Goal: Task Accomplishment & Management: Use online tool/utility

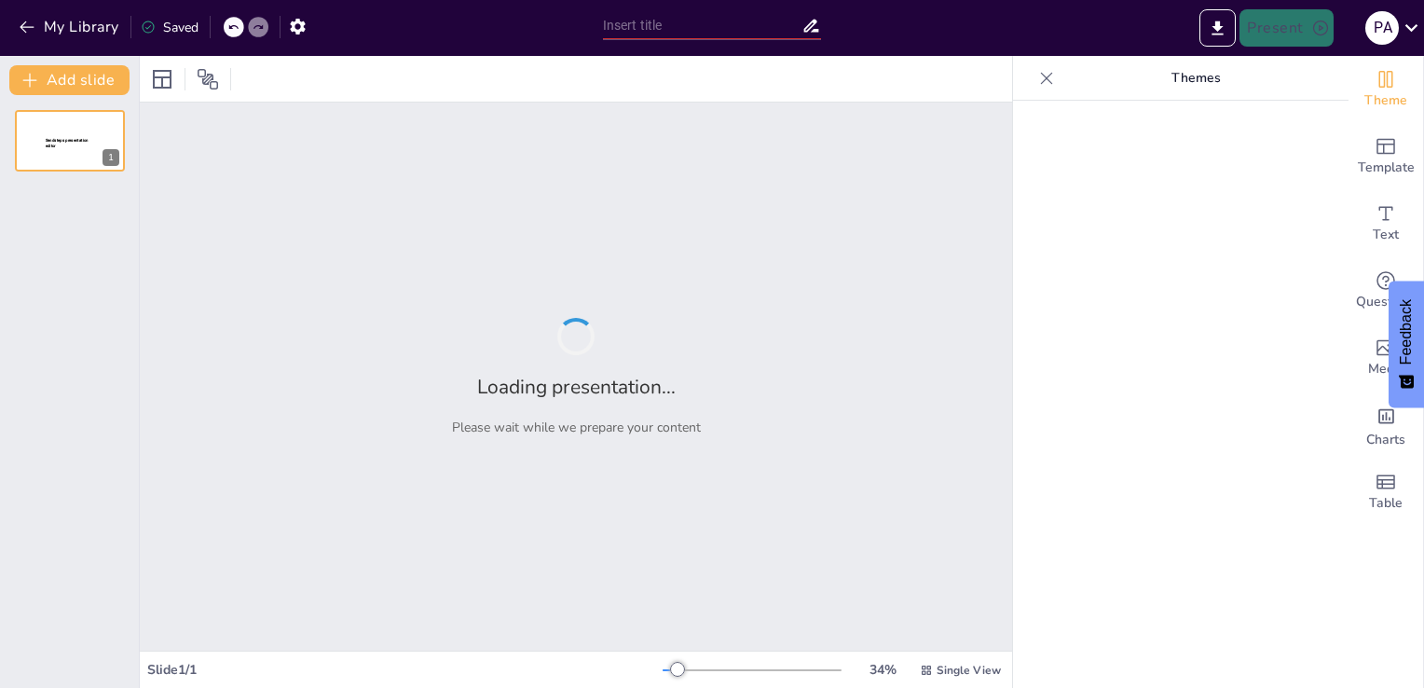
type input "New Sendsteps"
click at [62, 162] on div at bounding box center [70, 140] width 112 height 63
type input "Accounting Basics 1"
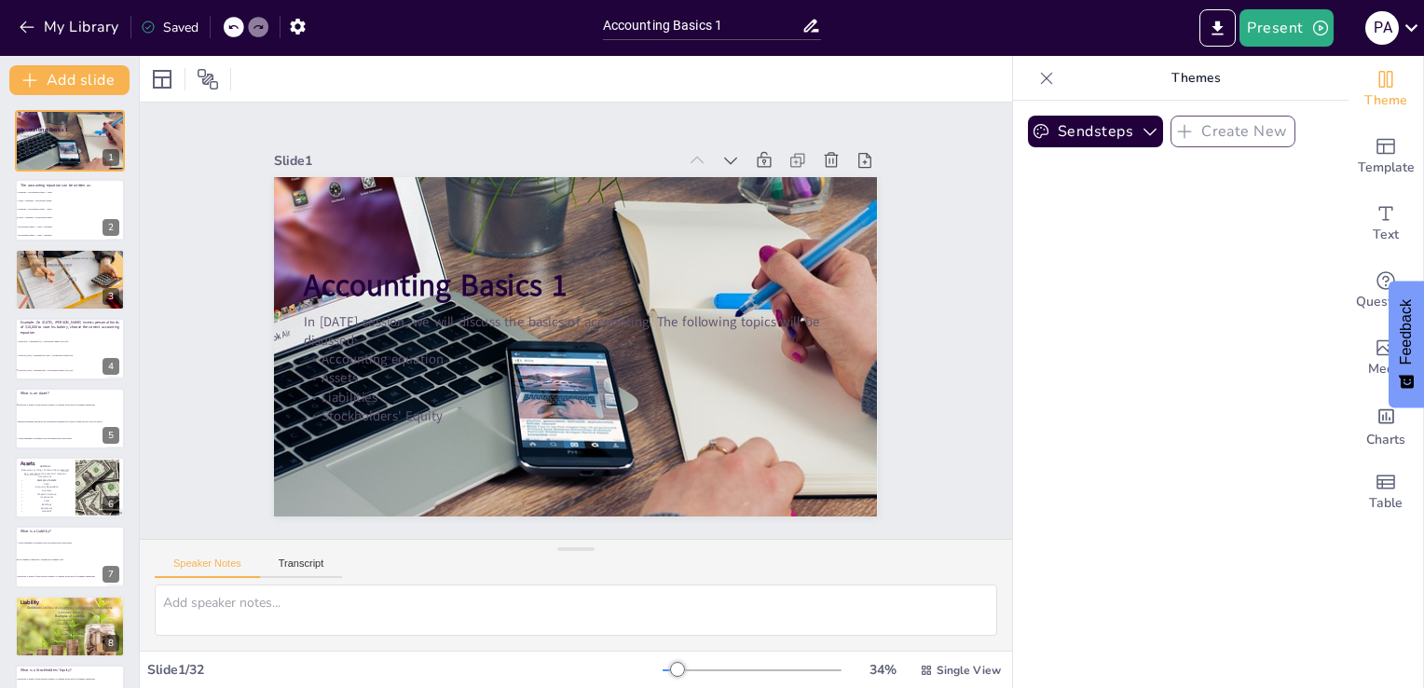
checkbox input "true"
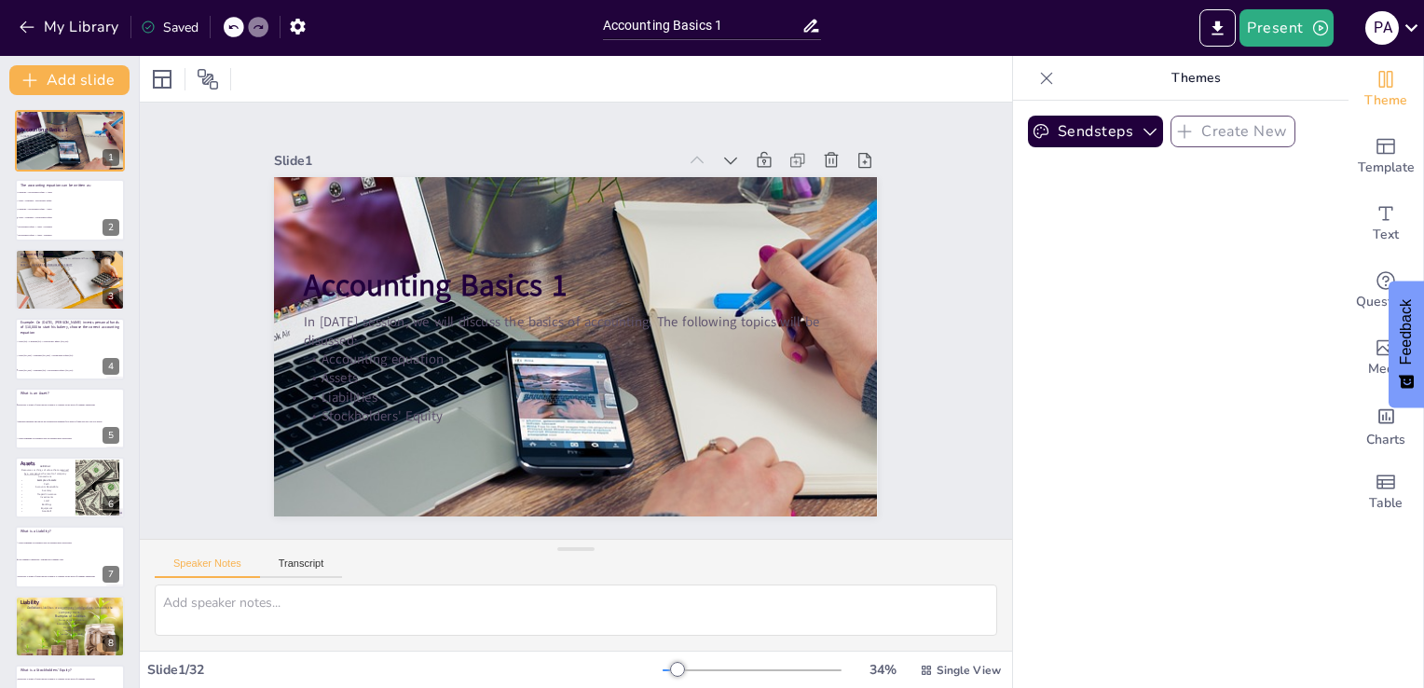
checkbox input "true"
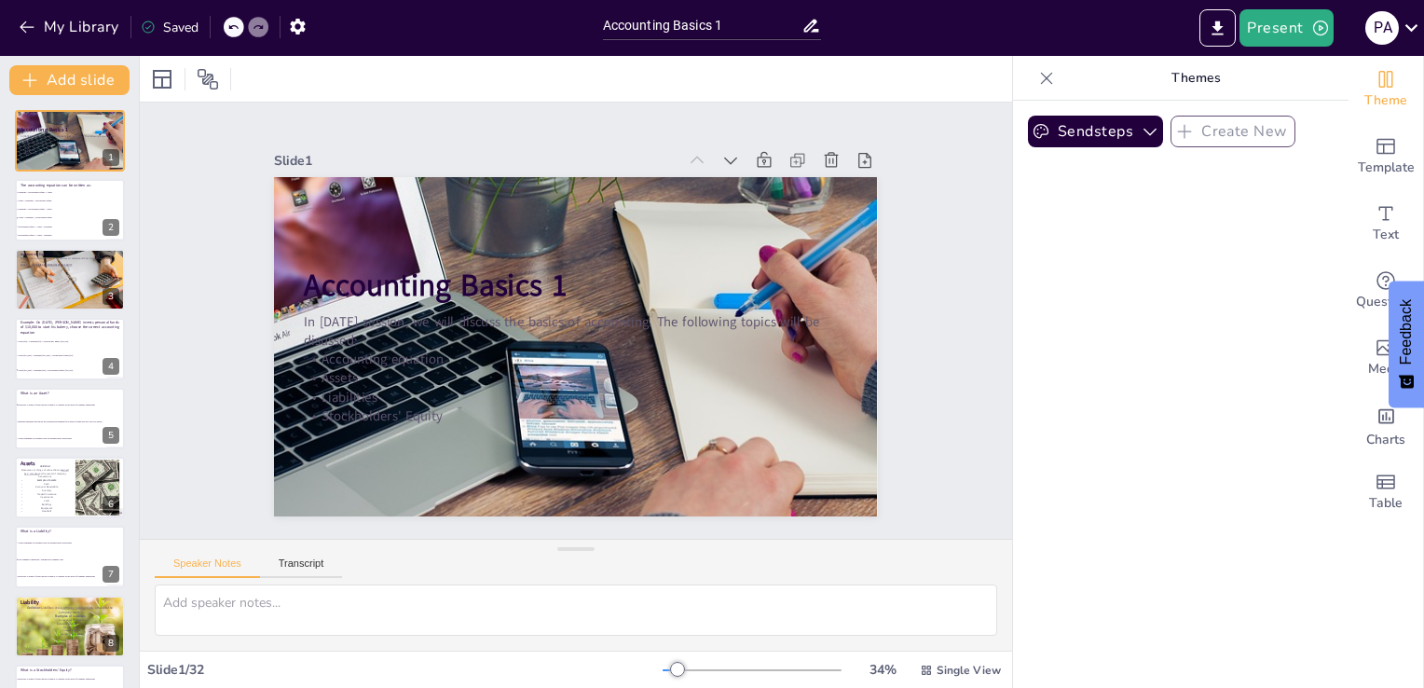
checkbox input "true"
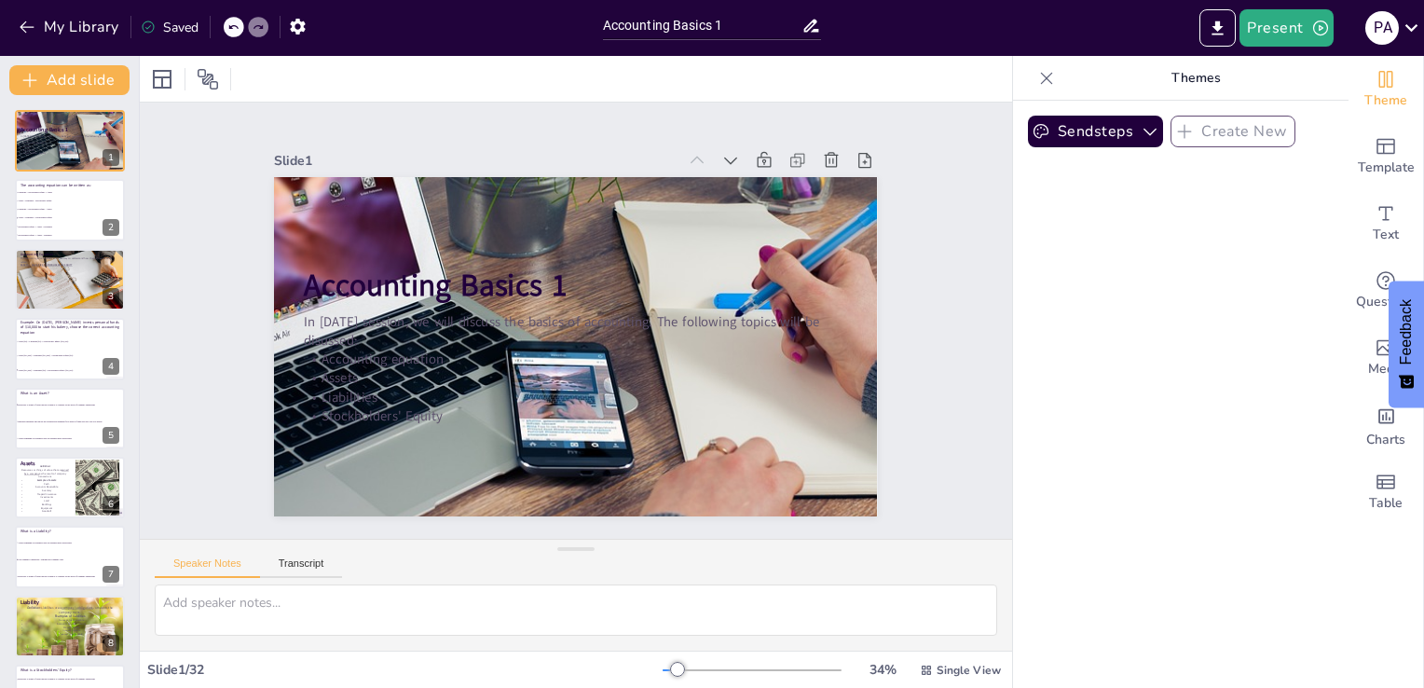
checkbox input "true"
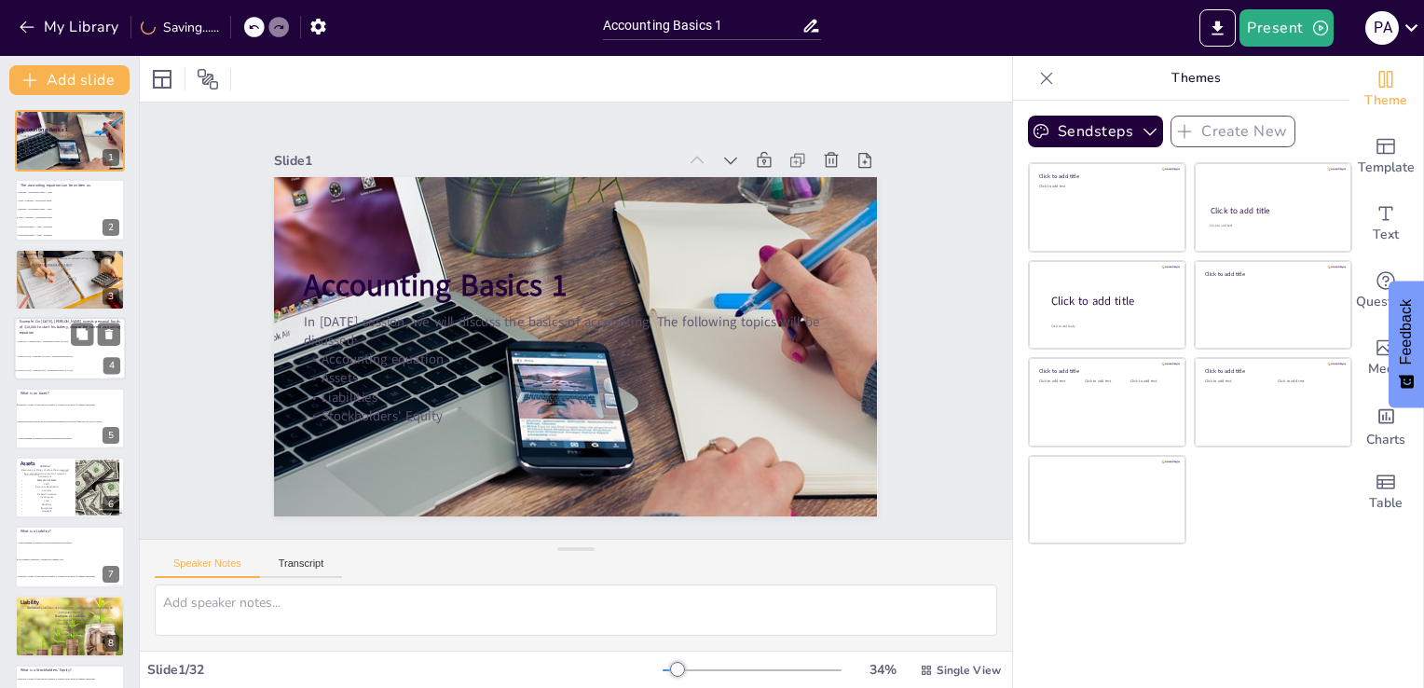
checkbox input "true"
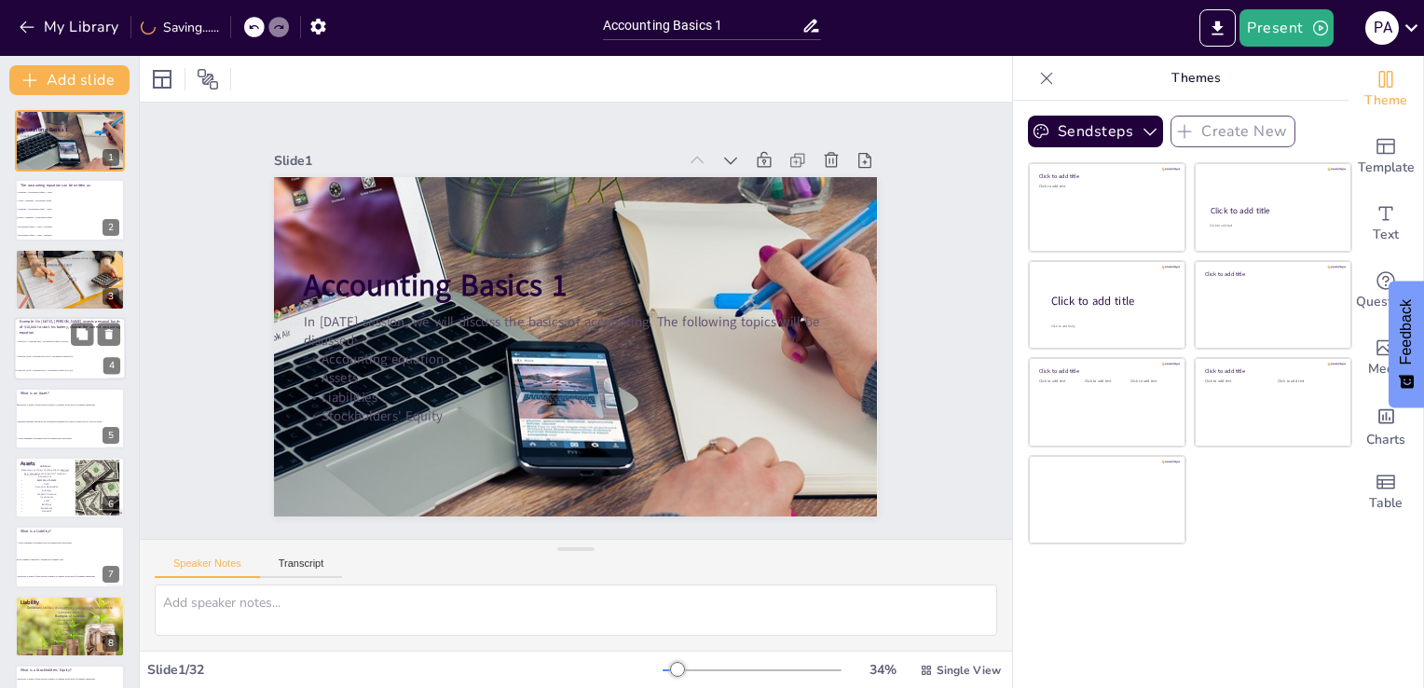
checkbox input "true"
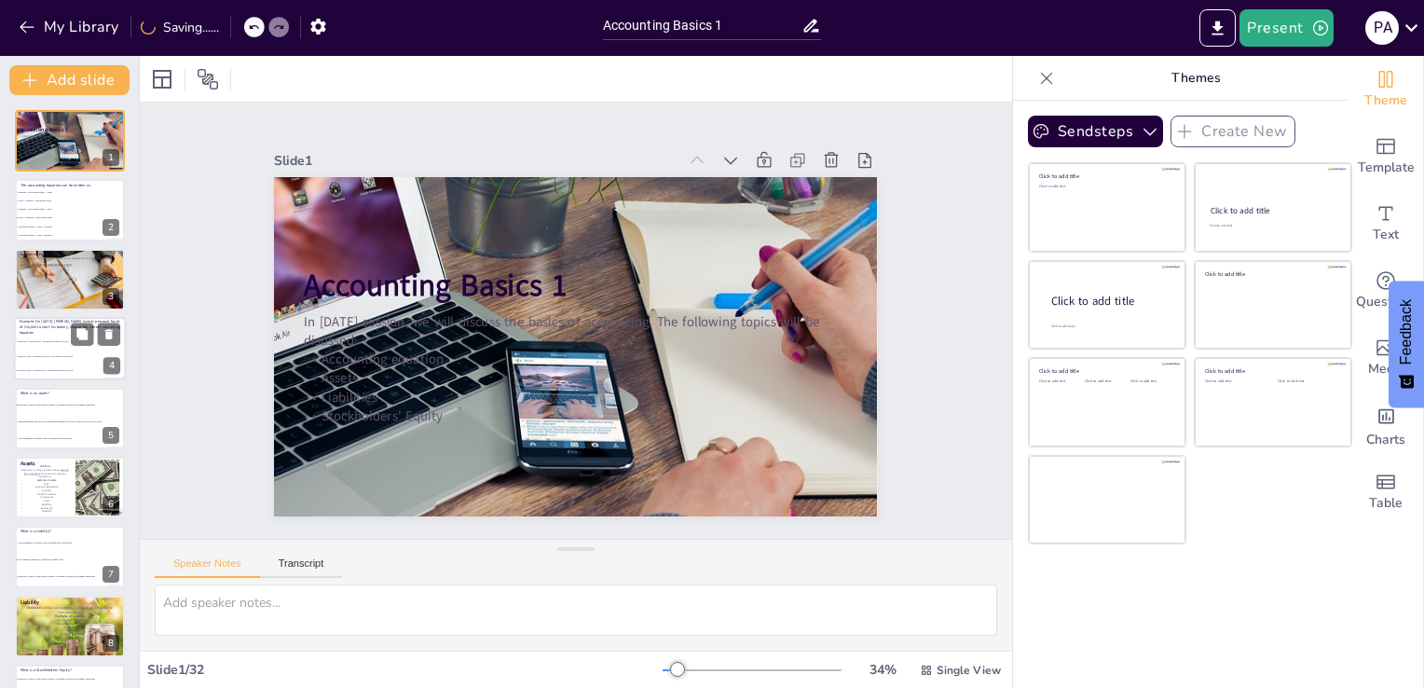
checkbox input "true"
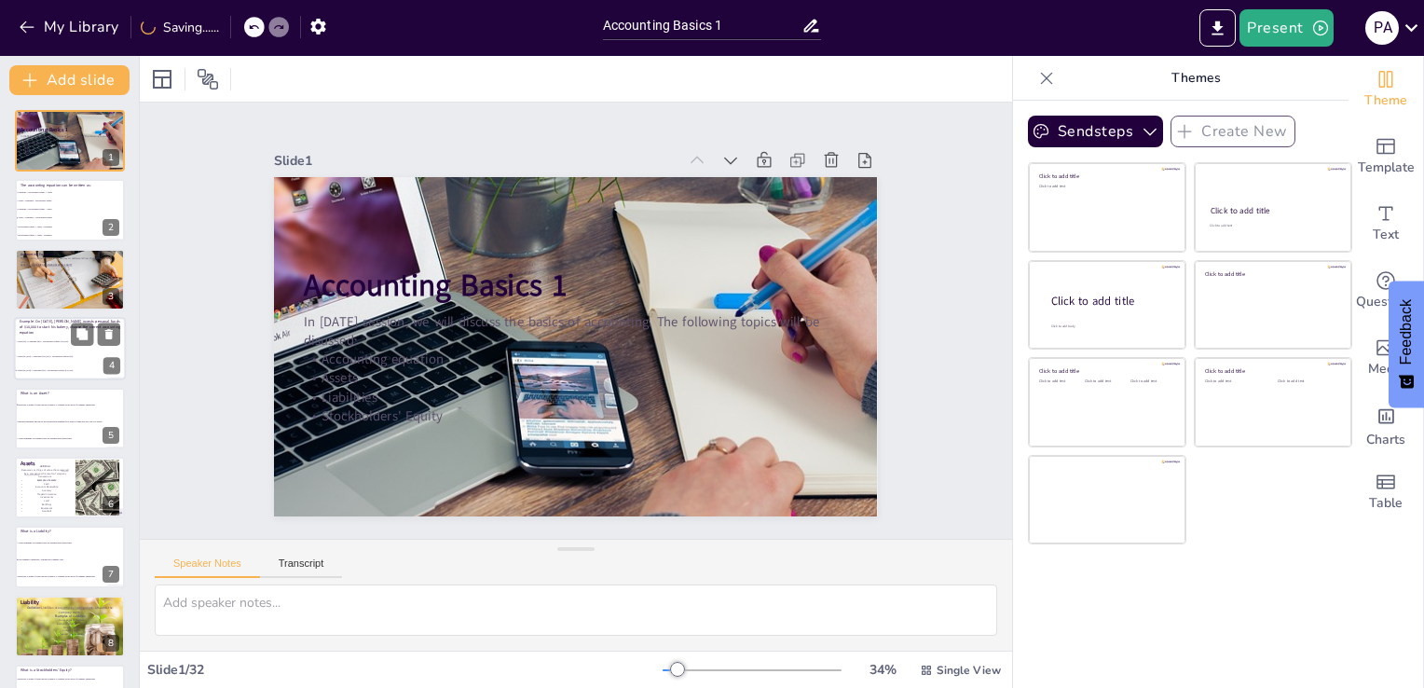
checkbox input "true"
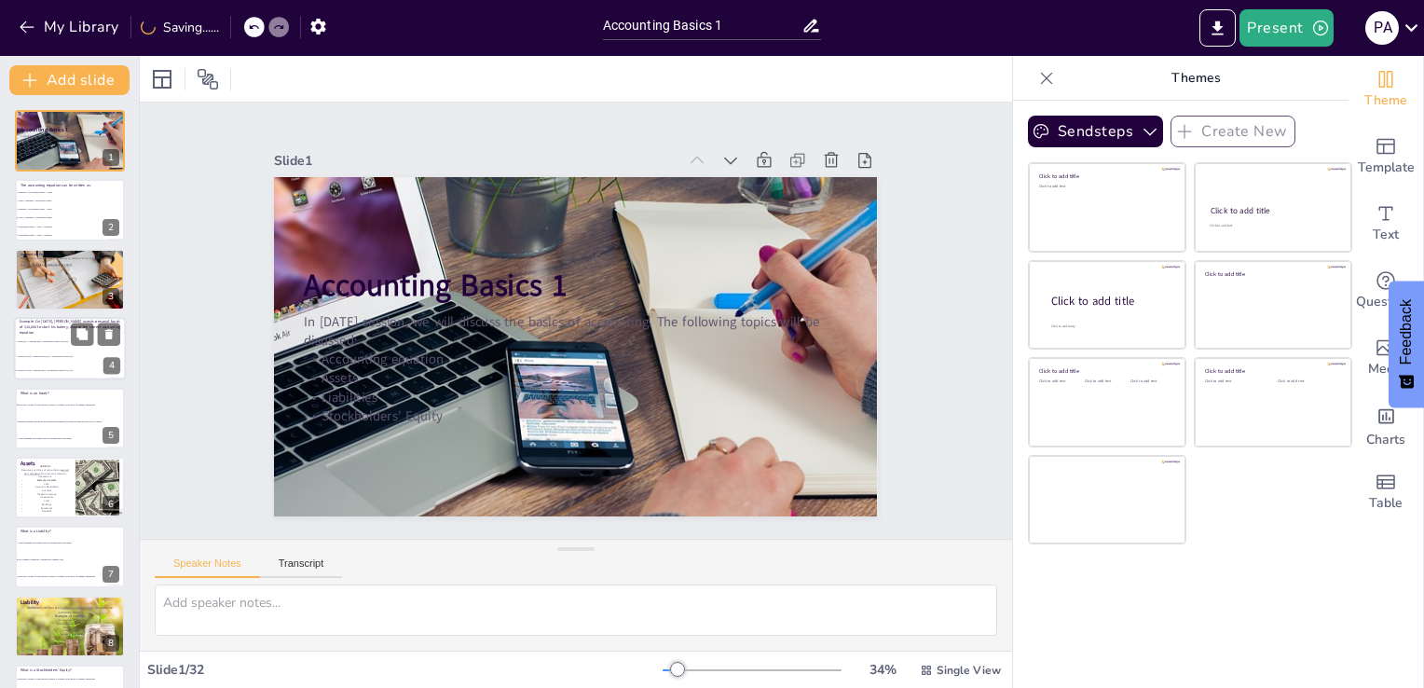
checkbox input "true"
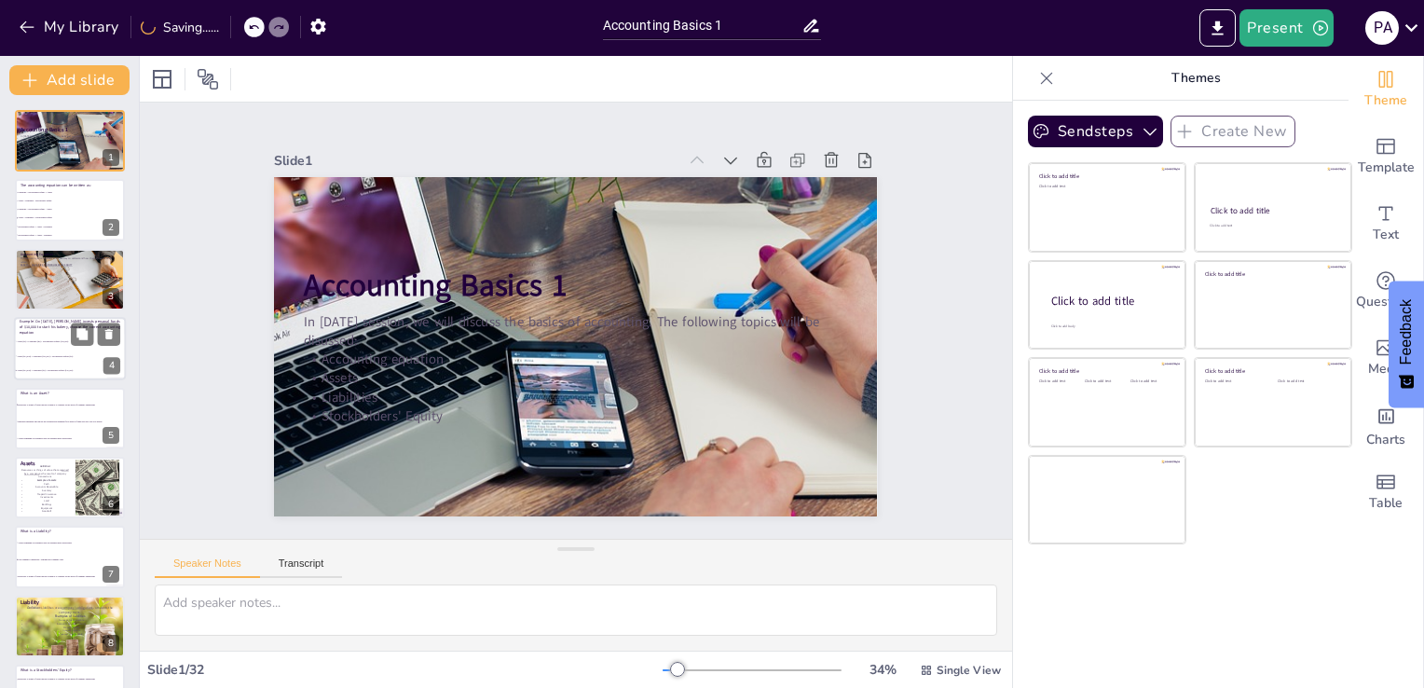
checkbox input "true"
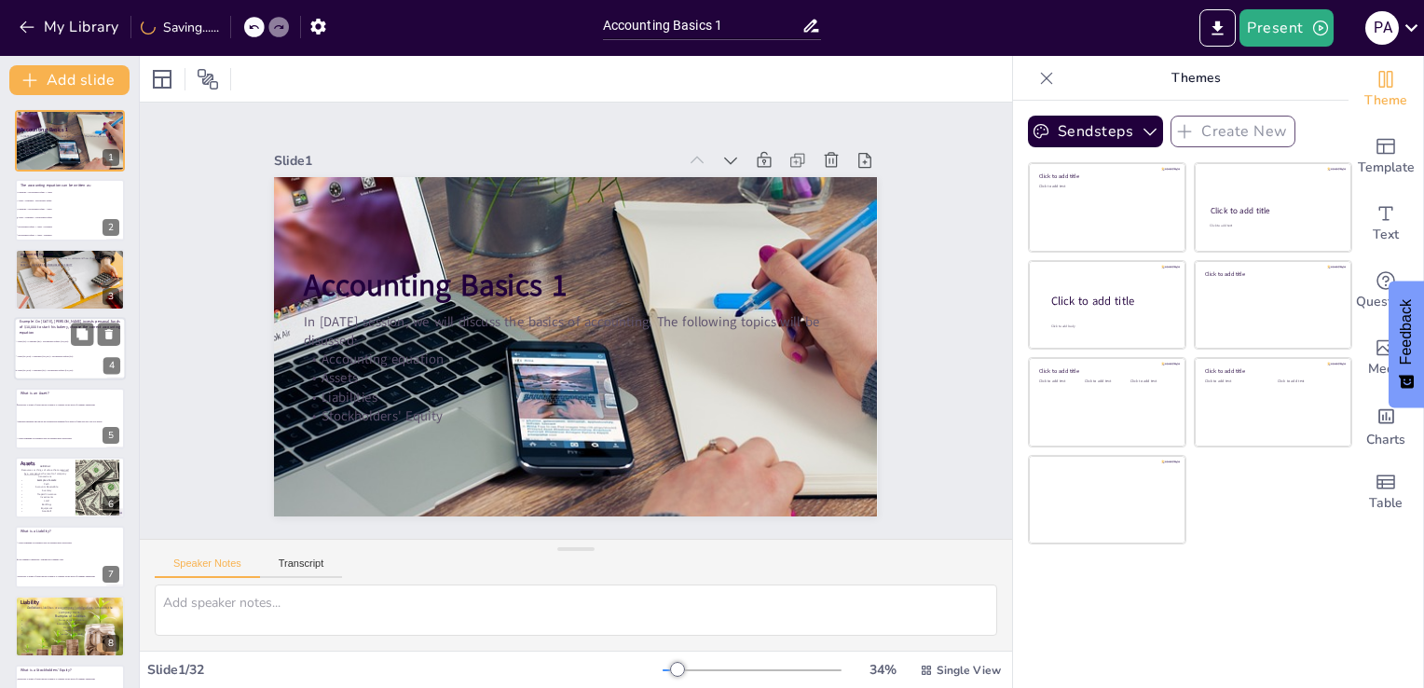
checkbox input "true"
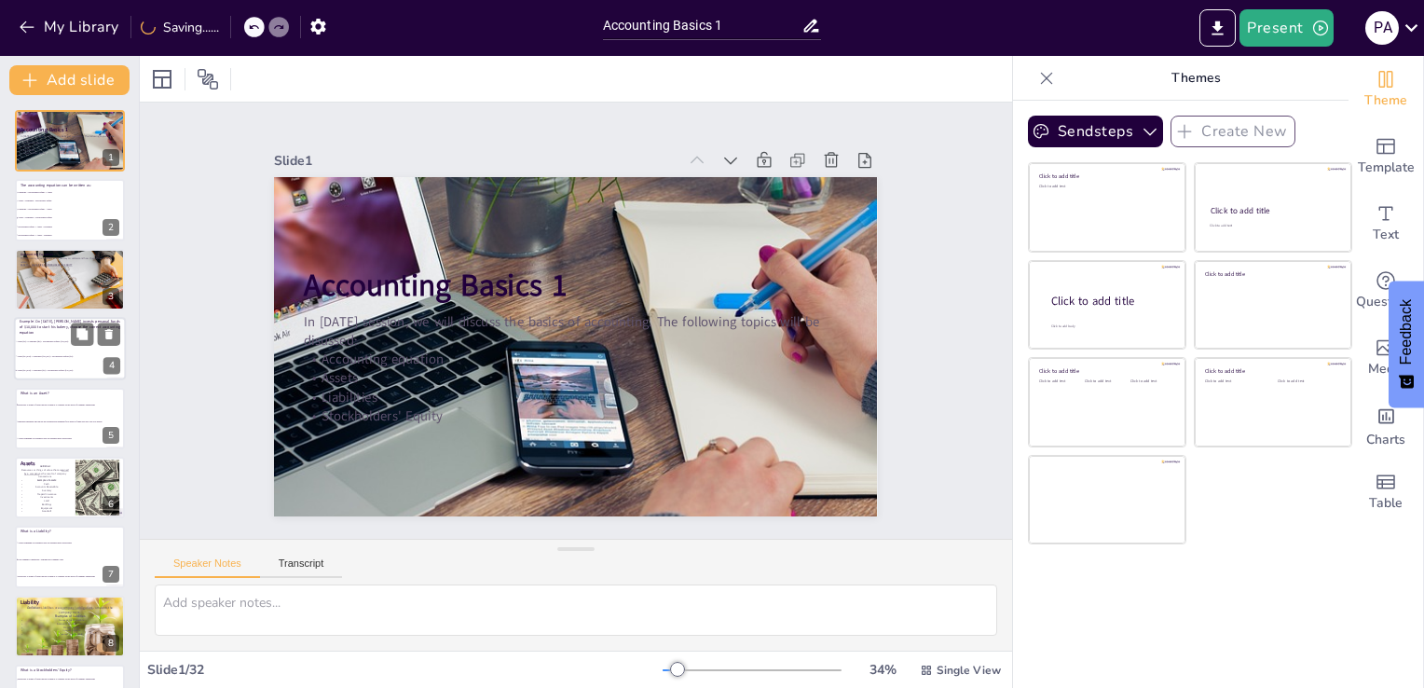
checkbox input "true"
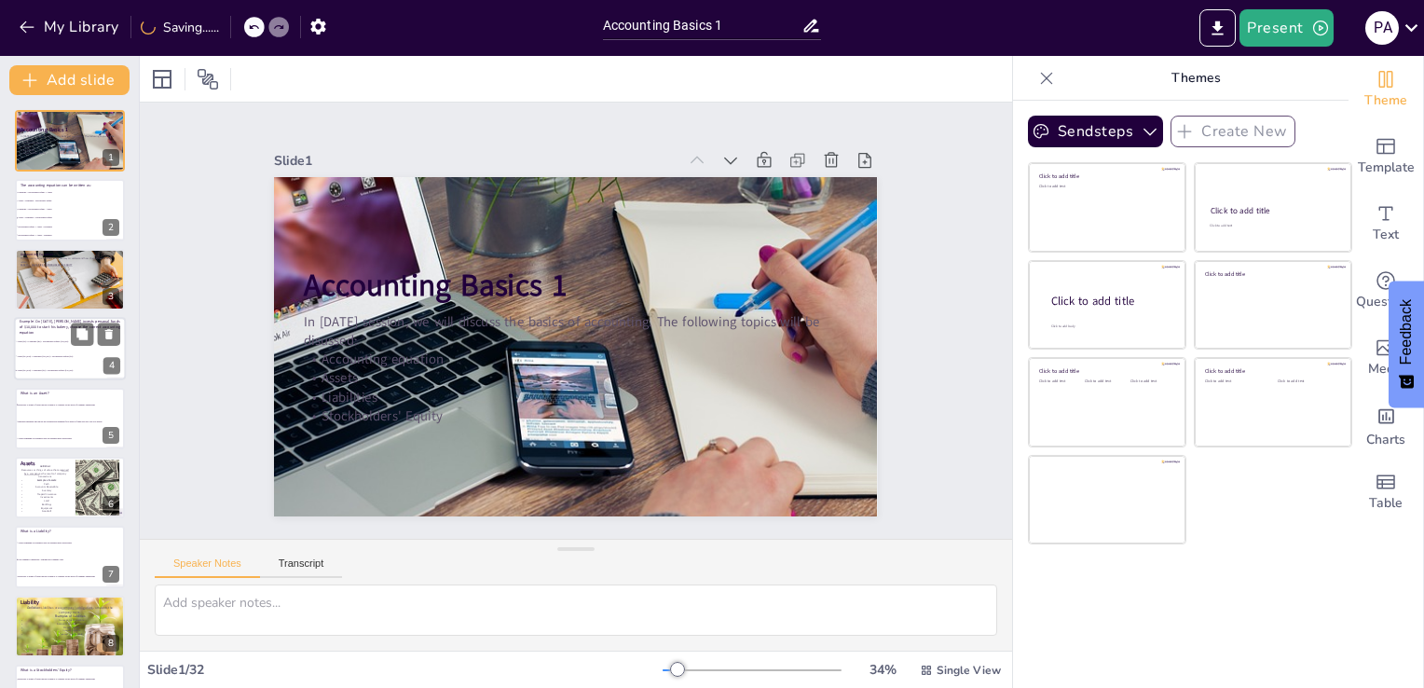
checkbox input "true"
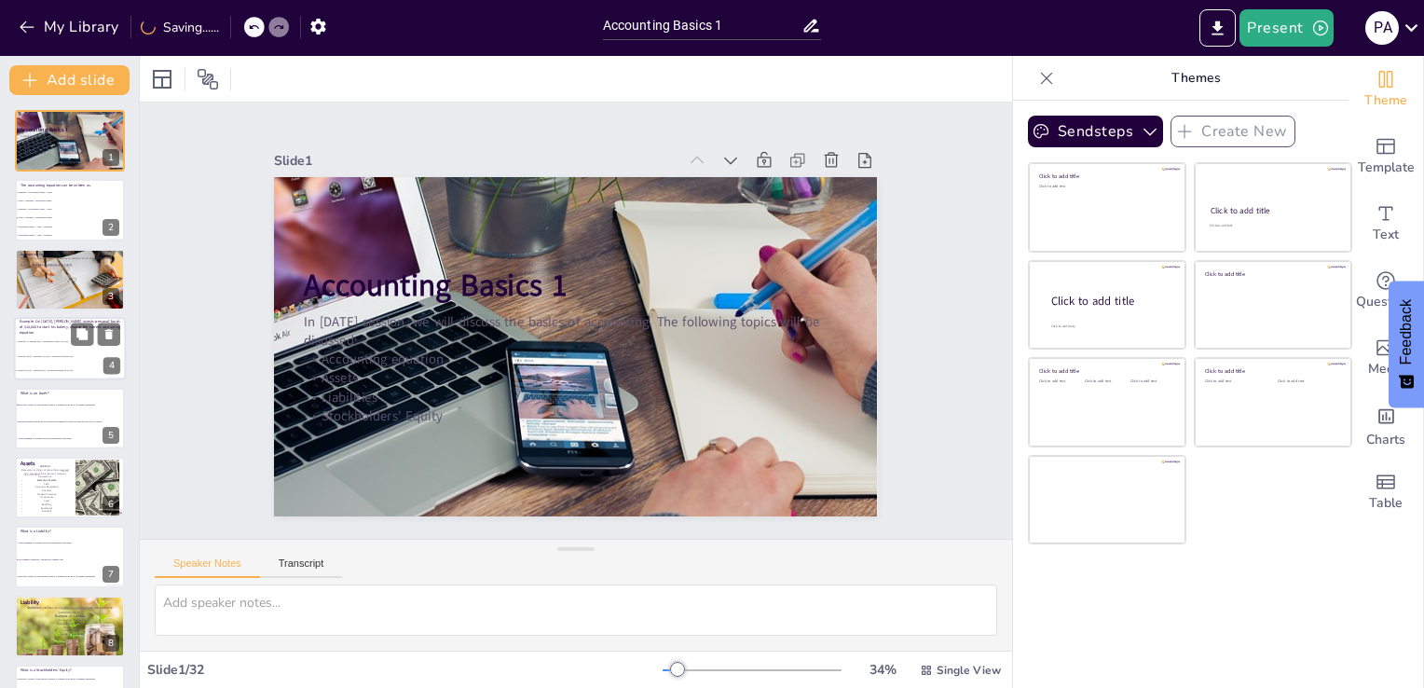
checkbox input "true"
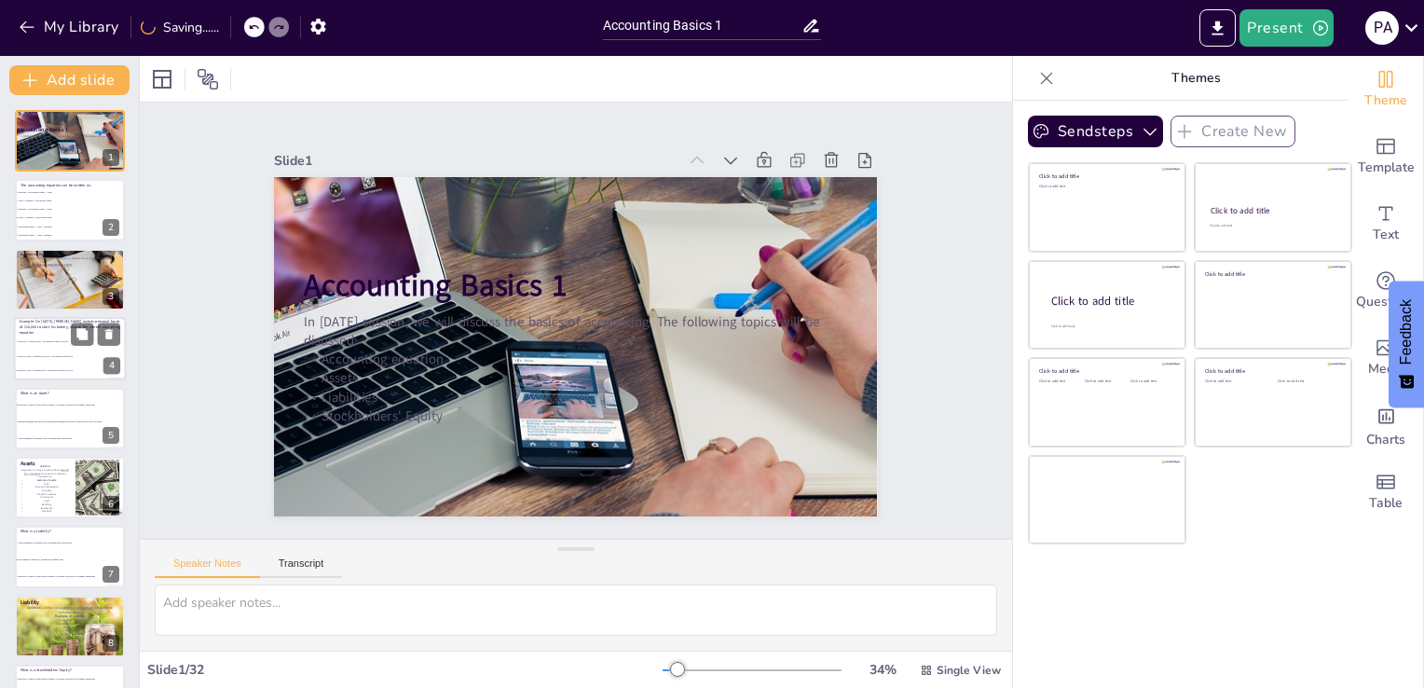
checkbox input "true"
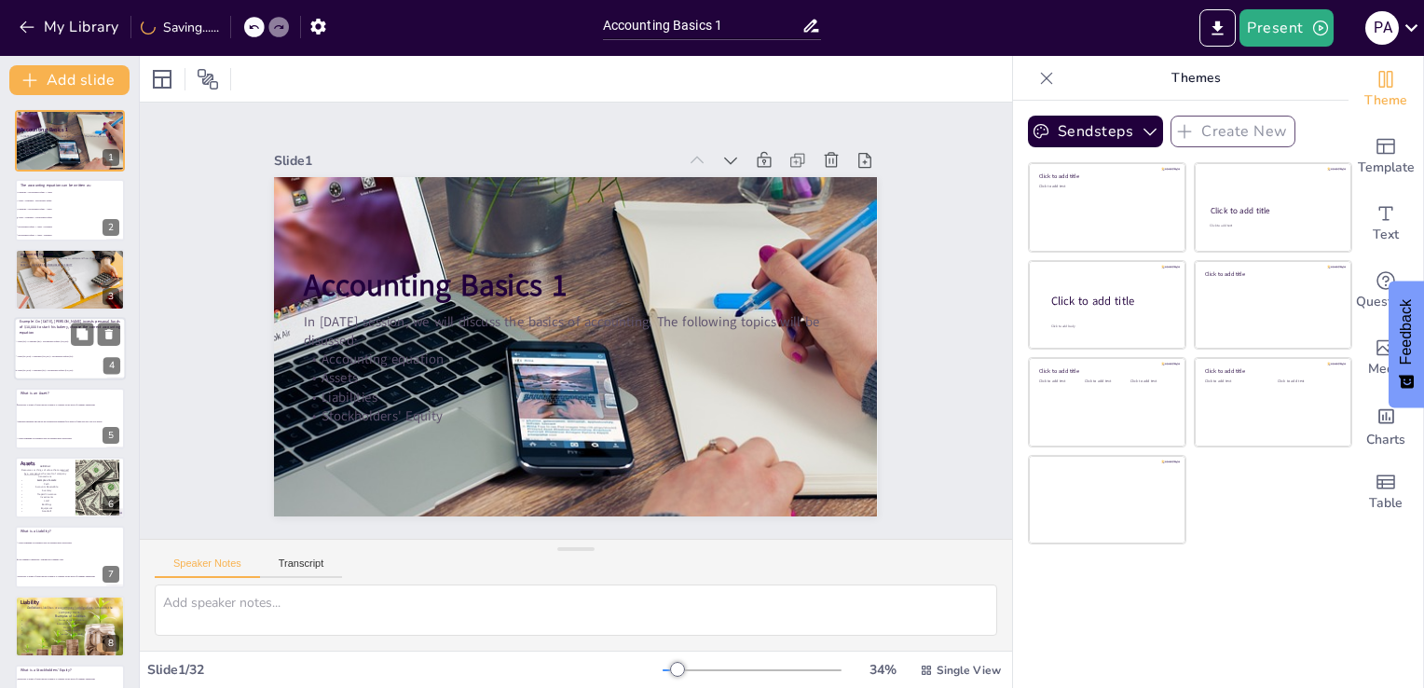
checkbox input "true"
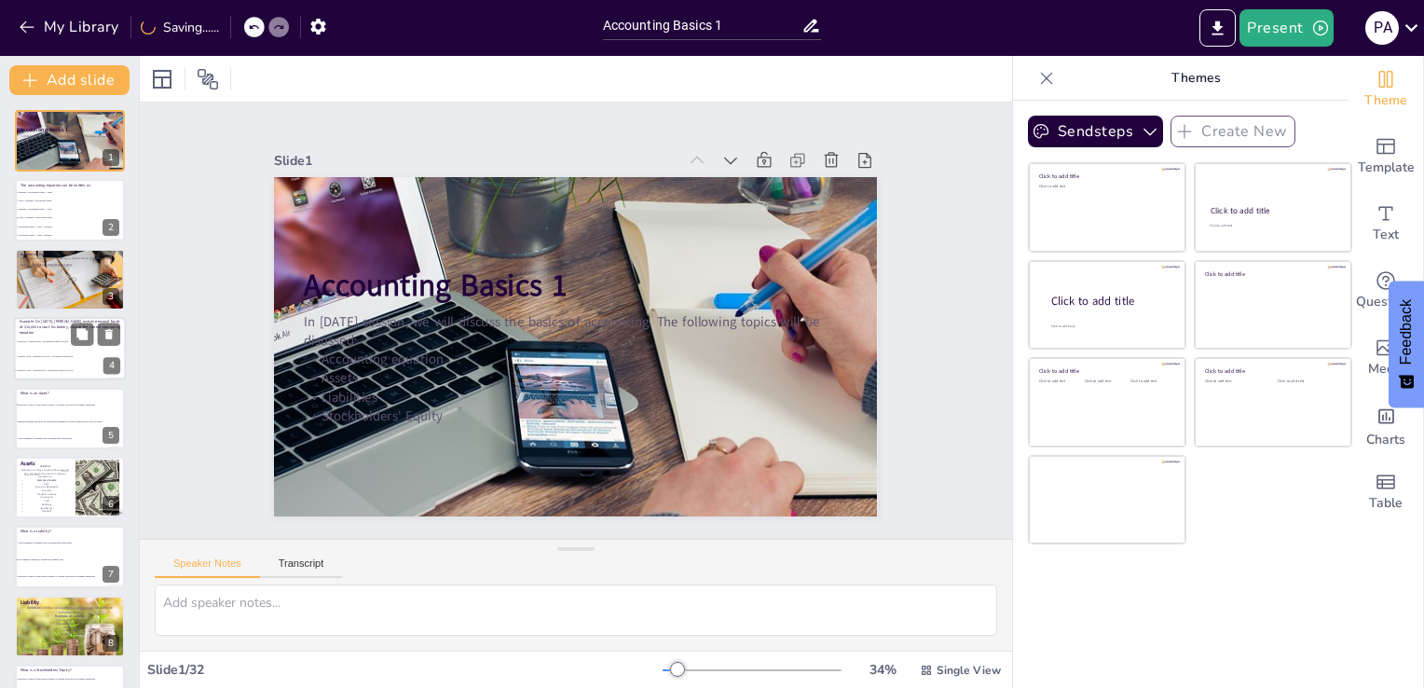
checkbox input "true"
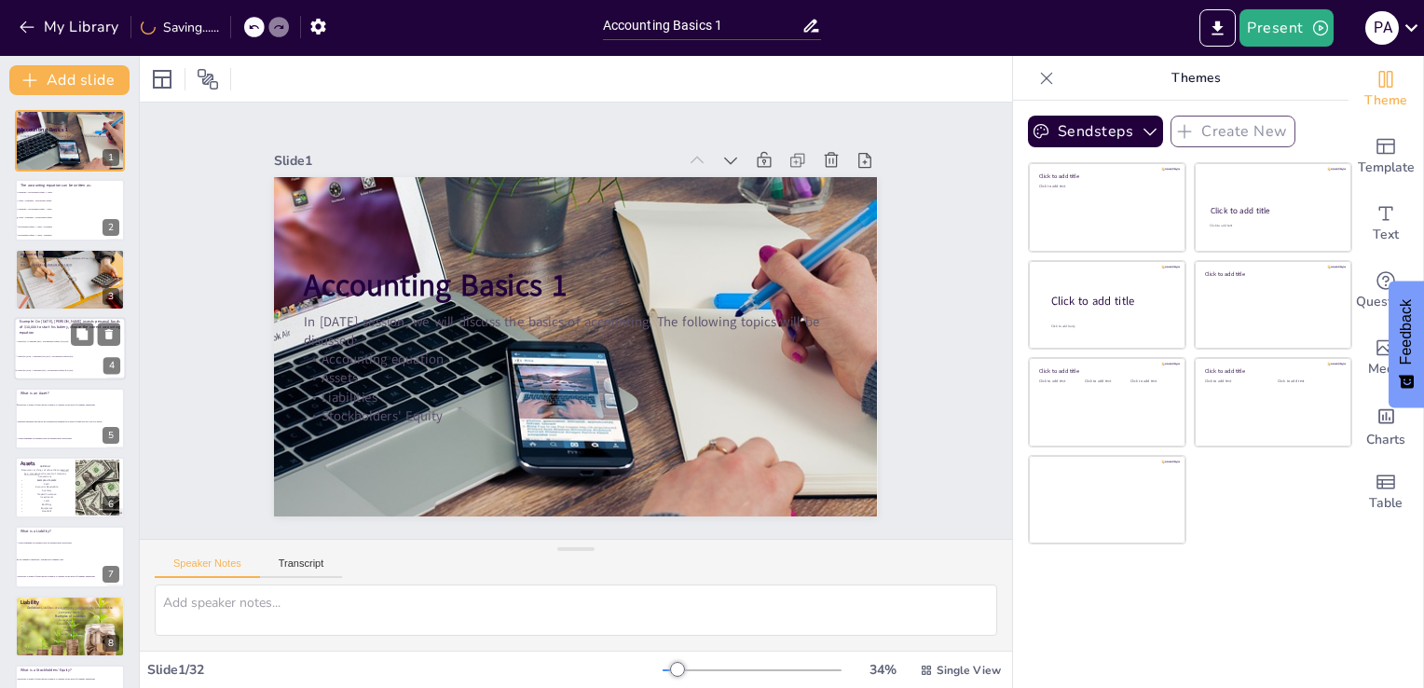
checkbox input "true"
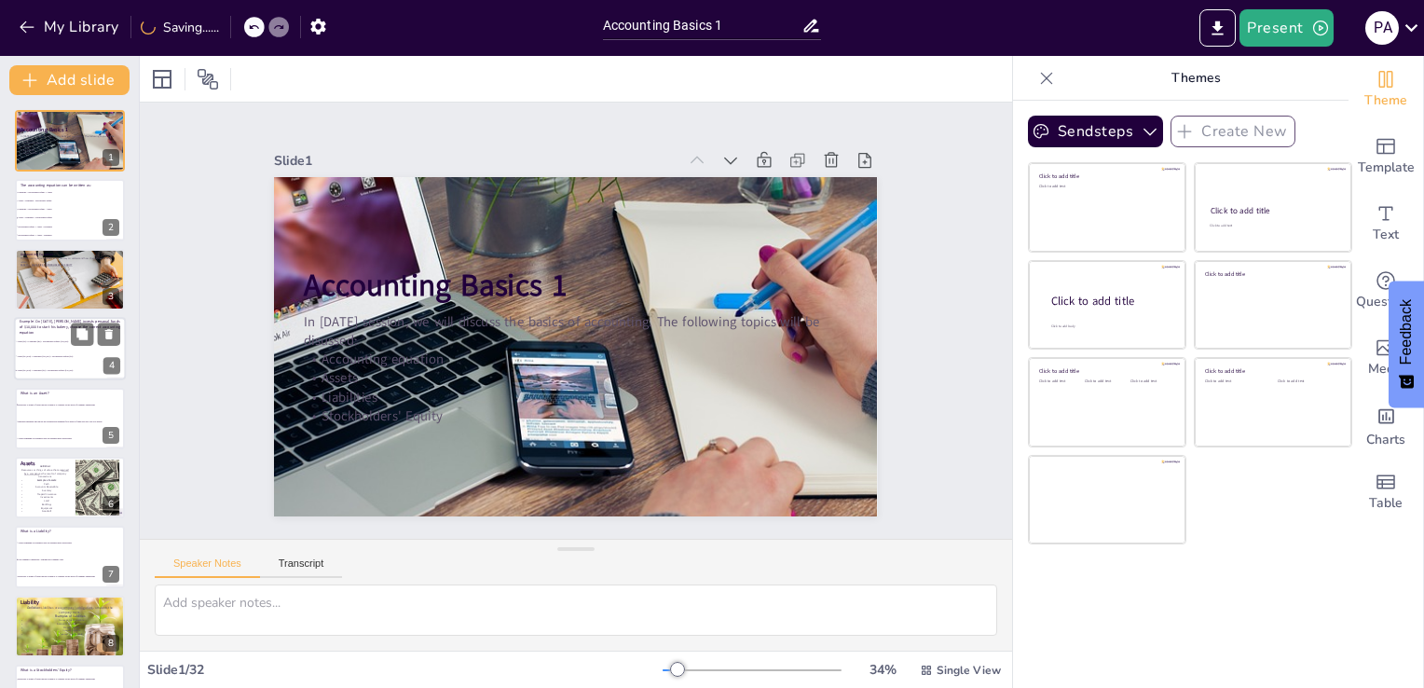
checkbox input "true"
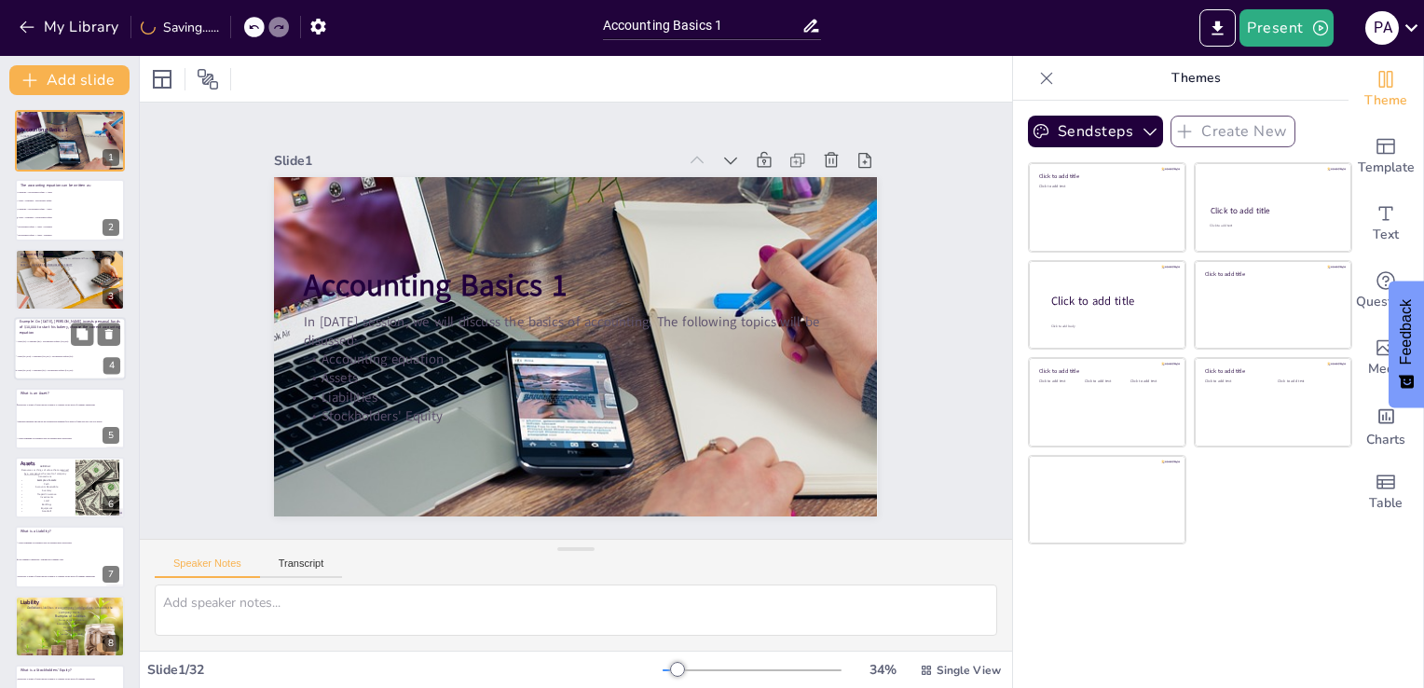
checkbox input "true"
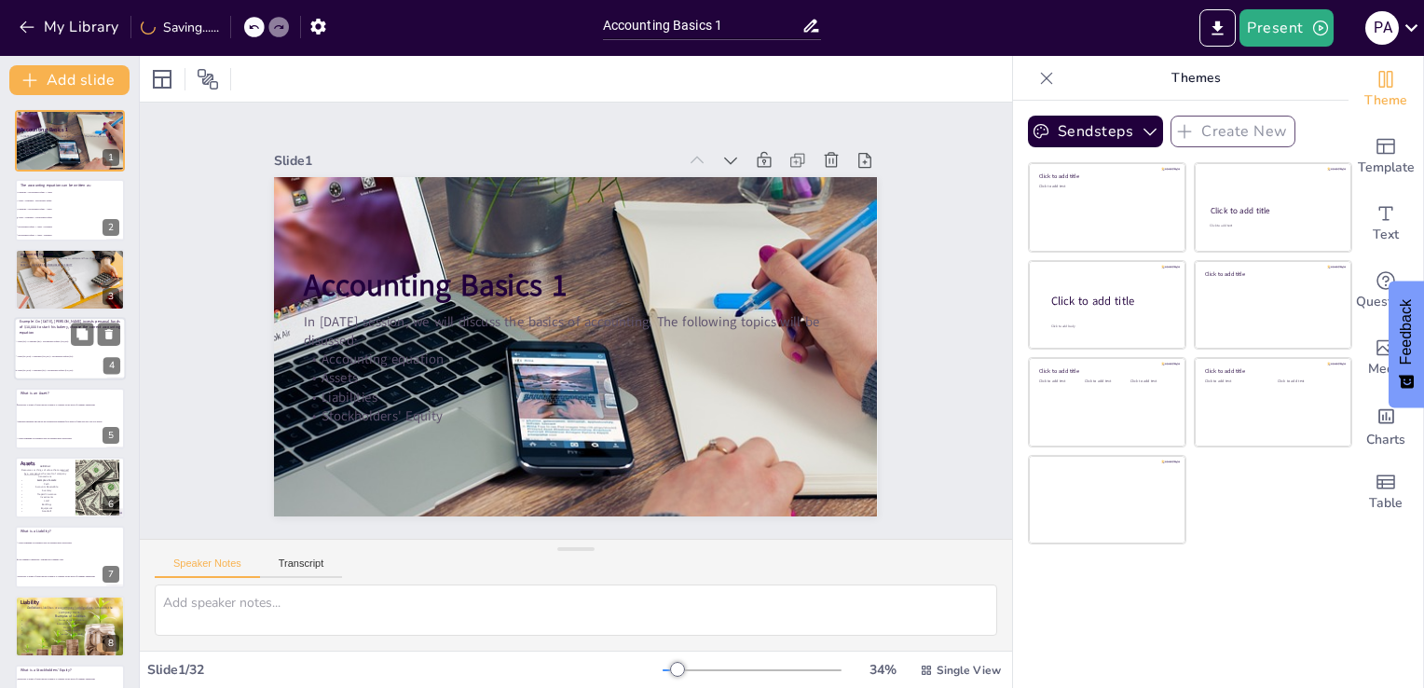
checkbox input "true"
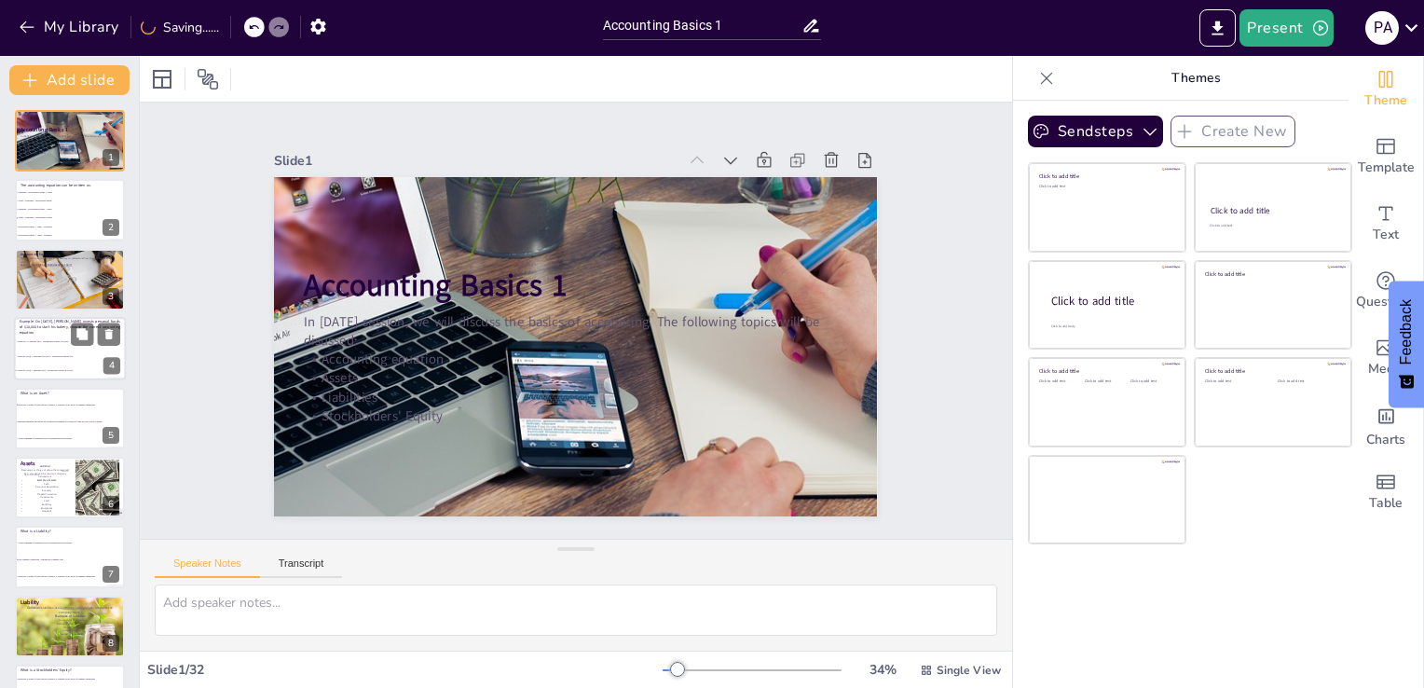
checkbox input "true"
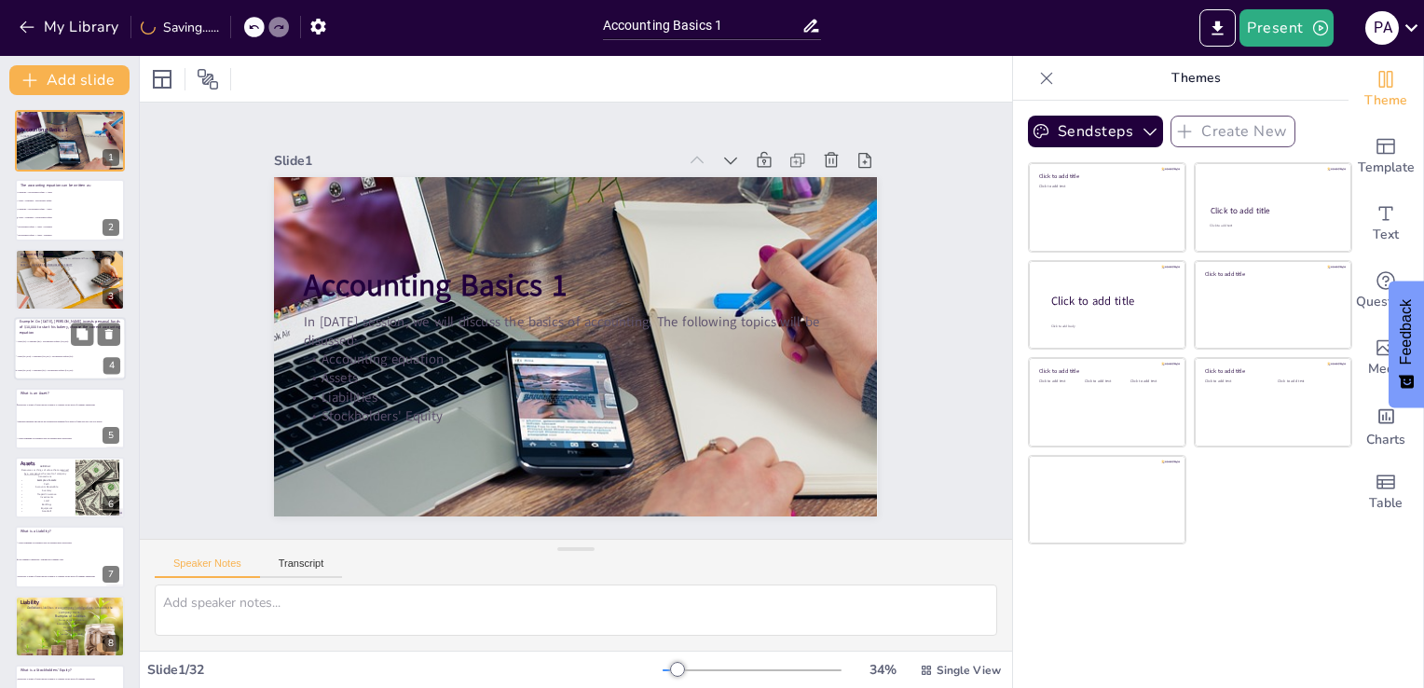
checkbox input "true"
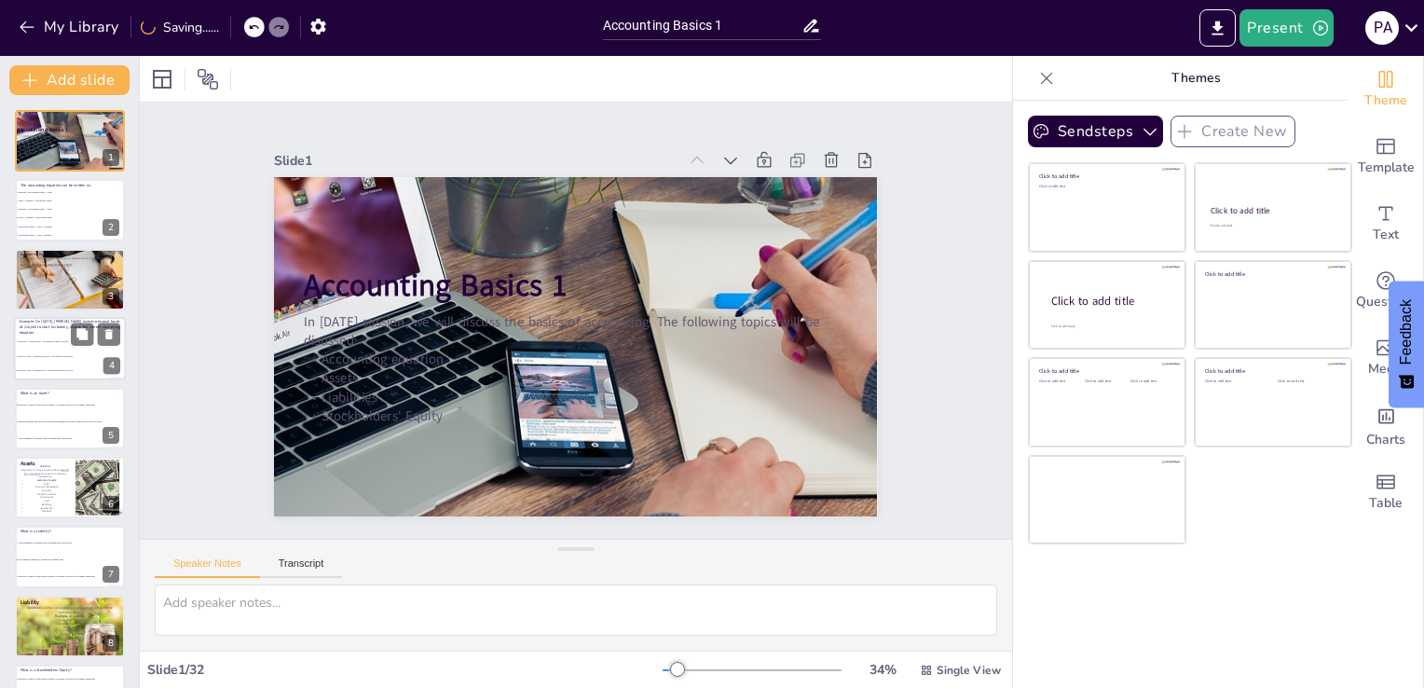
checkbox input "true"
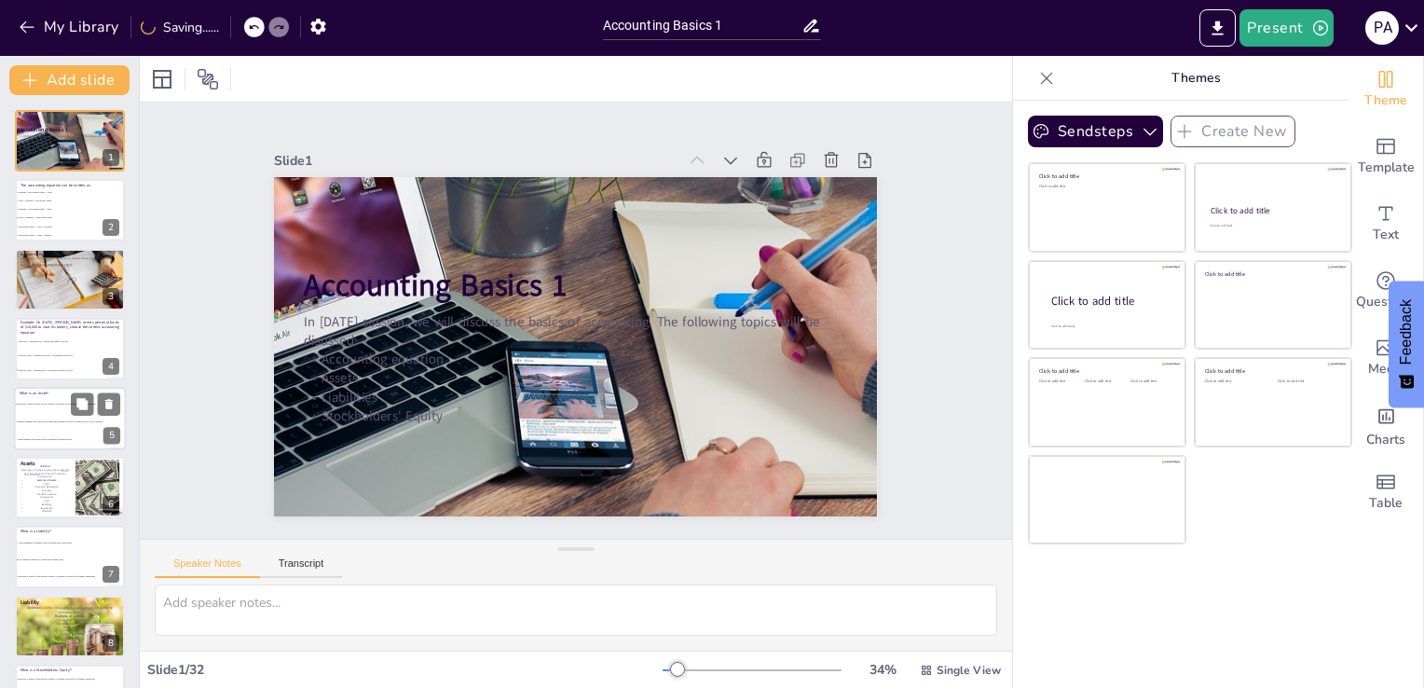
checkbox input "true"
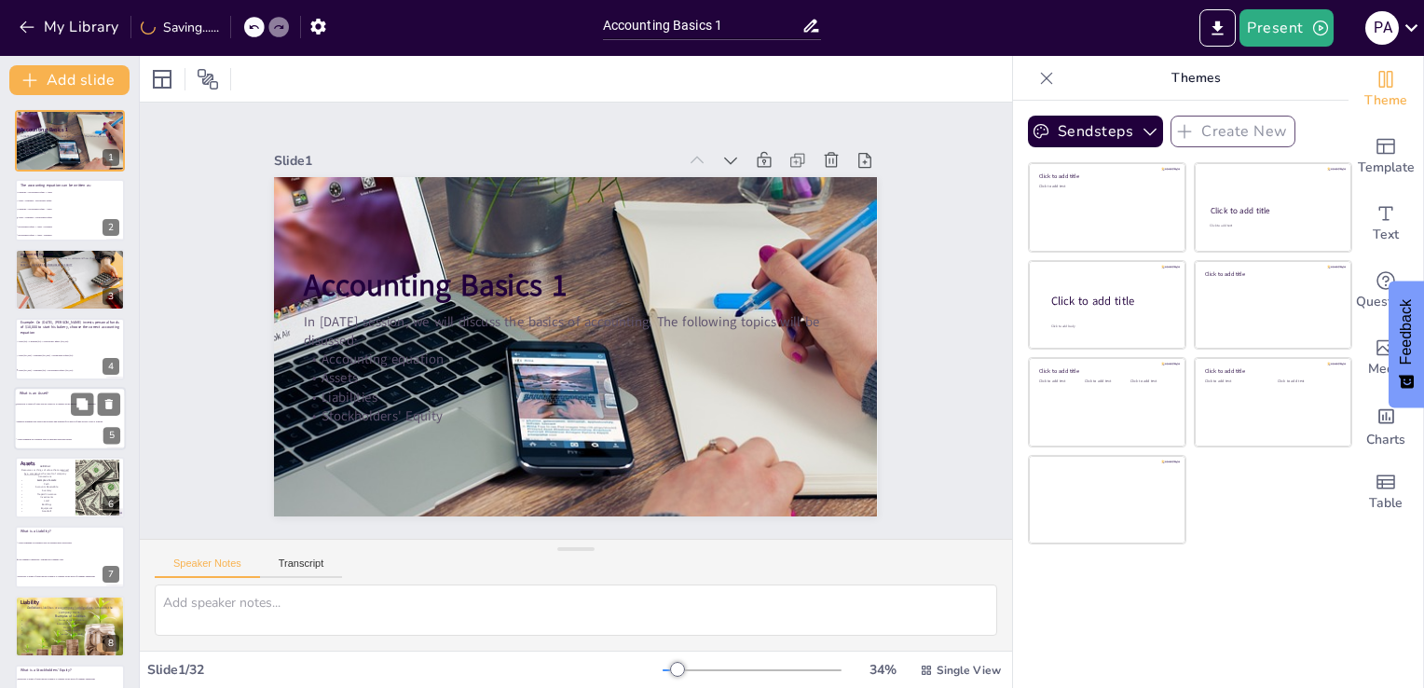
checkbox input "true"
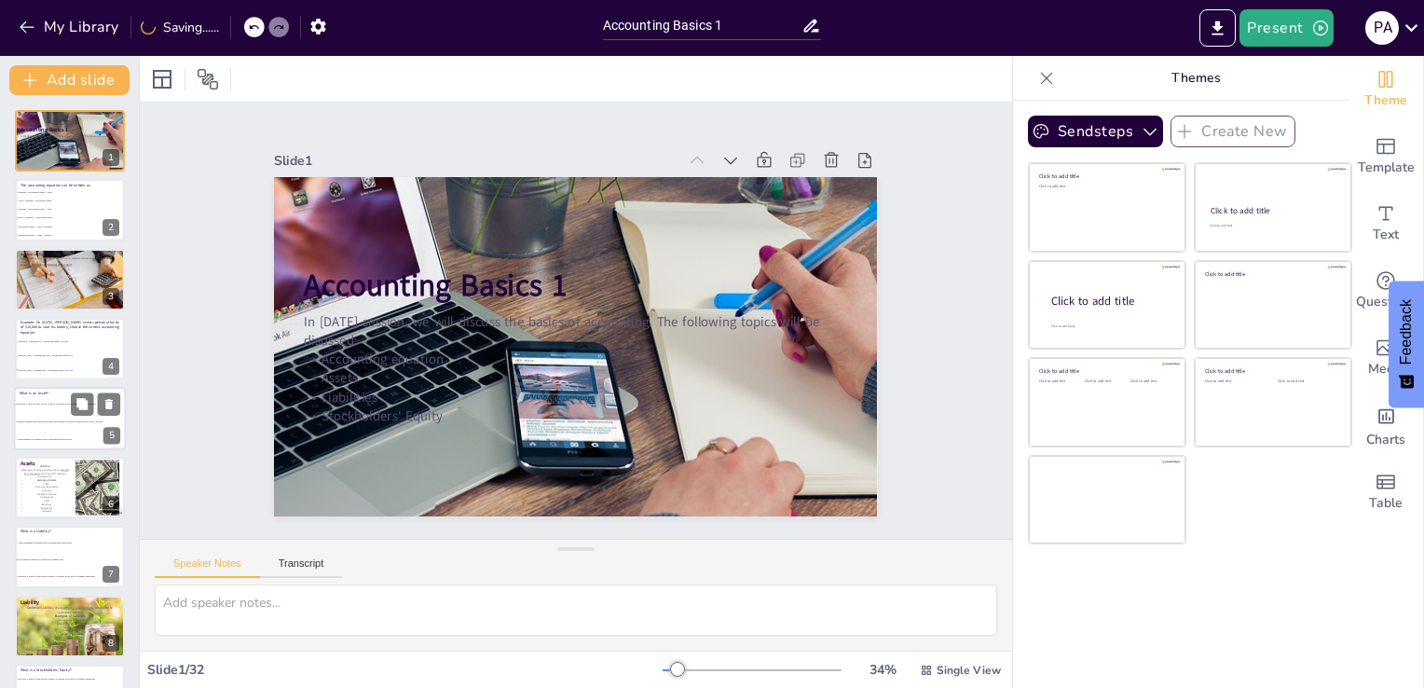
checkbox input "true"
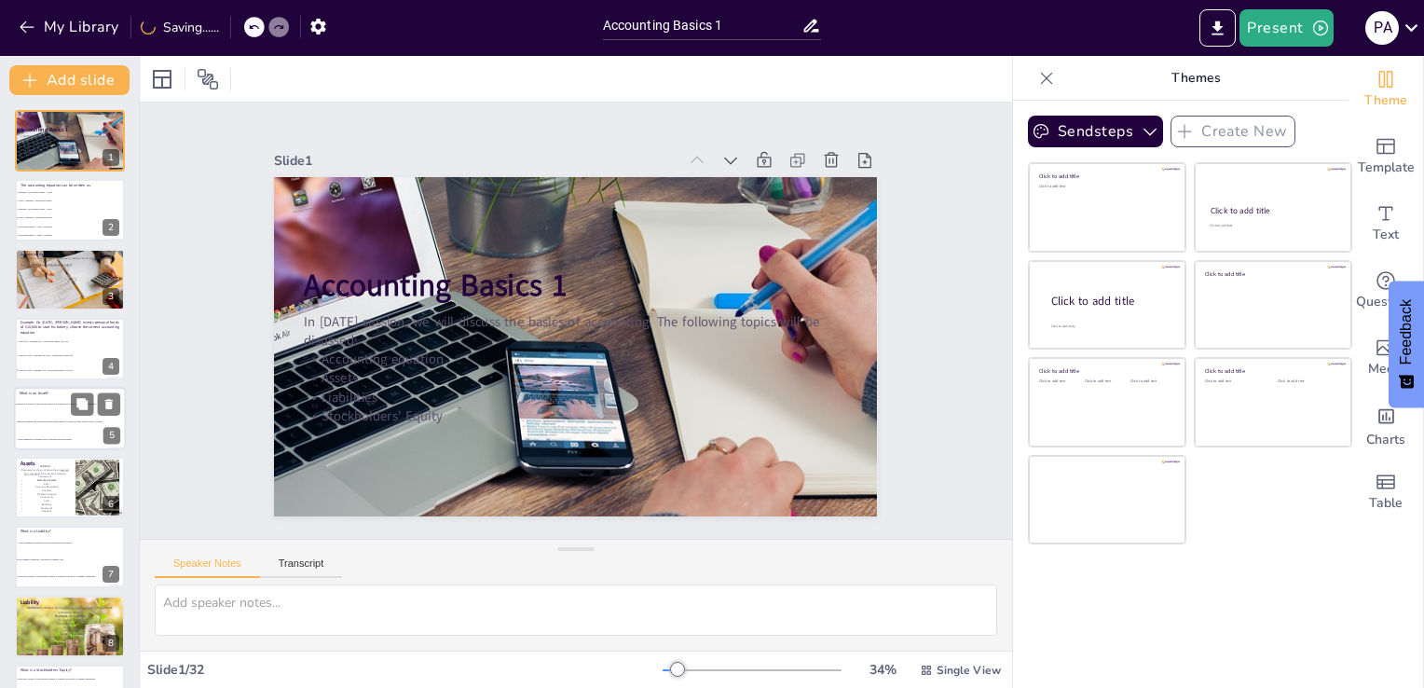
checkbox input "true"
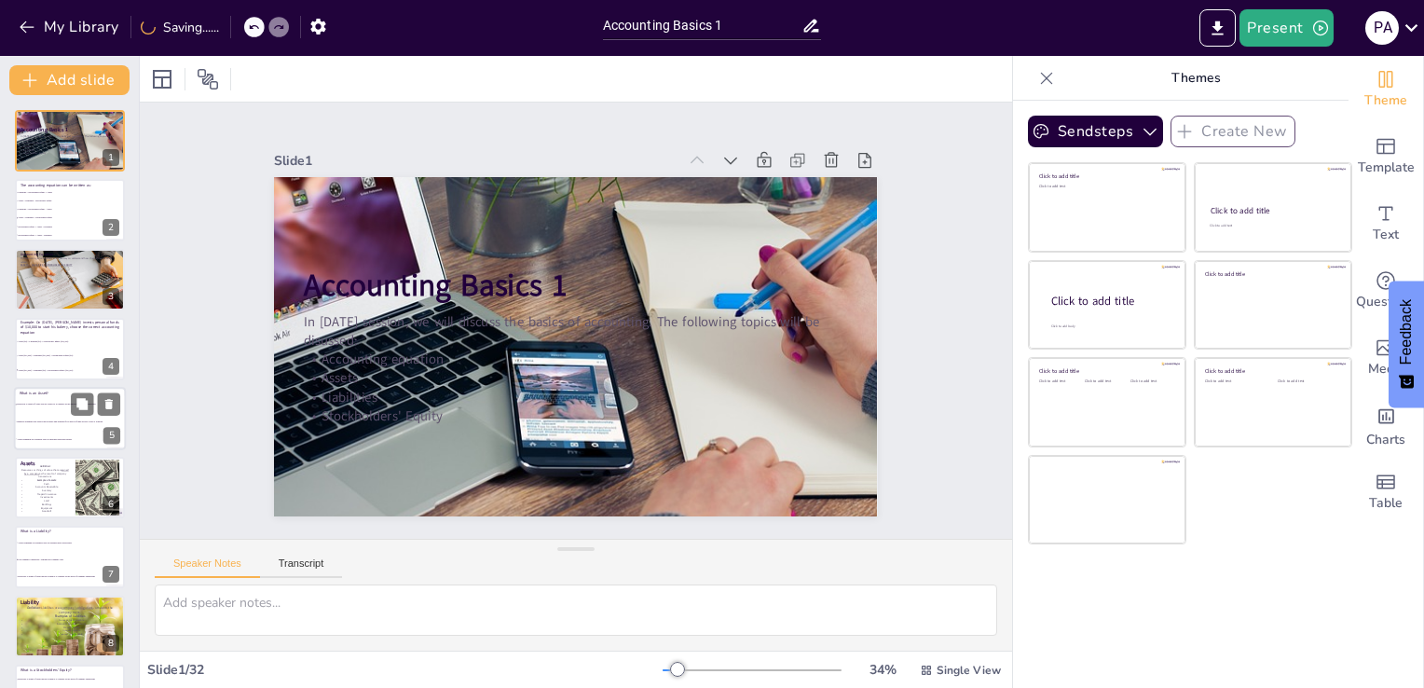
checkbox input "true"
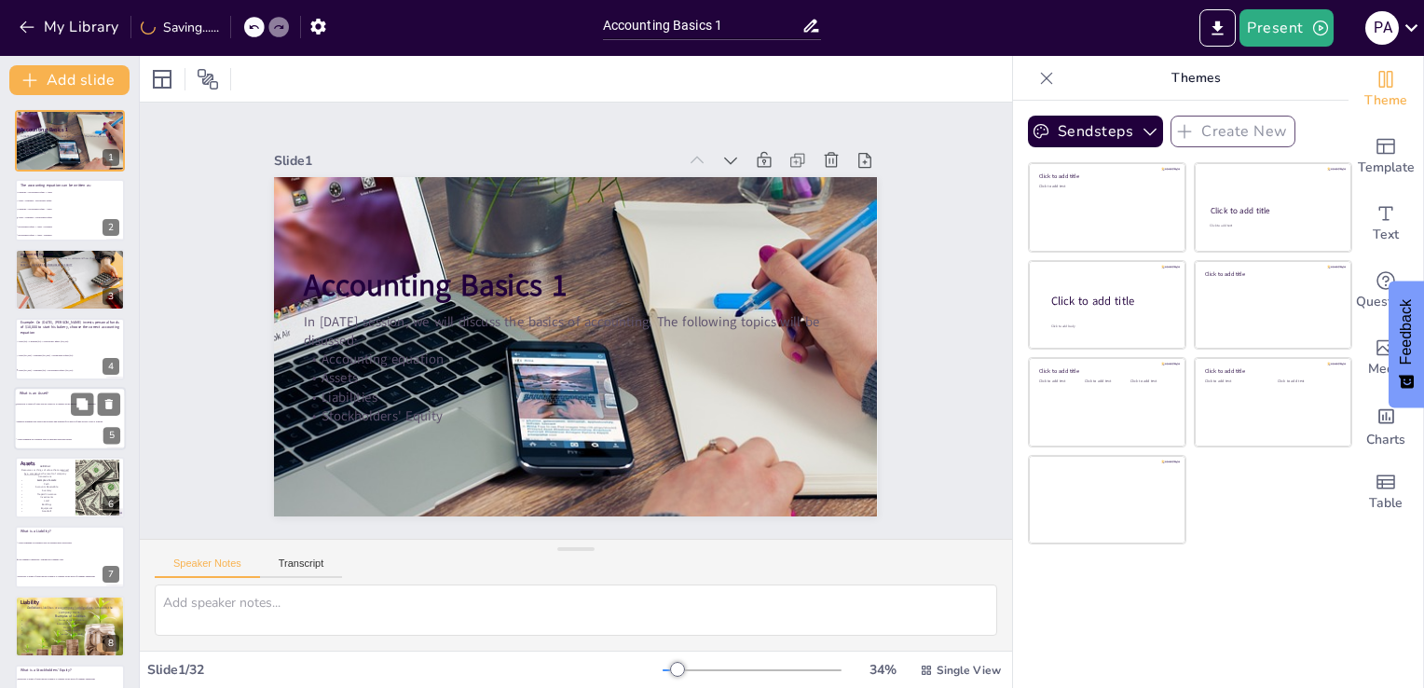
checkbox input "true"
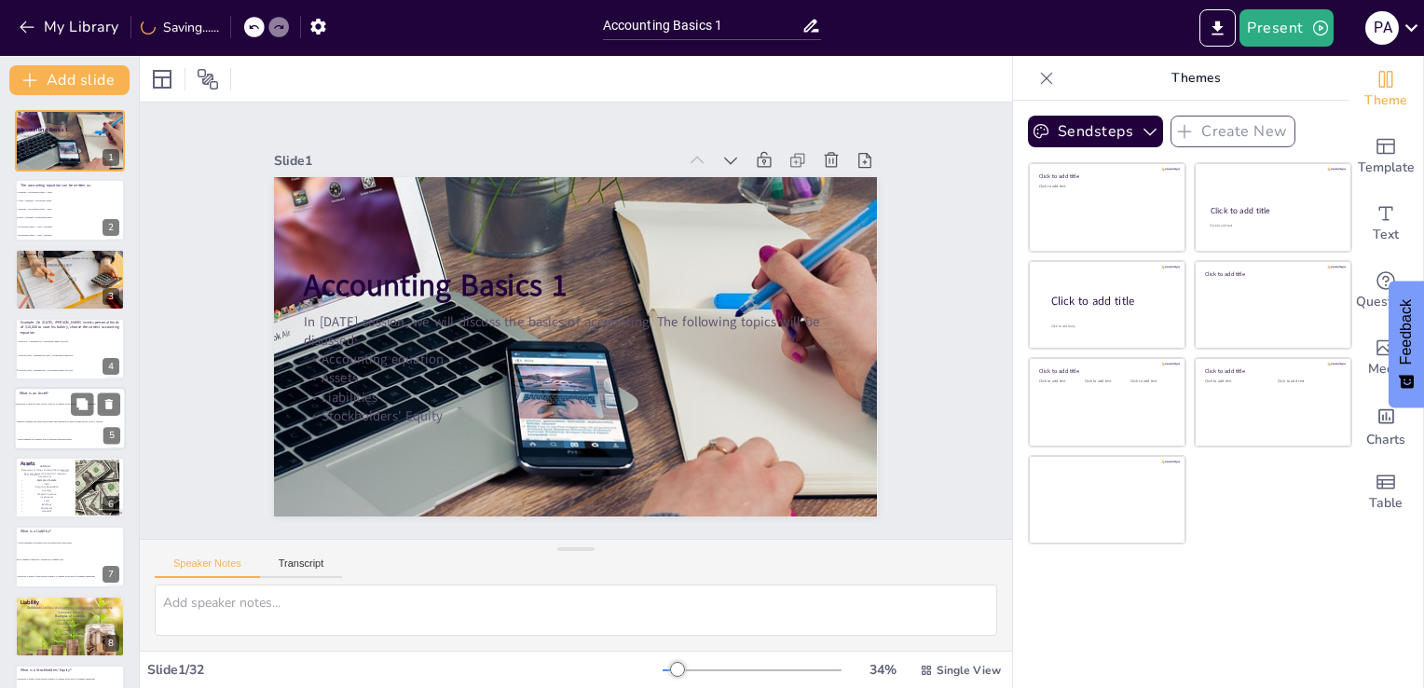
checkbox input "true"
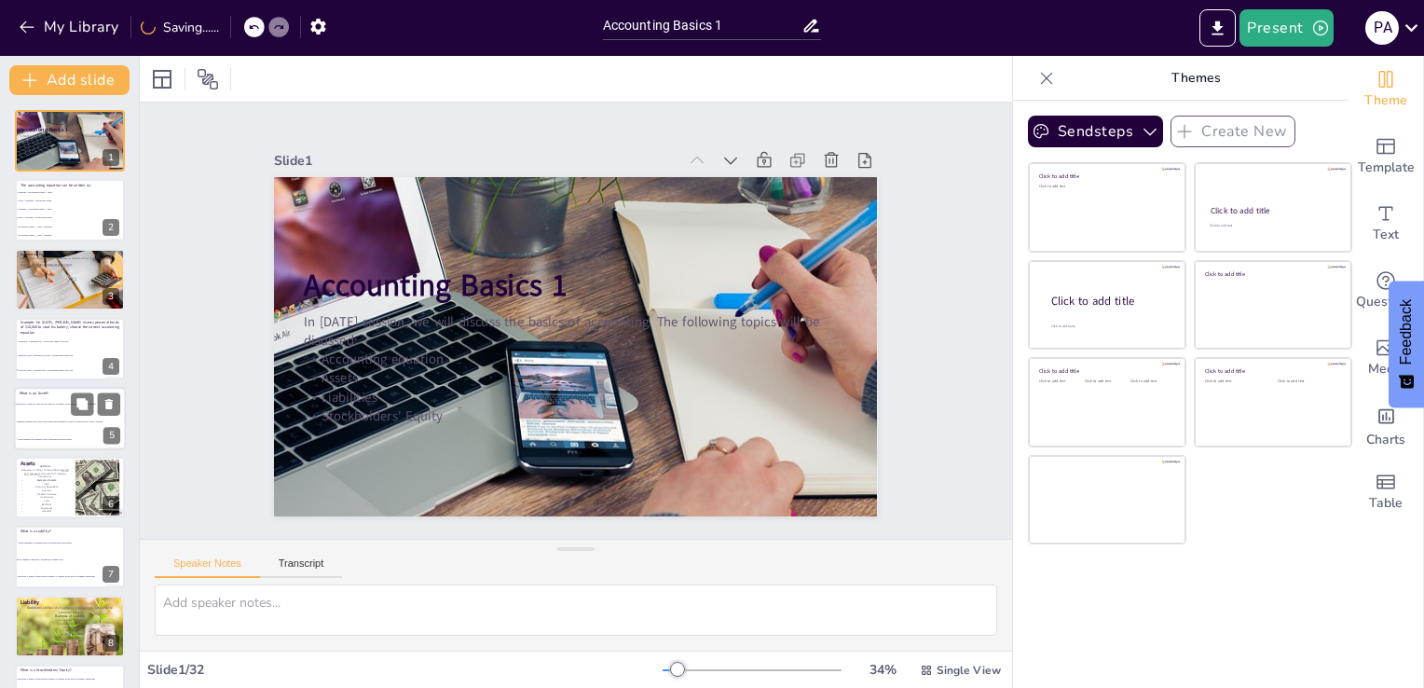
checkbox input "true"
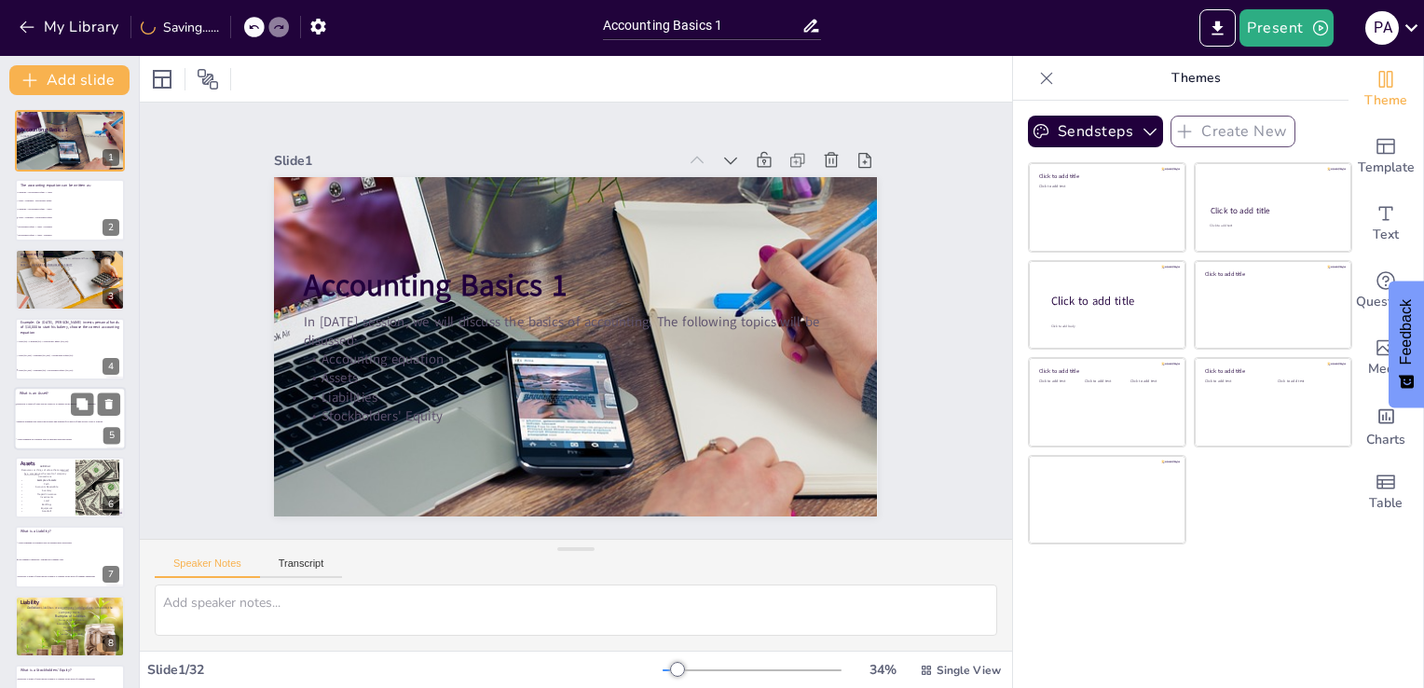
checkbox input "true"
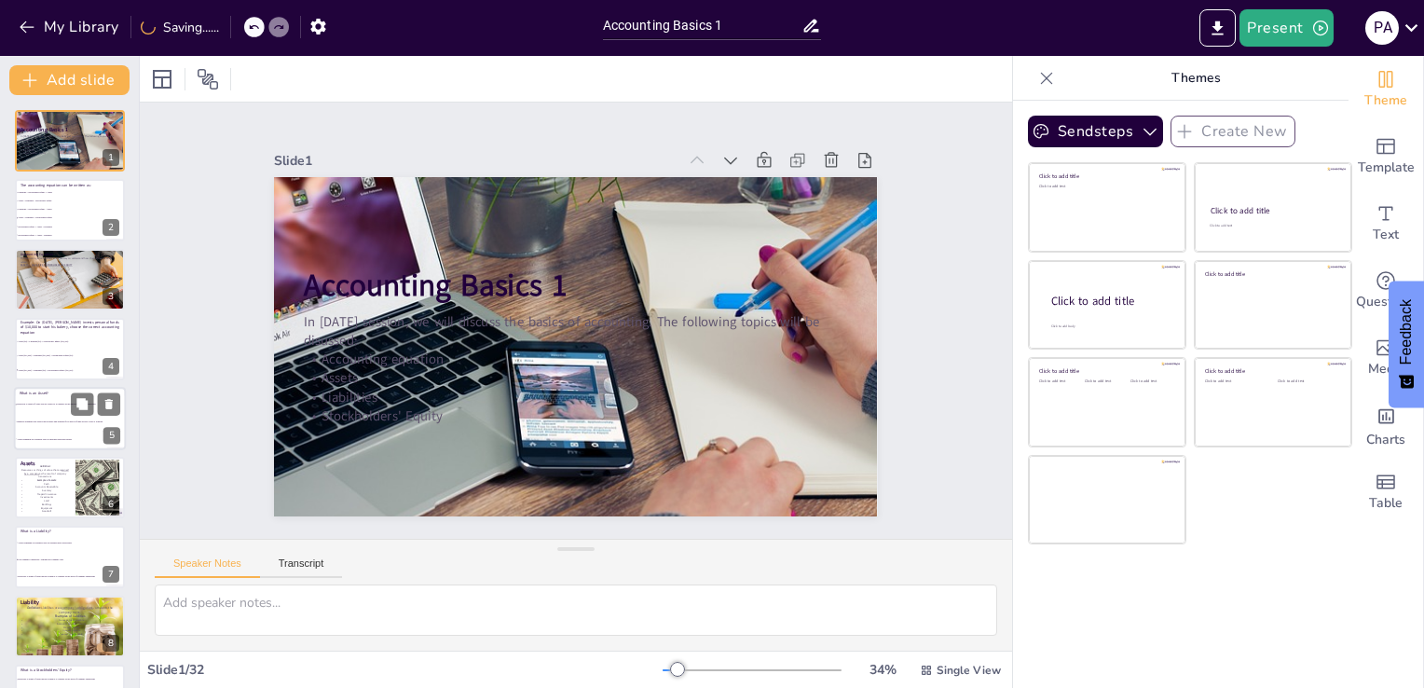
checkbox input "true"
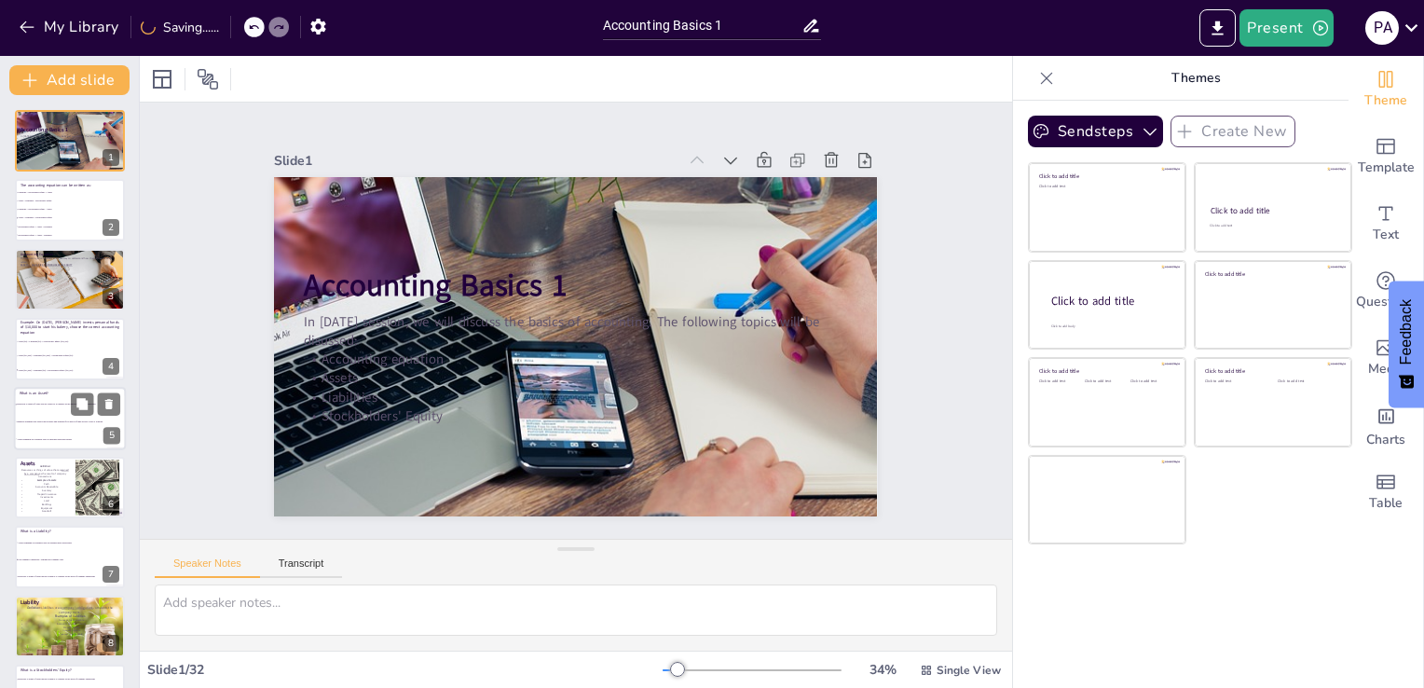
checkbox input "true"
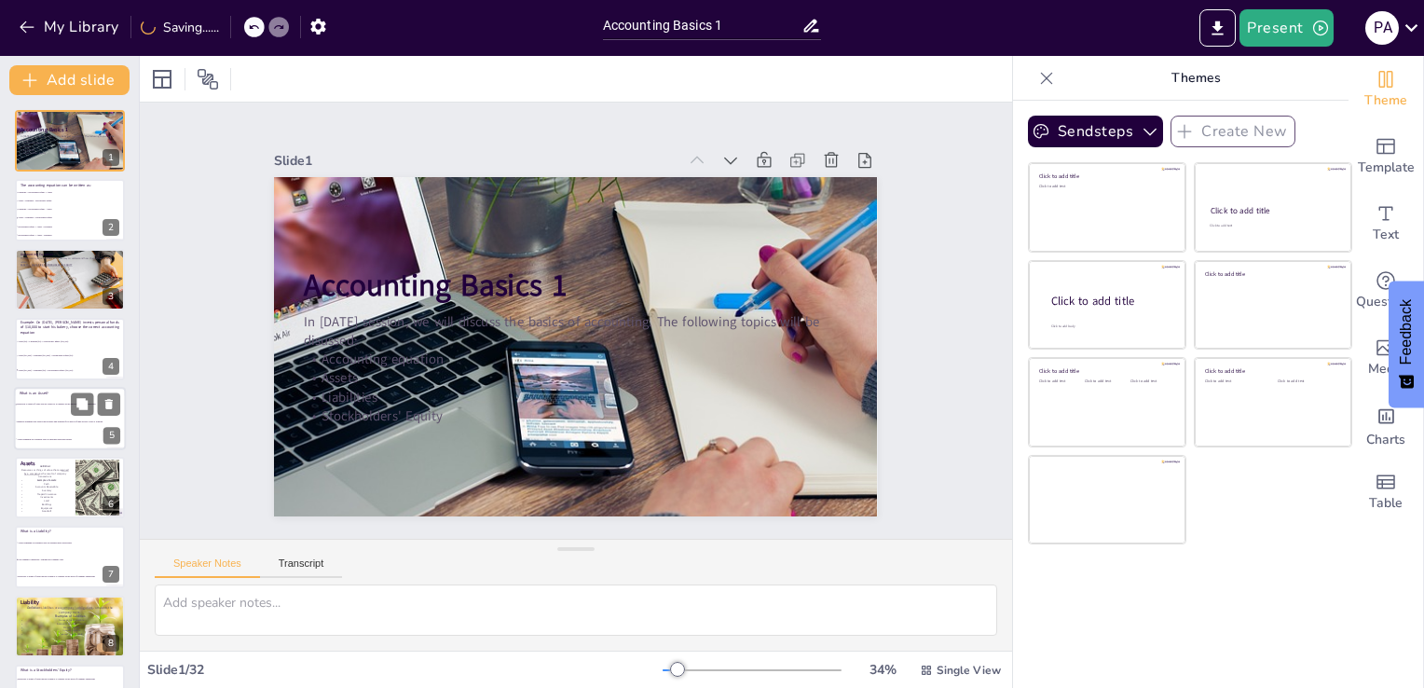
checkbox input "true"
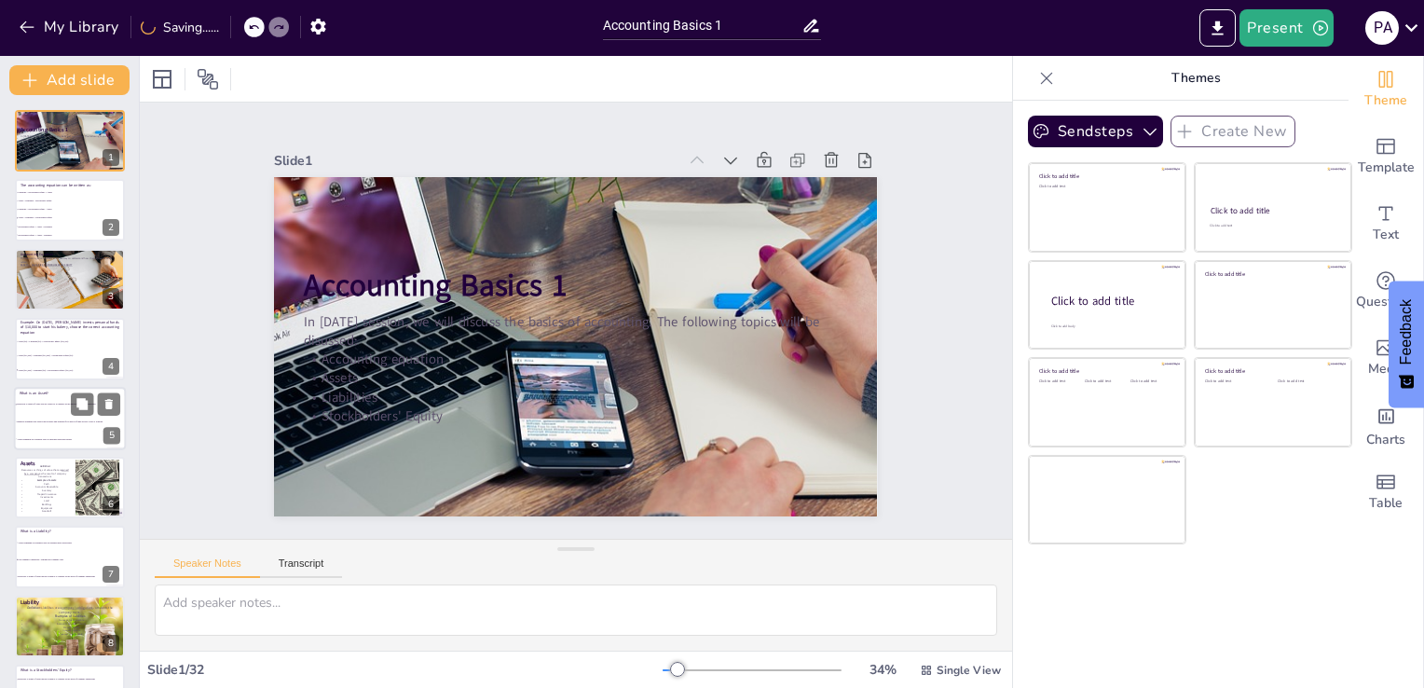
checkbox input "true"
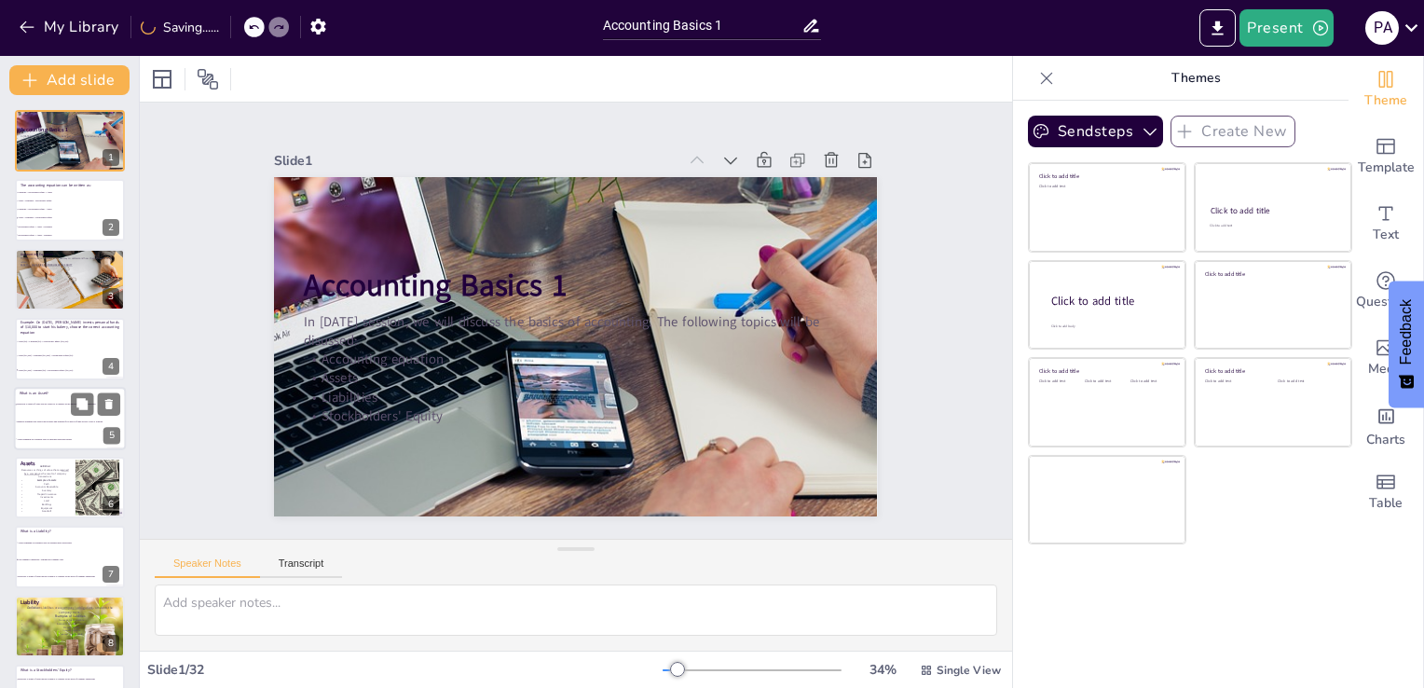
checkbox input "true"
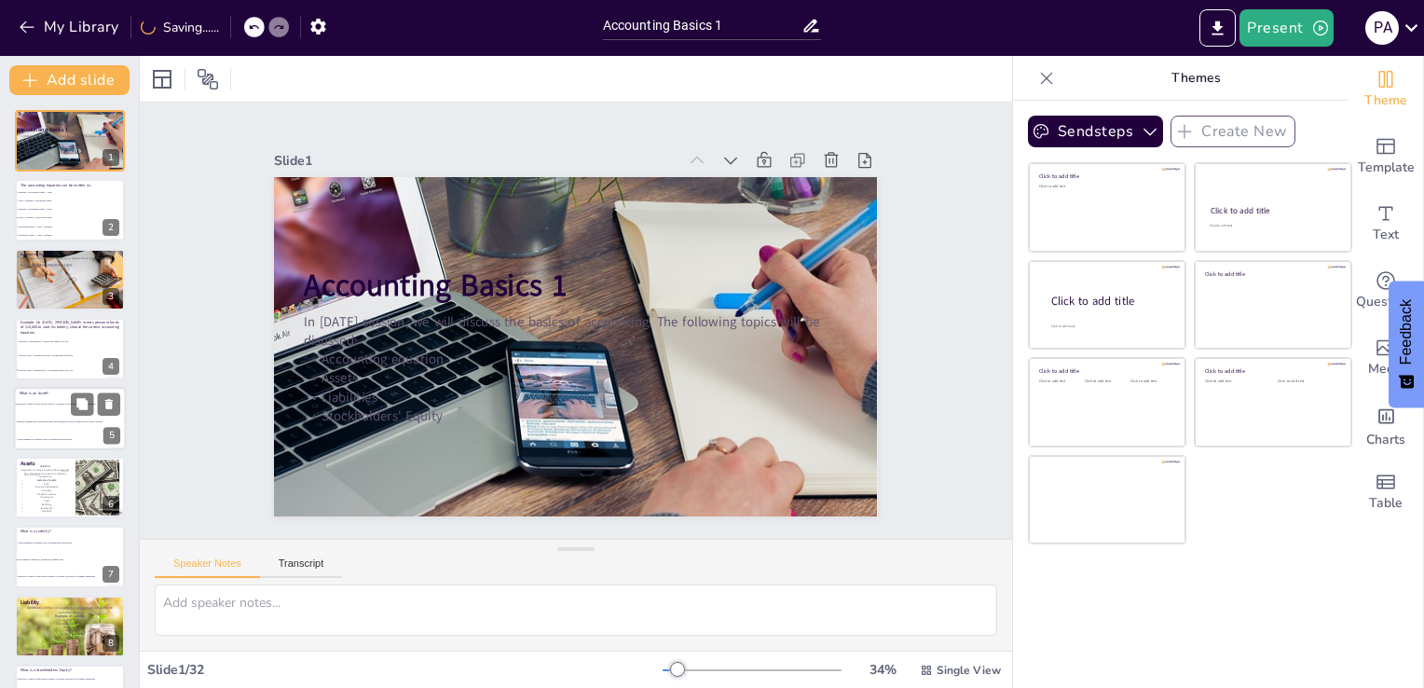
checkbox input "true"
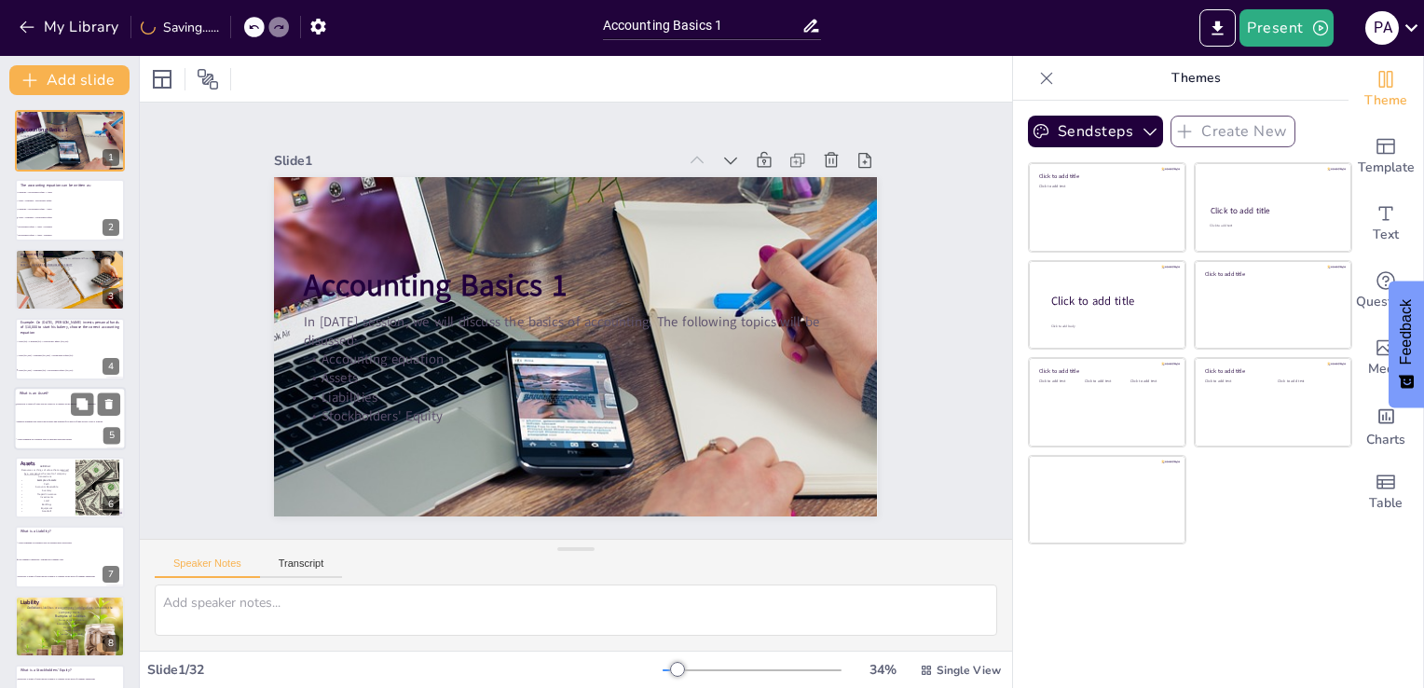
checkbox input "true"
click at [60, 430] on li "Assets remaining in a business once all liabilities have been settled" at bounding box center [70, 438] width 112 height 17
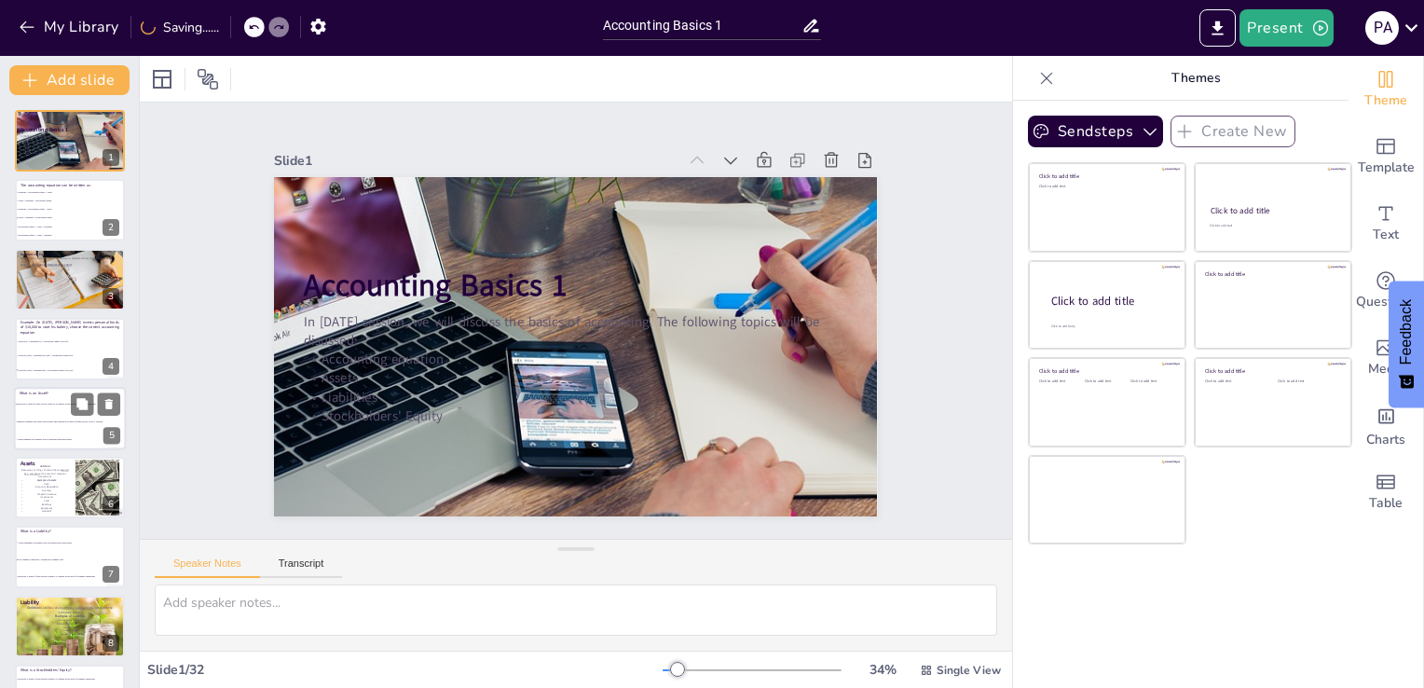
scroll to position [26, 0]
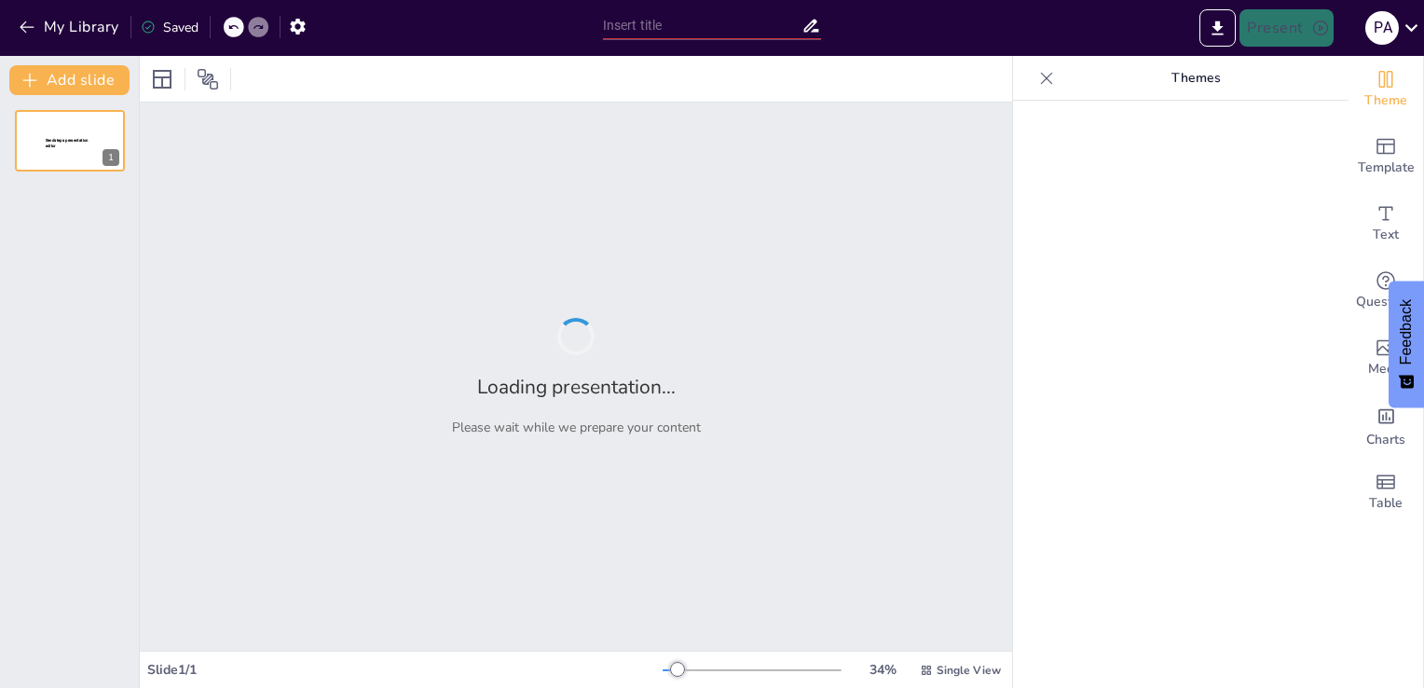
type input "New Sendsteps"
type input "La Intersección entre Economía y Medio Ambiente: Un Enfoque Integral"
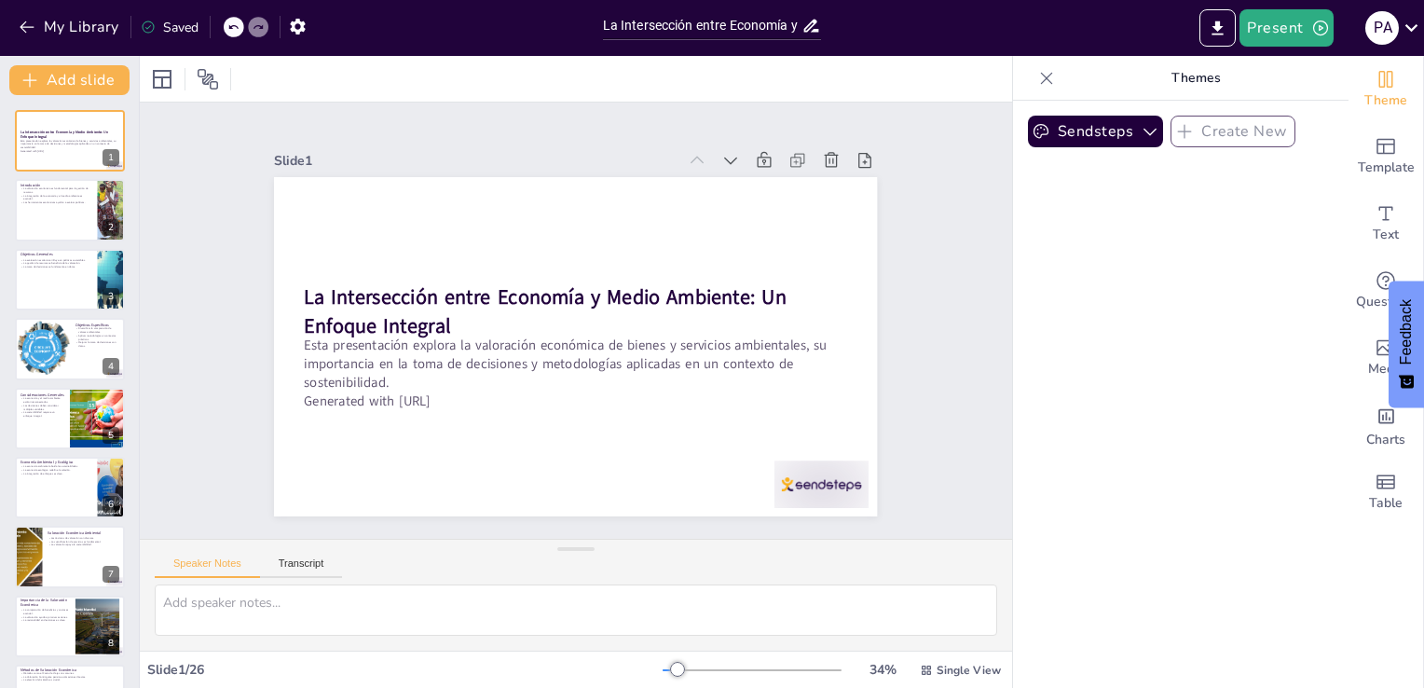
checkbox input "true"
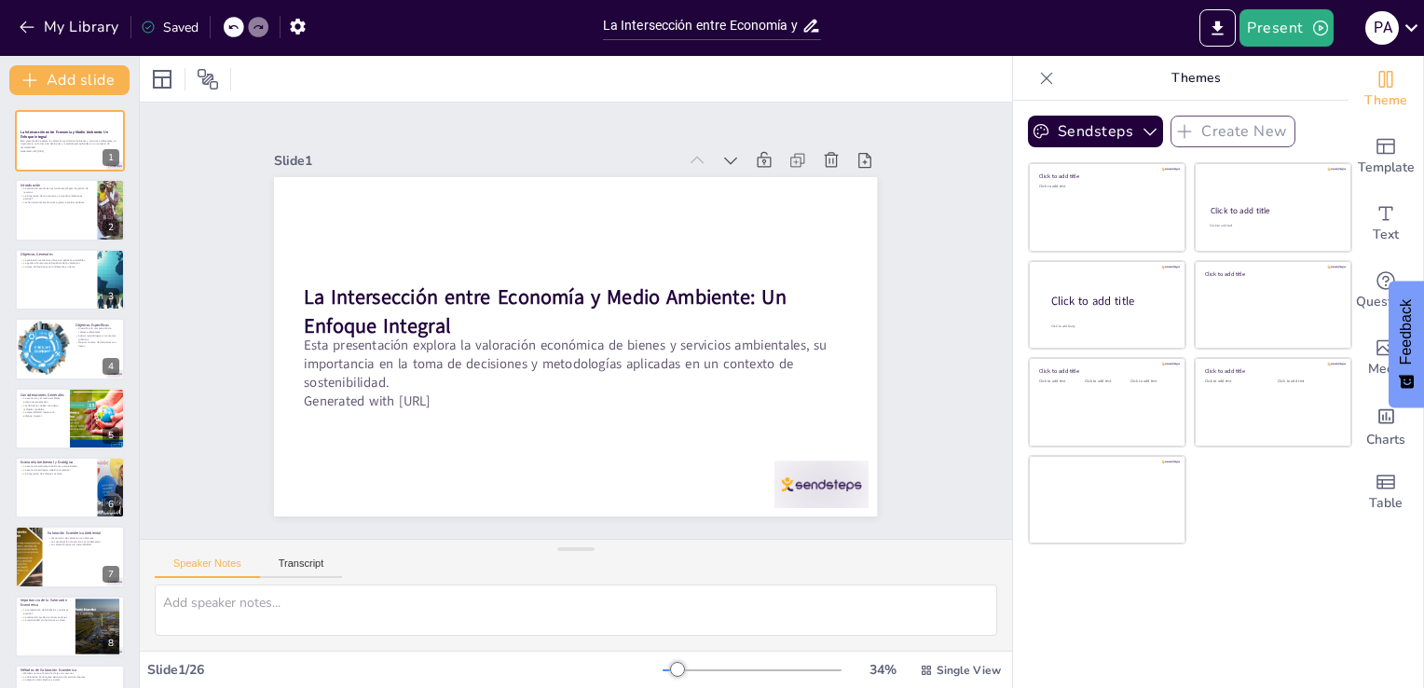
checkbox input "true"
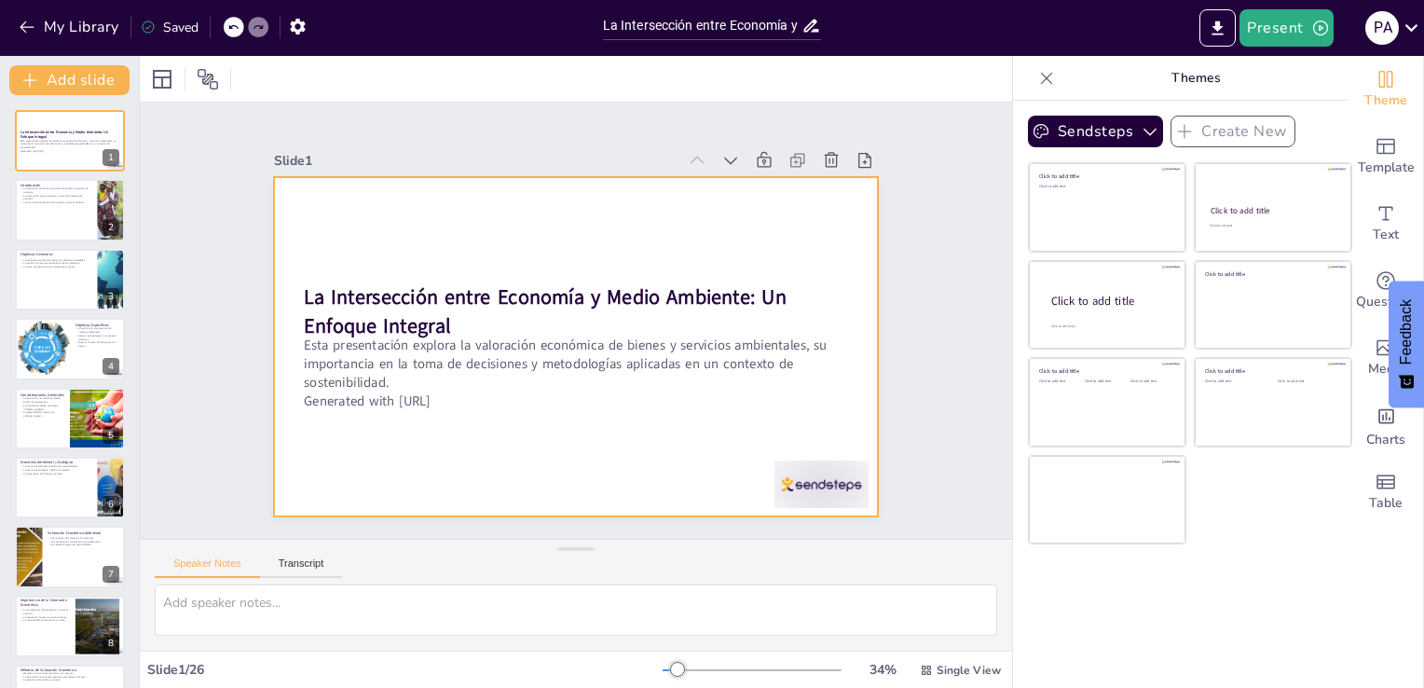
checkbox input "true"
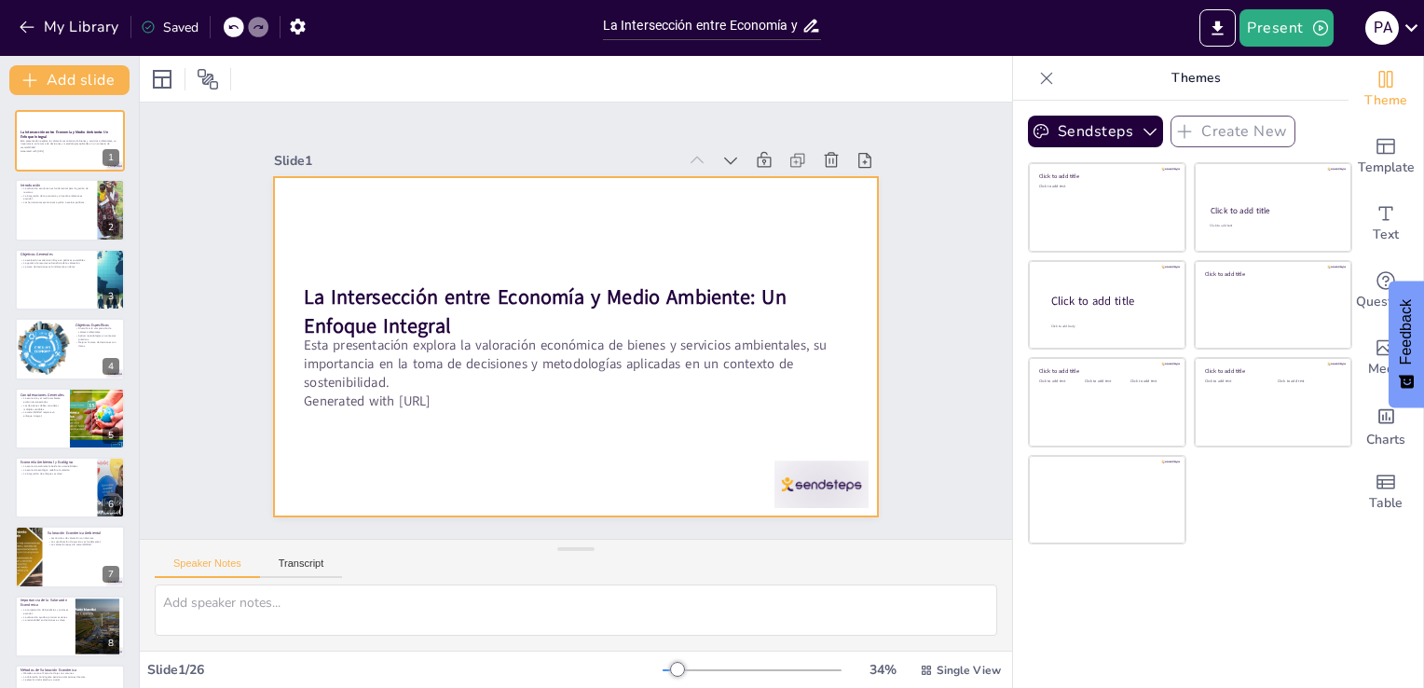
checkbox input "true"
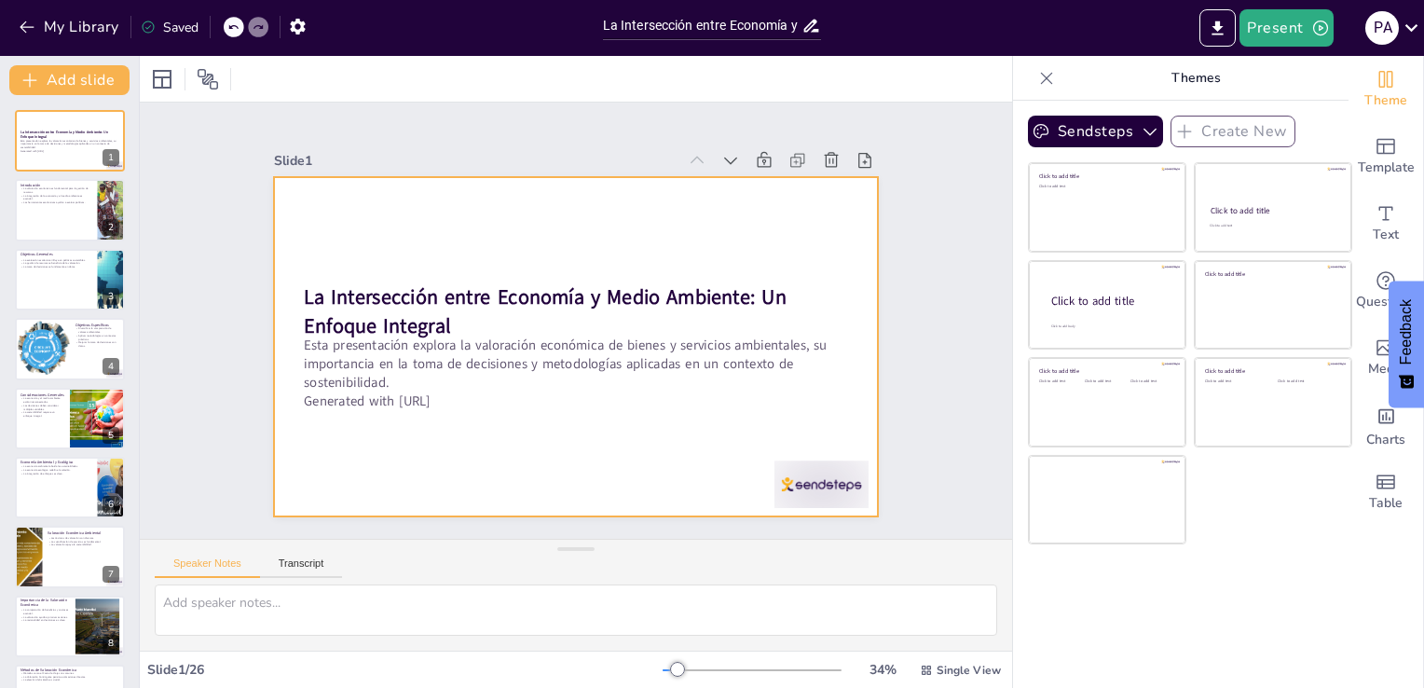
checkbox input "true"
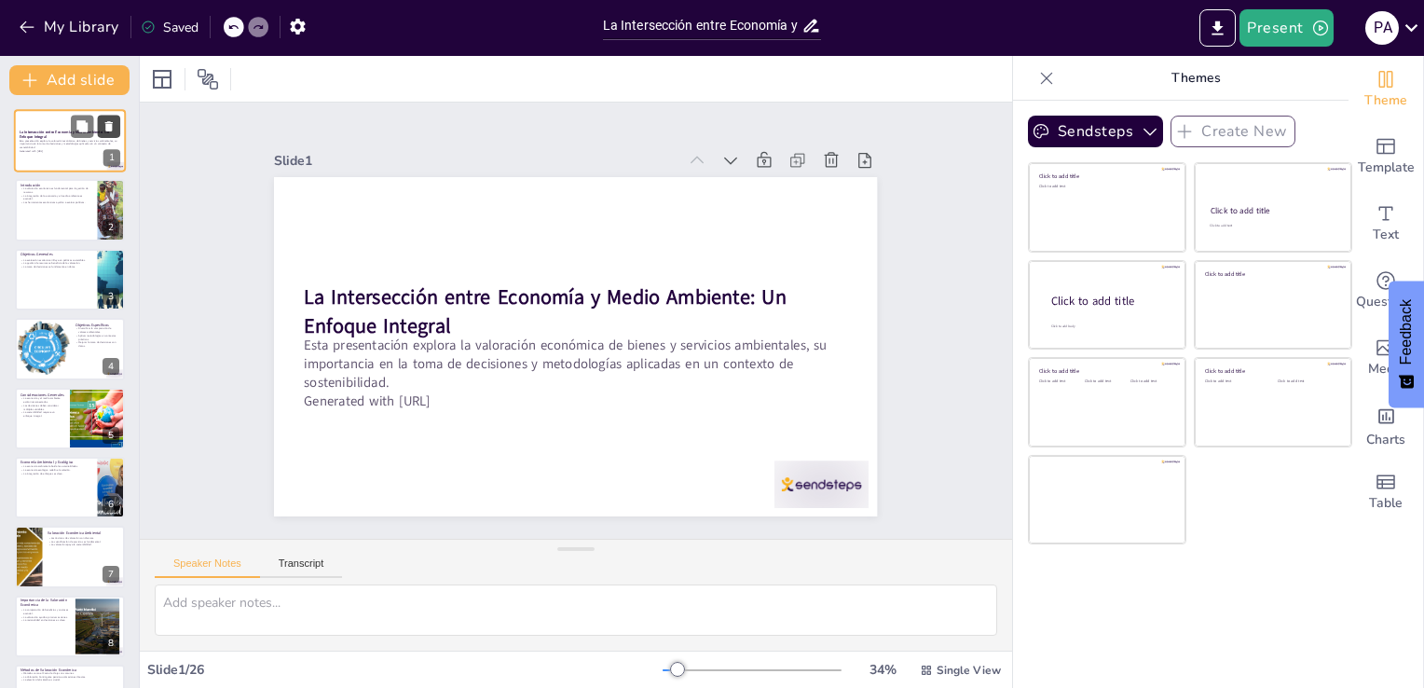
checkbox input "true"
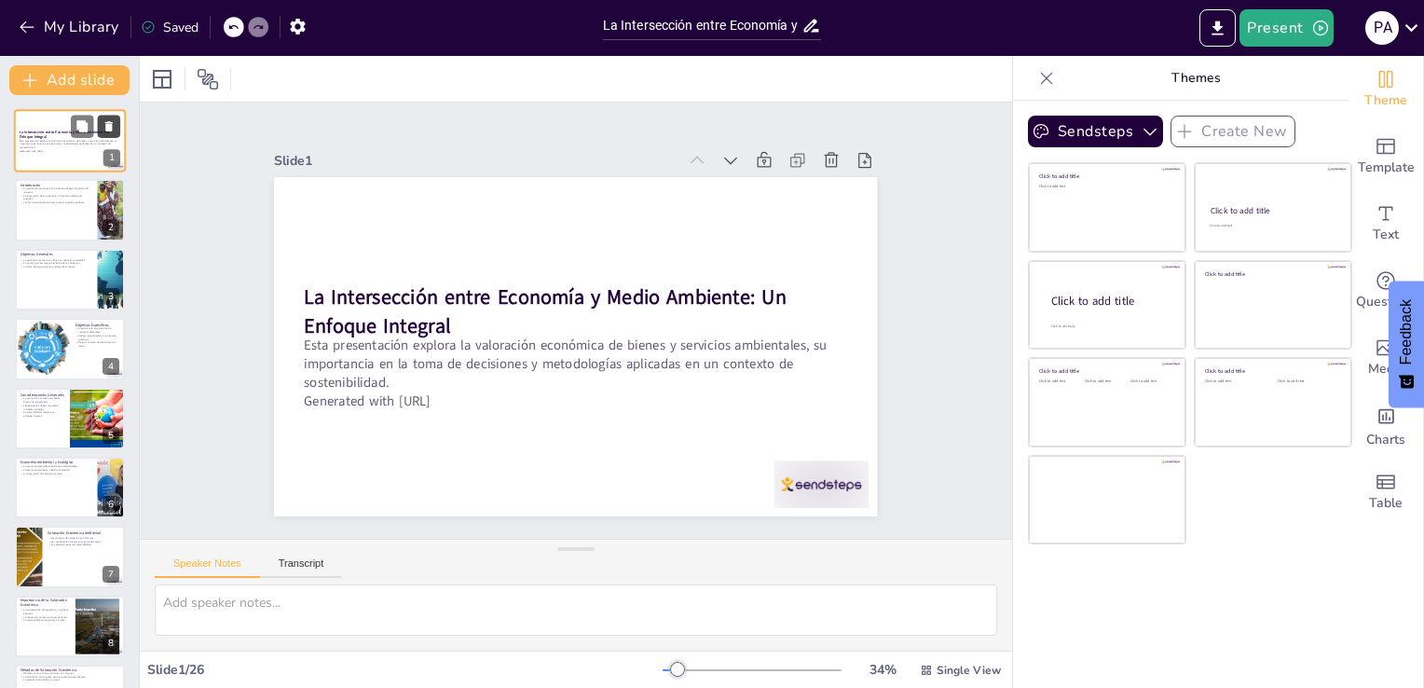
checkbox input "true"
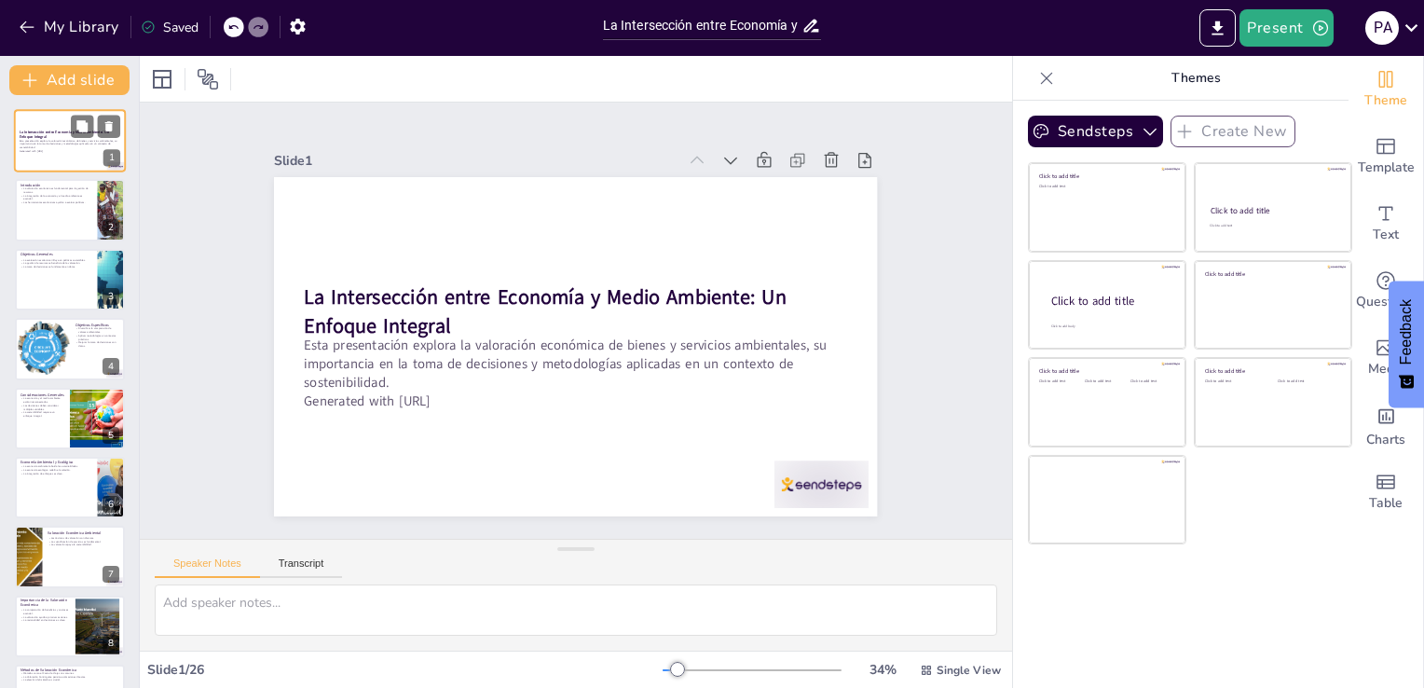
checkbox input "true"
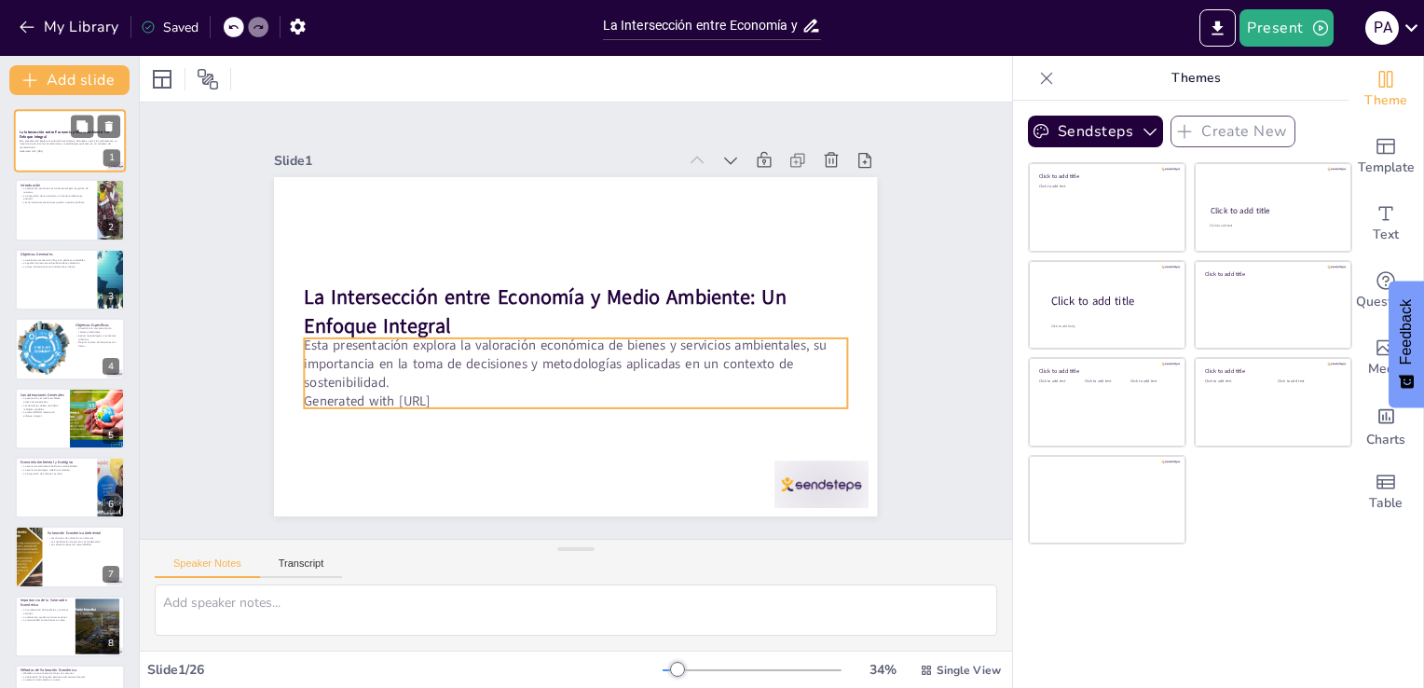
checkbox input "true"
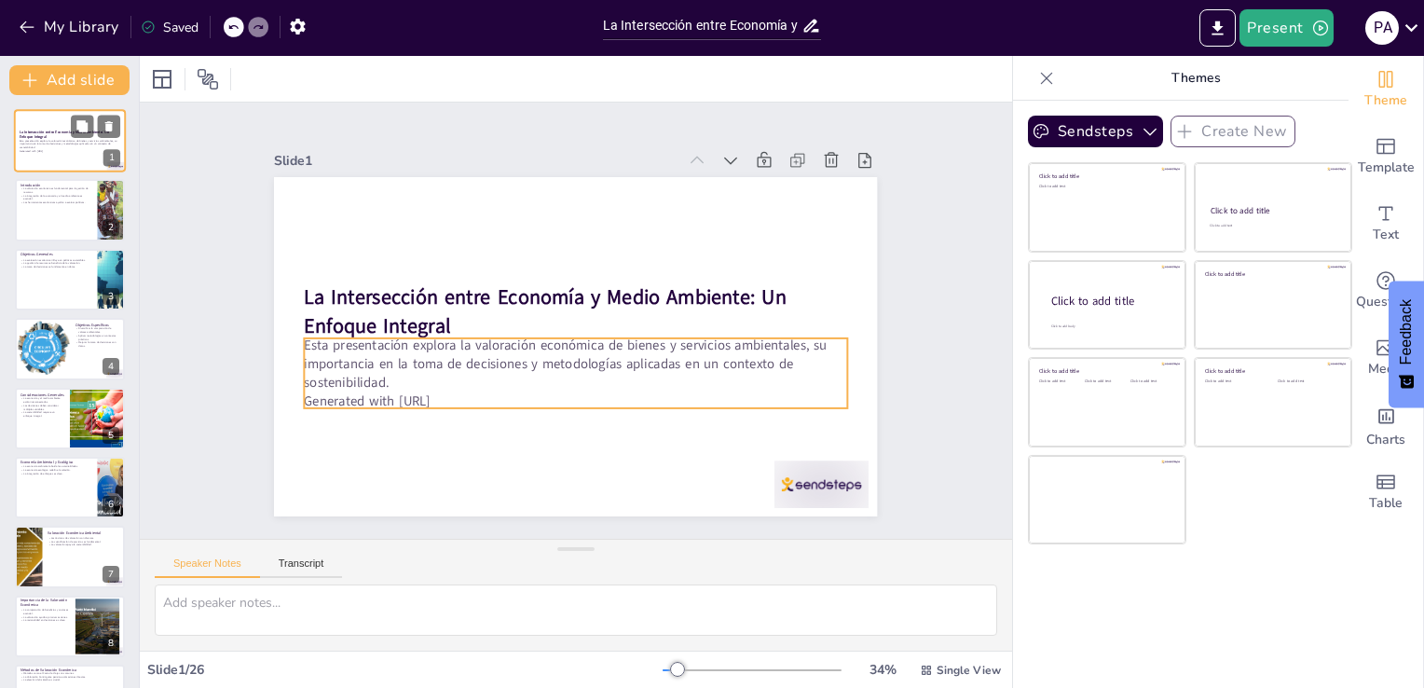
checkbox input "true"
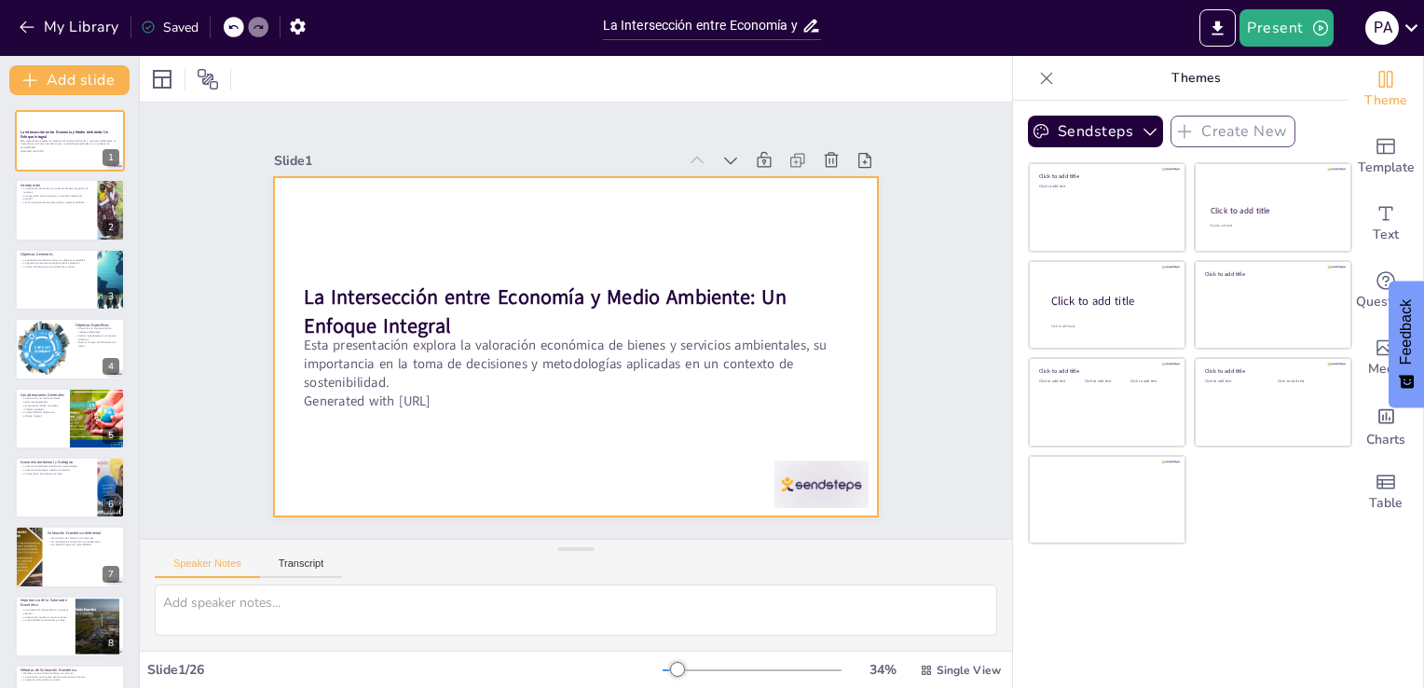
checkbox input "true"
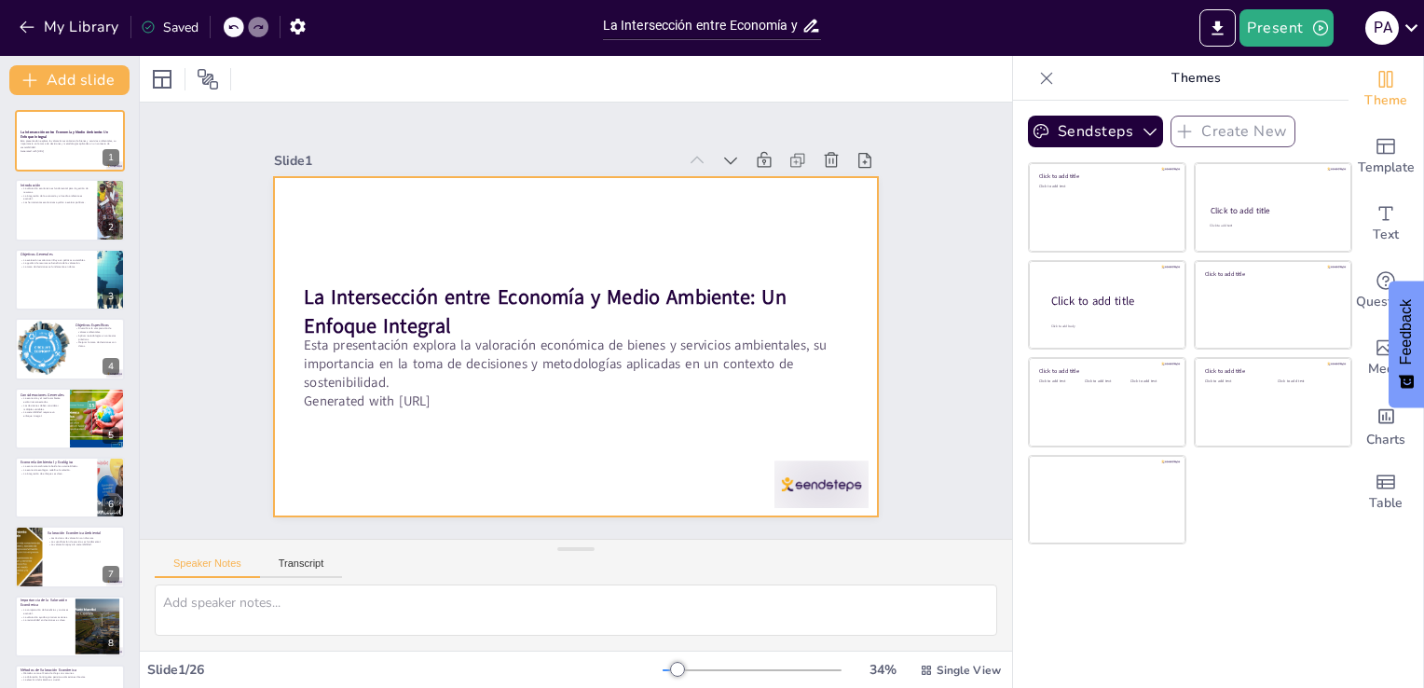
checkbox input "true"
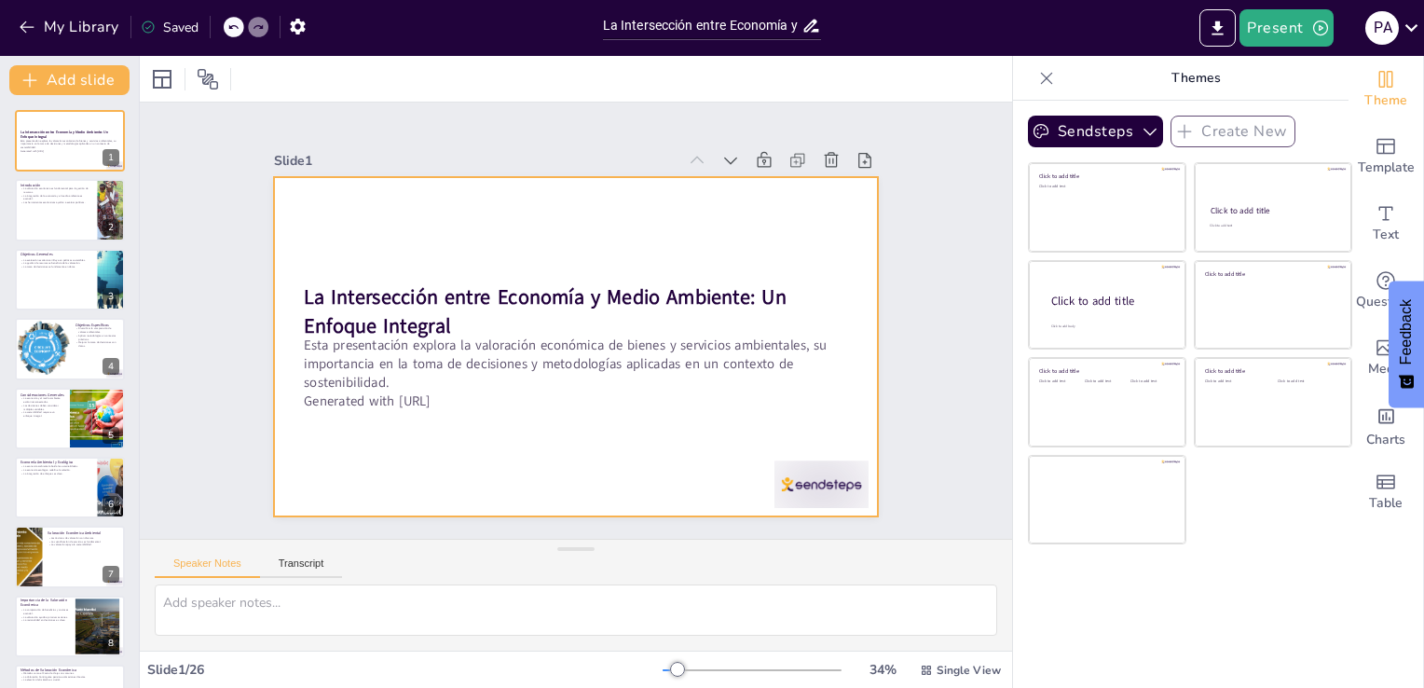
checkbox input "true"
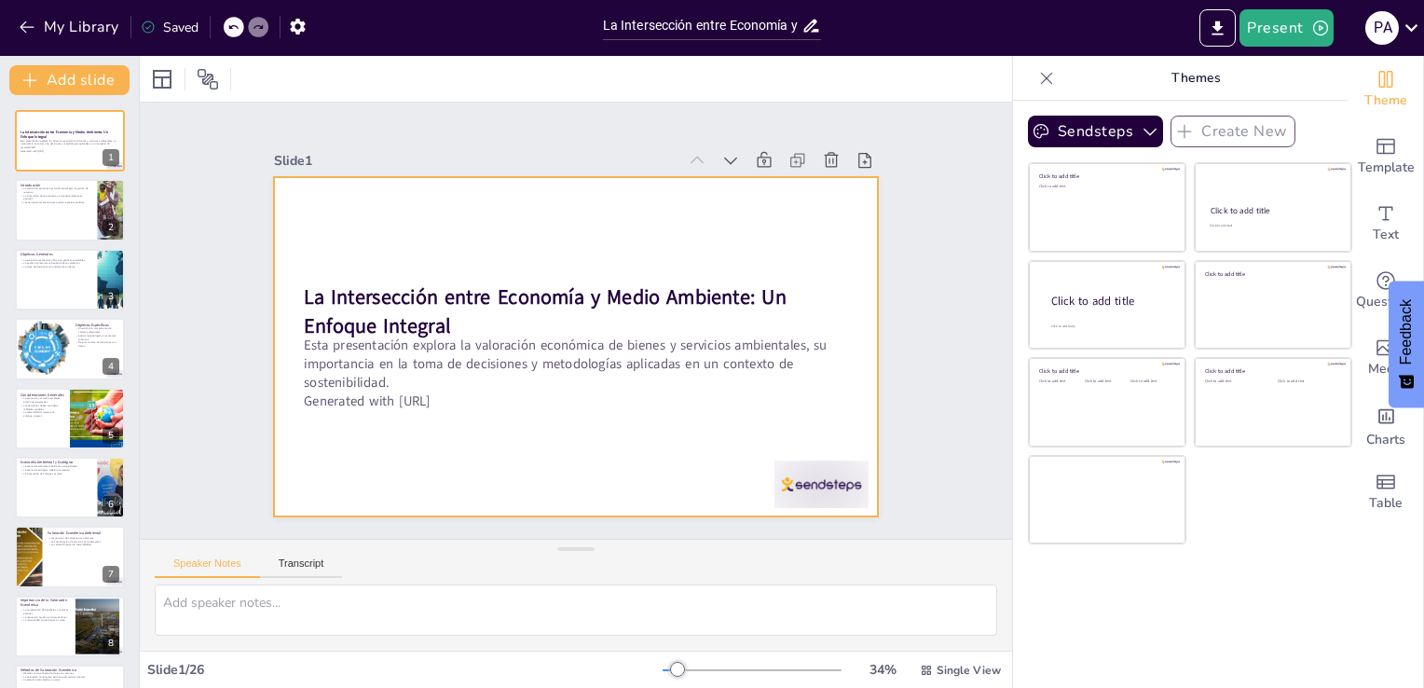
checkbox input "true"
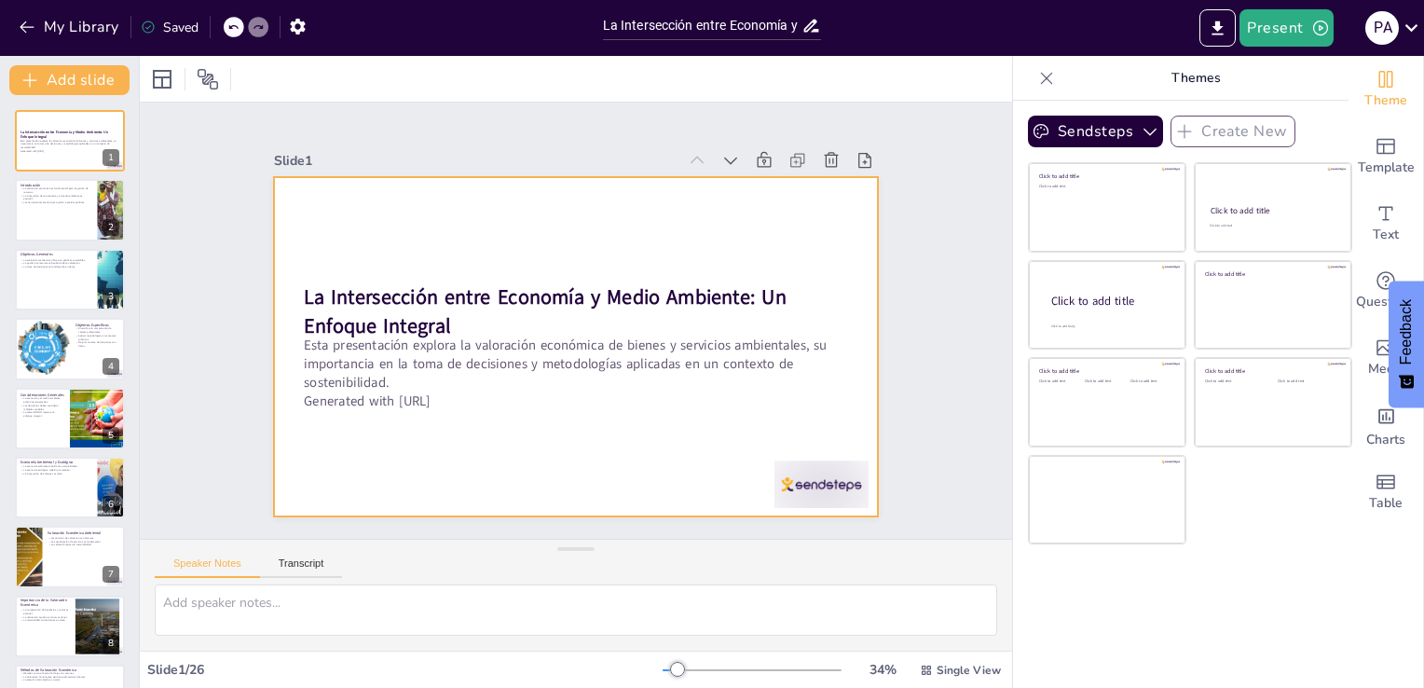
checkbox input "true"
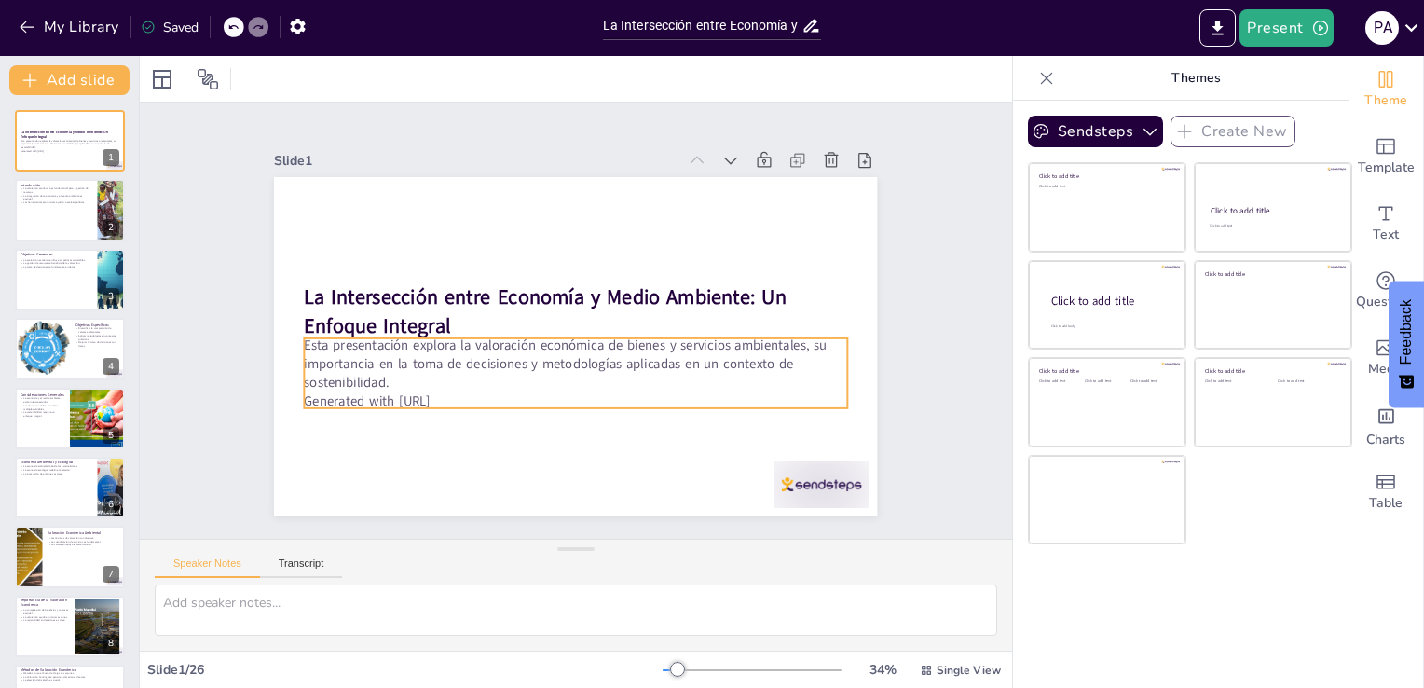
checkbox input "true"
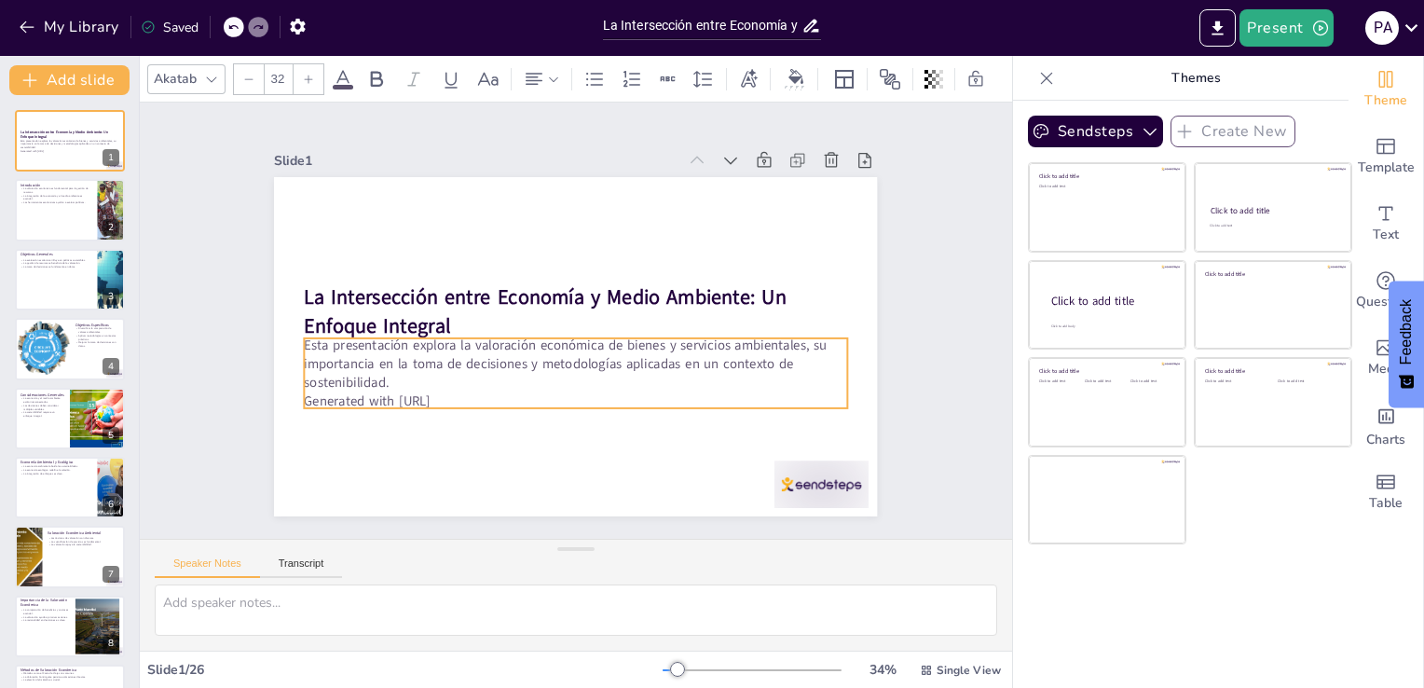
click at [385, 392] on p "Generated with Sendsteps.ai" at bounding box center [543, 395] width 503 height 238
checkbox input "true"
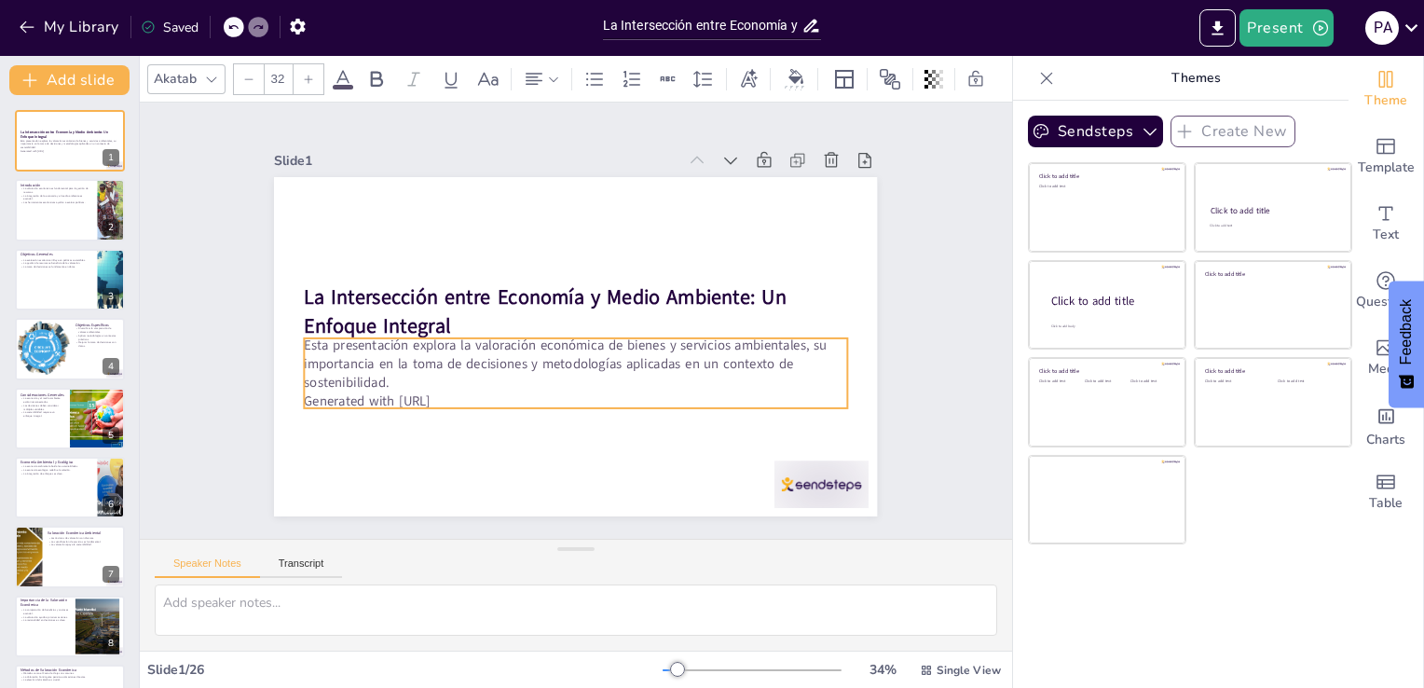
checkbox input "true"
click at [385, 392] on p "Generated with Sendsteps.ai" at bounding box center [567, 402] width 542 height 76
checkbox input "true"
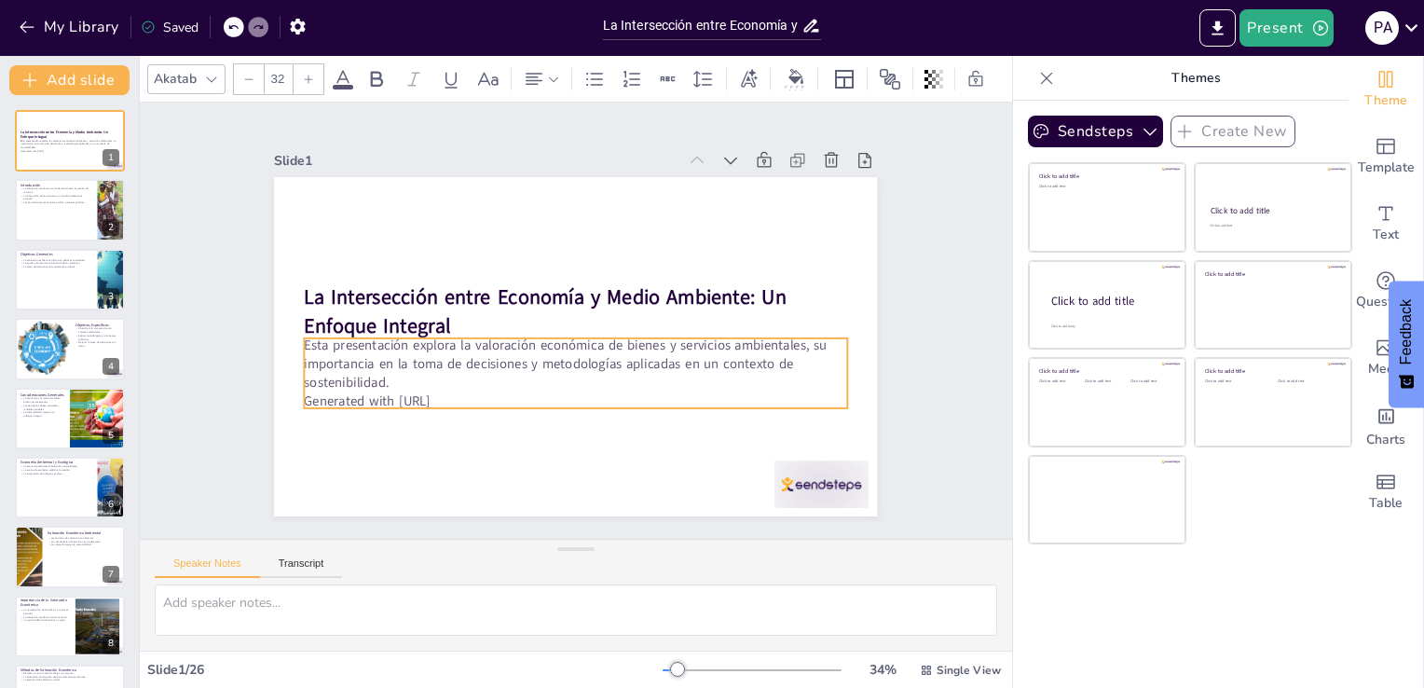
checkbox input "true"
click at [470, 385] on p "Generated with Sendsteps.ai" at bounding box center [567, 402] width 542 height 76
checkbox input "true"
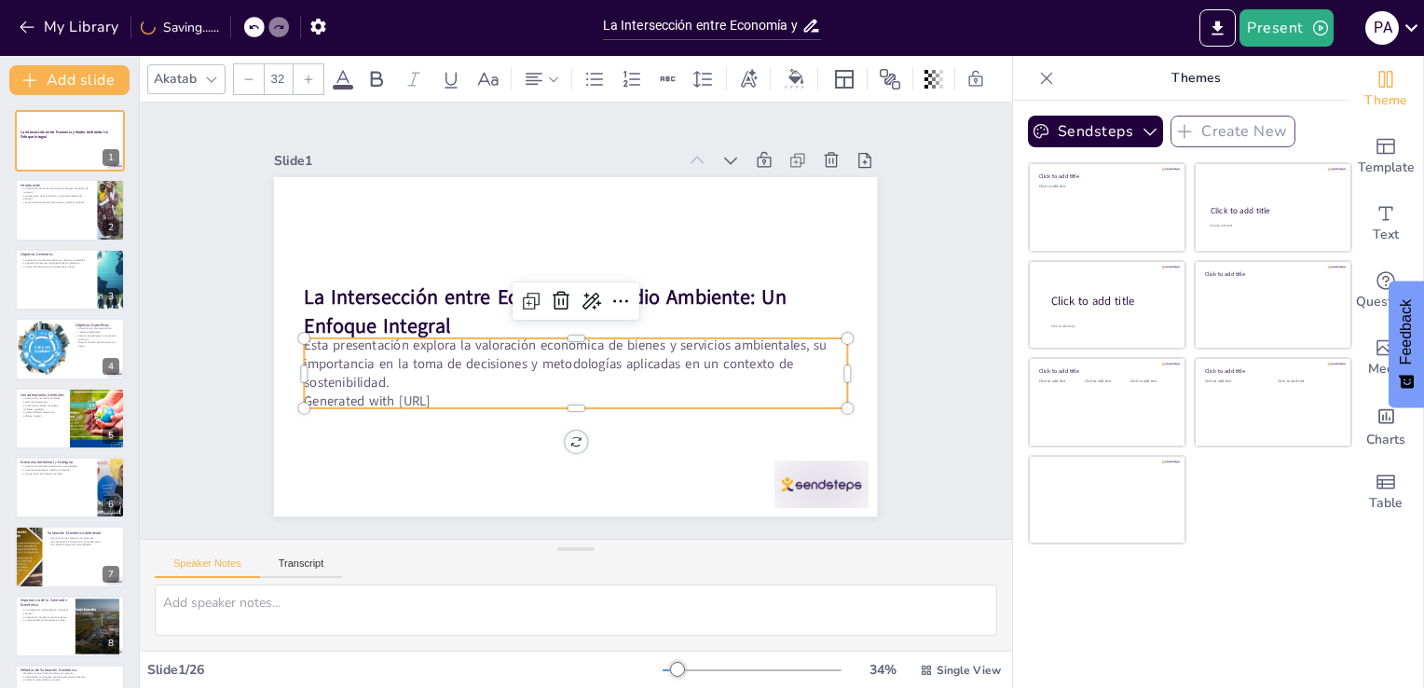
checkbox input "true"
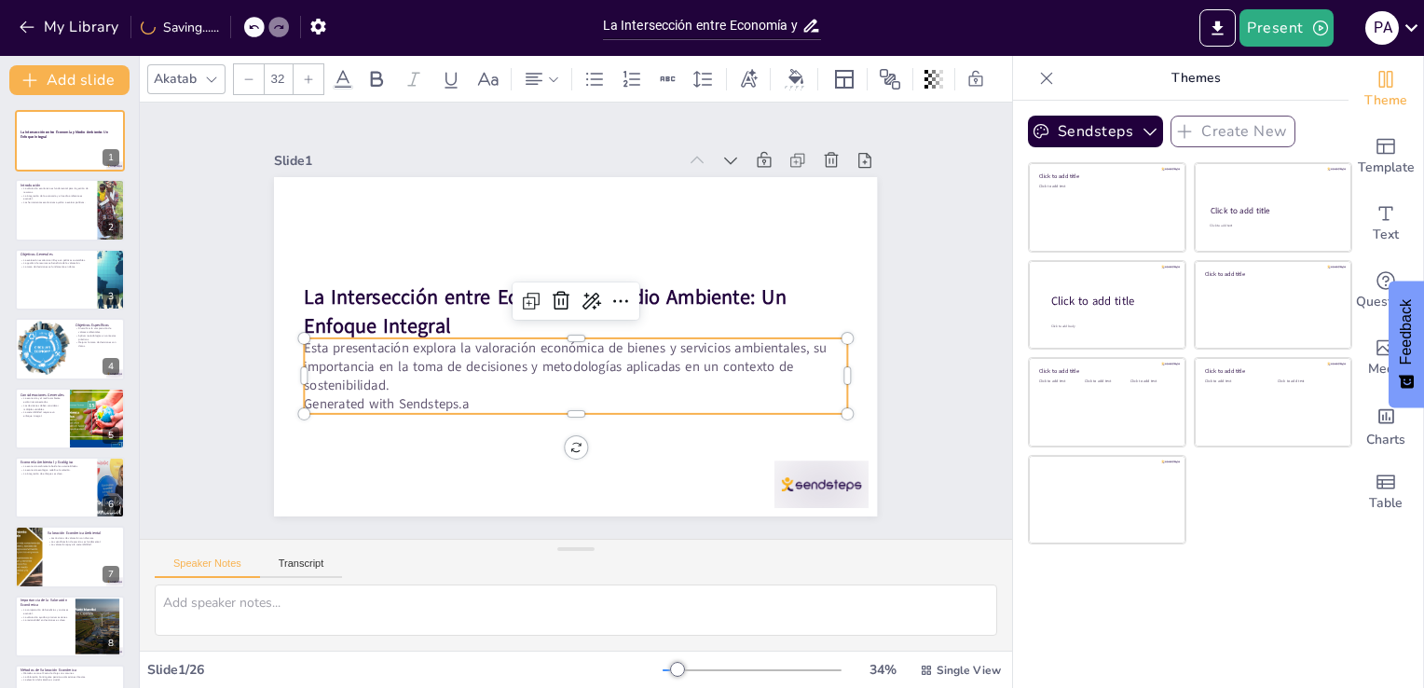
checkbox input "true"
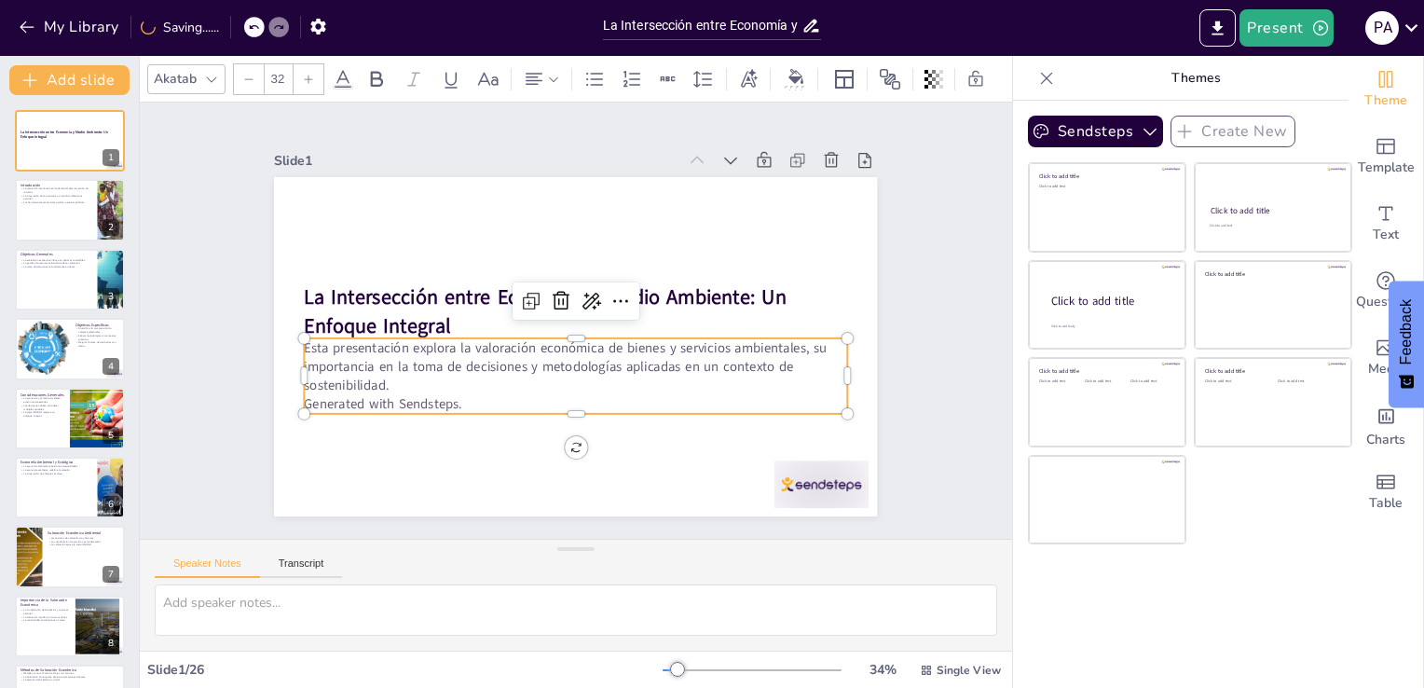
checkbox input "true"
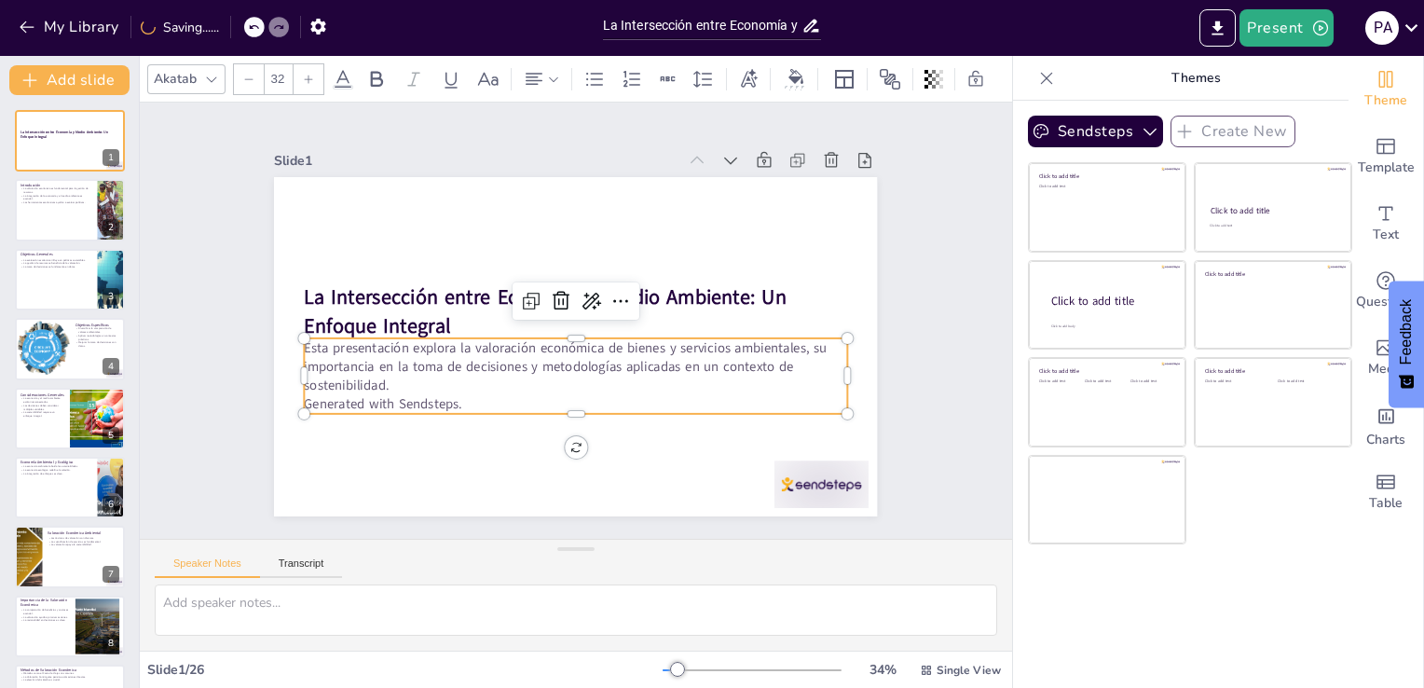
checkbox input "true"
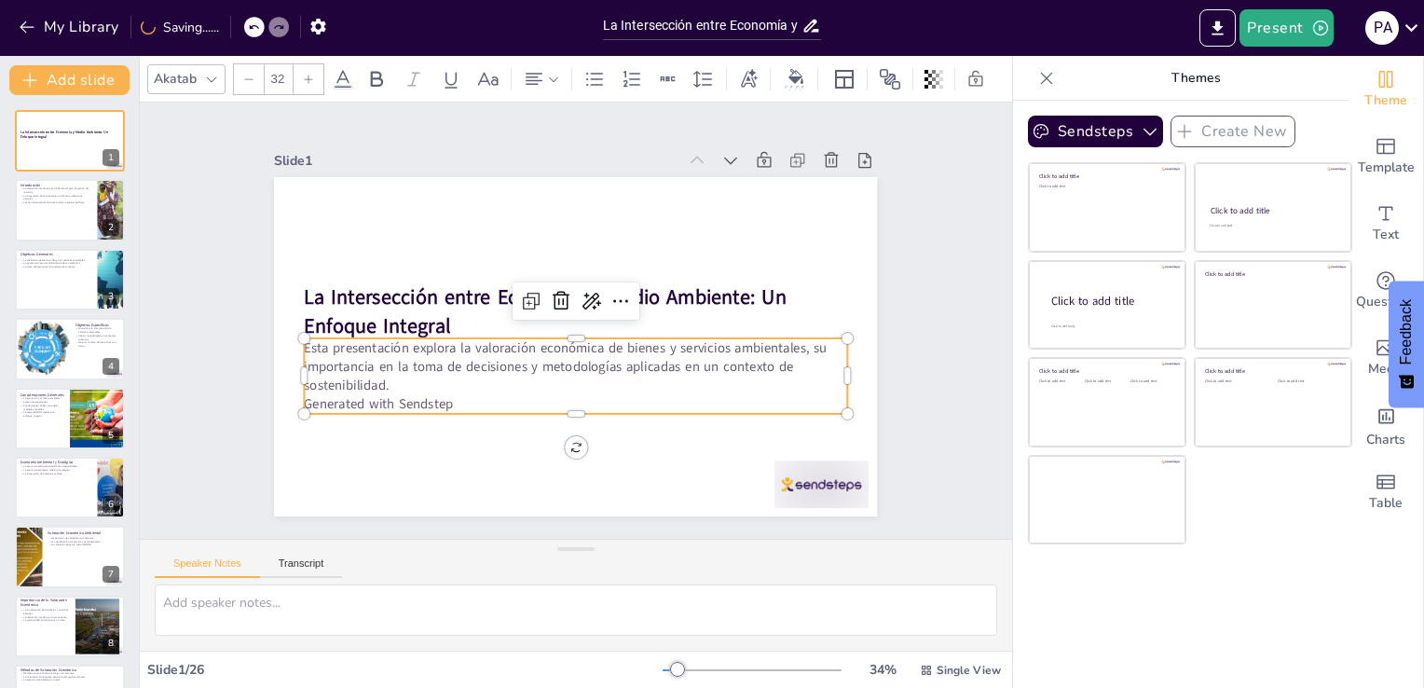
checkbox input "true"
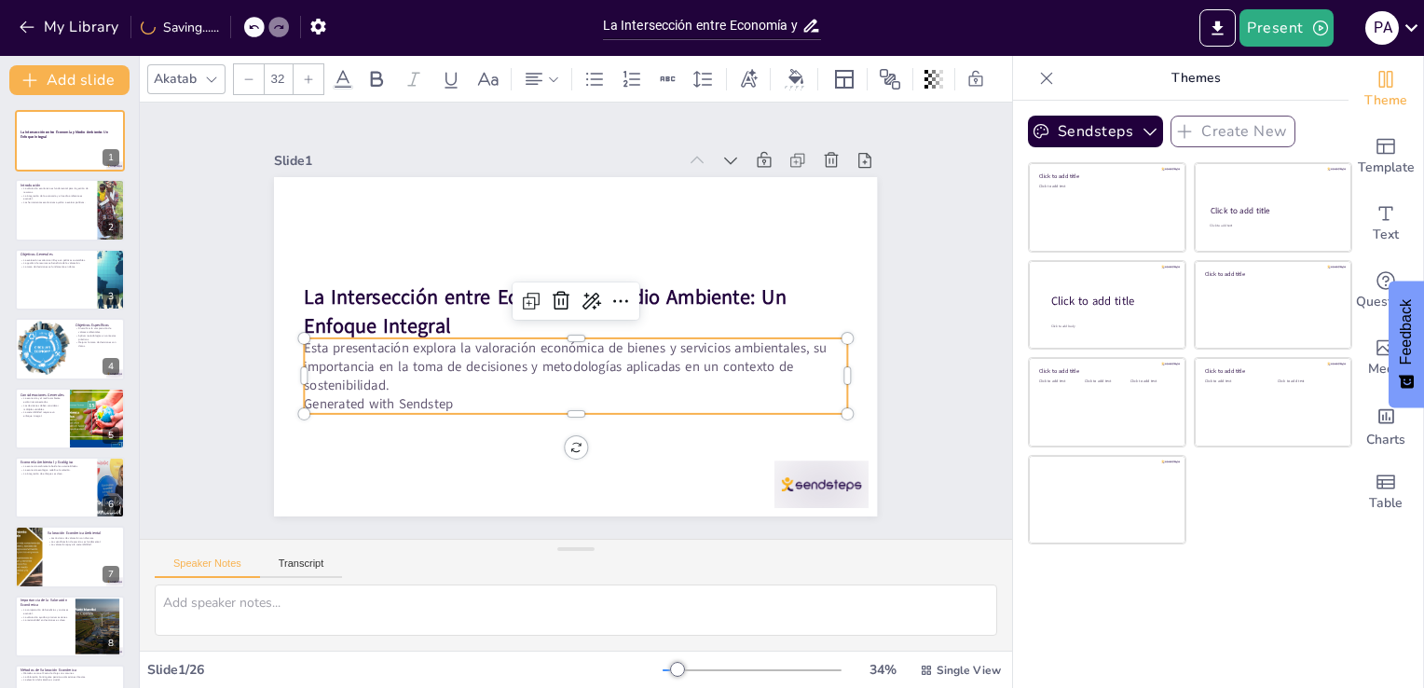
checkbox input "true"
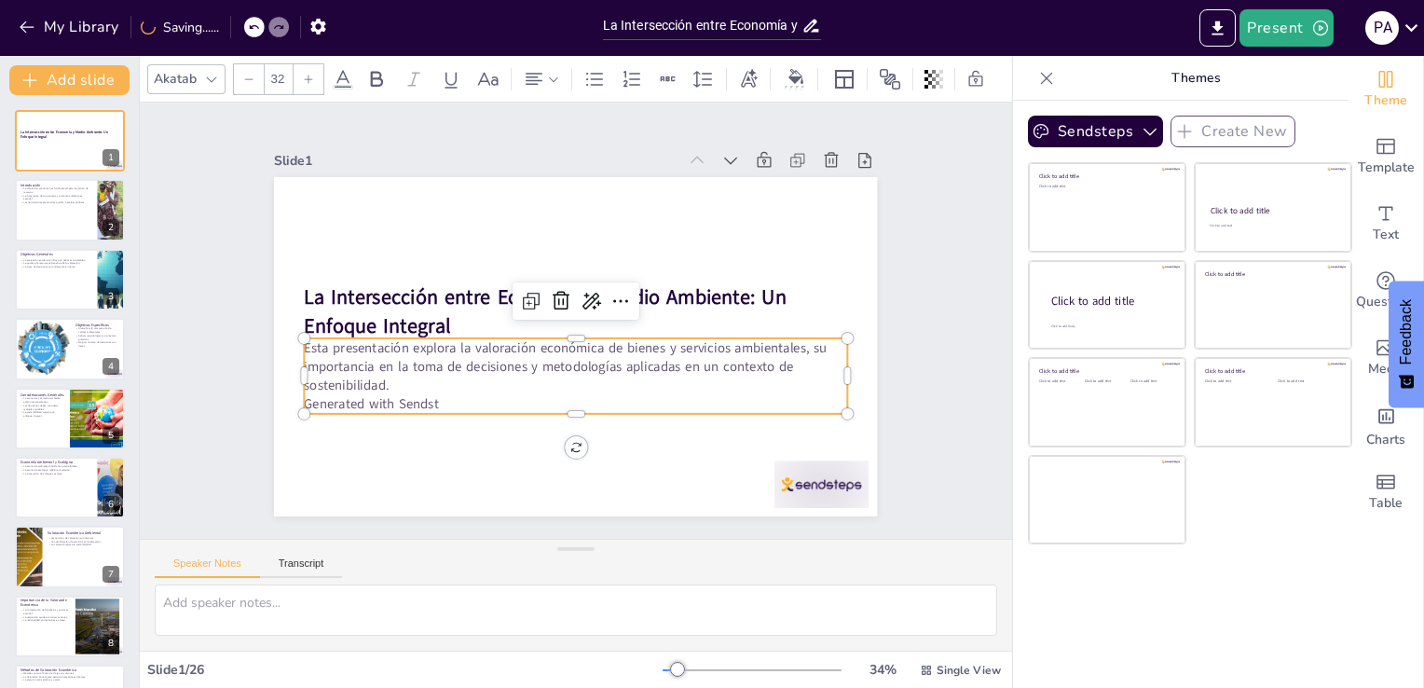
checkbox input "true"
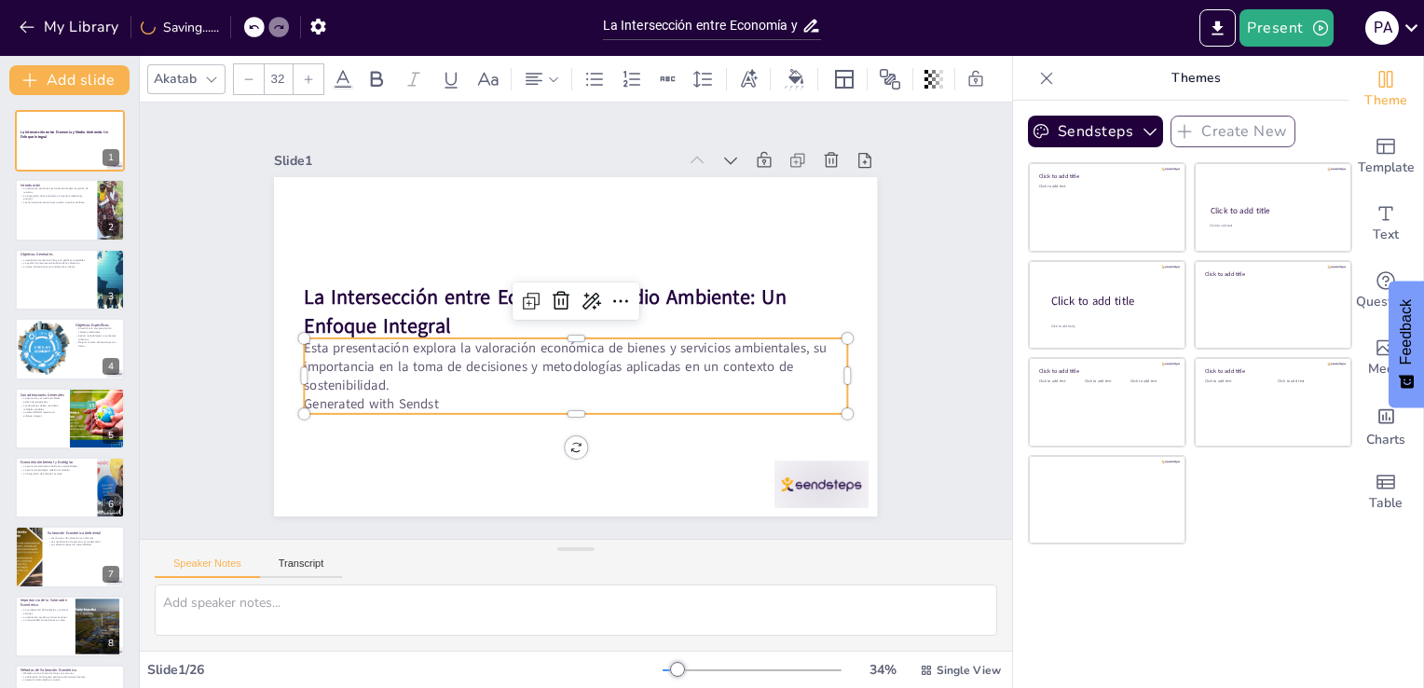
checkbox input "true"
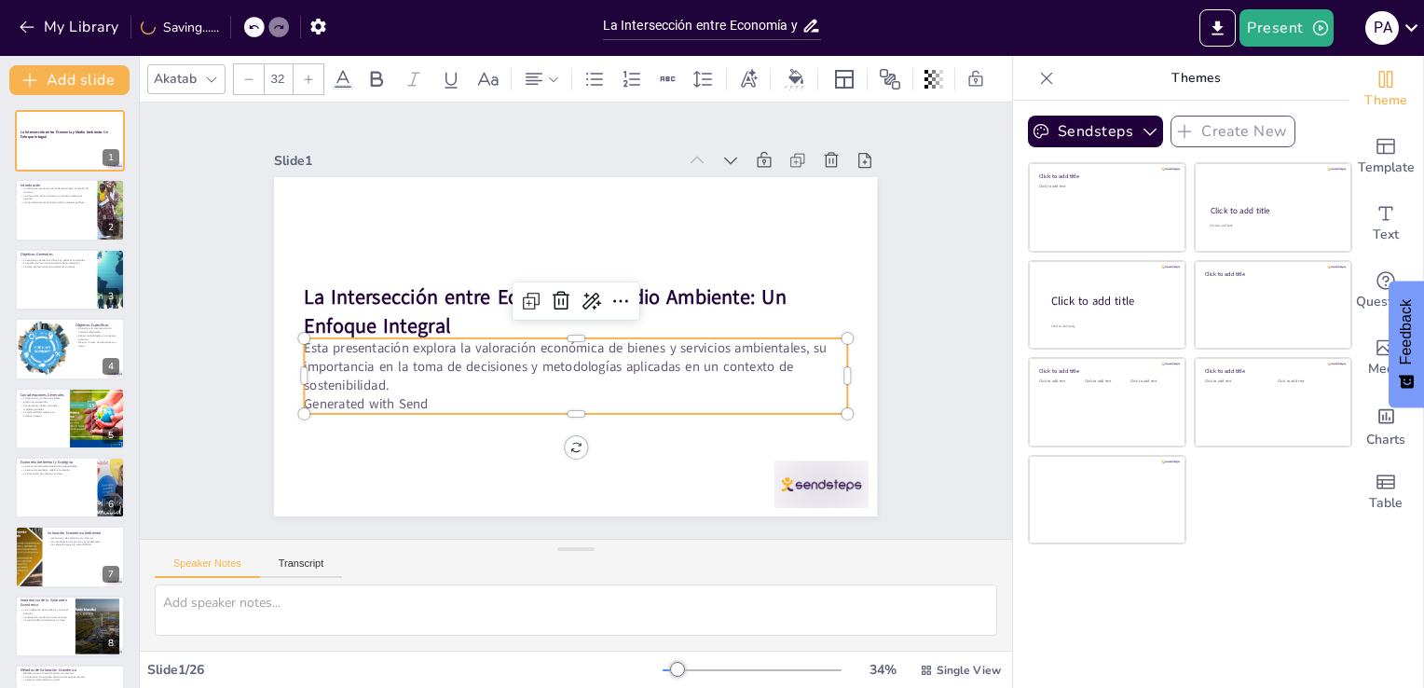
checkbox input "true"
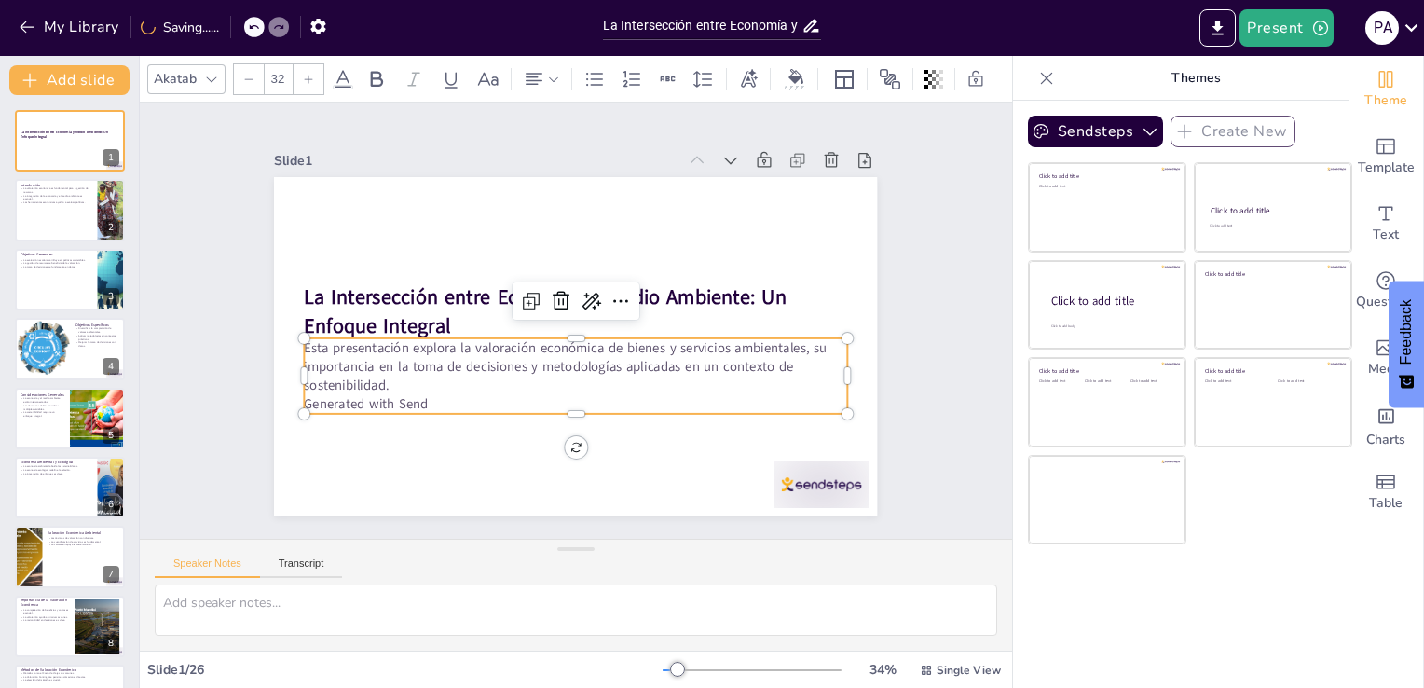
checkbox input "true"
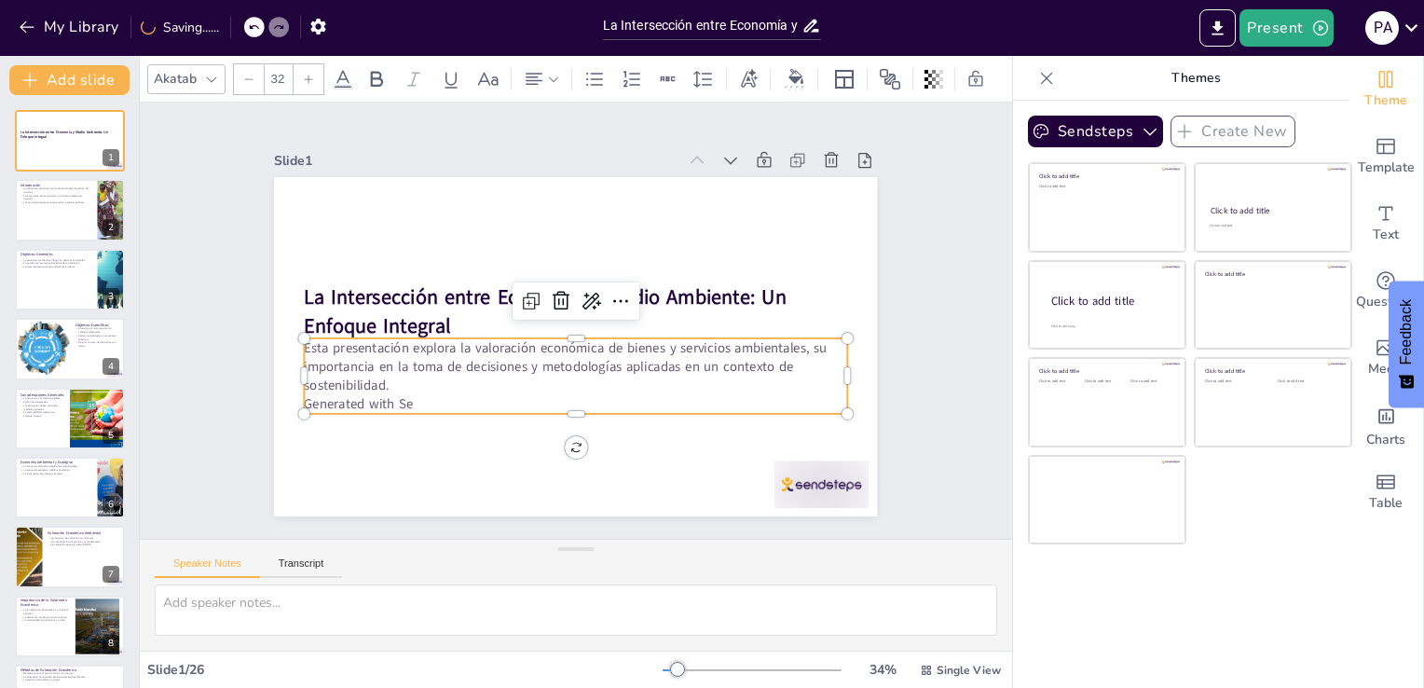
checkbox input "true"
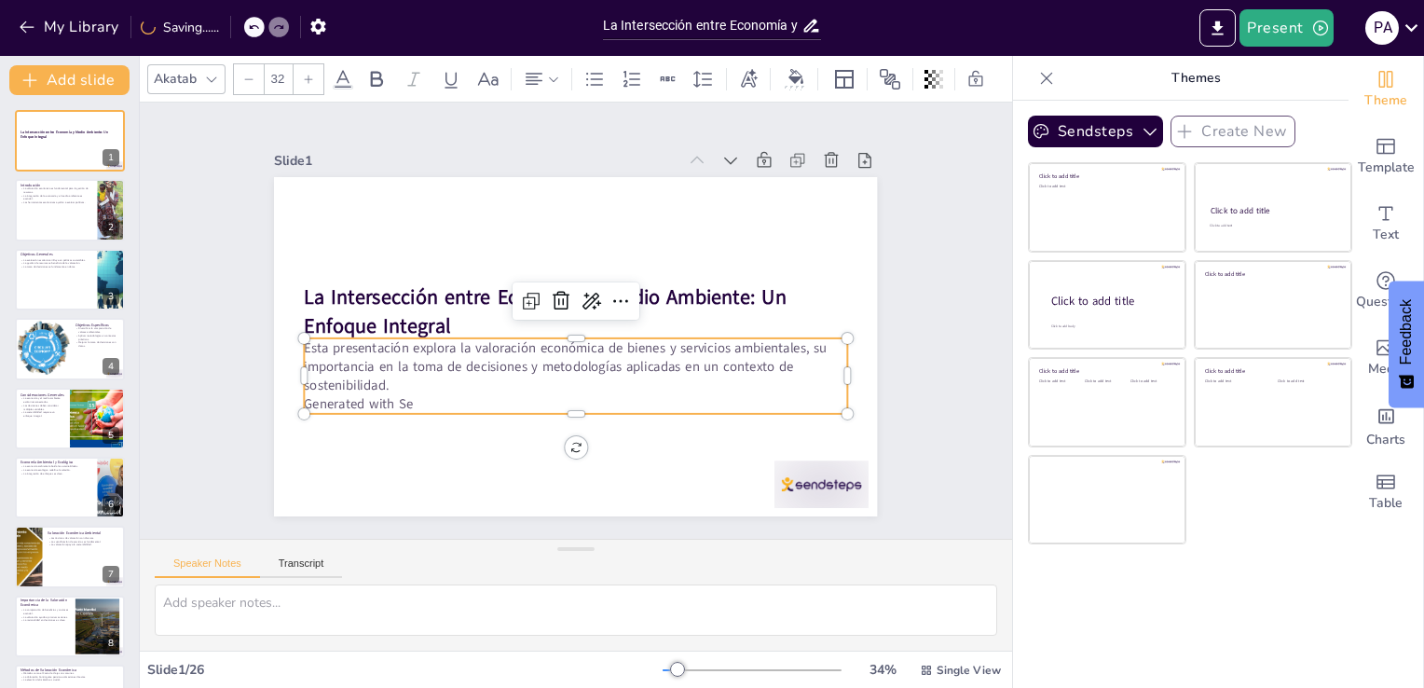
checkbox input "true"
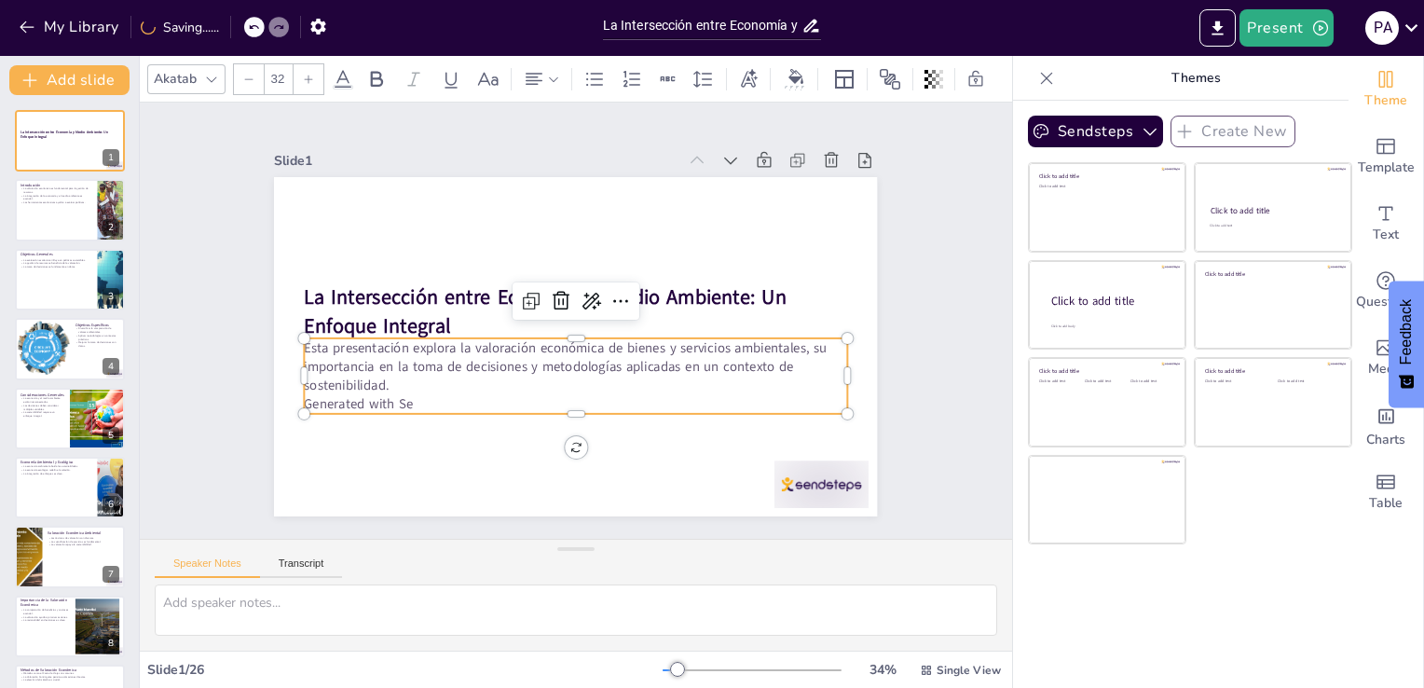
checkbox input "true"
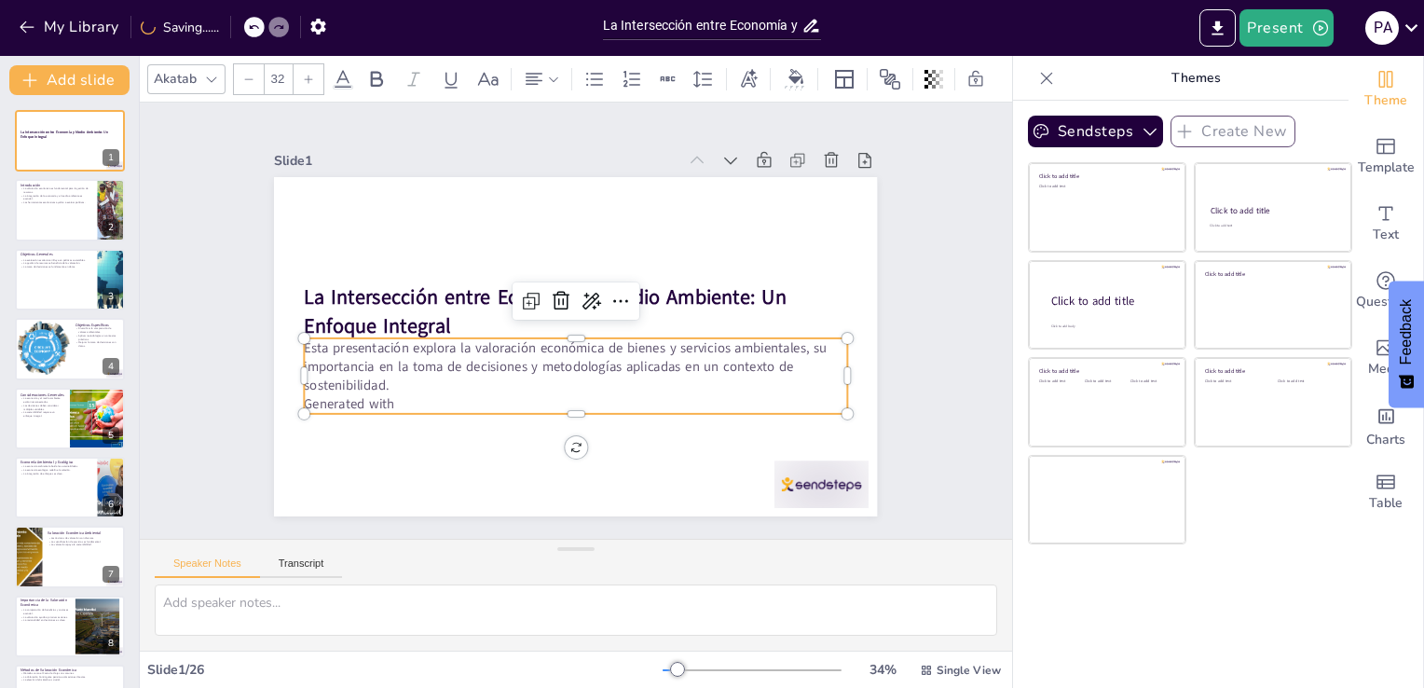
checkbox input "true"
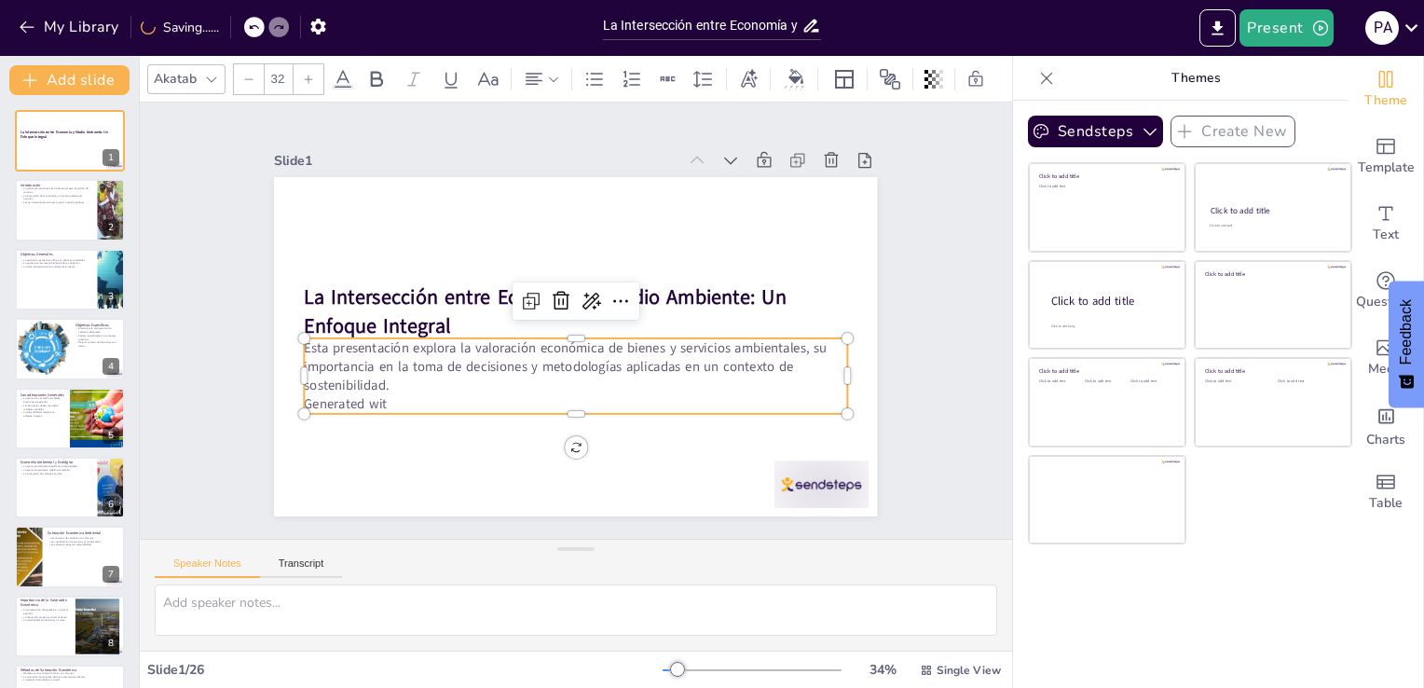
checkbox input "true"
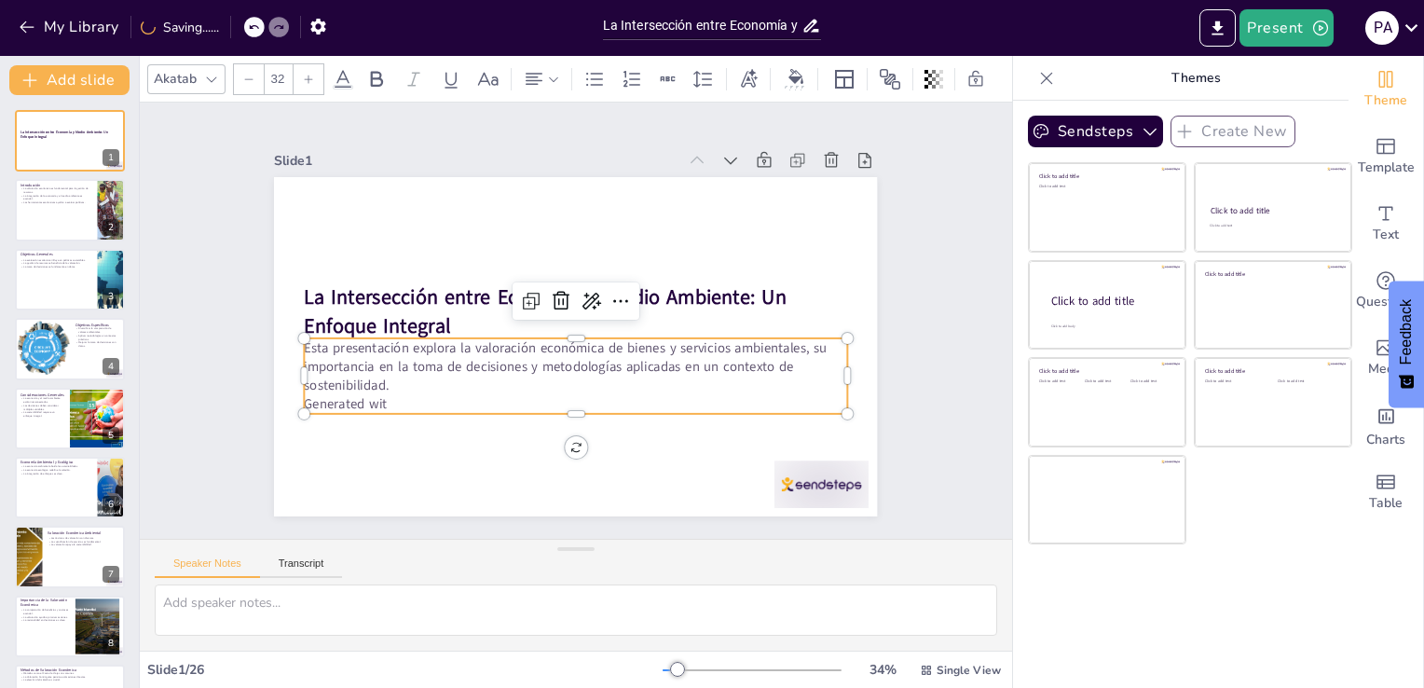
checkbox input "true"
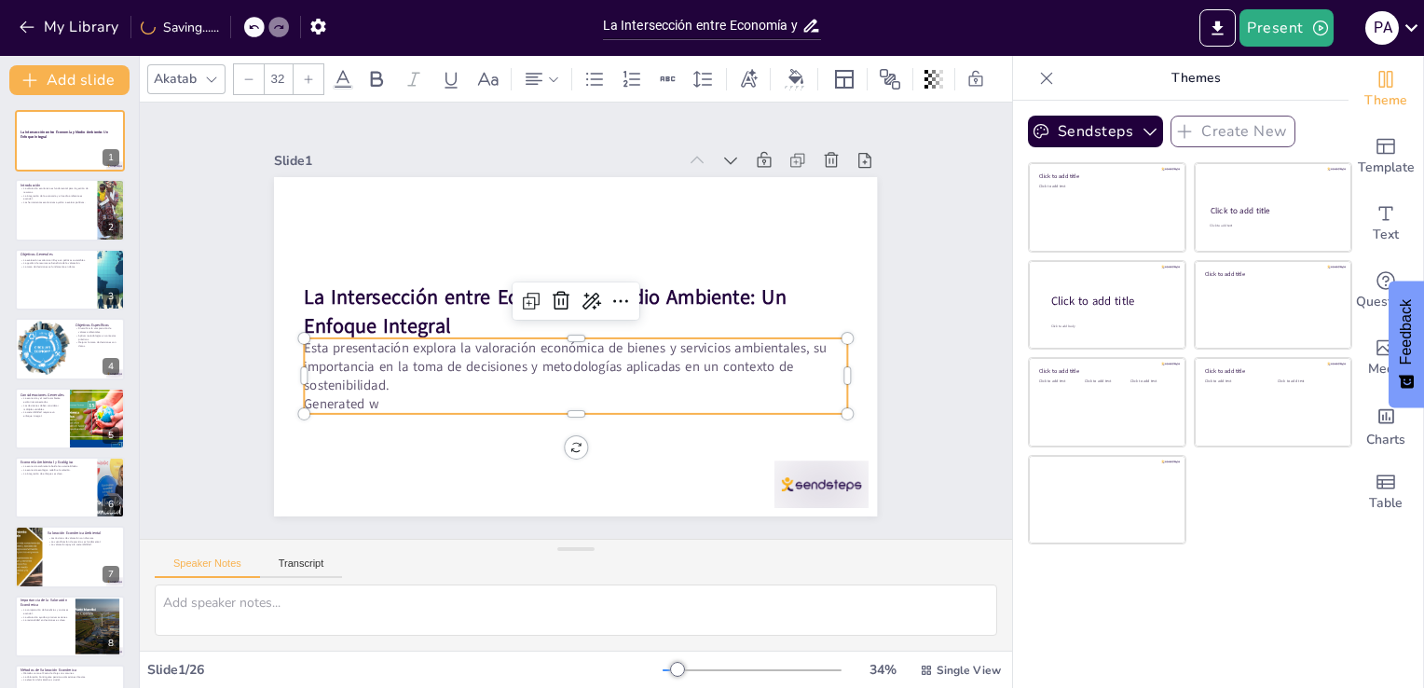
checkbox input "true"
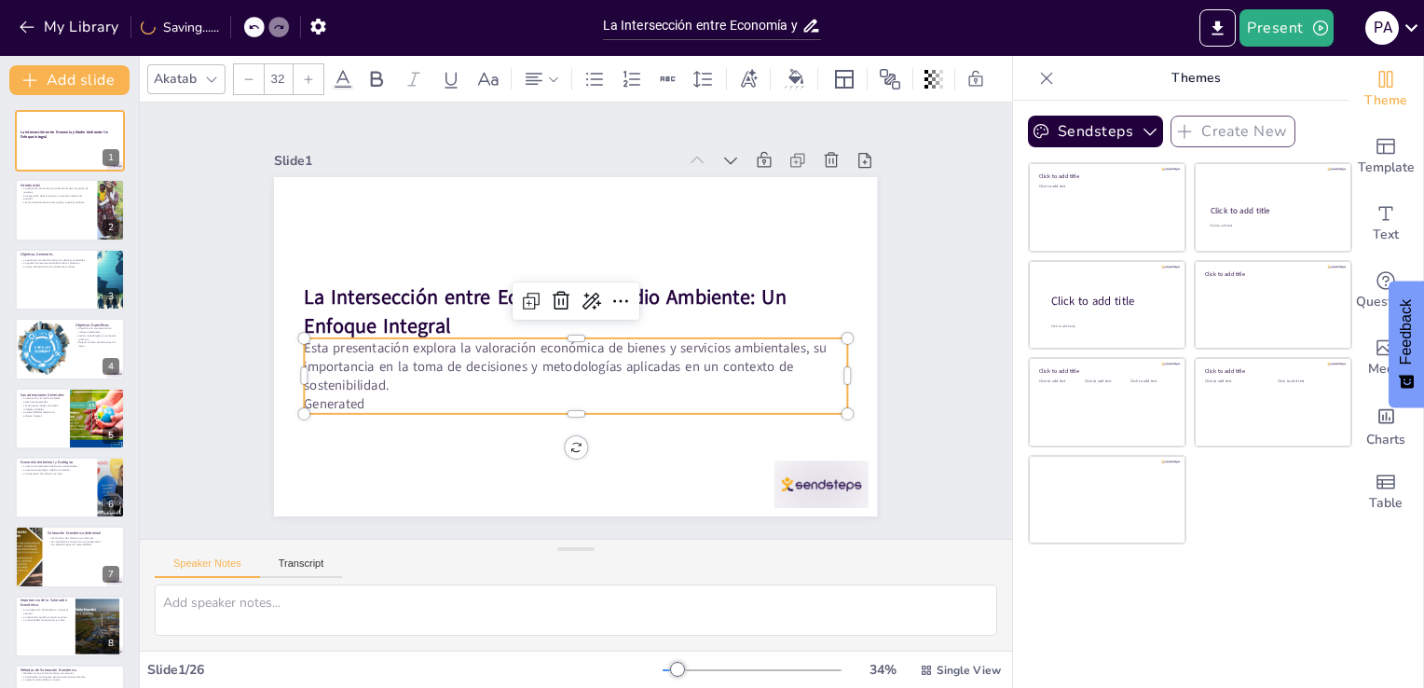
checkbox input "true"
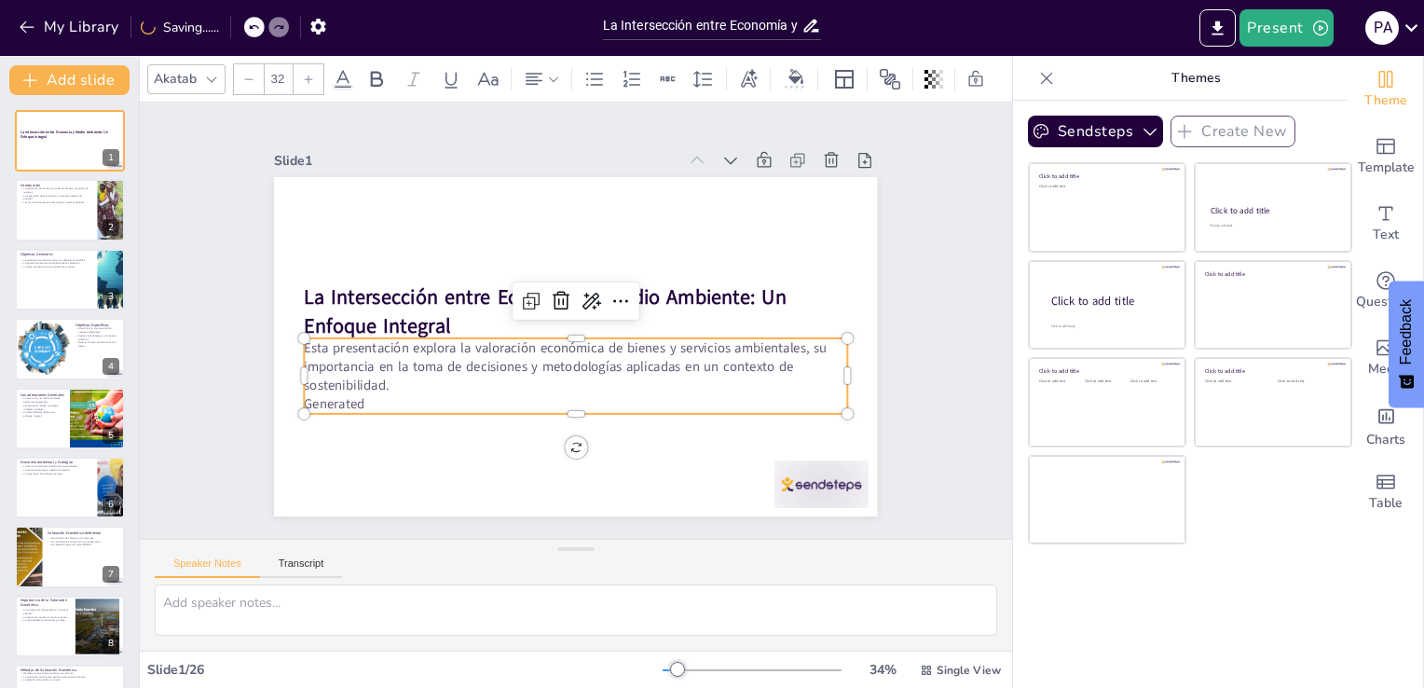
checkbox input "true"
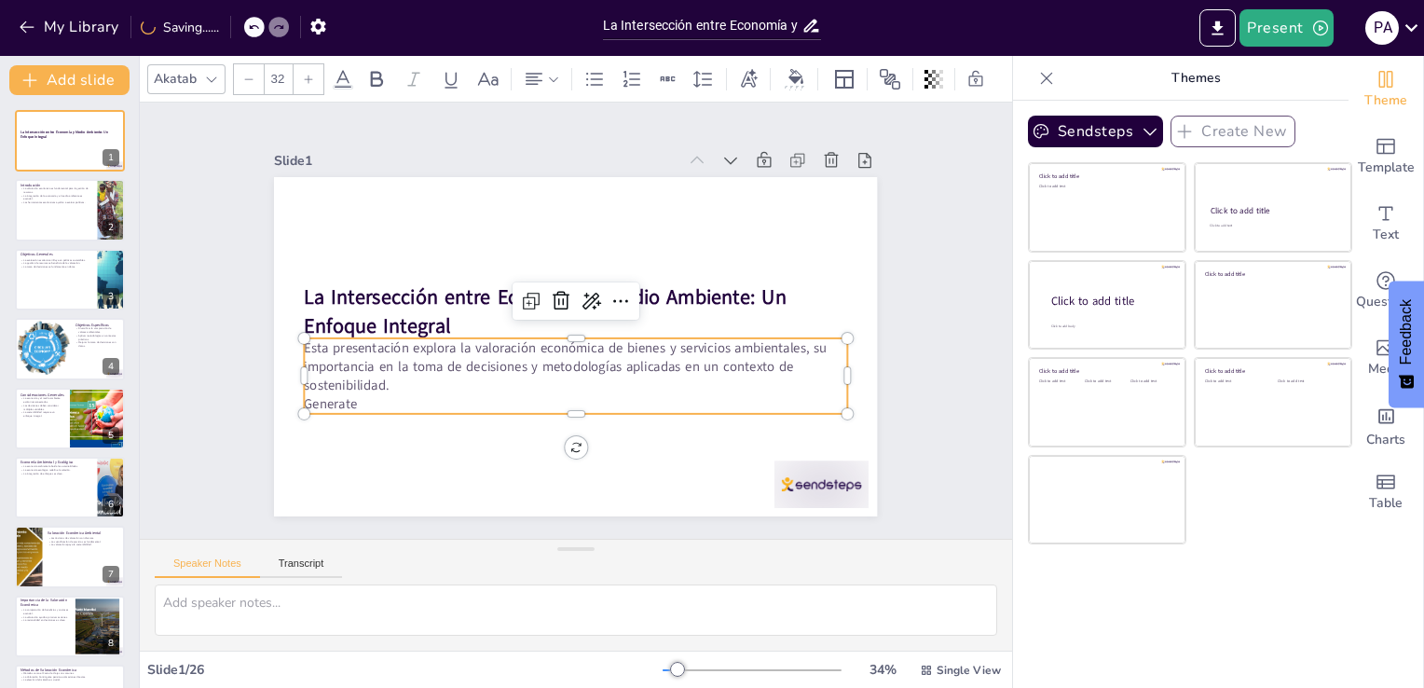
checkbox input "true"
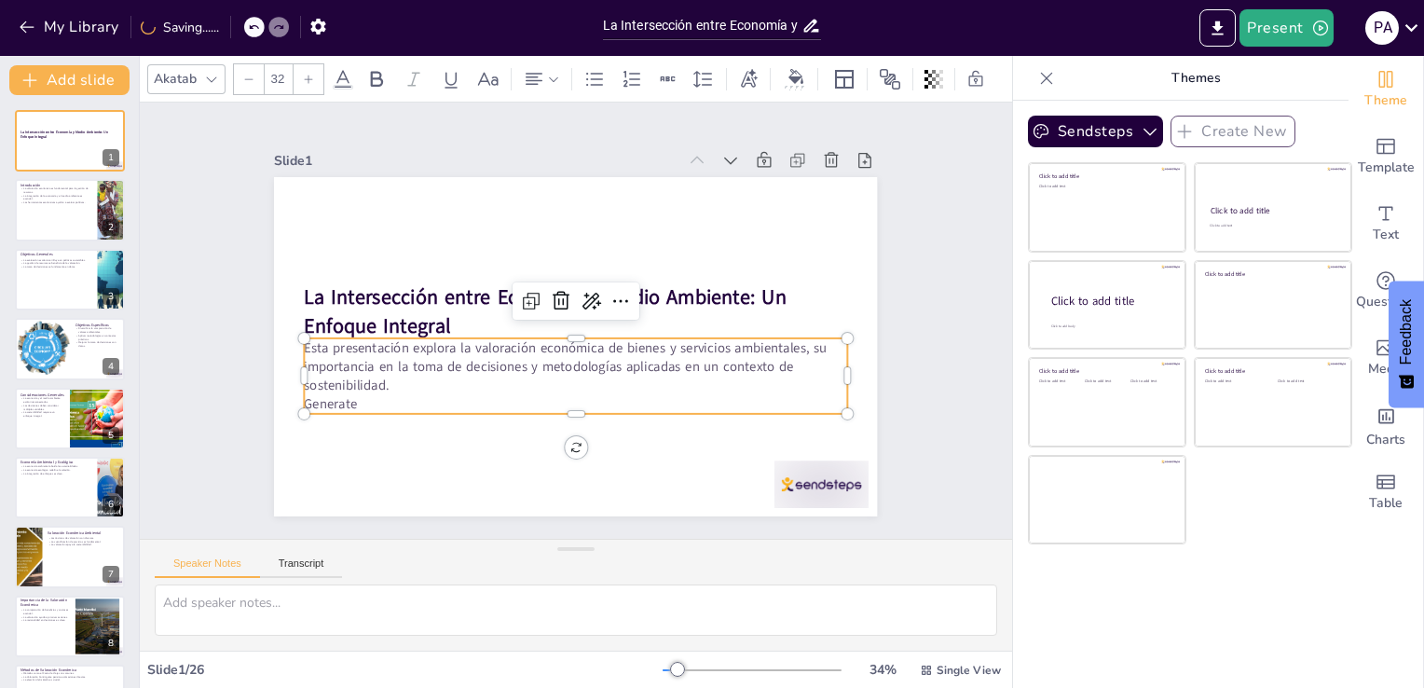
checkbox input "true"
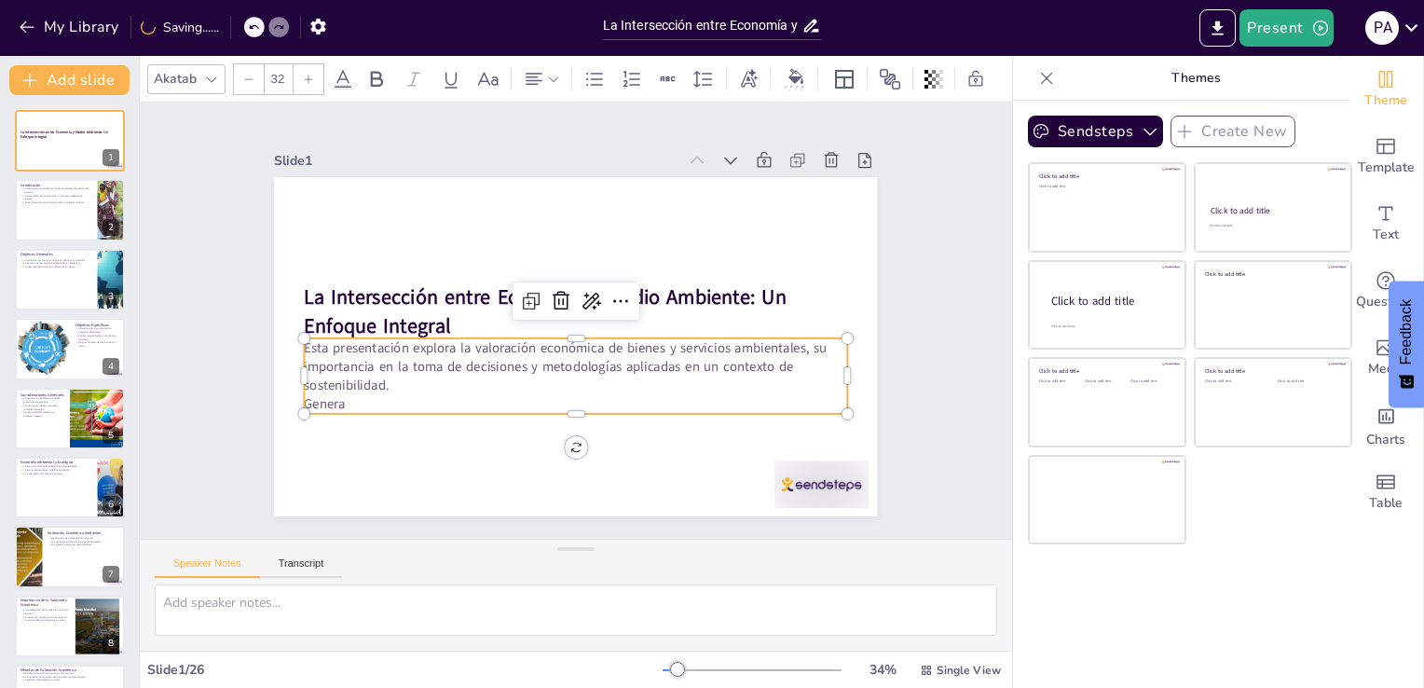
checkbox input "true"
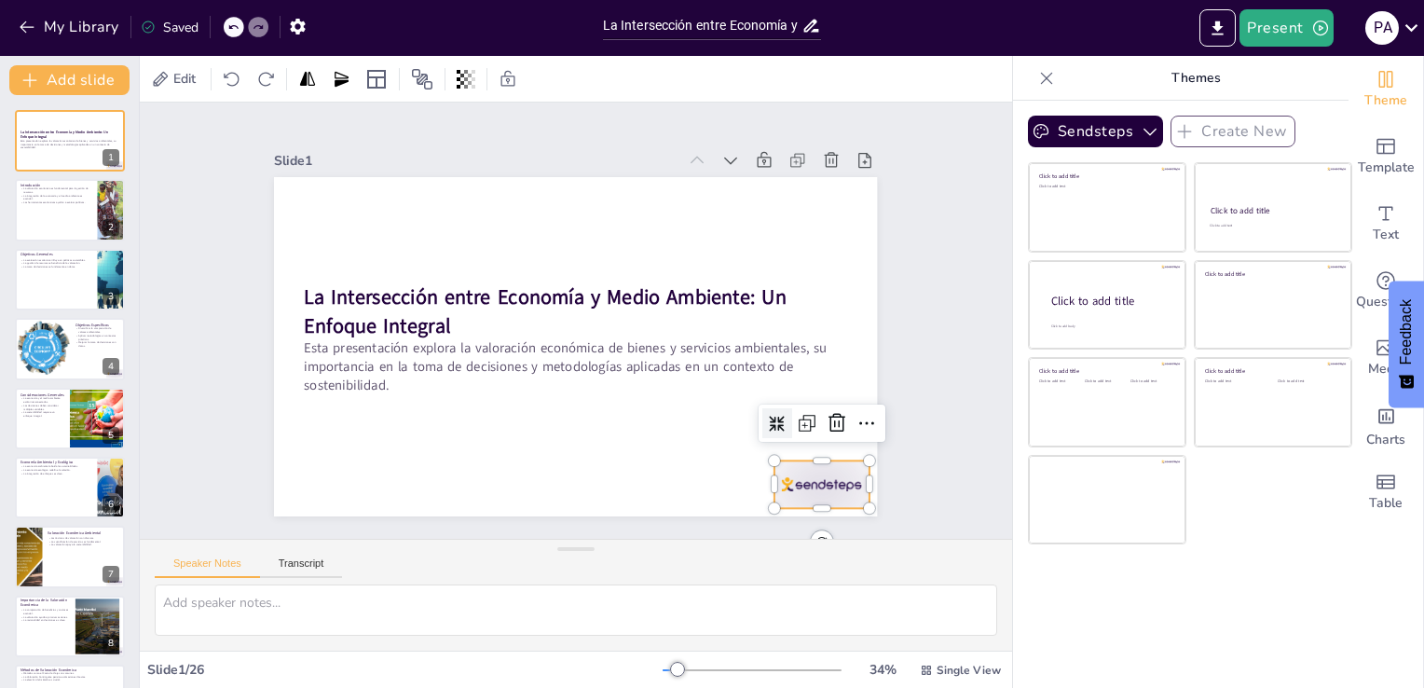
click at [790, 481] on div at bounding box center [803, 509] width 99 height 57
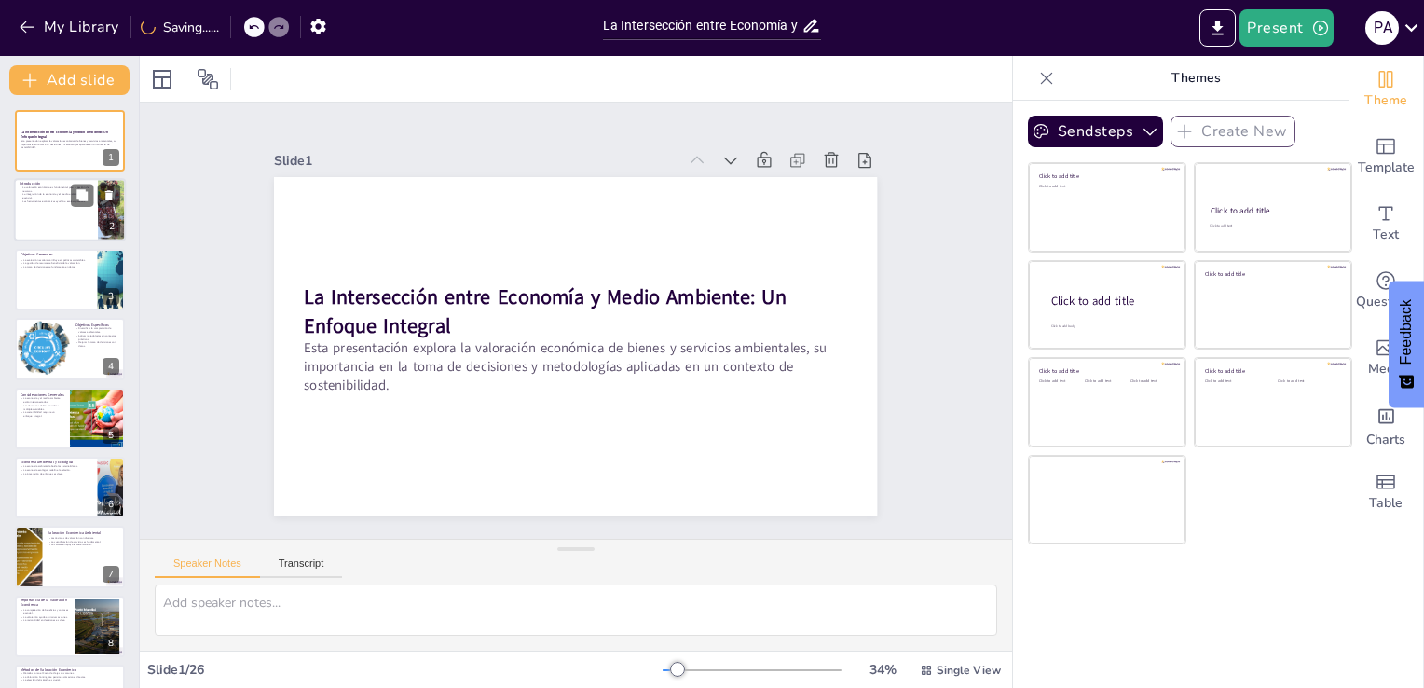
click at [70, 215] on div at bounding box center [70, 210] width 112 height 63
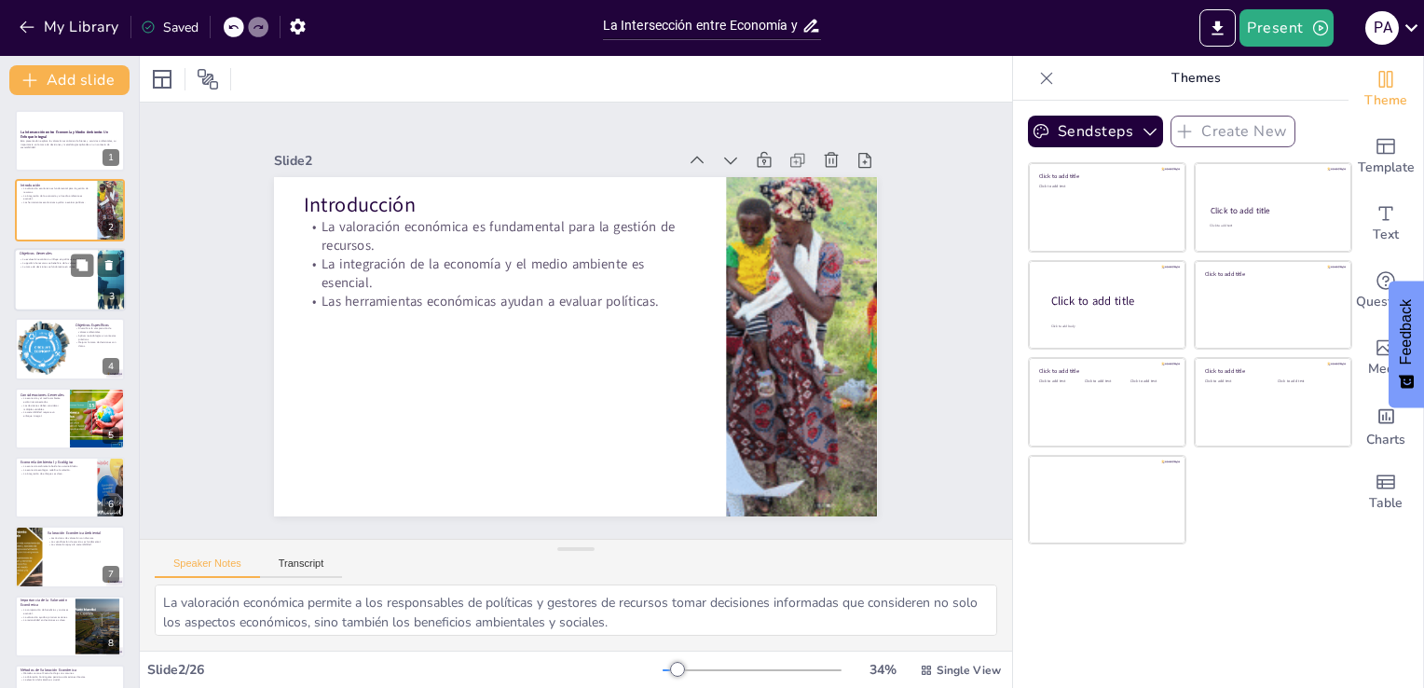
click at [53, 257] on p "La evaluación económica influye en políticas sostenibles." at bounding box center [56, 259] width 73 height 4
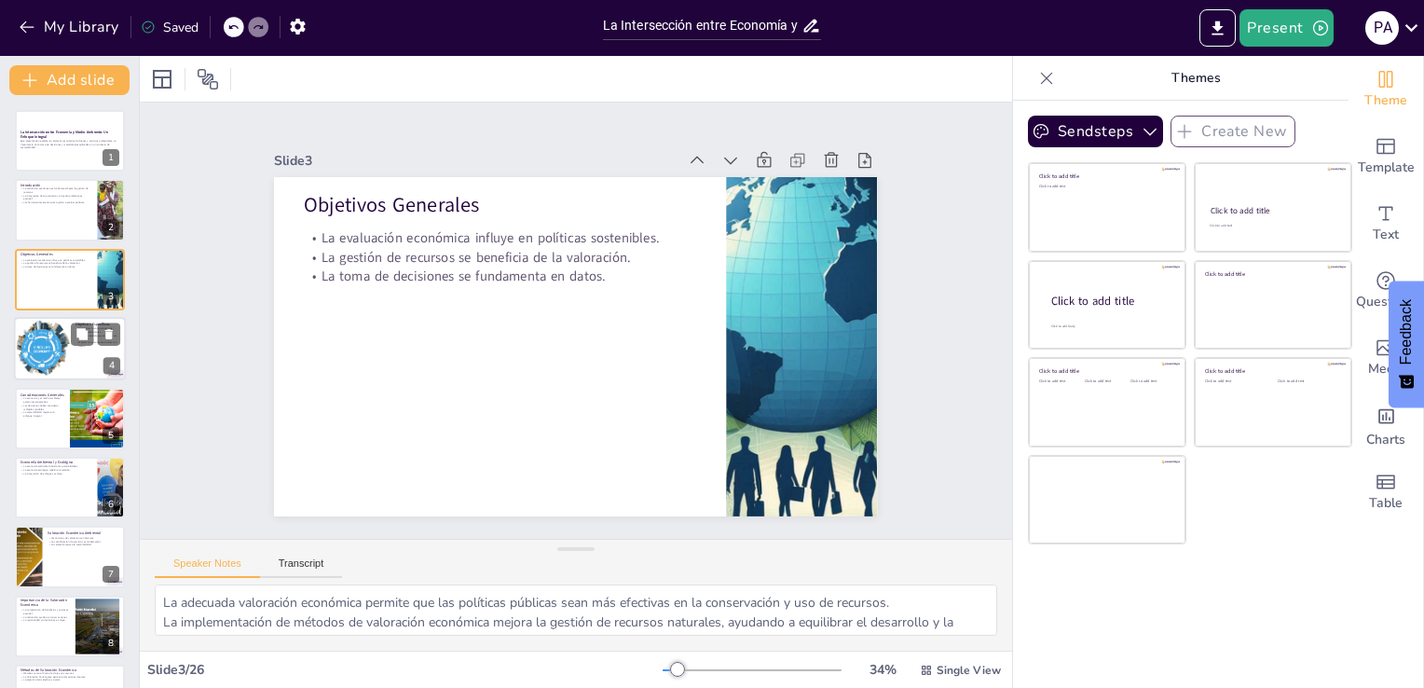
click at [50, 349] on div at bounding box center [41, 348] width 95 height 63
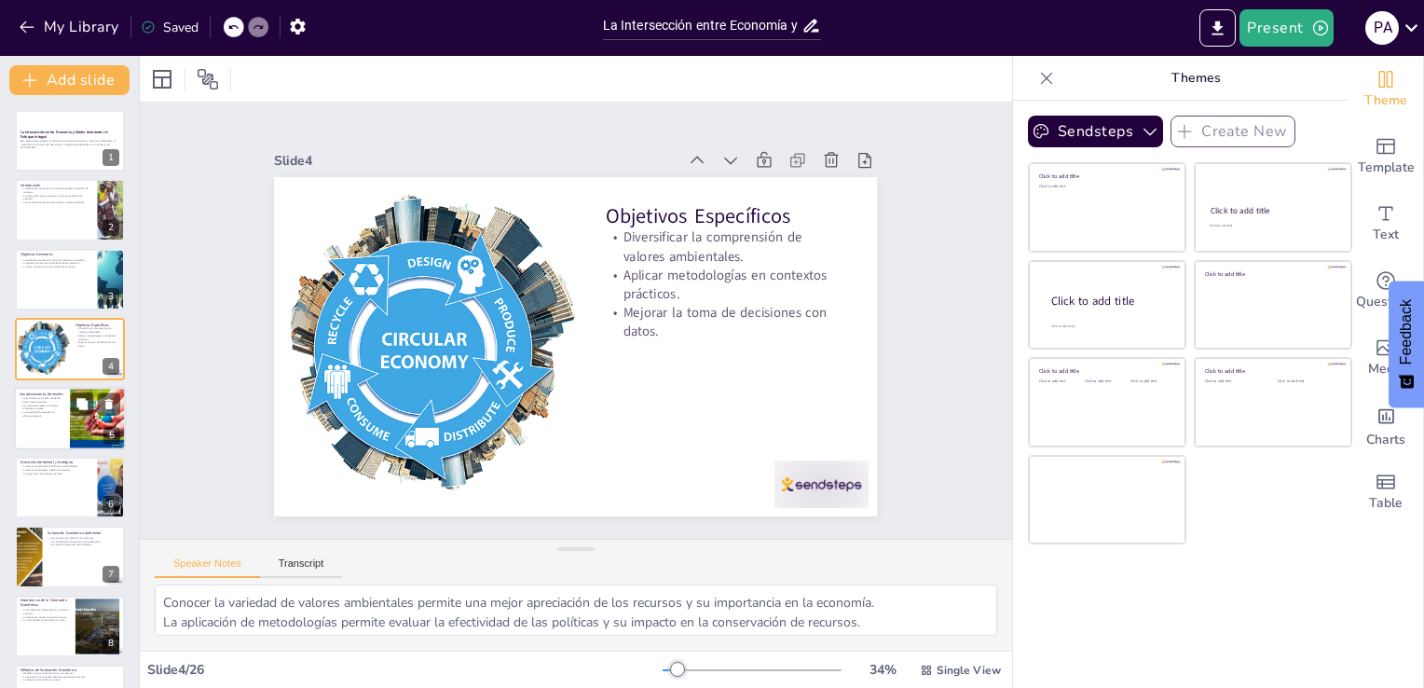
click at [48, 415] on p "La sostenibilidad requiere un enfoque integral." at bounding box center [42, 413] width 45 height 7
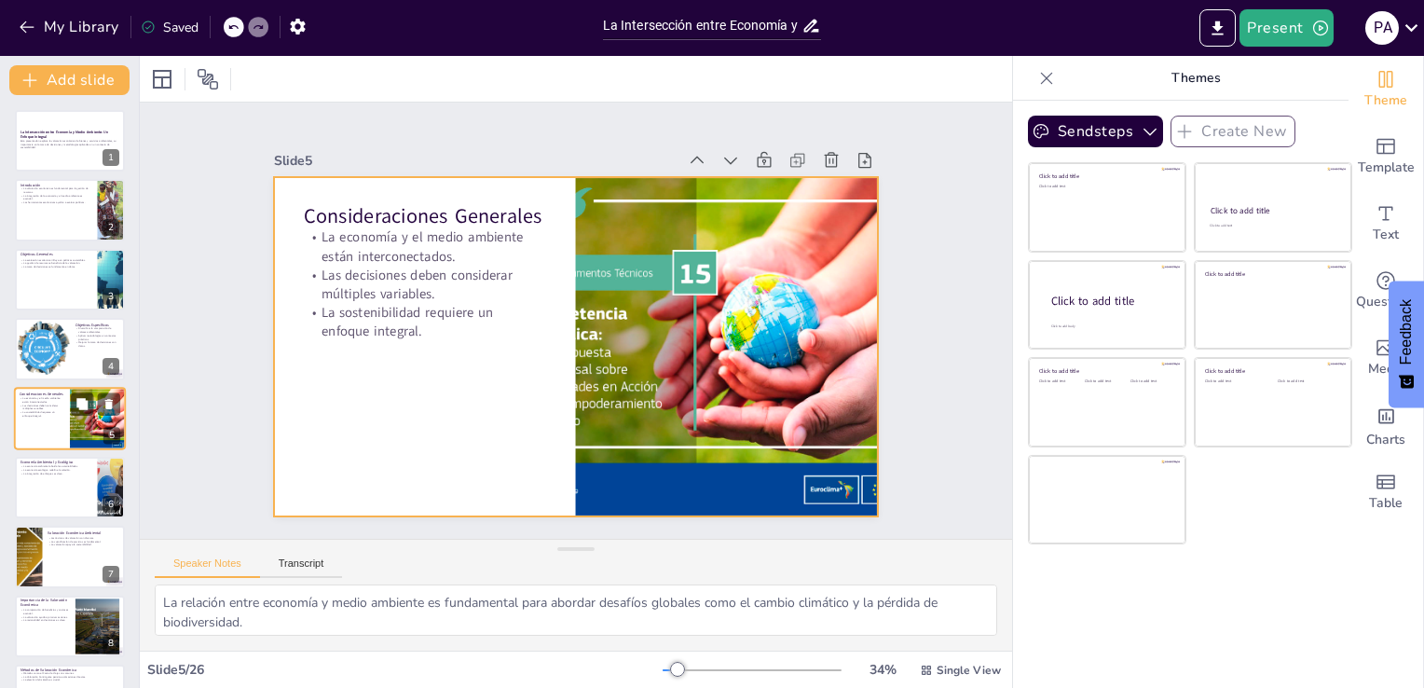
scroll to position [26, 0]
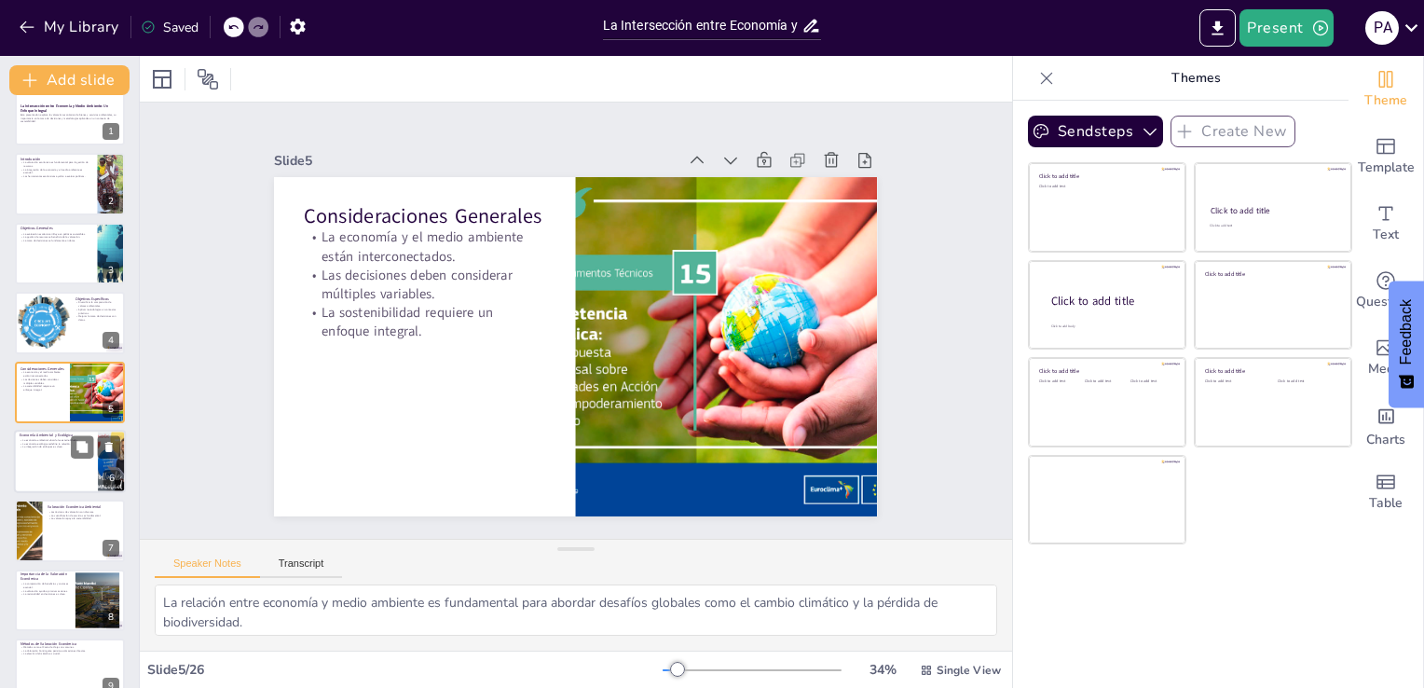
click at [37, 464] on div at bounding box center [70, 461] width 112 height 63
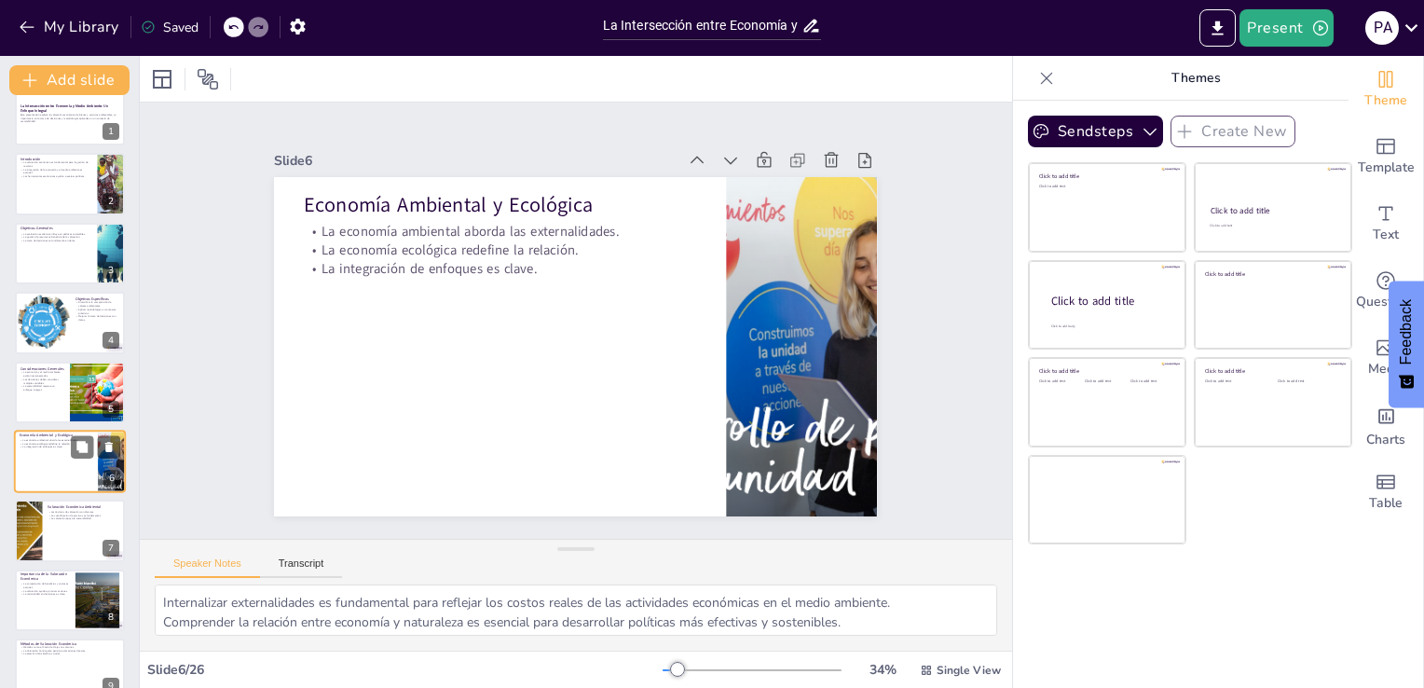
scroll to position [96, 0]
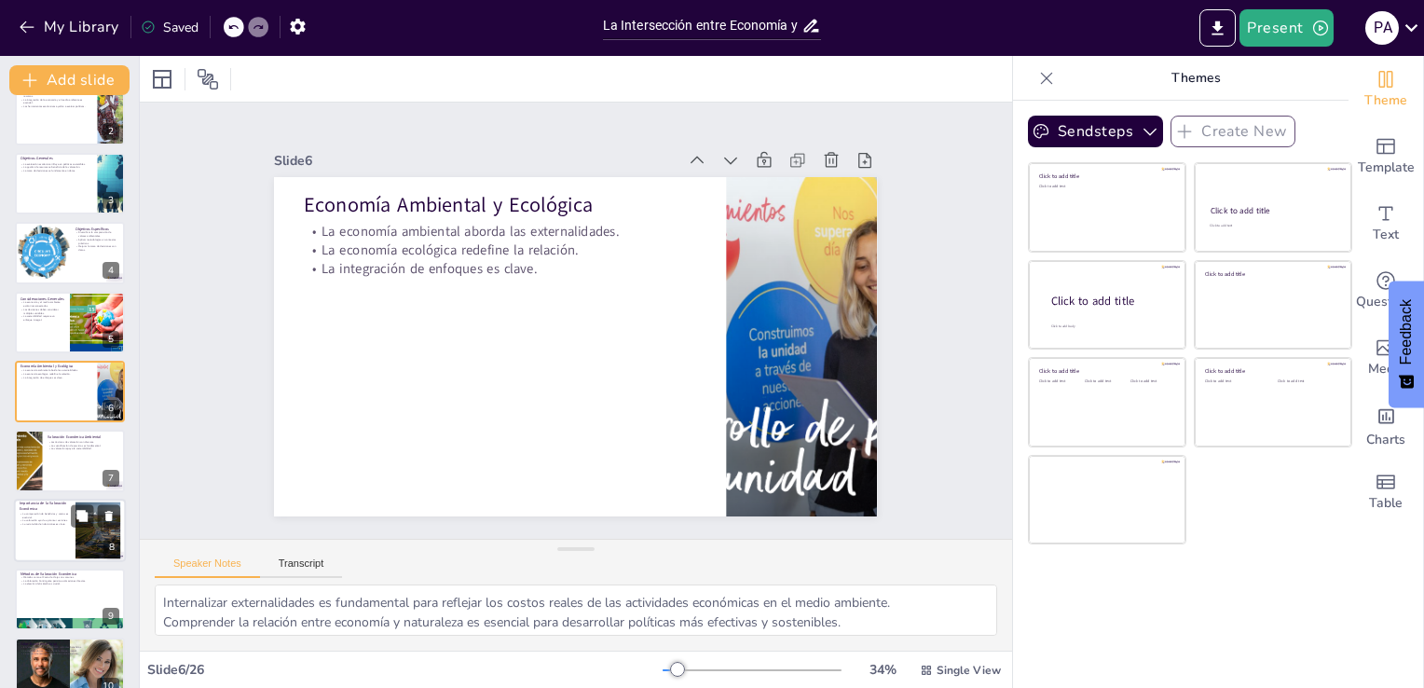
click at [34, 520] on p "La valoración ayuda a priorizar acciones." at bounding box center [45, 520] width 50 height 4
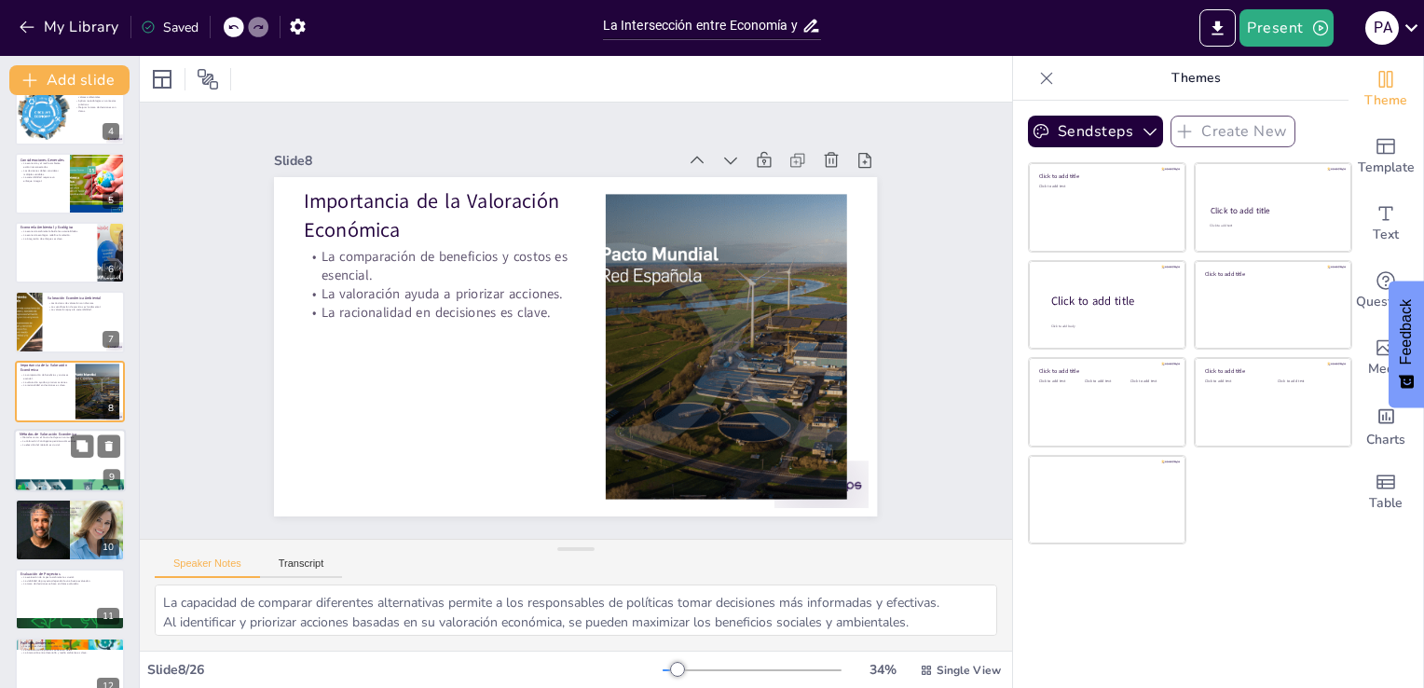
click at [61, 452] on div at bounding box center [70, 460] width 112 height 63
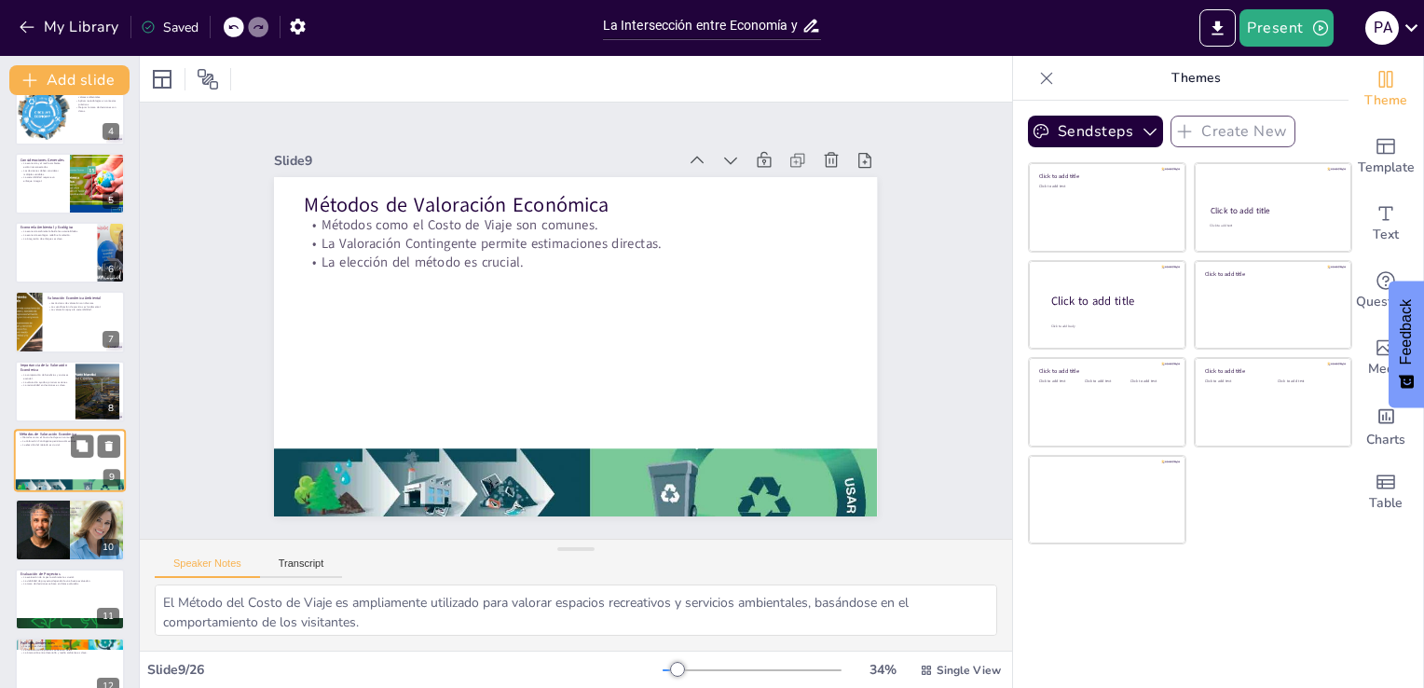
scroll to position [304, 0]
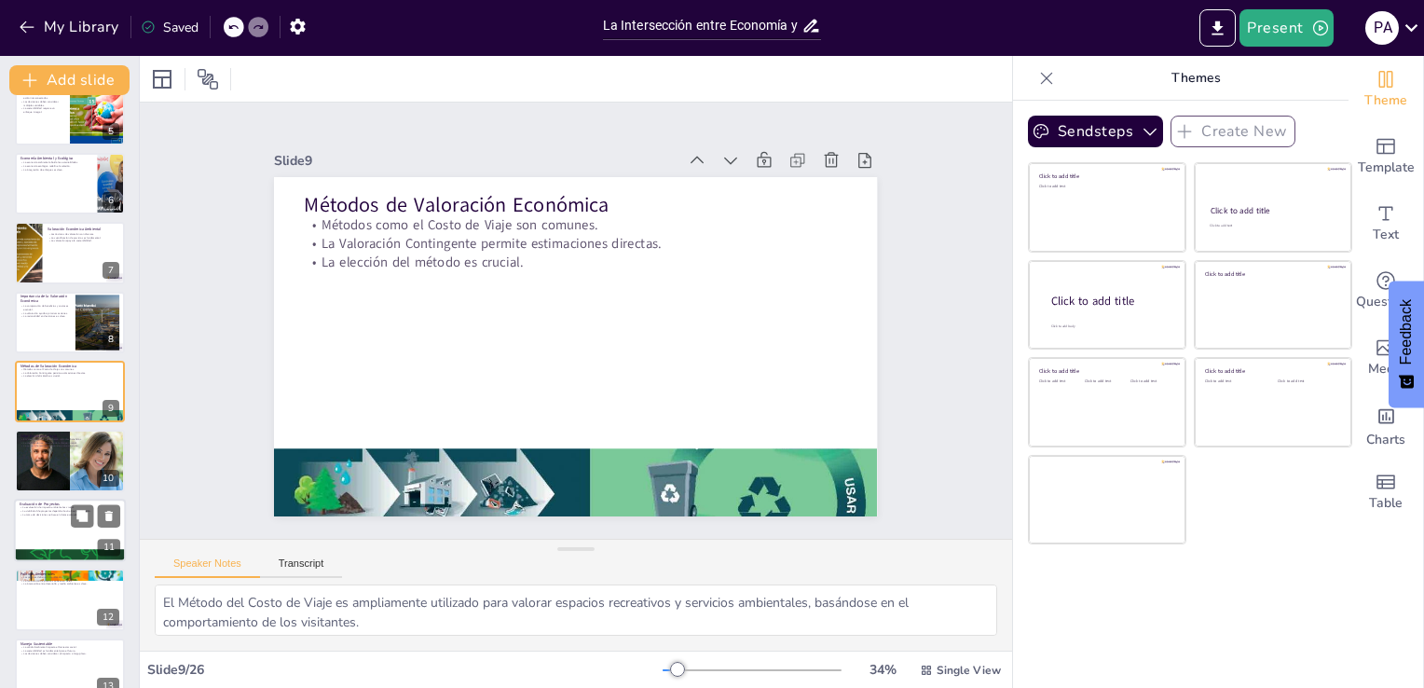
click at [37, 543] on div at bounding box center [70, 530] width 112 height 63
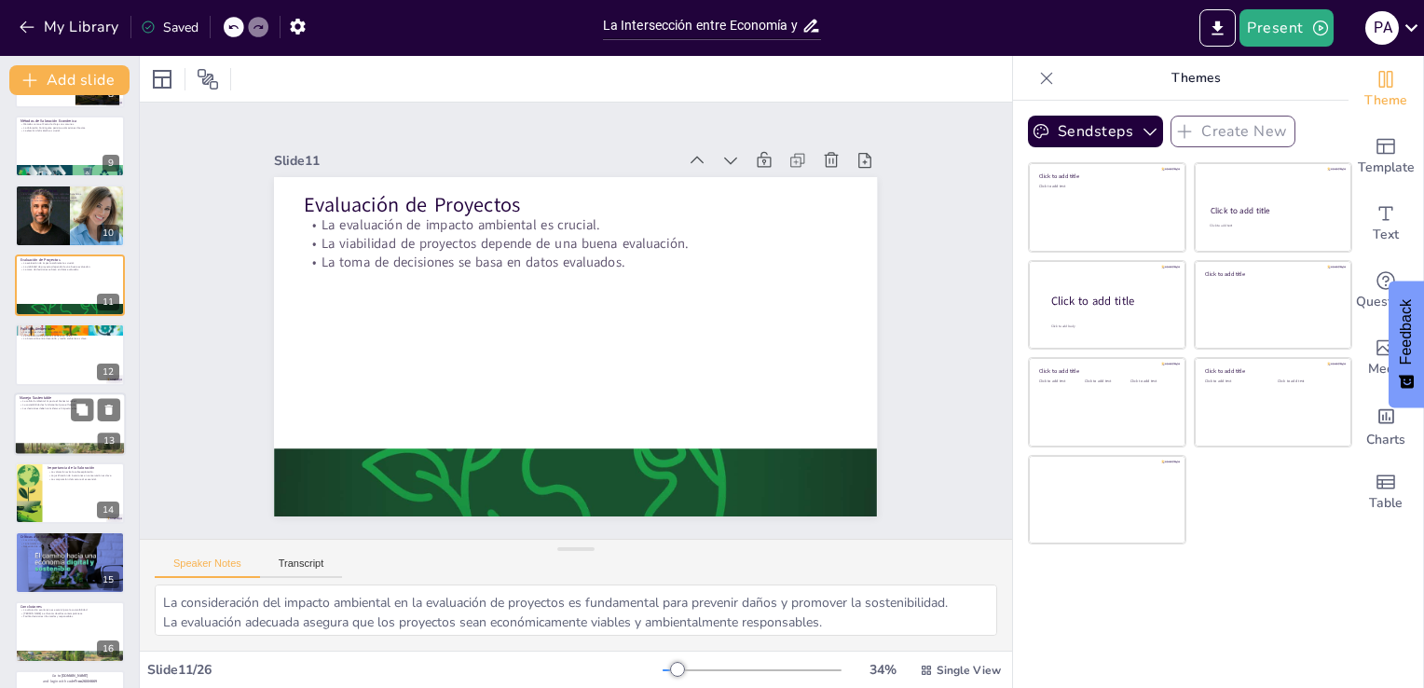
scroll to position [551, 0]
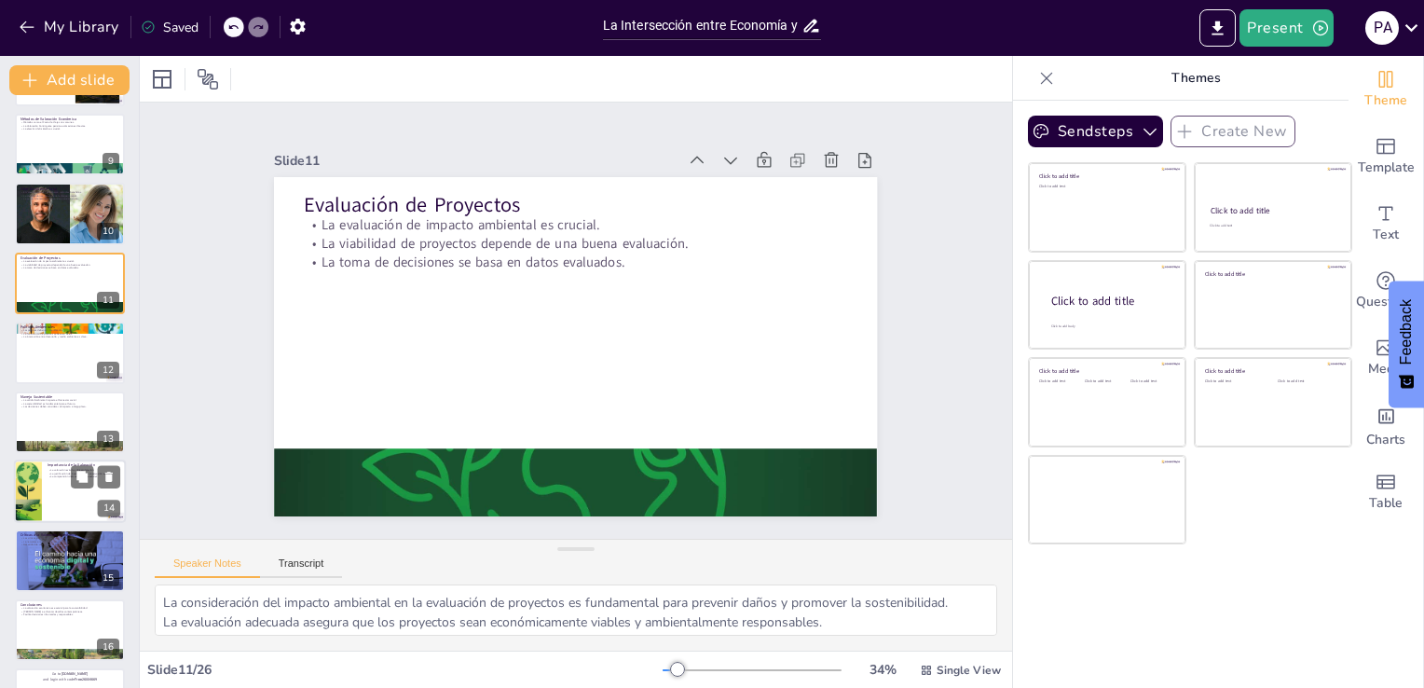
click at [58, 490] on div at bounding box center [70, 491] width 112 height 63
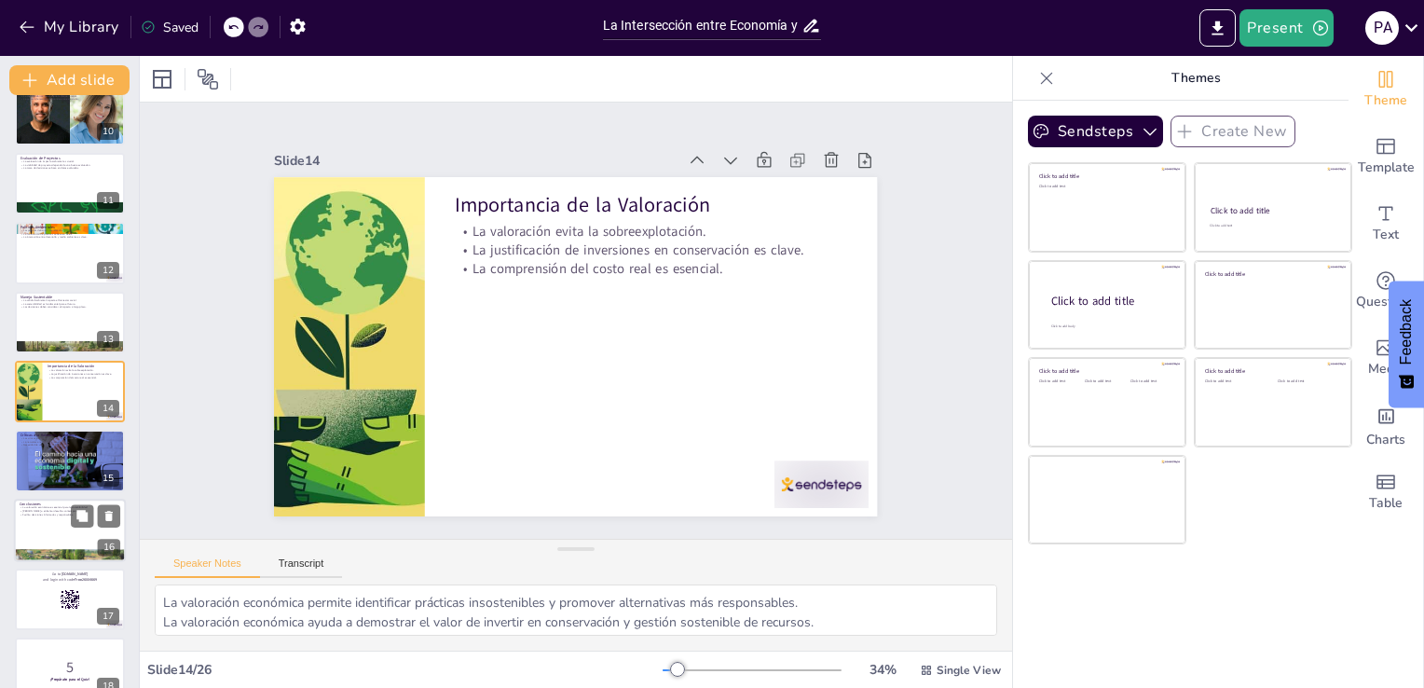
click at [48, 552] on div at bounding box center [70, 555] width 112 height 63
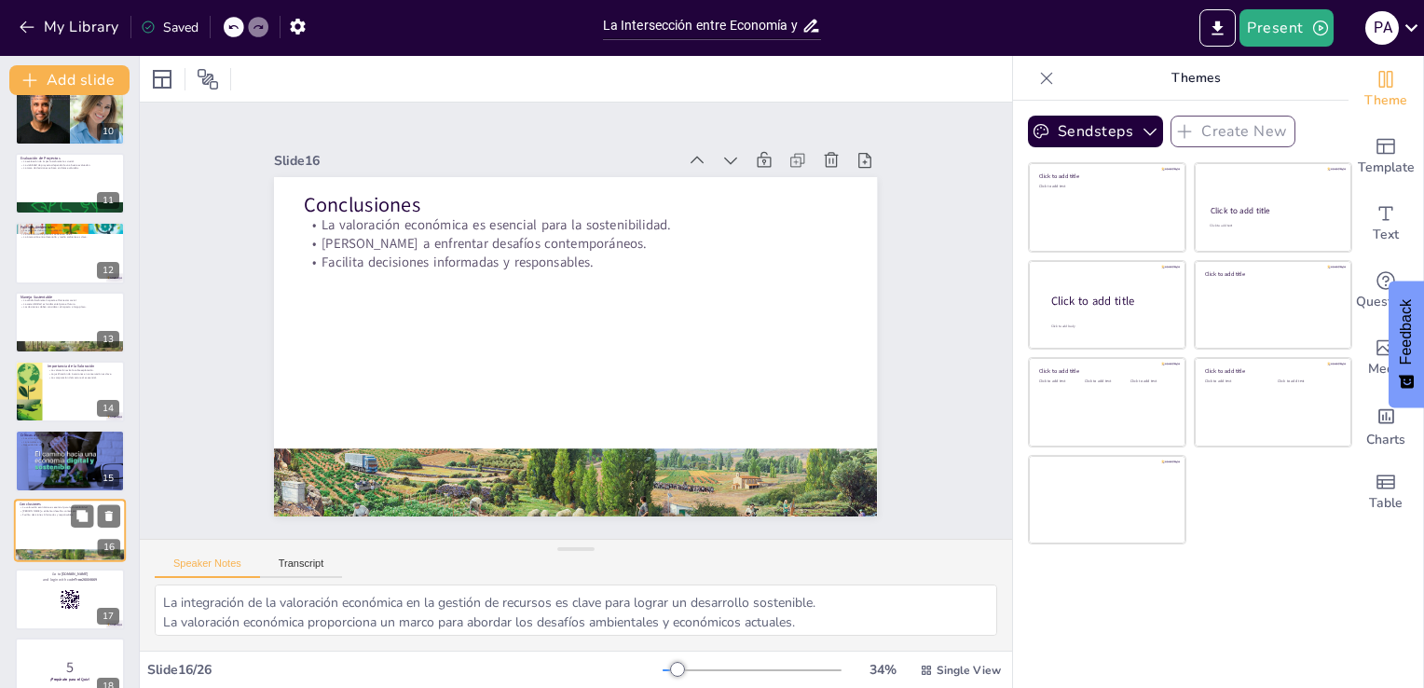
scroll to position [790, 0]
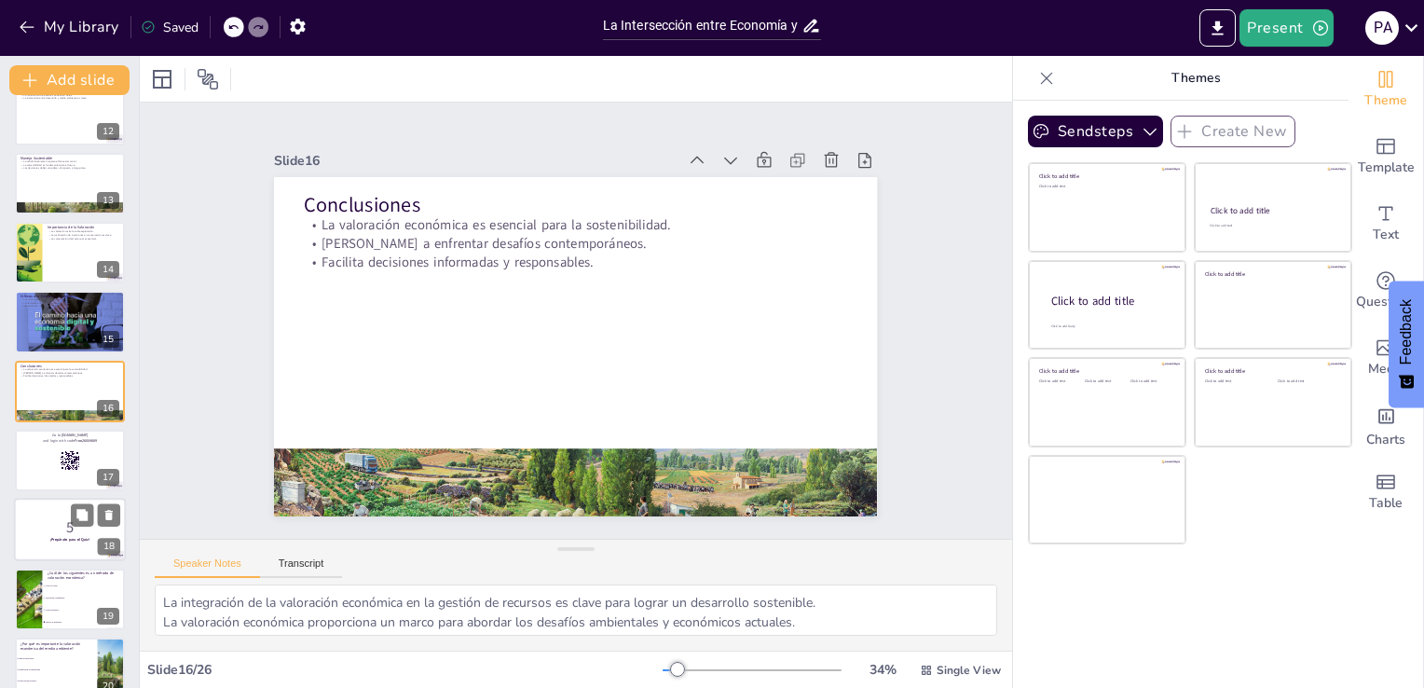
click at [63, 528] on p "5" at bounding box center [70, 527] width 101 height 21
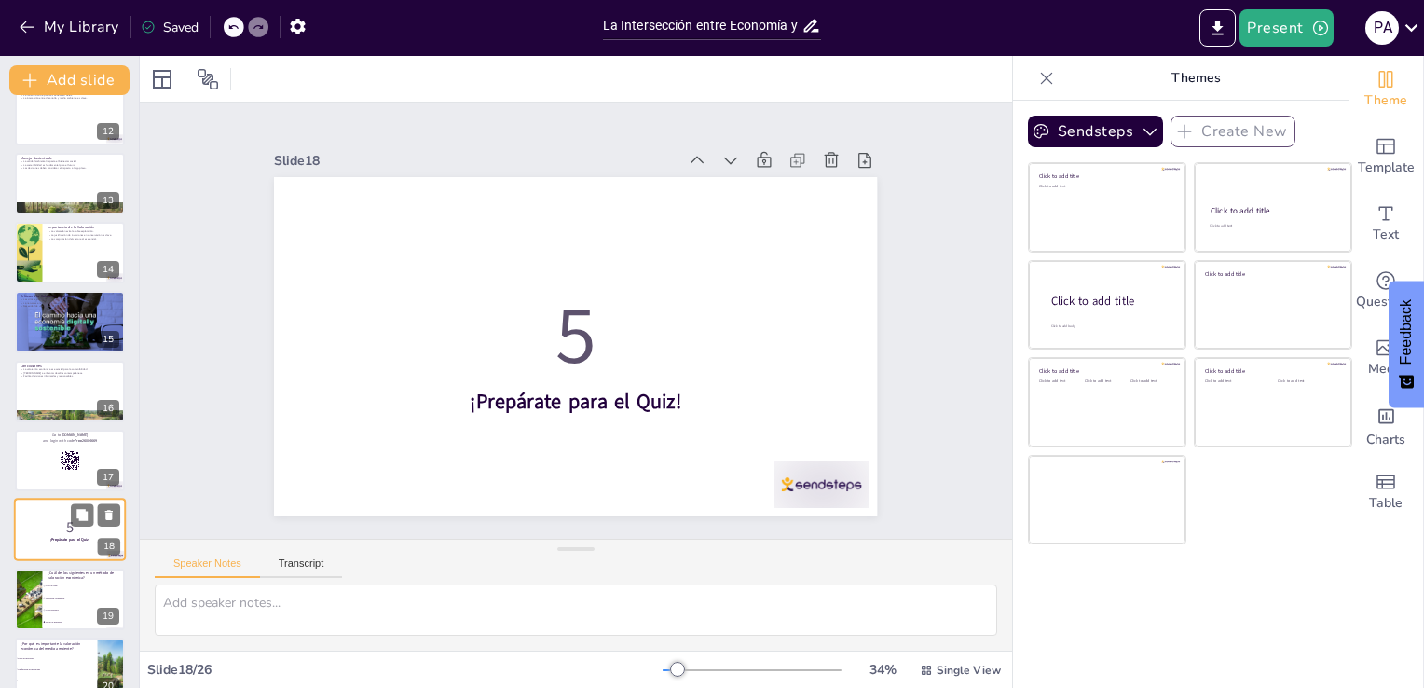
scroll to position [927, 0]
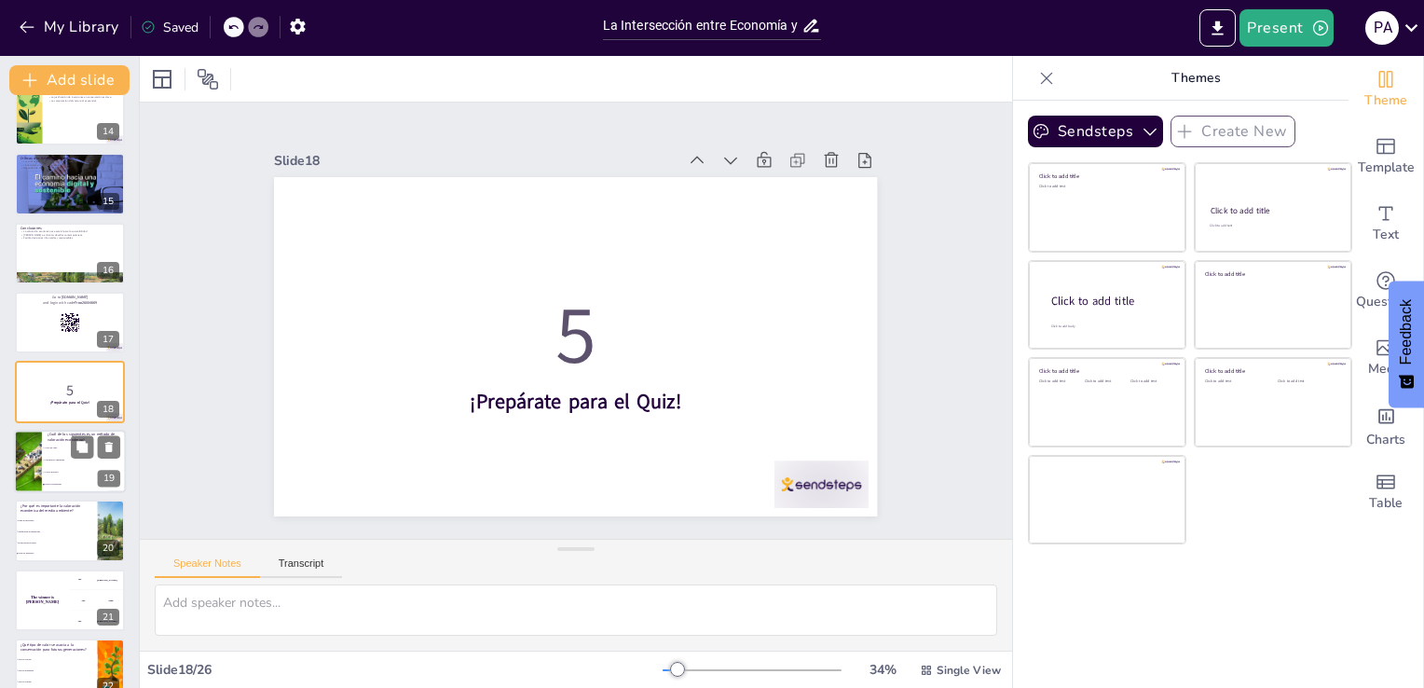
click at [67, 479] on li "Todos los anteriores" at bounding box center [84, 484] width 84 height 12
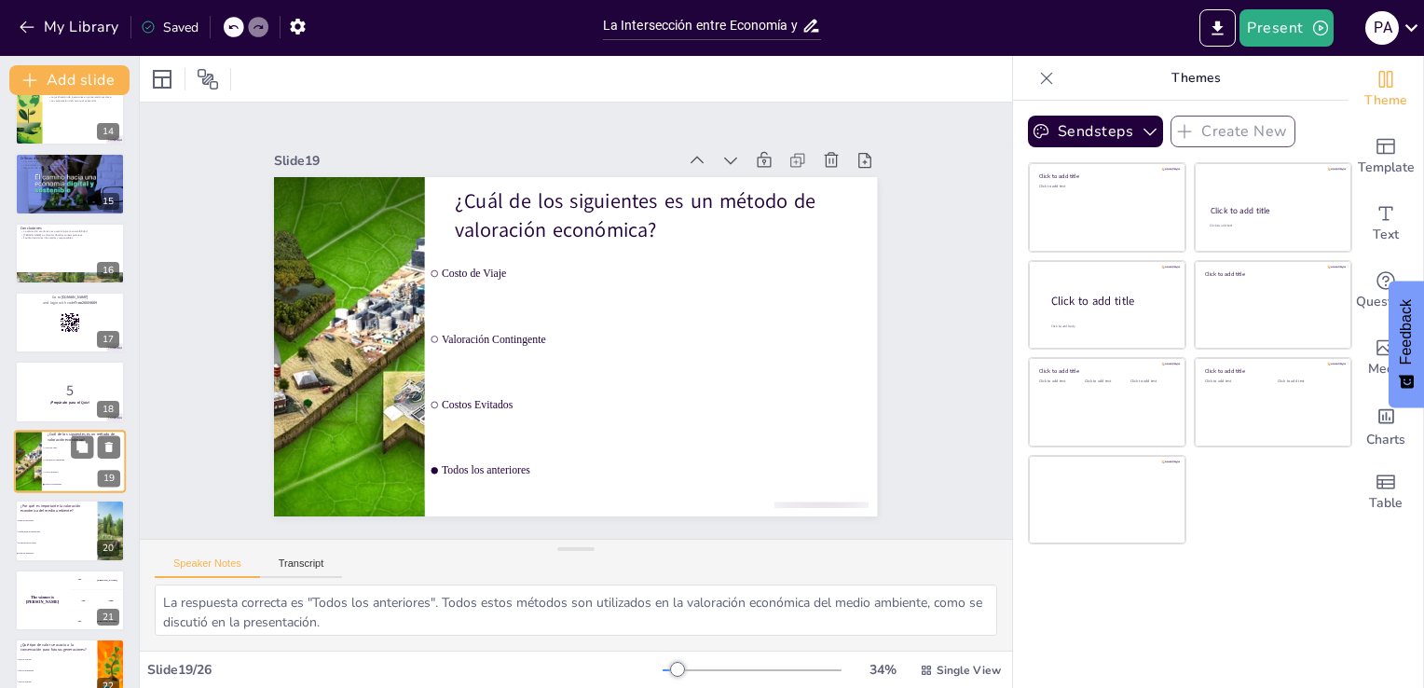
scroll to position [996, 0]
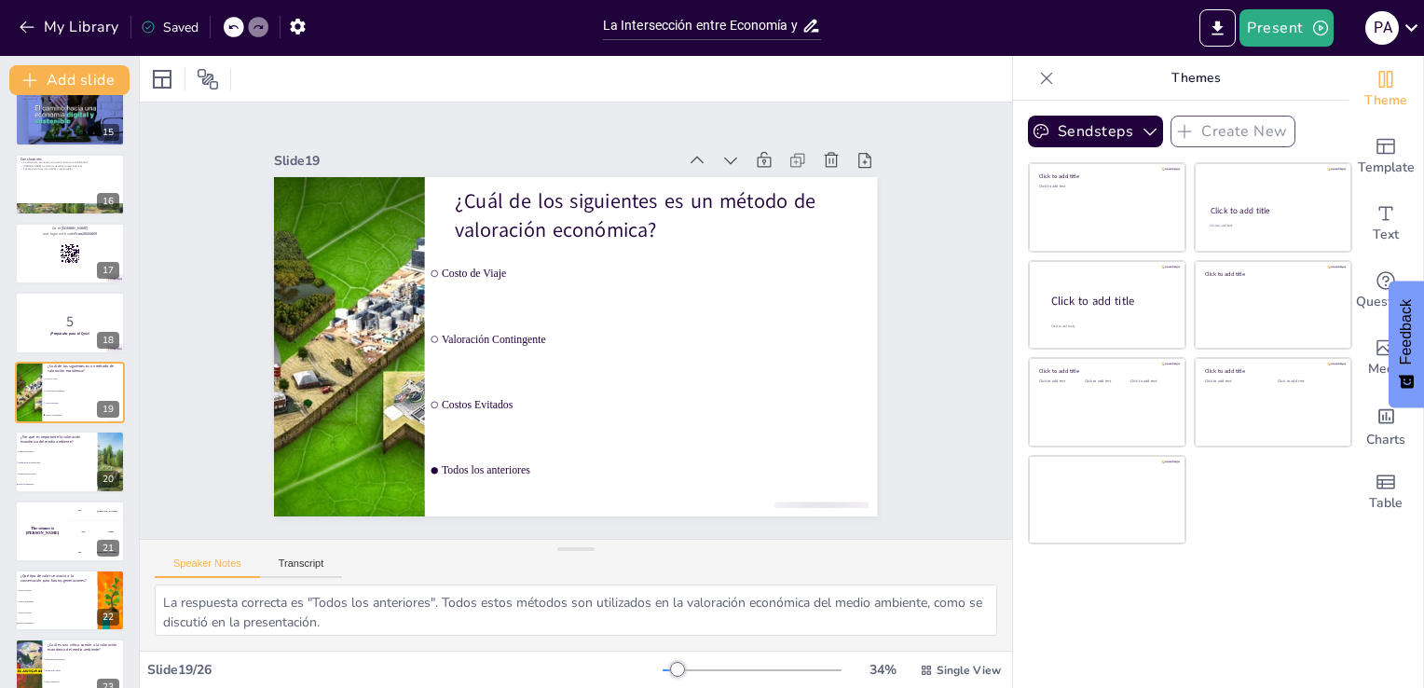
click at [81, 356] on div "La Intersección entre Economía y Medio Ambiente: Un Enfoque Integral Esta prese…" at bounding box center [69, 11] width 139 height 1795
click at [86, 258] on div at bounding box center [70, 253] width 112 height 63
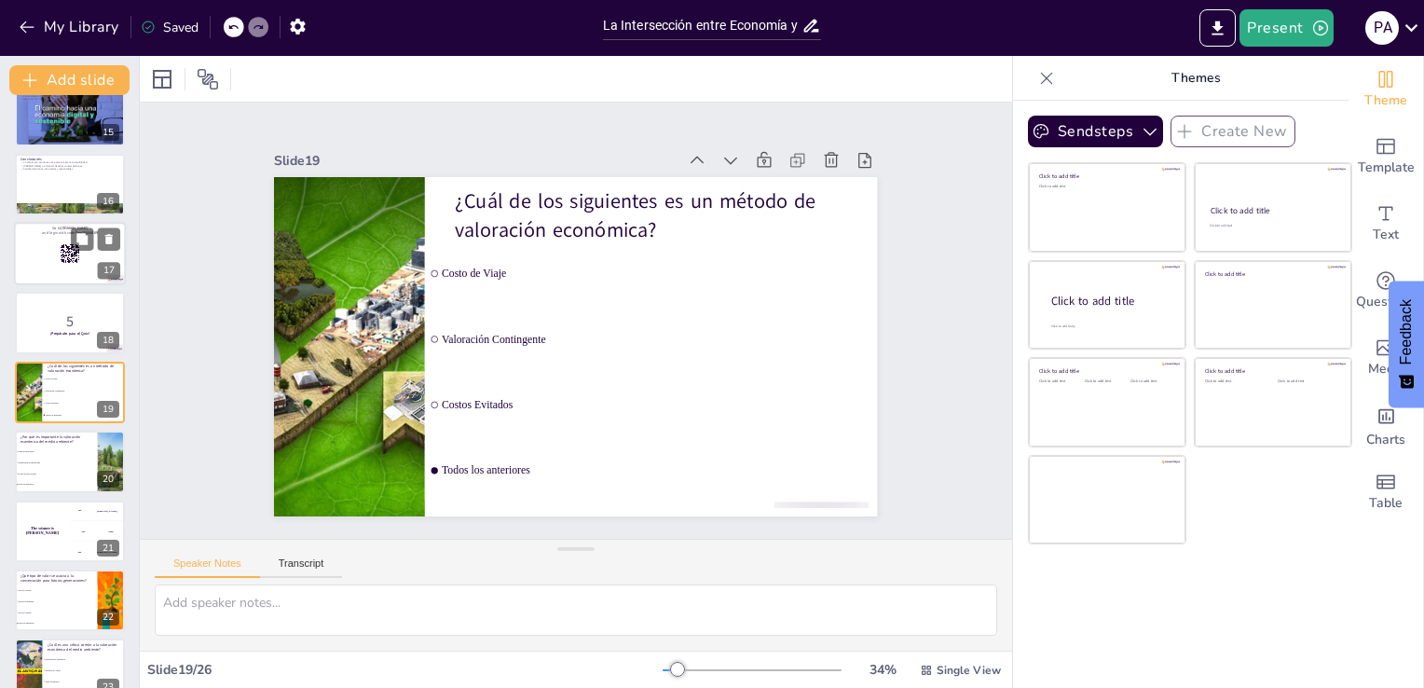
scroll to position [858, 0]
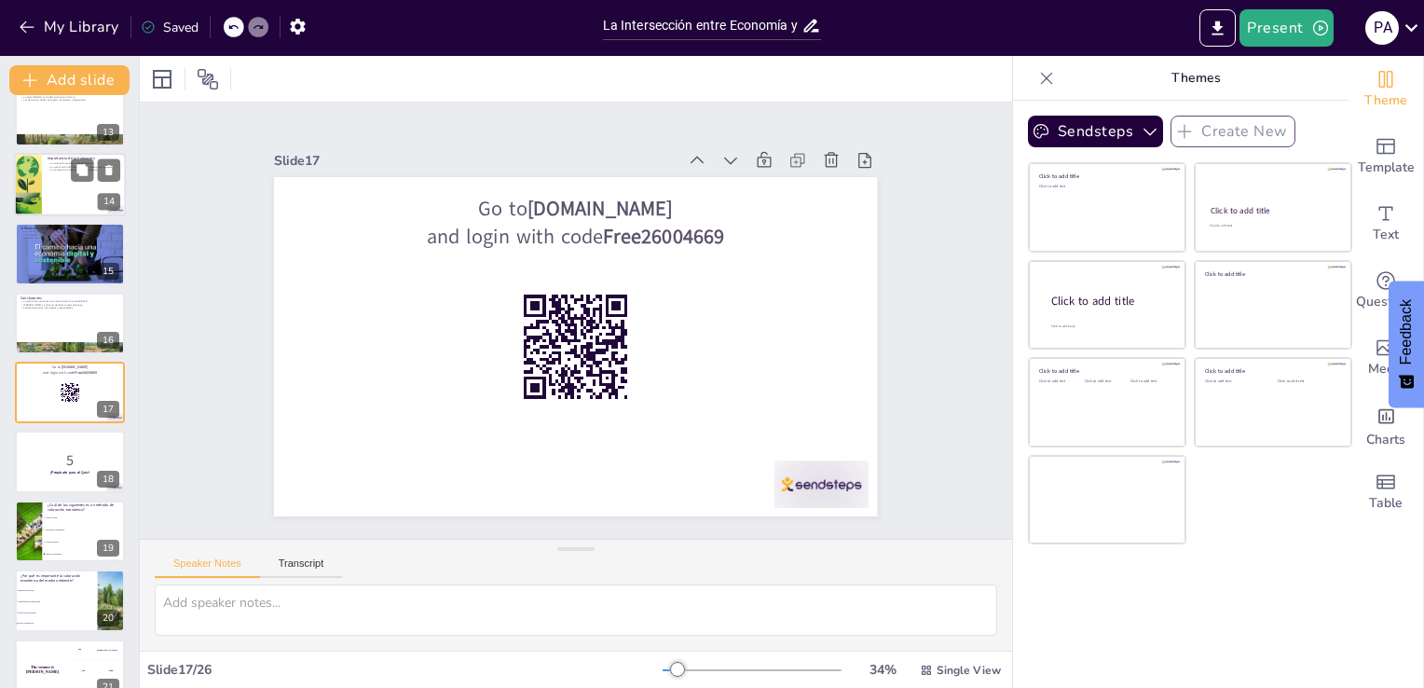
click at [33, 192] on div at bounding box center [27, 184] width 95 height 63
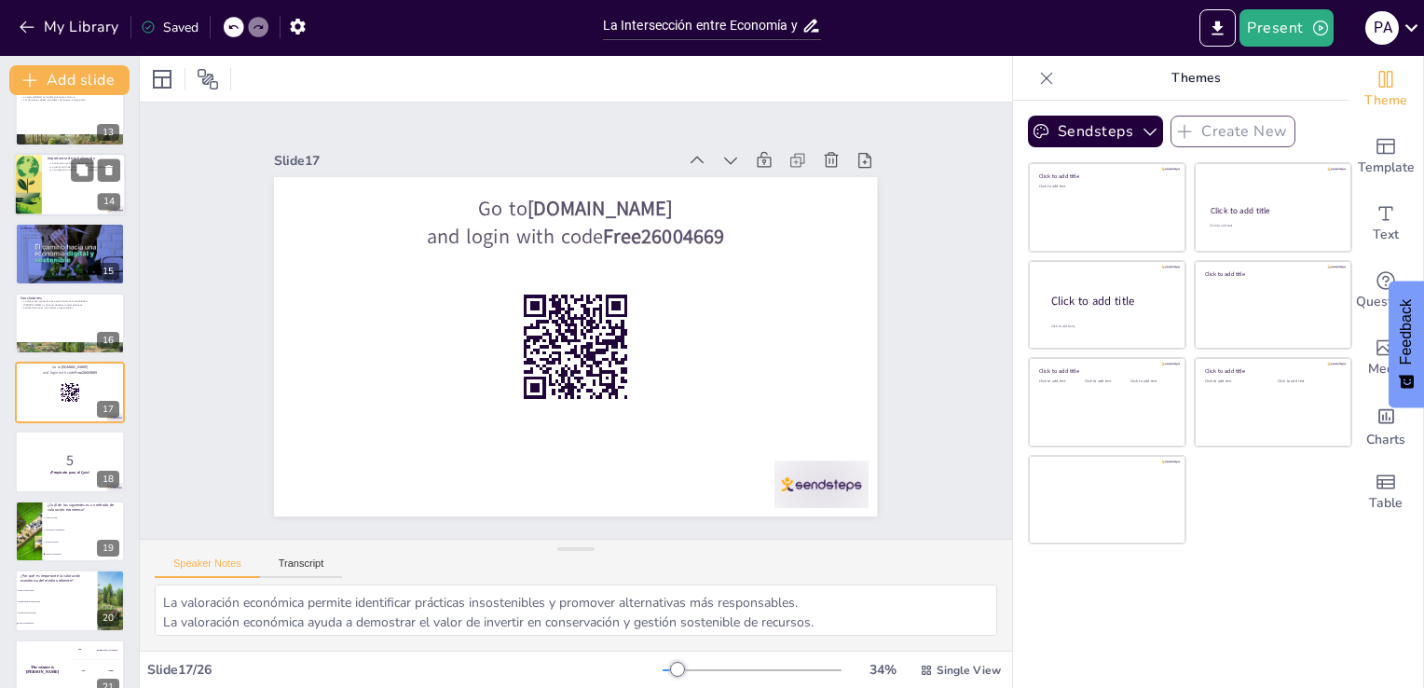
scroll to position [651, 0]
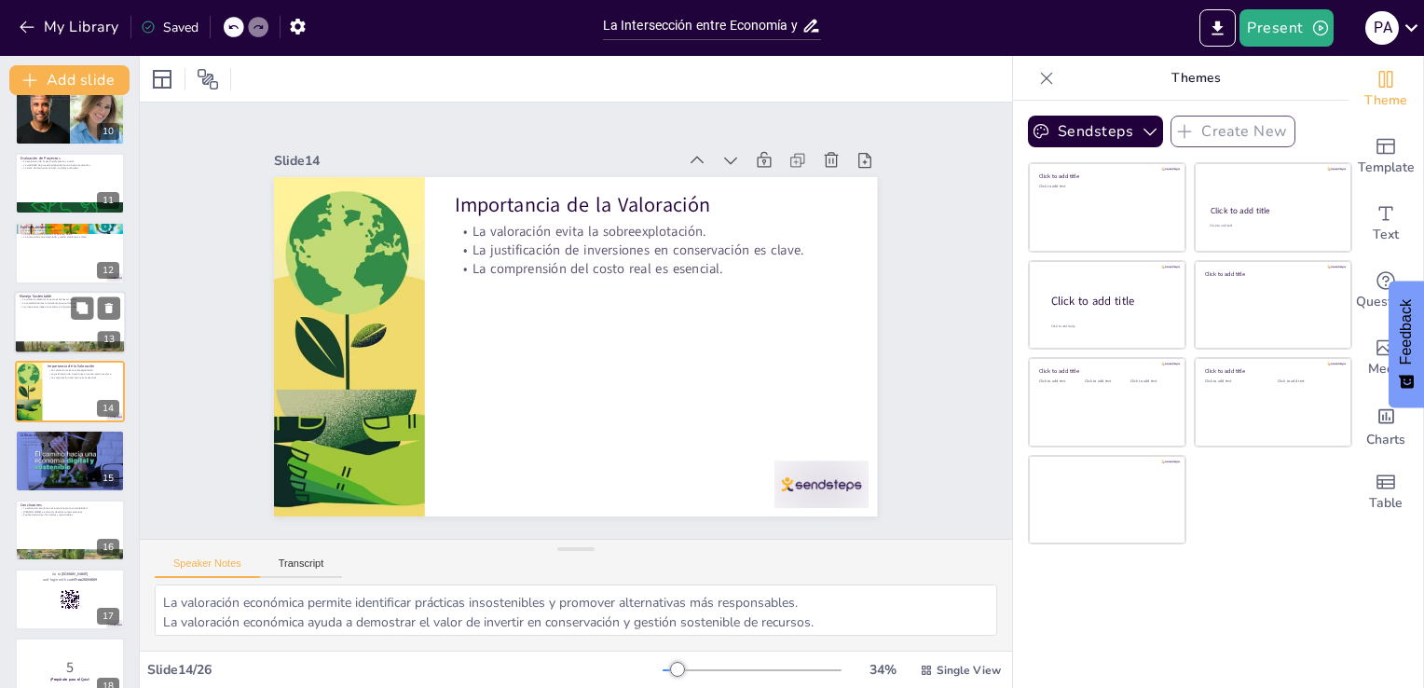
click at [37, 323] on div at bounding box center [70, 322] width 112 height 63
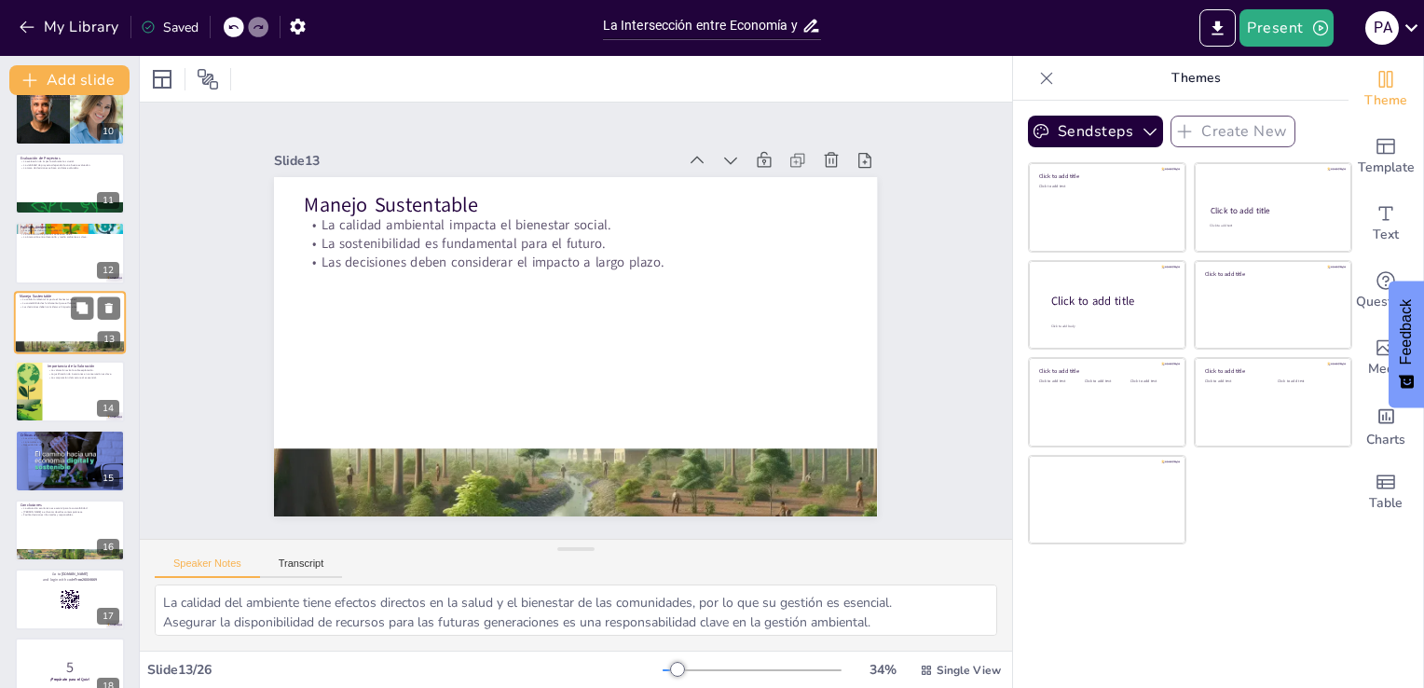
scroll to position [582, 0]
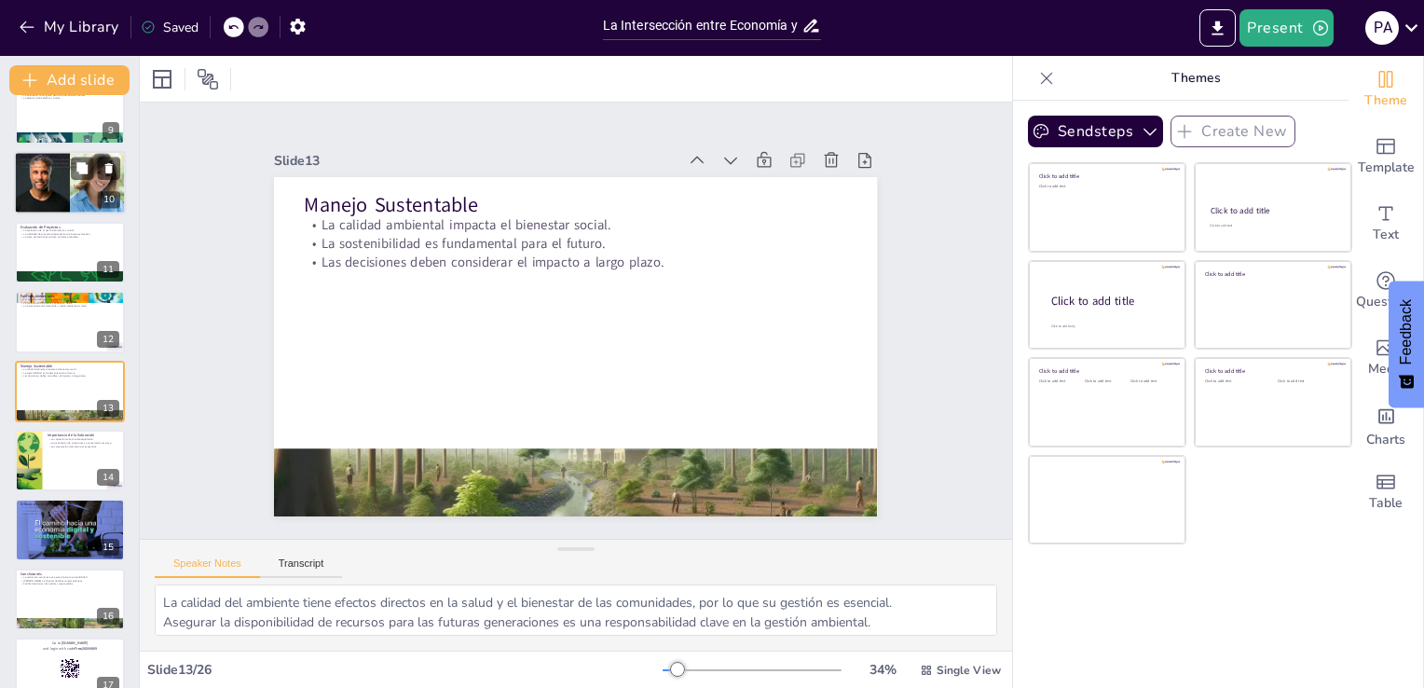
click at [52, 209] on div at bounding box center [70, 183] width 112 height 63
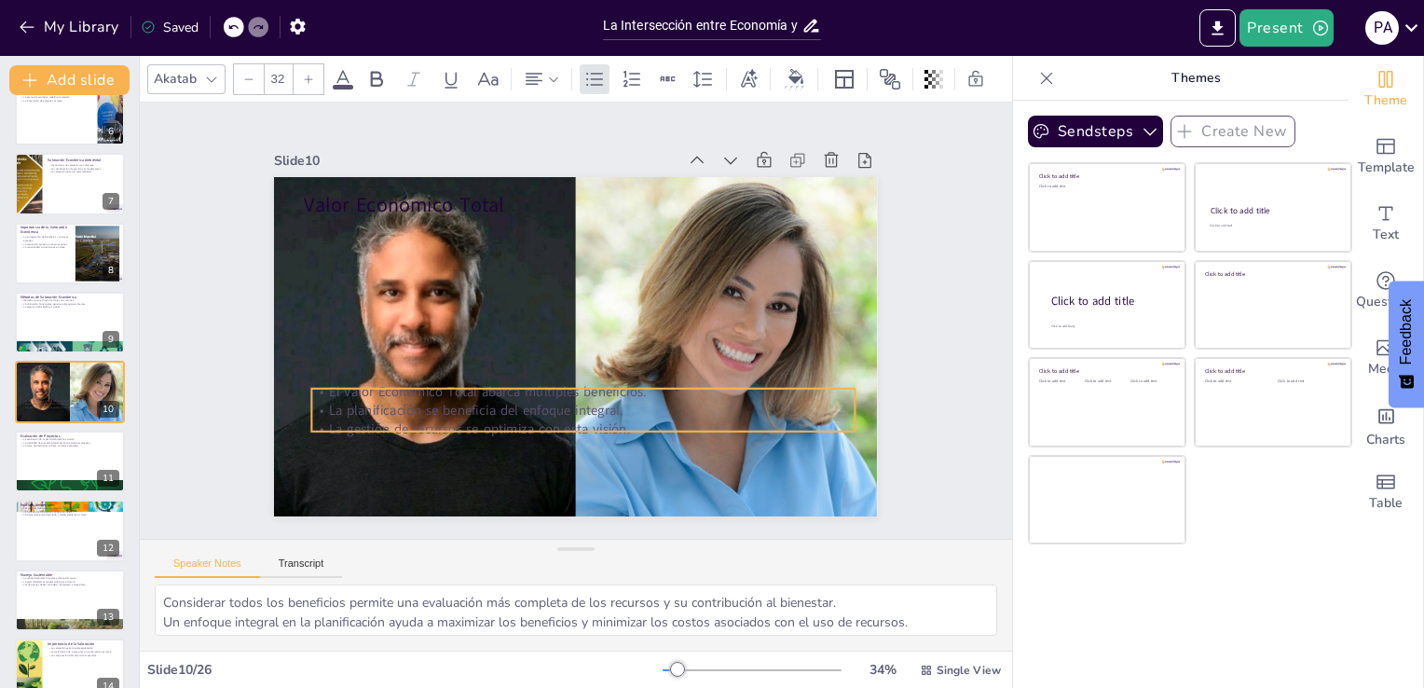
drag, startPoint x: 344, startPoint y: 255, endPoint x: 350, endPoint y: 422, distance: 167.0
click at [350, 422] on p "La gestión de recursos se optimiza con esta visión." at bounding box center [572, 429] width 542 height 76
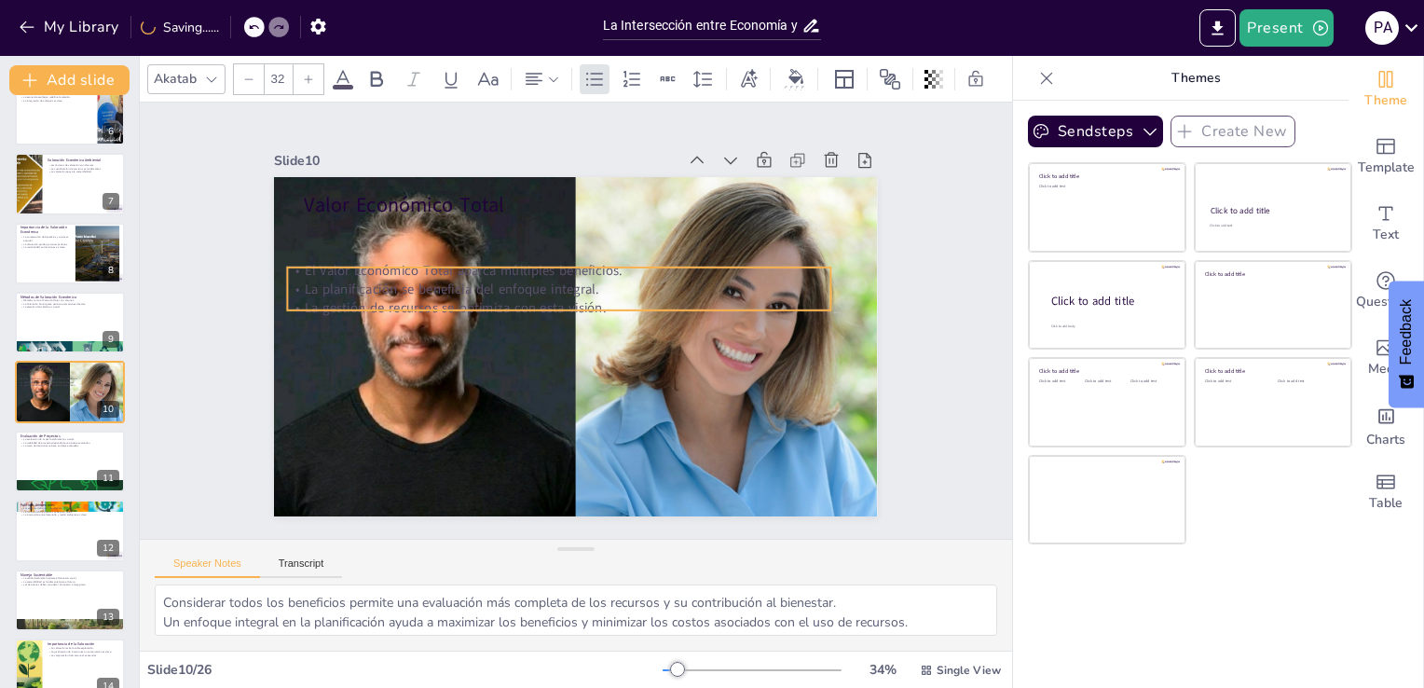
drag, startPoint x: 383, startPoint y: 389, endPoint x: 360, endPoint y: 268, distance: 123.4
click at [360, 268] on p "El Valor Económico Total abarca múltiples beneficios." at bounding box center [565, 269] width 542 height 76
click at [482, 254] on div at bounding box center [566, 259] width 542 height 72
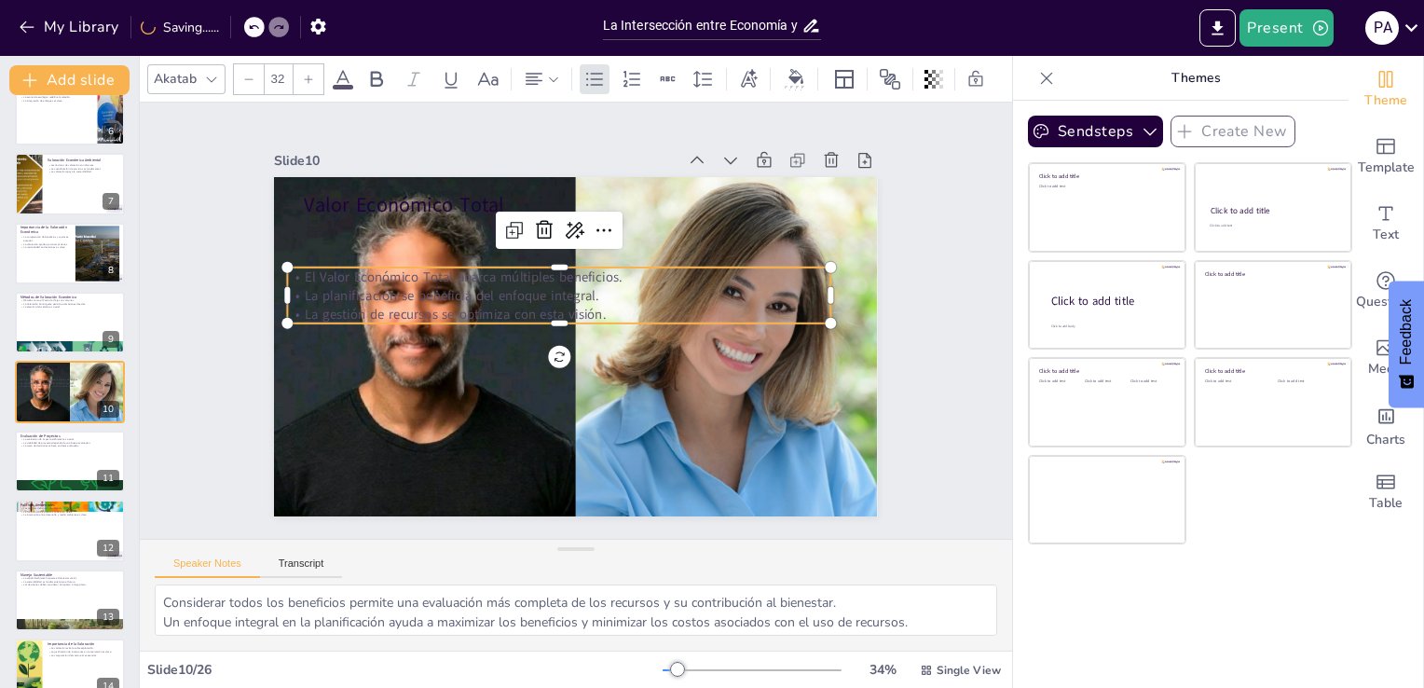
click at [602, 300] on p "La gestión de recursos se optimiza con esta visión." at bounding box center [560, 313] width 542 height 76
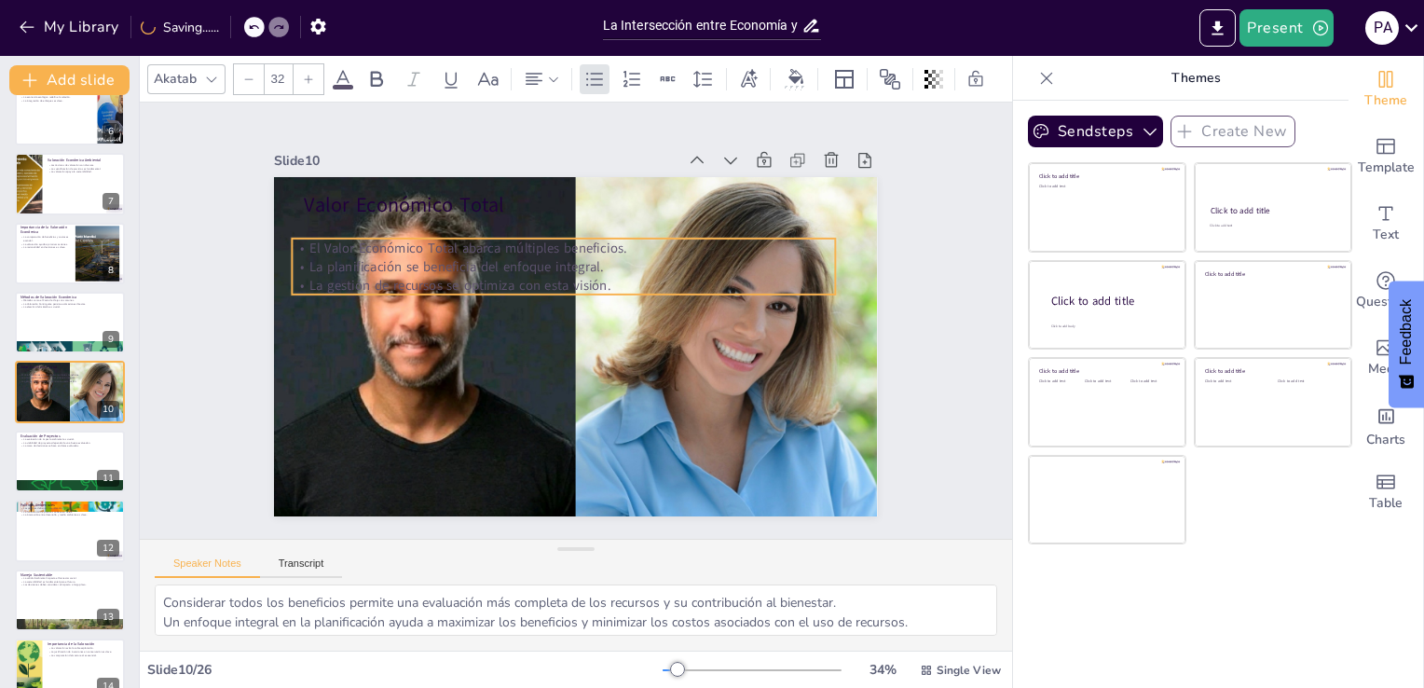
drag, startPoint x: 602, startPoint y: 300, endPoint x: 607, endPoint y: 271, distance: 29.3
click at [607, 271] on p "La gestión de recursos se optimiza con esta visión." at bounding box center [567, 285] width 542 height 76
click at [607, 276] on p "La gestión de recursos se optimiza con esta visión." at bounding box center [564, 285] width 542 height 19
click at [607, 271] on p "La gestión de recursos se optimiza con esta visión." at bounding box center [567, 285] width 542 height 76
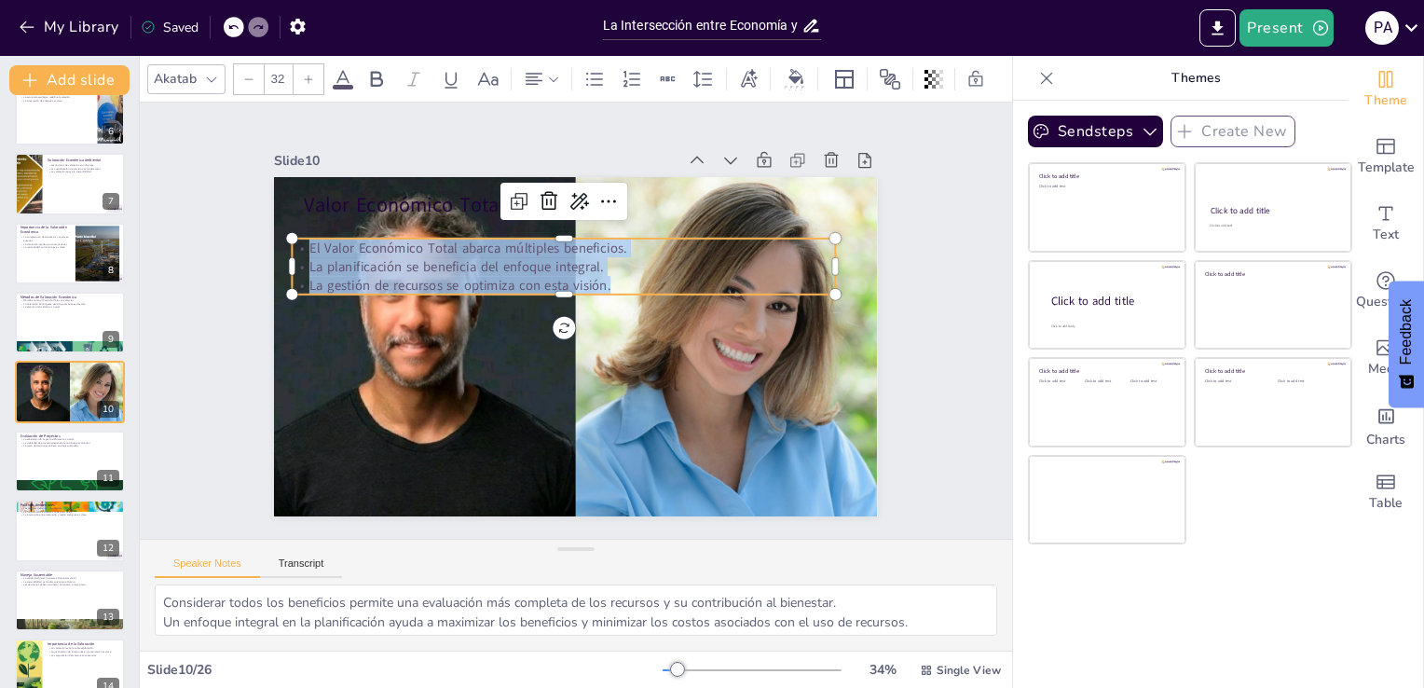
drag, startPoint x: 607, startPoint y: 271, endPoint x: 287, endPoint y: 241, distance: 321.1
click at [485, 241] on div "El Valor Económico Total abarca múltiples beneficios. La planificación se benef…" at bounding box center [621, 287] width 272 height 519
click at [337, 68] on icon at bounding box center [343, 79] width 22 height 22
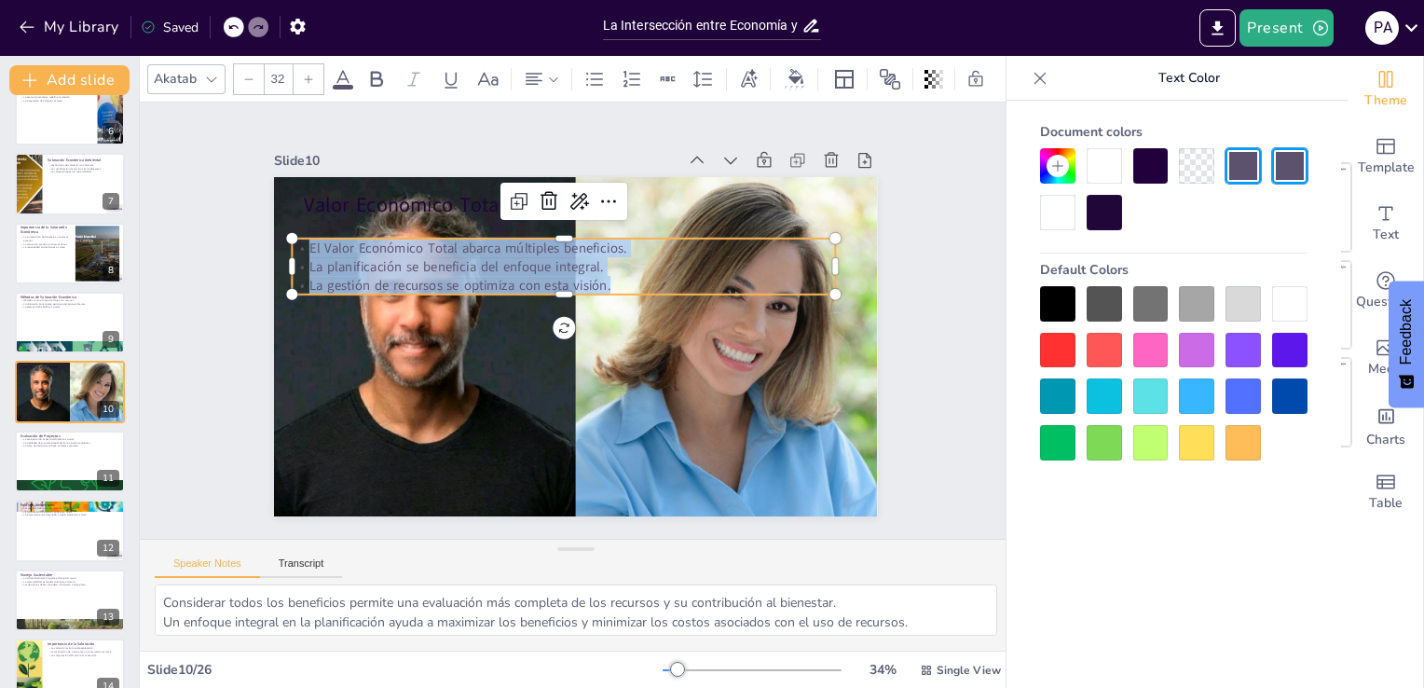
click at [1064, 304] on div at bounding box center [1057, 303] width 35 height 35
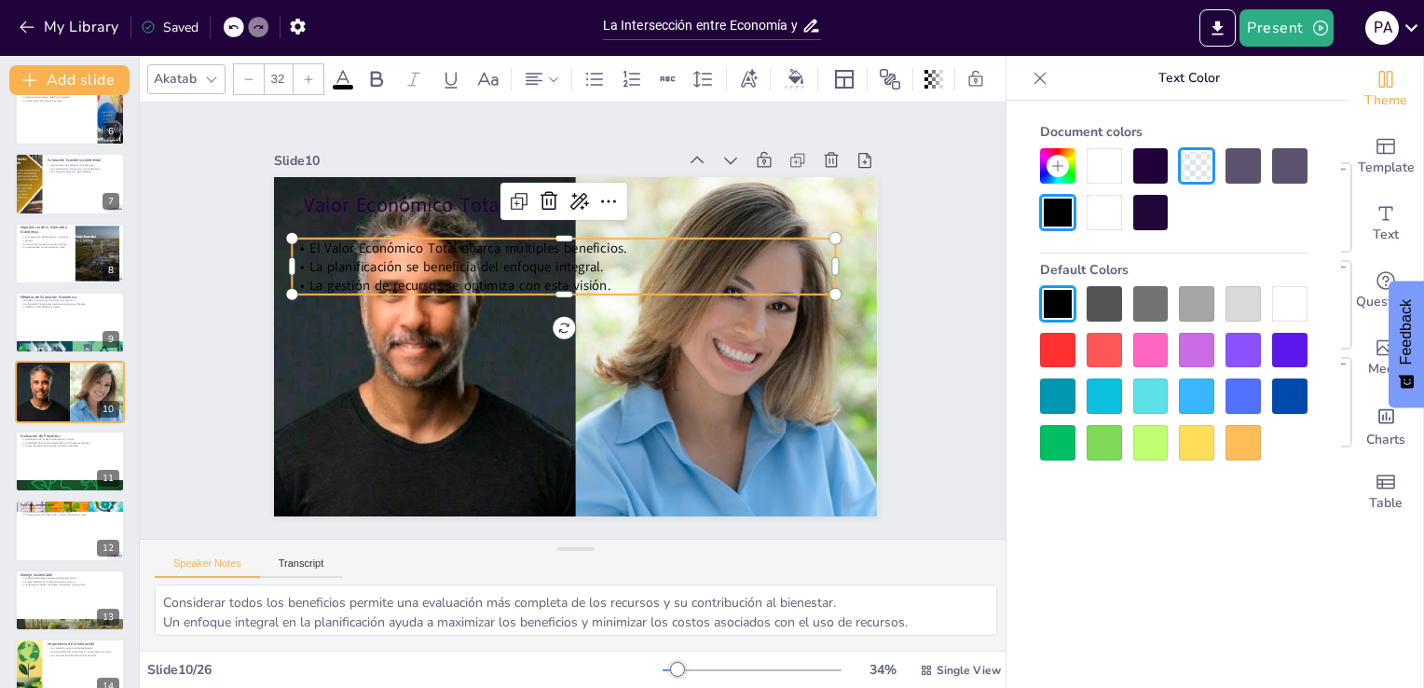
click at [1063, 442] on div at bounding box center [1057, 442] width 35 height 35
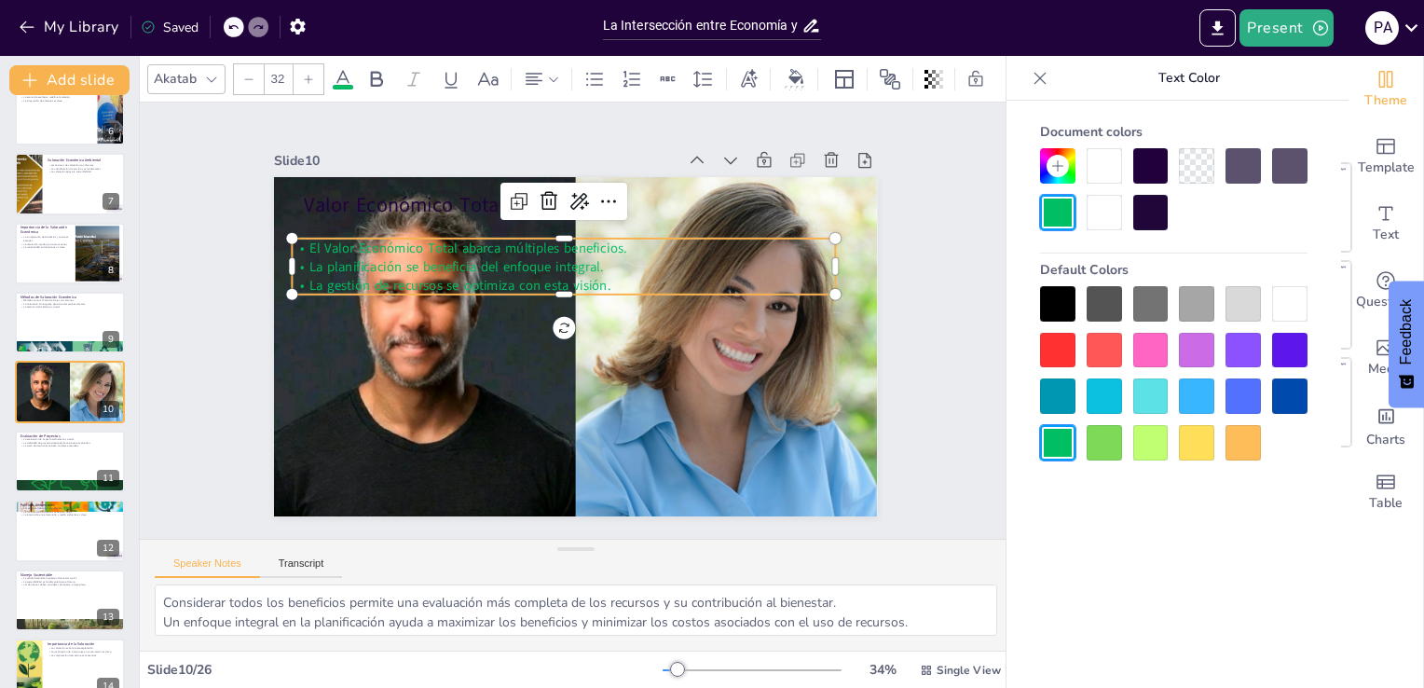
click at [1078, 488] on div "Document colors Default Colors" at bounding box center [1174, 422] width 335 height 643
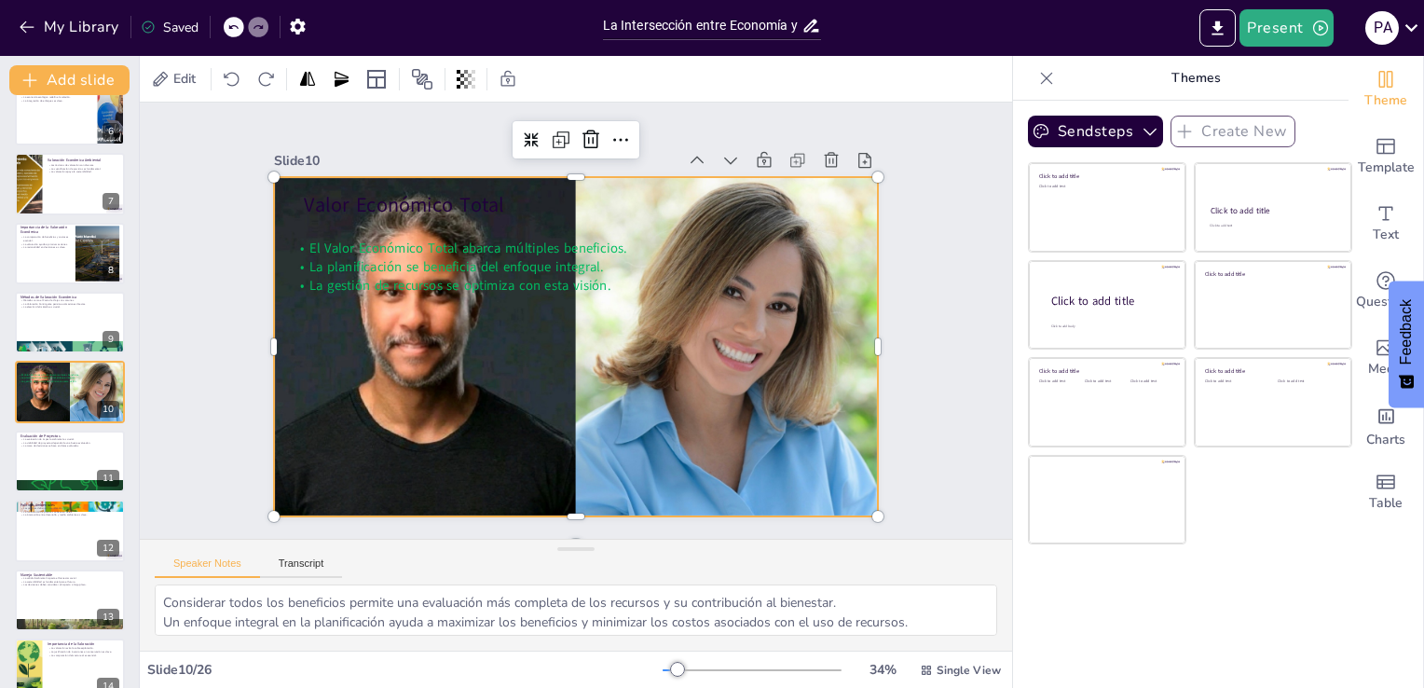
click at [518, 460] on div at bounding box center [573, 346] width 636 height 401
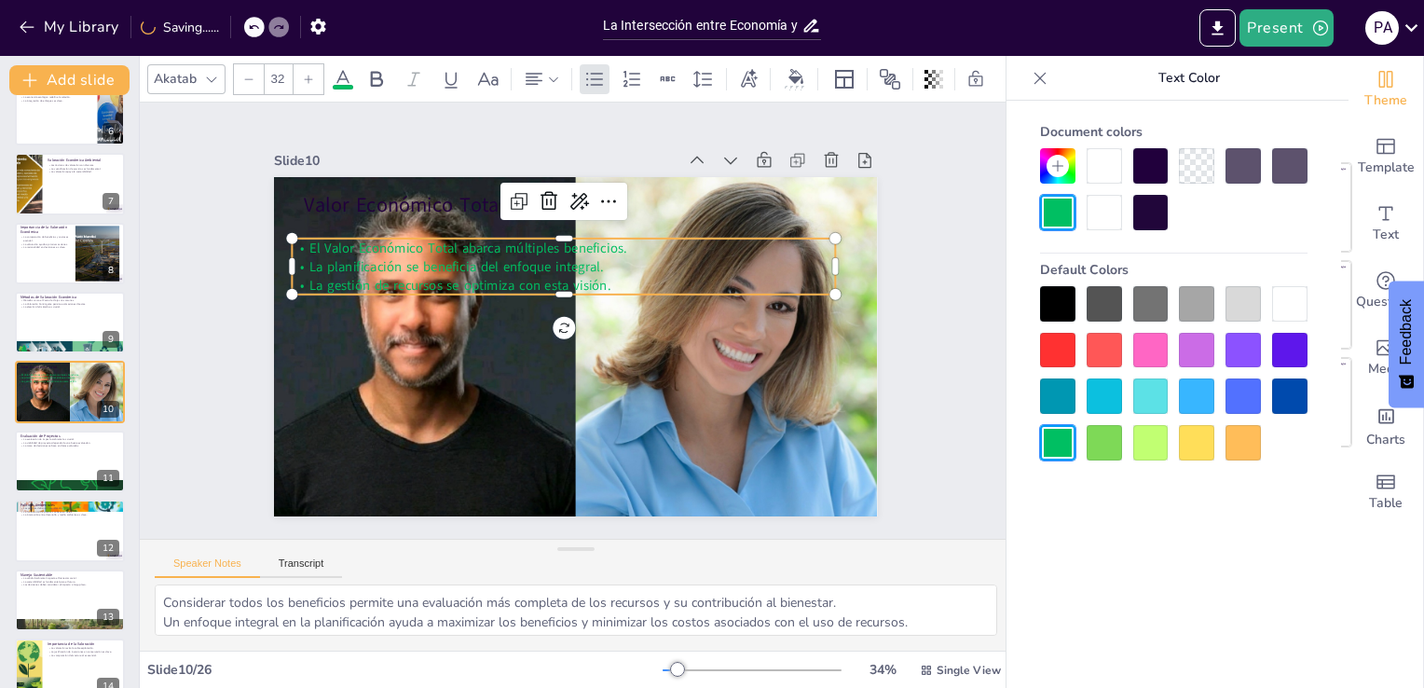
click at [477, 248] on span "El Valor Económico Total abarca múltiples beneficios." at bounding box center [467, 248] width 317 height 19
click at [477, 248] on span "El Valor Económico Total abarca múltiples beneficios." at bounding box center [477, 236] width 318 height 51
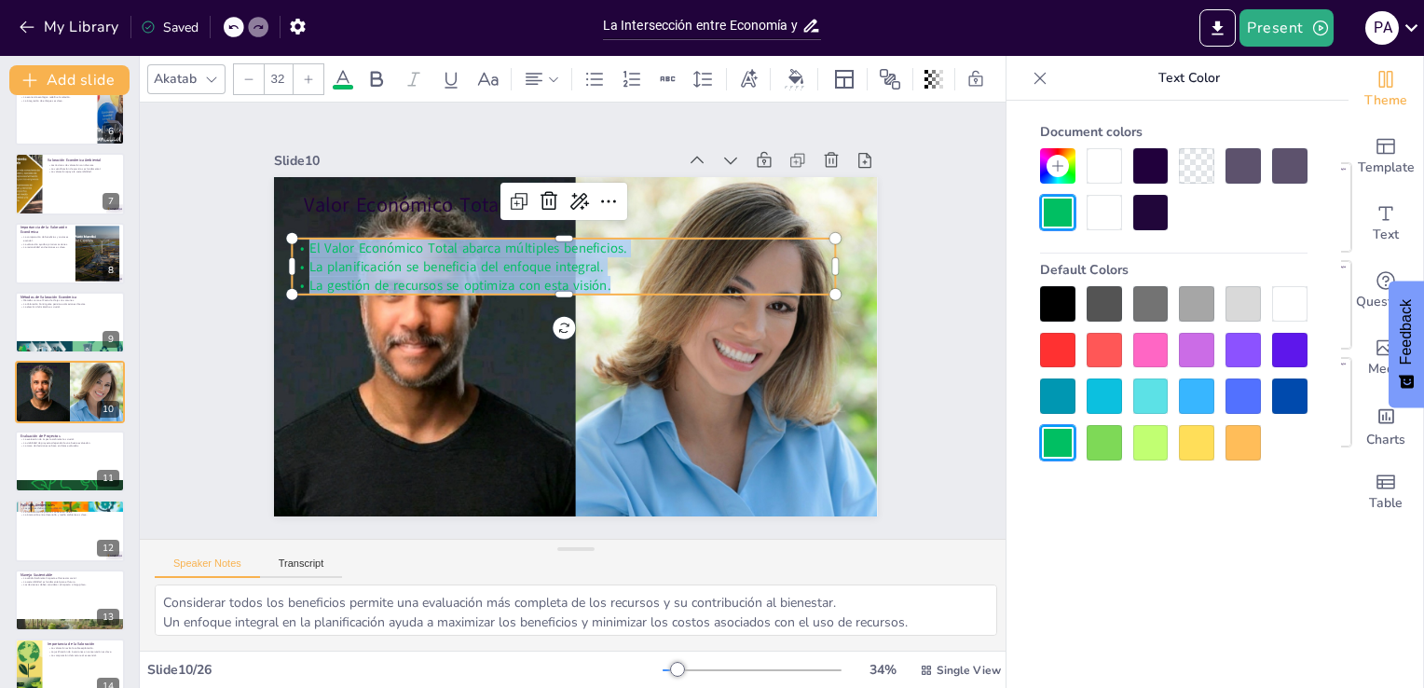
drag, startPoint x: 604, startPoint y: 276, endPoint x: 276, endPoint y: 248, distance: 329.3
click at [276, 248] on div "Valor Económico Total El Valor Económico Total abarca múltiples beneficios. La …" at bounding box center [573, 346] width 636 height 401
click at [1279, 301] on div at bounding box center [1289, 303] width 35 height 35
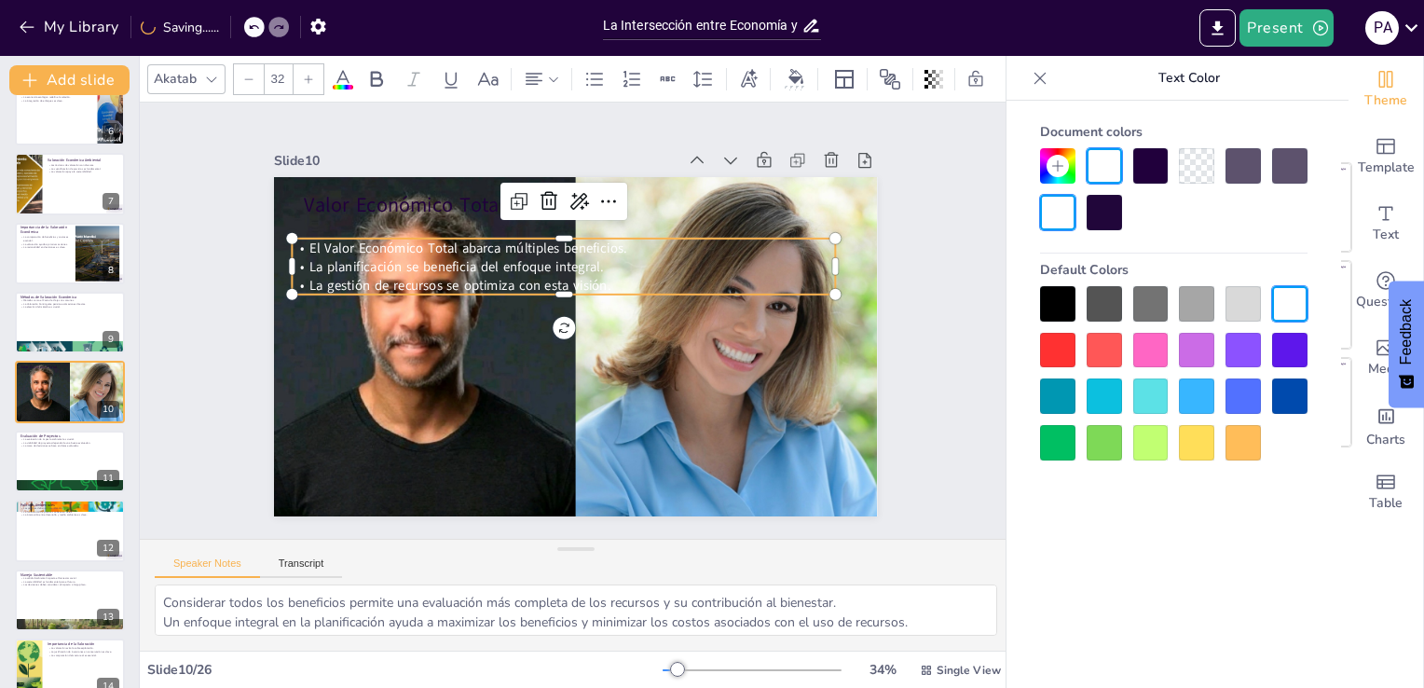
click at [1178, 550] on div "Document colors Default Colors" at bounding box center [1174, 422] width 335 height 643
click at [755, 522] on div "Slide 1 La Intersección entre Economía y Medio Ambiente: Un Enfoque Integral Es…" at bounding box center [575, 320] width 913 height 525
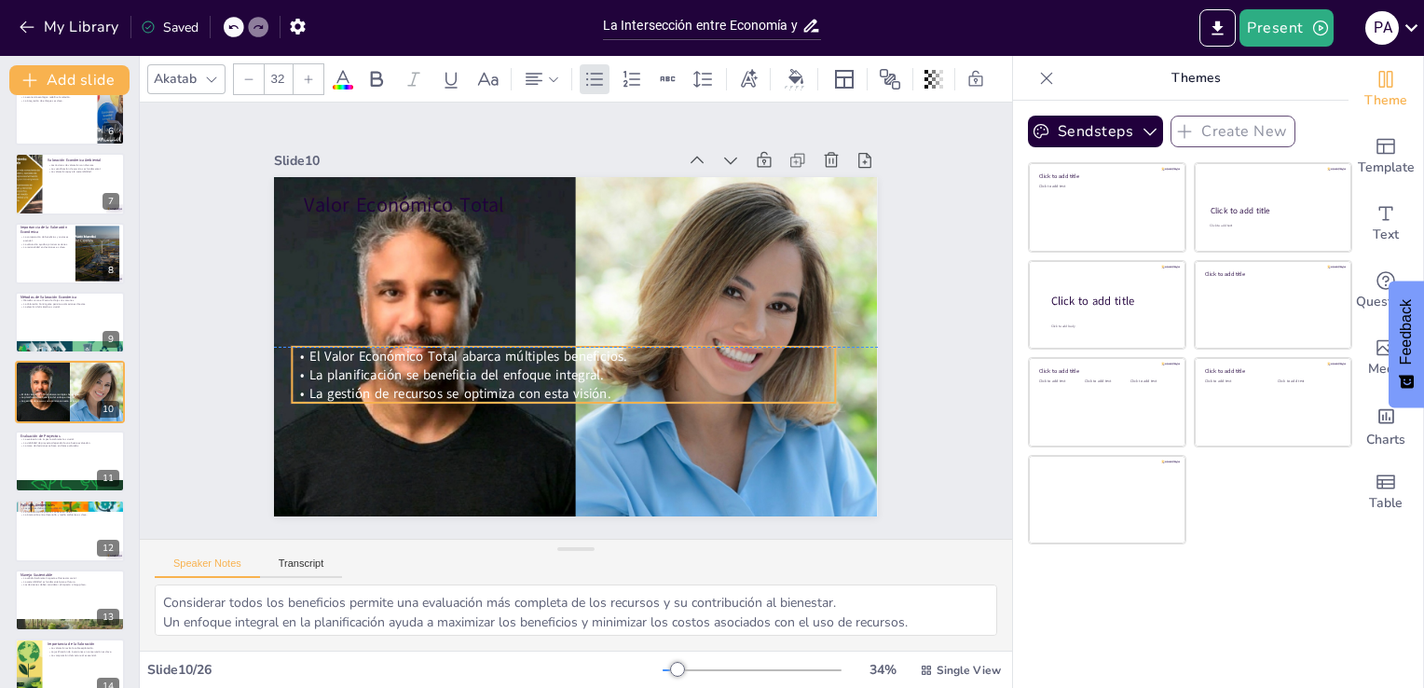
drag, startPoint x: 472, startPoint y: 247, endPoint x: 472, endPoint y: 356, distance: 109.1
click at [472, 356] on span "El Valor Económico Total abarca múltiples beneficios." at bounding box center [466, 344] width 318 height 51
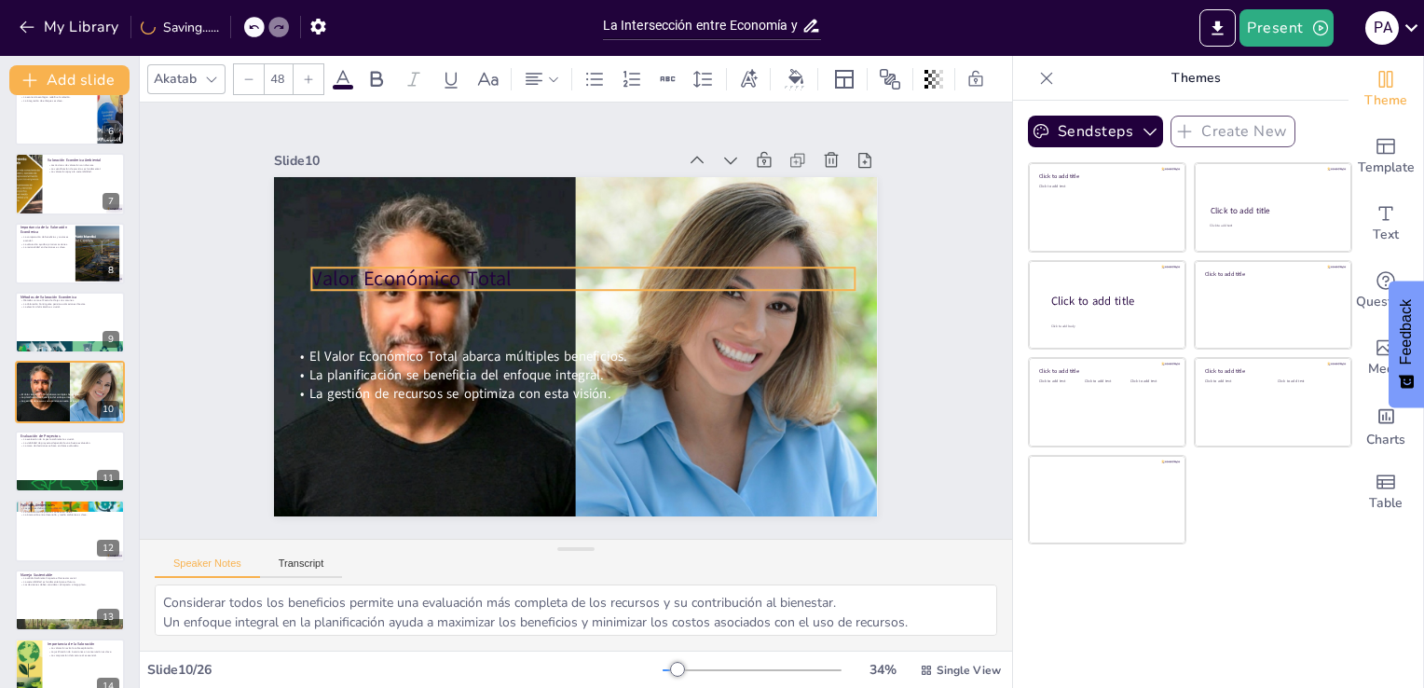
drag, startPoint x: 391, startPoint y: 188, endPoint x: 399, endPoint y: 263, distance: 74.9
click at [399, 263] on p "Valor Económico Total" at bounding box center [609, 295] width 422 height 384
click at [460, 267] on p "Valor Económico Total" at bounding box center [587, 281] width 542 height 85
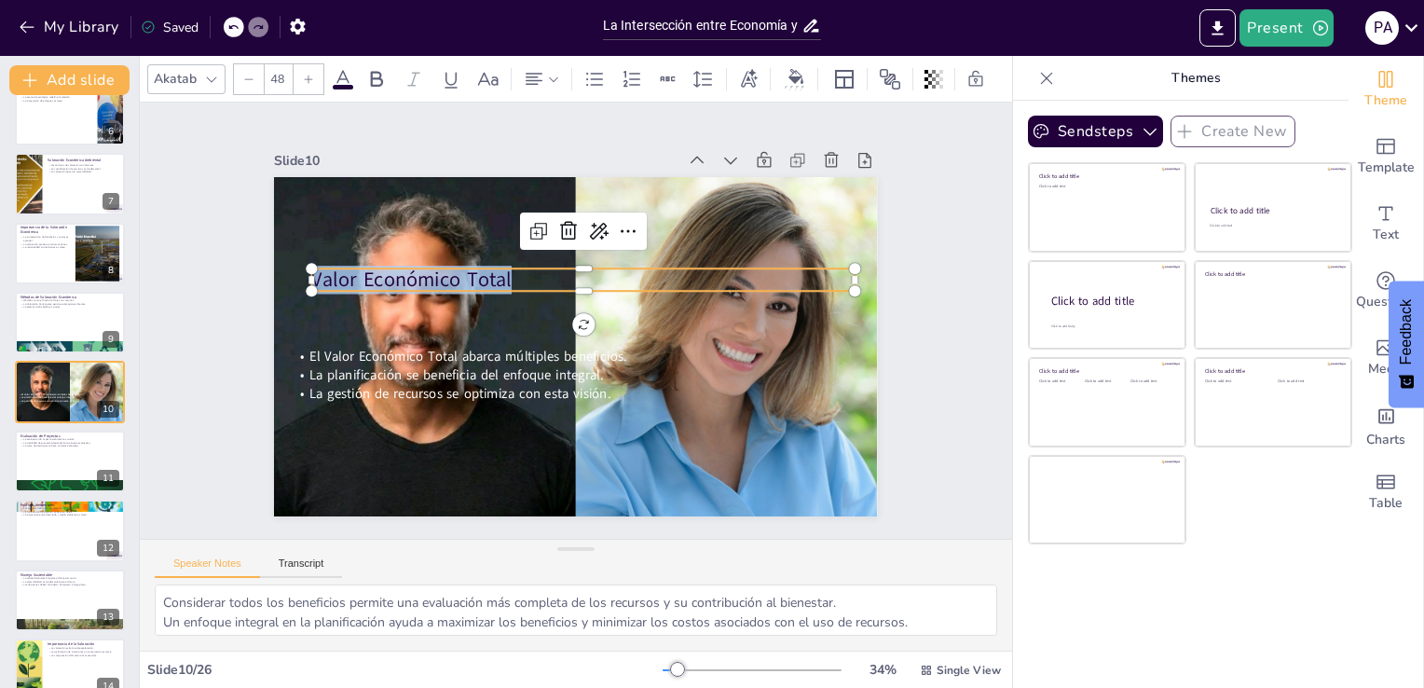
drag, startPoint x: 514, startPoint y: 266, endPoint x: 293, endPoint y: 272, distance: 221.0
click at [293, 272] on div "El Valor Económico Total abarca múltiples beneficios. La planificación se benef…" at bounding box center [573, 346] width 636 height 401
click at [344, 70] on icon at bounding box center [343, 79] width 22 height 22
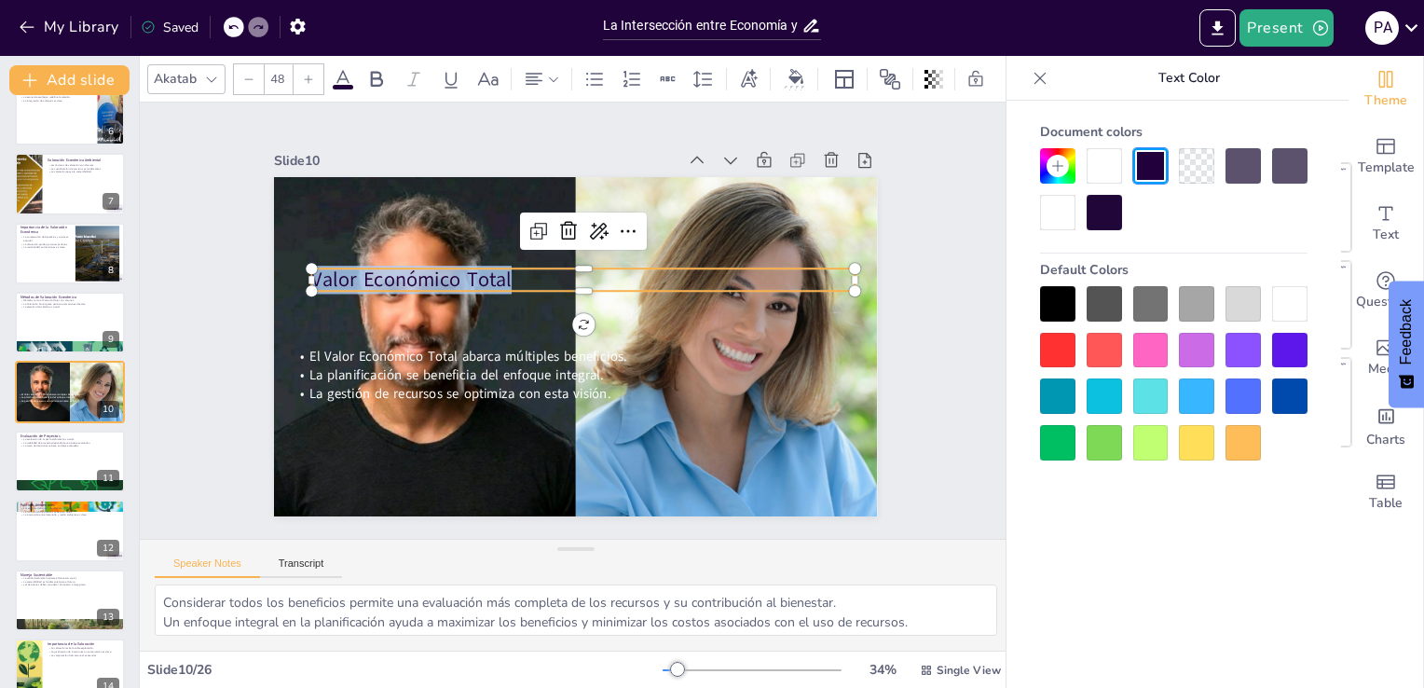
click at [1290, 303] on div at bounding box center [1289, 303] width 35 height 35
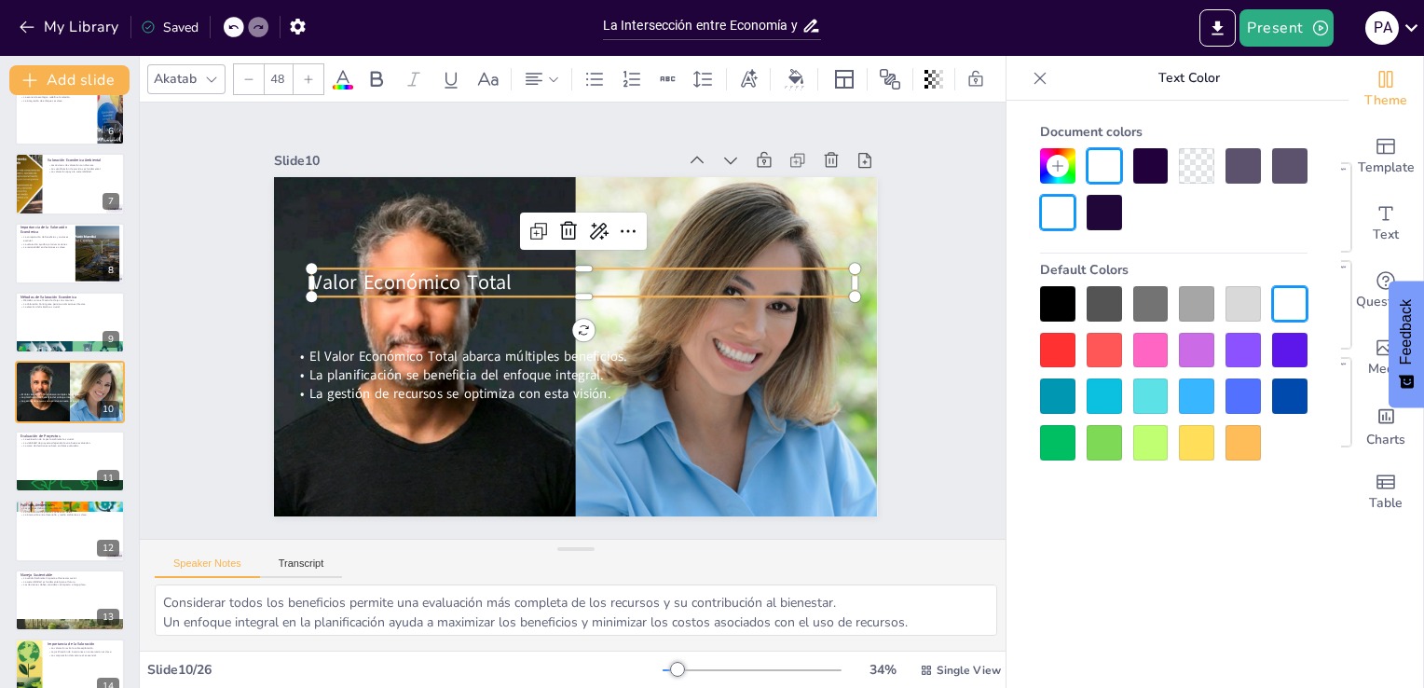
click at [1013, 445] on div "Sendsteps Create New Click to add title Click to add text Click to add title Cl…" at bounding box center [1181, 394] width 336 height 587
click at [34, 238] on p "La comparación de beneficios y costos es esencial." at bounding box center [45, 238] width 50 height 7
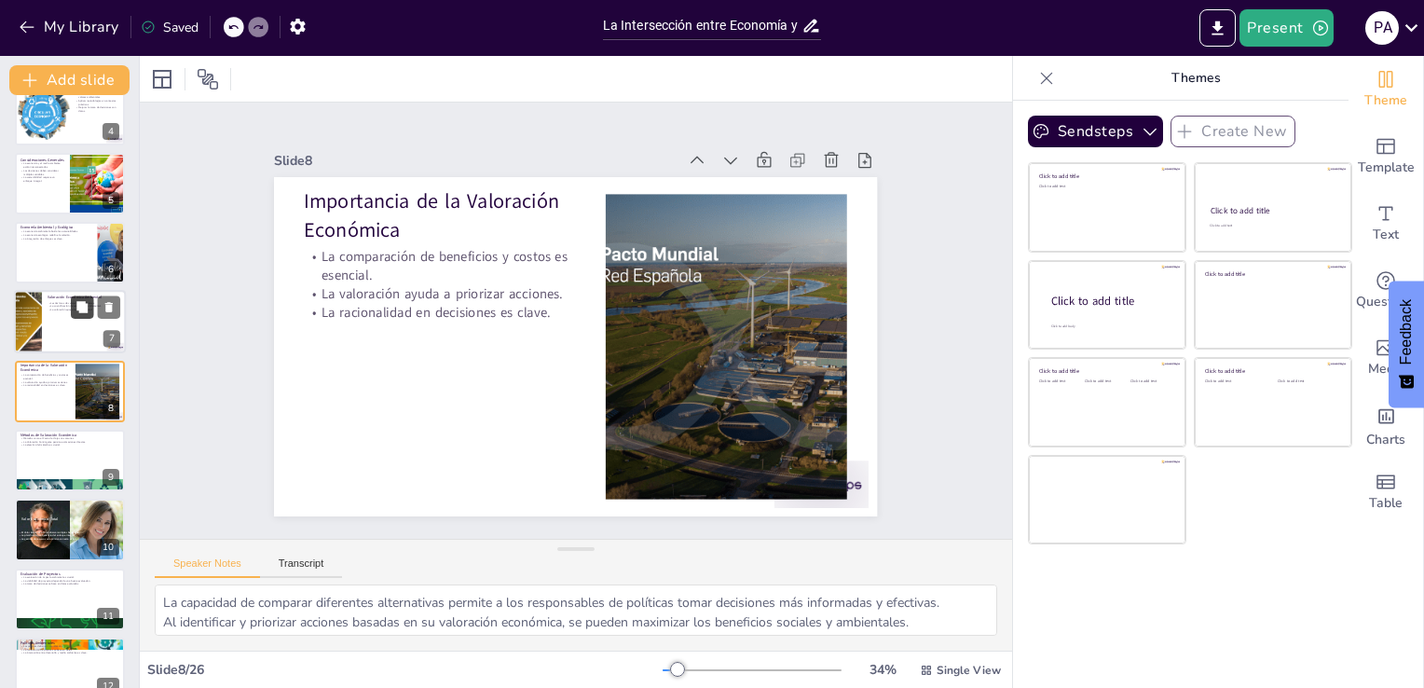
click at [82, 317] on button at bounding box center [82, 307] width 22 height 22
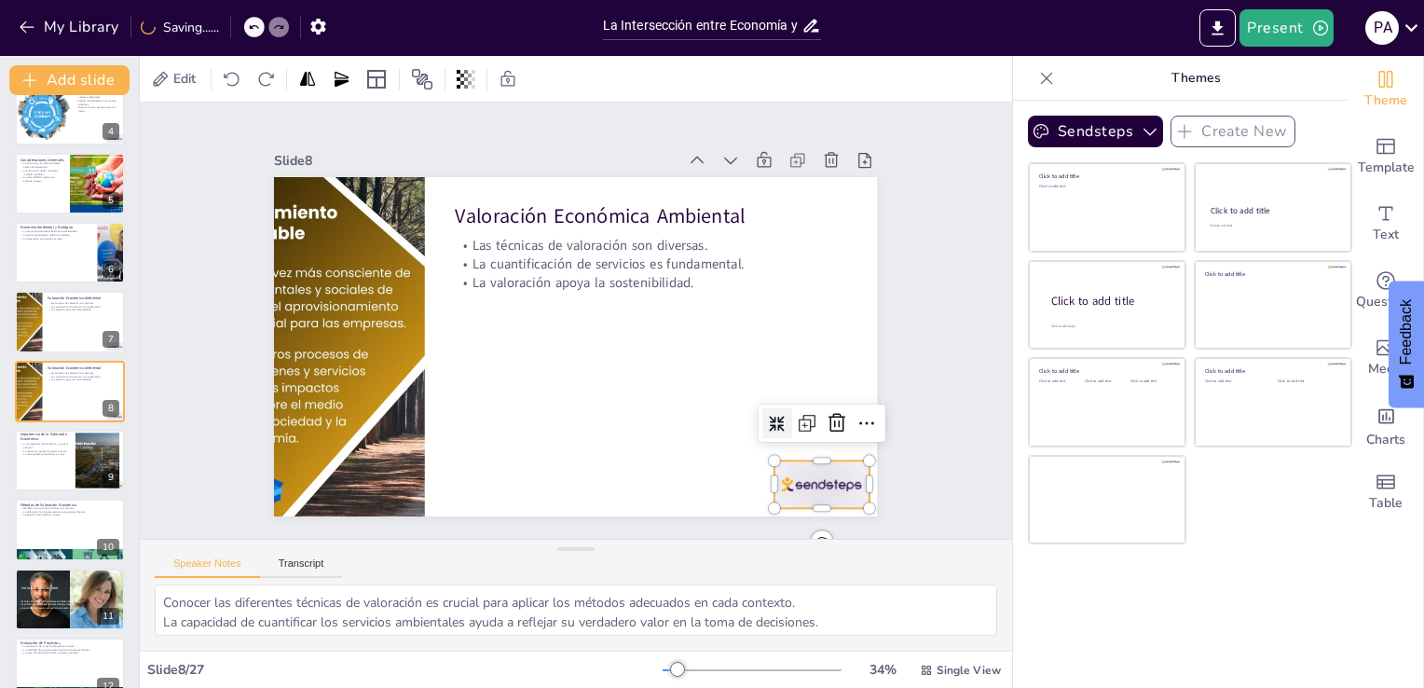
click at [783, 494] on div at bounding box center [822, 484] width 94 height 48
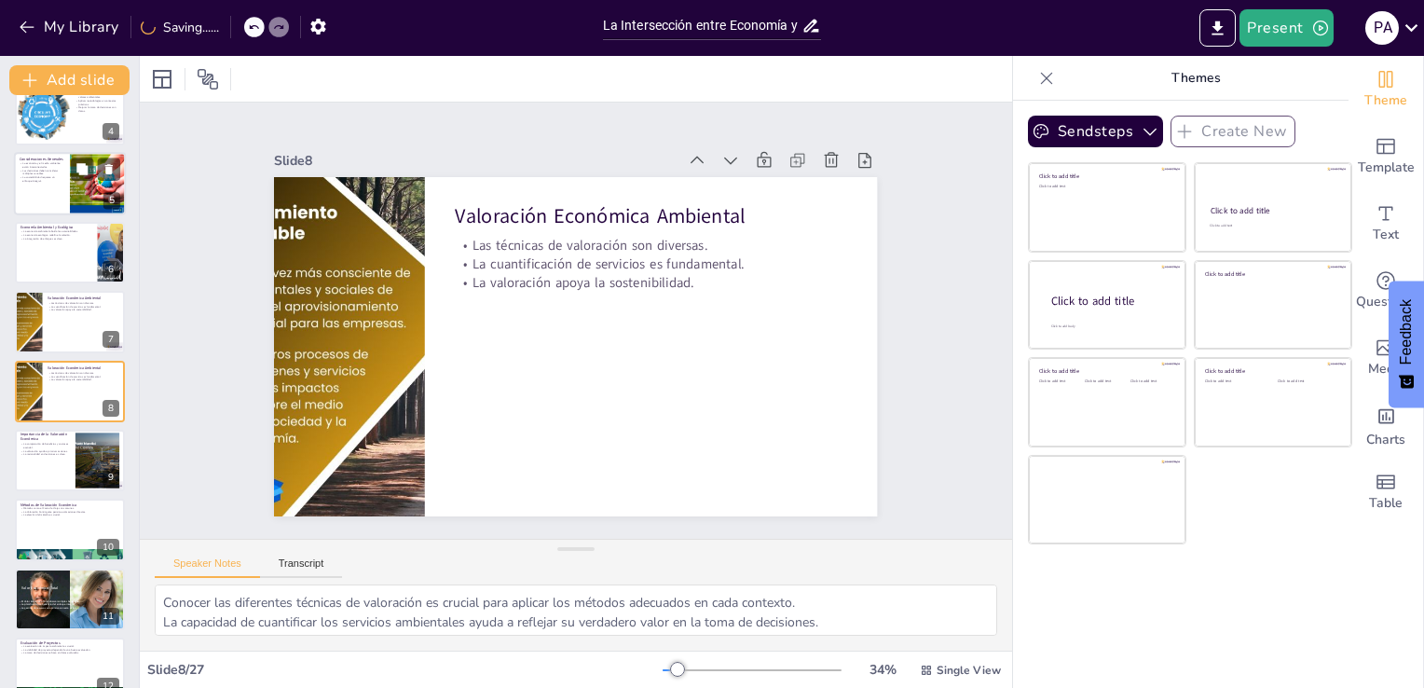
click at [70, 212] on div at bounding box center [97, 183] width 89 height 63
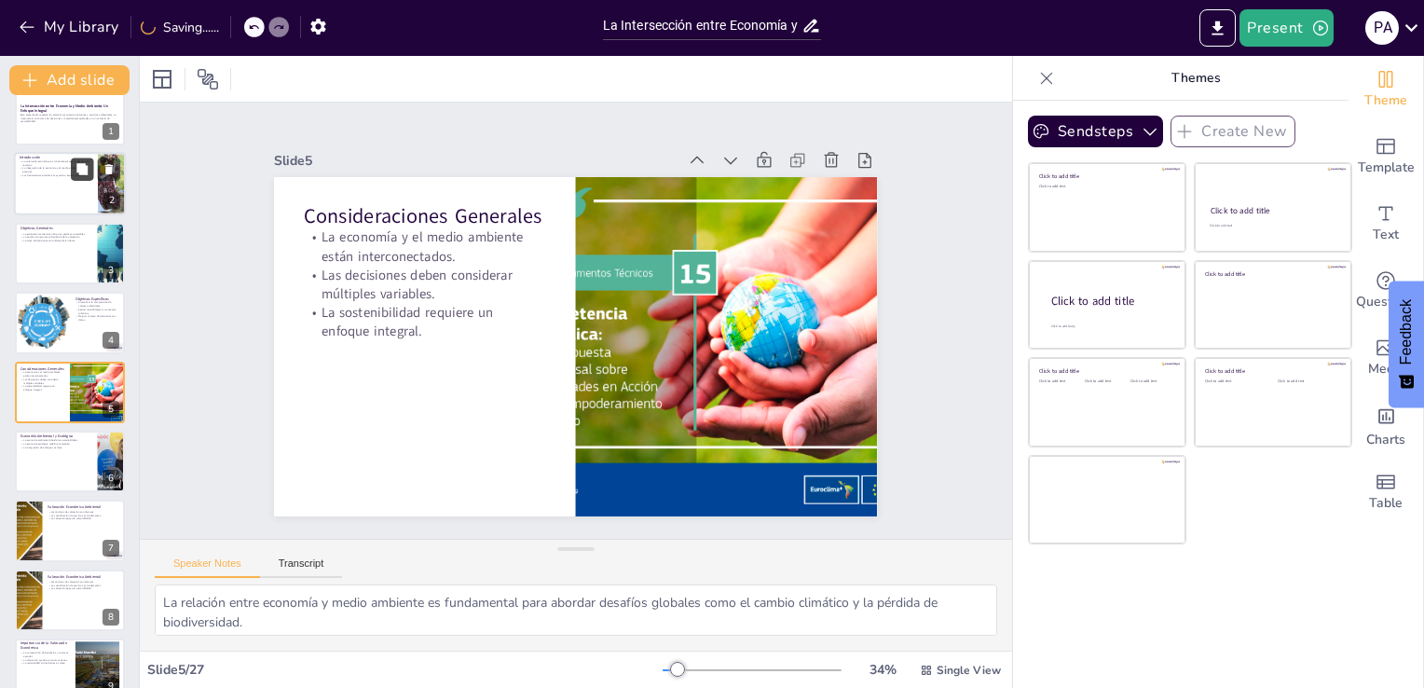
scroll to position [0, 0]
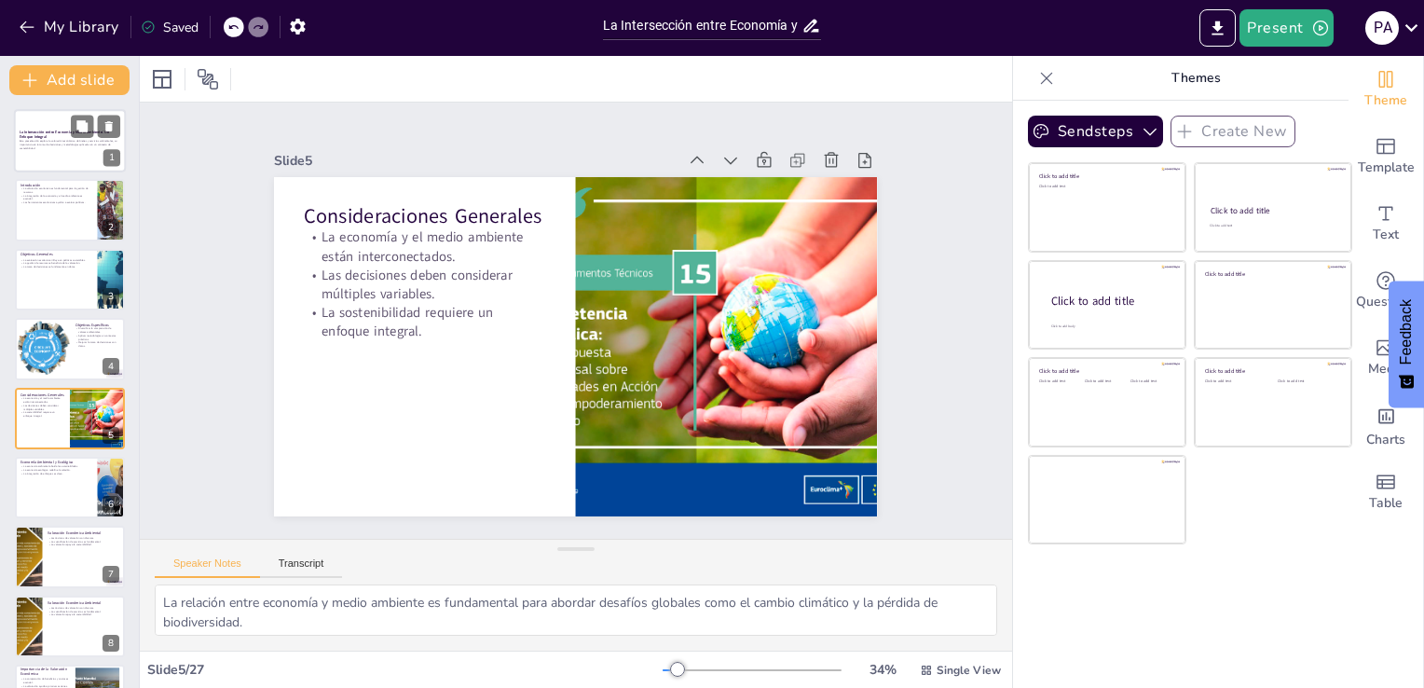
click at [60, 161] on div at bounding box center [70, 140] width 112 height 63
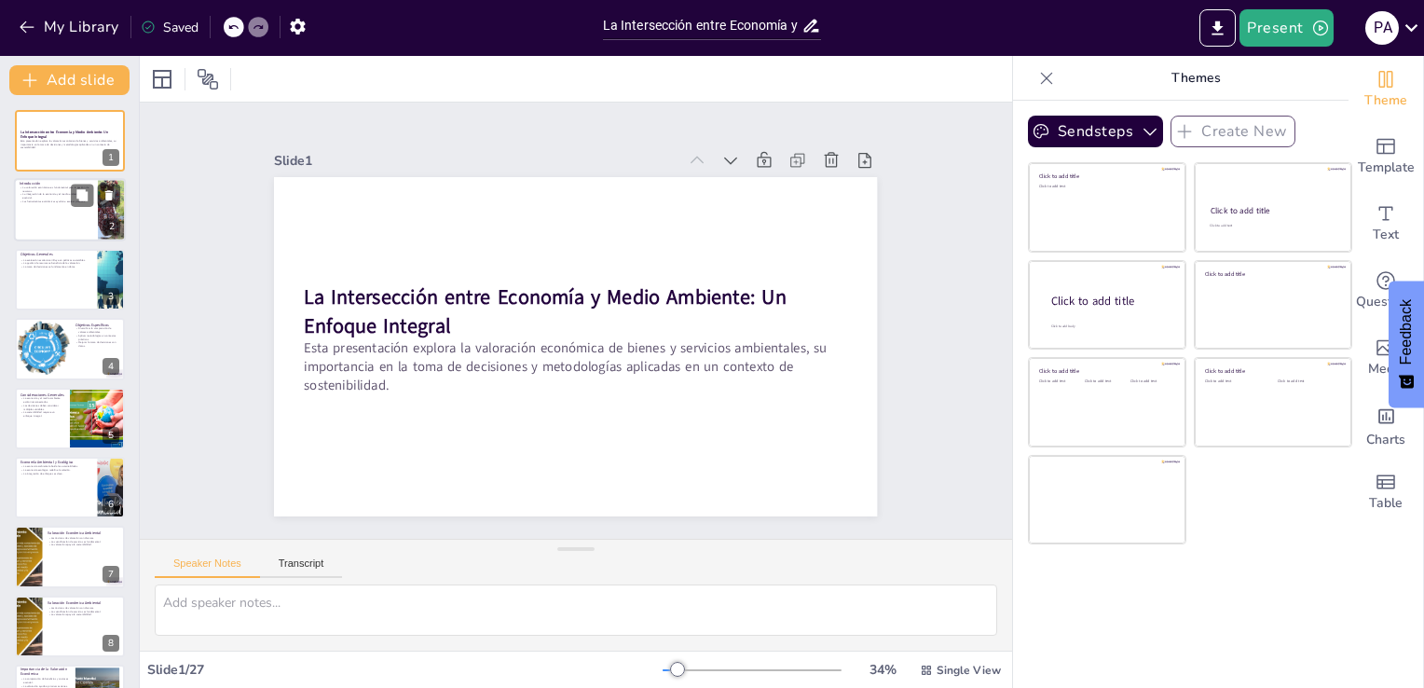
click at [49, 210] on div at bounding box center [70, 210] width 112 height 63
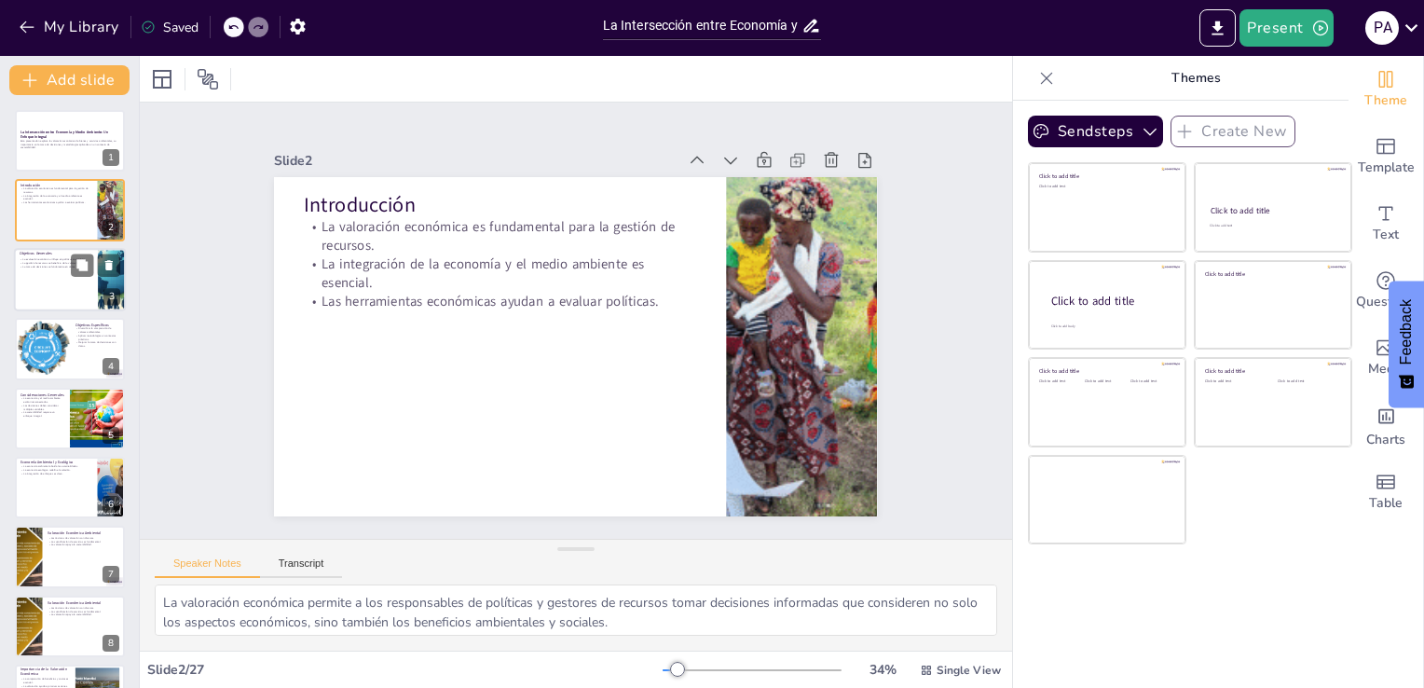
click at [43, 265] on p "La toma de decisiones se fundamenta en datos." at bounding box center [56, 267] width 73 height 4
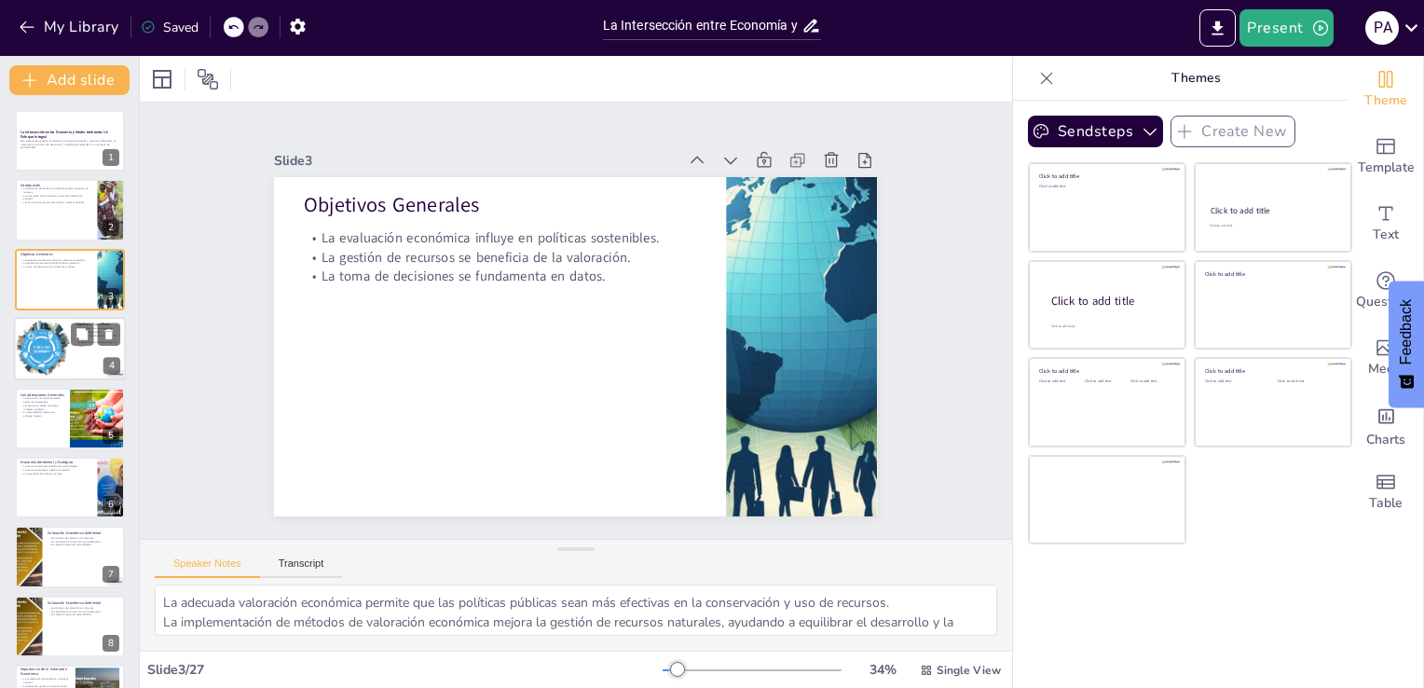
click at [32, 336] on div at bounding box center [41, 348] width 95 height 63
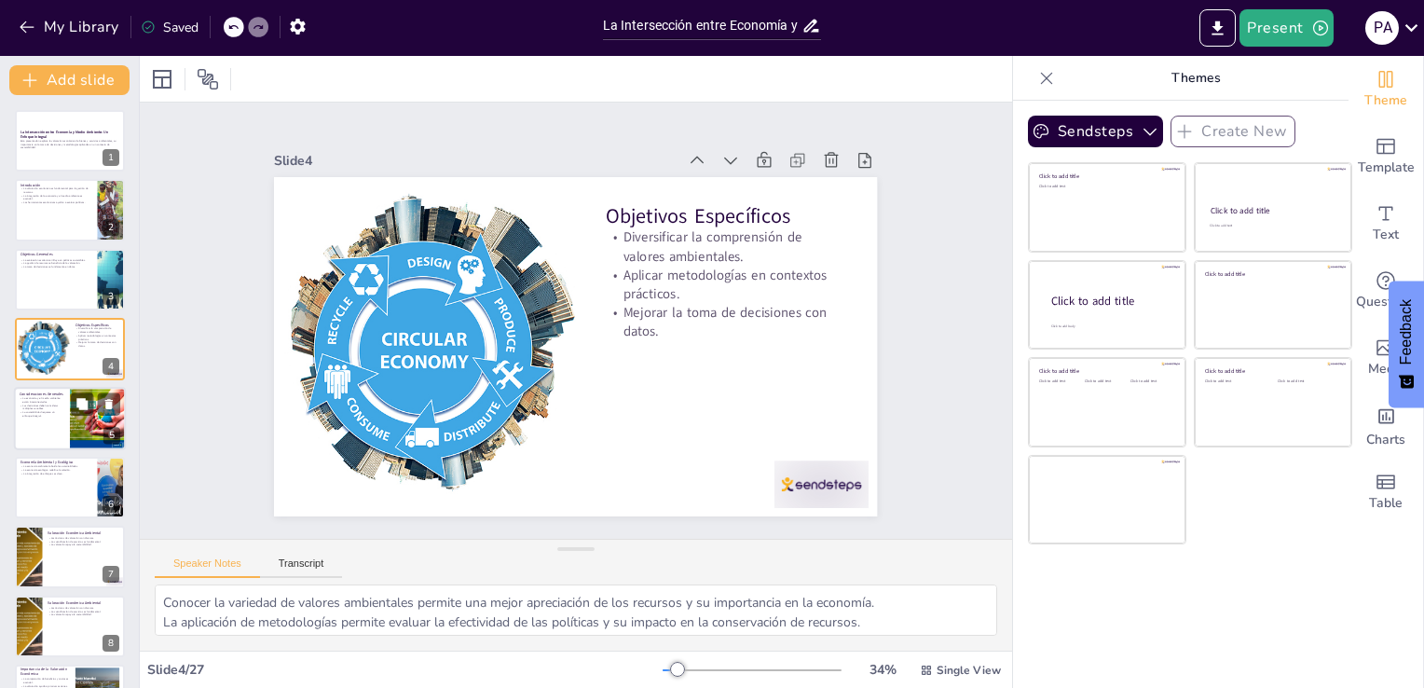
click at [76, 418] on div at bounding box center [97, 418] width 89 height 63
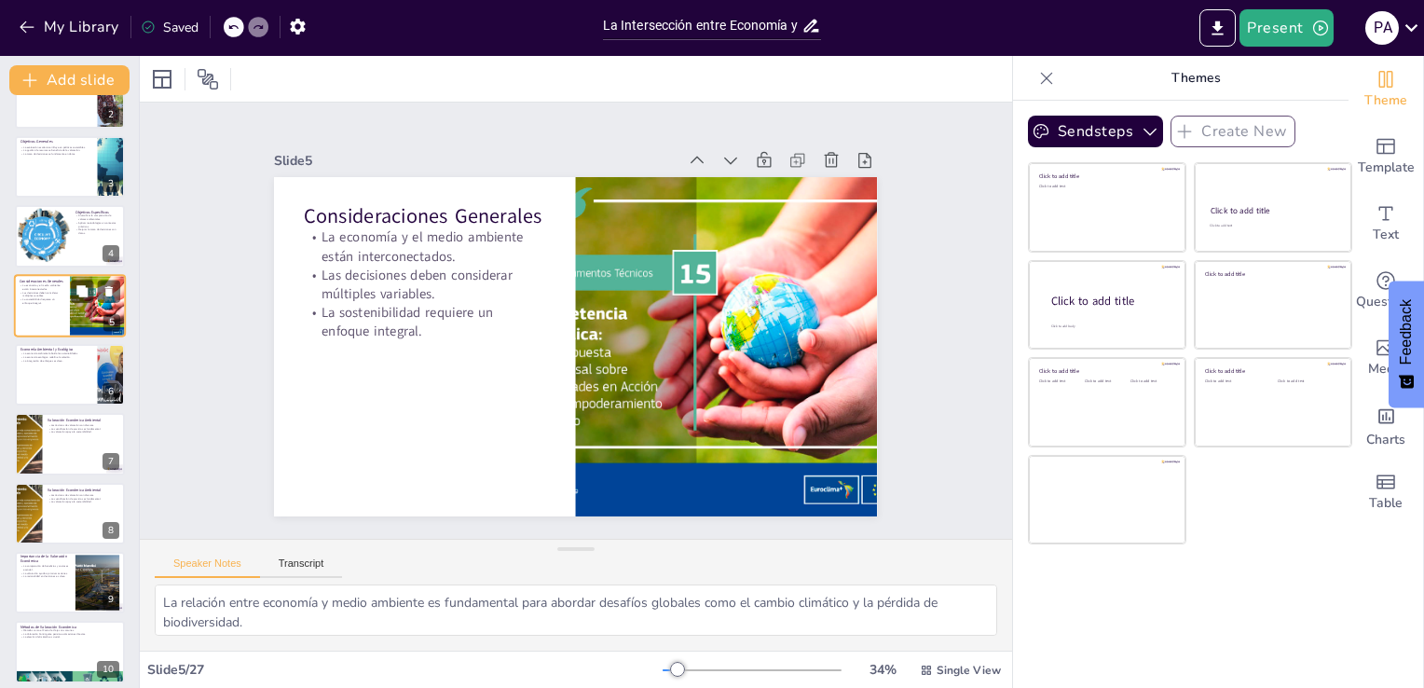
scroll to position [117, 0]
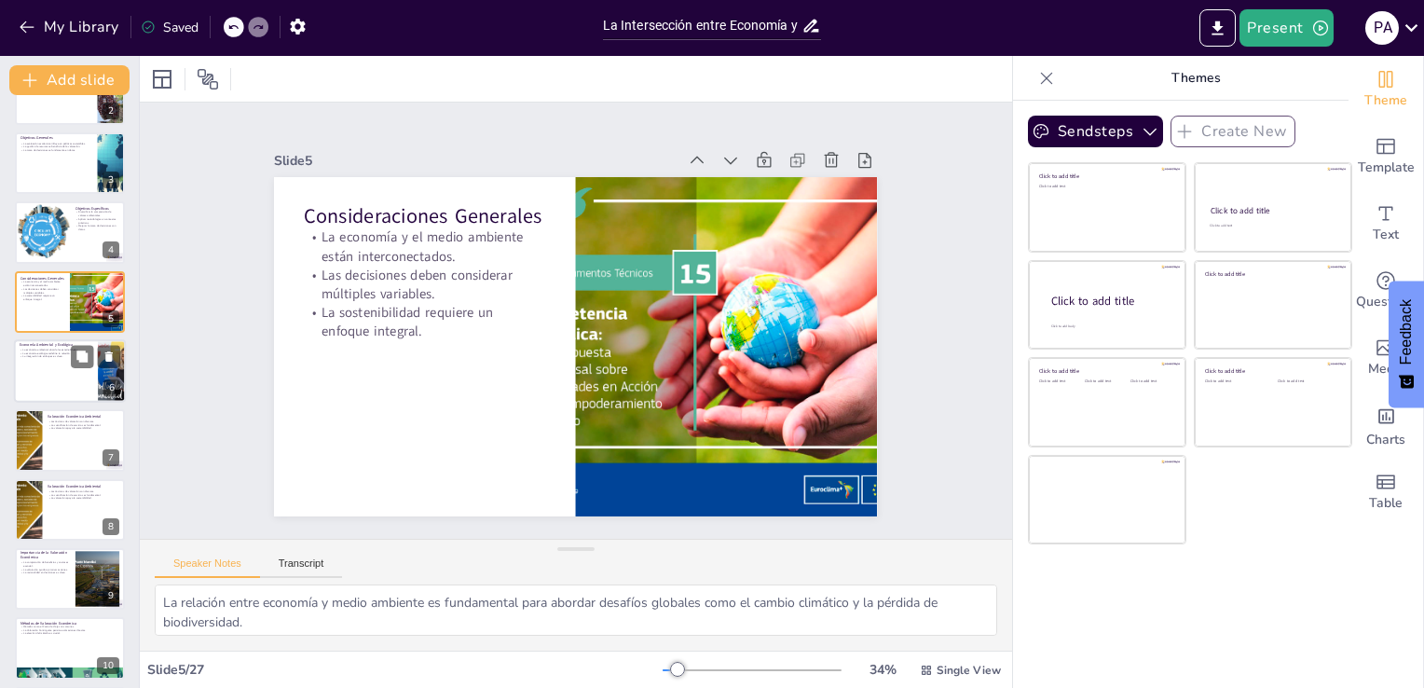
click at [62, 378] on div at bounding box center [70, 370] width 112 height 63
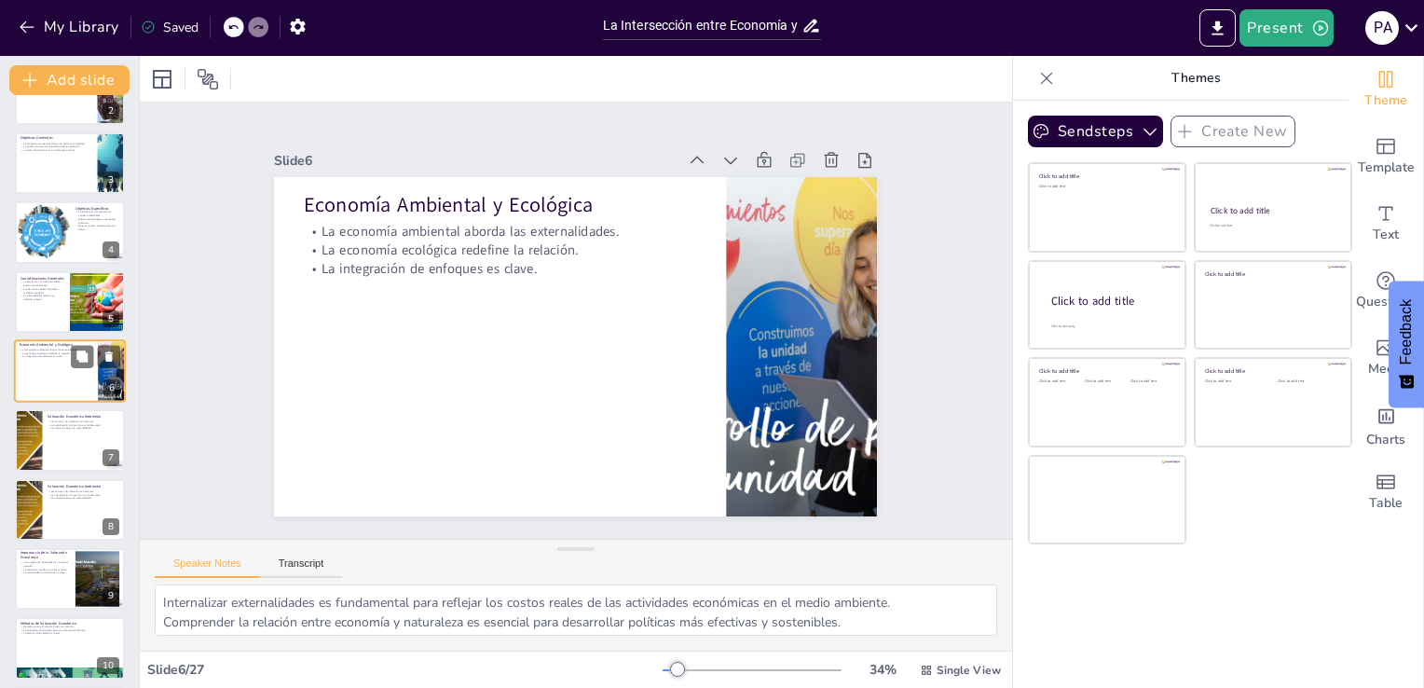
scroll to position [96, 0]
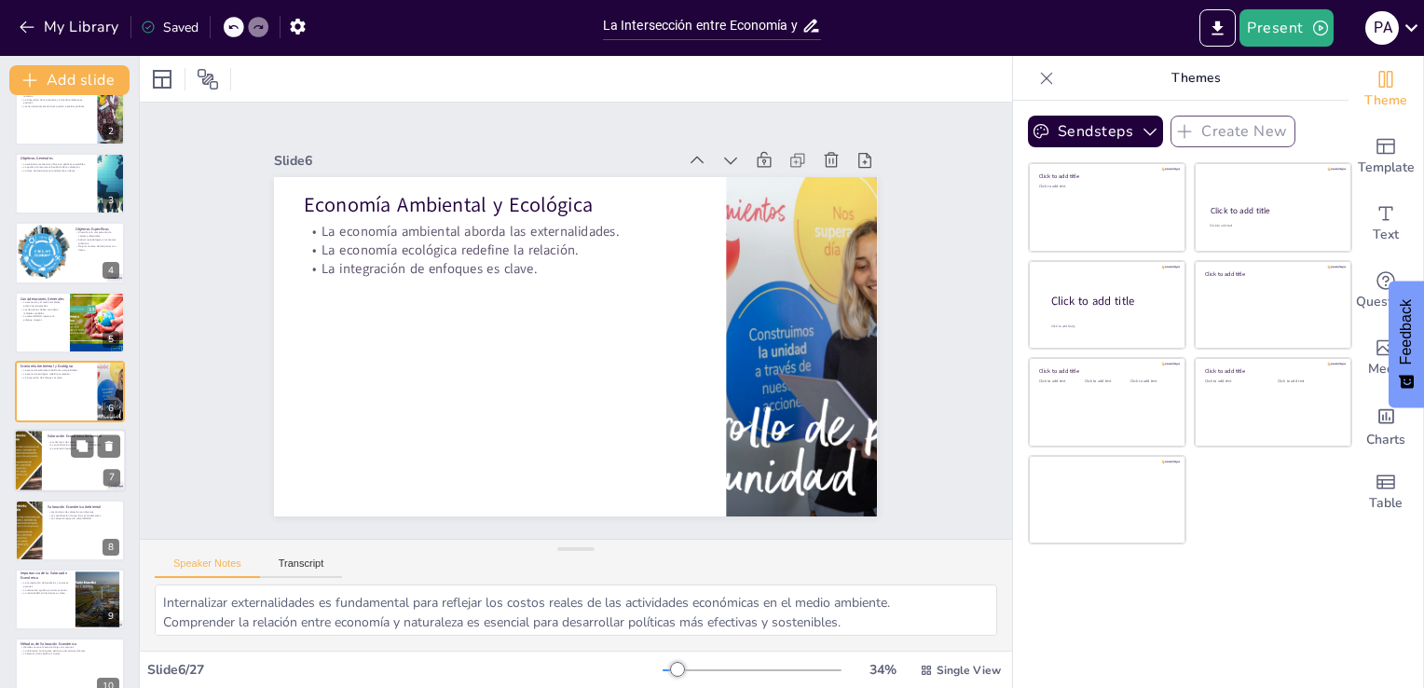
click at [48, 430] on div "Valoración Económica Ambiental Las técnicas de valoración son diversas. La cuan…" at bounding box center [70, 461] width 112 height 63
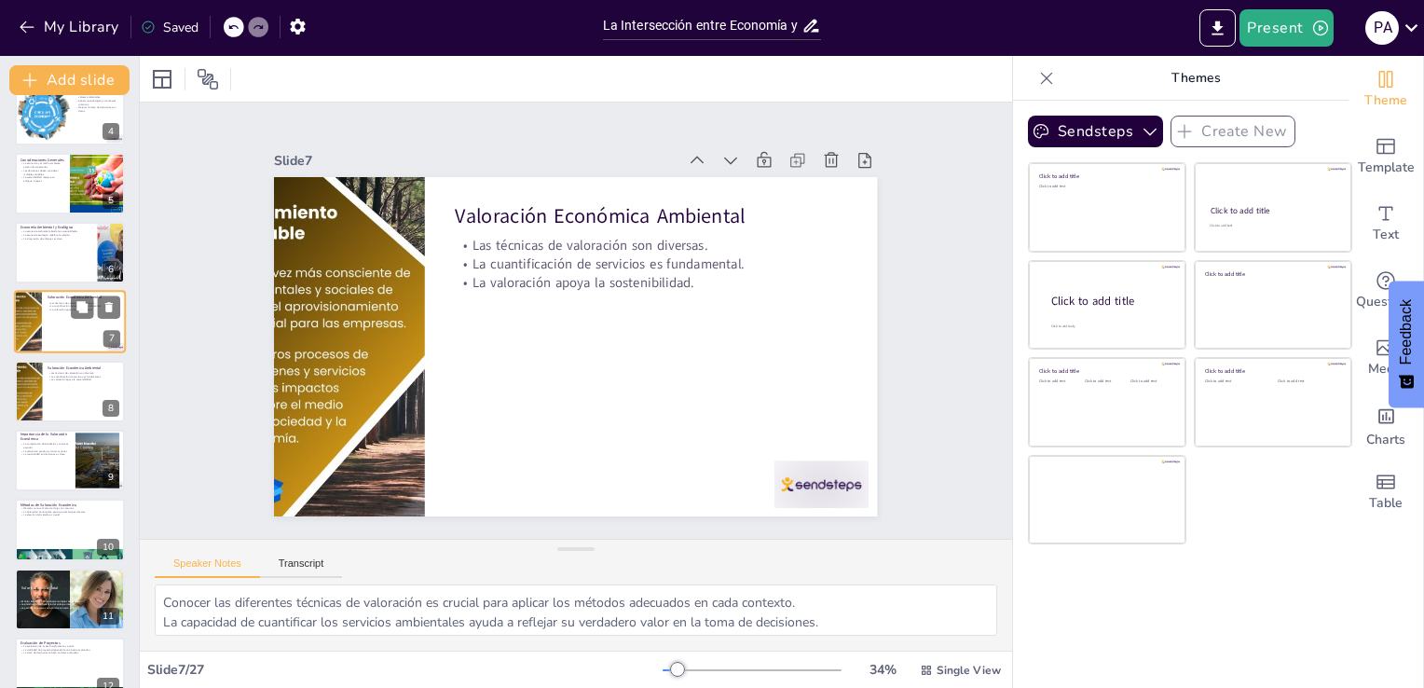
scroll to position [290, 0]
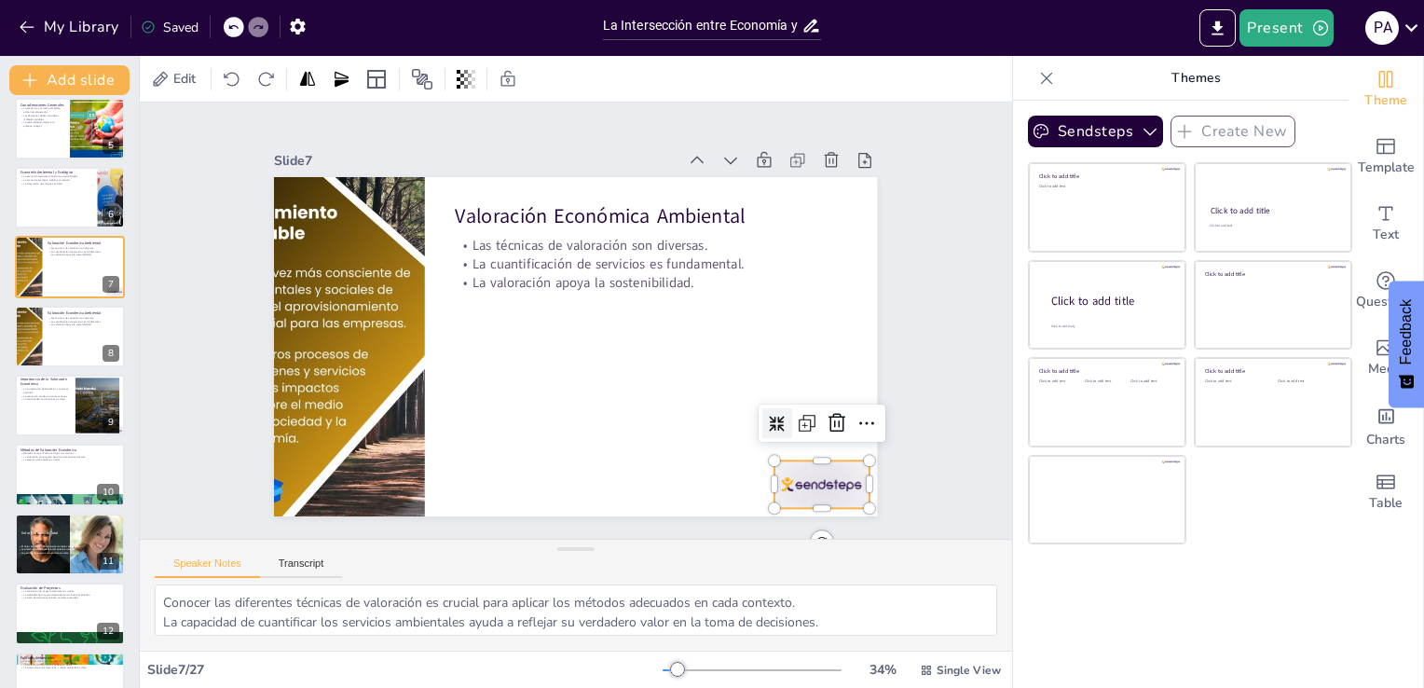
click at [787, 529] on div at bounding box center [733, 569] width 105 height 81
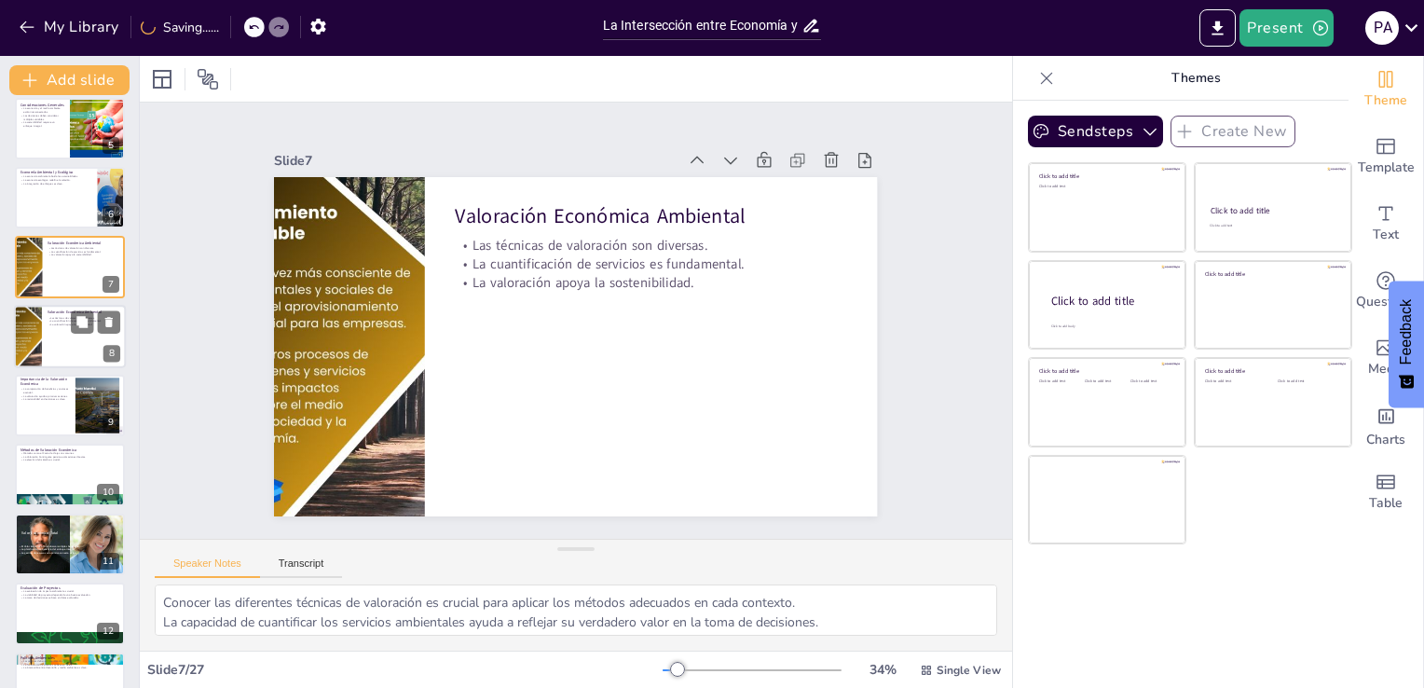
click at [52, 345] on div at bounding box center [70, 336] width 112 height 63
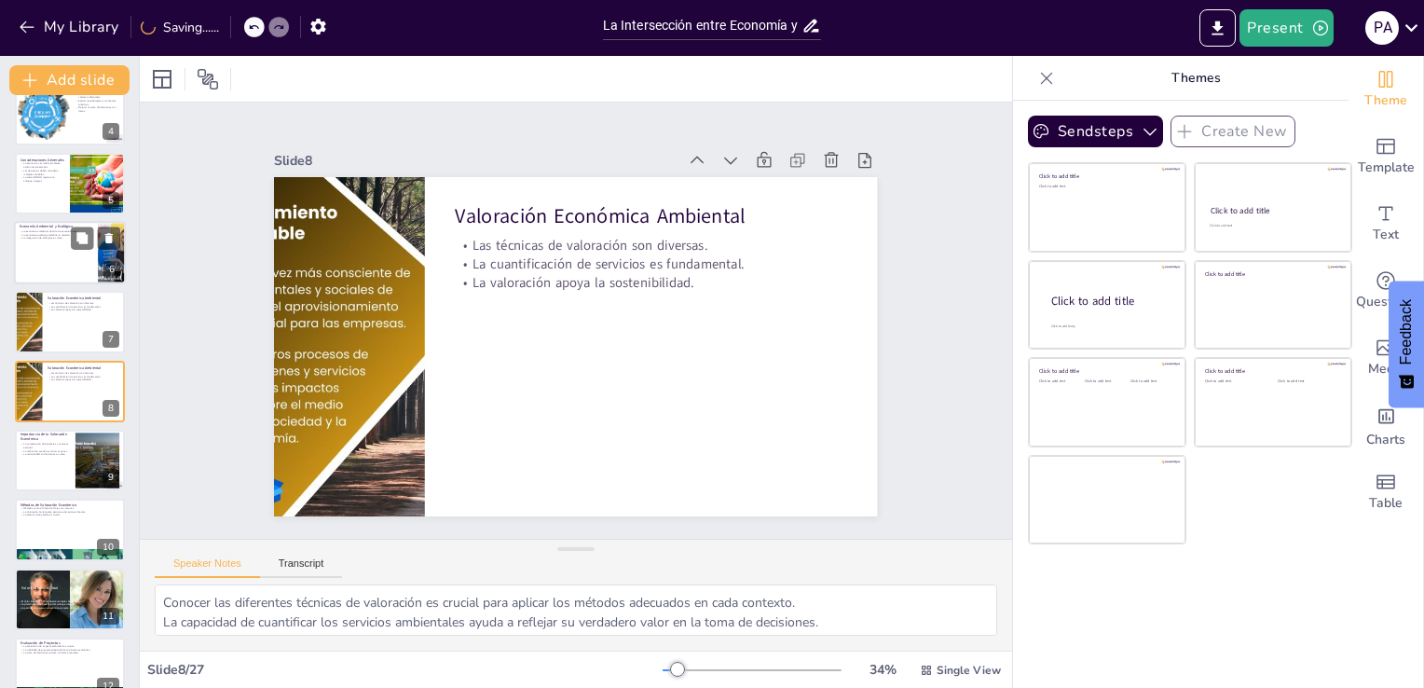
click at [46, 246] on div at bounding box center [70, 252] width 112 height 63
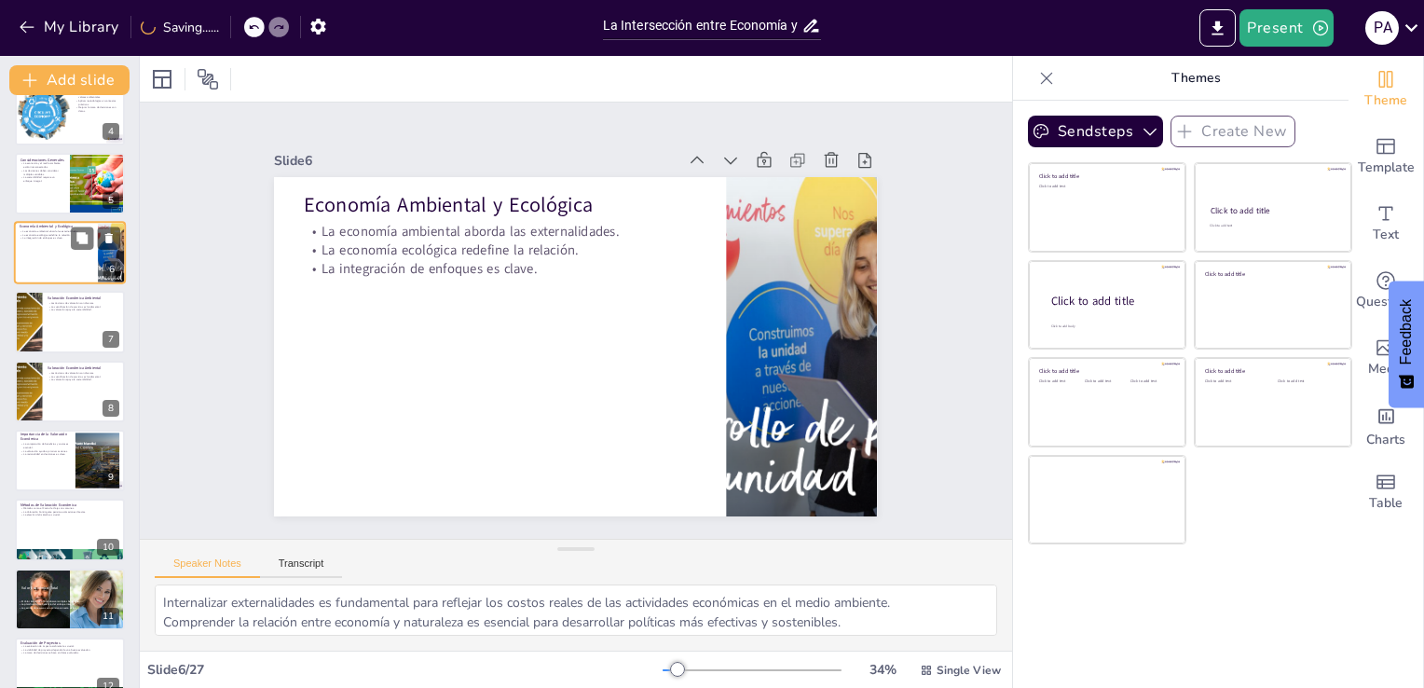
scroll to position [96, 0]
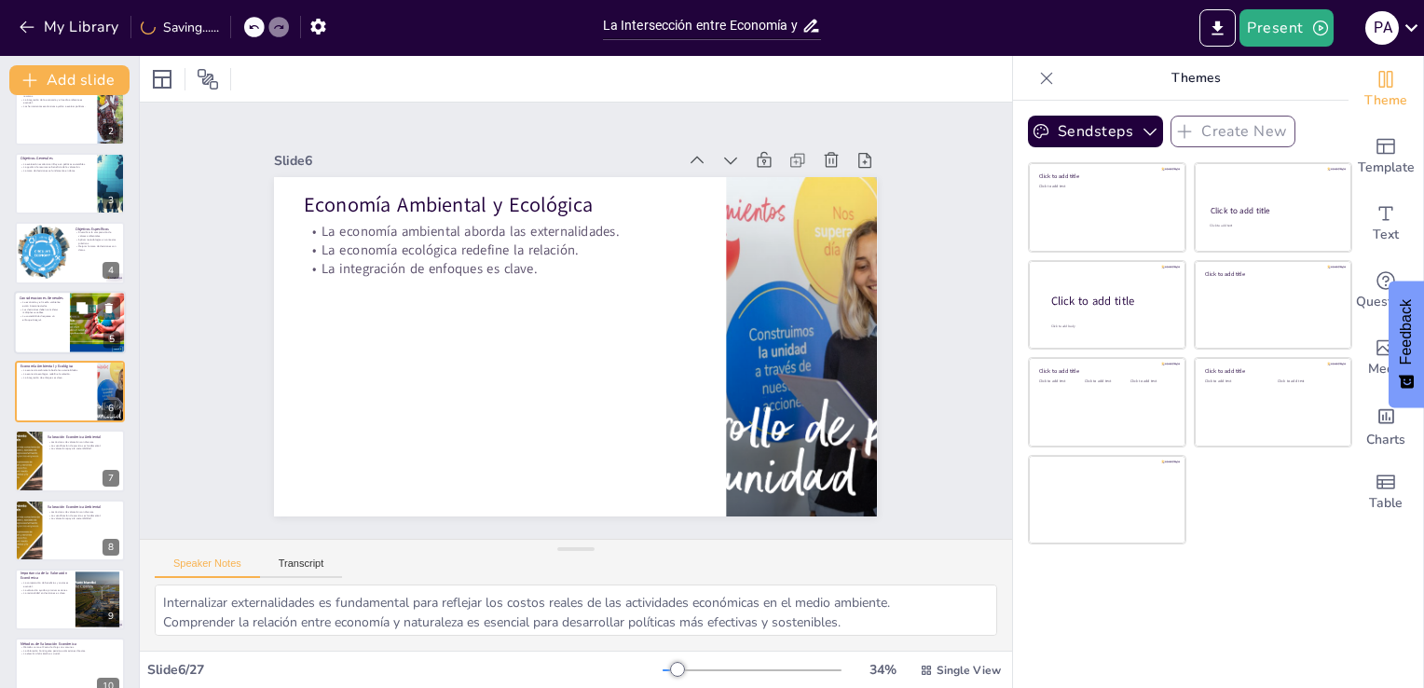
click at [42, 315] on p "La sostenibilidad requiere un enfoque integral." at bounding box center [42, 317] width 45 height 7
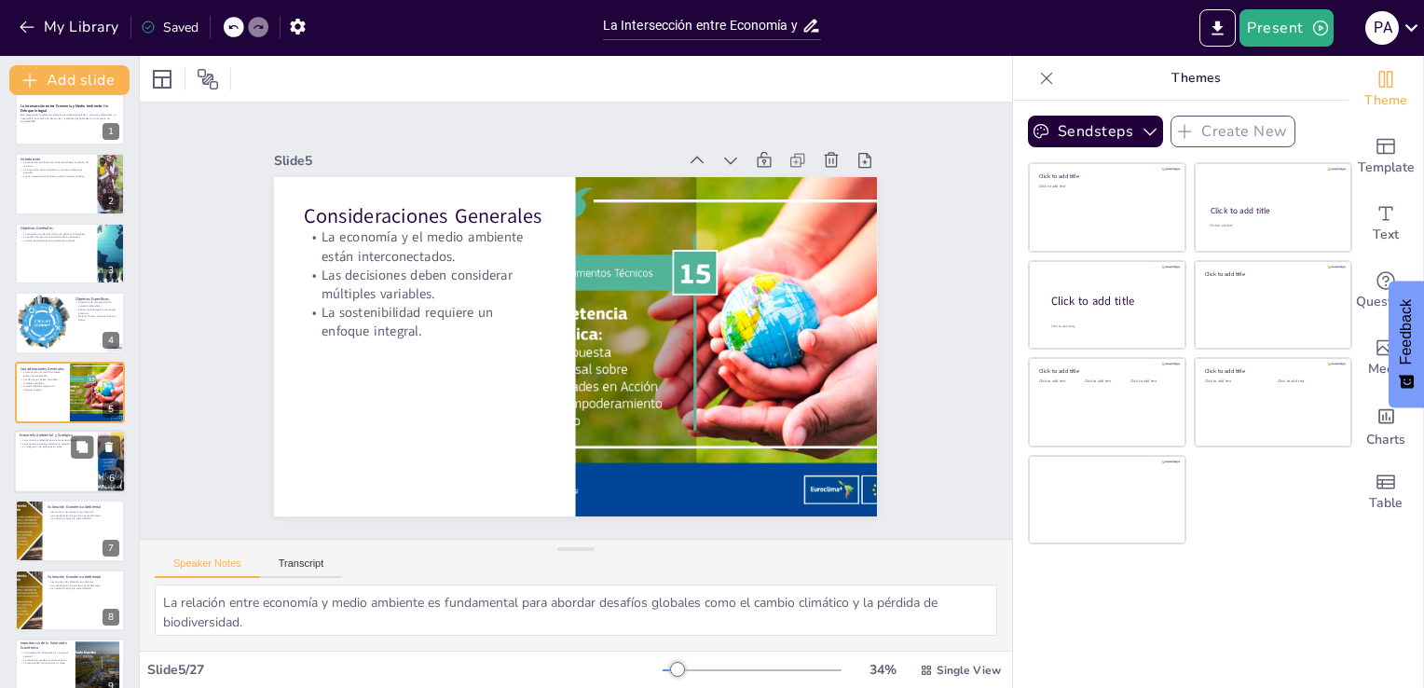
click at [33, 446] on p "La integración de enfoques es clave." at bounding box center [56, 448] width 73 height 4
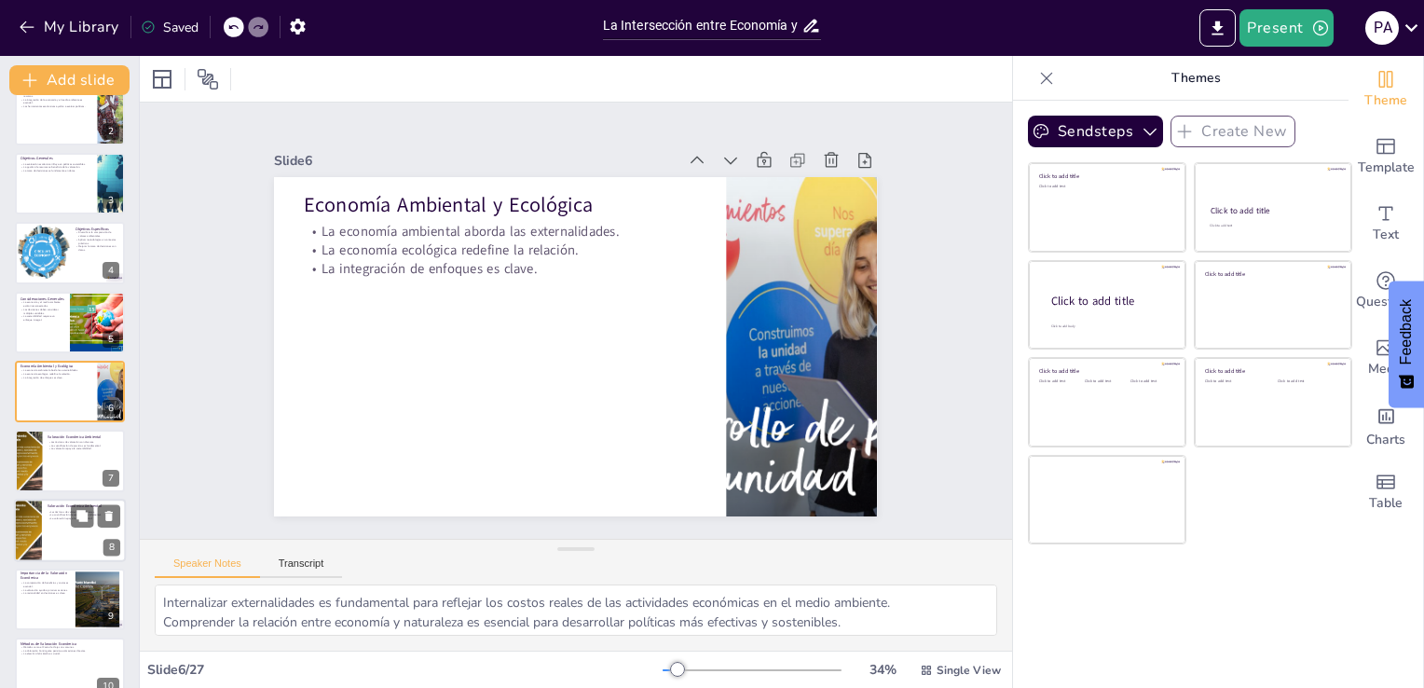
click at [37, 514] on div at bounding box center [28, 530] width 76 height 63
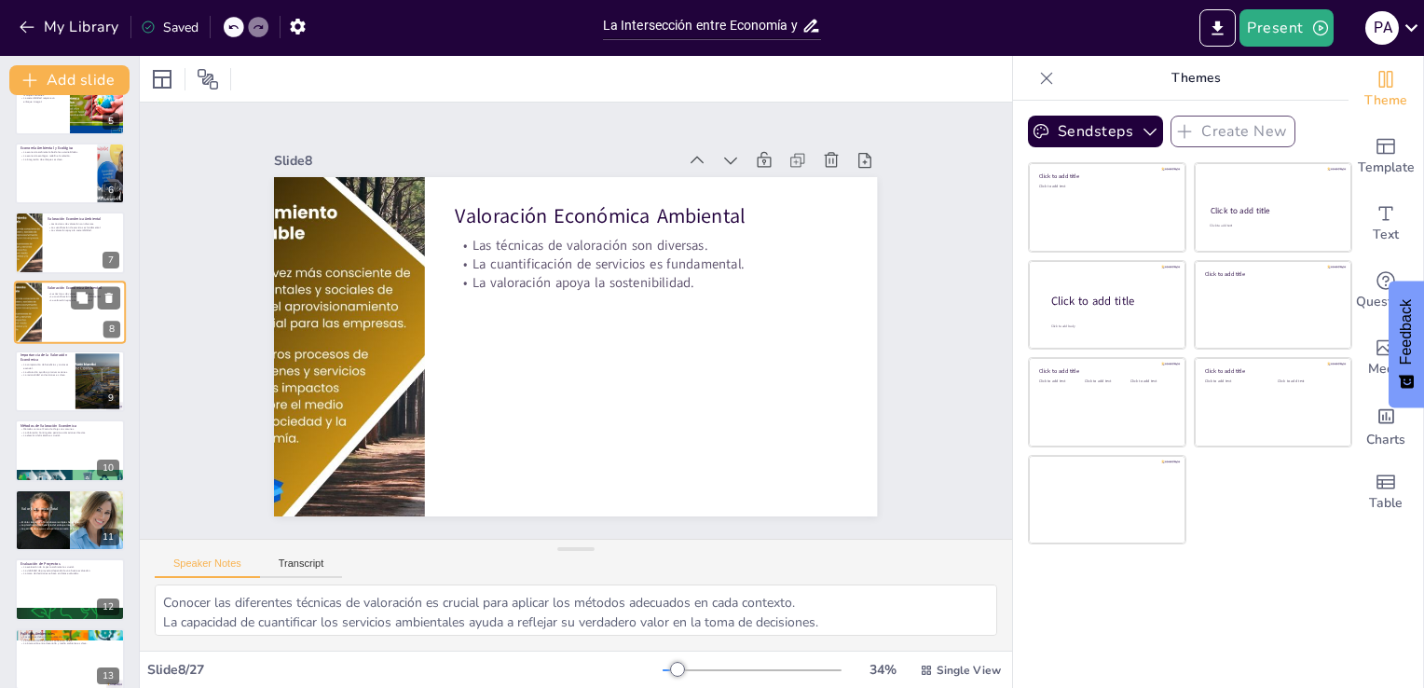
scroll to position [318, 0]
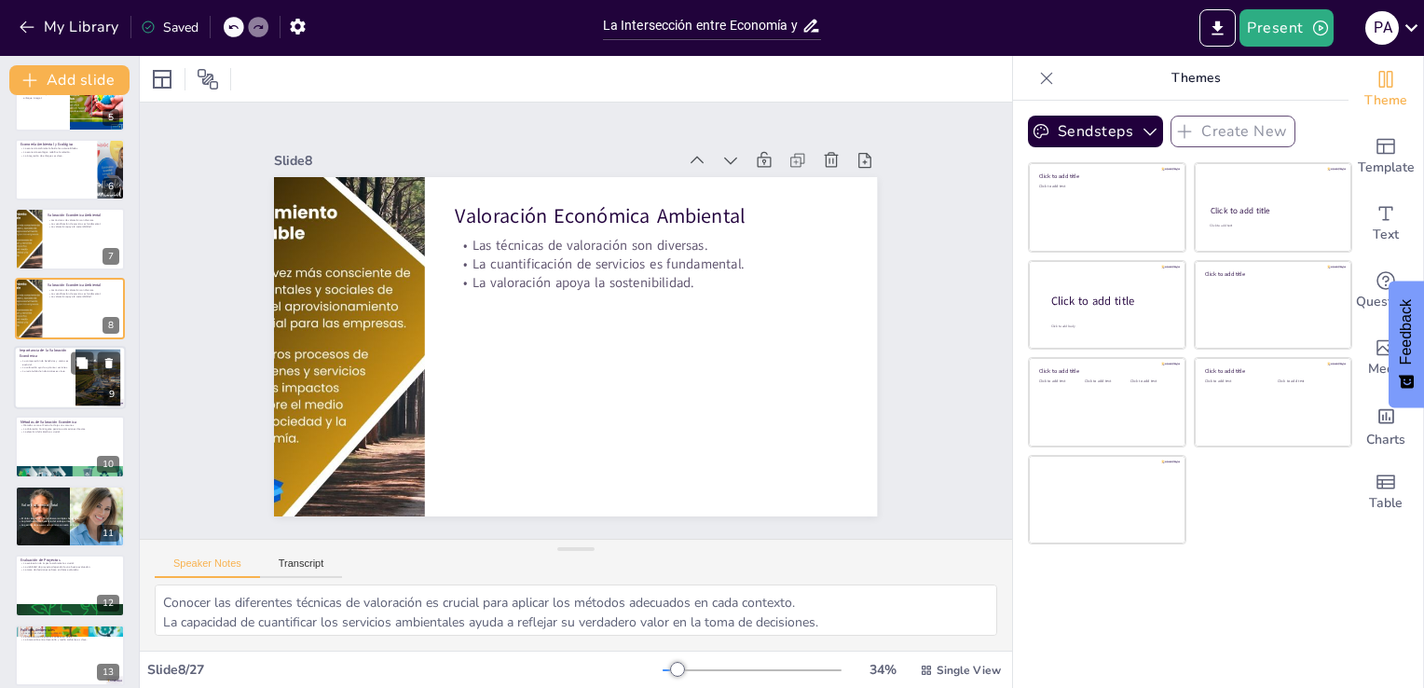
click at [82, 391] on div at bounding box center [97, 378] width 89 height 57
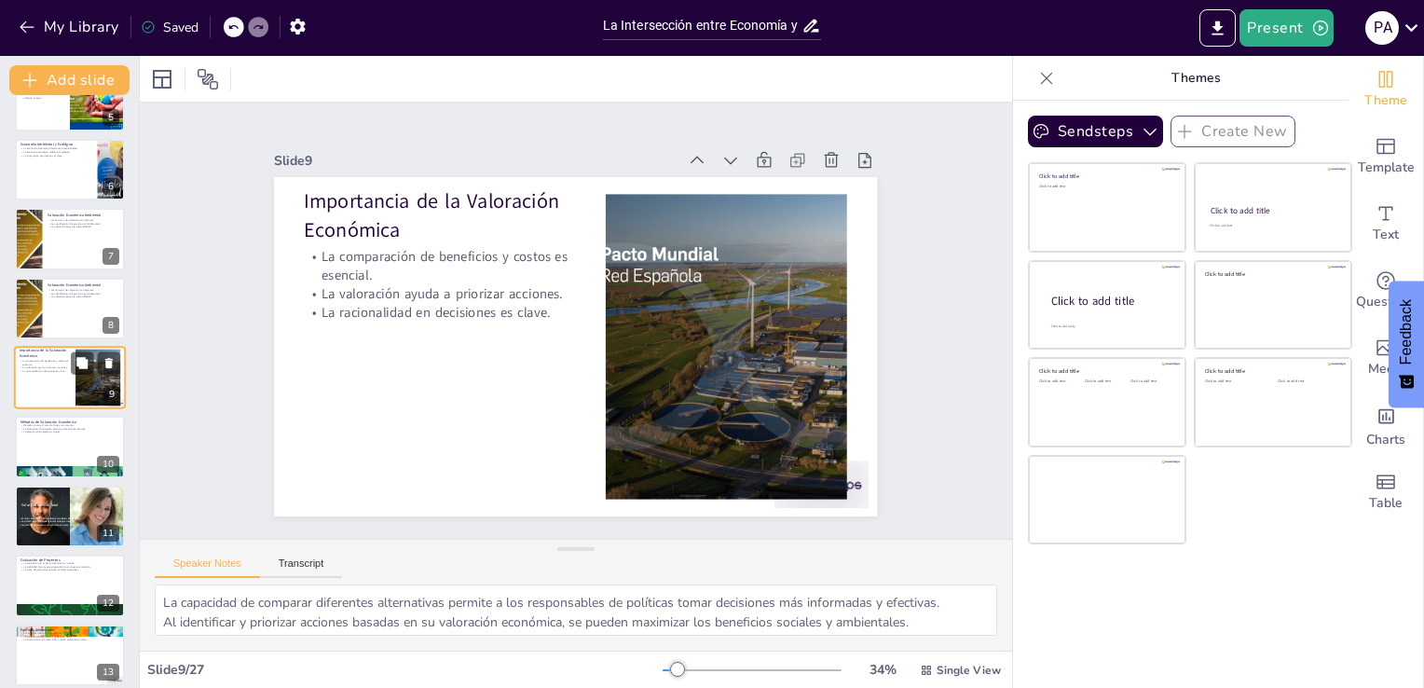
scroll to position [304, 0]
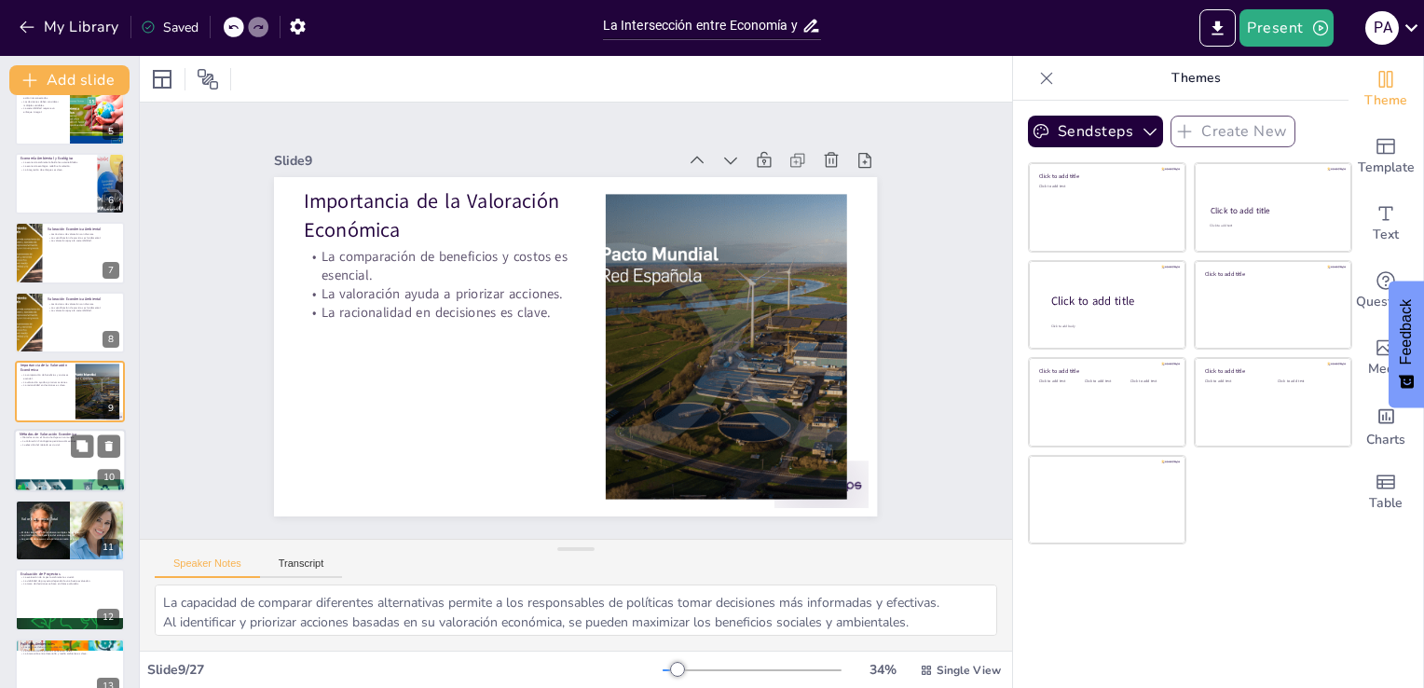
click at [68, 457] on div at bounding box center [70, 461] width 112 height 63
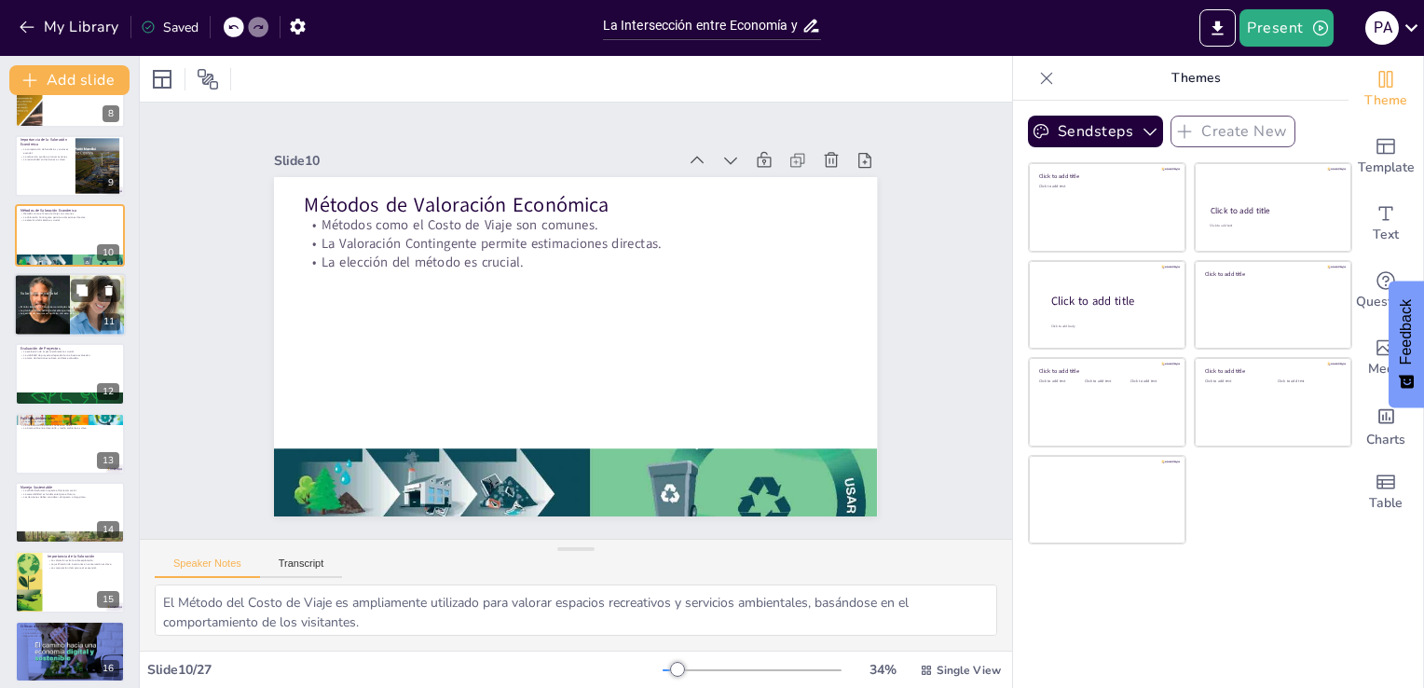
click at [48, 285] on div at bounding box center [70, 304] width 112 height 63
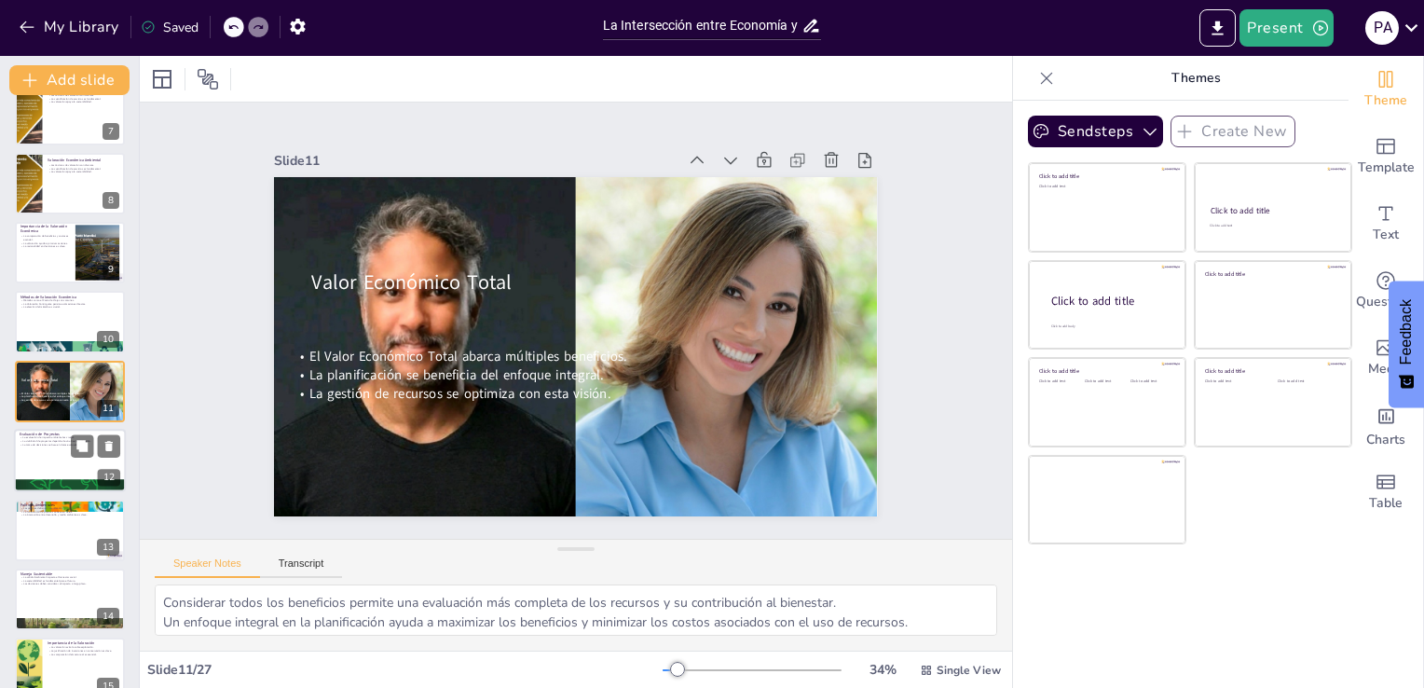
click at [57, 470] on div at bounding box center [70, 460] width 112 height 63
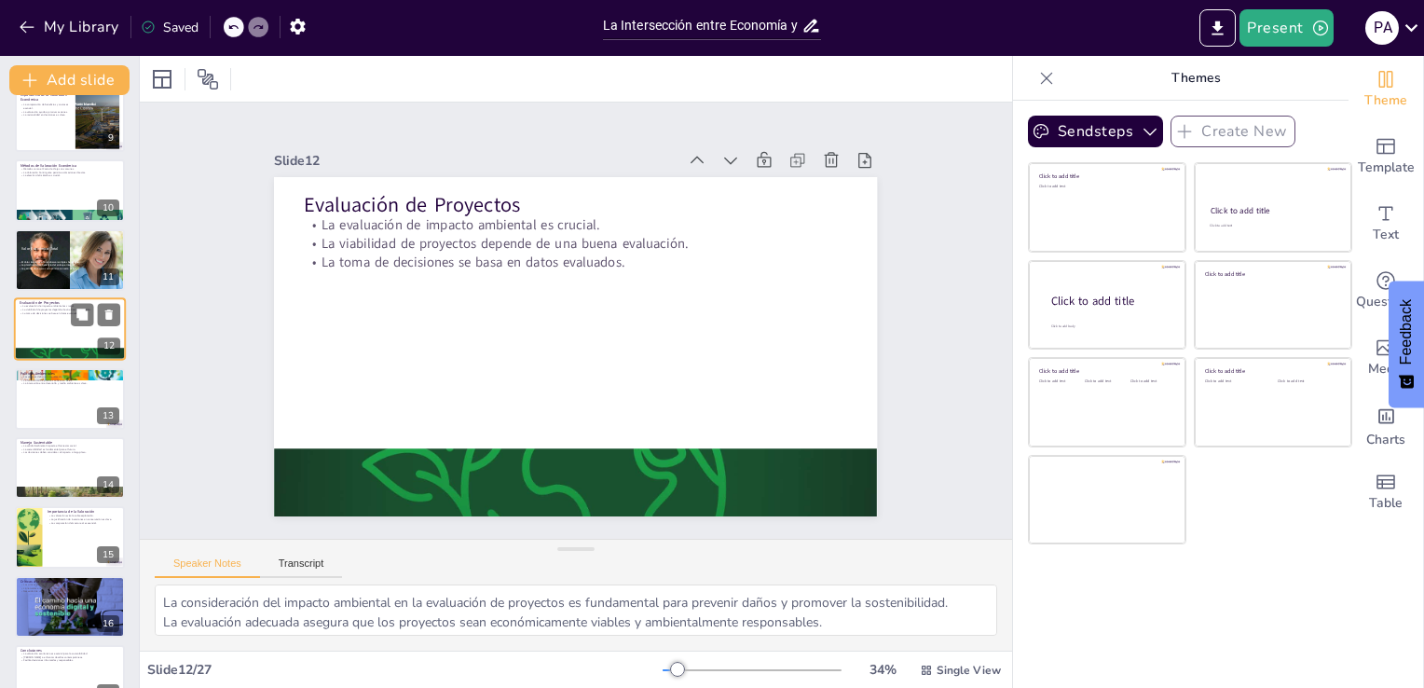
scroll to position [575, 0]
click at [60, 417] on div at bounding box center [70, 397] width 112 height 63
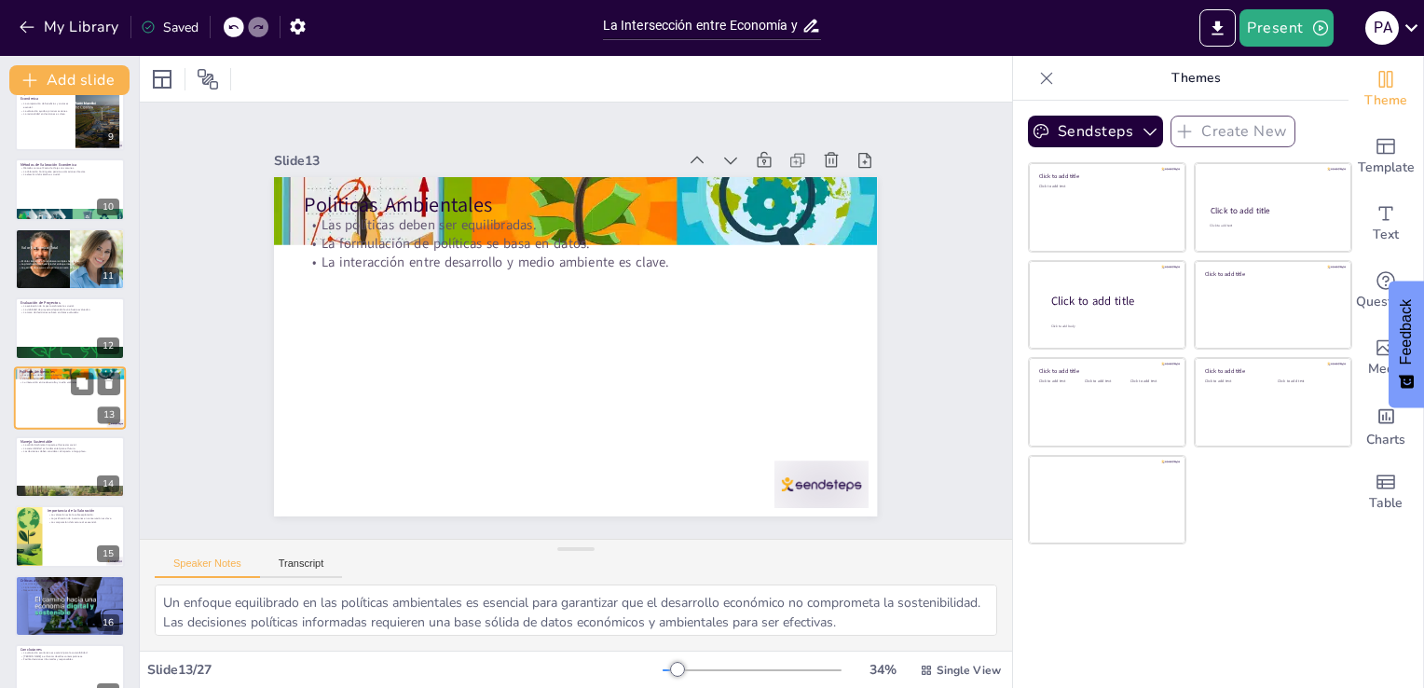
scroll to position [582, 0]
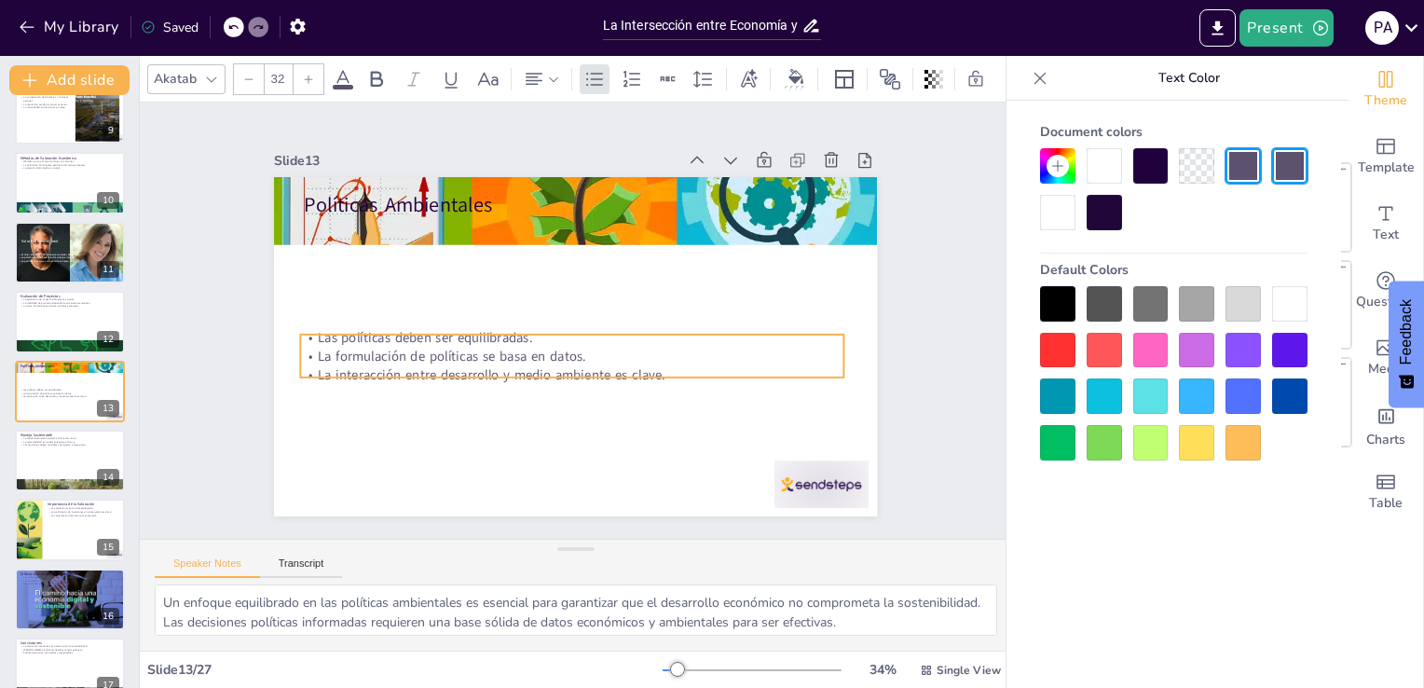
drag, startPoint x: 388, startPoint y: 213, endPoint x: 384, endPoint y: 326, distance: 112.8
click at [384, 326] on p "Las políticas deben ser equilibradas." at bounding box center [570, 337] width 542 height 76
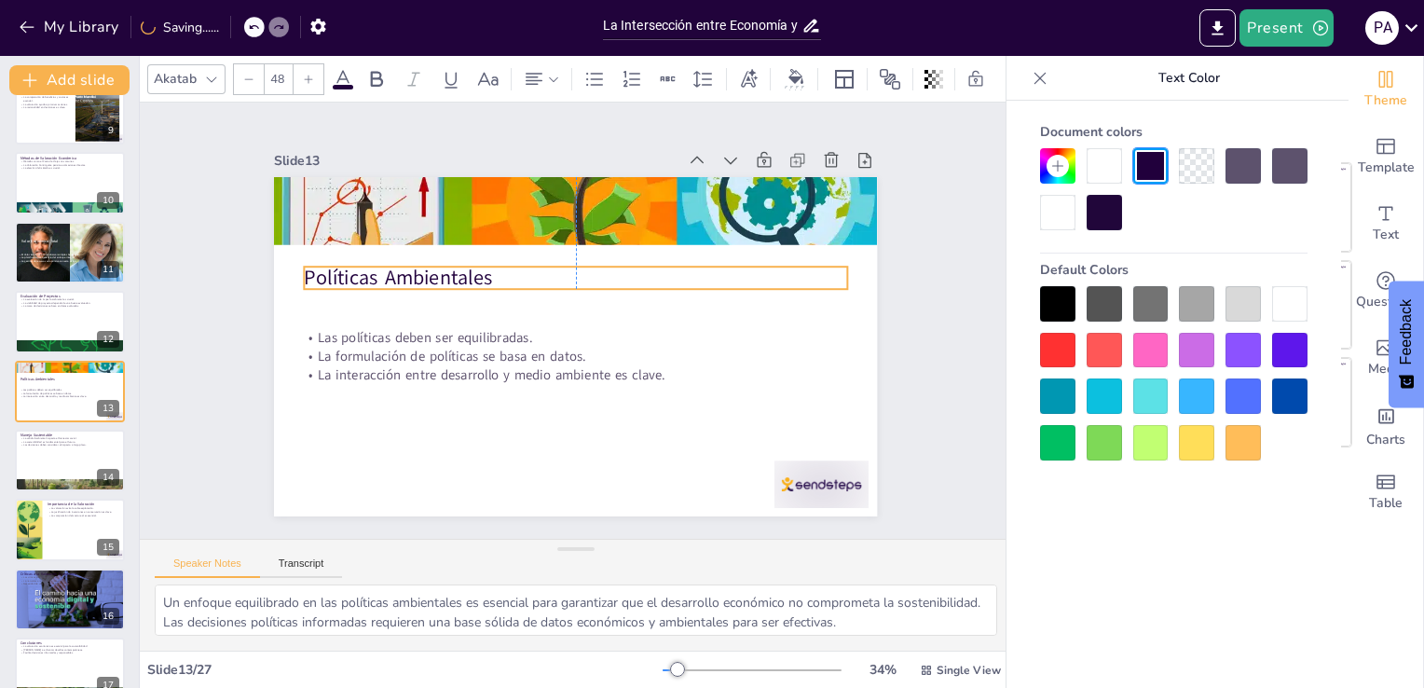
drag, startPoint x: 371, startPoint y: 198, endPoint x: 373, endPoint y: 270, distance: 72.7
click at [373, 270] on p "Políticas Ambientales" at bounding box center [576, 278] width 542 height 28
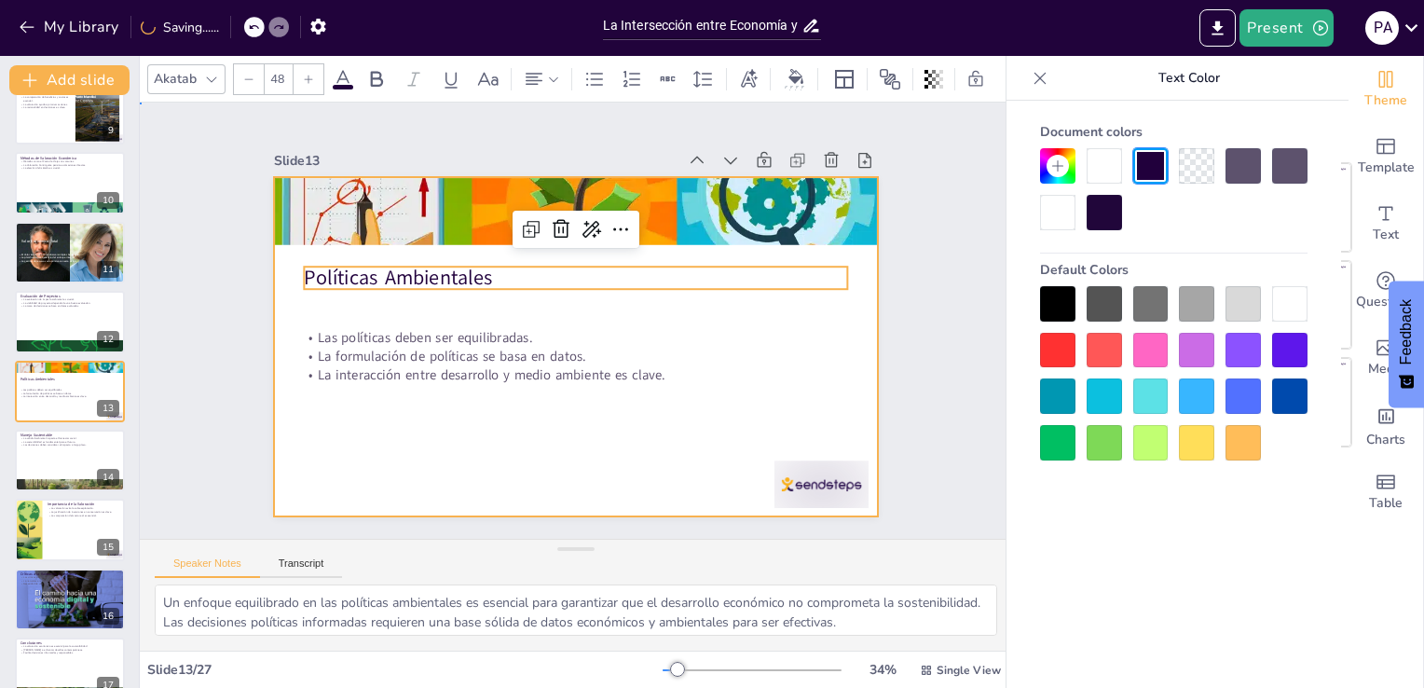
click at [446, 438] on div at bounding box center [575, 346] width 603 height 339
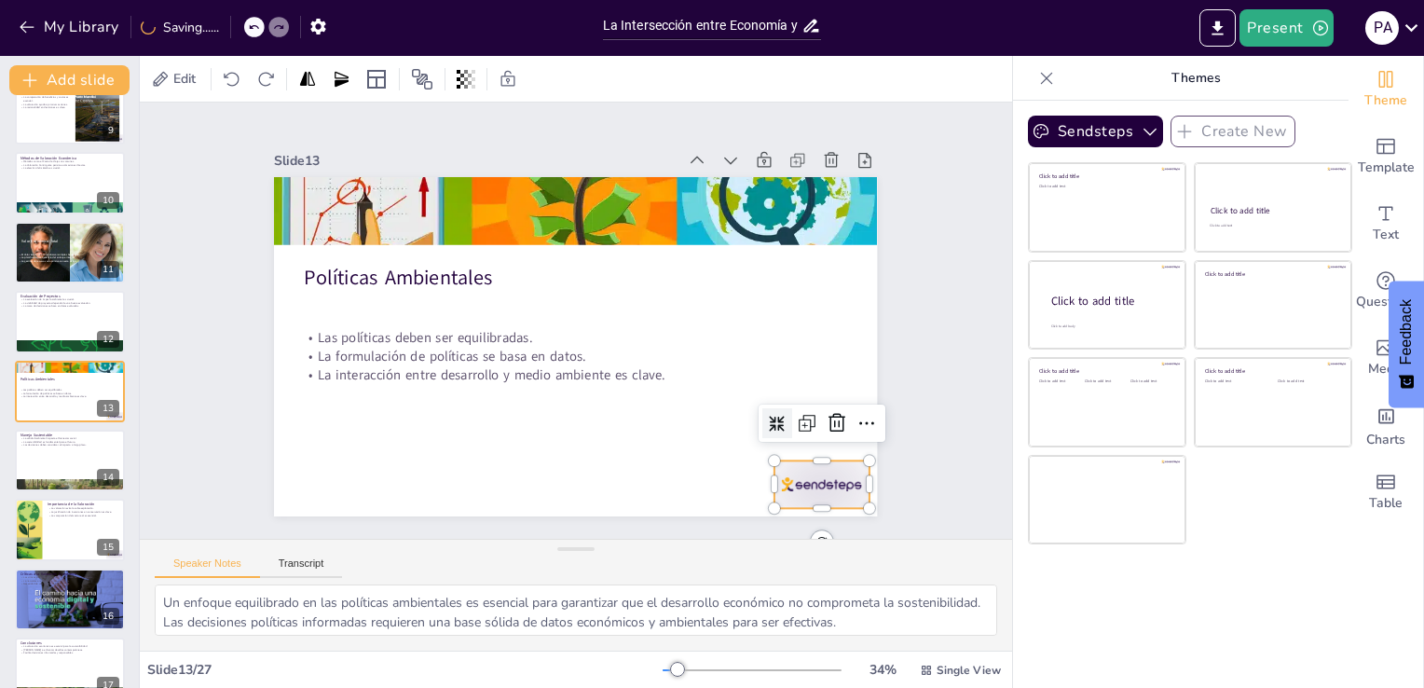
click at [783, 471] on div at bounding box center [822, 484] width 94 height 48
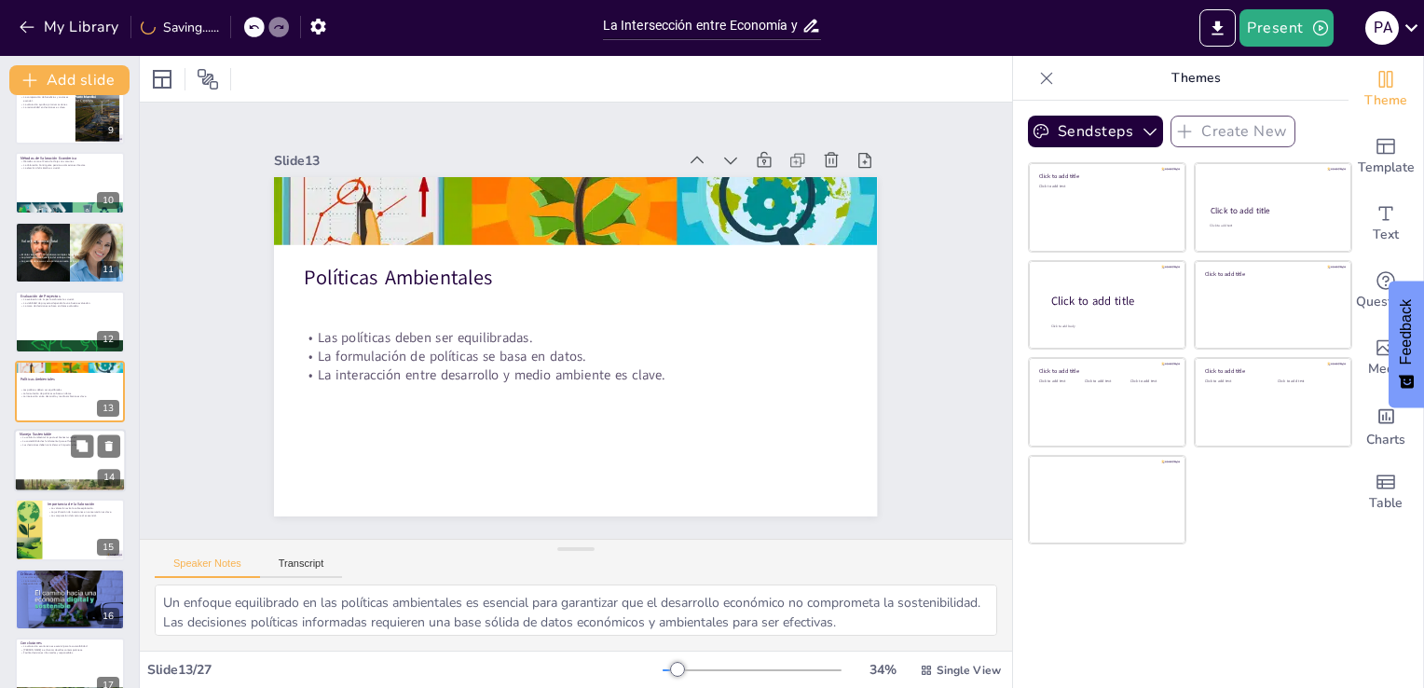
click at [48, 473] on div at bounding box center [70, 460] width 112 height 63
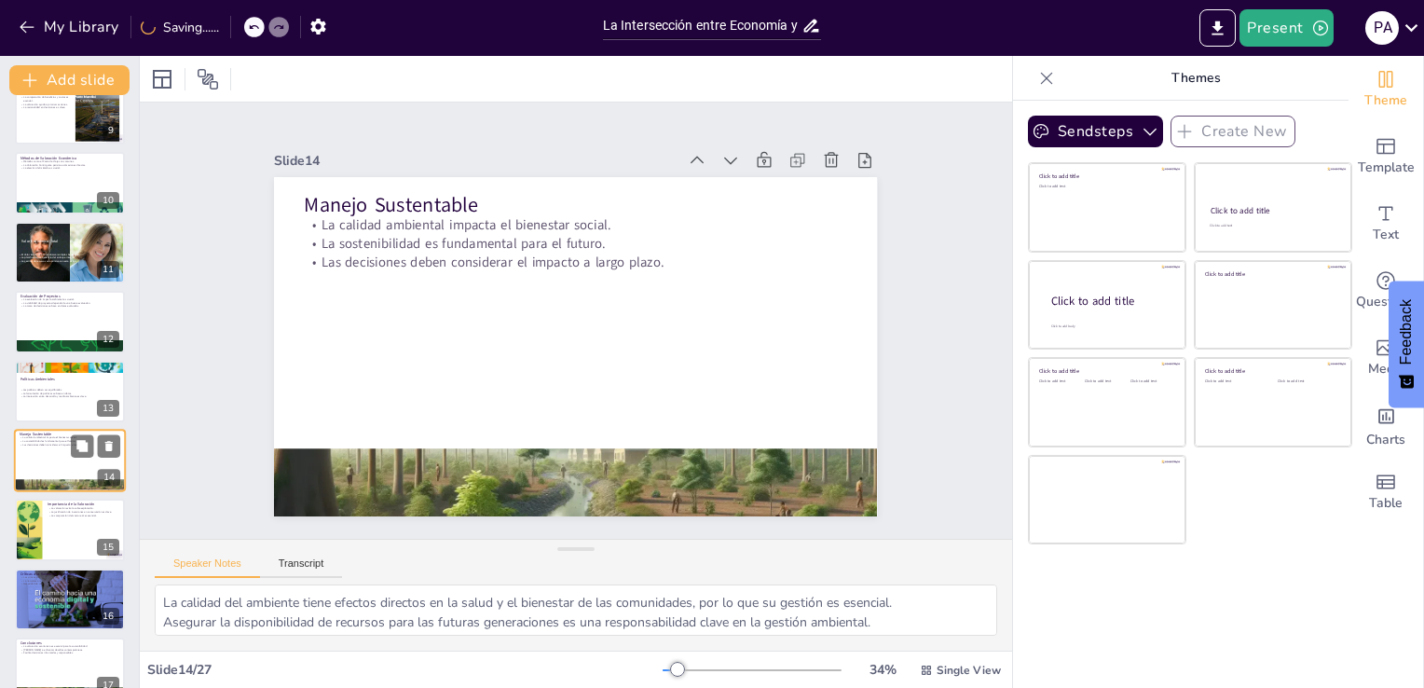
scroll to position [651, 0]
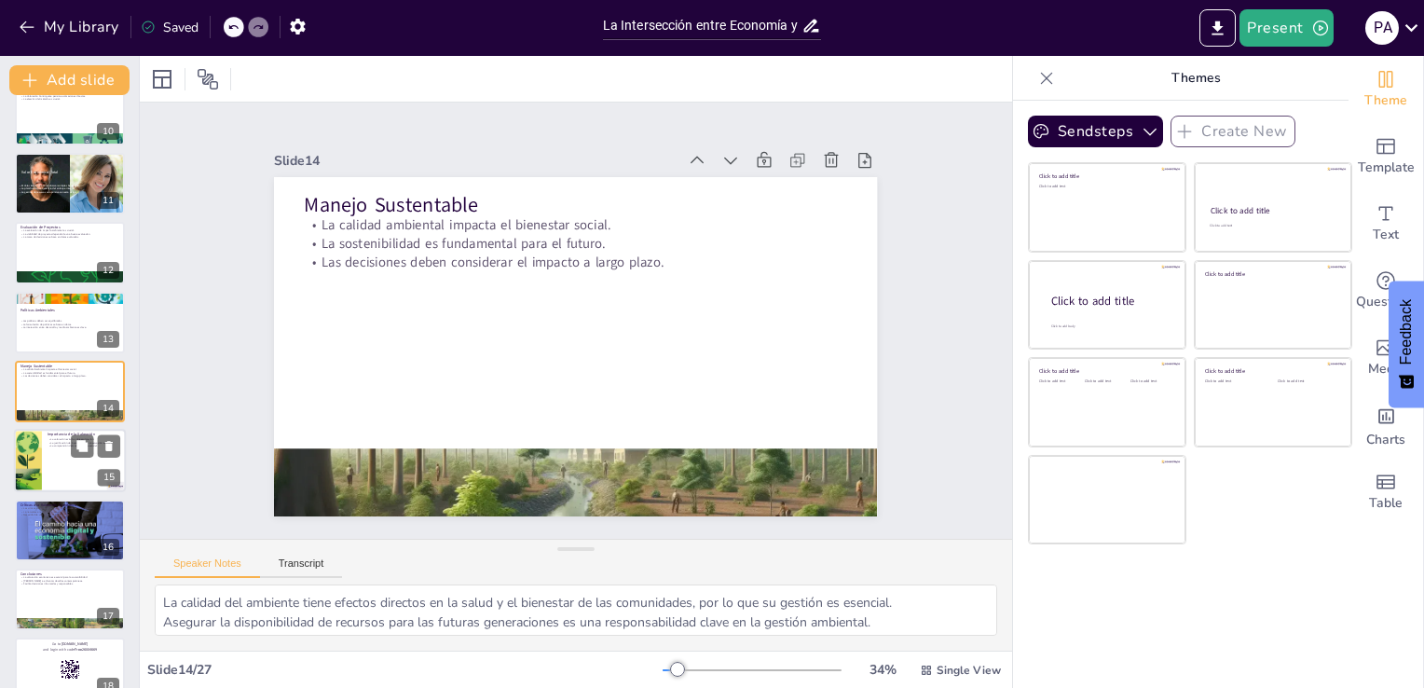
click at [57, 474] on div at bounding box center [70, 461] width 112 height 63
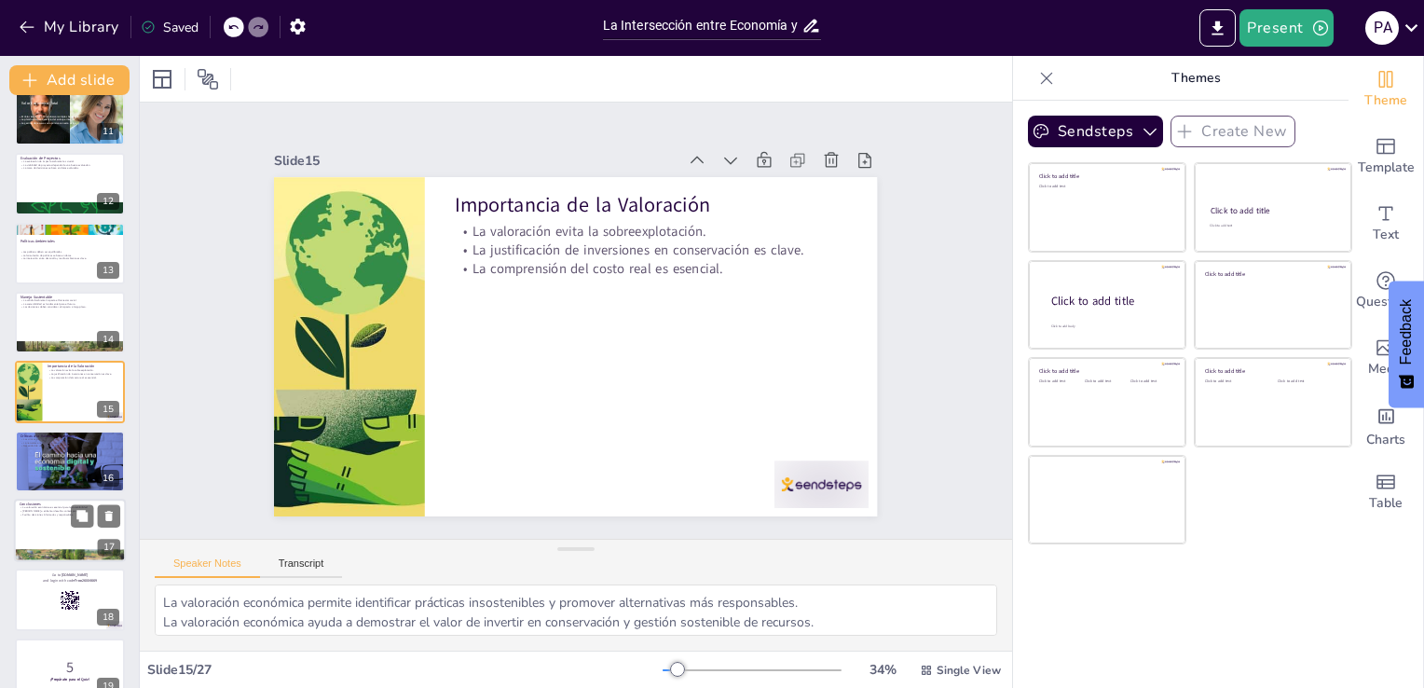
click at [63, 521] on div at bounding box center [70, 530] width 112 height 63
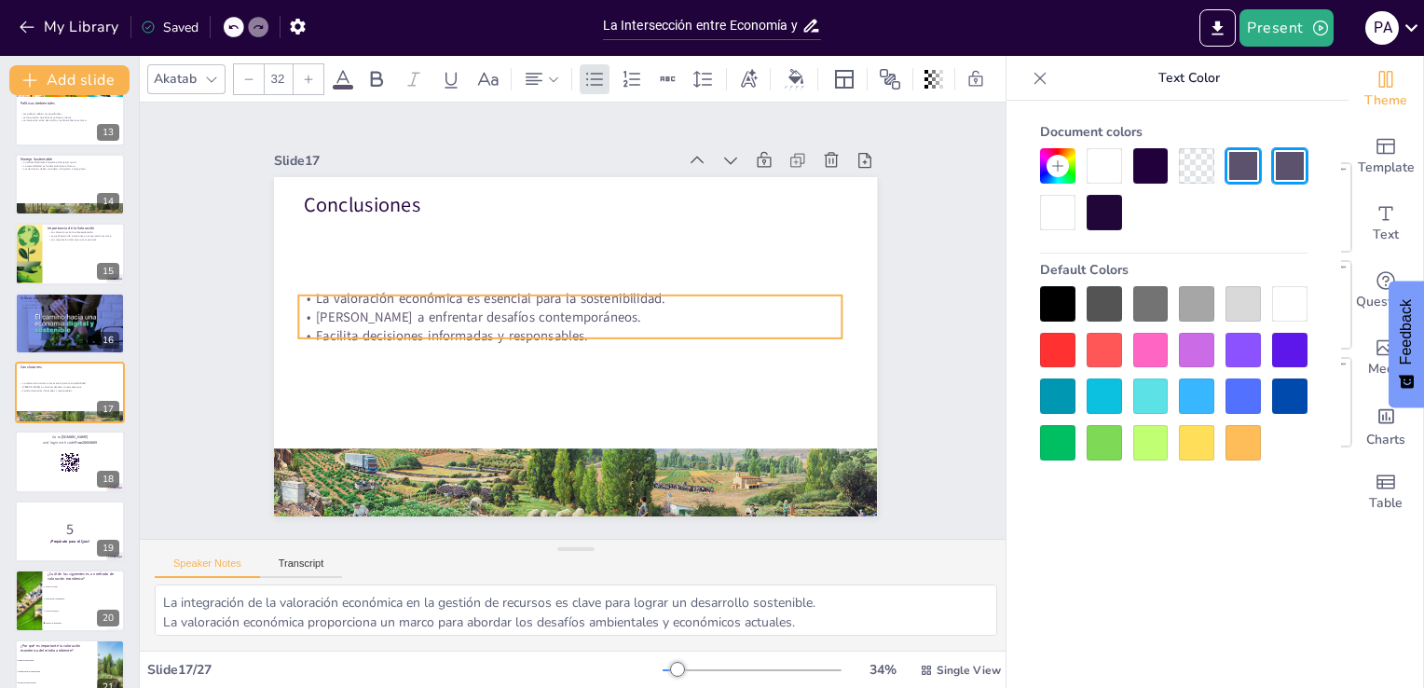
drag, startPoint x: 406, startPoint y: 241, endPoint x: 401, endPoint y: 316, distance: 74.8
click at [401, 316] on p "[PERSON_NAME] a enfrentar desafíos contemporáneos." at bounding box center [570, 317] width 542 height 19
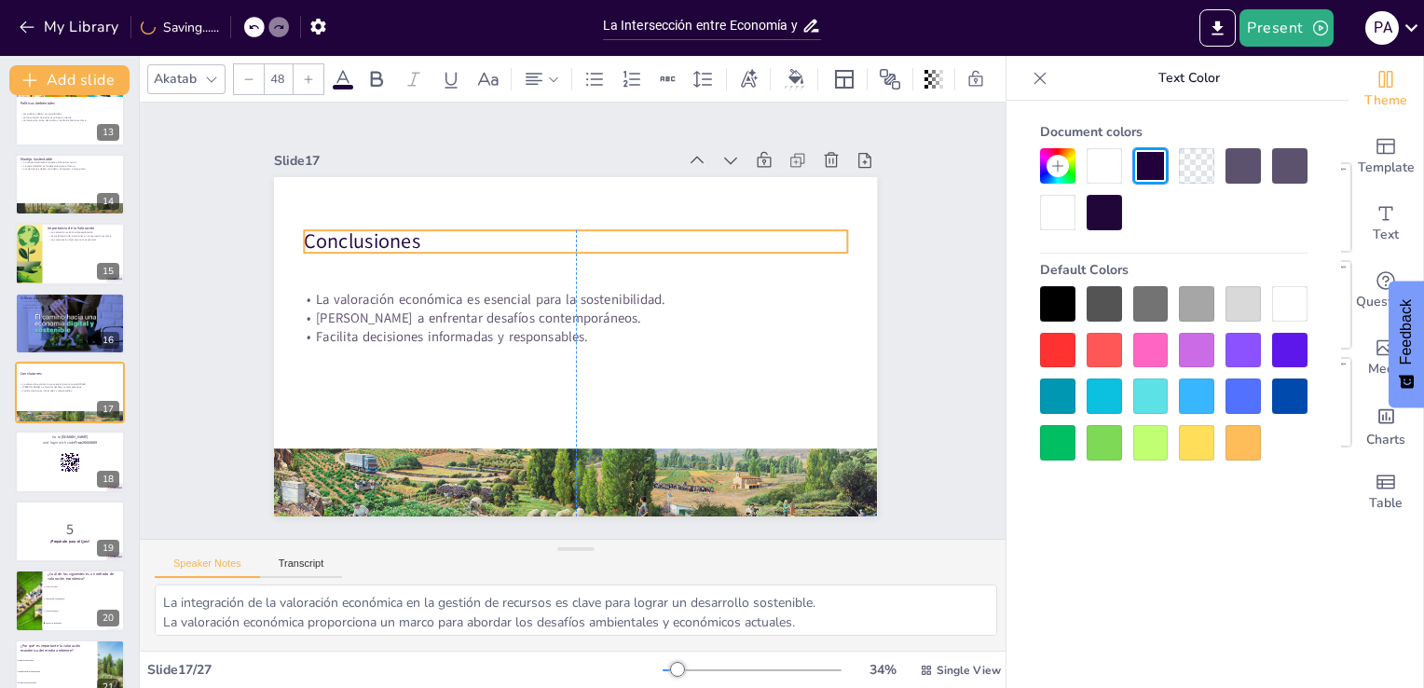
drag, startPoint x: 357, startPoint y: 204, endPoint x: 358, endPoint y: 240, distance: 36.4
click at [358, 240] on p "Conclusiones" at bounding box center [576, 241] width 542 height 28
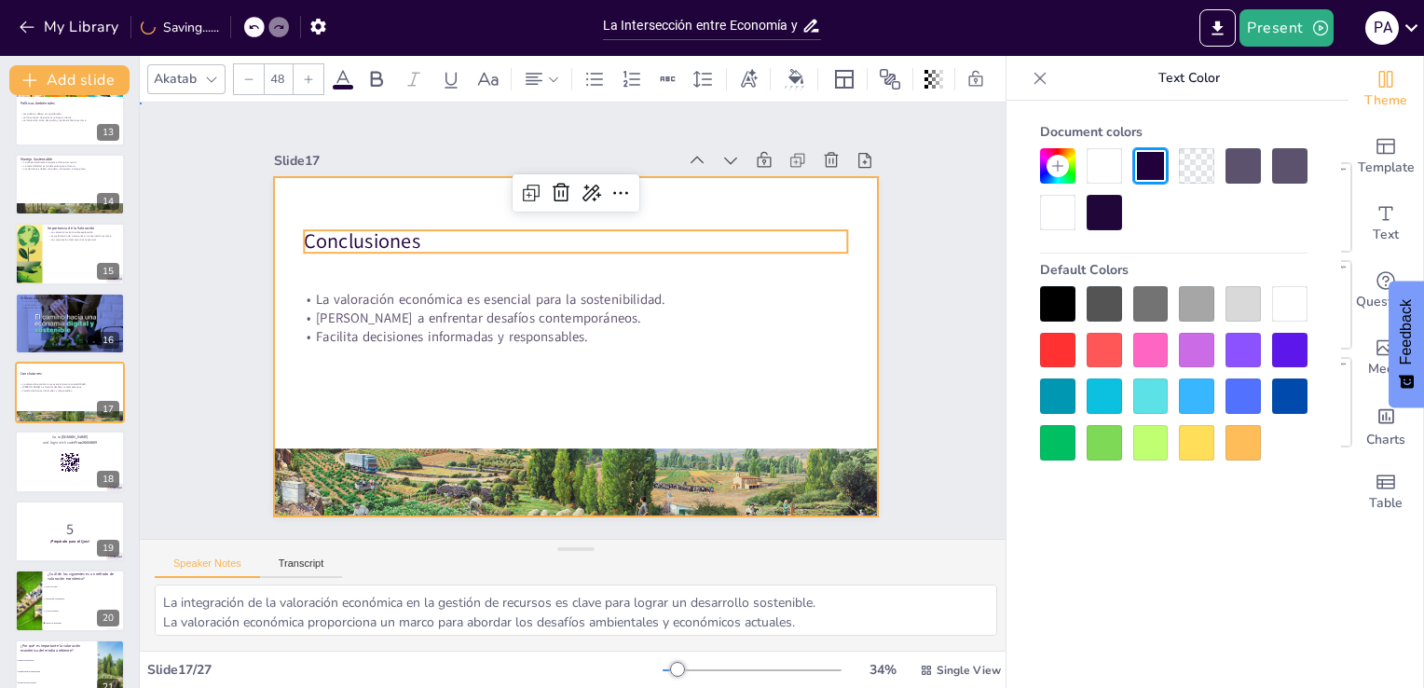
click at [619, 397] on div at bounding box center [563, 344] width 692 height 596
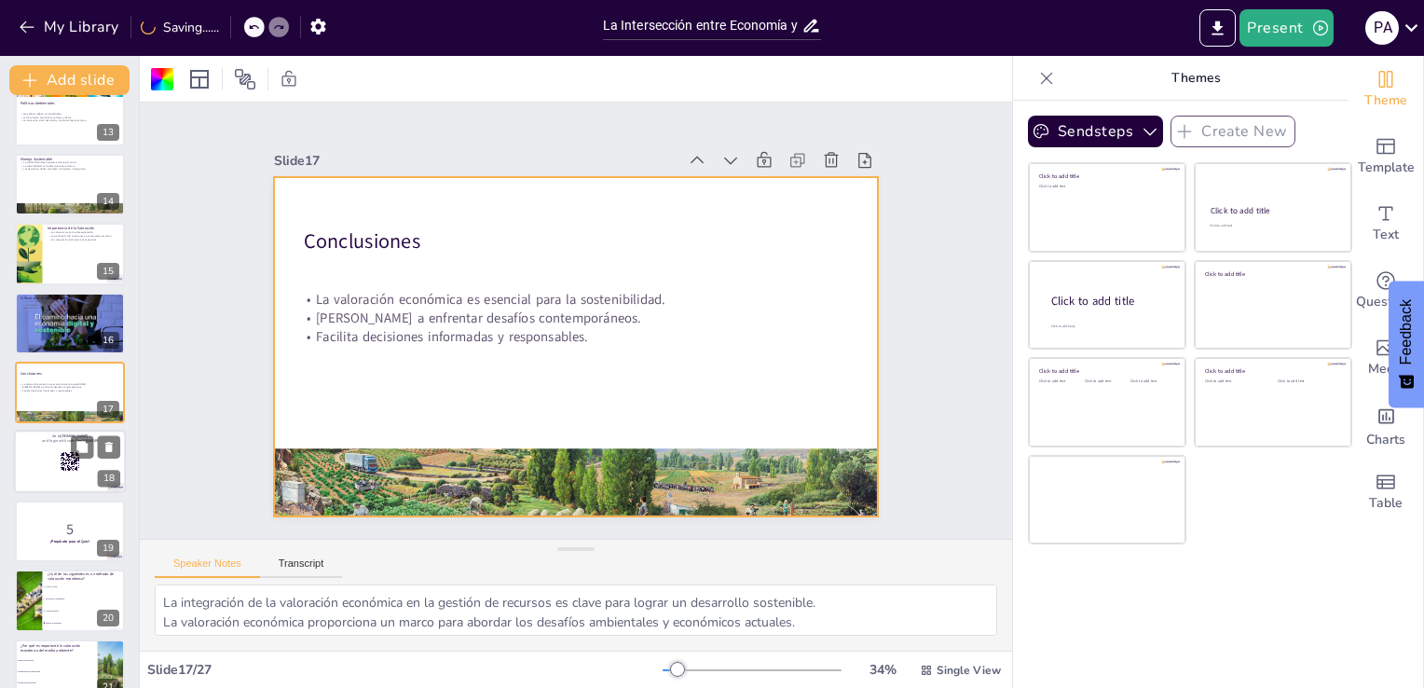
click at [69, 475] on div at bounding box center [70, 462] width 112 height 63
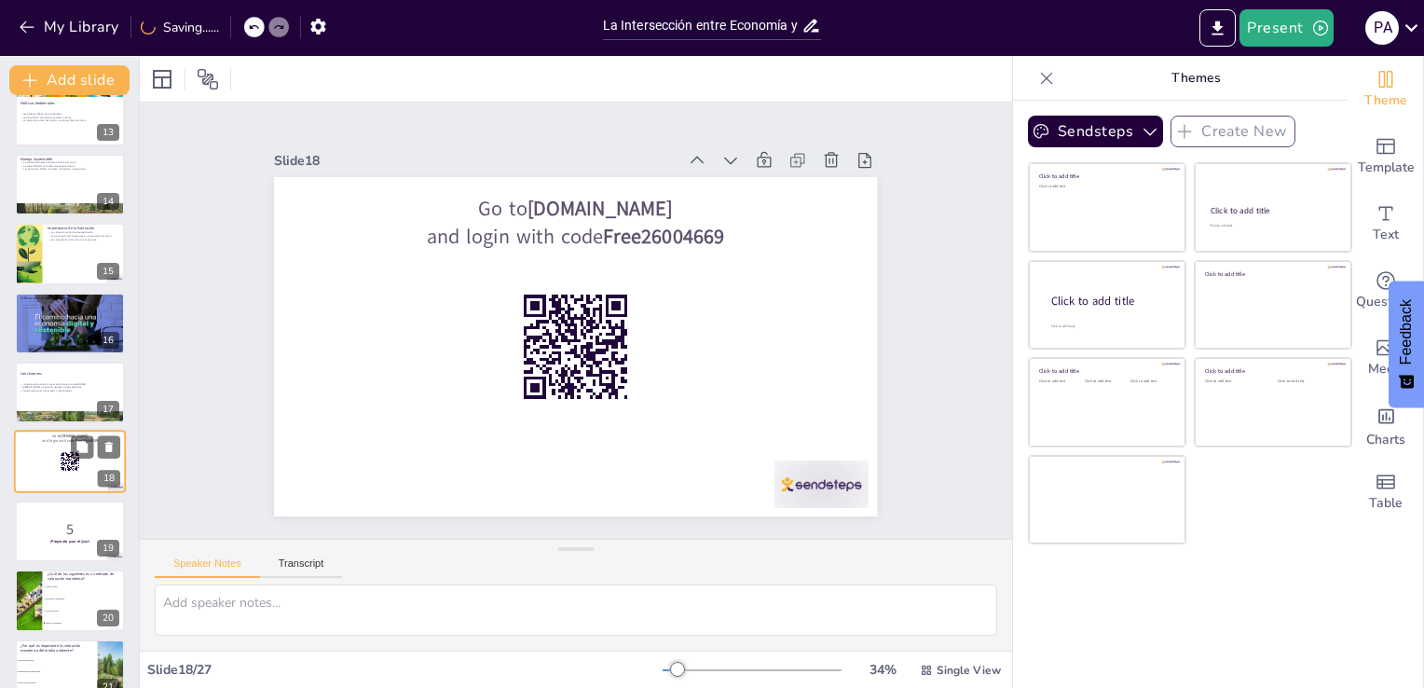
scroll to position [927, 0]
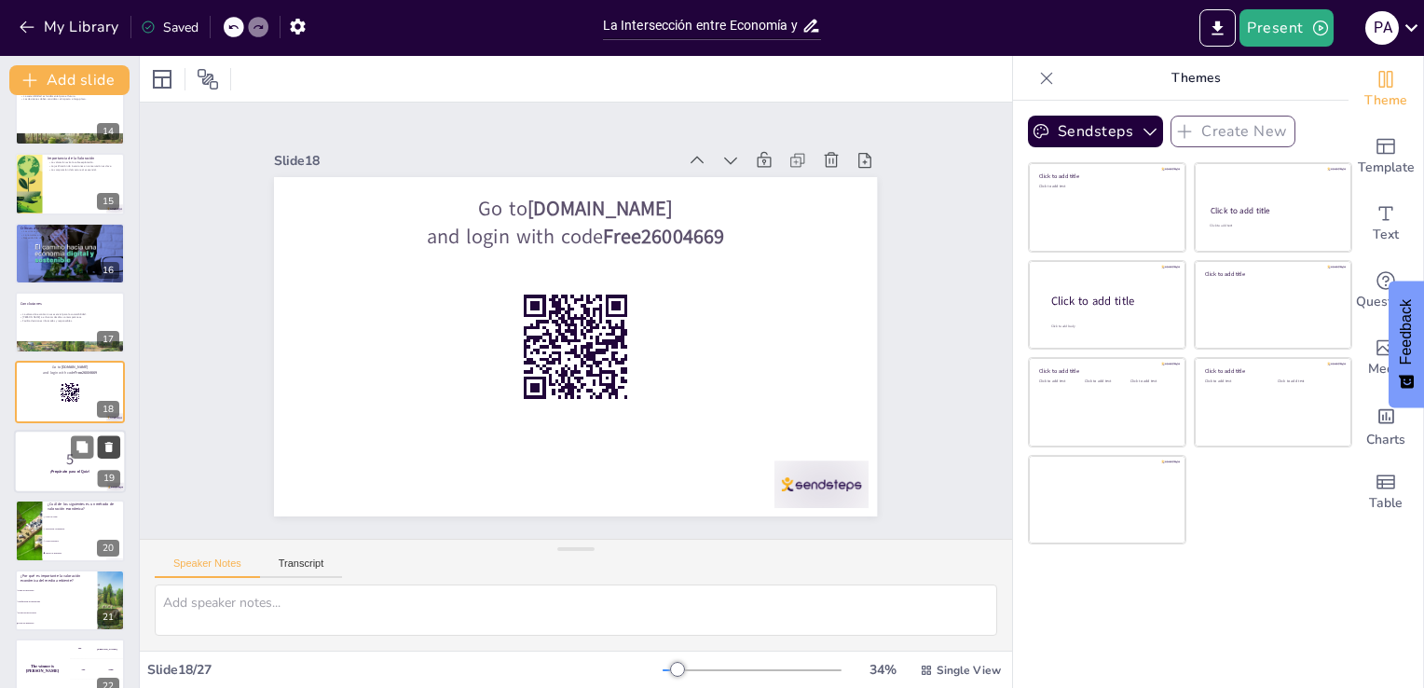
click at [103, 451] on icon at bounding box center [109, 446] width 13 height 13
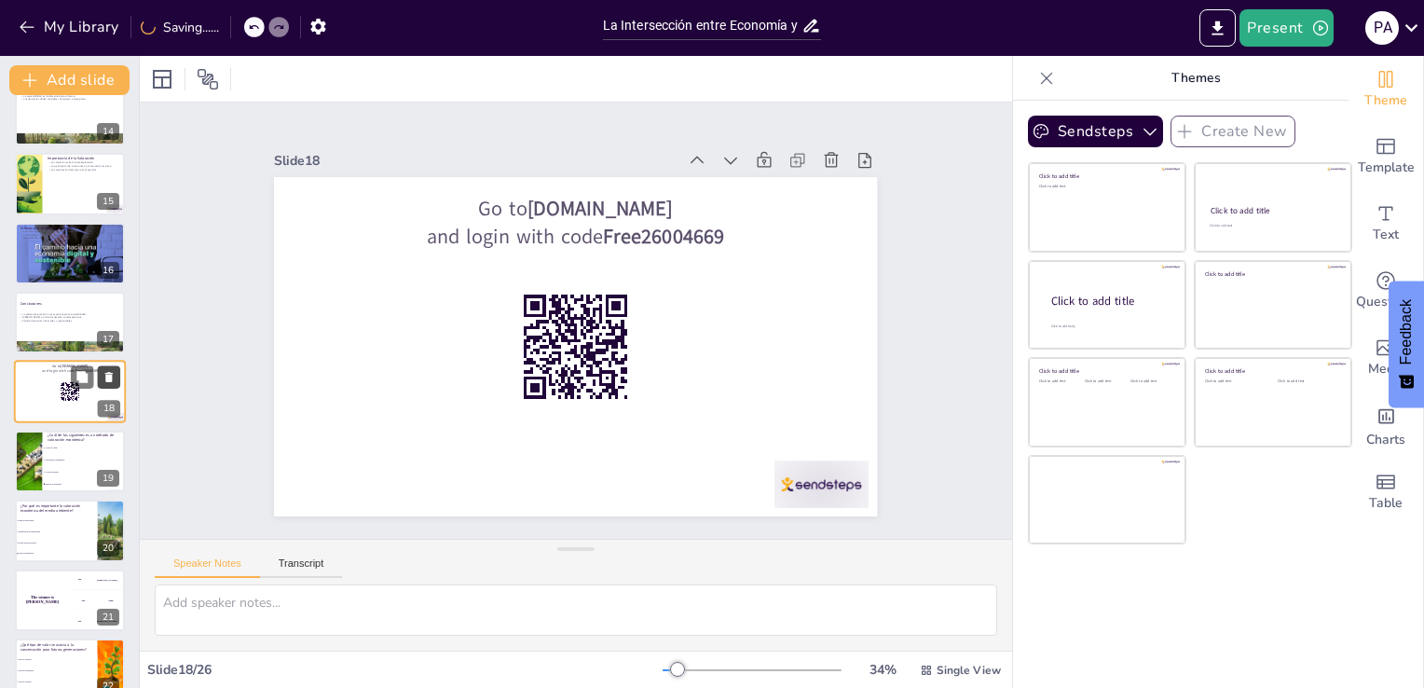
click at [103, 384] on button at bounding box center [109, 377] width 22 height 22
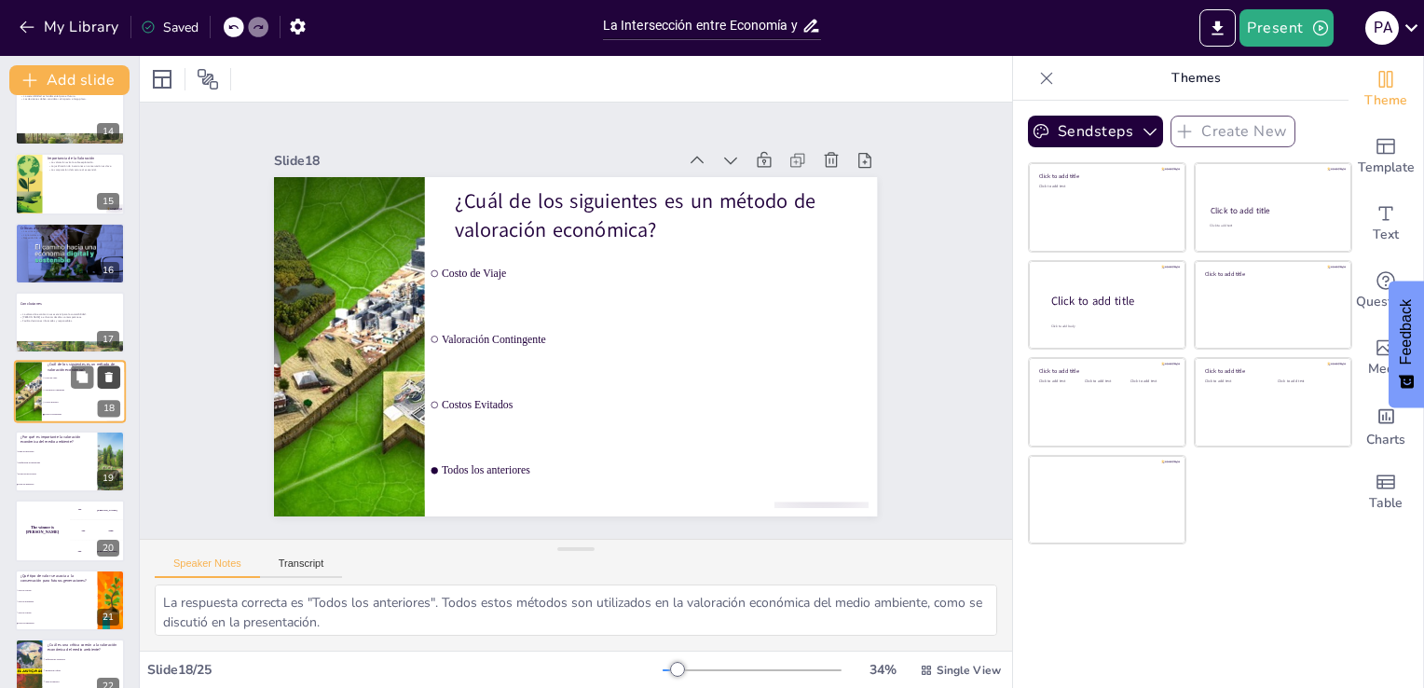
click at [103, 384] on button at bounding box center [109, 377] width 22 height 22
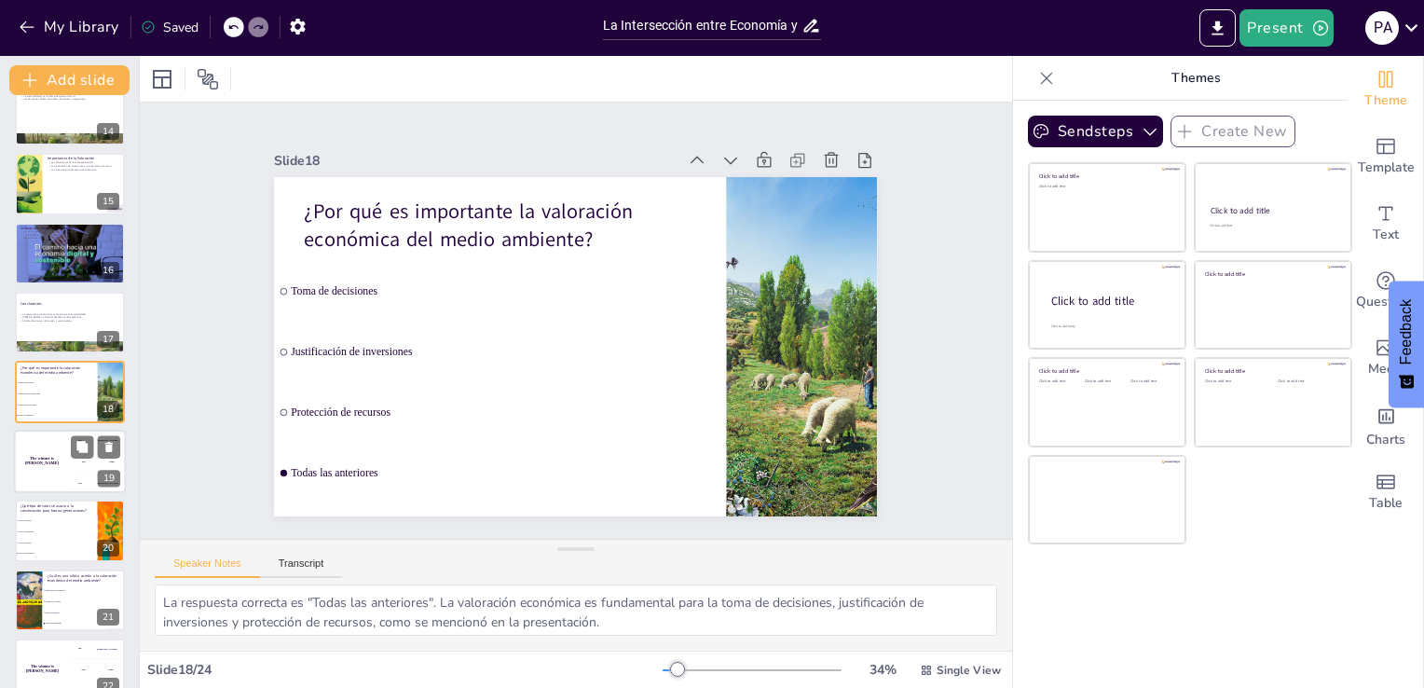
click at [78, 470] on div "200 Jaap" at bounding box center [98, 461] width 56 height 21
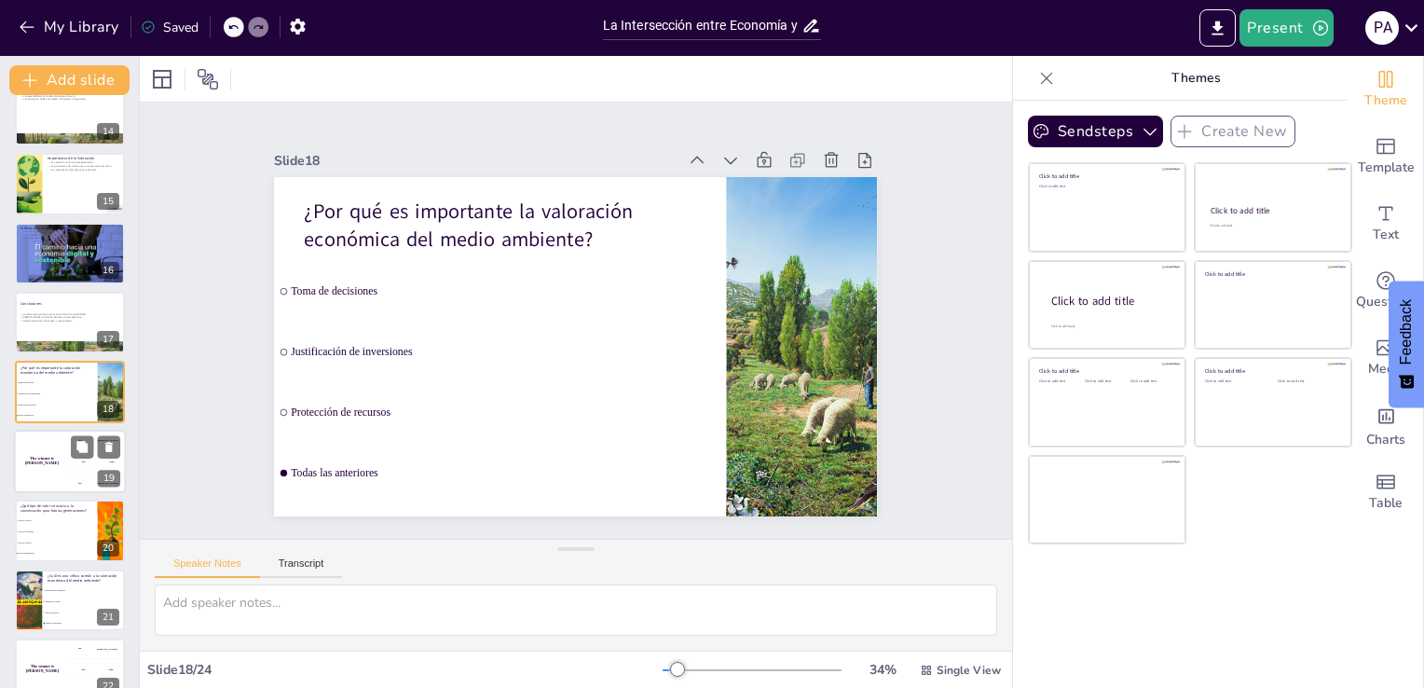
scroll to position [996, 0]
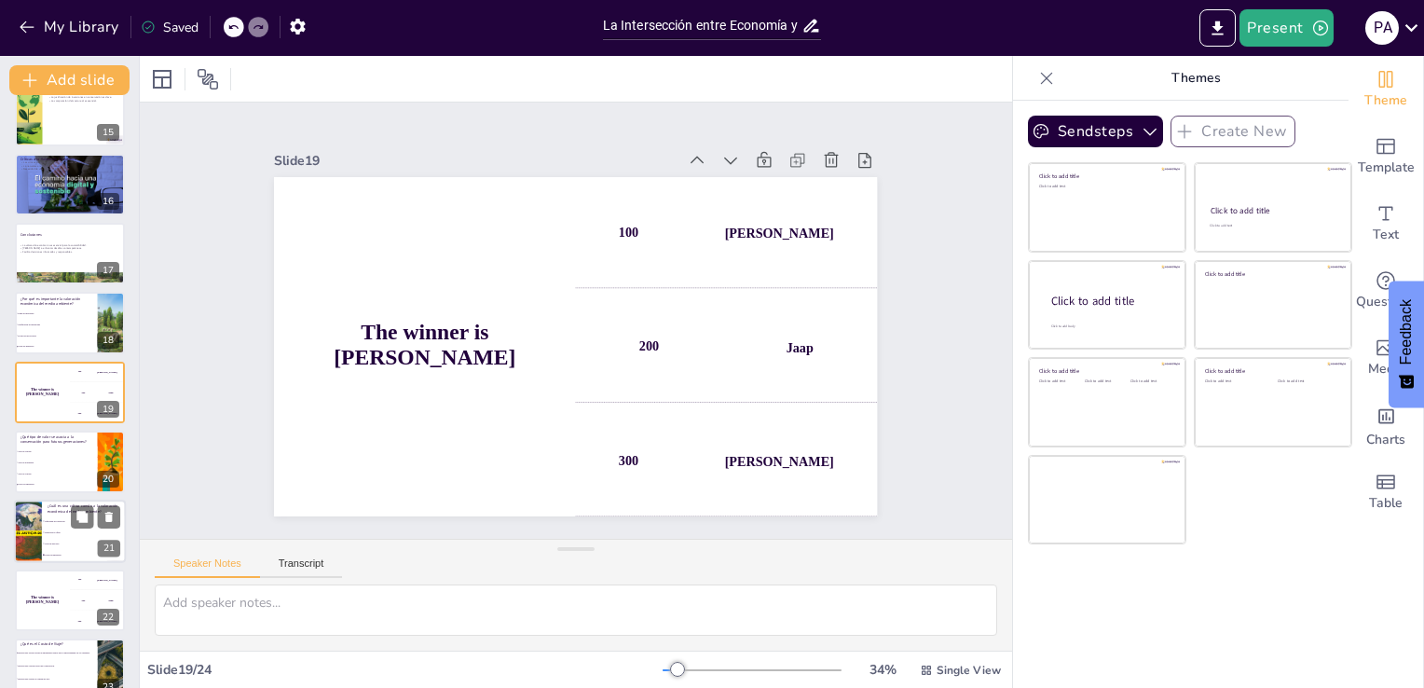
click at [60, 532] on li "Reducción a cifras" at bounding box center [84, 532] width 84 height 11
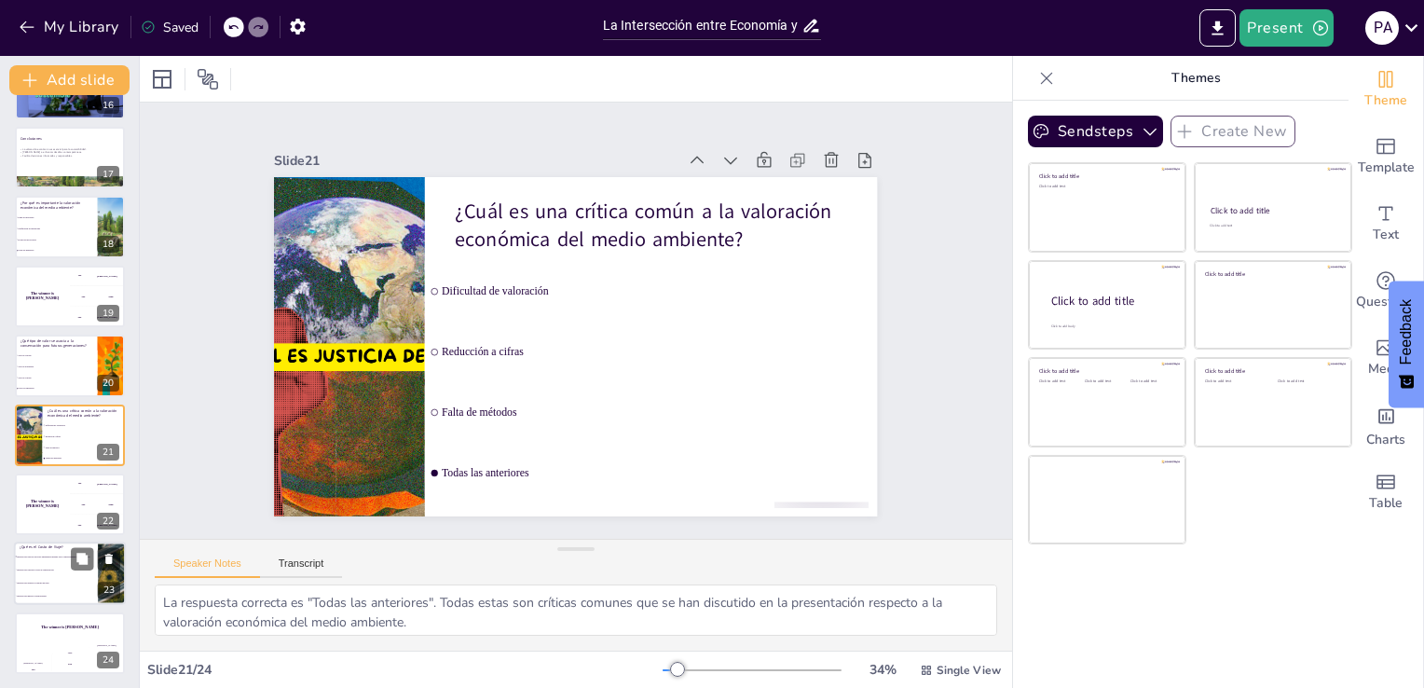
click at [54, 582] on span "Método para evaluar la calidad del aire." at bounding box center [57, 583] width 80 height 3
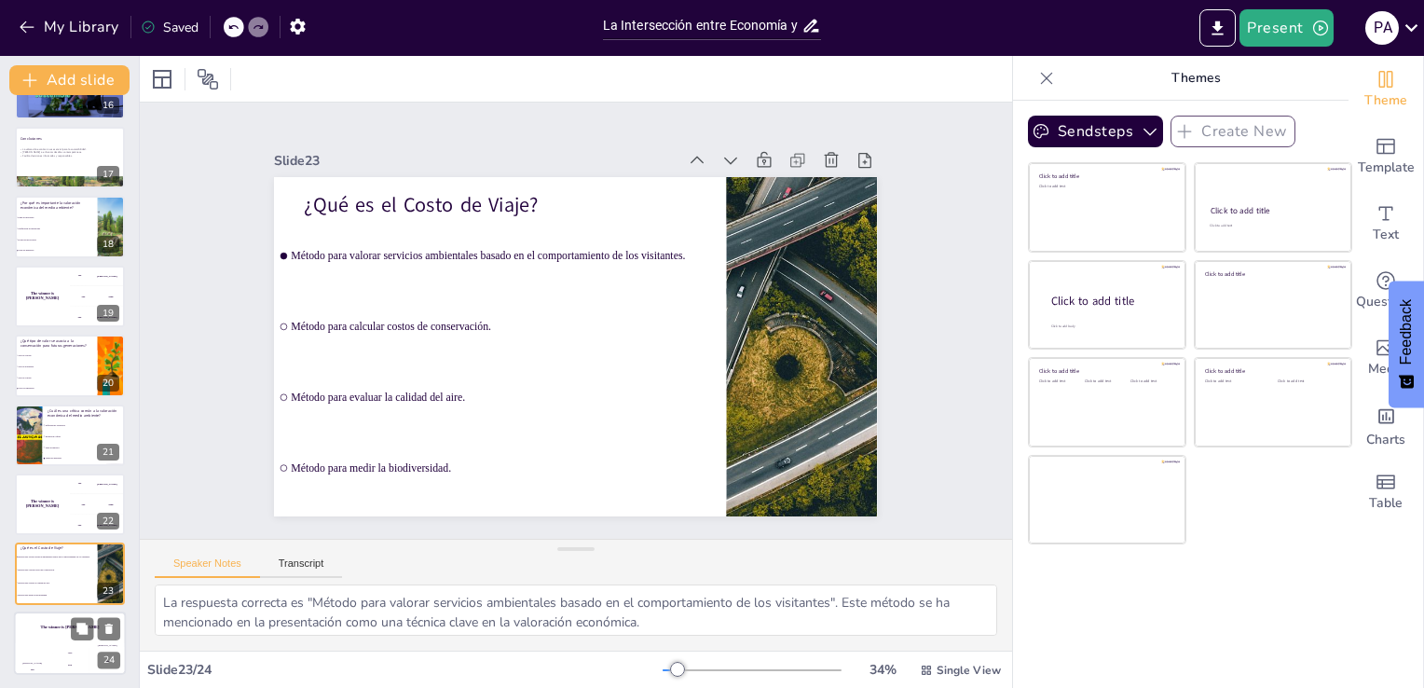
click at [46, 646] on div "Hasan 100" at bounding box center [32, 659] width 37 height 32
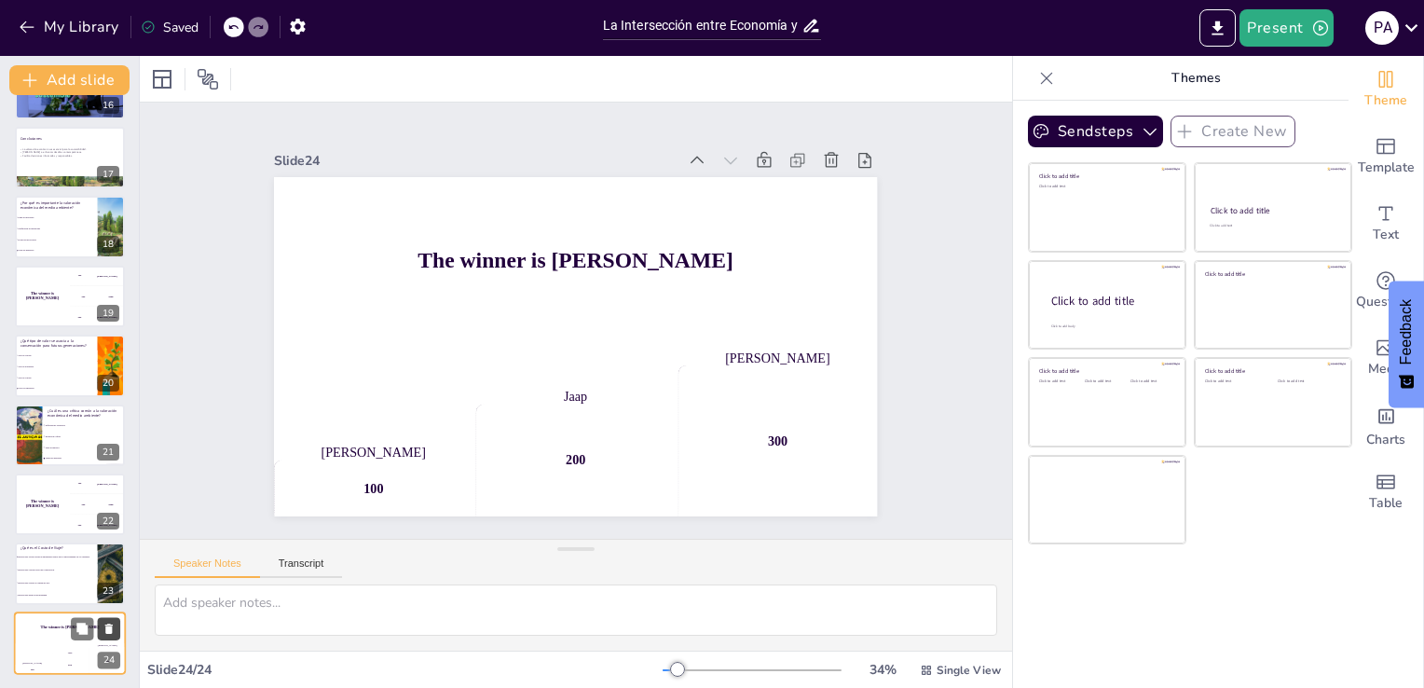
click at [114, 636] on button at bounding box center [109, 628] width 22 height 22
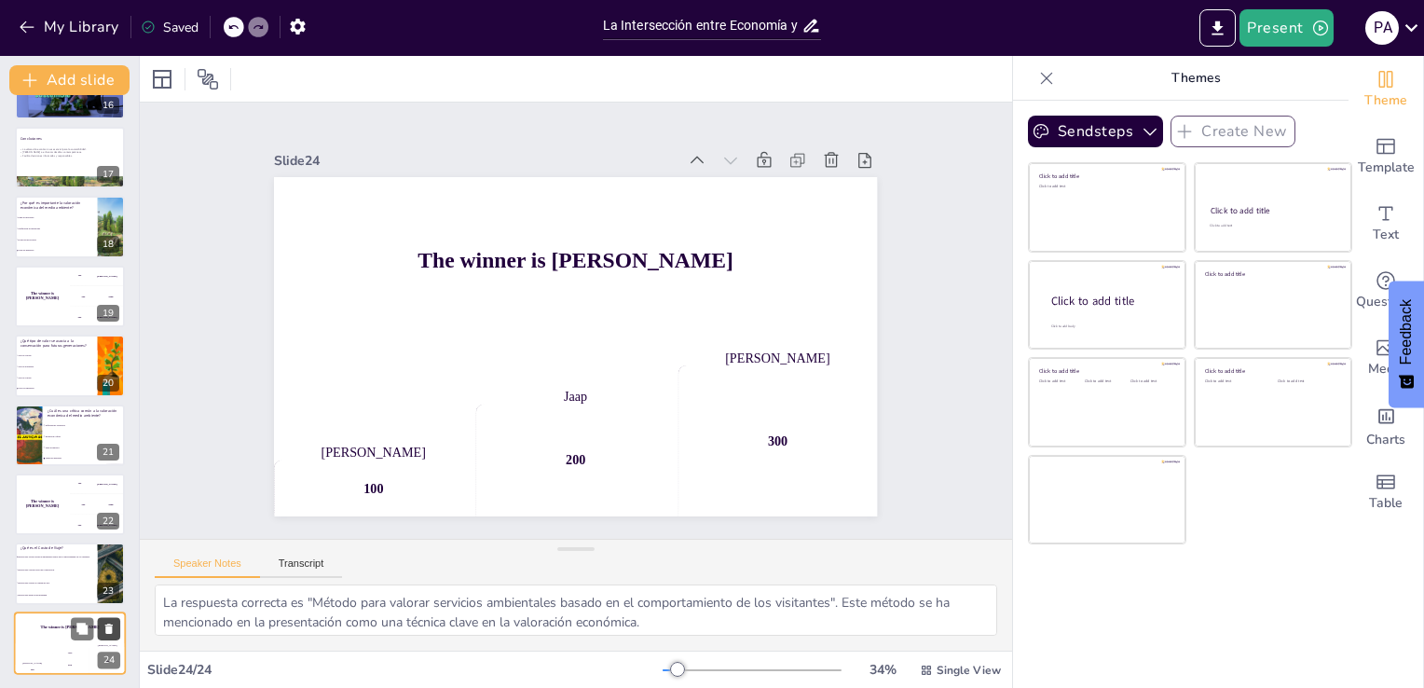
scroll to position [1023, 0]
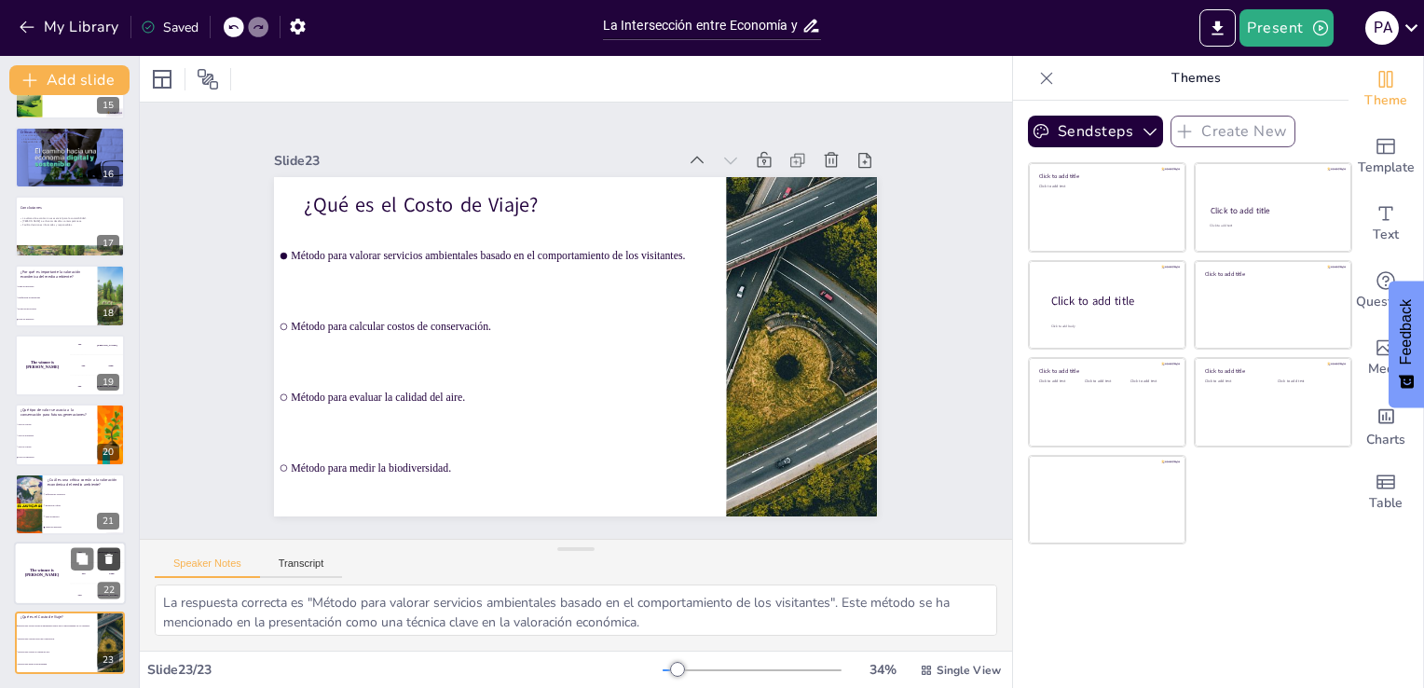
click at [116, 566] on button at bounding box center [109, 558] width 22 height 22
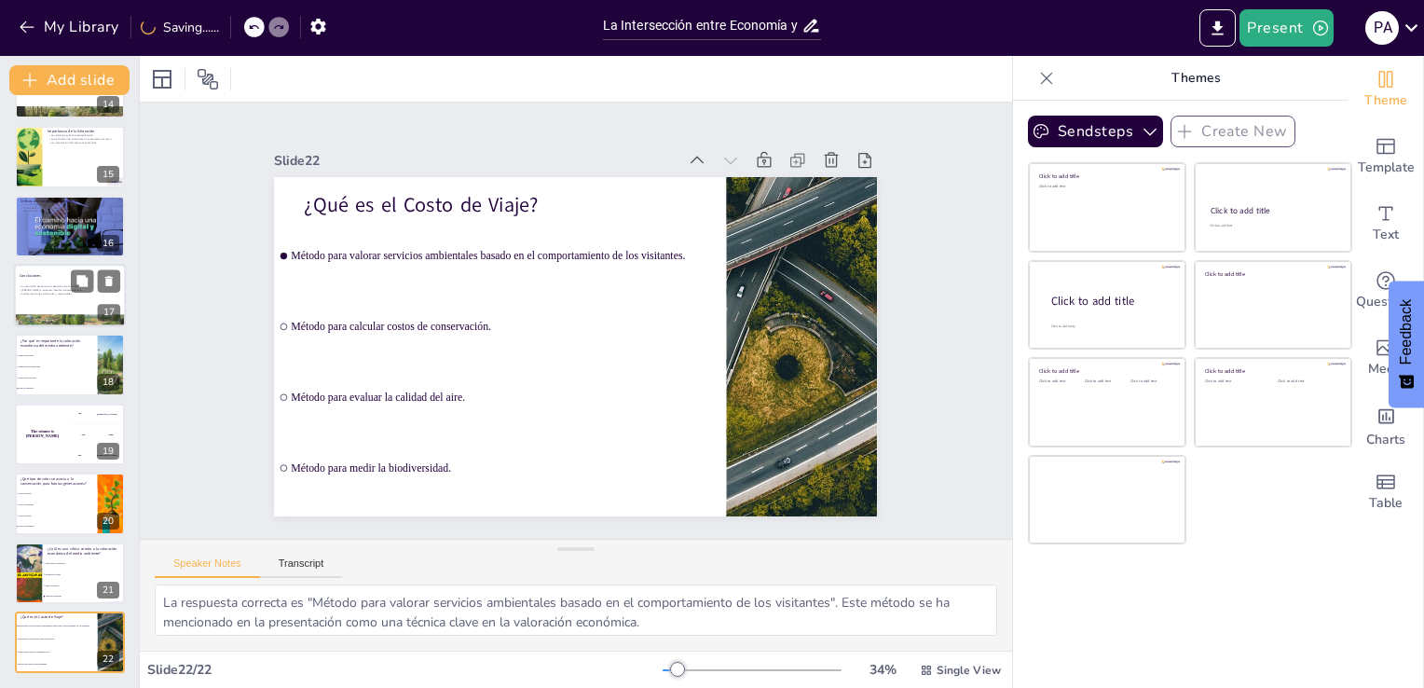
click at [41, 317] on div at bounding box center [70, 320] width 112 height 63
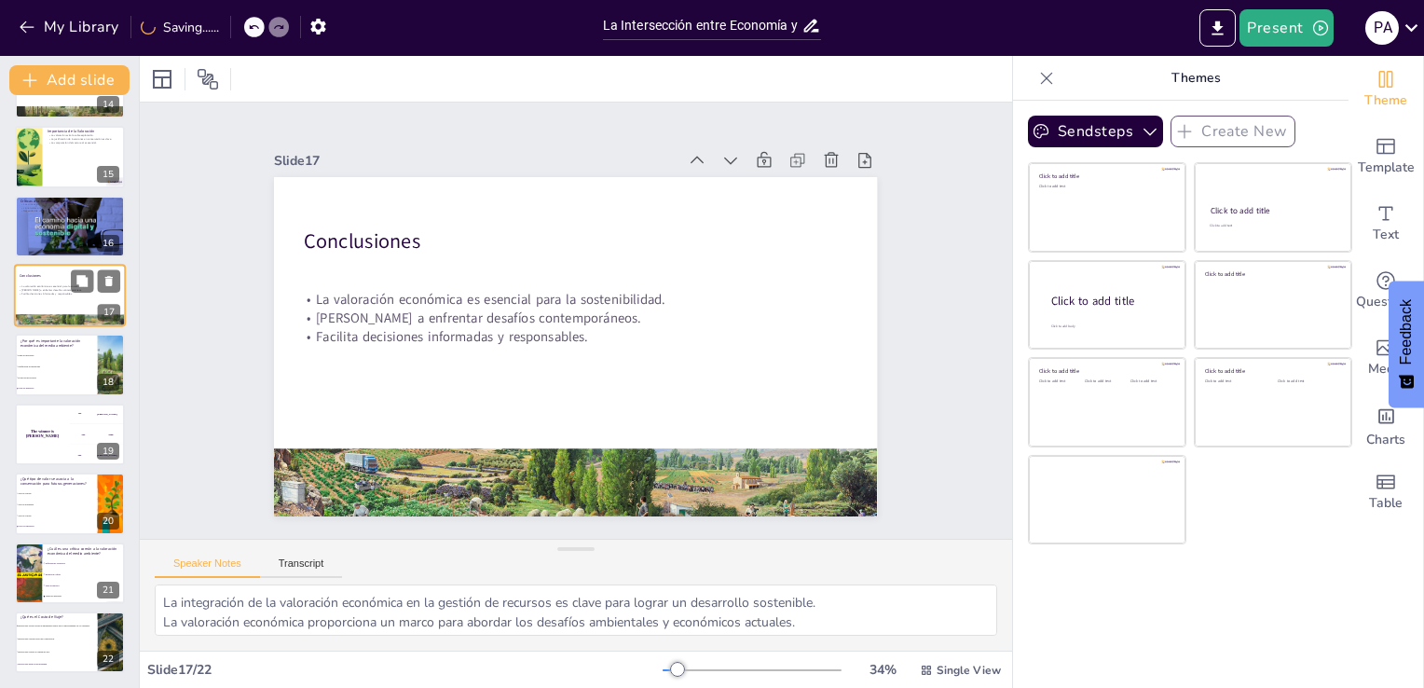
scroll to position [858, 0]
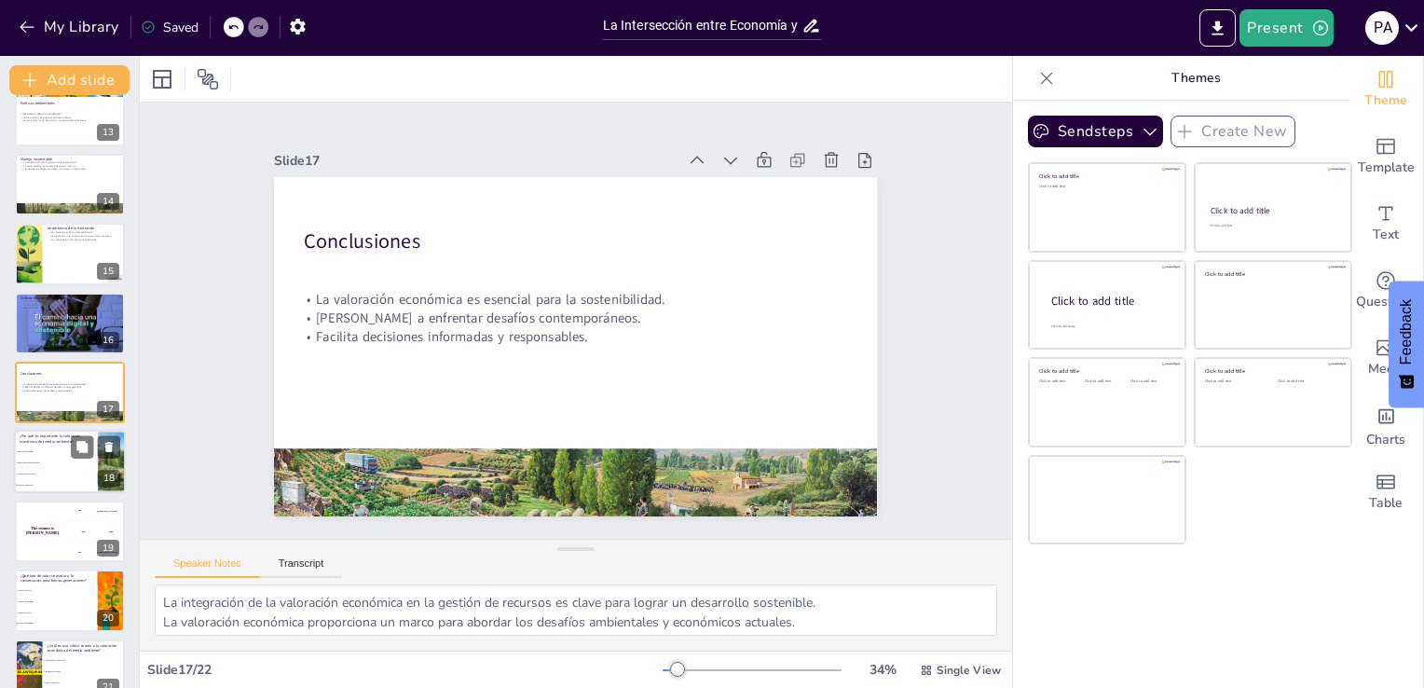
click at [21, 484] on span "Todas las anteriores" at bounding box center [57, 485] width 80 height 3
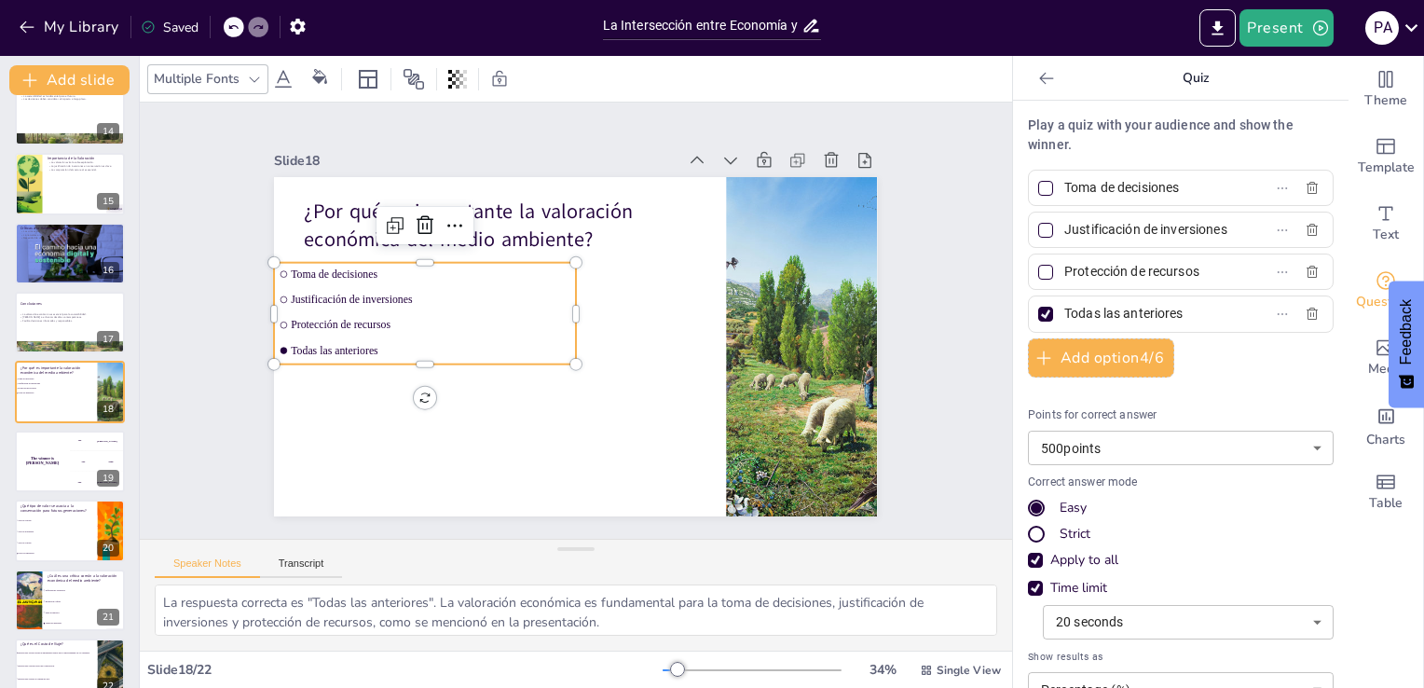
click at [291, 210] on div "¿Por qué es importante la valoración económica del medio ambiente? Toma de deci…" at bounding box center [591, 177] width 600 height 63
click at [272, 336] on li "Todas las anteriores" at bounding box center [423, 335] width 302 height 54
click at [272, 339] on li "Todas las anteriores" at bounding box center [423, 335] width 302 height 54
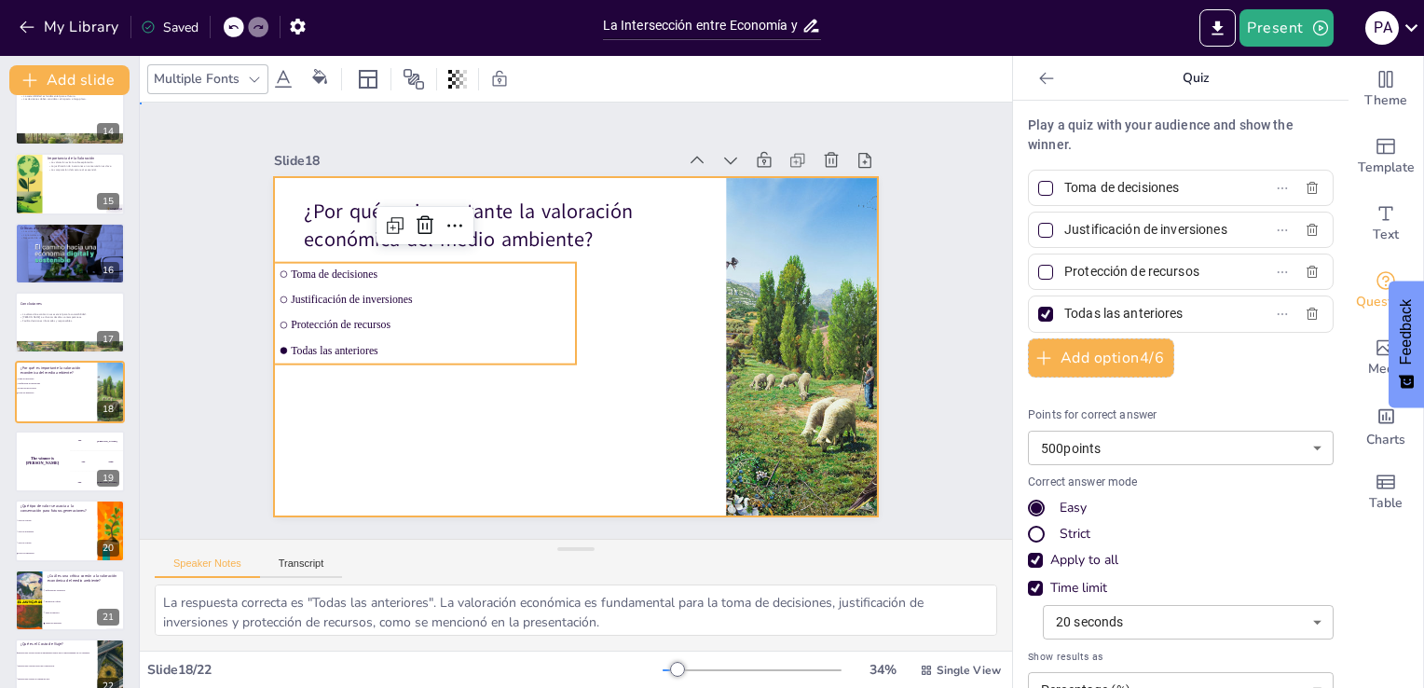
click at [650, 420] on div at bounding box center [573, 346] width 636 height 401
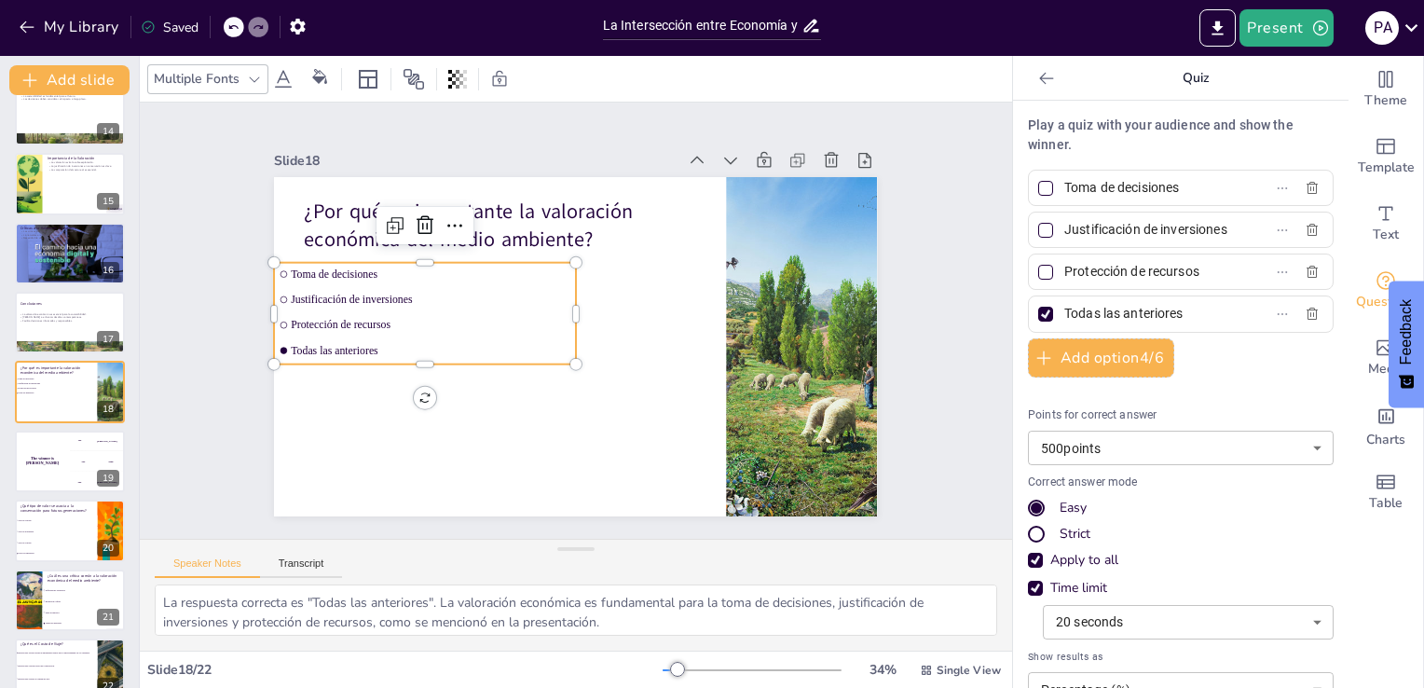
click at [273, 344] on li "Todas las anteriores" at bounding box center [423, 335] width 302 height 54
click at [78, 455] on button at bounding box center [82, 446] width 22 height 22
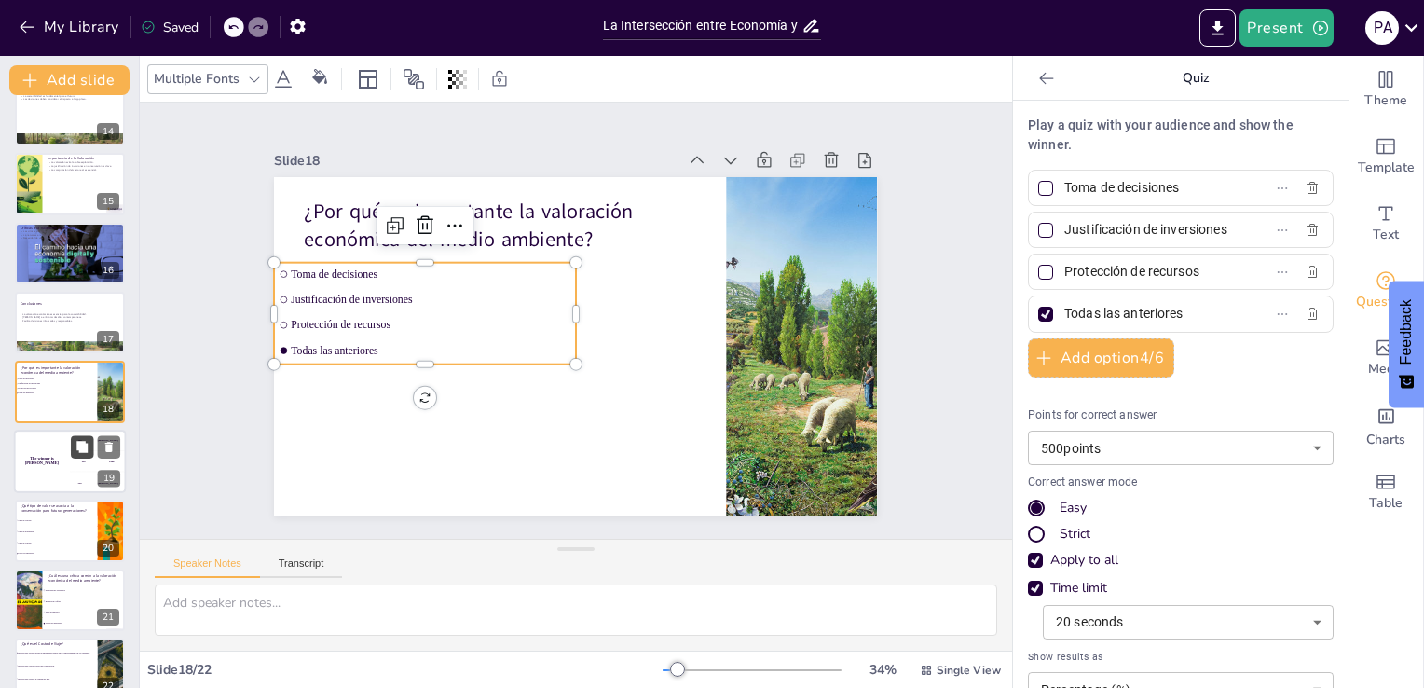
scroll to position [1023, 0]
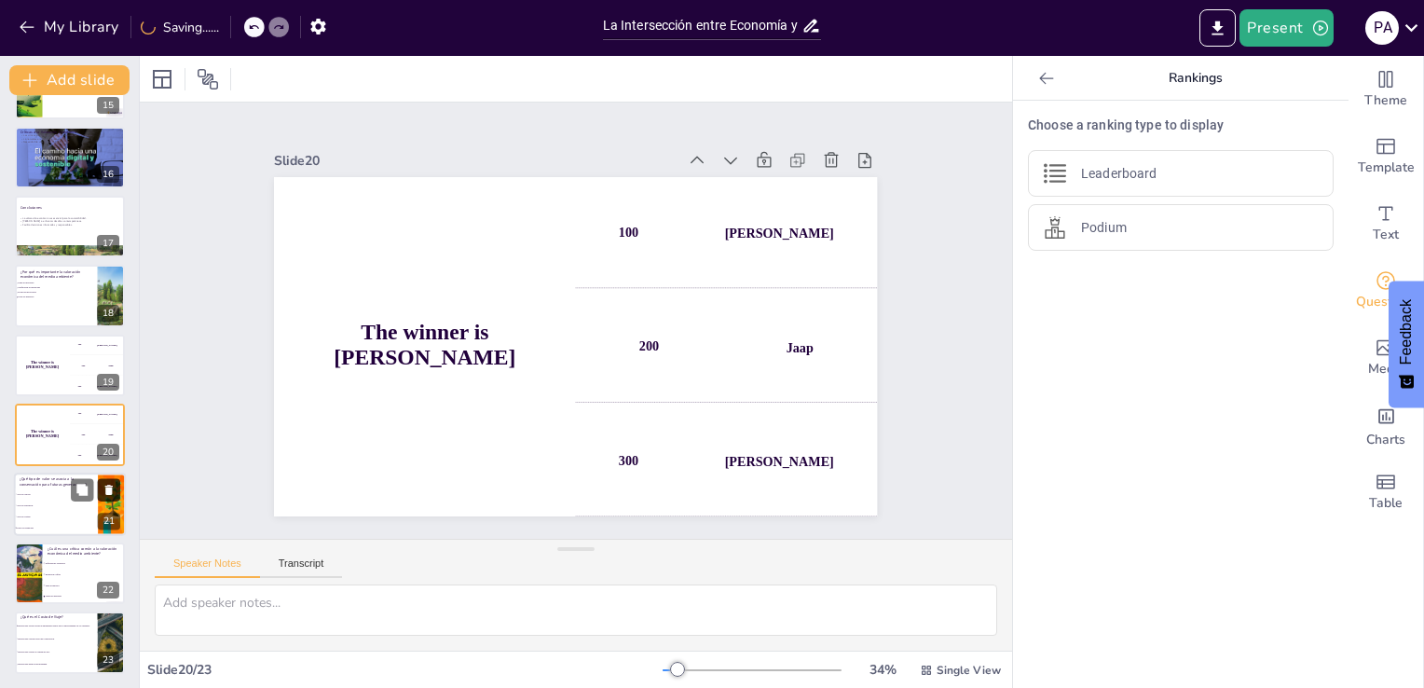
click at [108, 483] on icon at bounding box center [109, 489] width 13 height 13
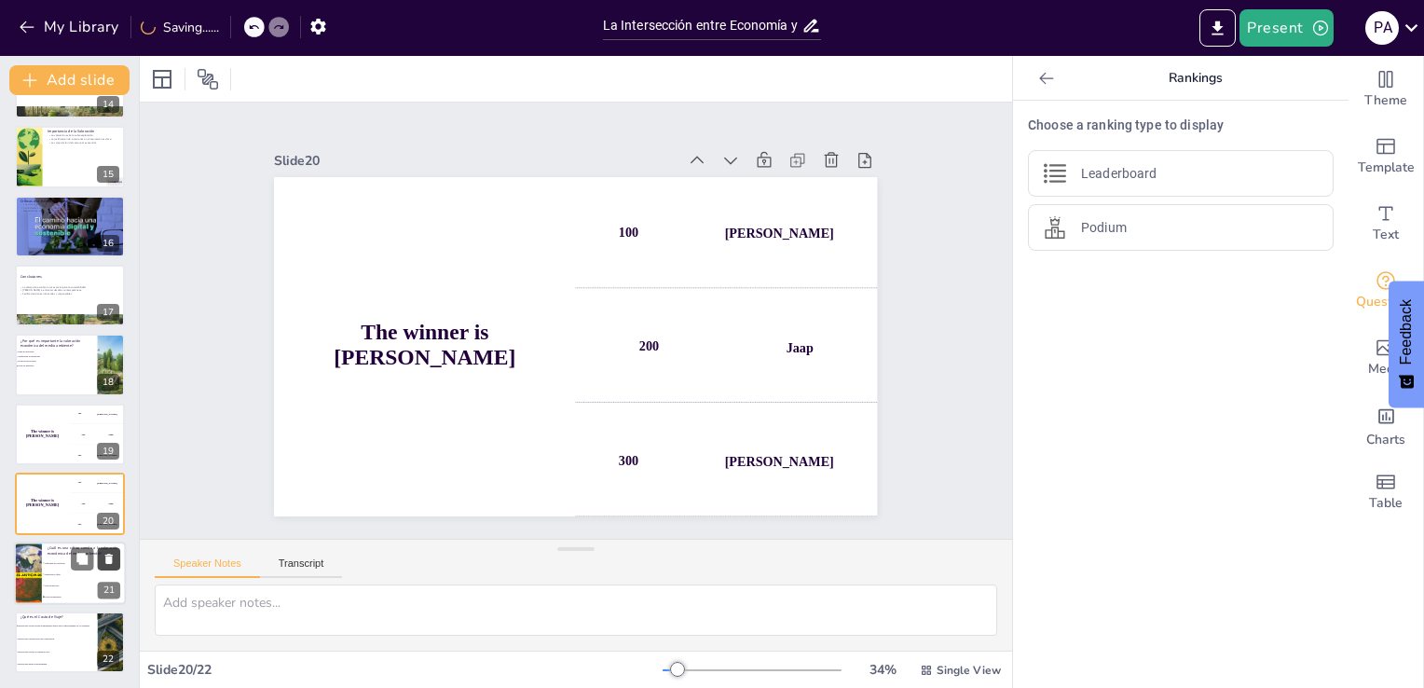
scroll to position [954, 0]
click at [107, 415] on icon at bounding box center [109, 419] width 13 height 13
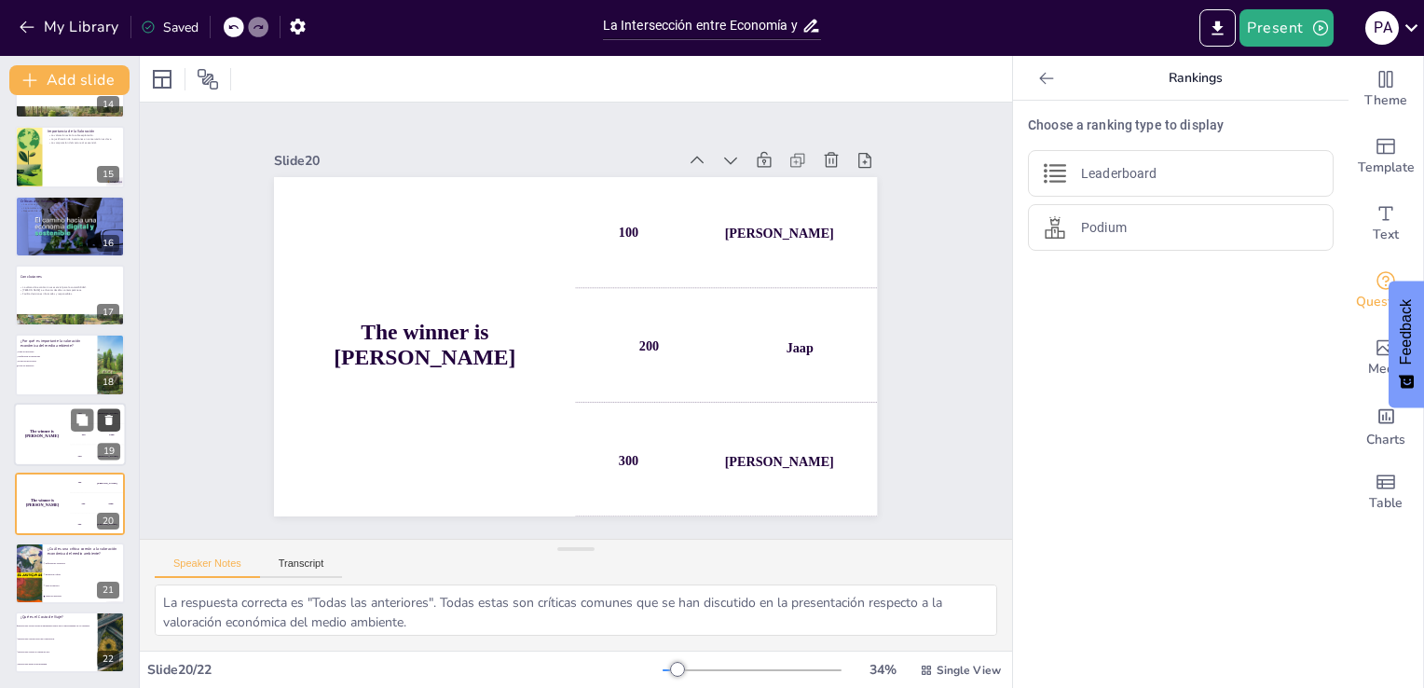
scroll to position [885, 0]
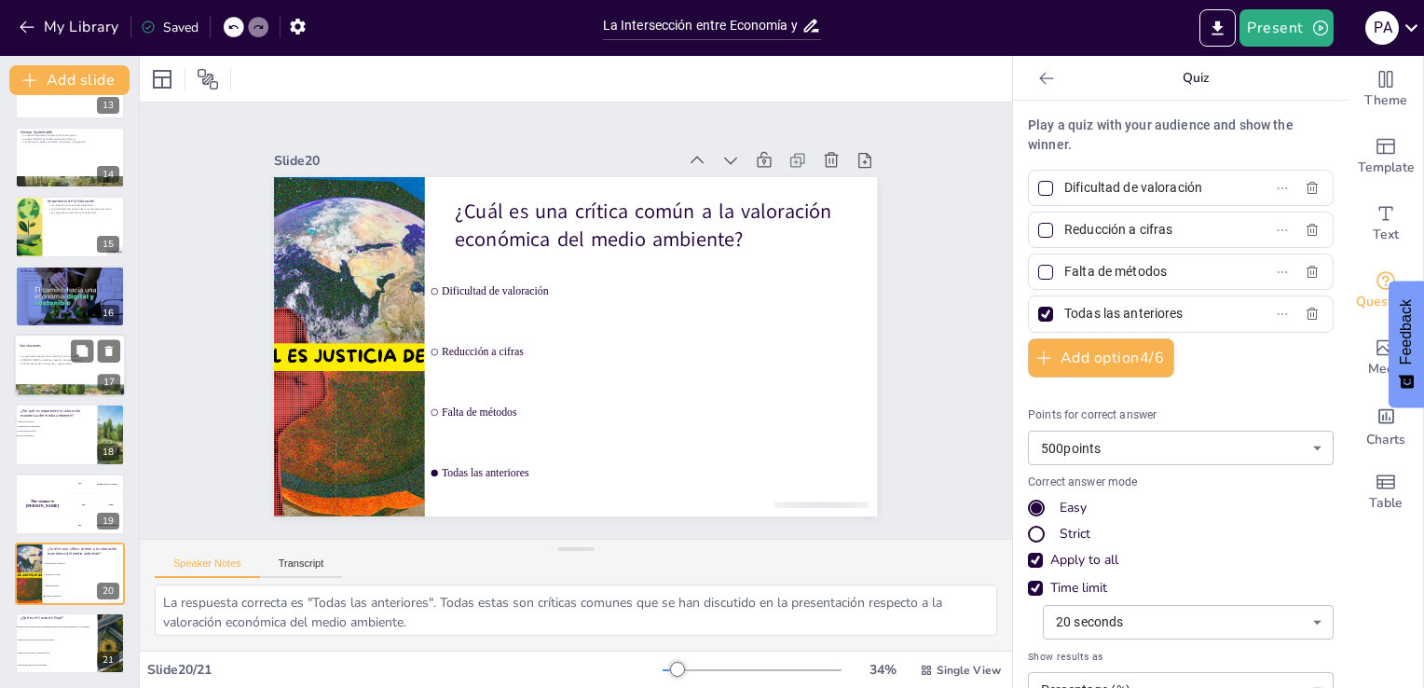
click at [71, 394] on div at bounding box center [70, 390] width 112 height 63
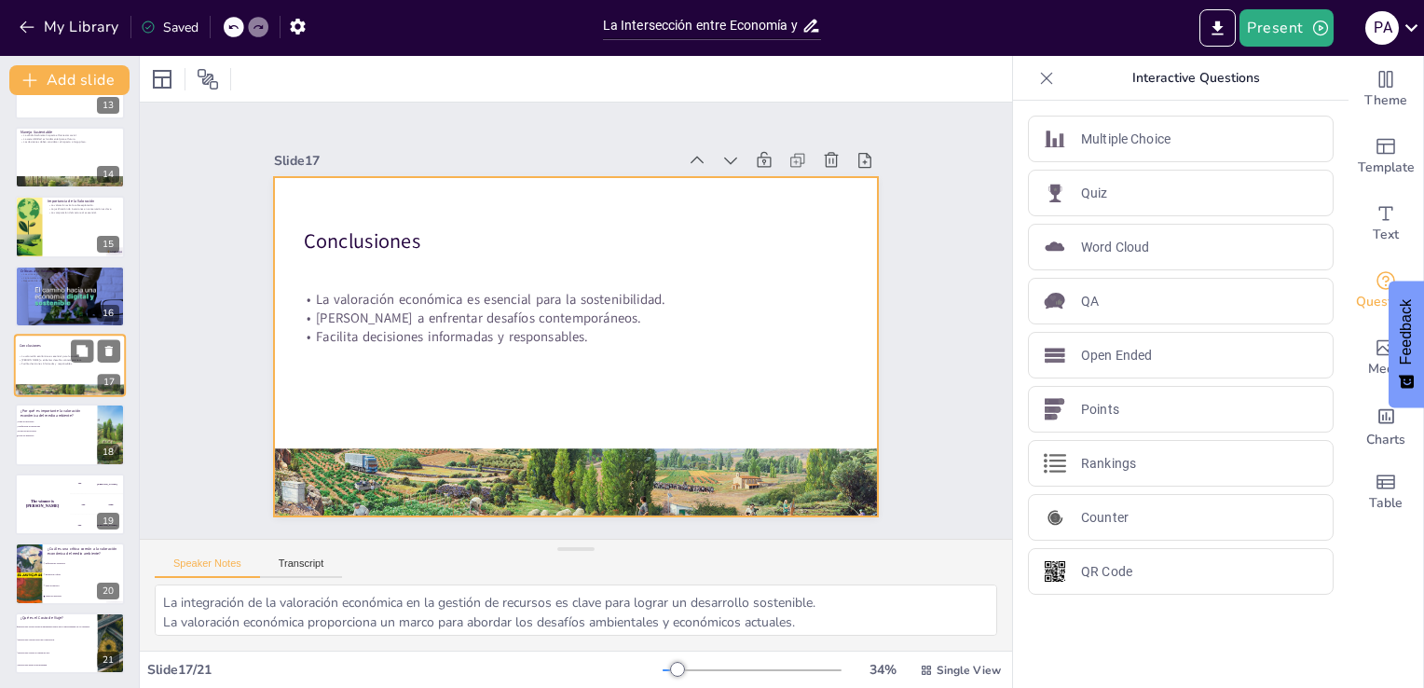
scroll to position [858, 0]
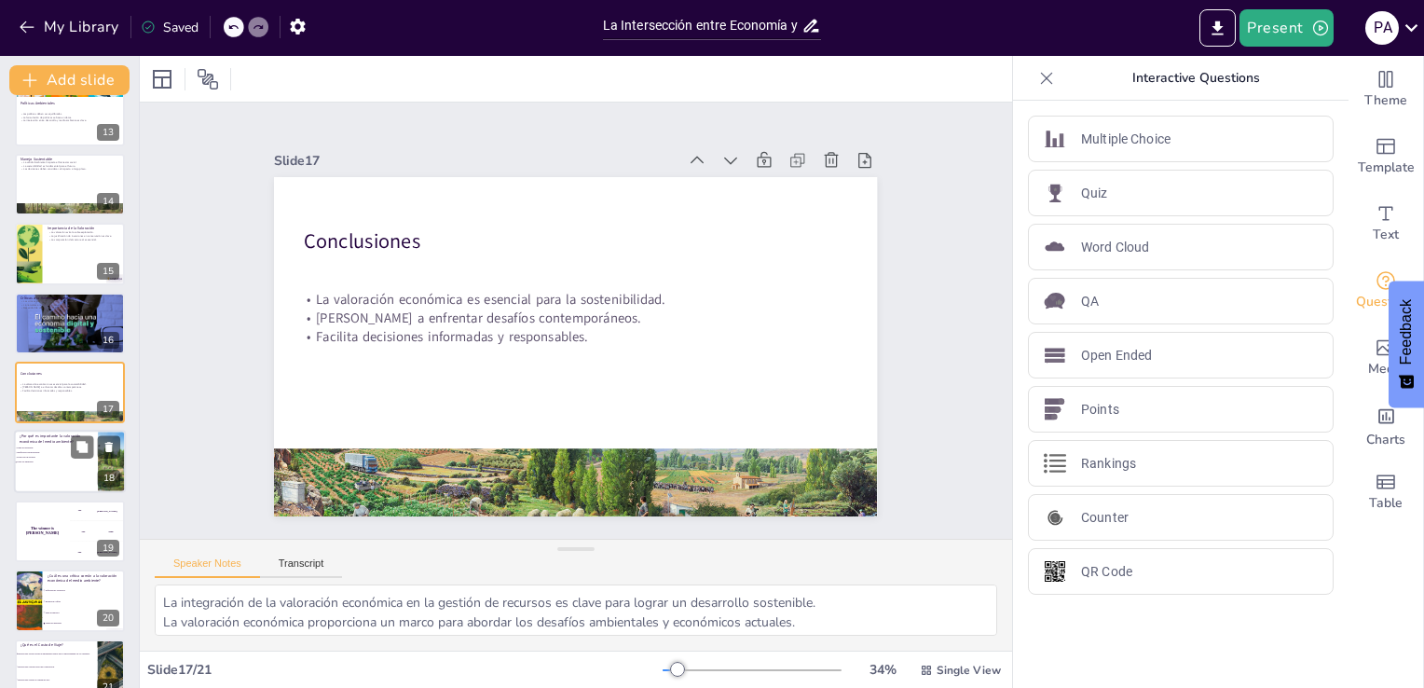
click at [55, 444] on div "¿Por qué es importante la valoración económica del medio ambiente?" at bounding box center [56, 439] width 73 height 12
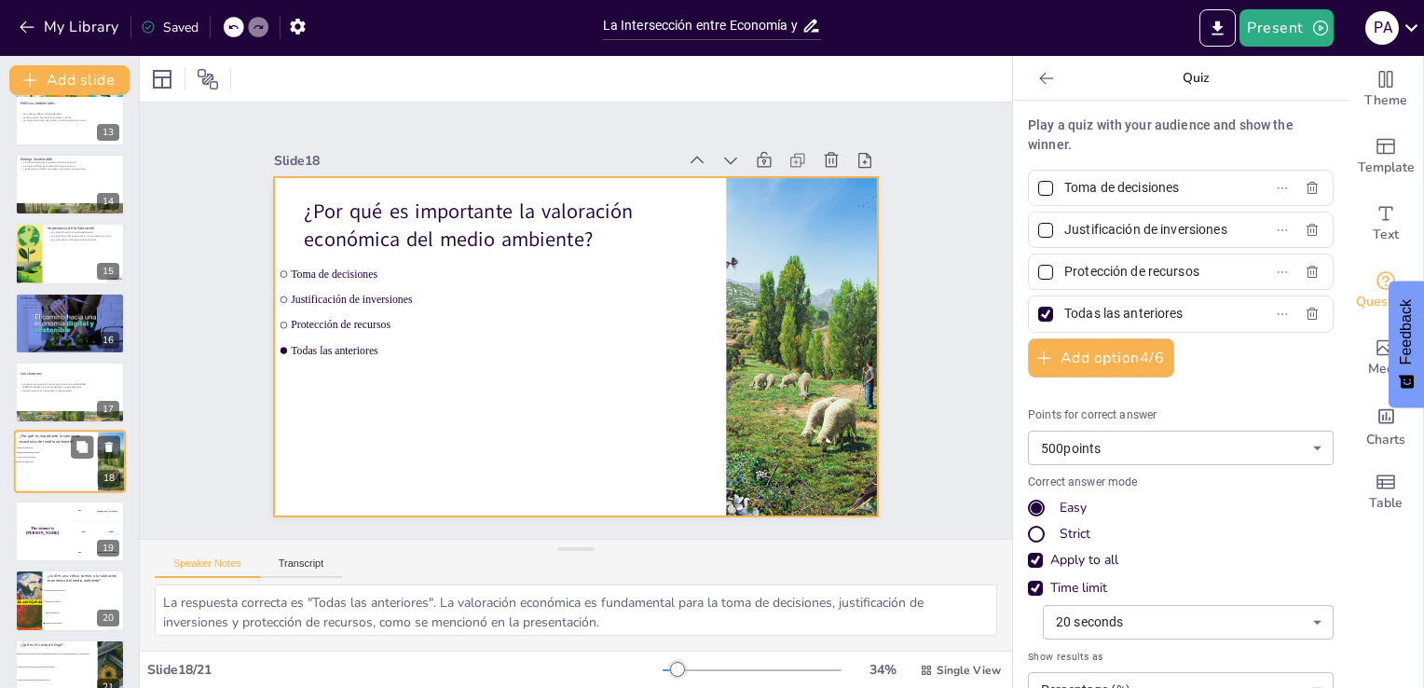
scroll to position [885, 0]
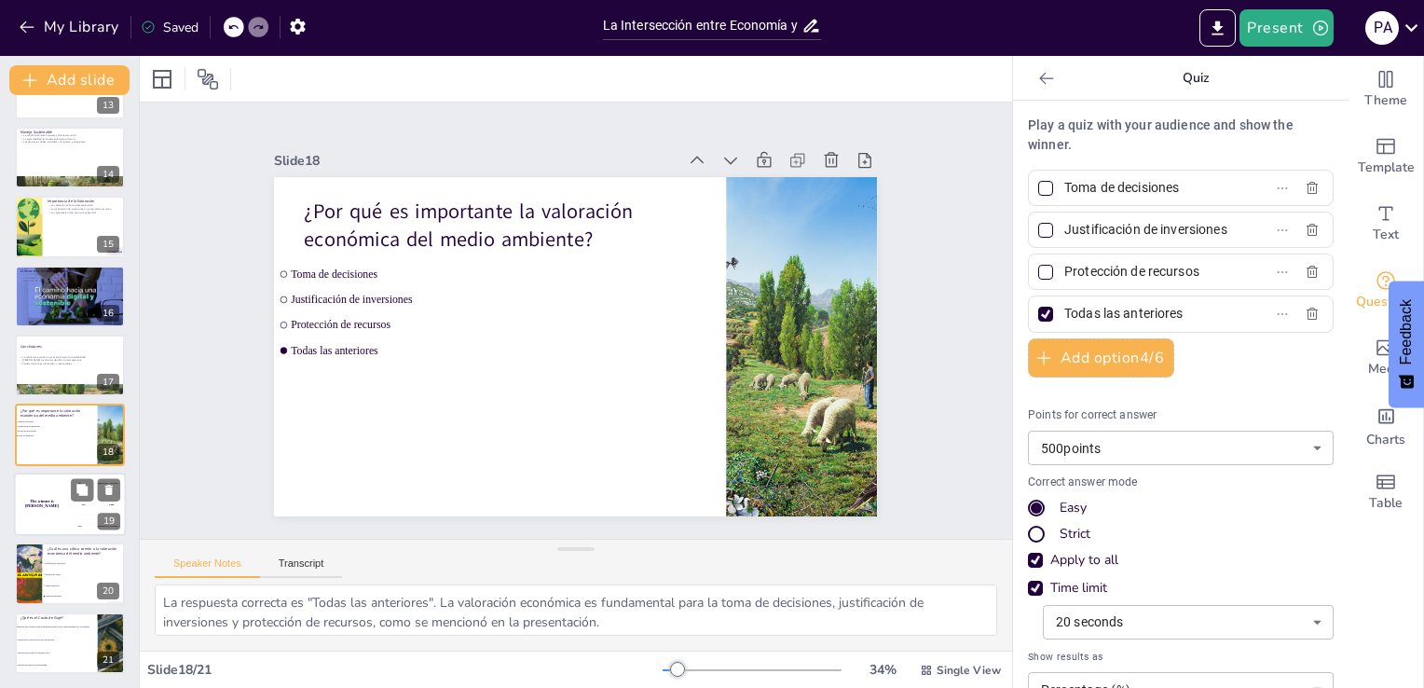
click at [48, 532] on div "The winner is Niels 🏆" at bounding box center [42, 504] width 56 height 63
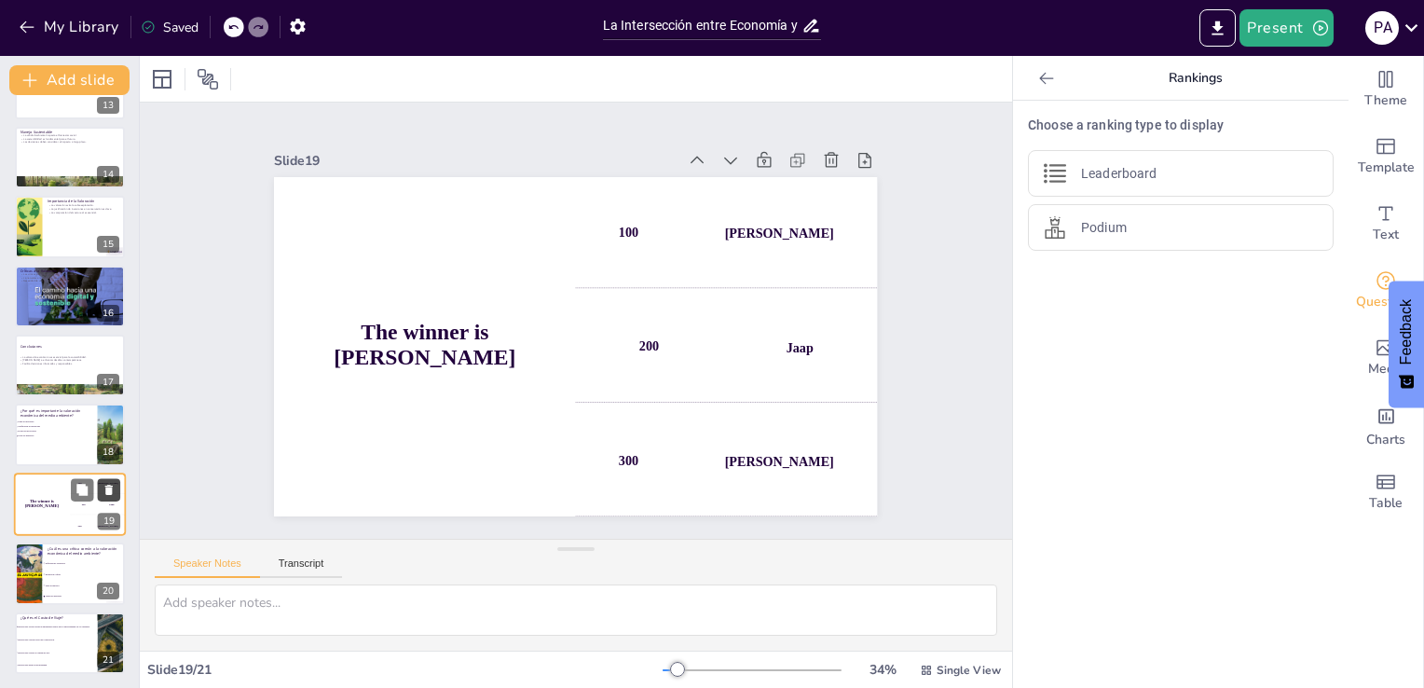
click at [114, 493] on icon at bounding box center [109, 489] width 13 height 13
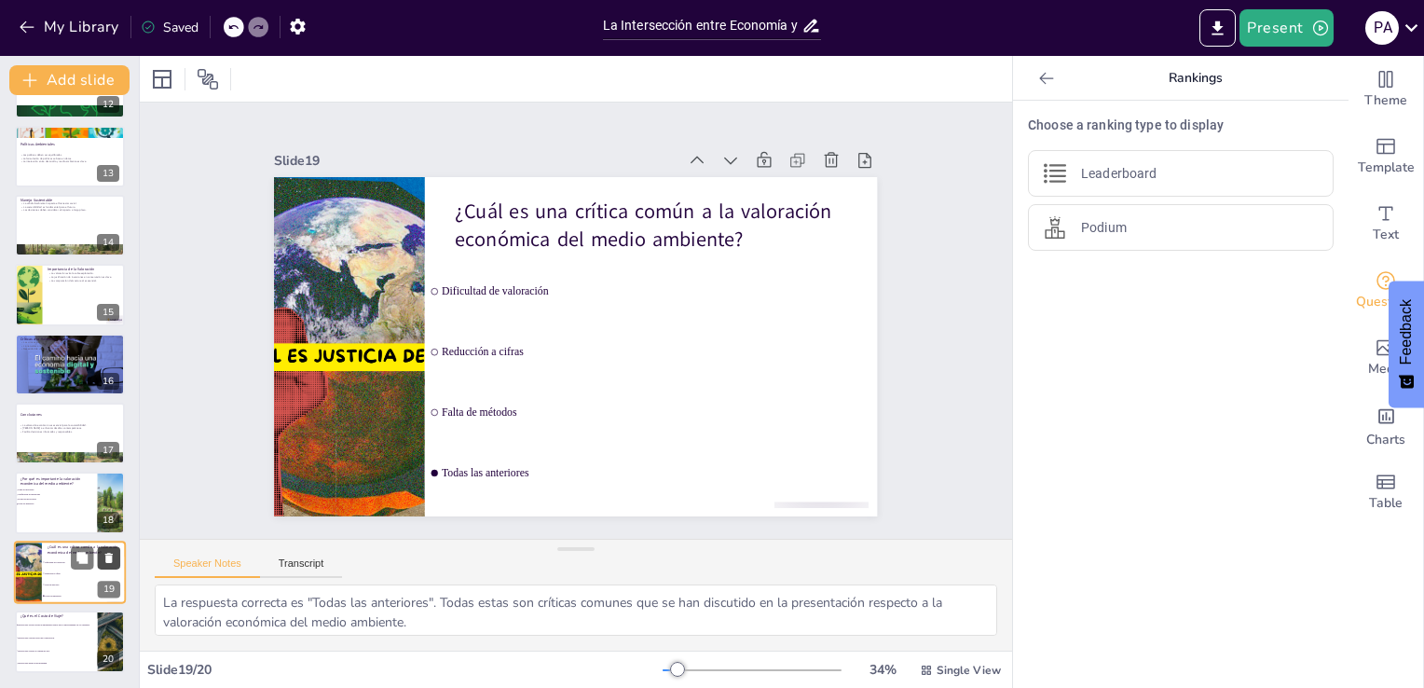
scroll to position [816, 0]
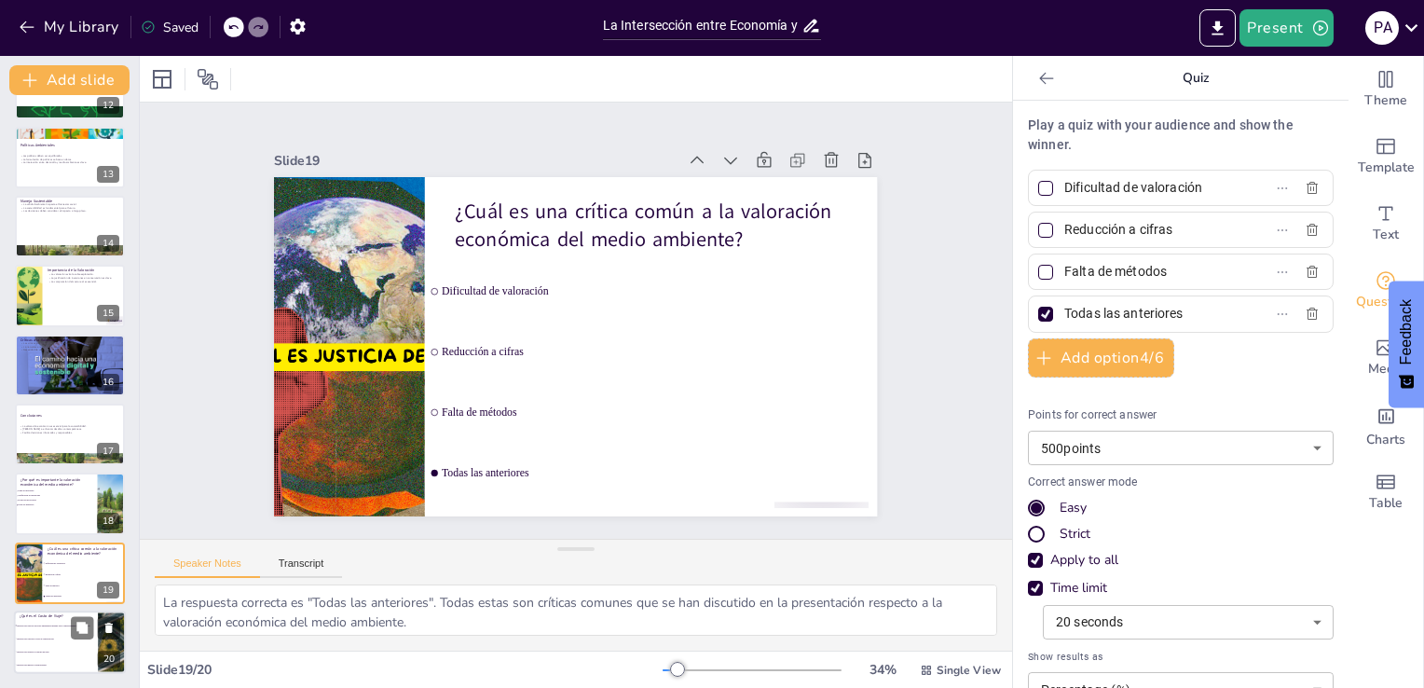
click at [39, 652] on li "Método para evaluar la calidad del aire." at bounding box center [56, 652] width 84 height 13
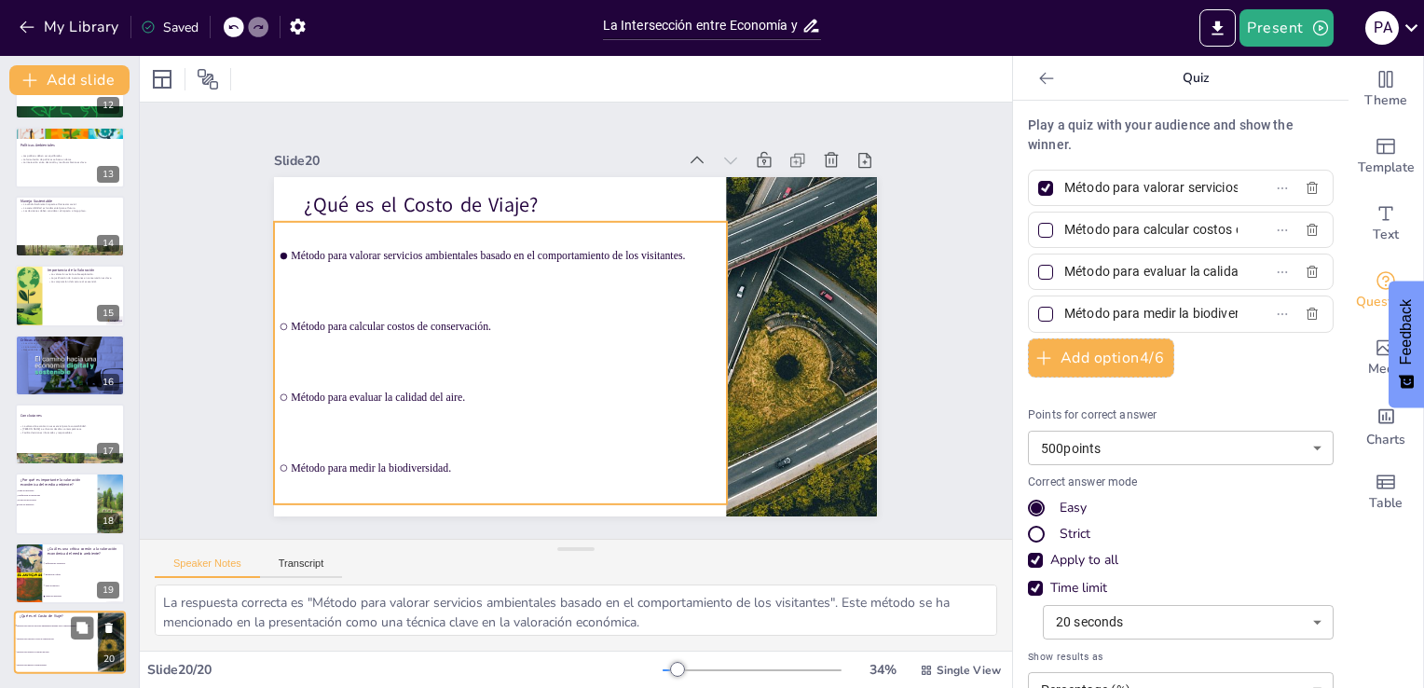
click at [37, 667] on li "Método para medir la biodiversidad." at bounding box center [56, 665] width 84 height 13
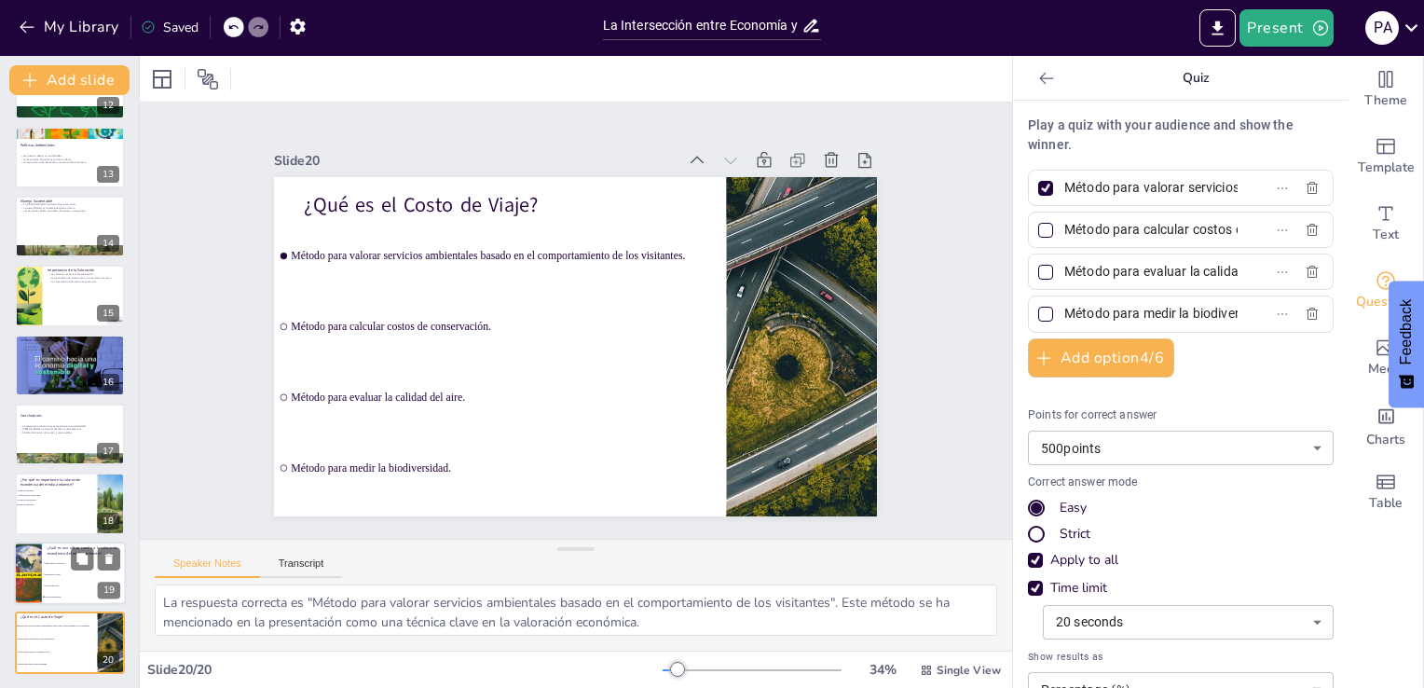
click at [66, 583] on li "Falta de métodos" at bounding box center [84, 585] width 84 height 11
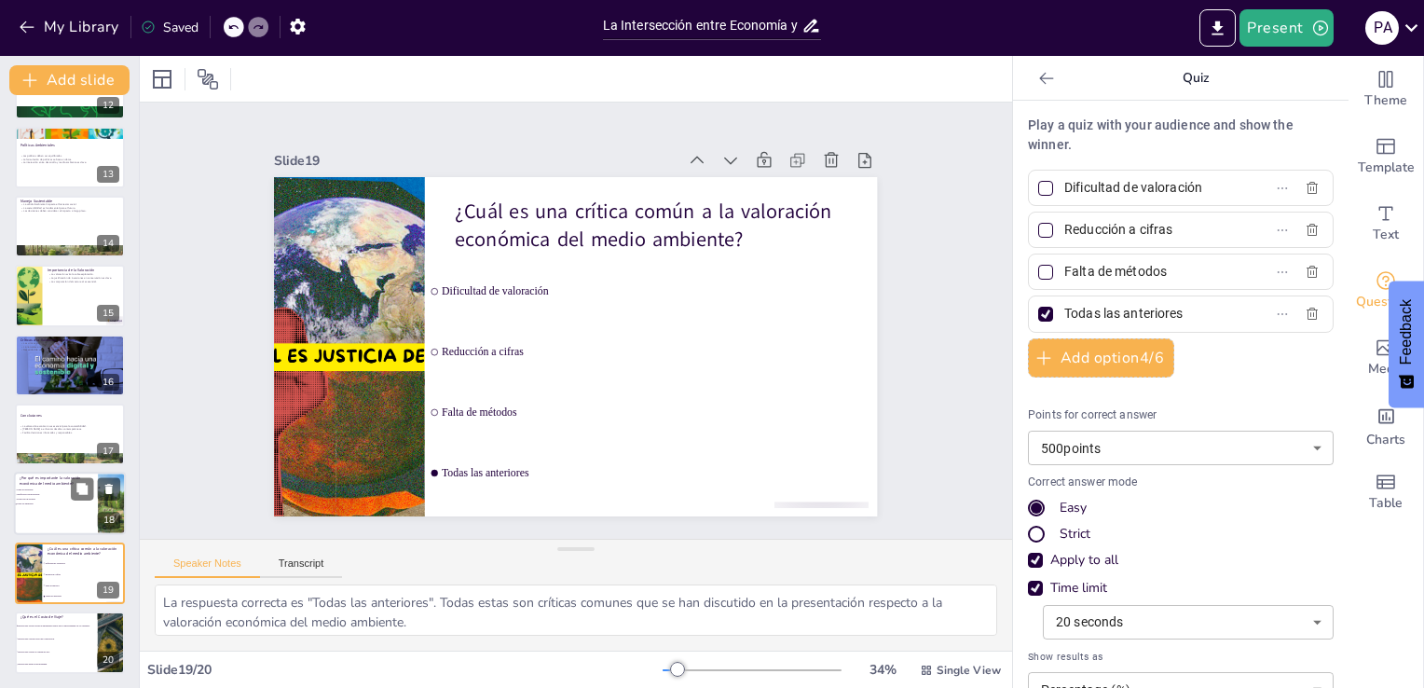
click at [63, 516] on div at bounding box center [70, 504] width 112 height 63
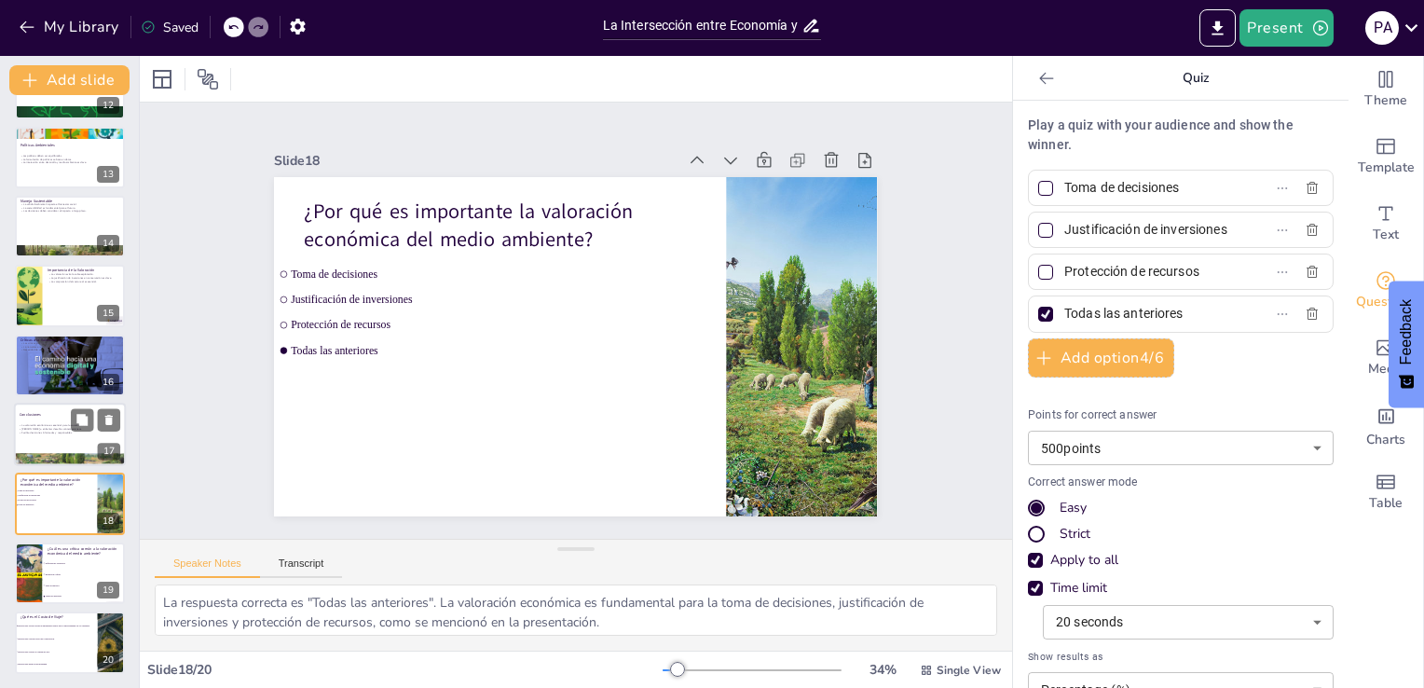
click at [44, 428] on p "[PERSON_NAME] a enfrentar desafíos contemporáneos." at bounding box center [69, 430] width 101 height 4
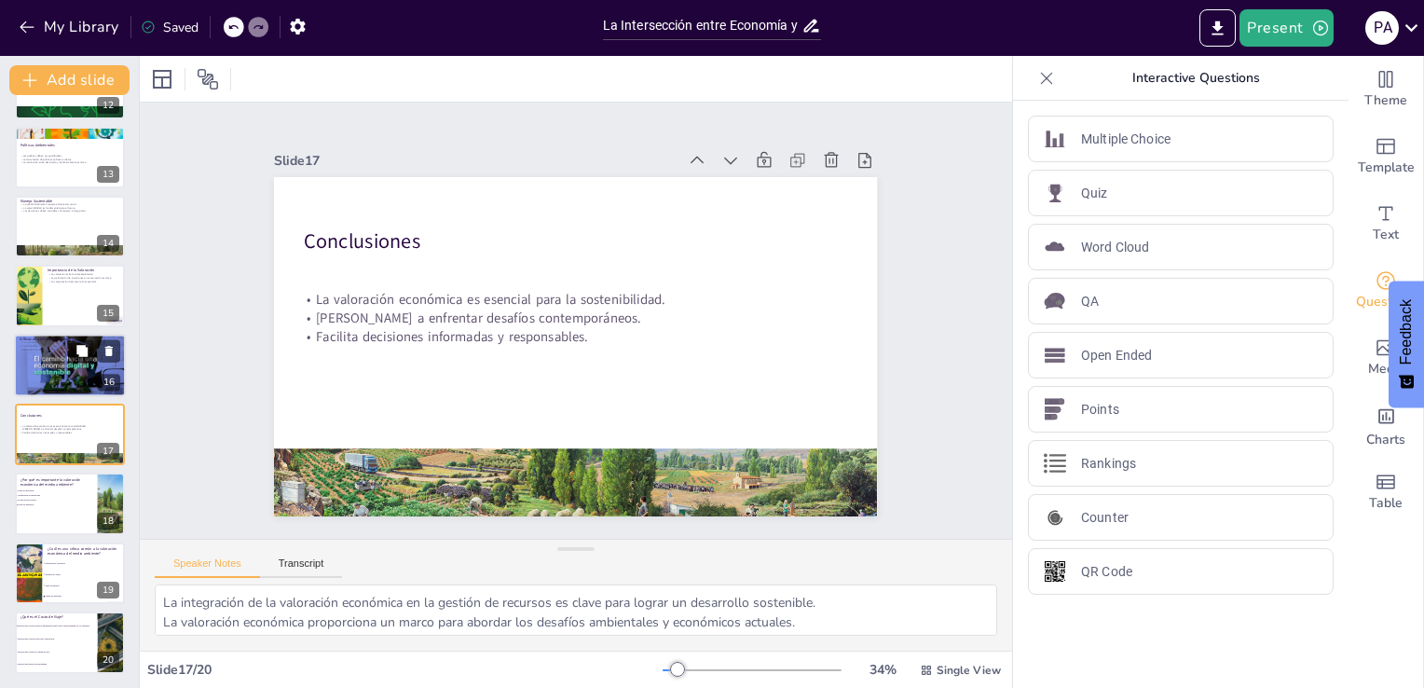
click at [44, 368] on div at bounding box center [70, 365] width 166 height 63
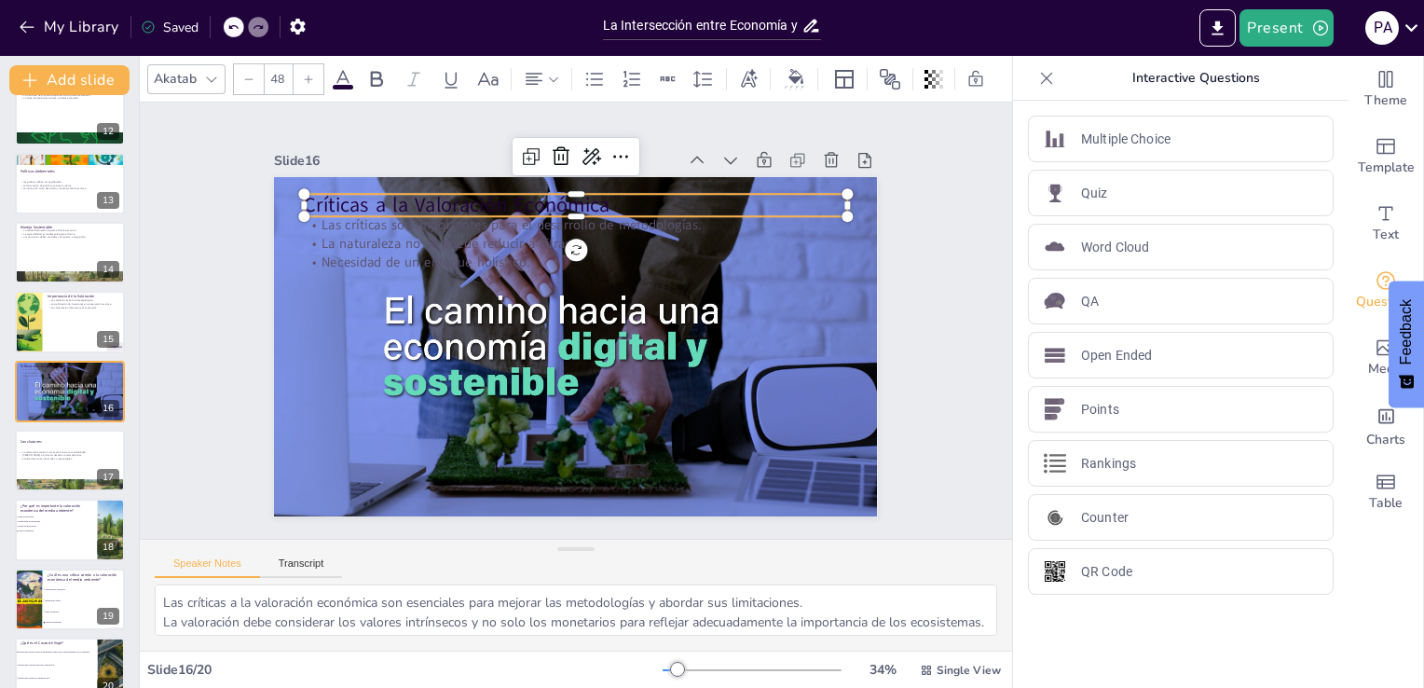
click at [373, 188] on p "Críticas a la Valoración Económica" at bounding box center [588, 206] width 542 height 85
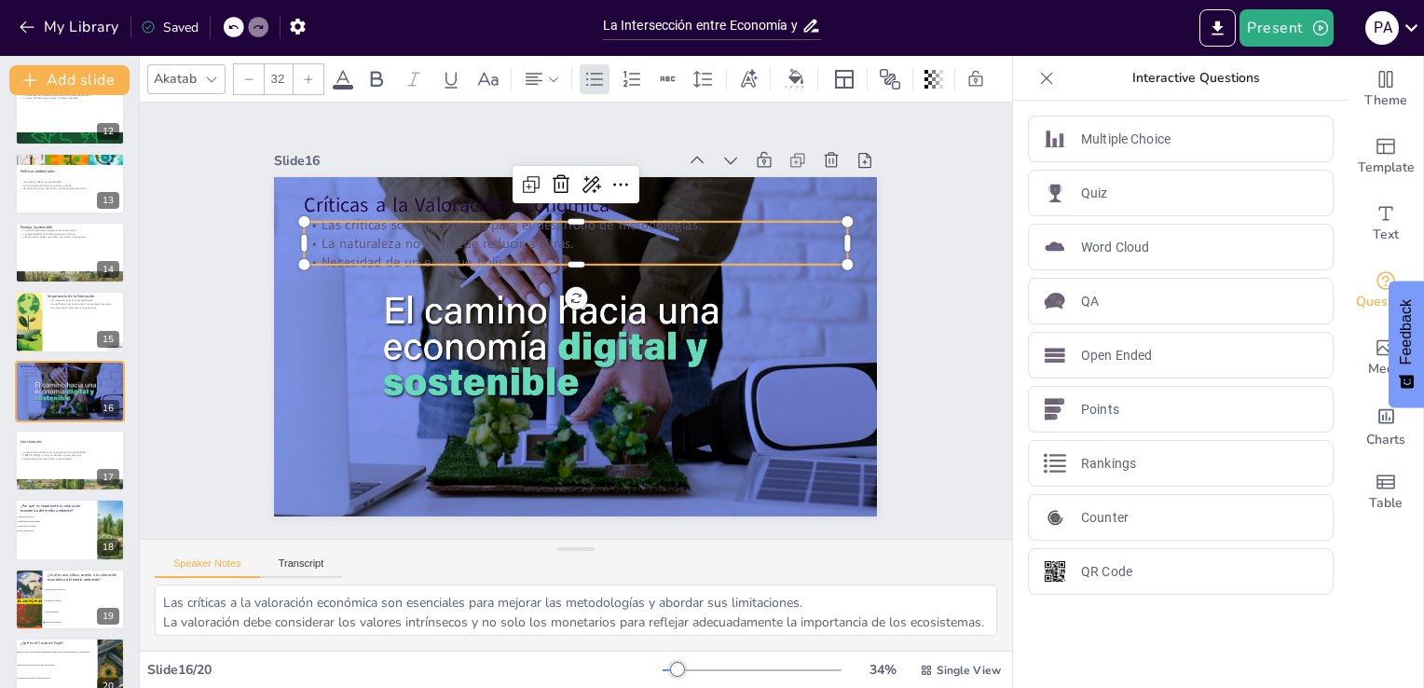
click at [408, 259] on div "Críticas a la Valoración Económica Las críticas son importantes para el desarro…" at bounding box center [551, 325] width 458 height 661
click at [553, 239] on p "La naturaleza no se puede reducir a cifras." at bounding box center [584, 244] width 542 height 76
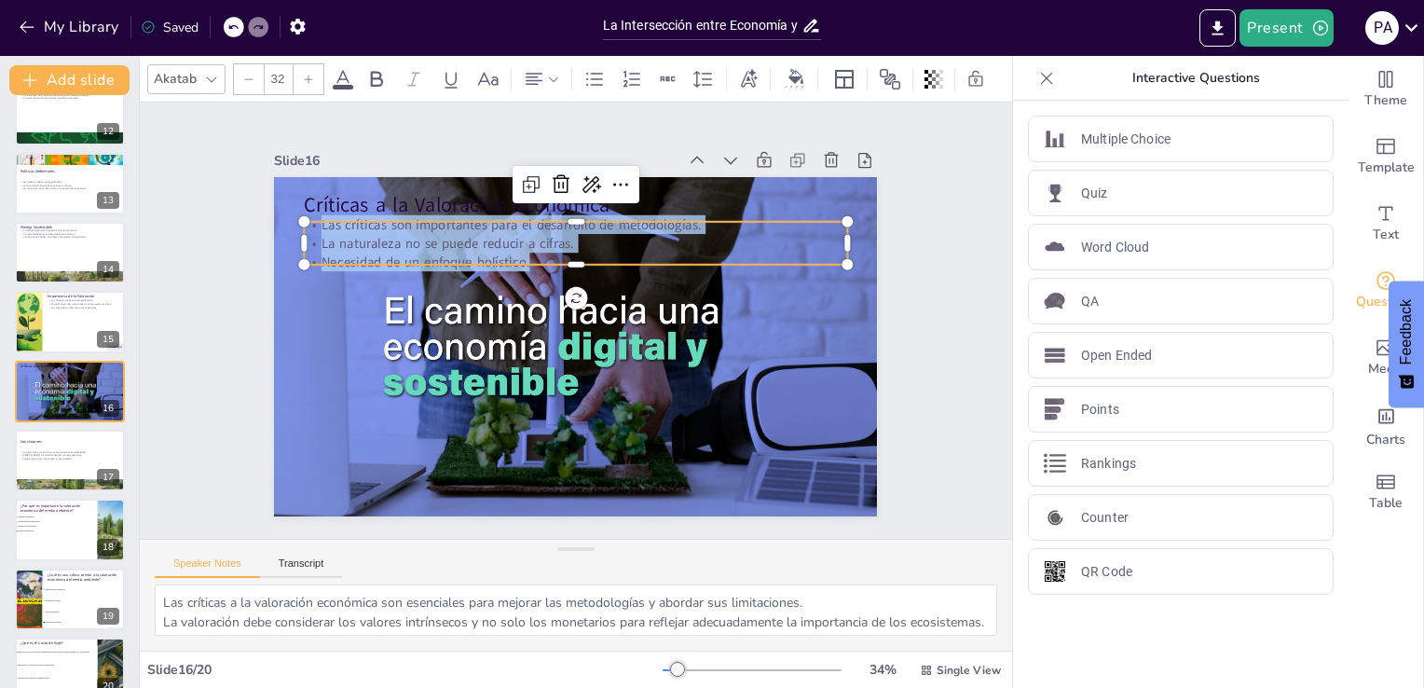
drag, startPoint x: 533, startPoint y: 250, endPoint x: 295, endPoint y: 211, distance: 240.9
click at [295, 211] on div "Críticas a la Valoración Económica Las críticas son importantes para el desarro…" at bounding box center [573, 346] width 636 height 401
click at [332, 72] on icon at bounding box center [343, 79] width 22 height 22
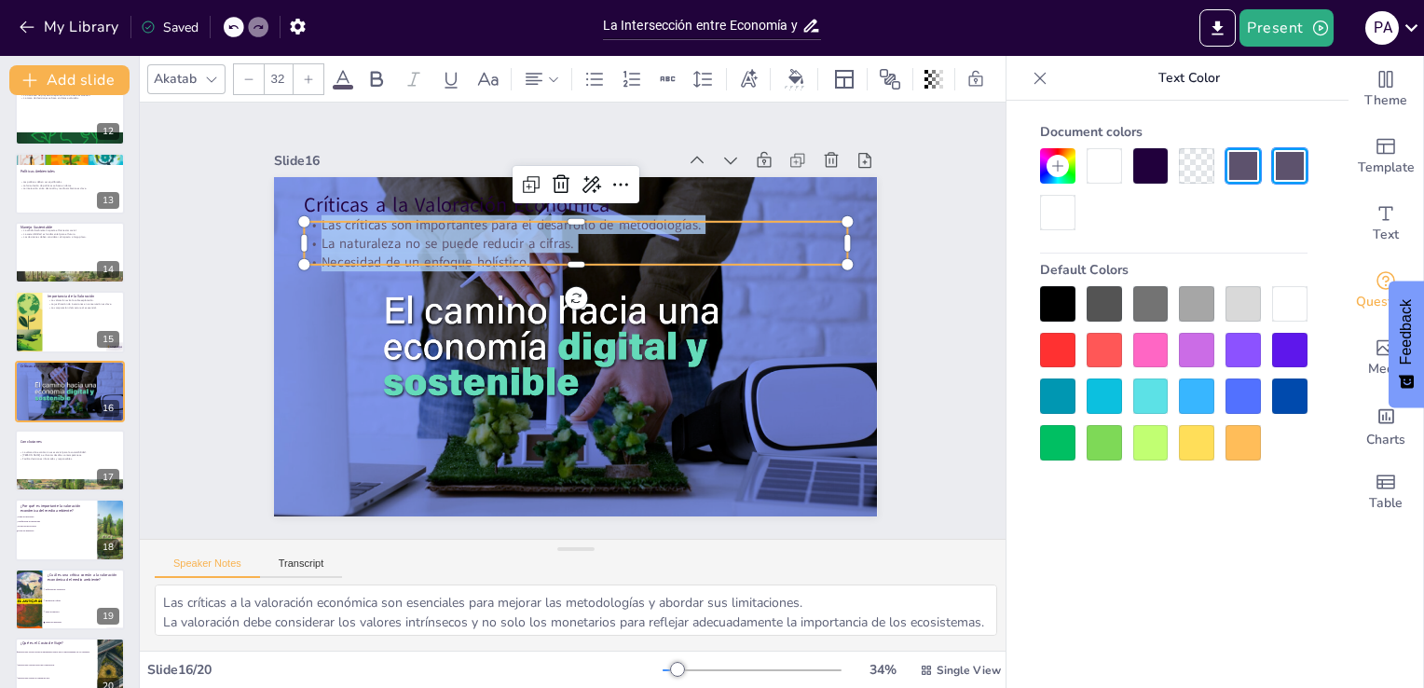
click at [1281, 311] on div at bounding box center [1289, 303] width 35 height 35
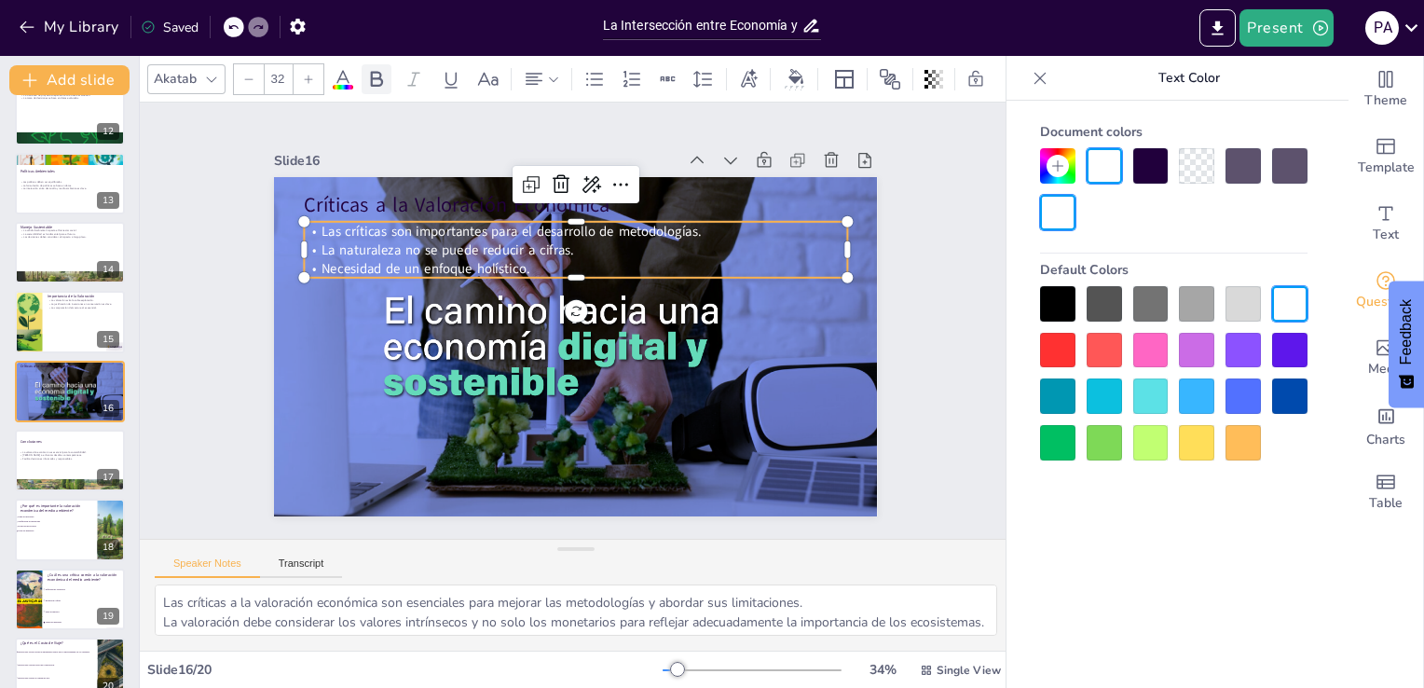
click at [369, 71] on icon at bounding box center [376, 79] width 22 height 22
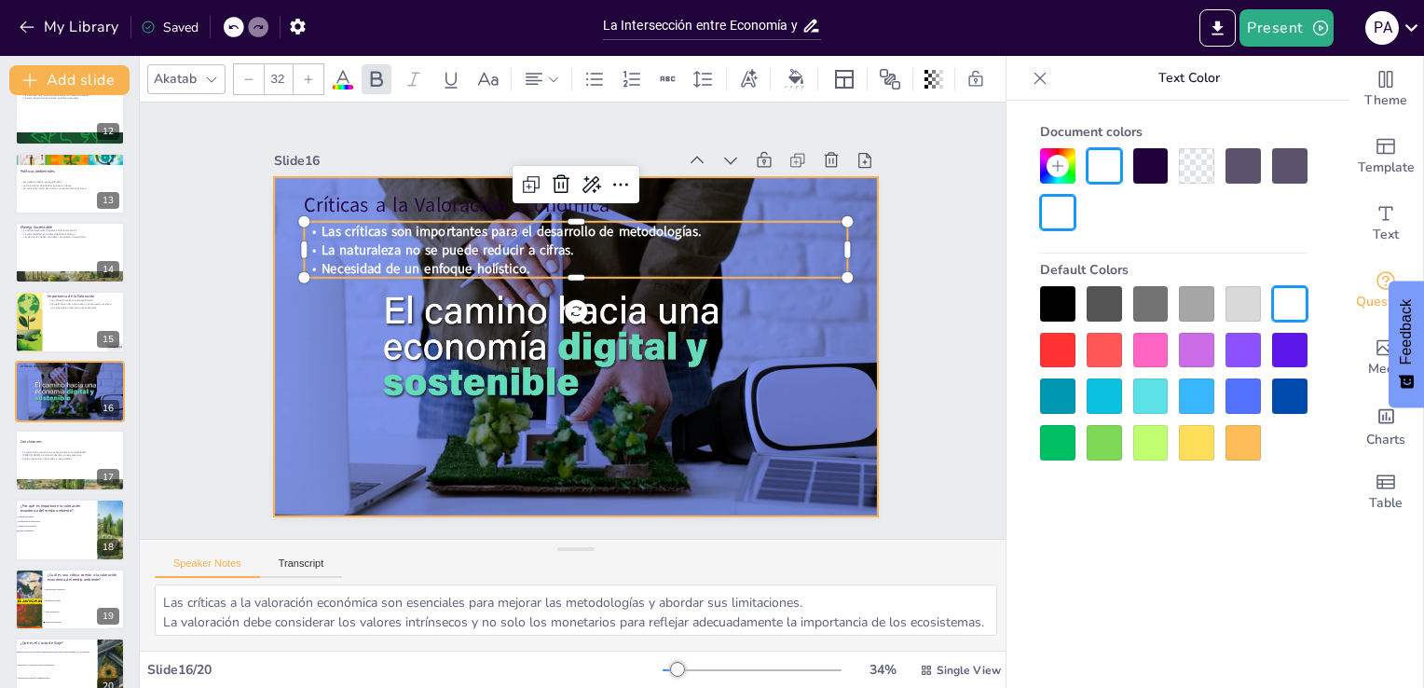
click at [410, 323] on div at bounding box center [573, 346] width 925 height 431
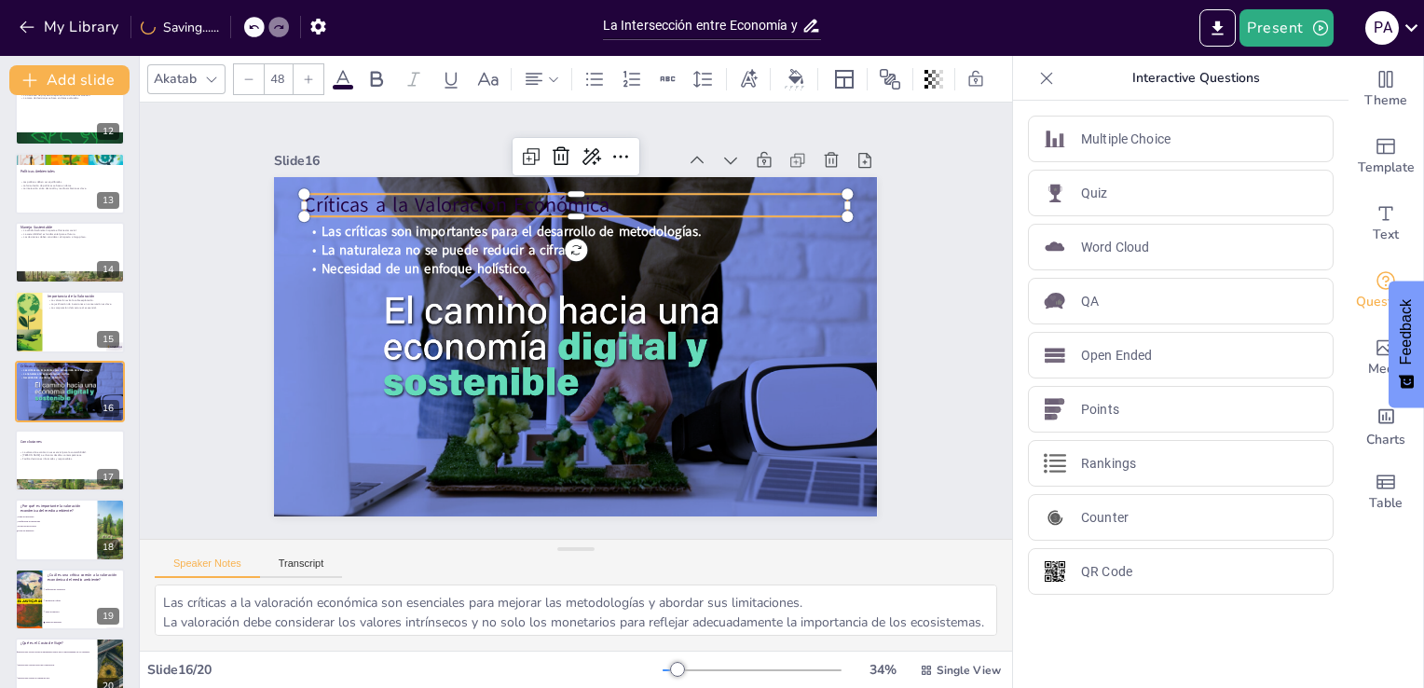
click at [565, 188] on p "Críticas a la Valoración Económica" at bounding box center [588, 206] width 542 height 85
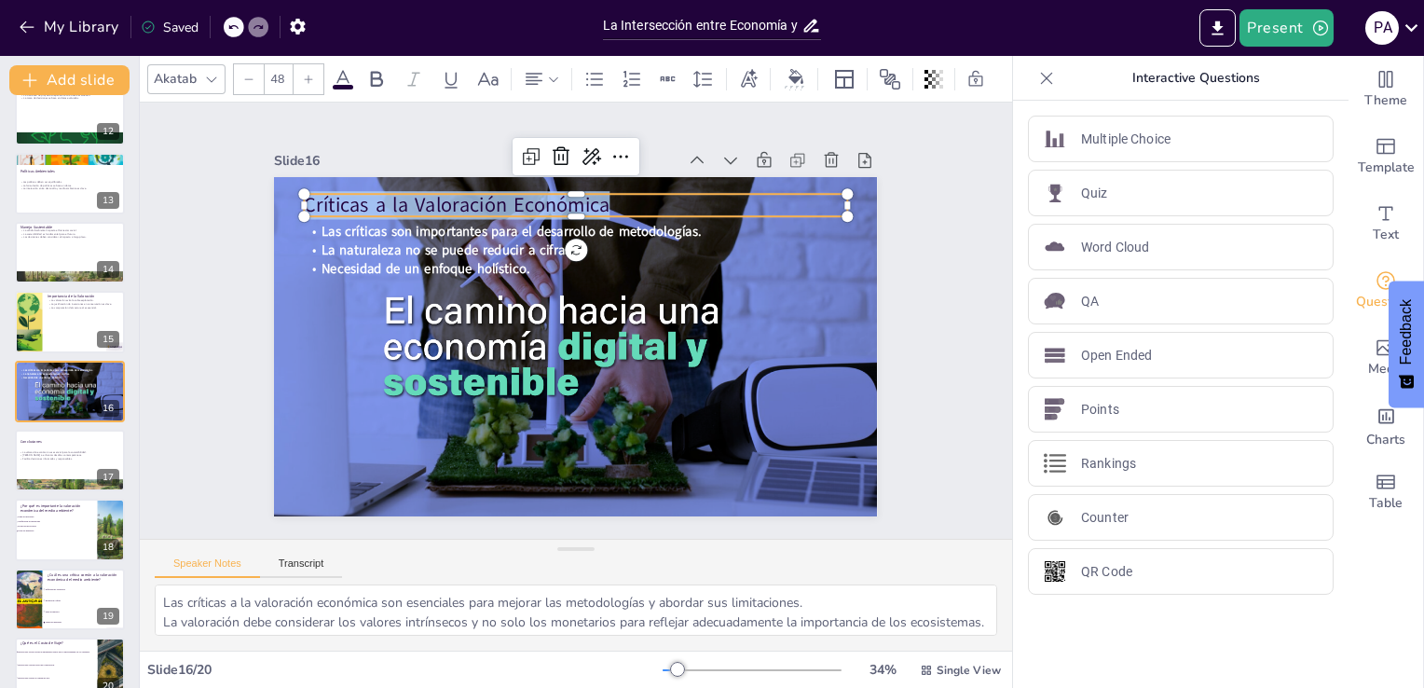
drag, startPoint x: 599, startPoint y: 197, endPoint x: 295, endPoint y: 200, distance: 303.9
click at [470, 200] on p "Críticas a la Valoración Económica" at bounding box center [662, 244] width 384 height 422
drag, startPoint x: 348, startPoint y: 58, endPoint x: 343, endPoint y: 71, distance: 13.9
click at [343, 71] on div "Akatab 48" at bounding box center [577, 79] width 860 height 32
click at [343, 71] on icon at bounding box center [343, 79] width 17 height 18
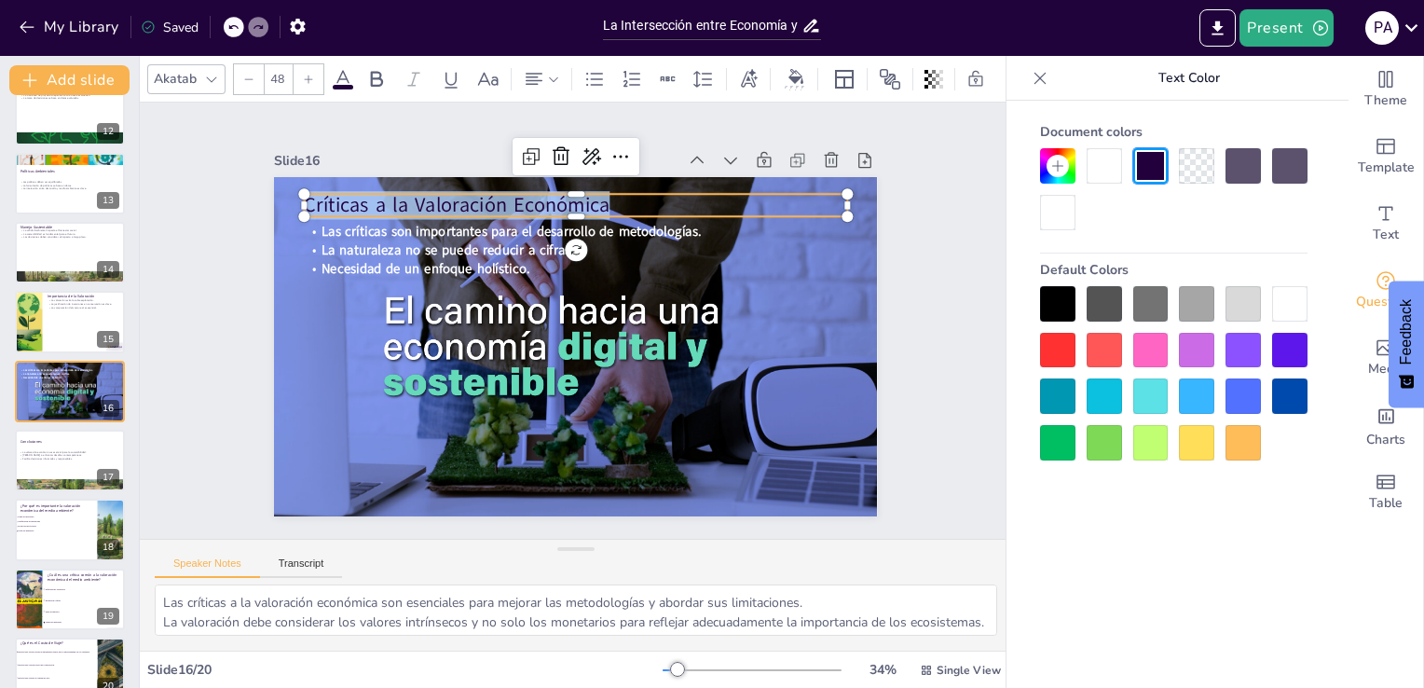
click at [1283, 305] on div at bounding box center [1289, 303] width 35 height 35
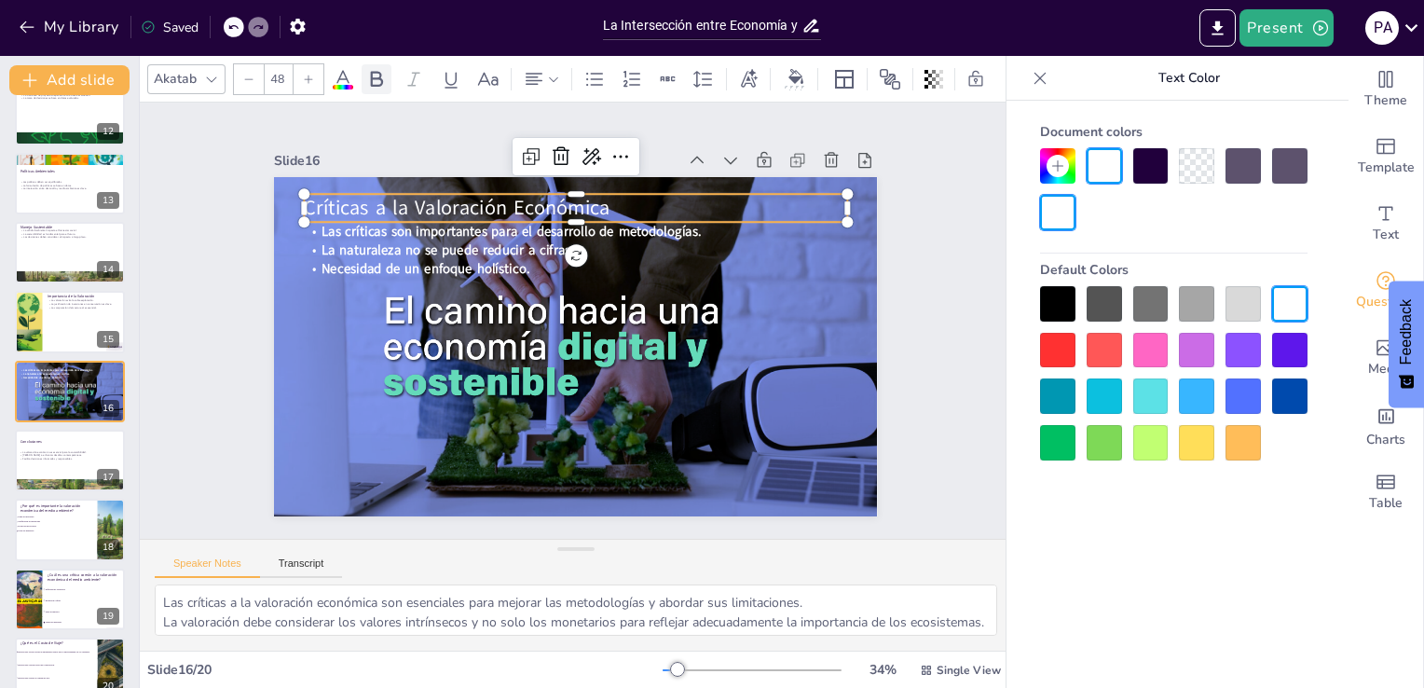
click at [378, 72] on icon at bounding box center [377, 79] width 12 height 16
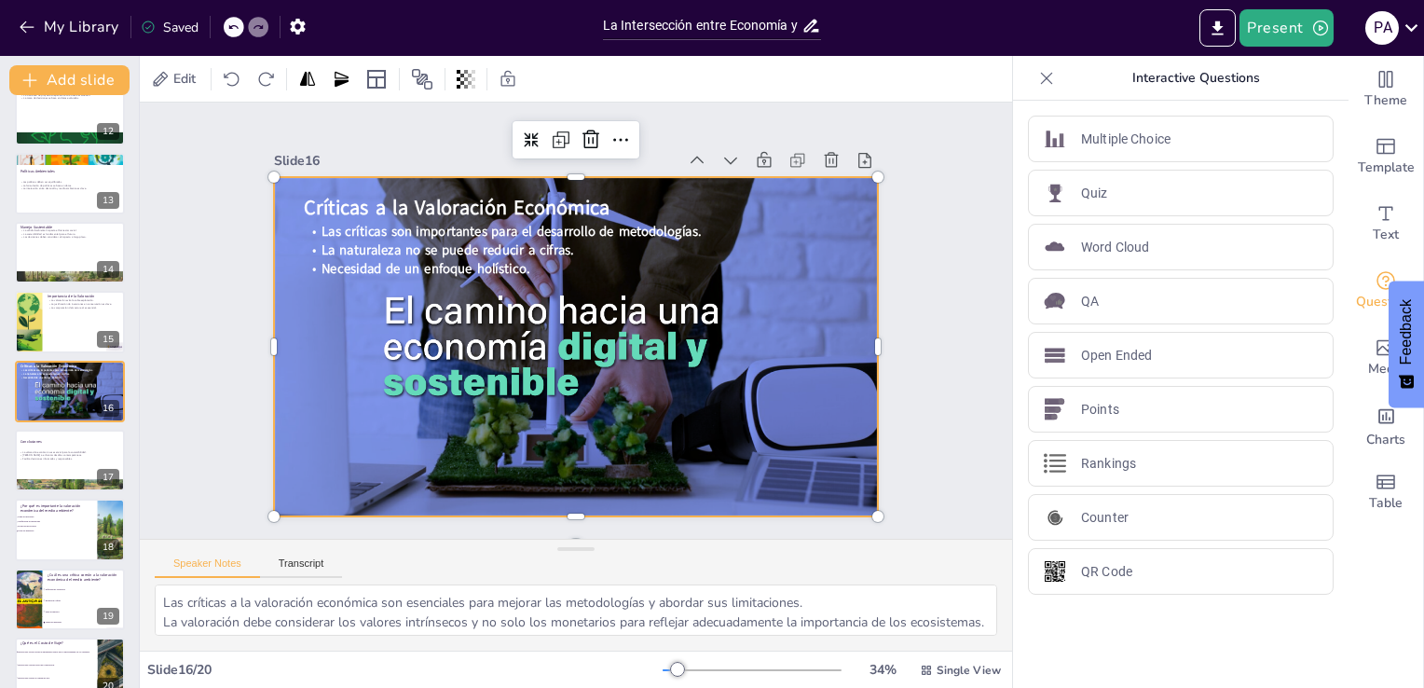
click at [849, 364] on div at bounding box center [573, 346] width 925 height 431
click at [42, 451] on p "La valoración económica es esencial para la sostenibilidad." at bounding box center [69, 452] width 101 height 4
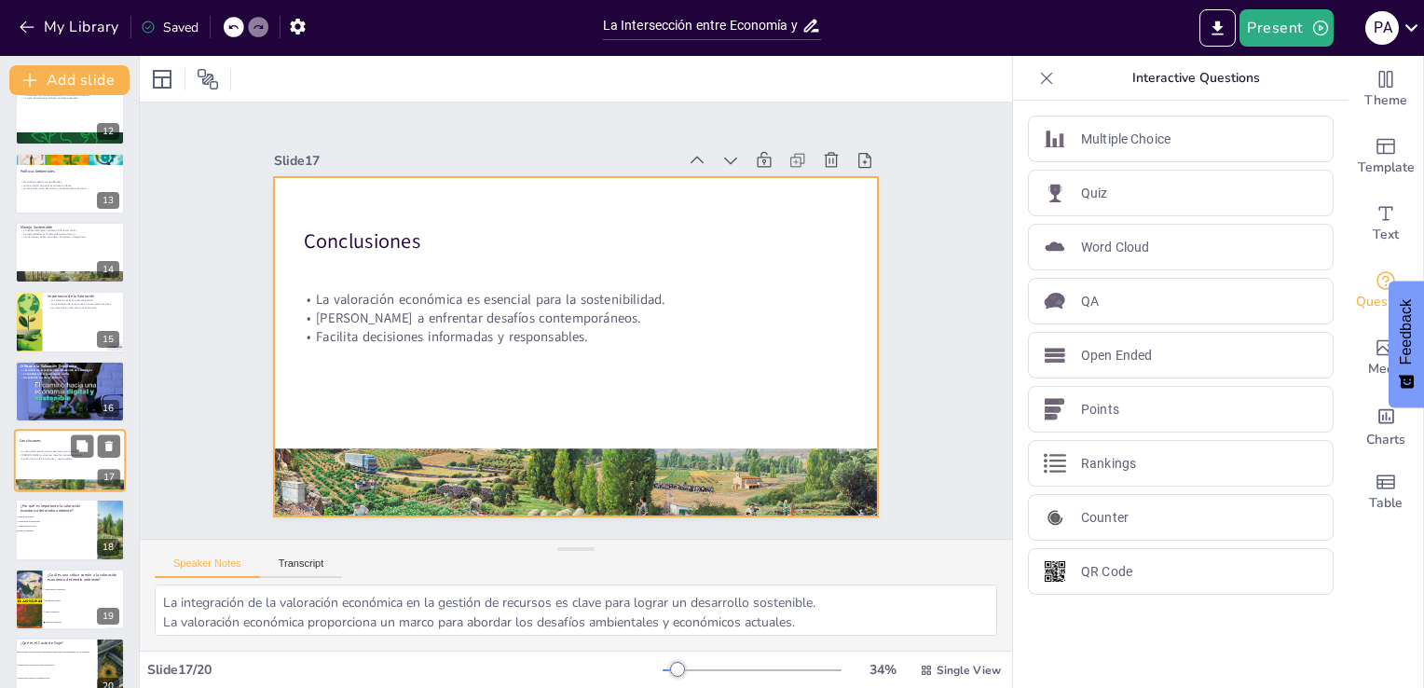
scroll to position [816, 0]
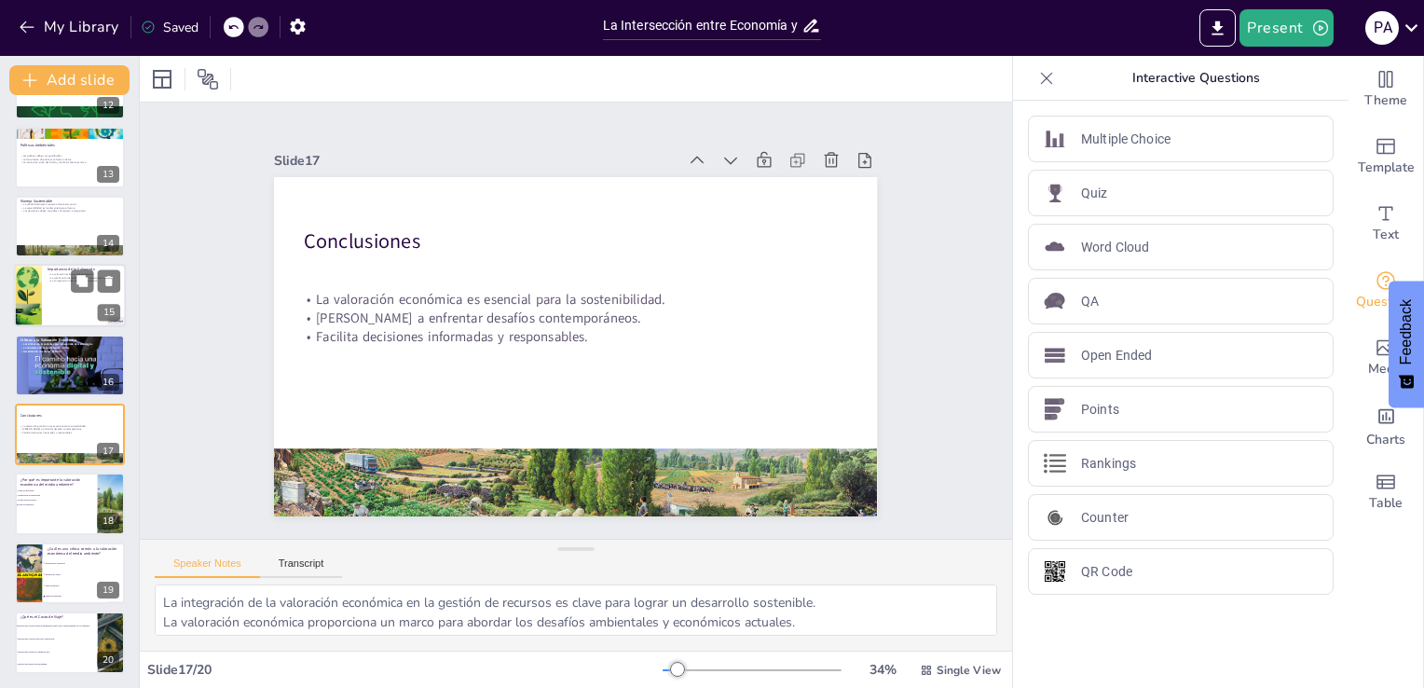
click at [67, 284] on div at bounding box center [70, 296] width 112 height 63
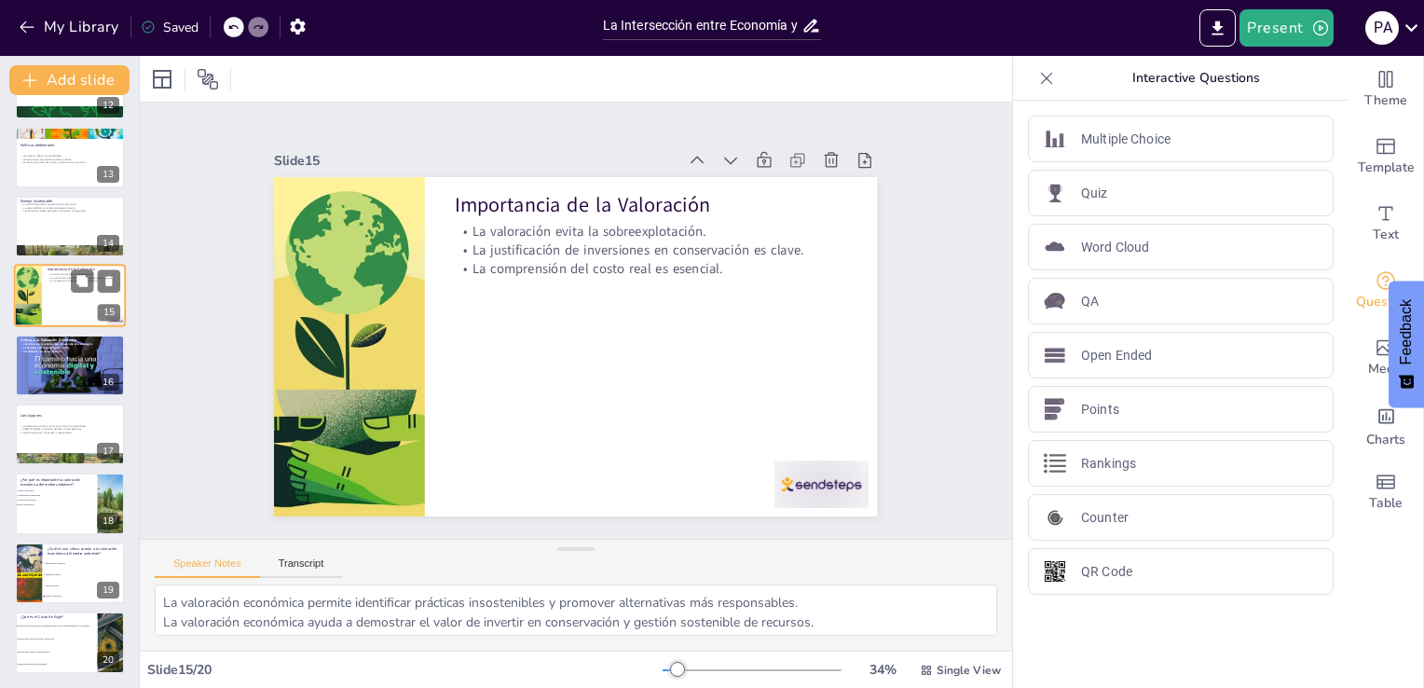
scroll to position [720, 0]
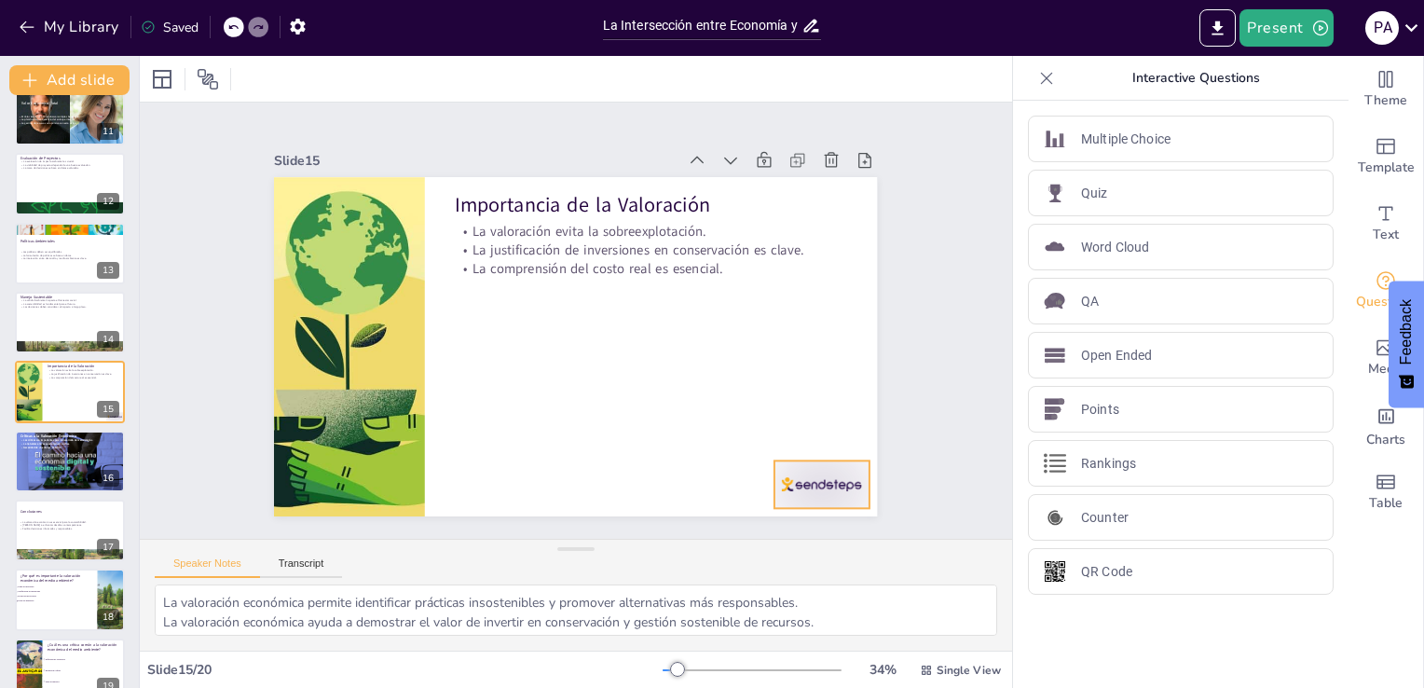
click at [775, 474] on div at bounding box center [822, 484] width 94 height 48
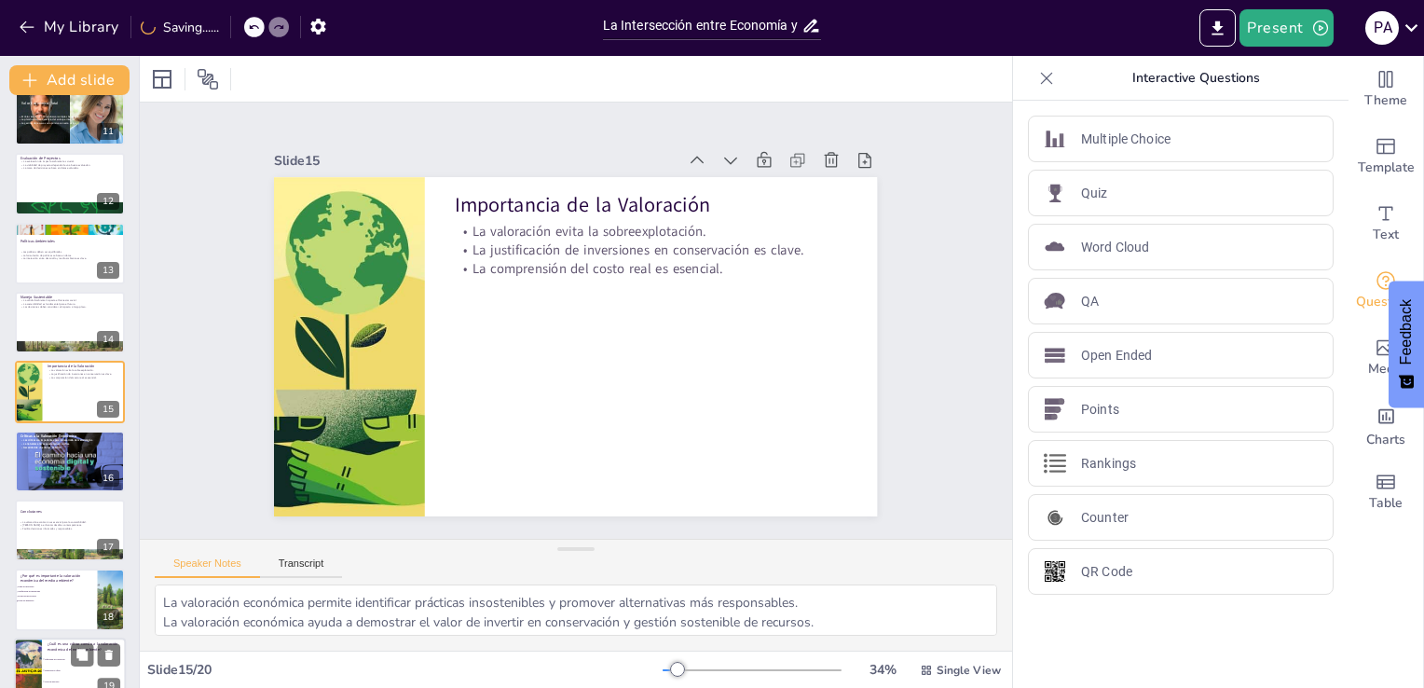
click at [48, 655] on li "Dificultad de valoración" at bounding box center [84, 658] width 84 height 11
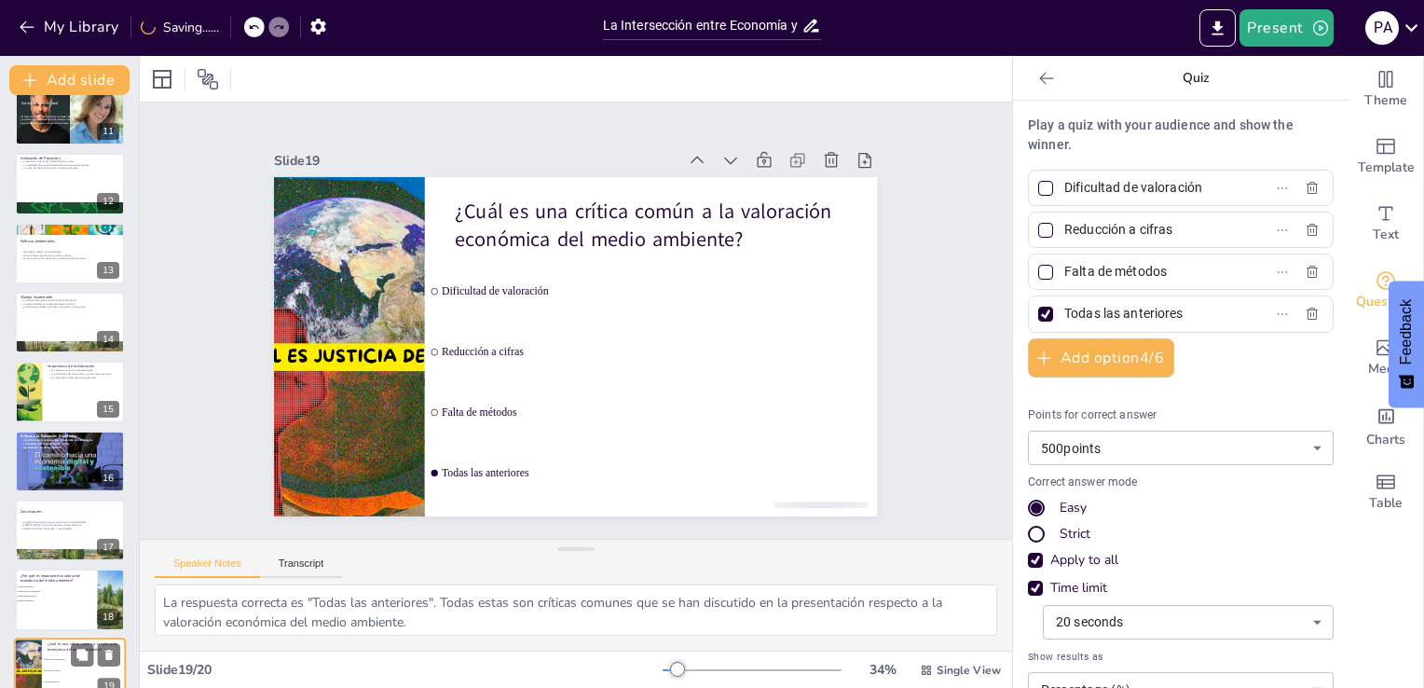
scroll to position [816, 0]
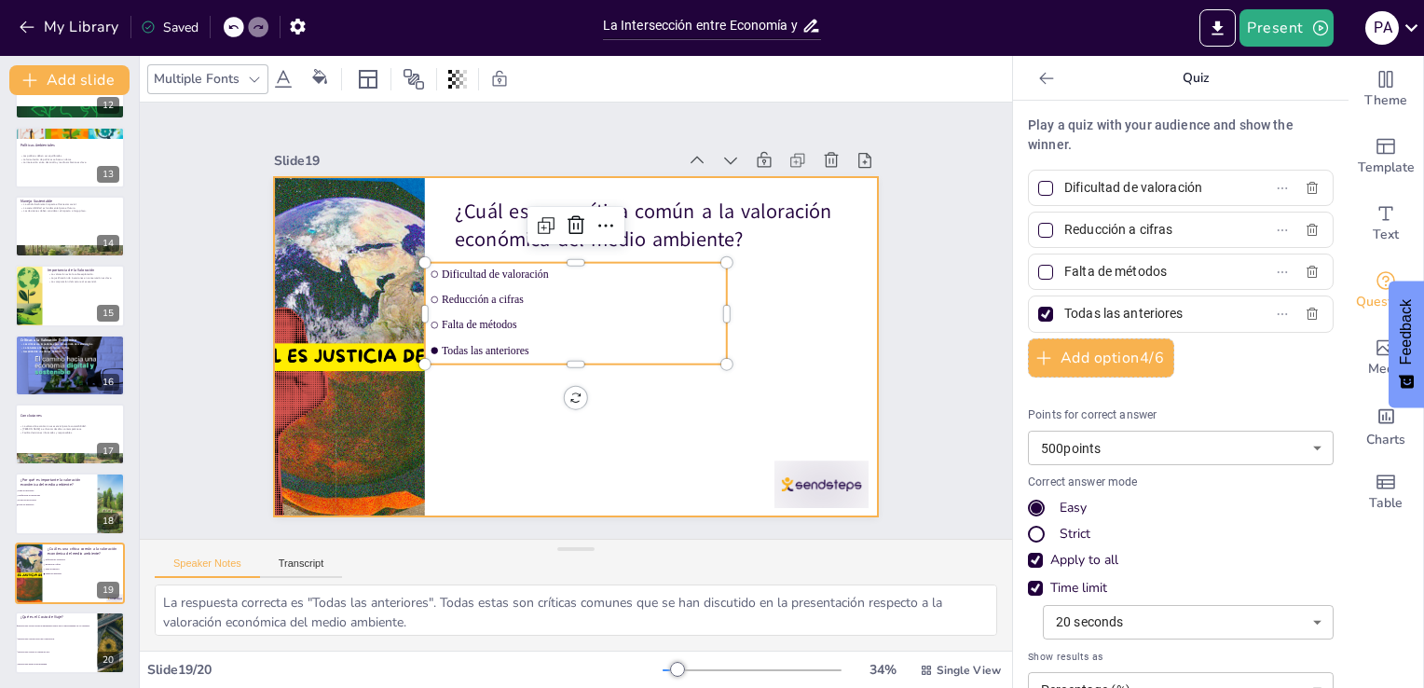
click at [421, 209] on div "¿Cuál es una crítica común a la valoración económica del medio ambiente? Dificu…" at bounding box center [591, 177] width 600 height 62
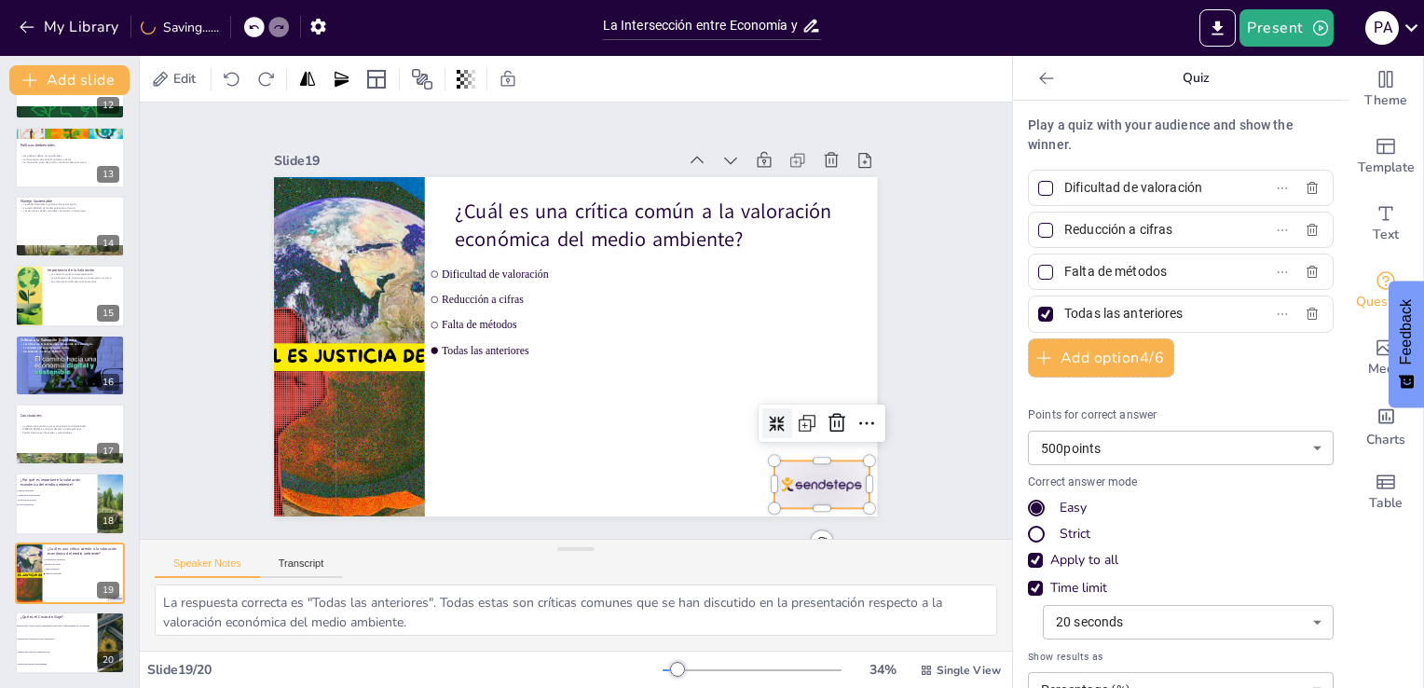
click at [776, 484] on div at bounding box center [803, 509] width 99 height 57
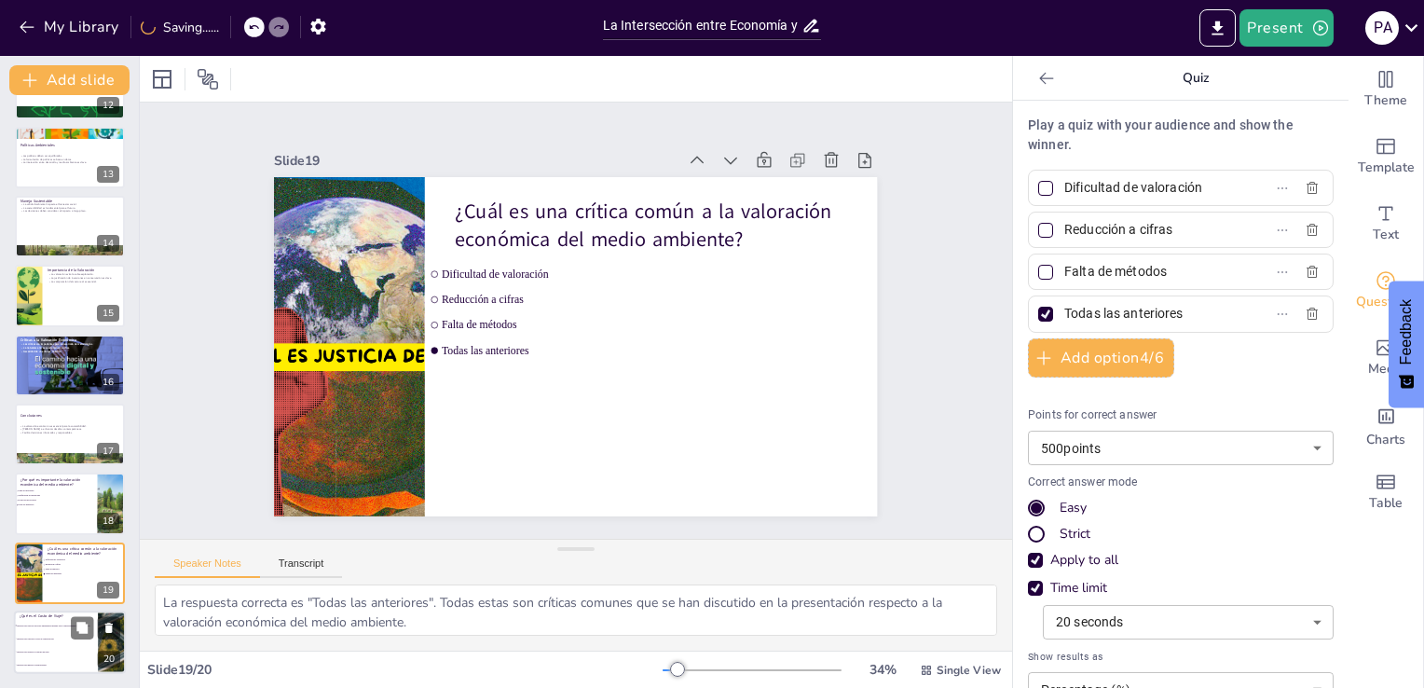
click at [60, 659] on li "Método para medir la biodiversidad." at bounding box center [56, 665] width 84 height 13
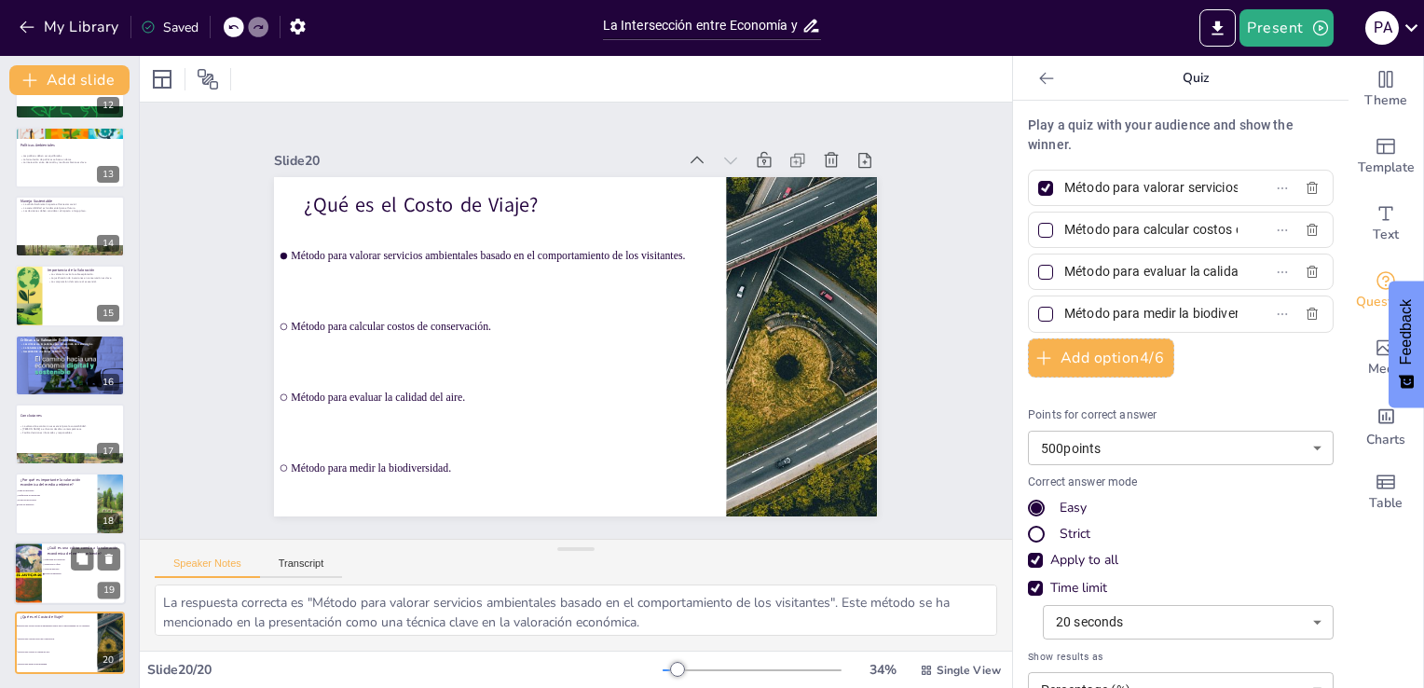
click at [62, 598] on div at bounding box center [70, 573] width 112 height 63
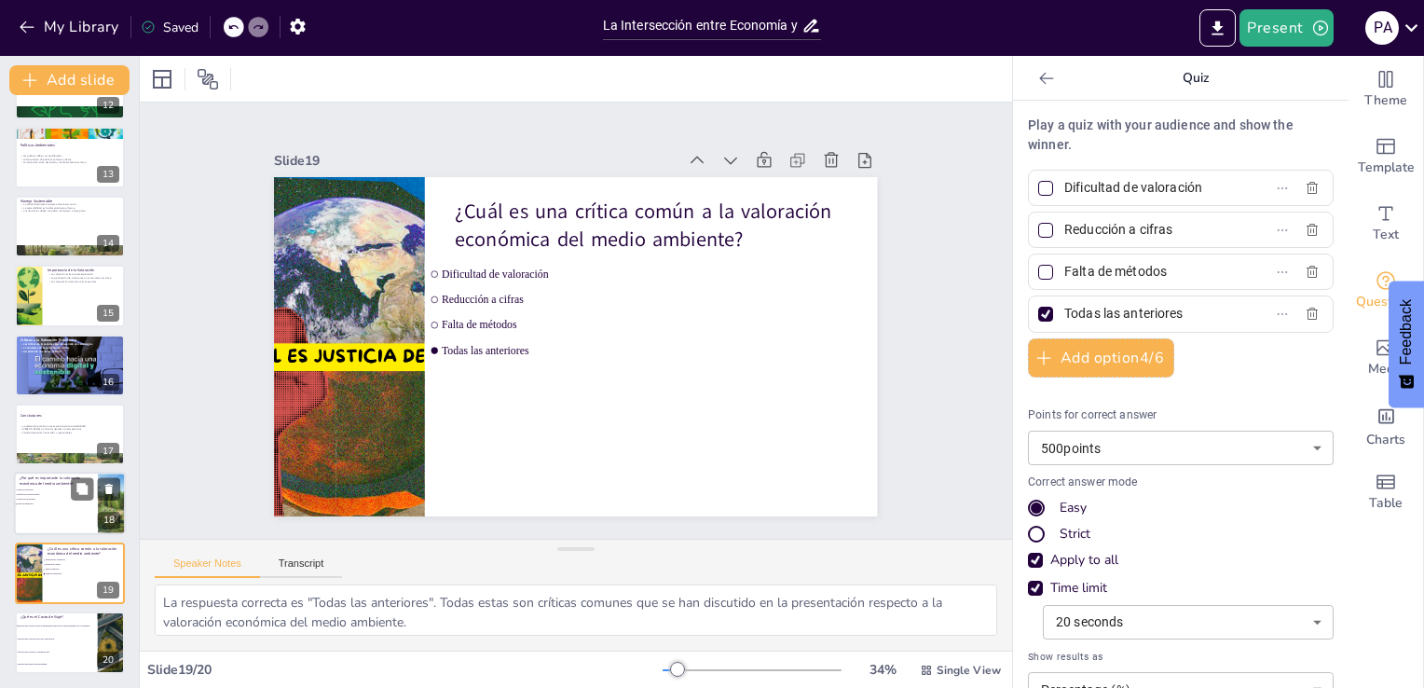
click at [48, 478] on p "¿Por qué es importante la valoración económica del medio ambiente?" at bounding box center [56, 481] width 73 height 10
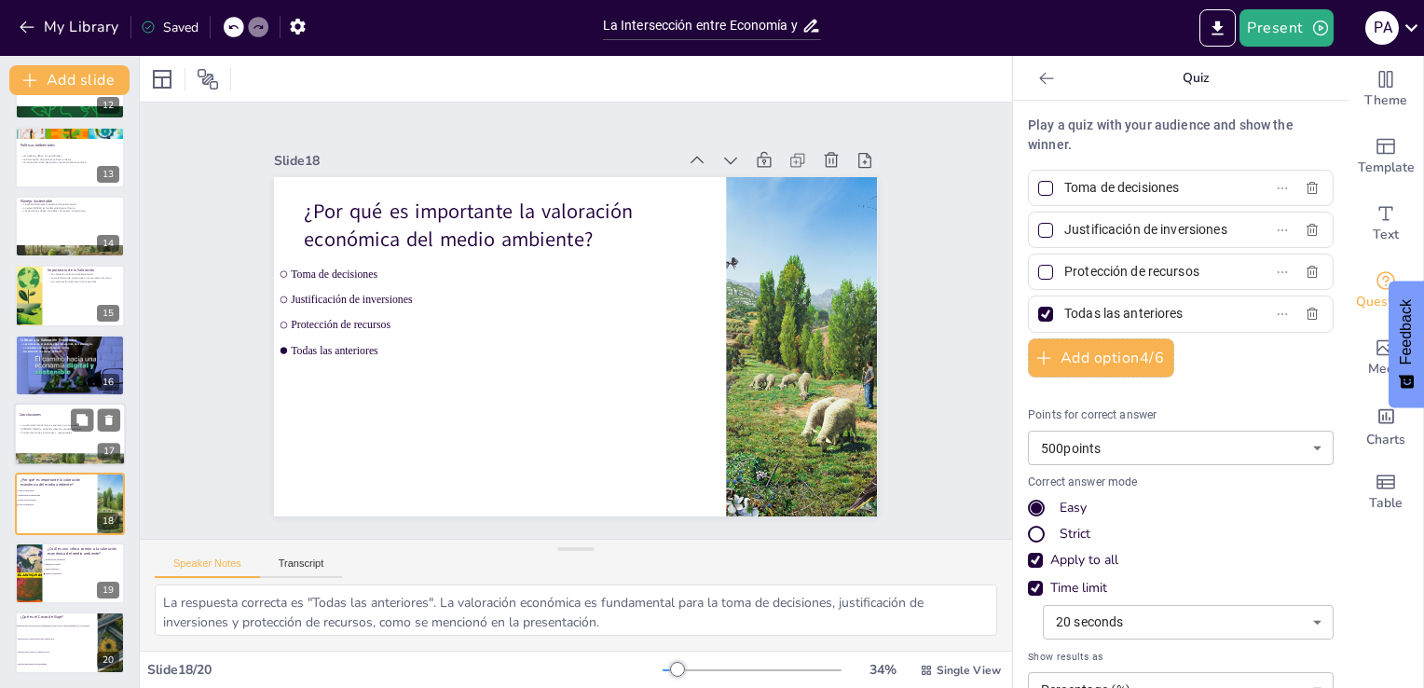
click at [50, 413] on p "Conclusiones" at bounding box center [70, 415] width 101 height 6
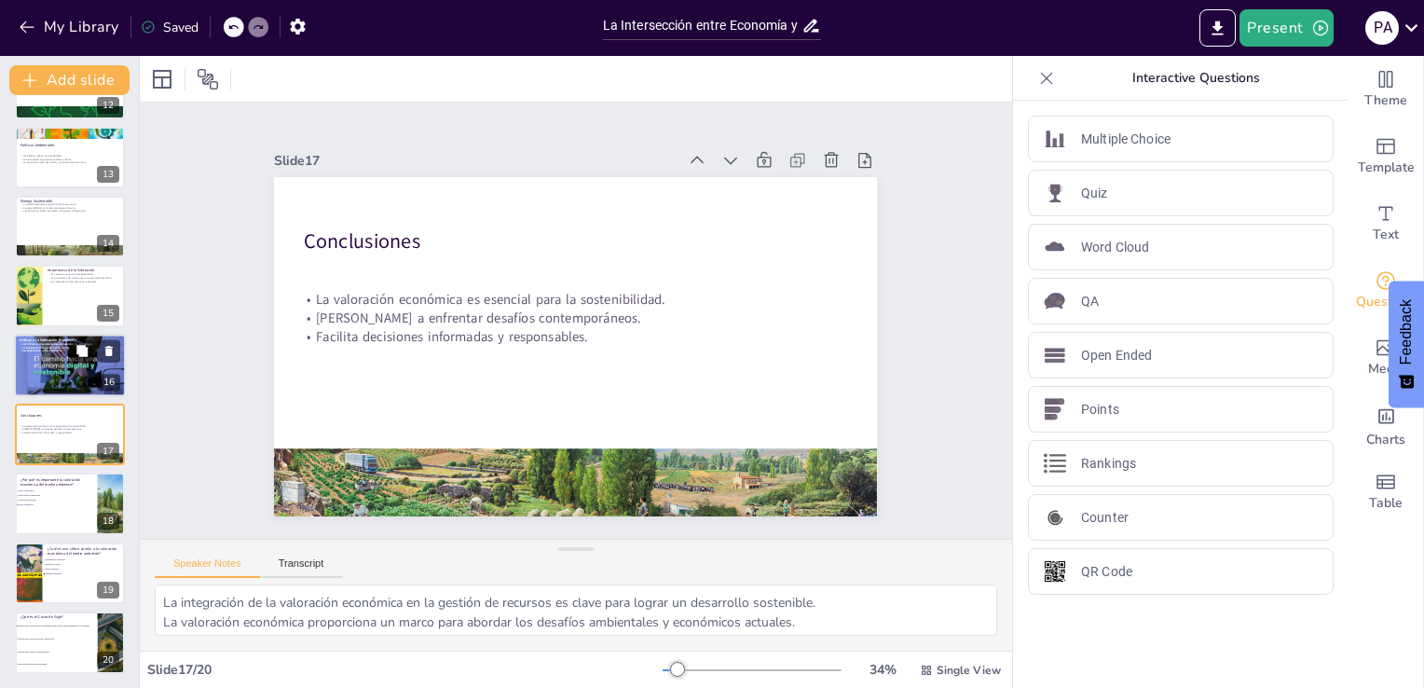
click at [48, 356] on div at bounding box center [70, 365] width 166 height 63
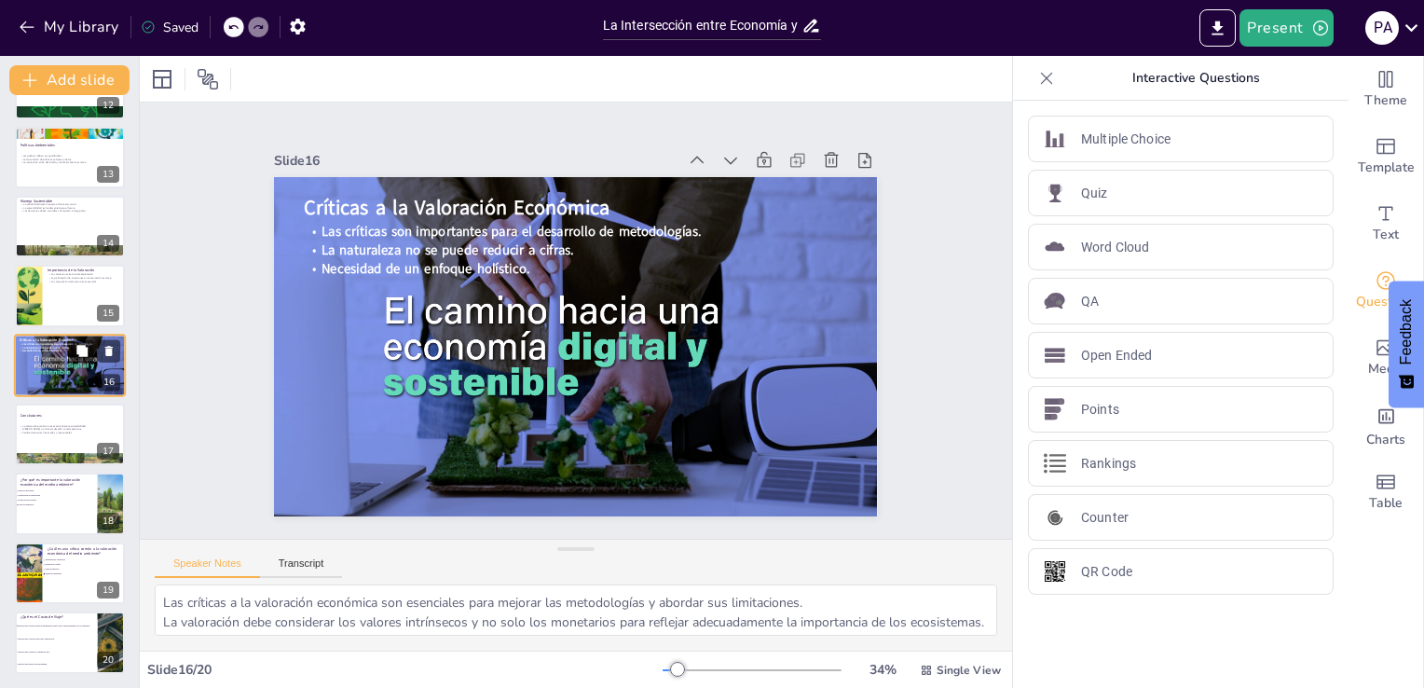
scroll to position [790, 0]
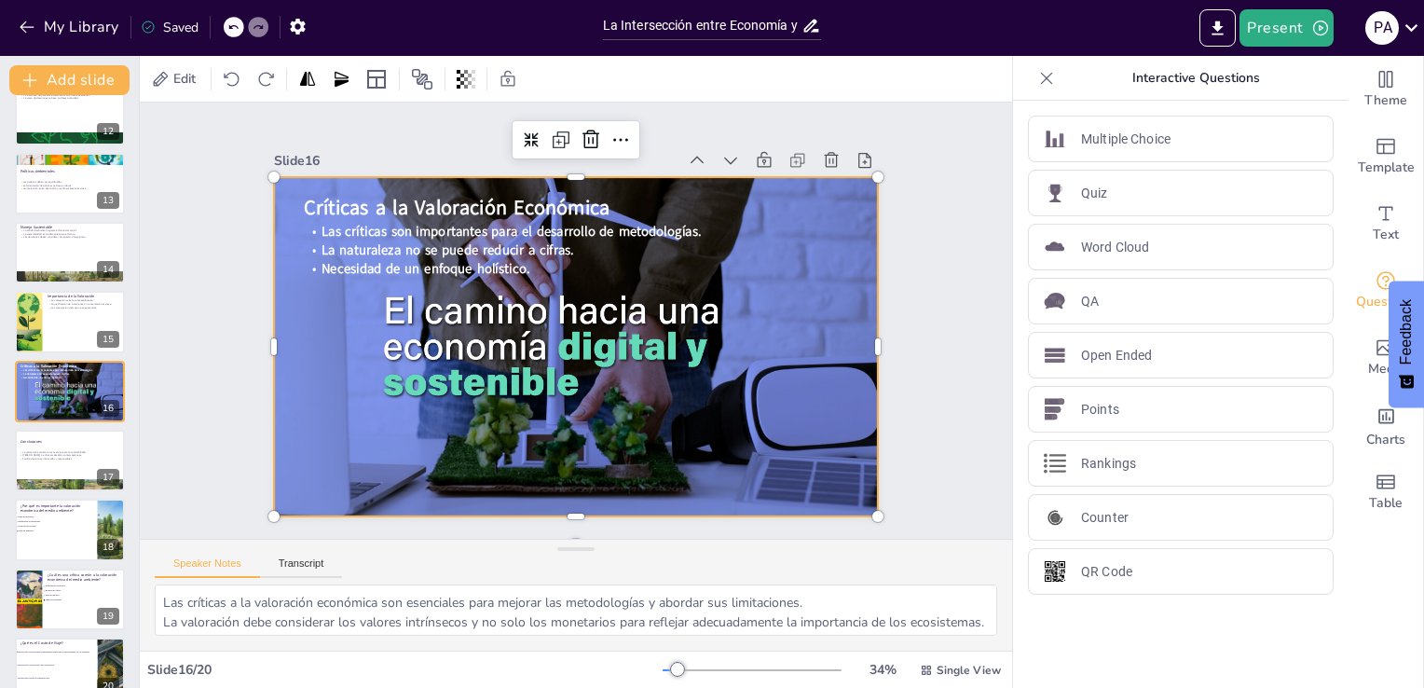
click at [490, 360] on div at bounding box center [573, 346] width 925 height 431
click at [56, 343] on div at bounding box center [70, 322] width 112 height 63
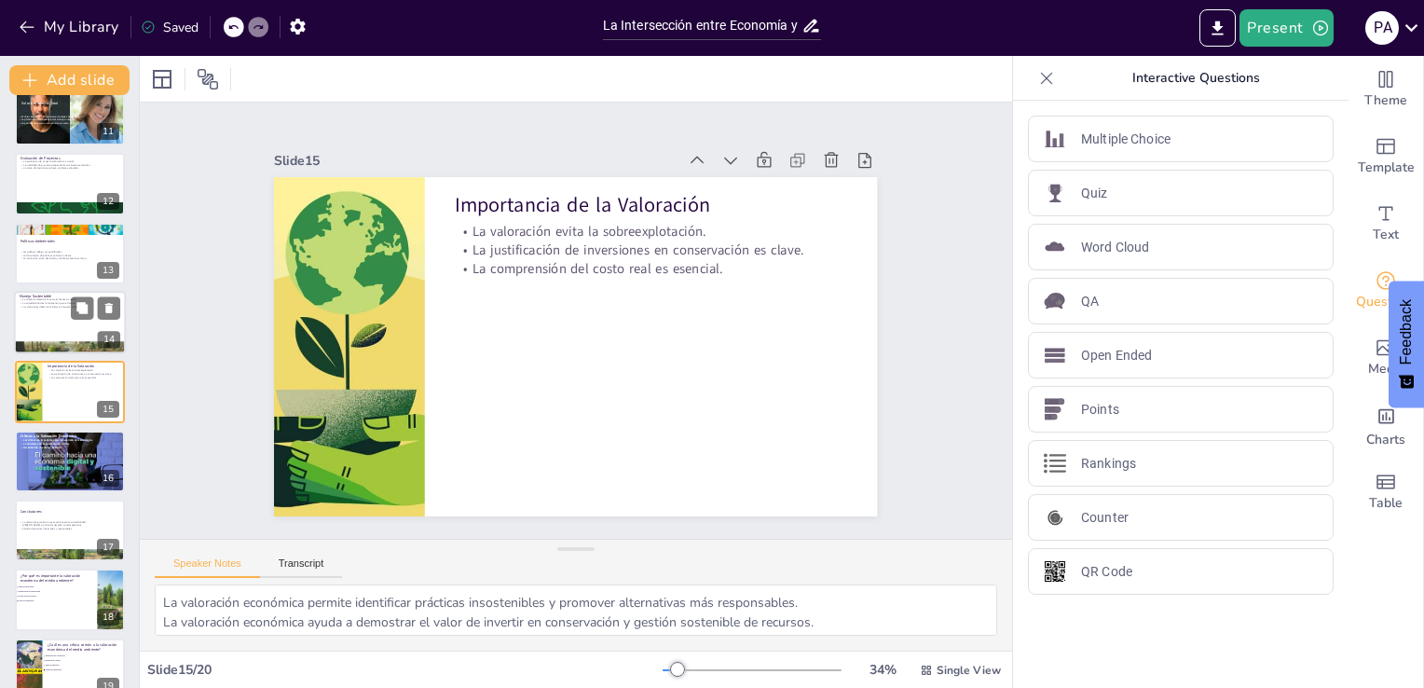
click at [47, 298] on p "La calidad ambiental impacta el bienestar social." at bounding box center [70, 300] width 101 height 4
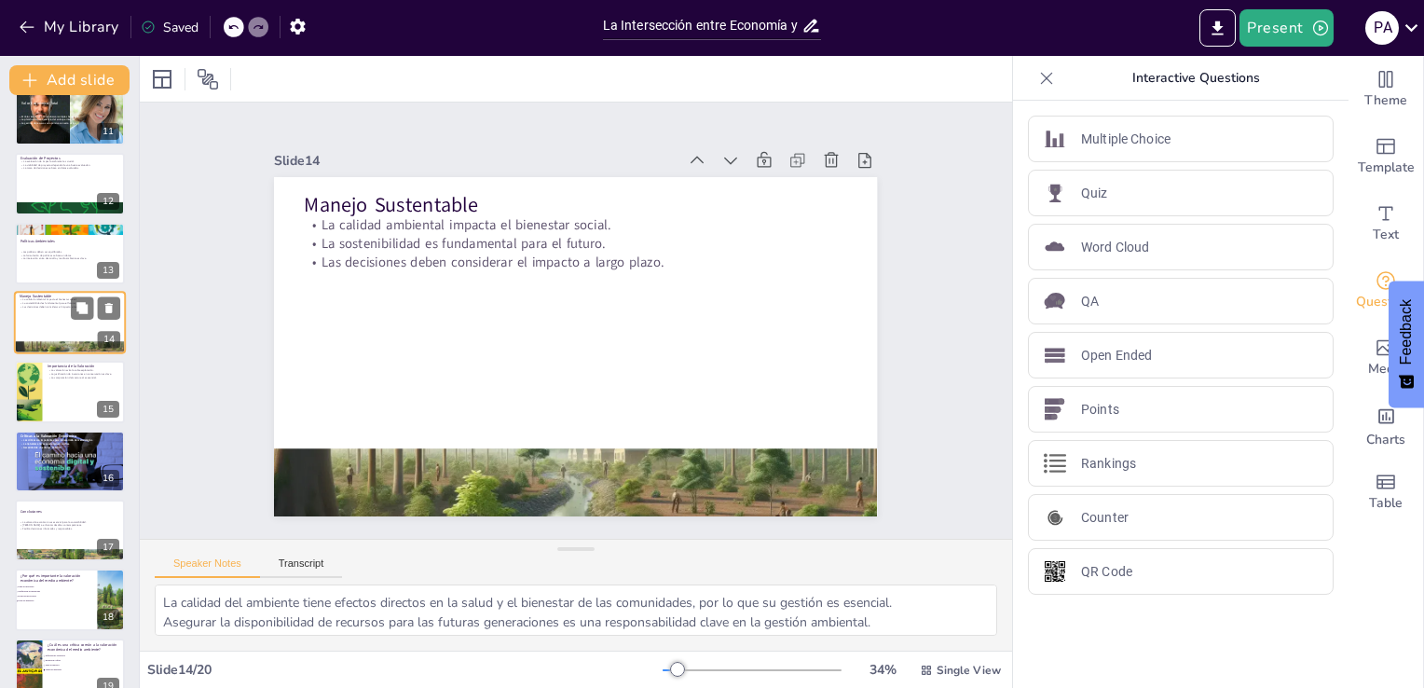
scroll to position [651, 0]
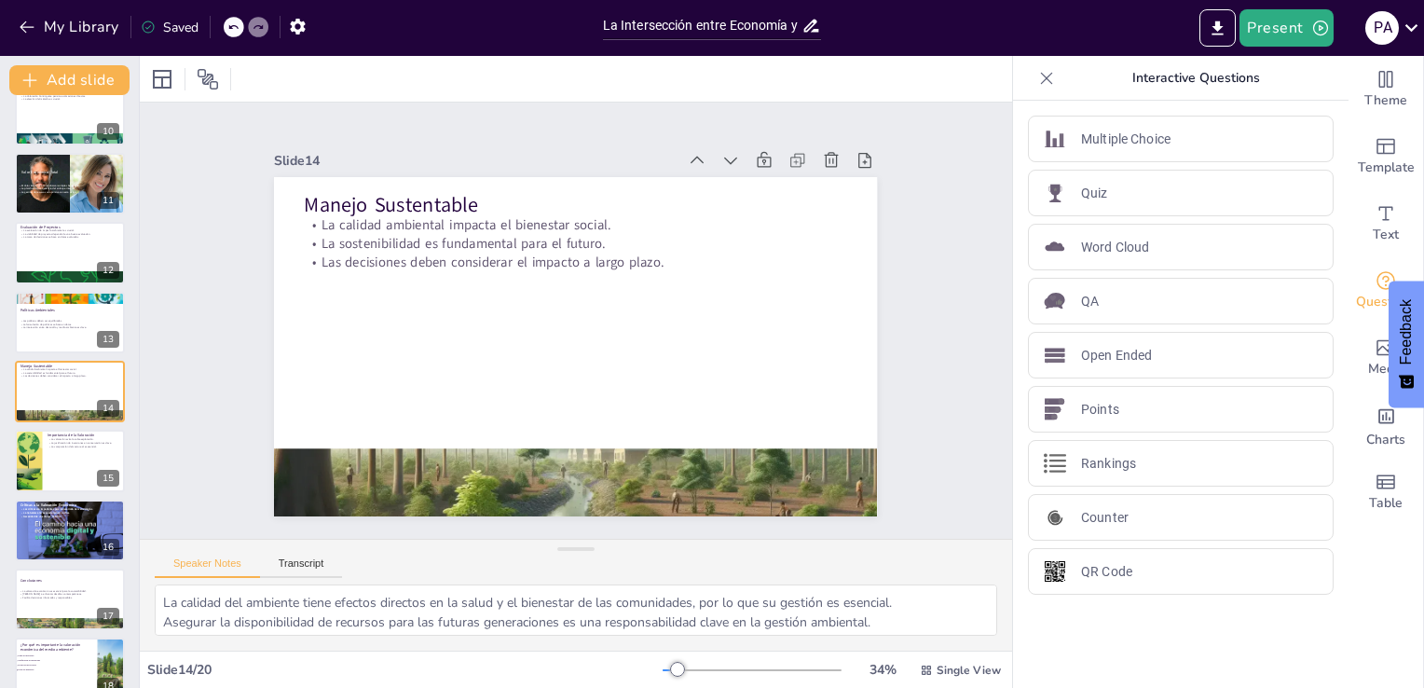
click at [55, 216] on div "La Intersección entre Economía y Medio Ambiente: Un Enfoque Integral Esta prese…" at bounding box center [69, 149] width 139 height 1380
click at [53, 228] on p "La evaluación de impacto ambiental es crucial." at bounding box center [70, 230] width 101 height 4
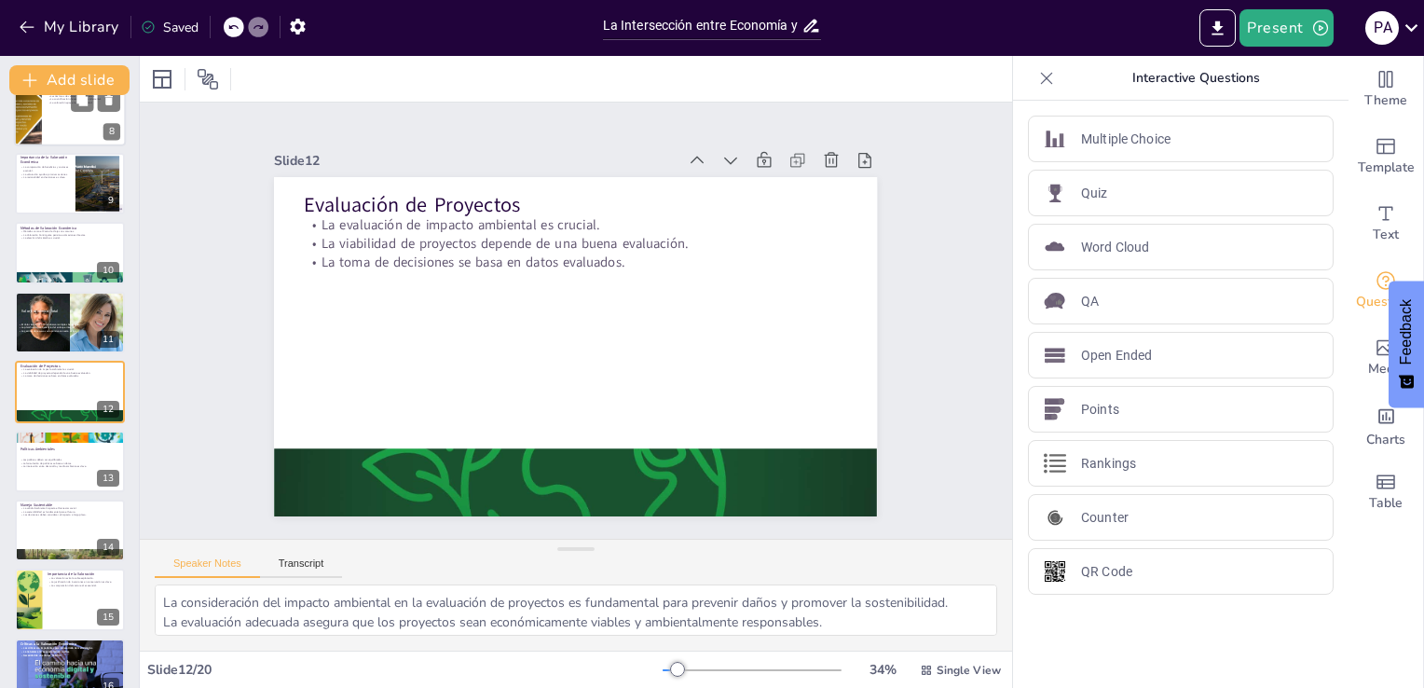
click at [75, 144] on div at bounding box center [70, 114] width 112 height 63
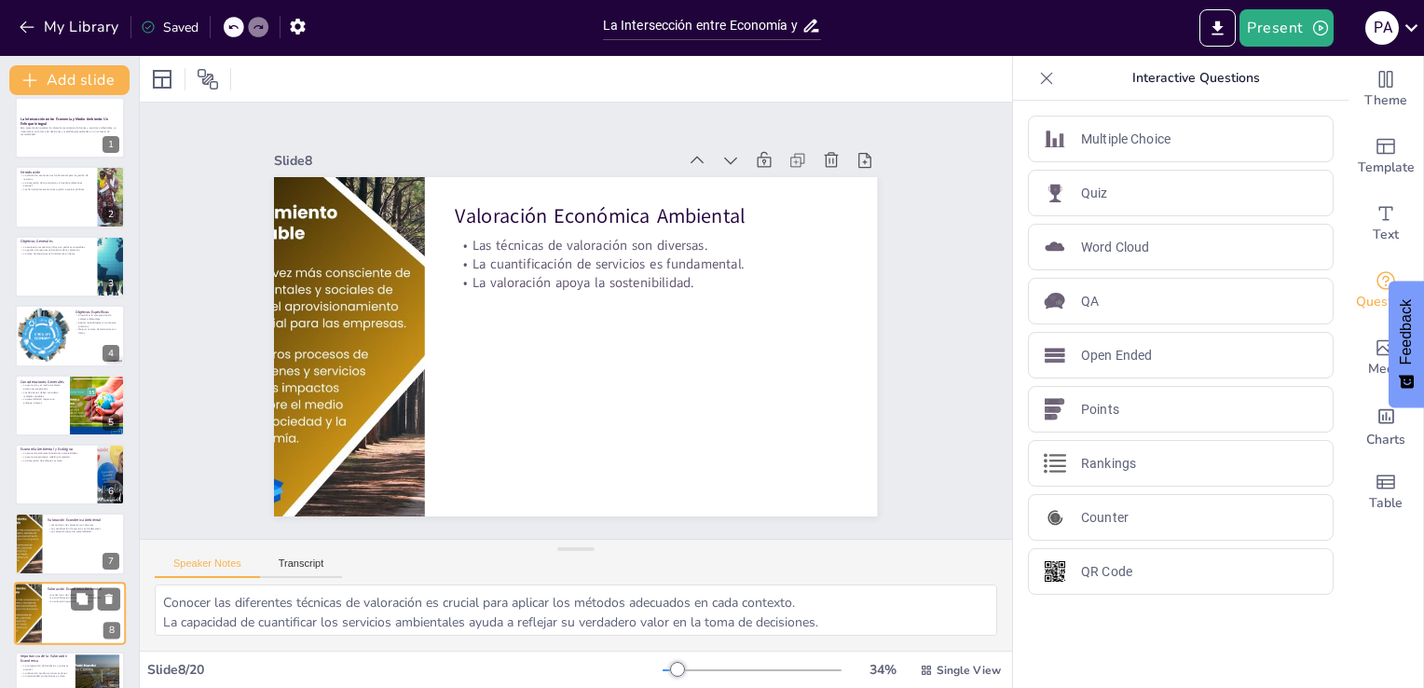
scroll to position [0, 0]
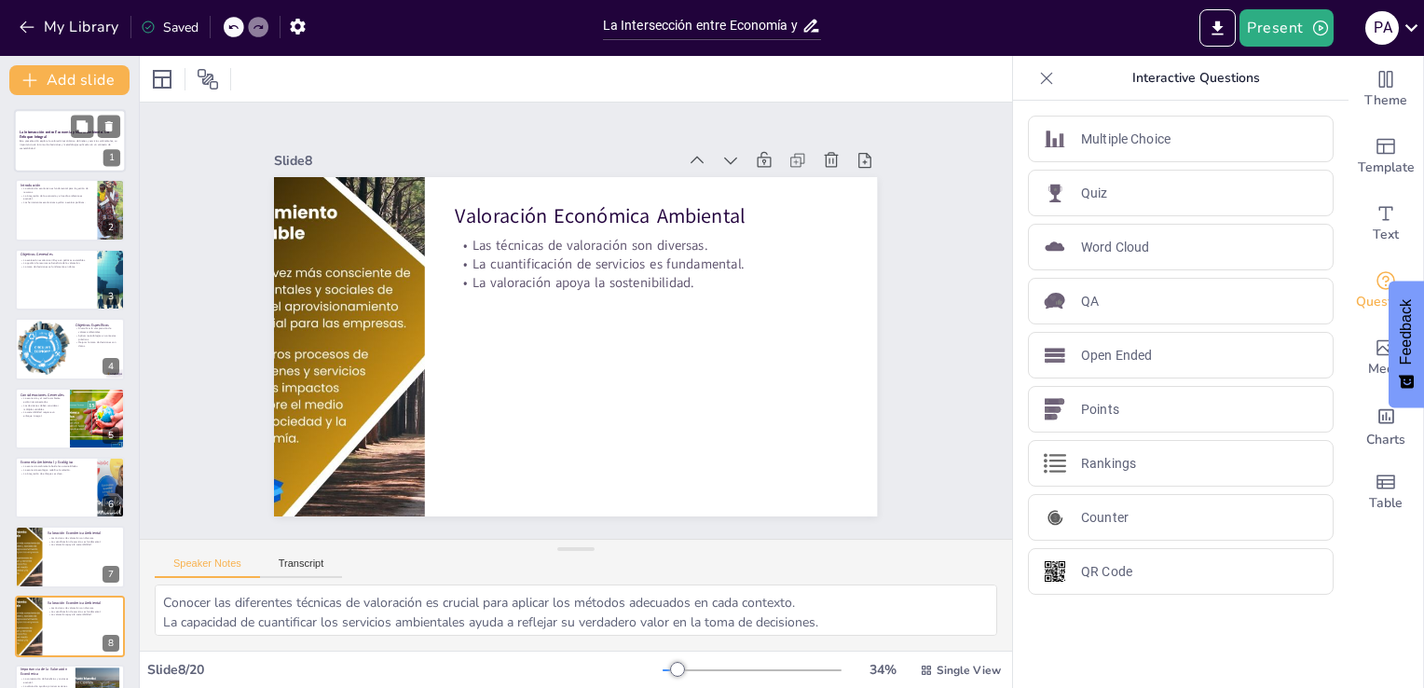
click at [34, 132] on strong "La Intersección entre Economía y Medio Ambiente: Un Enfoque Integral" at bounding box center [64, 135] width 89 height 10
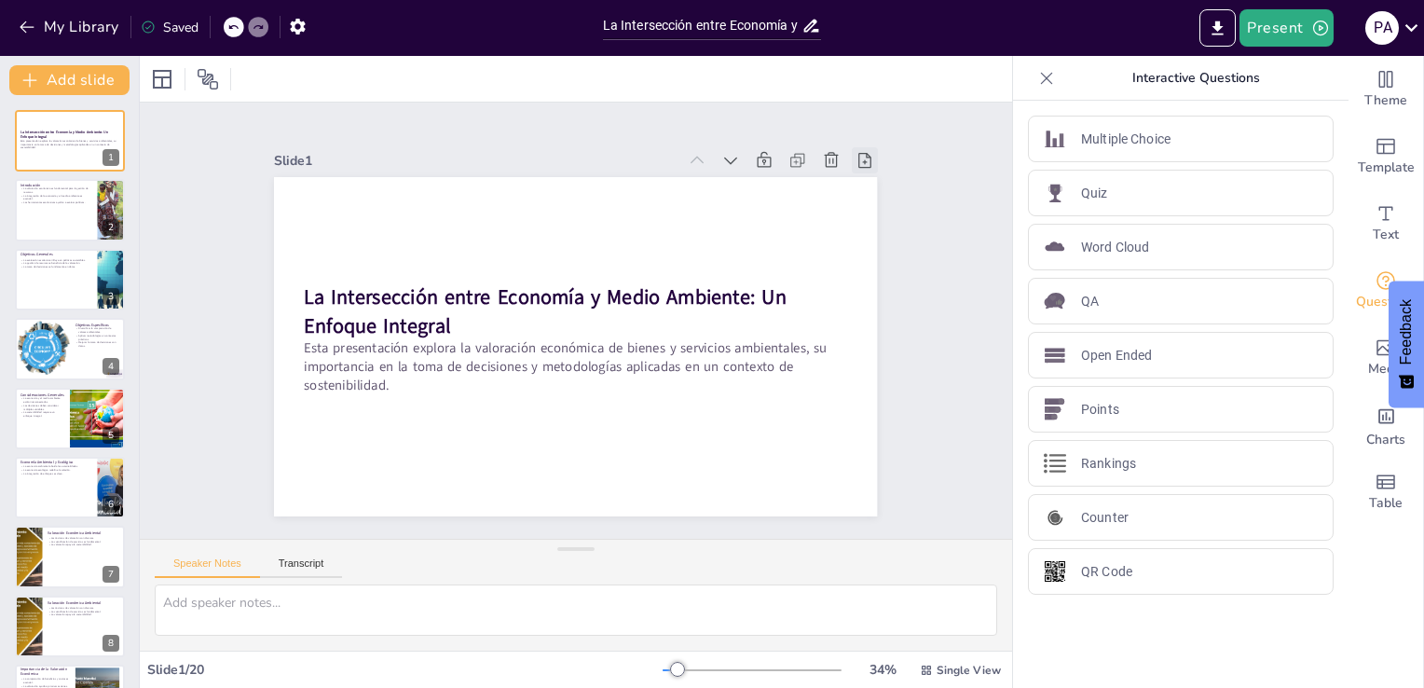
click at [858, 153] on icon at bounding box center [864, 160] width 13 height 15
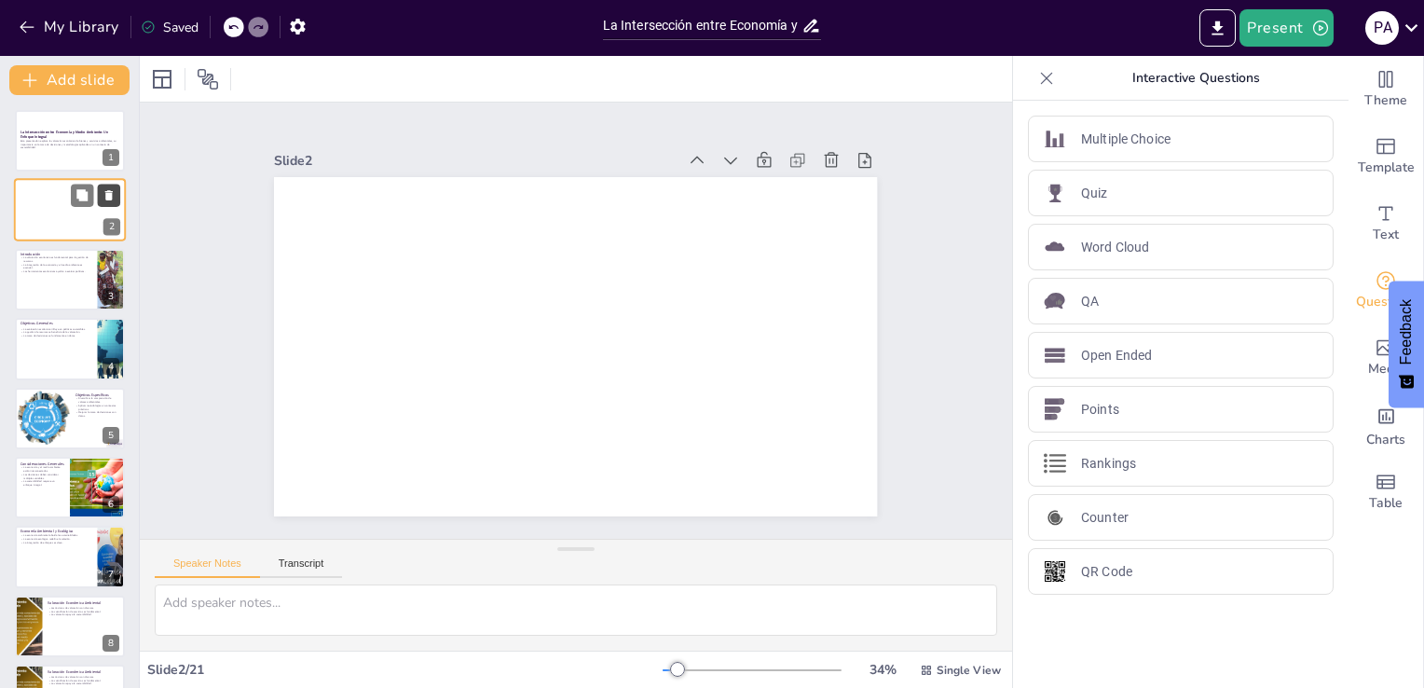
click at [101, 204] on button at bounding box center [109, 196] width 22 height 22
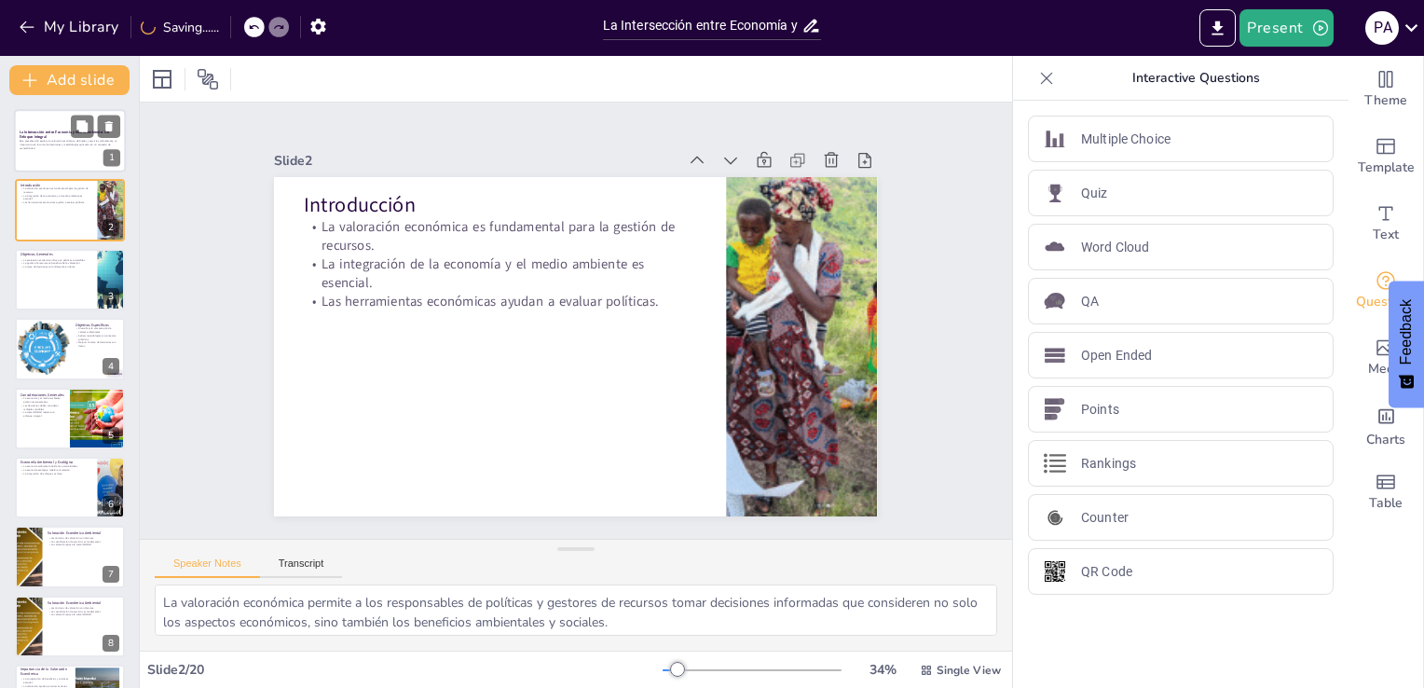
click at [55, 144] on p "Esta presentación explora la valoración económica de bienes y servicios ambient…" at bounding box center [70, 144] width 101 height 10
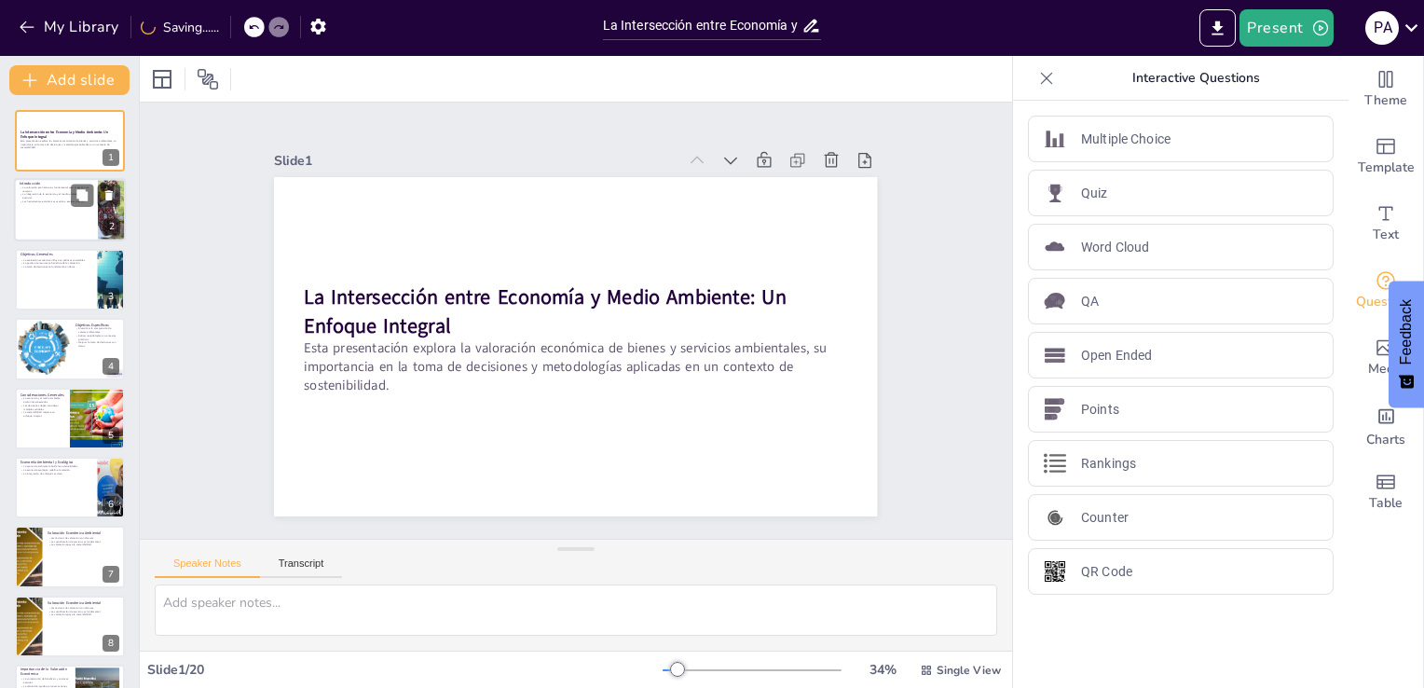
click at [35, 222] on div at bounding box center [70, 210] width 112 height 63
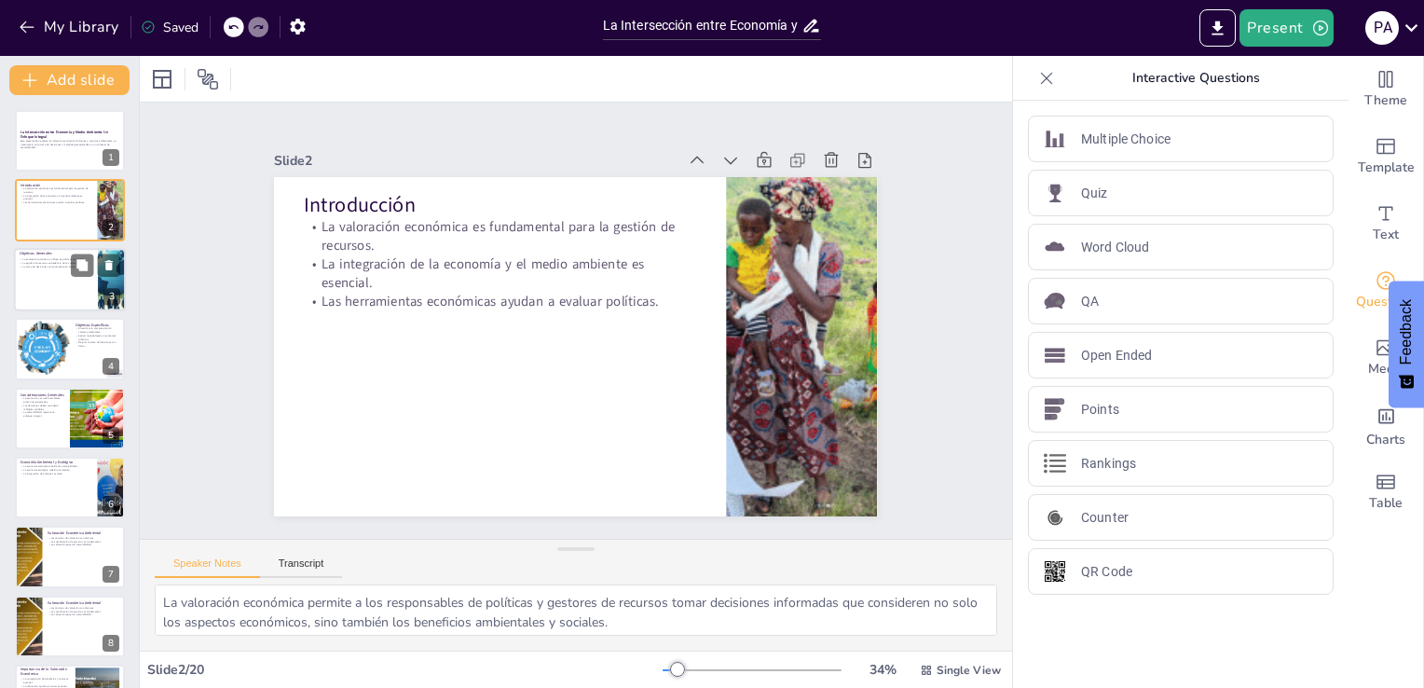
click at [49, 301] on div at bounding box center [70, 279] width 112 height 63
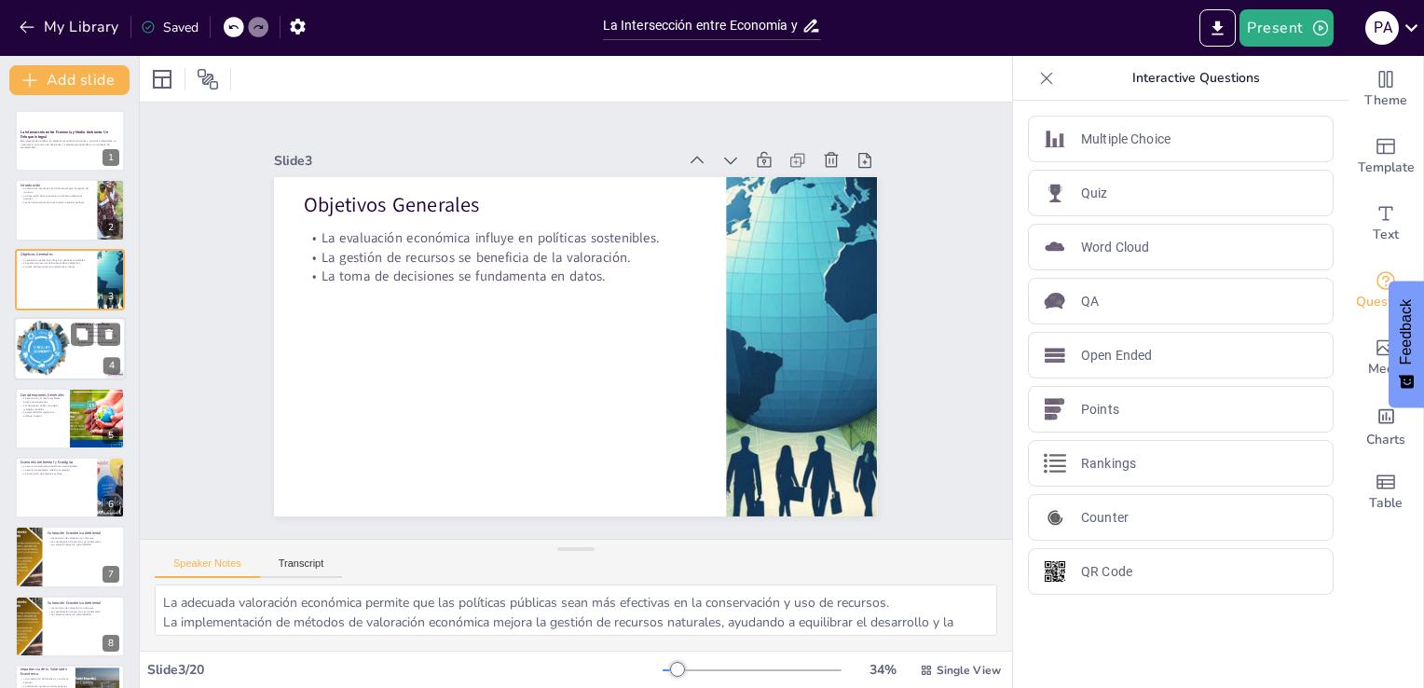
click at [55, 378] on div at bounding box center [41, 348] width 95 height 63
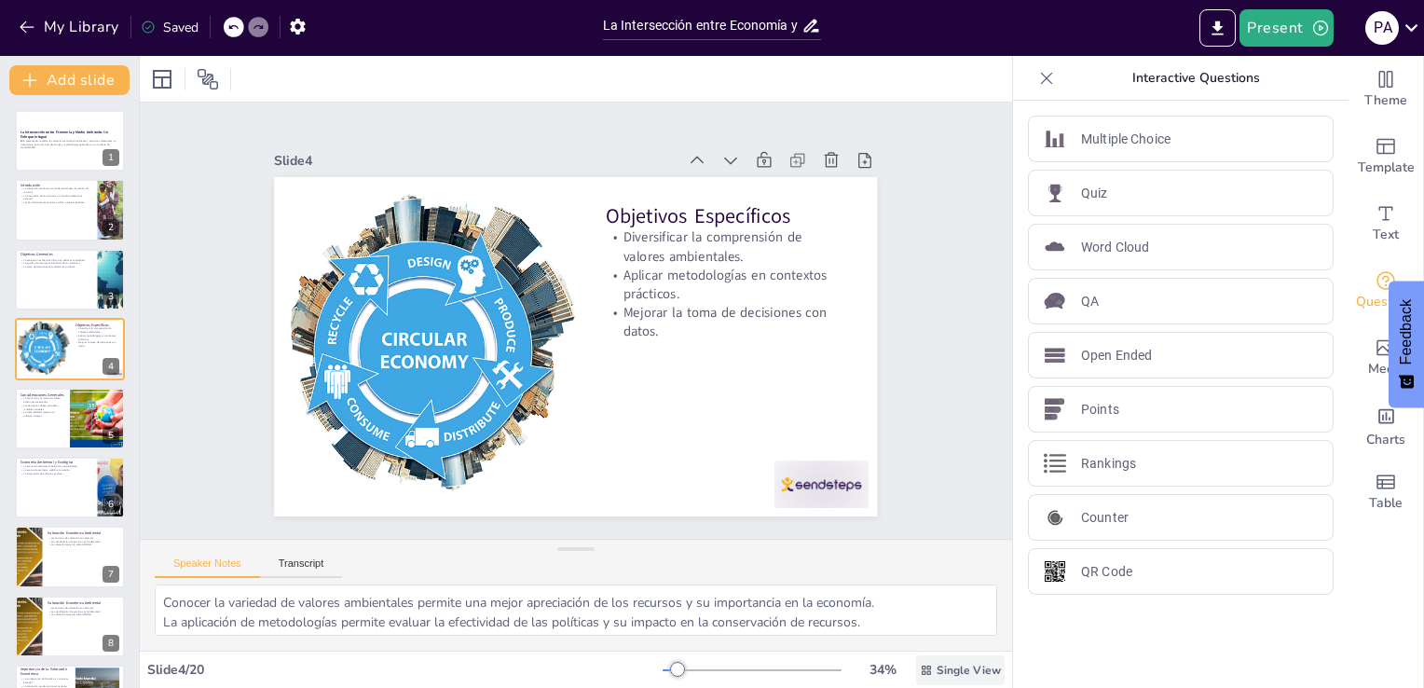
click at [921, 669] on div "Single View" at bounding box center [960, 670] width 89 height 30
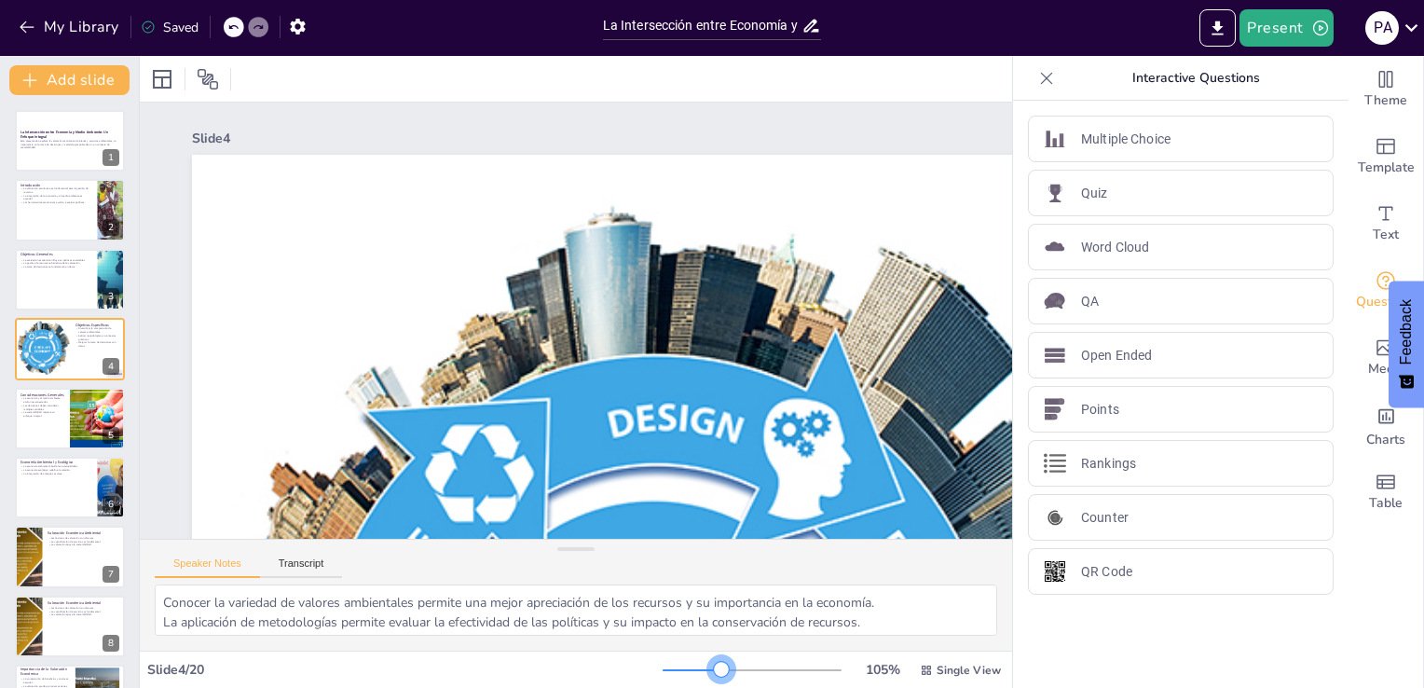
click at [709, 668] on div at bounding box center [752, 670] width 179 height 15
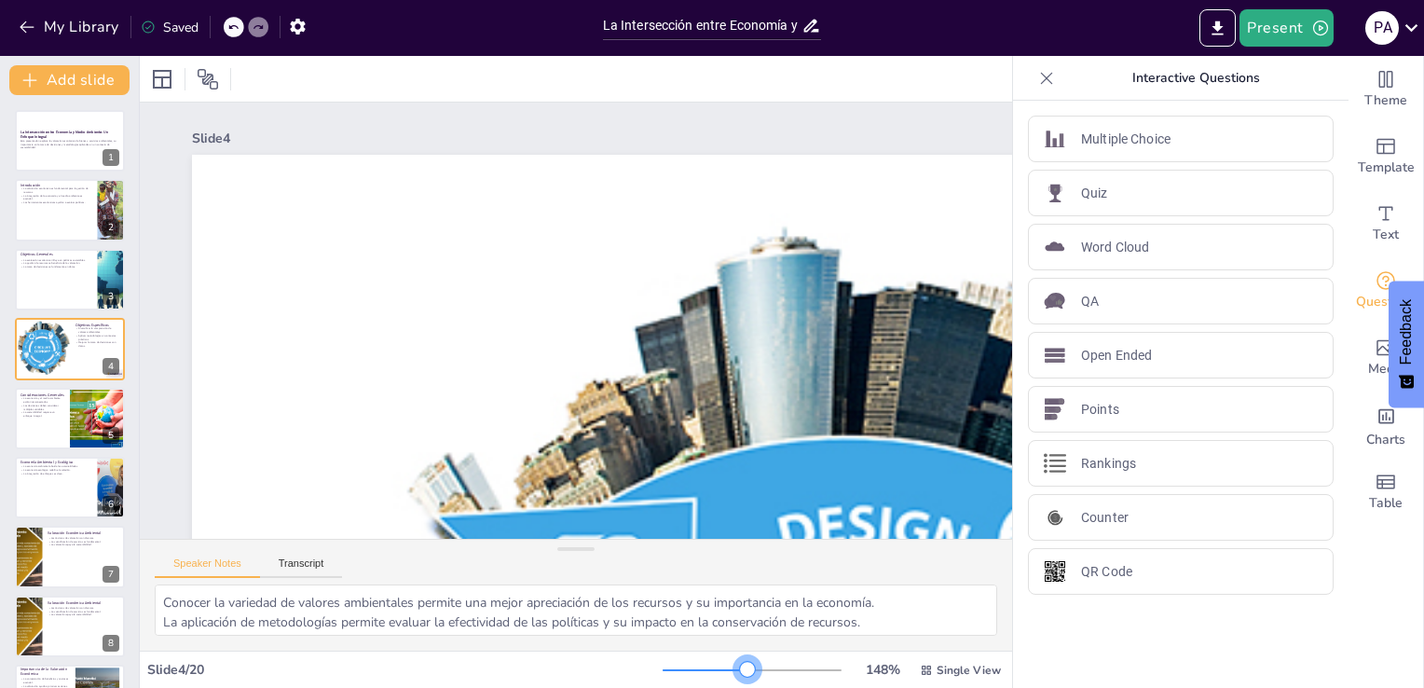
click at [735, 666] on div at bounding box center [752, 670] width 179 height 15
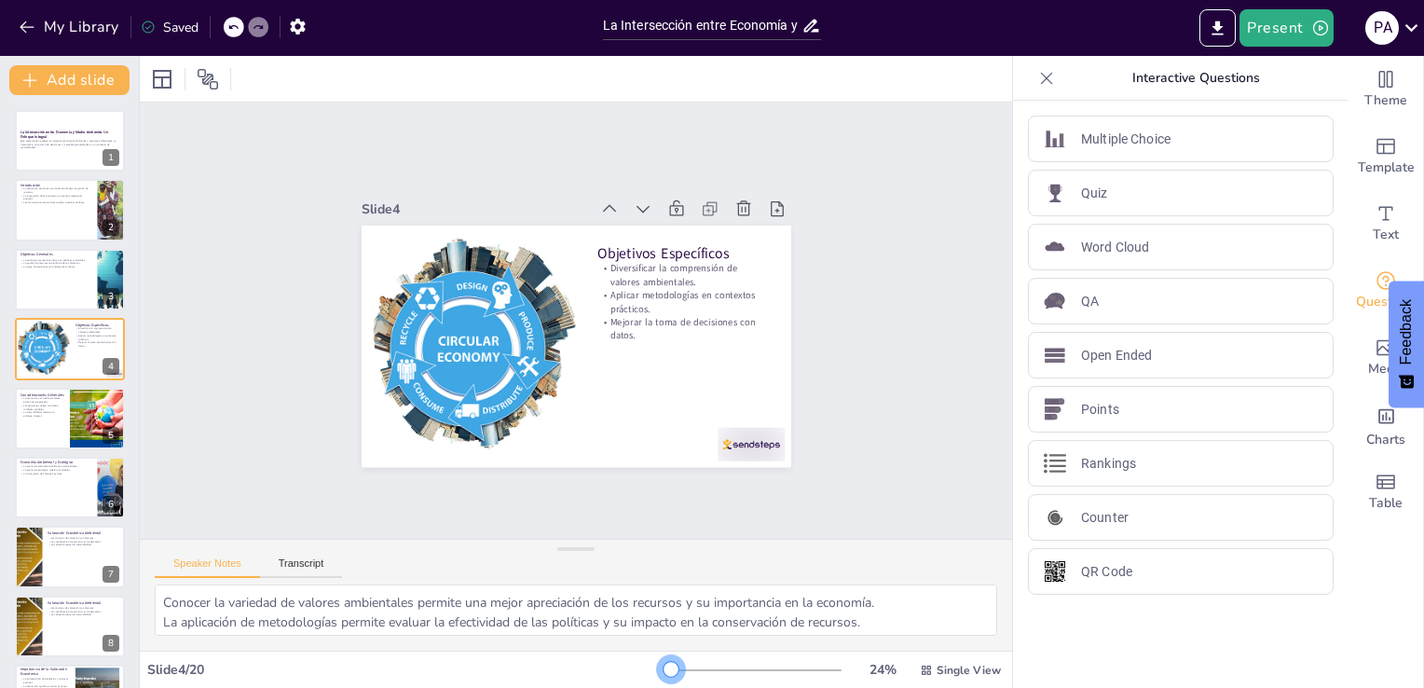
click at [663, 670] on div at bounding box center [752, 670] width 179 height 15
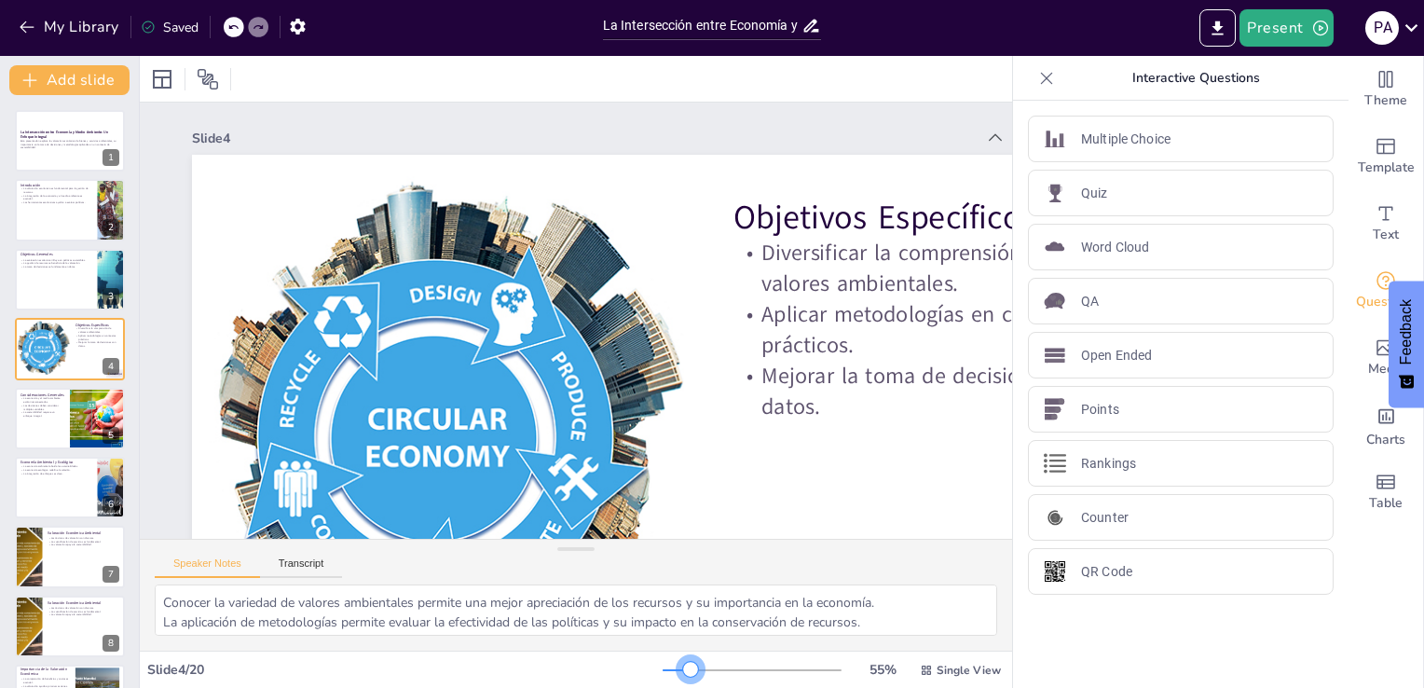
click at [679, 670] on div at bounding box center [752, 670] width 179 height 15
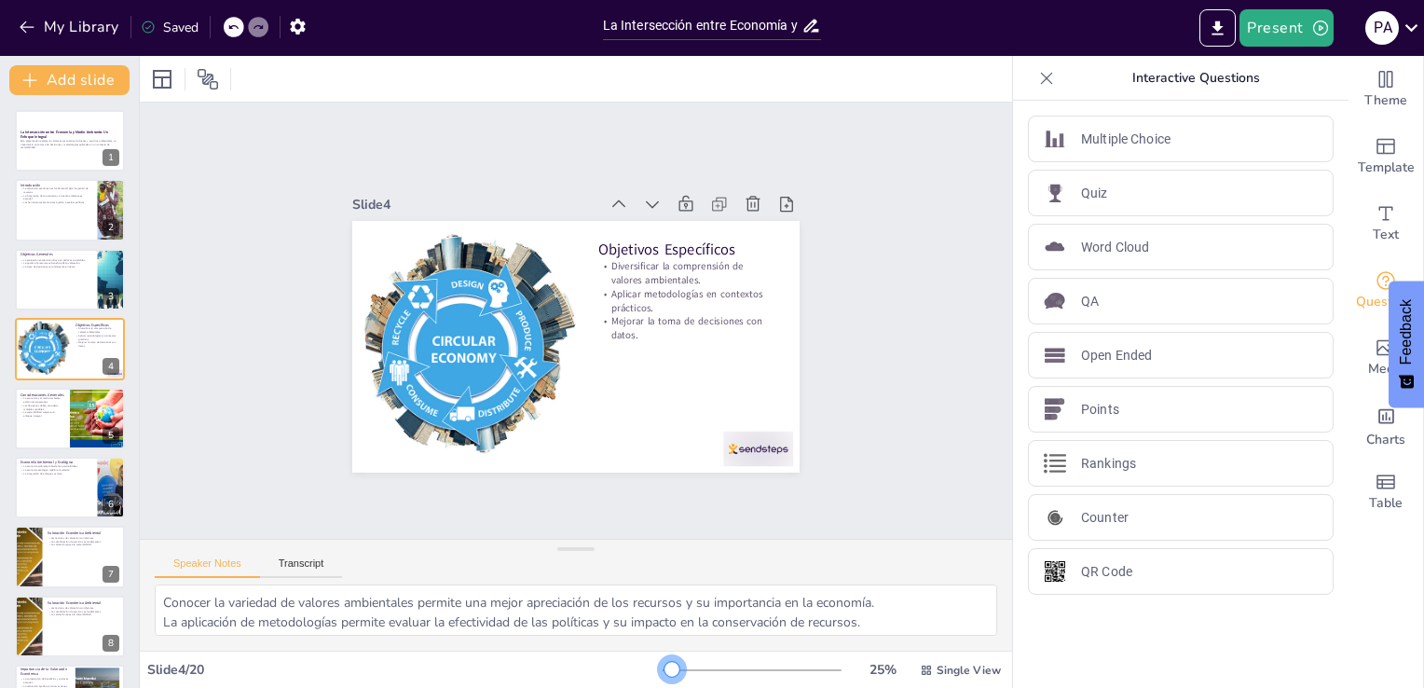
click at [663, 669] on div at bounding box center [667, 670] width 9 height 2
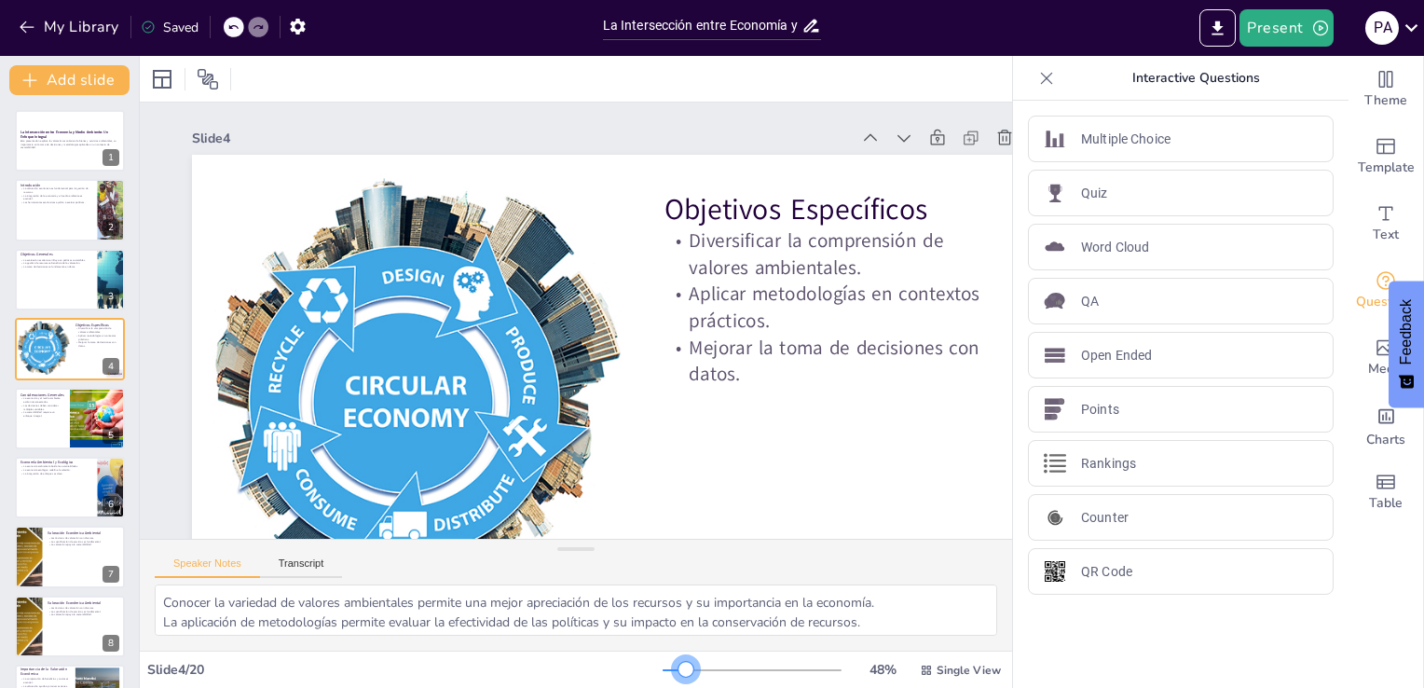
click at [674, 666] on div at bounding box center [752, 670] width 179 height 15
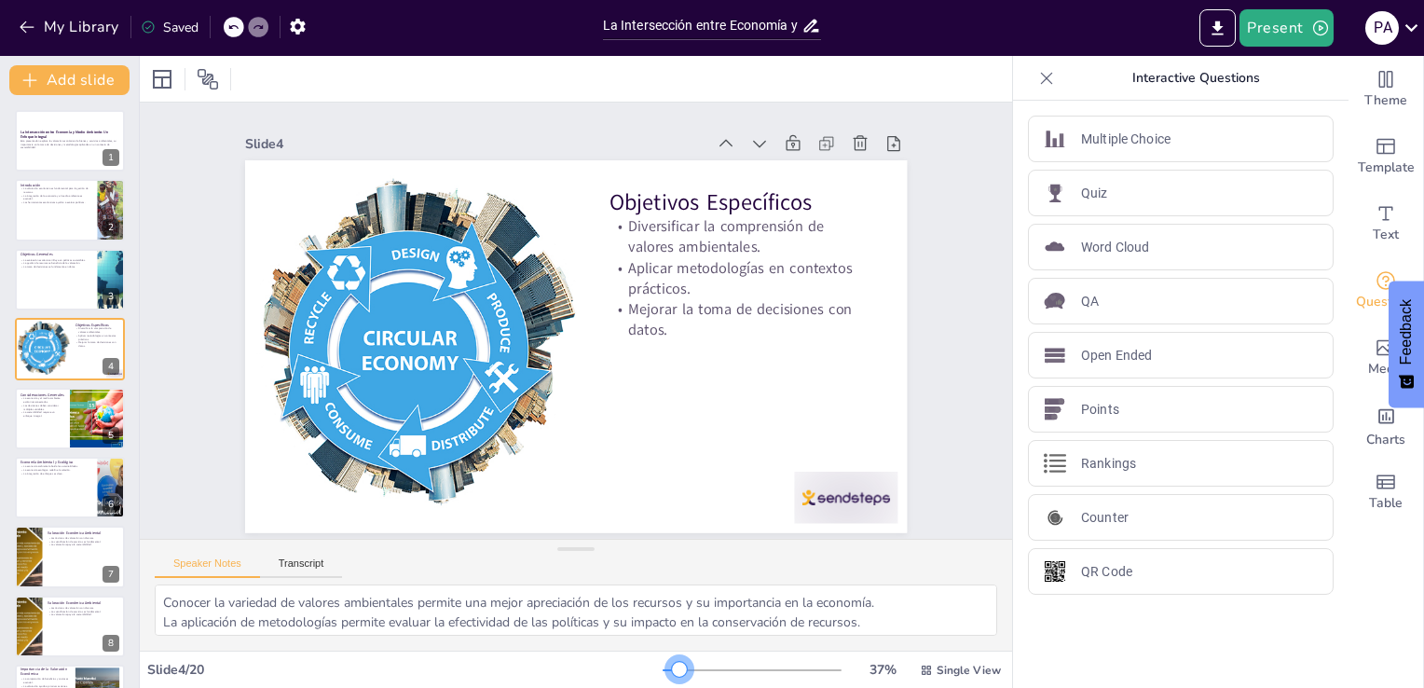
click at [672, 667] on div at bounding box center [679, 669] width 15 height 15
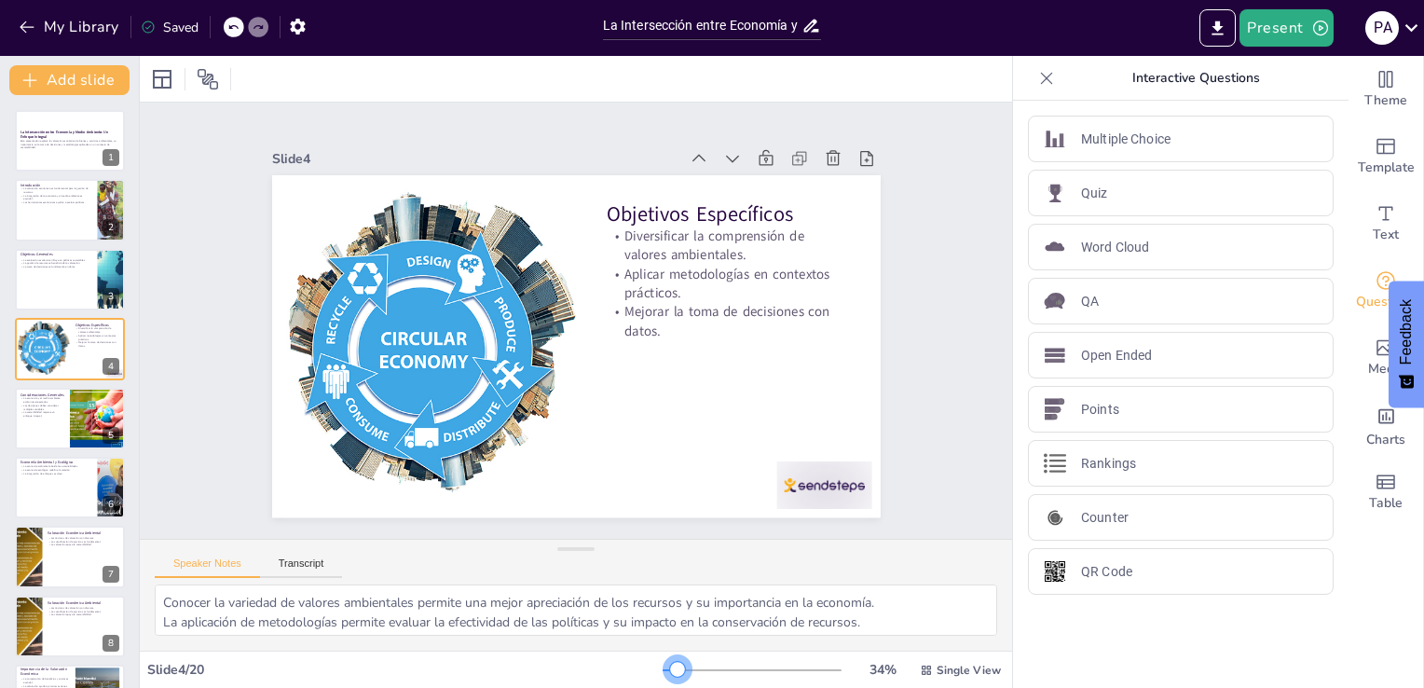
click at [670, 669] on div at bounding box center [677, 669] width 15 height 15
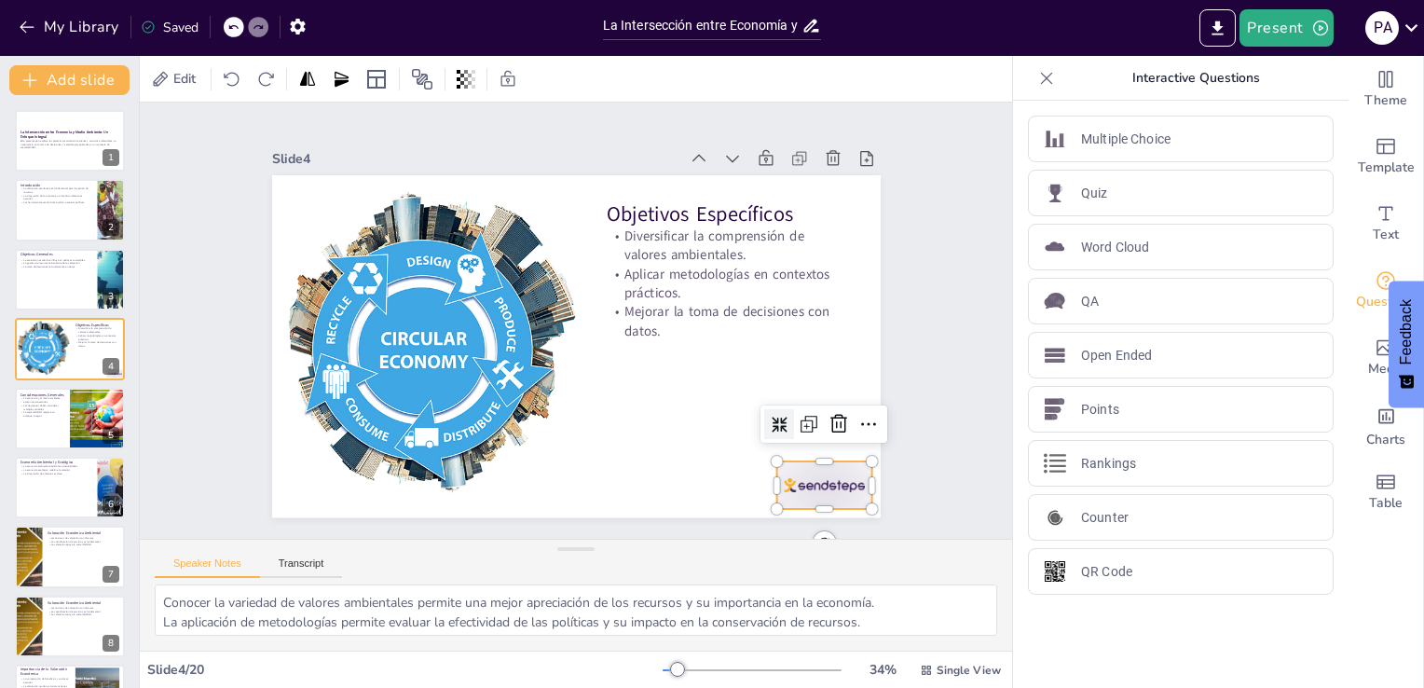
click at [789, 482] on div at bounding box center [806, 510] width 100 height 57
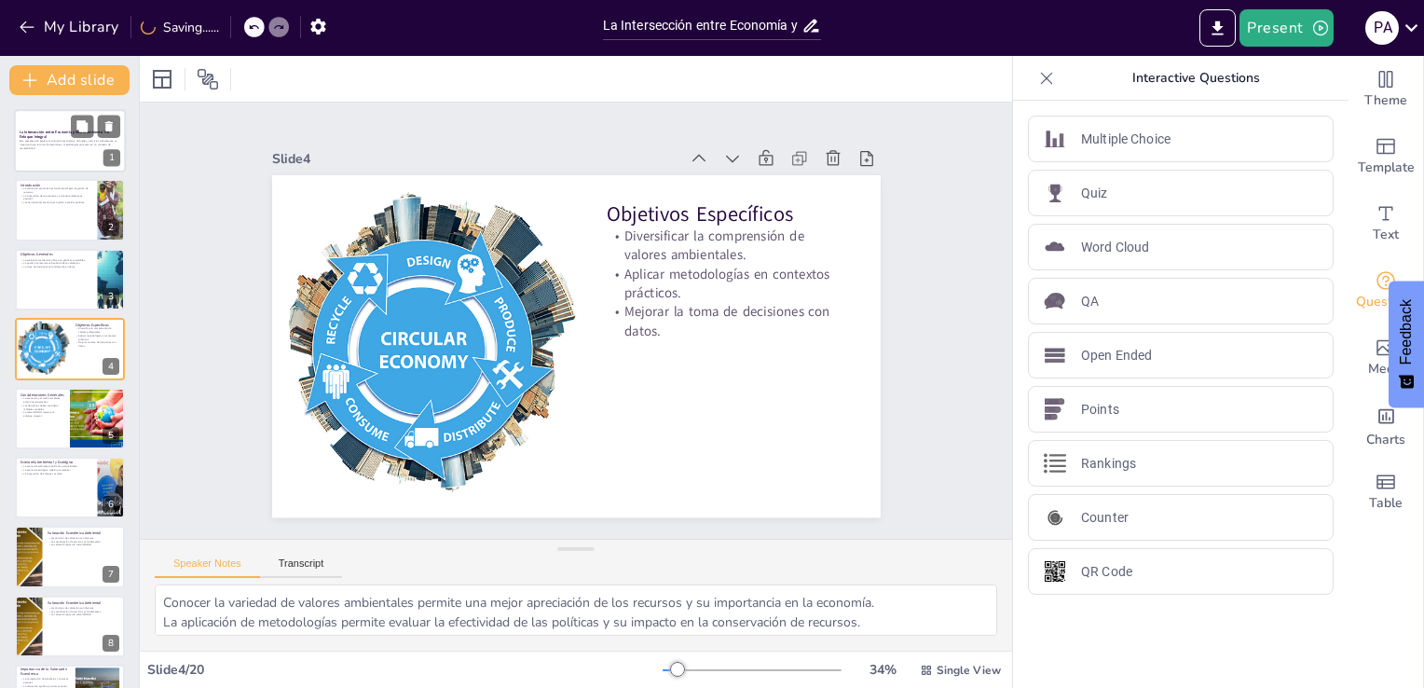
click at [30, 142] on p "Esta presentación explora la valoración económica de bienes y servicios ambient…" at bounding box center [70, 144] width 101 height 10
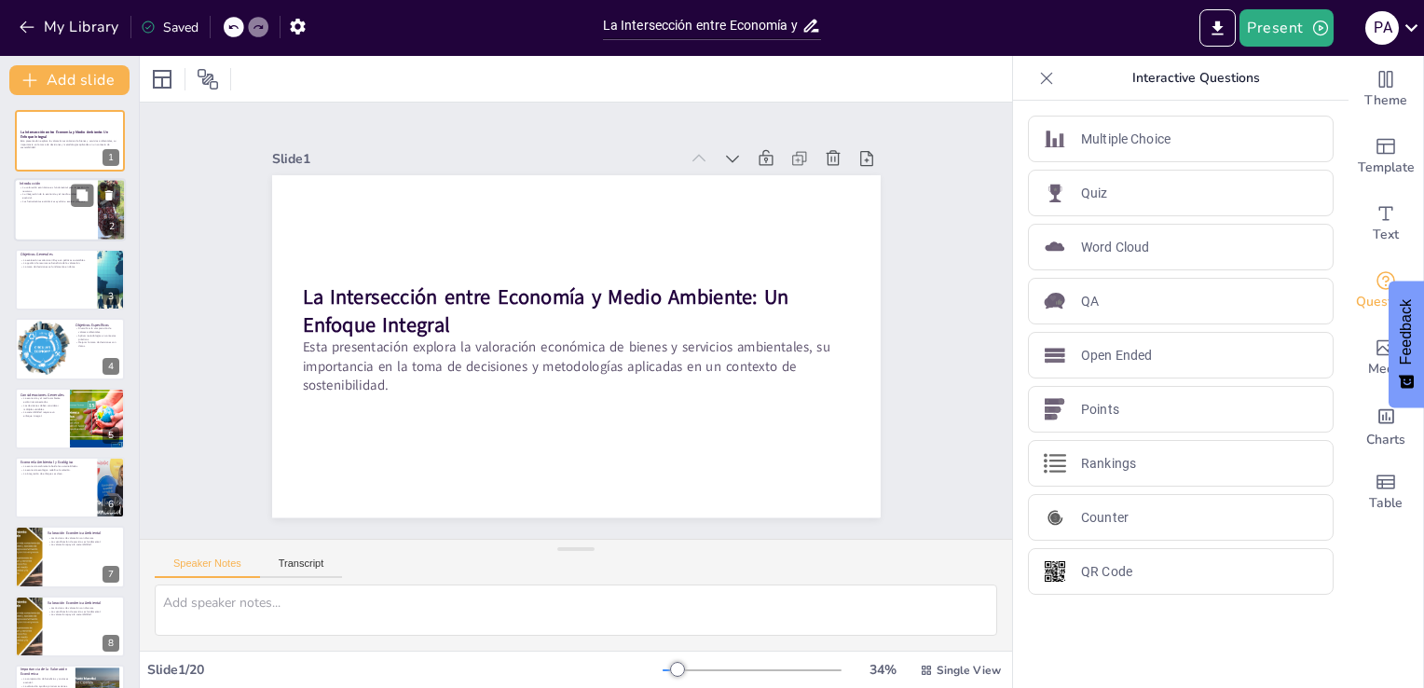
click at [27, 183] on p "Introducción" at bounding box center [56, 185] width 73 height 6
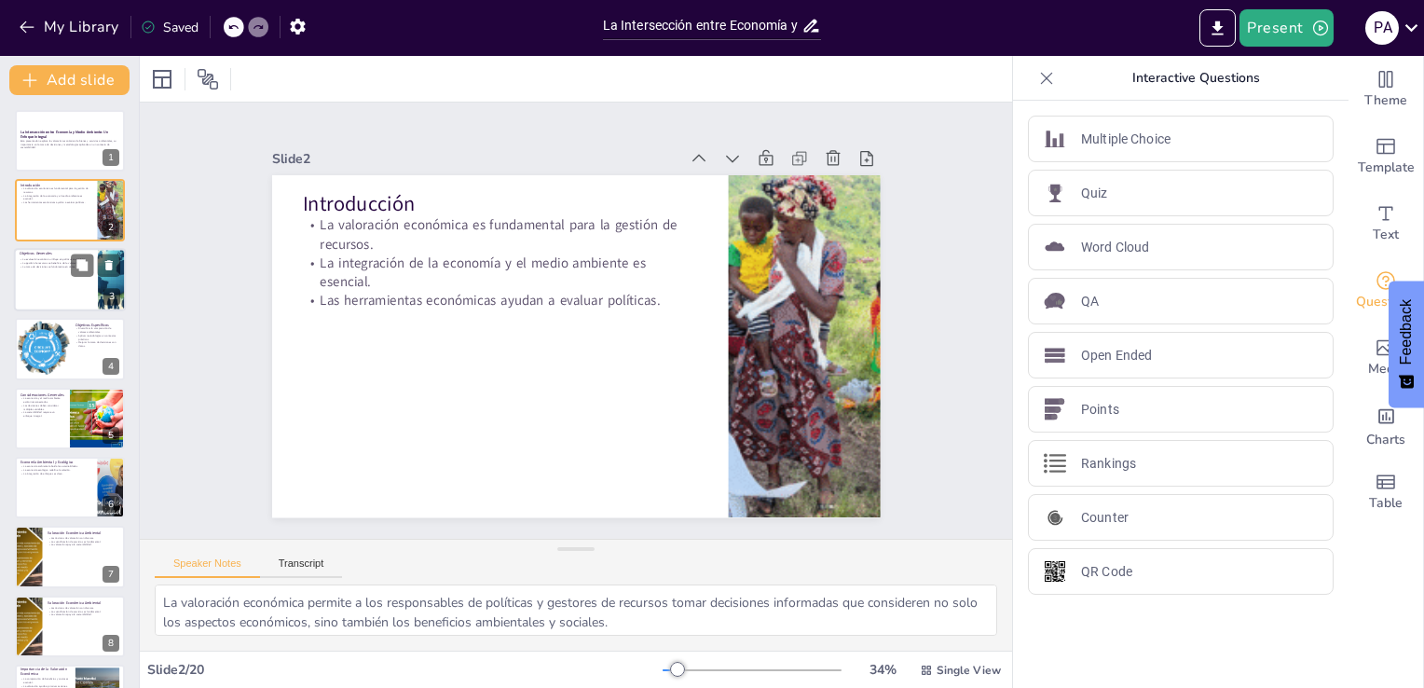
click at [44, 251] on p "Objetivos Generales" at bounding box center [56, 254] width 73 height 6
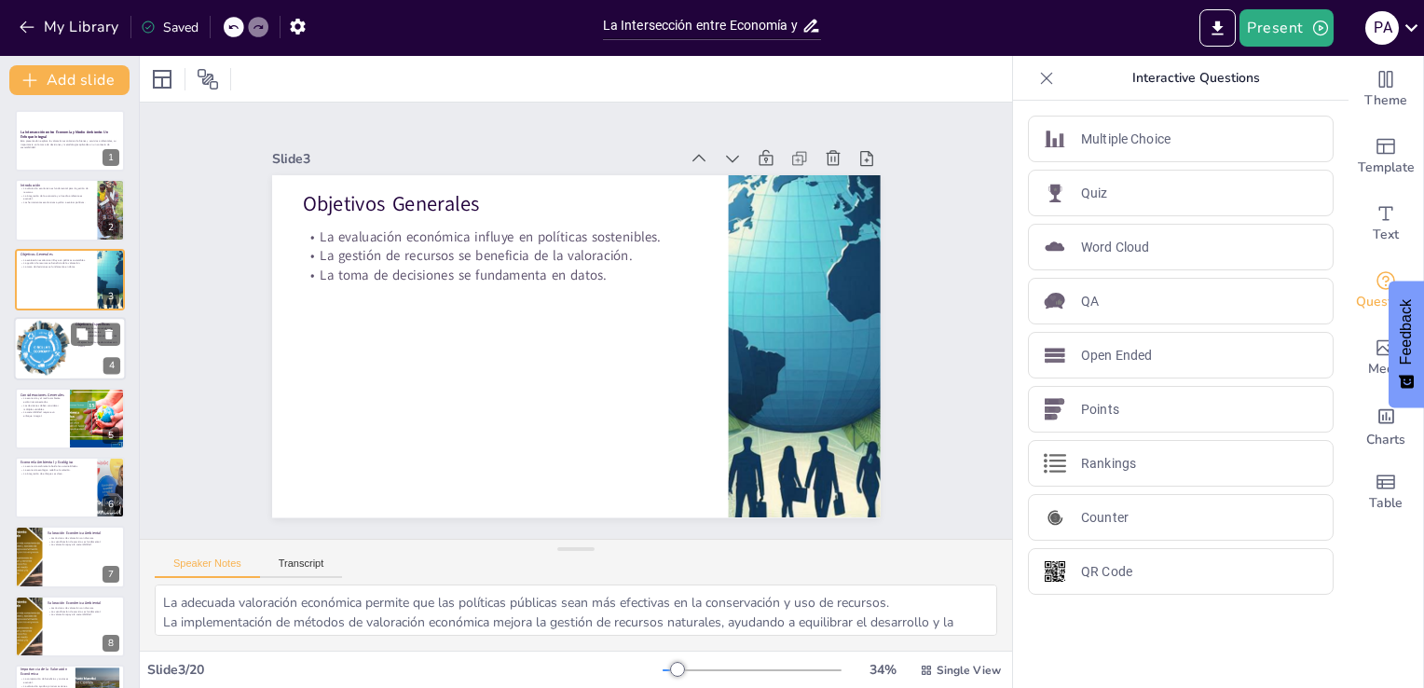
click at [60, 370] on div at bounding box center [41, 348] width 95 height 63
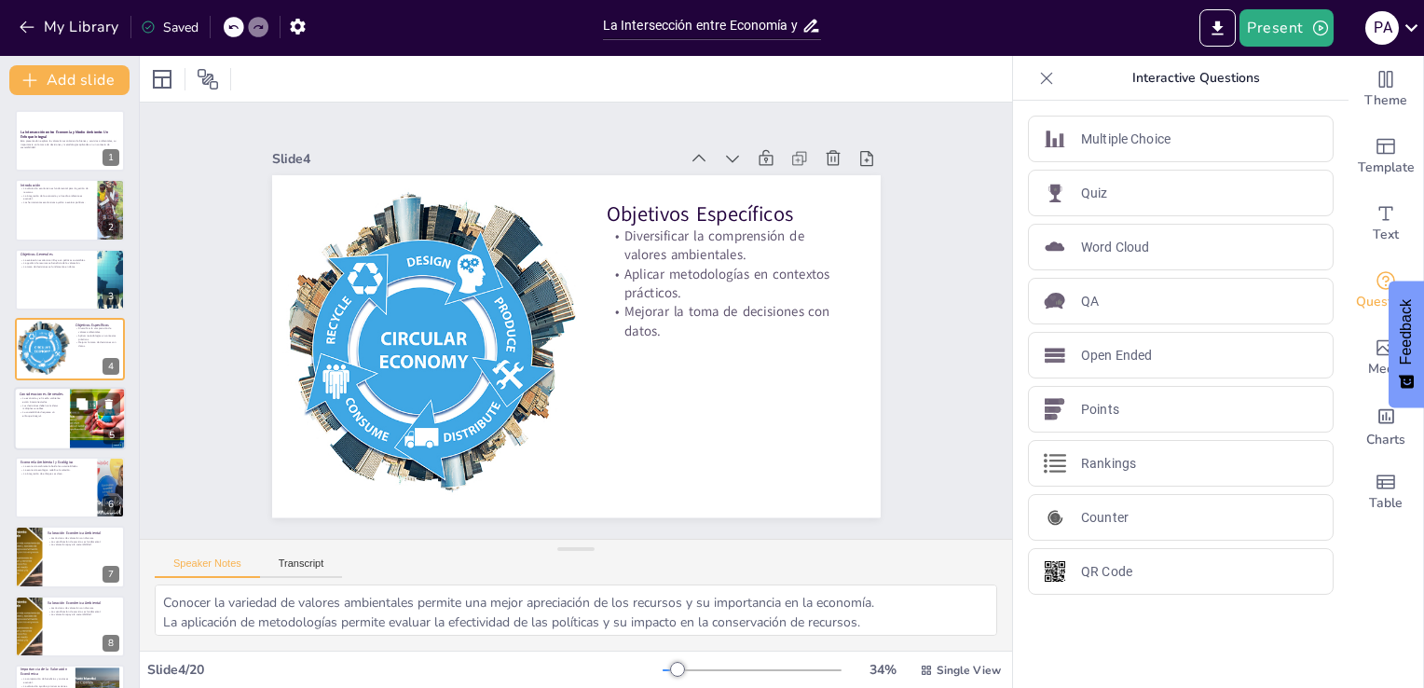
click at [48, 427] on div at bounding box center [70, 418] width 112 height 63
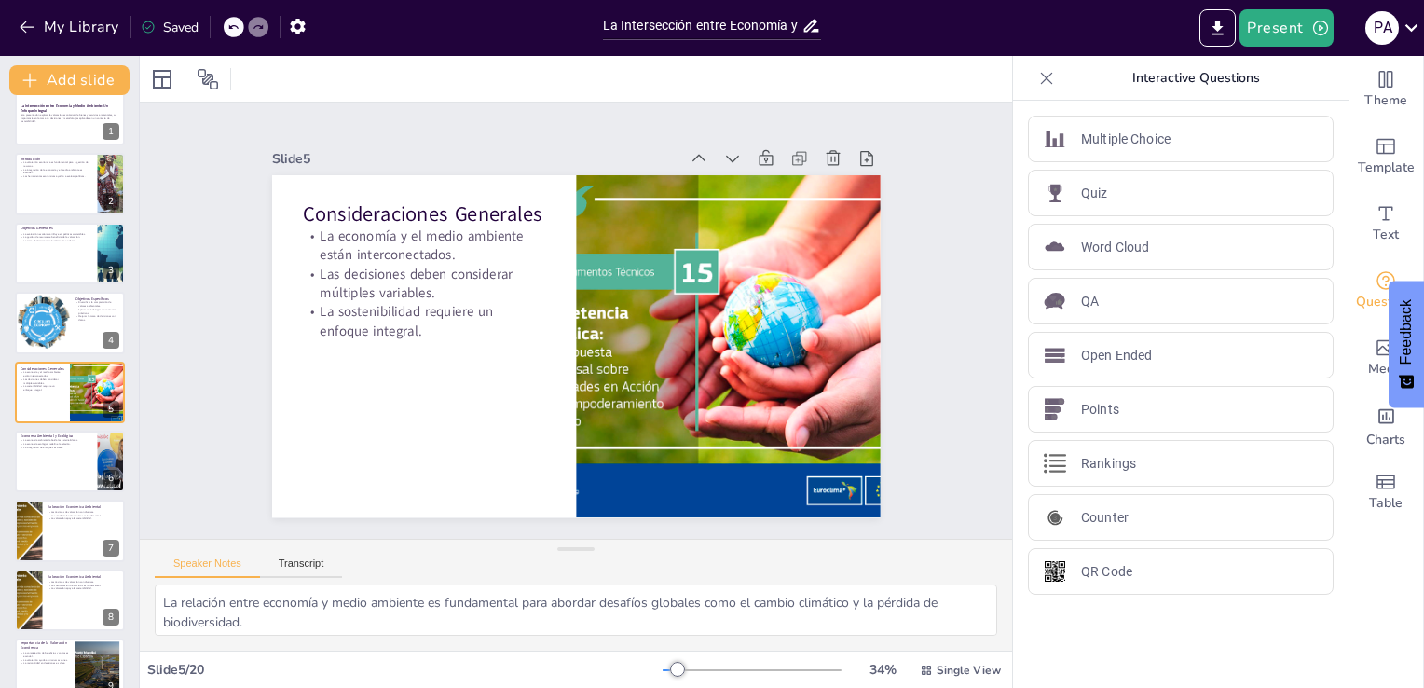
click at [57, 482] on div at bounding box center [70, 461] width 112 height 63
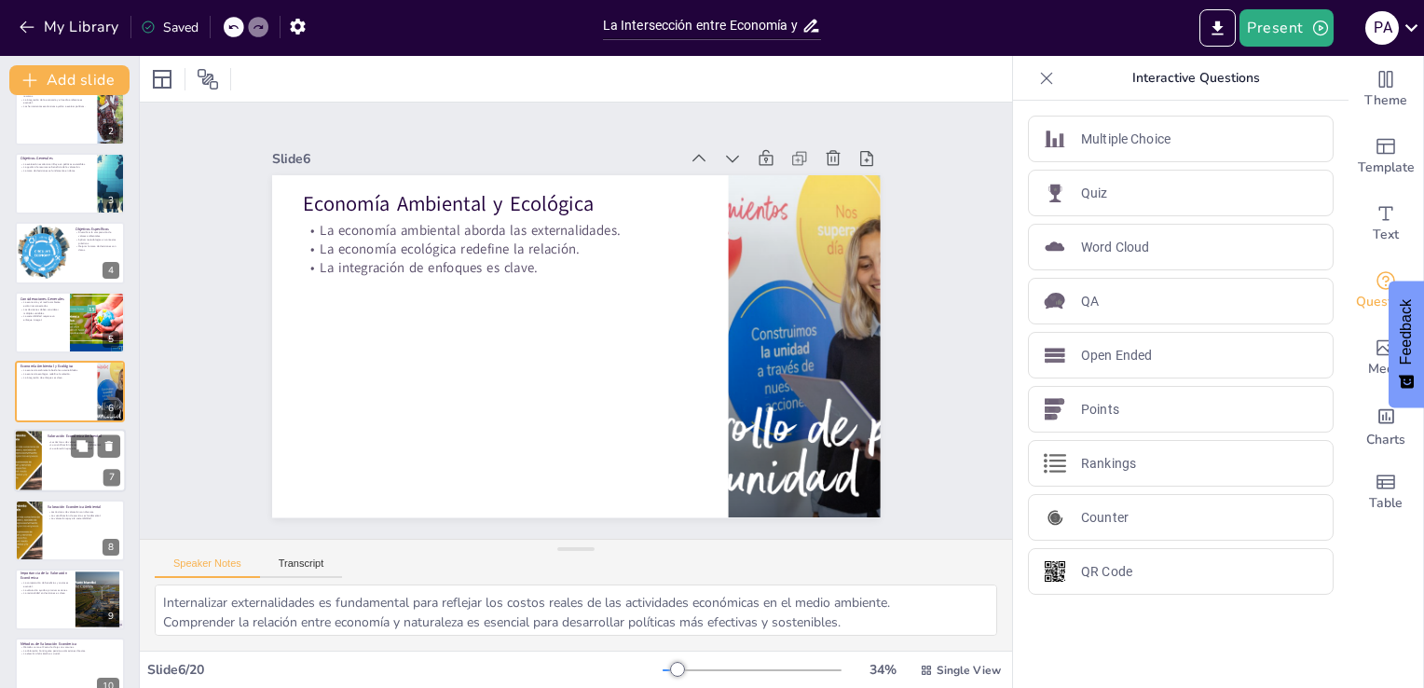
click at [65, 479] on div at bounding box center [70, 461] width 112 height 63
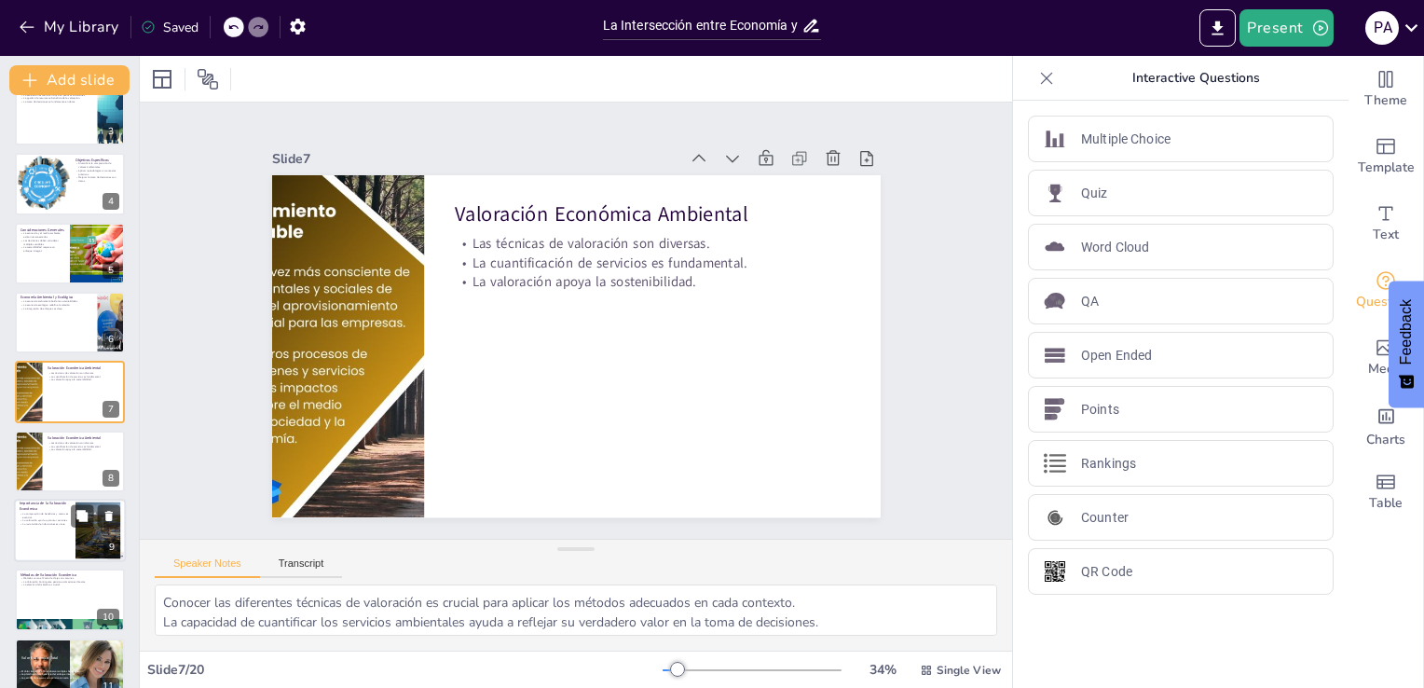
click at [53, 522] on p "La racionalidad en decisiones es clave." at bounding box center [45, 524] width 50 height 4
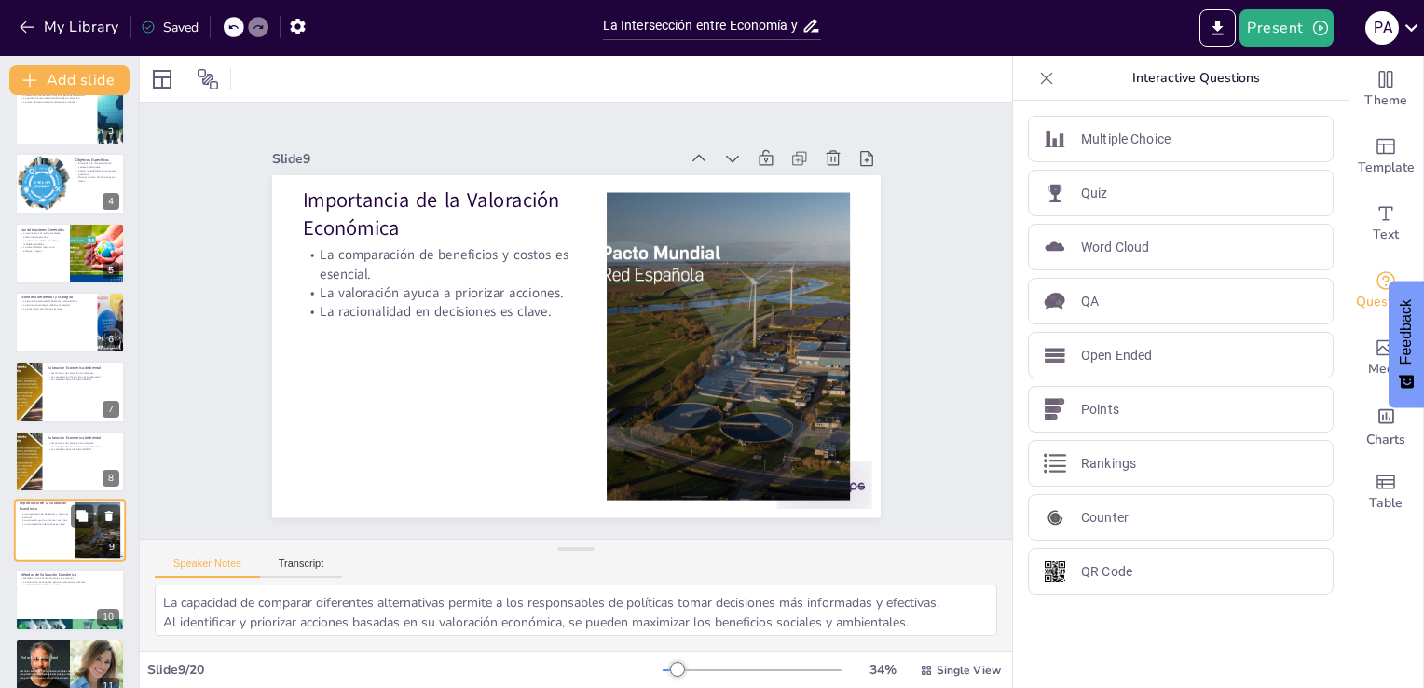
scroll to position [304, 0]
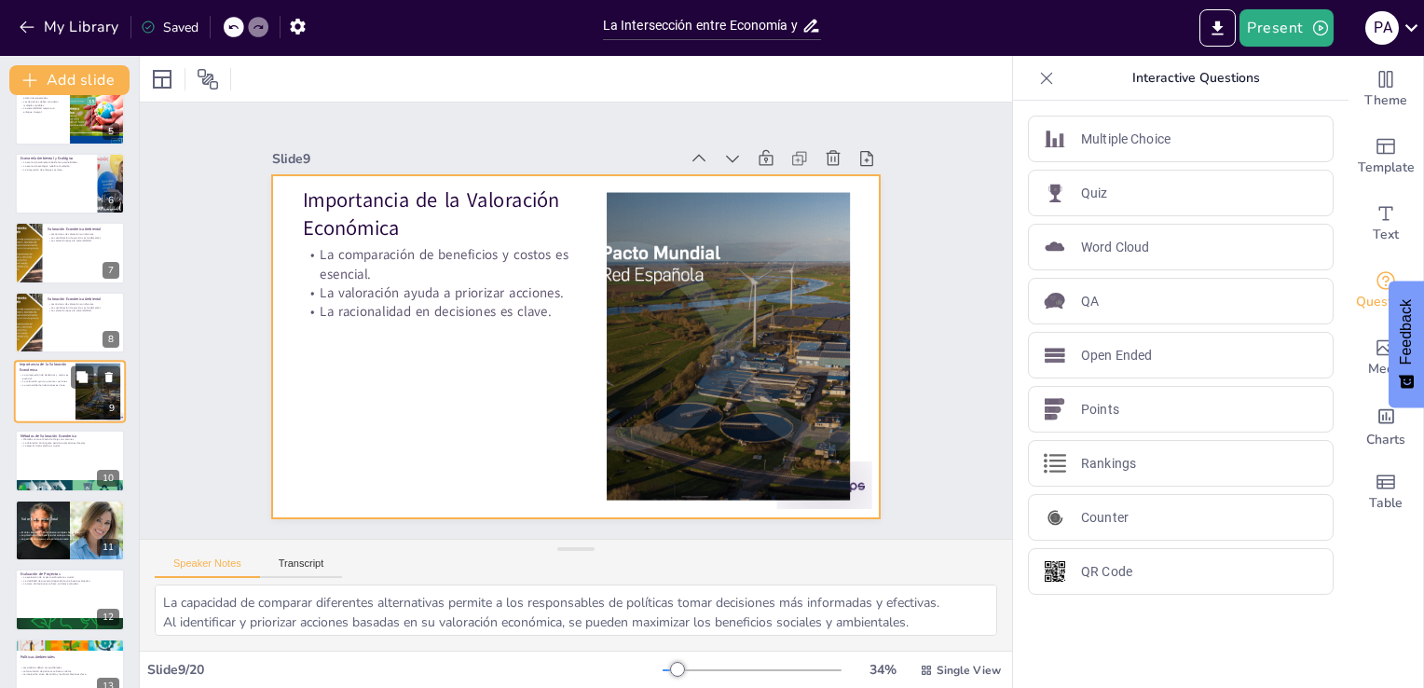
click at [73, 406] on div at bounding box center [70, 391] width 112 height 63
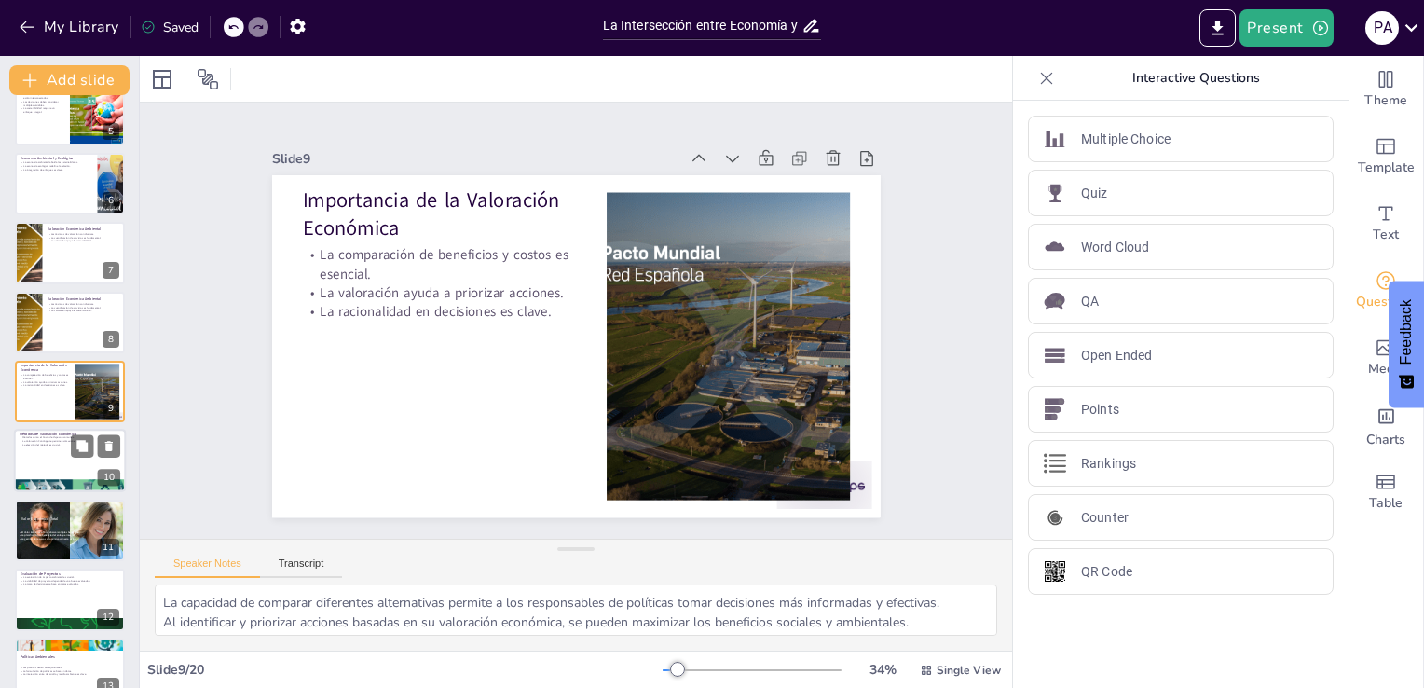
click at [69, 451] on div at bounding box center [70, 461] width 112 height 63
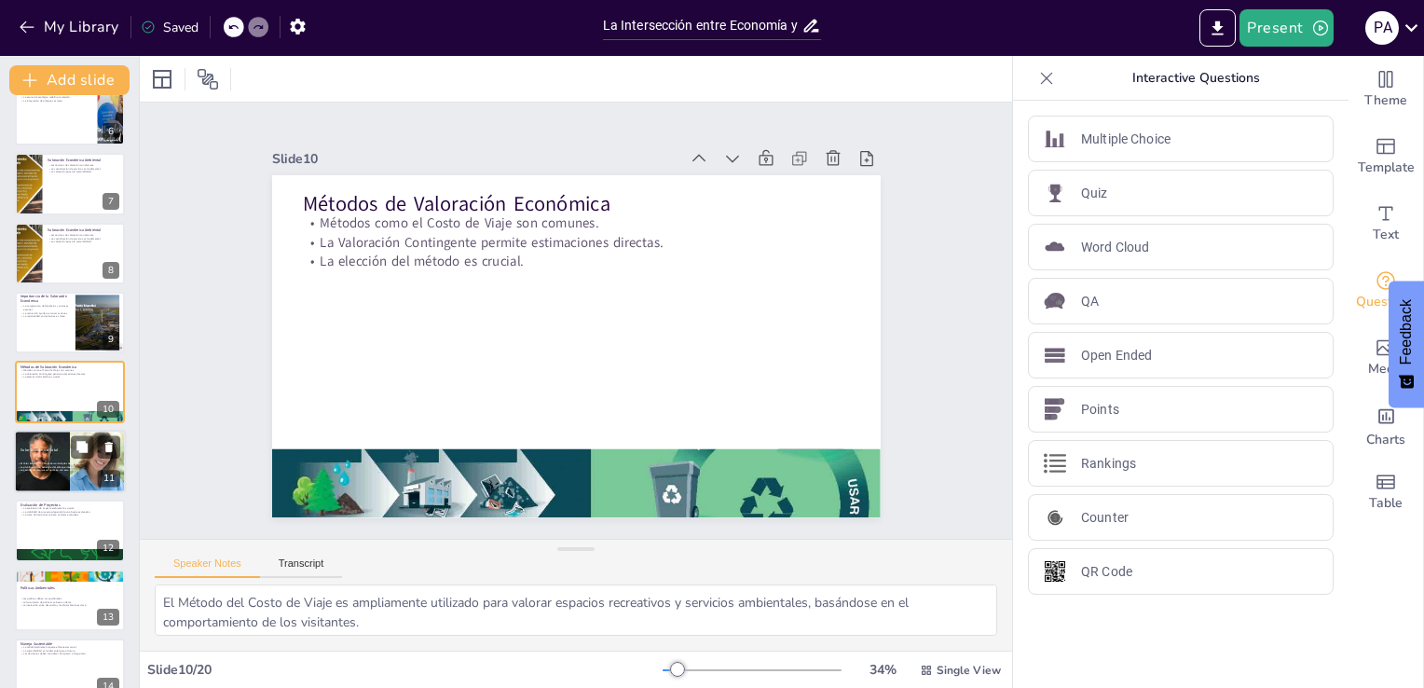
click at [60, 461] on span "El Valor Económico Total abarca múltiples beneficios." at bounding box center [50, 463] width 59 height 4
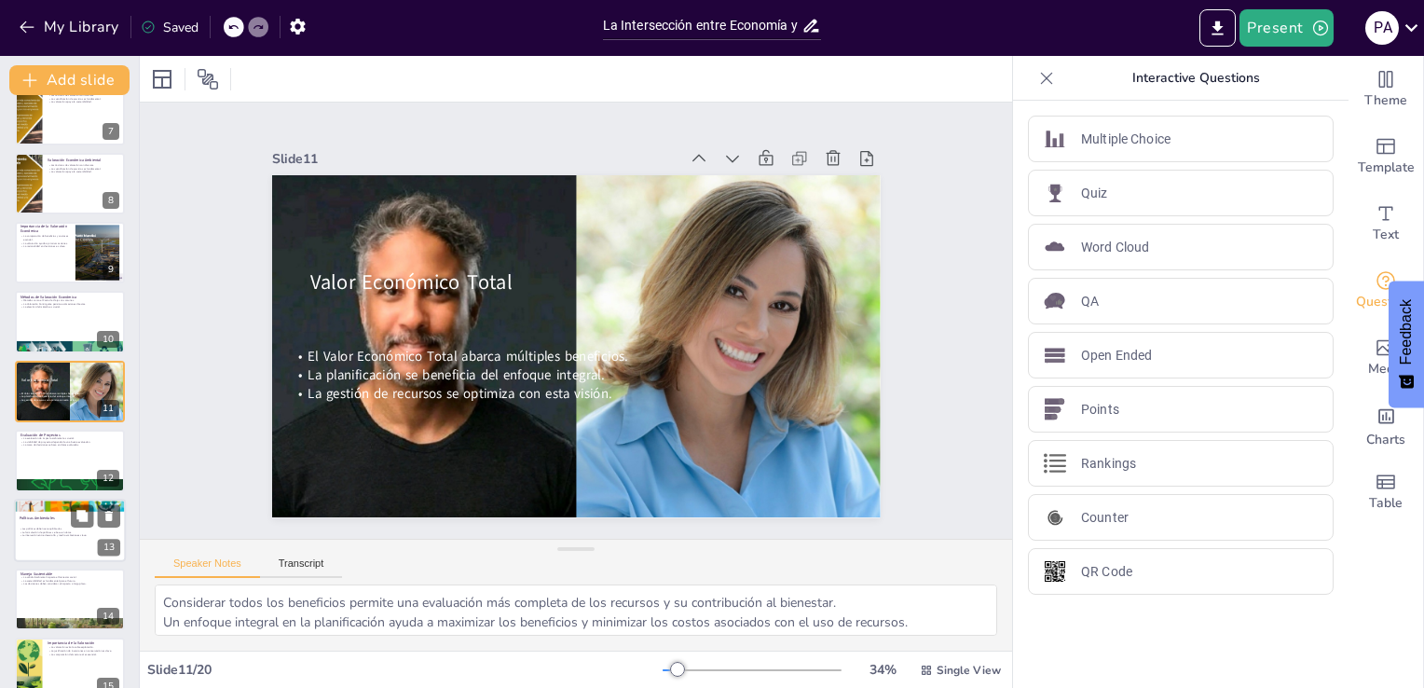
click at [56, 516] on p "Políticas Ambientales" at bounding box center [70, 518] width 101 height 6
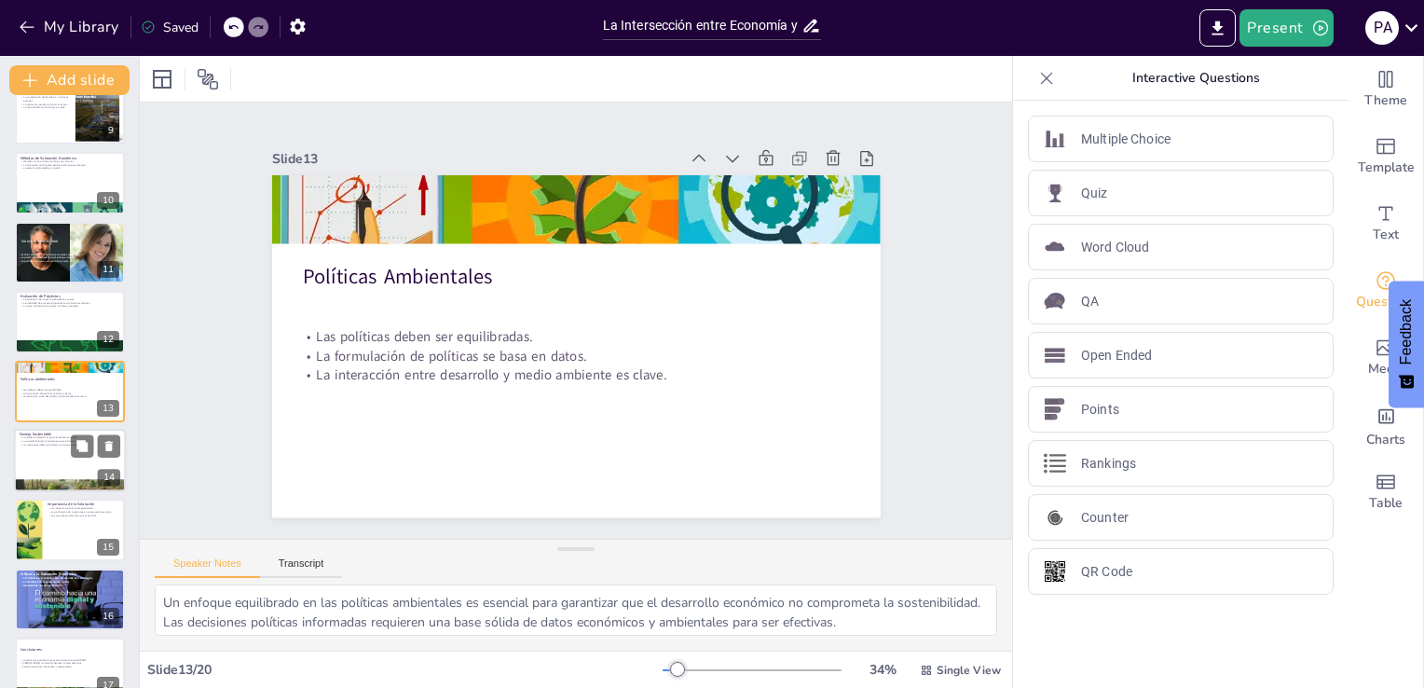
click at [59, 468] on div at bounding box center [70, 460] width 112 height 63
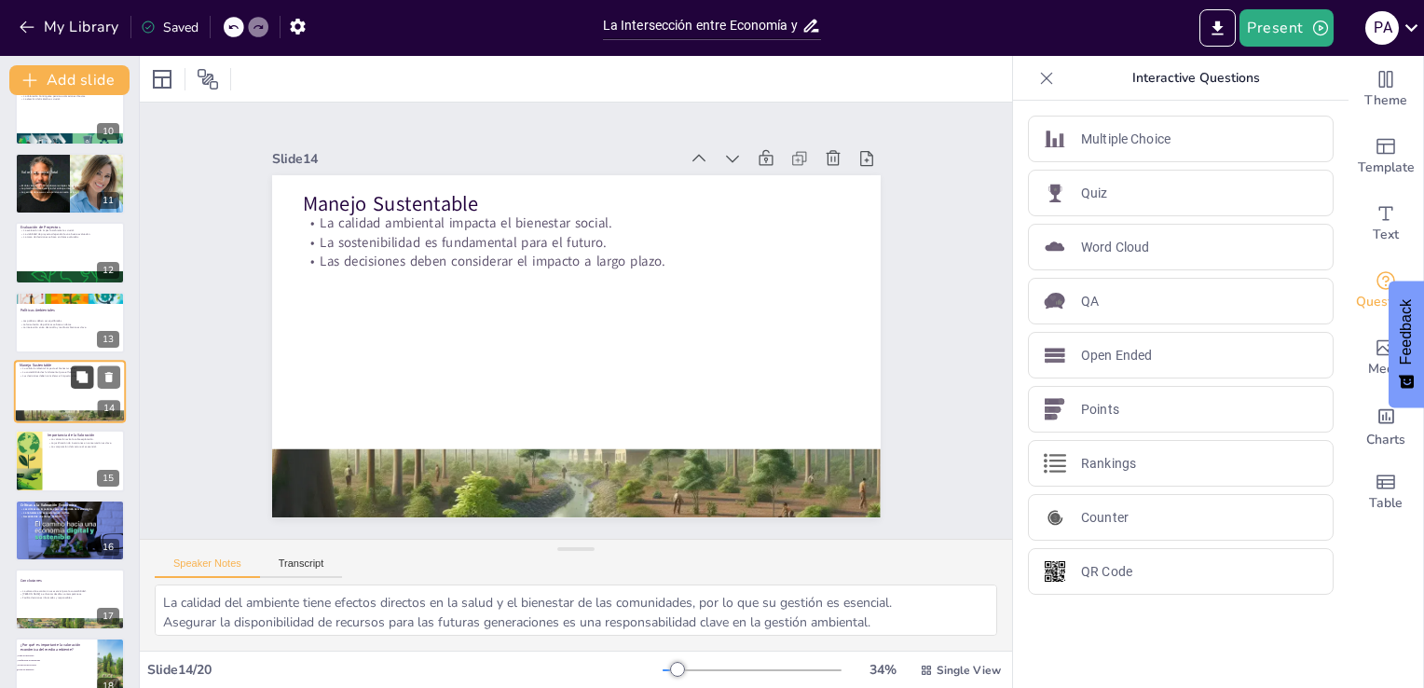
click at [71, 386] on div at bounding box center [95, 376] width 49 height 22
click at [35, 203] on div at bounding box center [70, 183] width 112 height 63
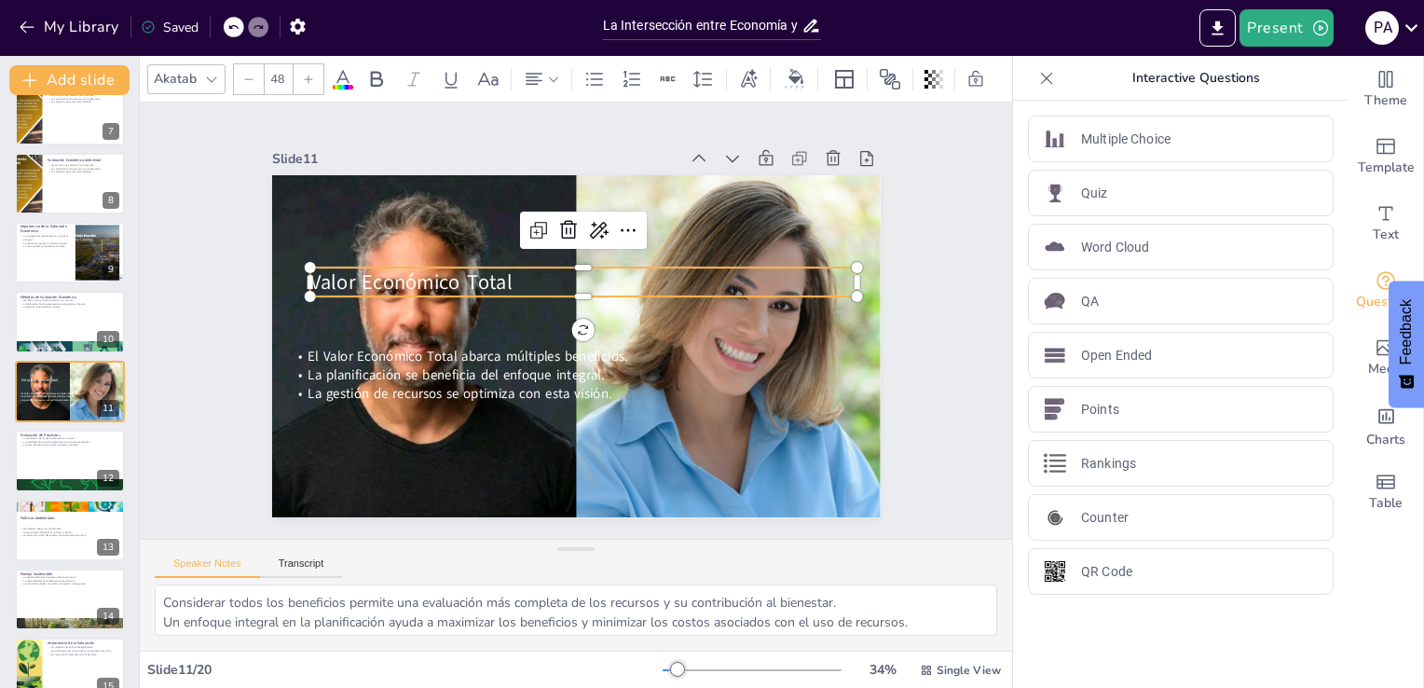
click at [339, 267] on span "Valor Económico Total" at bounding box center [422, 248] width 203 height 69
click at [339, 267] on span "Valor Económico Total" at bounding box center [415, 264] width 203 height 48
drag, startPoint x: 502, startPoint y: 270, endPoint x: 294, endPoint y: 285, distance: 209.3
click at [294, 285] on div "El Valor Económico Total abarca múltiples beneficios. La planificación se benef…" at bounding box center [573, 346] width 641 height 404
click at [391, 69] on div "Akatab 48" at bounding box center [577, 79] width 860 height 32
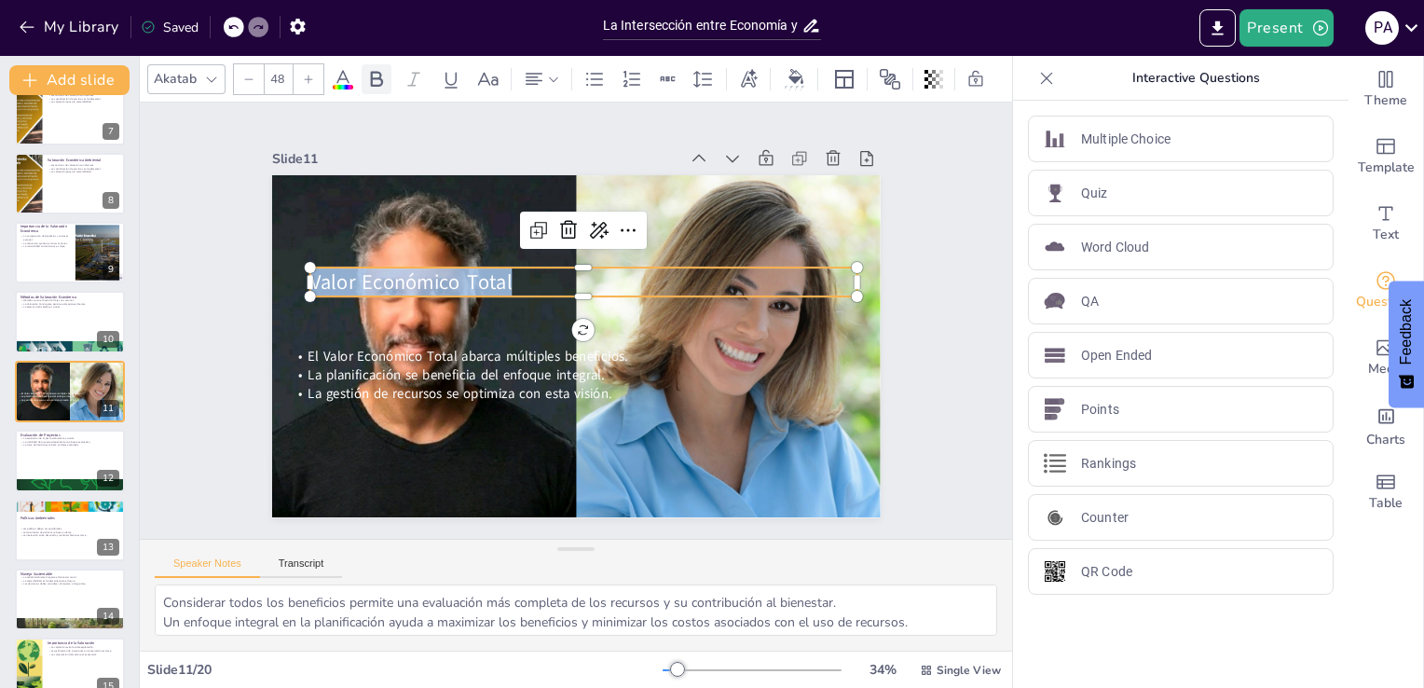
click at [371, 71] on icon at bounding box center [377, 79] width 12 height 16
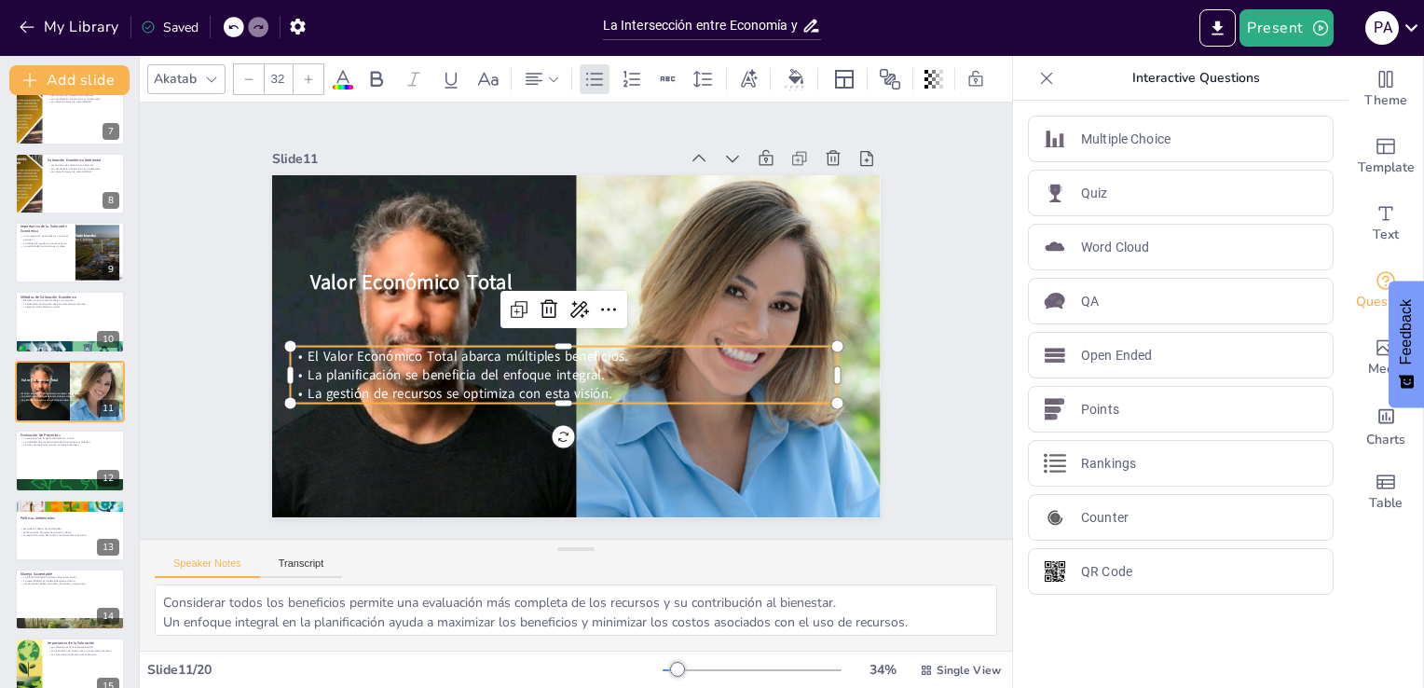
click at [588, 374] on span "La planificación se beneficia del enfoque integral." at bounding box center [450, 361] width 297 height 49
click at [588, 374] on span "La planificación se beneficia del enfoque integral." at bounding box center [445, 335] width 288 height 109
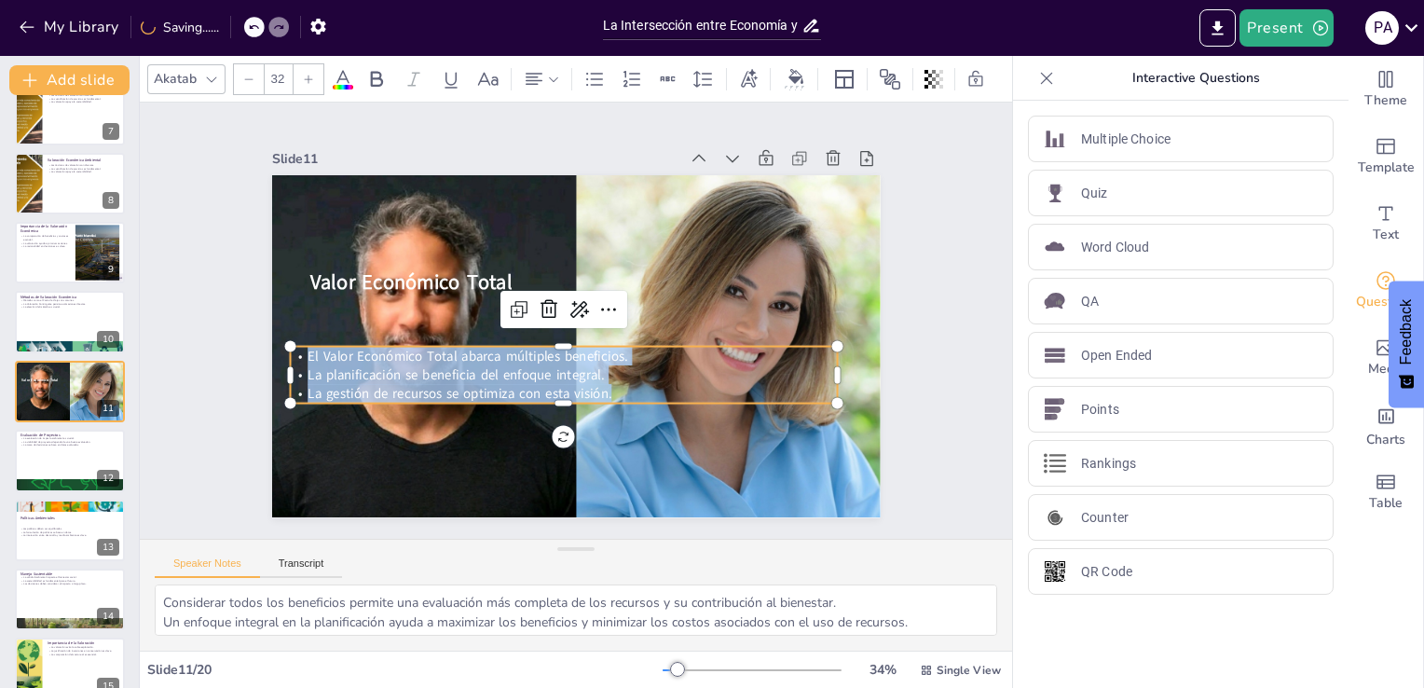
drag, startPoint x: 604, startPoint y: 386, endPoint x: 287, endPoint y: 350, distance: 319.0
click at [287, 350] on div "El Valor Económico Total abarca múltiples beneficios. La planificación se benef…" at bounding box center [557, 374] width 551 height 114
click at [376, 64] on div at bounding box center [377, 79] width 30 height 30
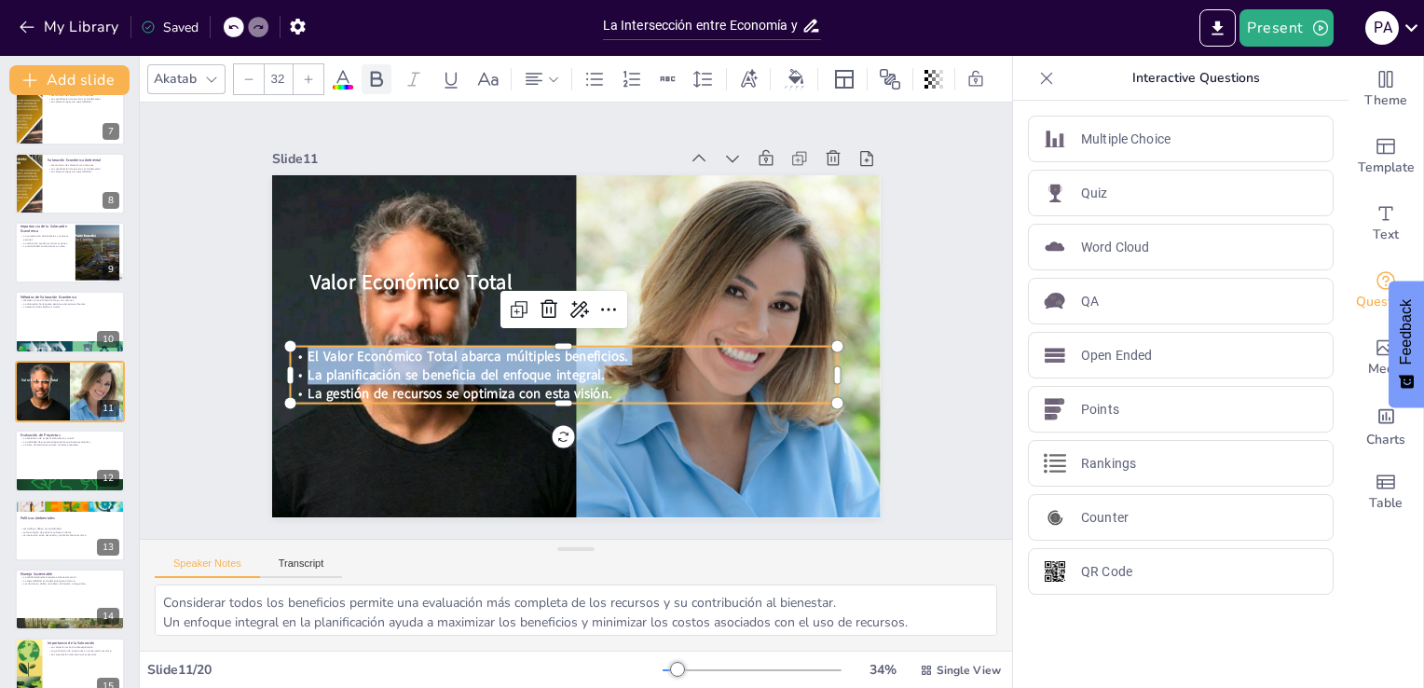
click at [379, 71] on icon at bounding box center [377, 79] width 12 height 16
click at [1107, 647] on div "Multiple Choice Quiz Word Cloud QA Open Ended Points Rankings Counter QR Code" at bounding box center [1181, 394] width 336 height 587
click at [941, 203] on div "Slide 1 La Intersección entre Economía y Medio Ambiente: Un Enfoque Integral Es…" at bounding box center [576, 321] width 965 height 685
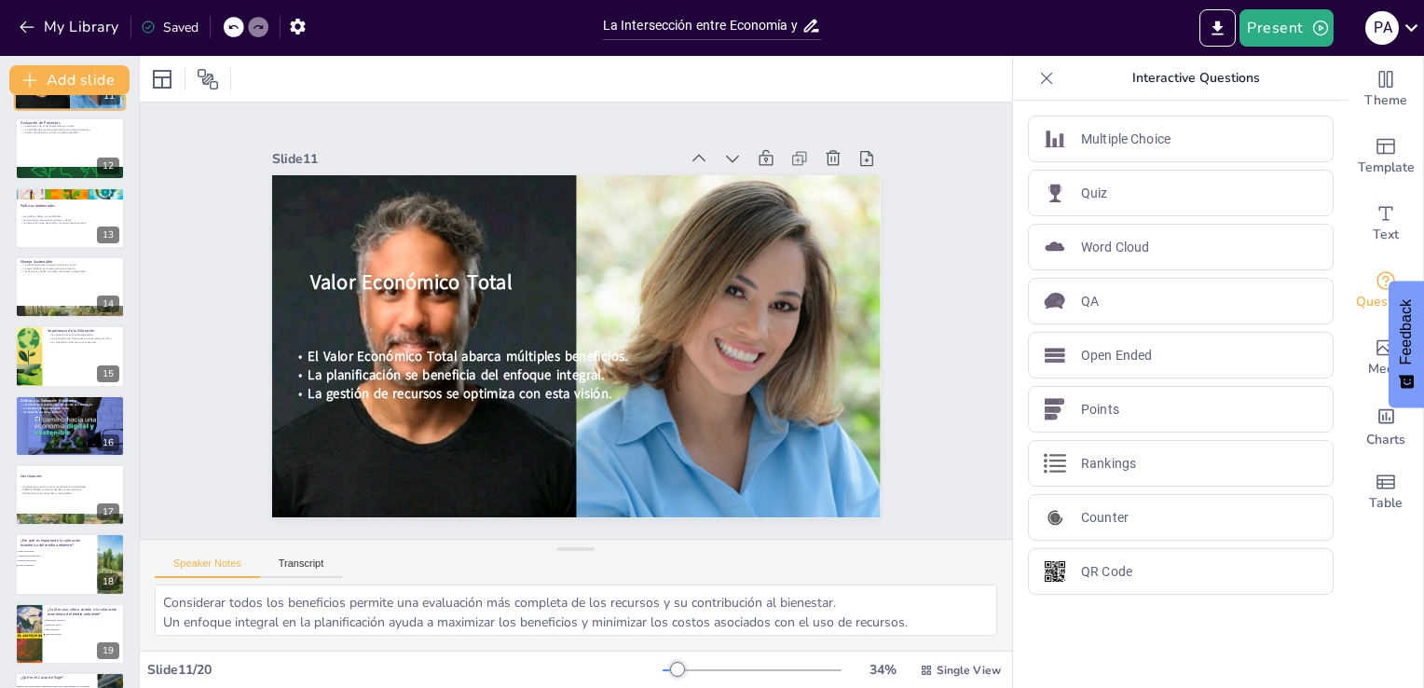
scroll to position [816, 0]
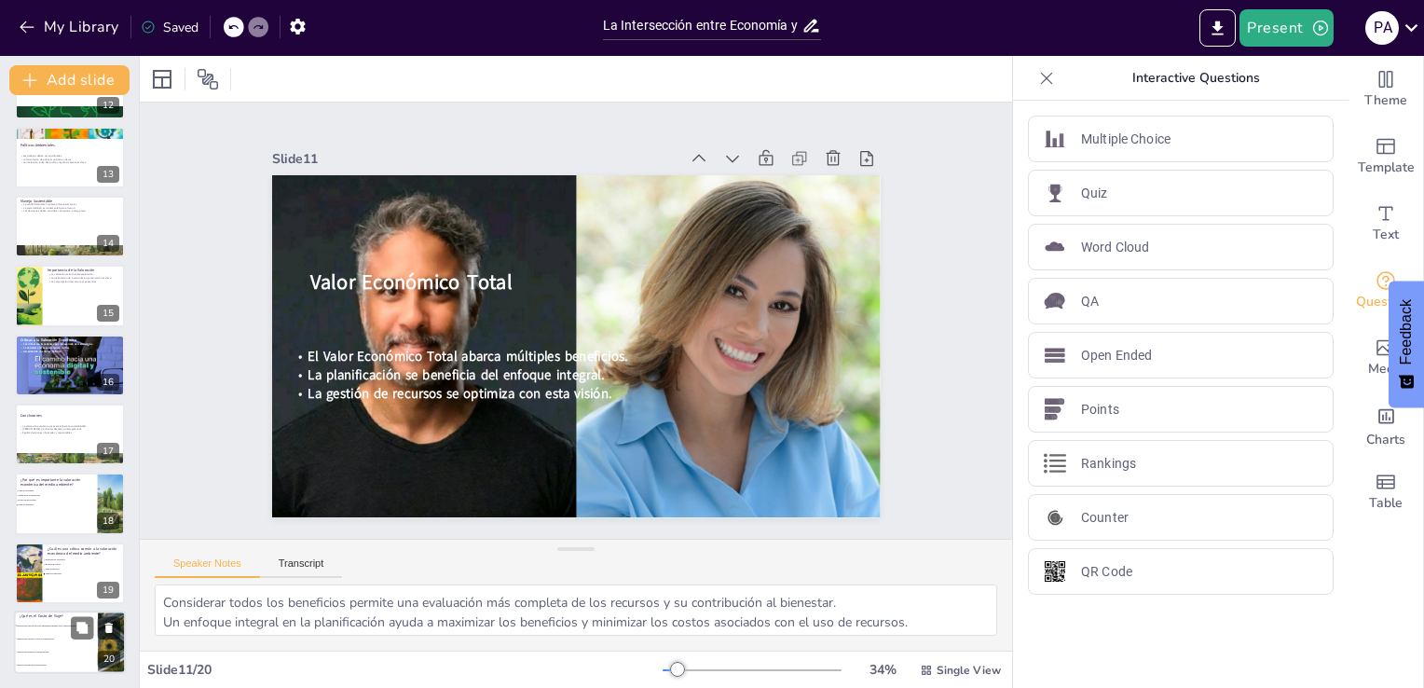
click at [14, 652] on div "¿Qué es el Costo de Viaje? Método para valorar servicios ambientales basado en …" at bounding box center [70, 642] width 112 height 63
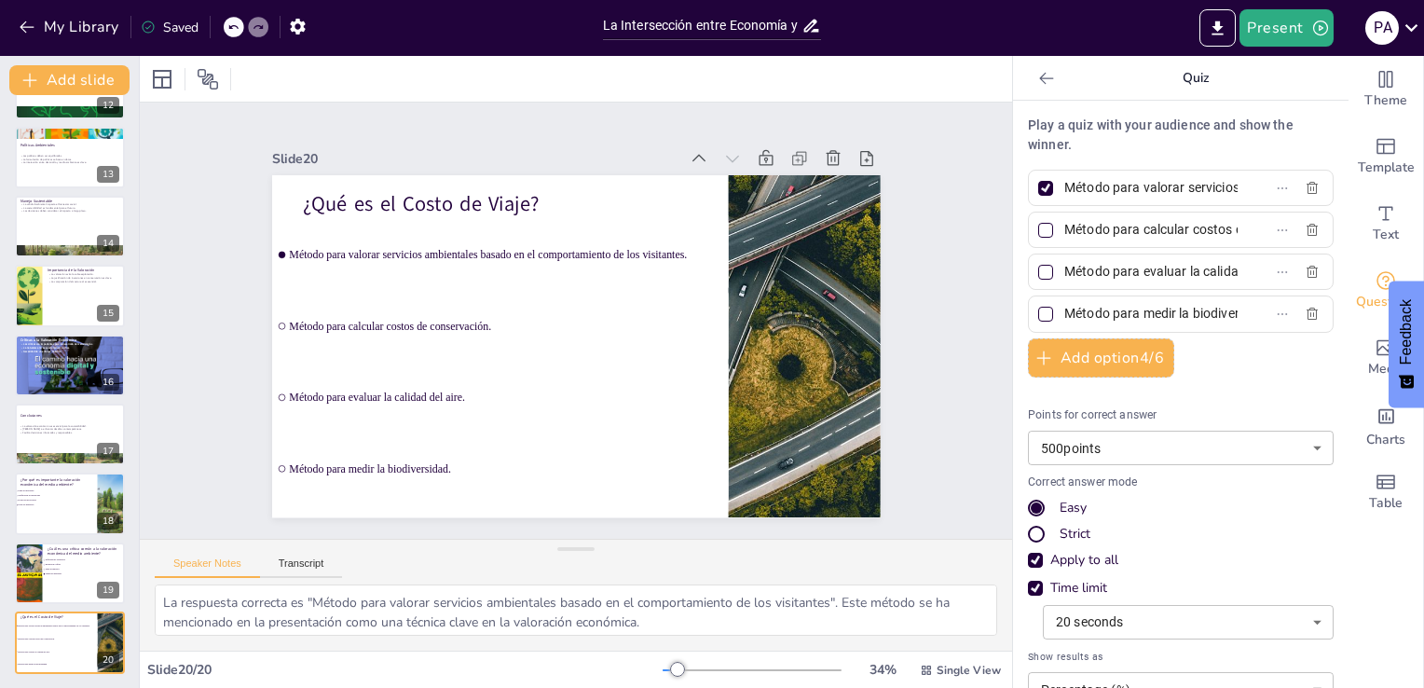
scroll to position [0, 0]
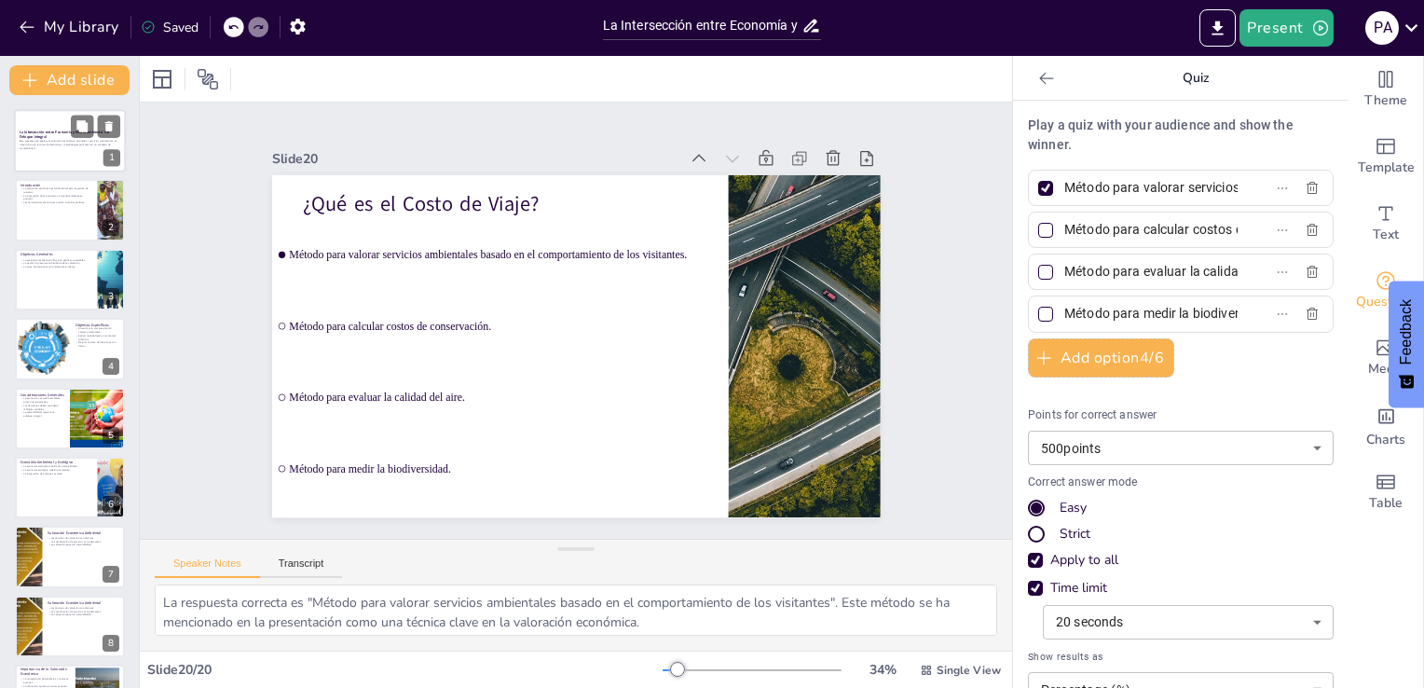
click at [15, 154] on div at bounding box center [70, 140] width 112 height 63
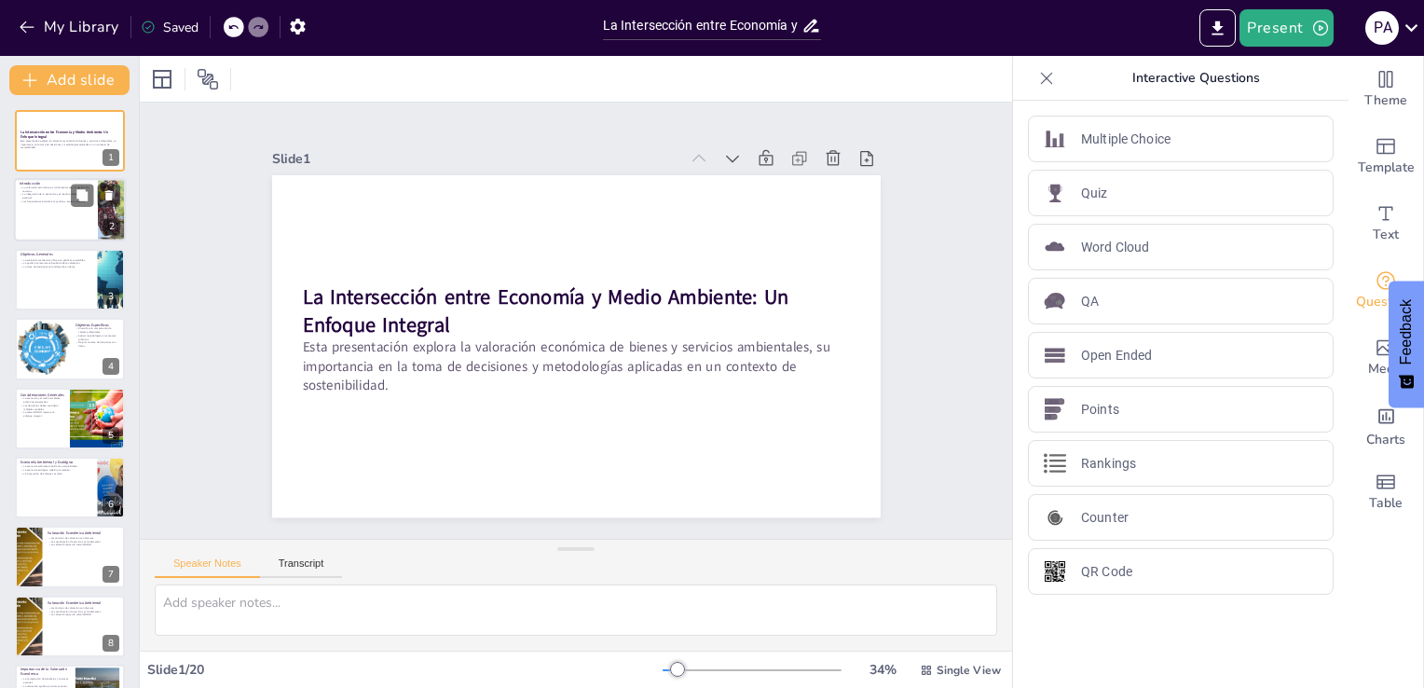
click at [60, 211] on div at bounding box center [70, 210] width 112 height 63
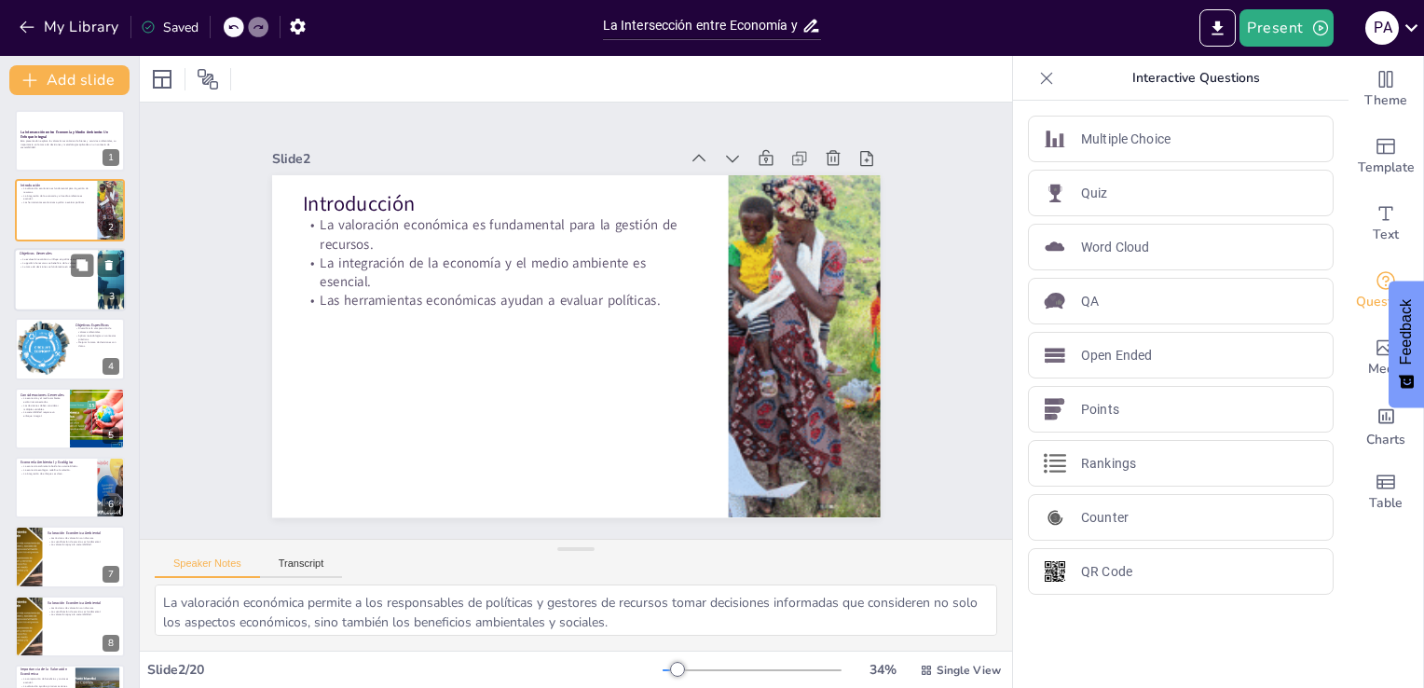
click at [47, 301] on div at bounding box center [70, 279] width 112 height 63
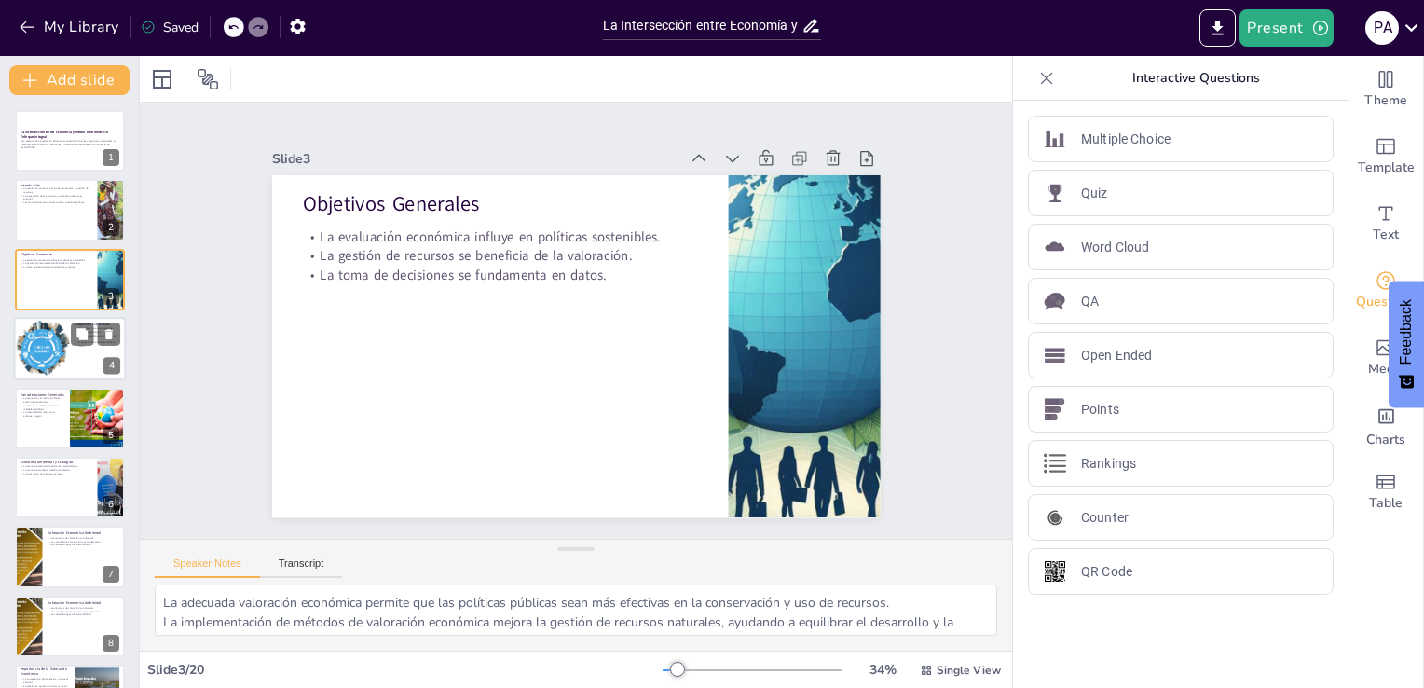
click at [63, 357] on div at bounding box center [41, 348] width 95 height 63
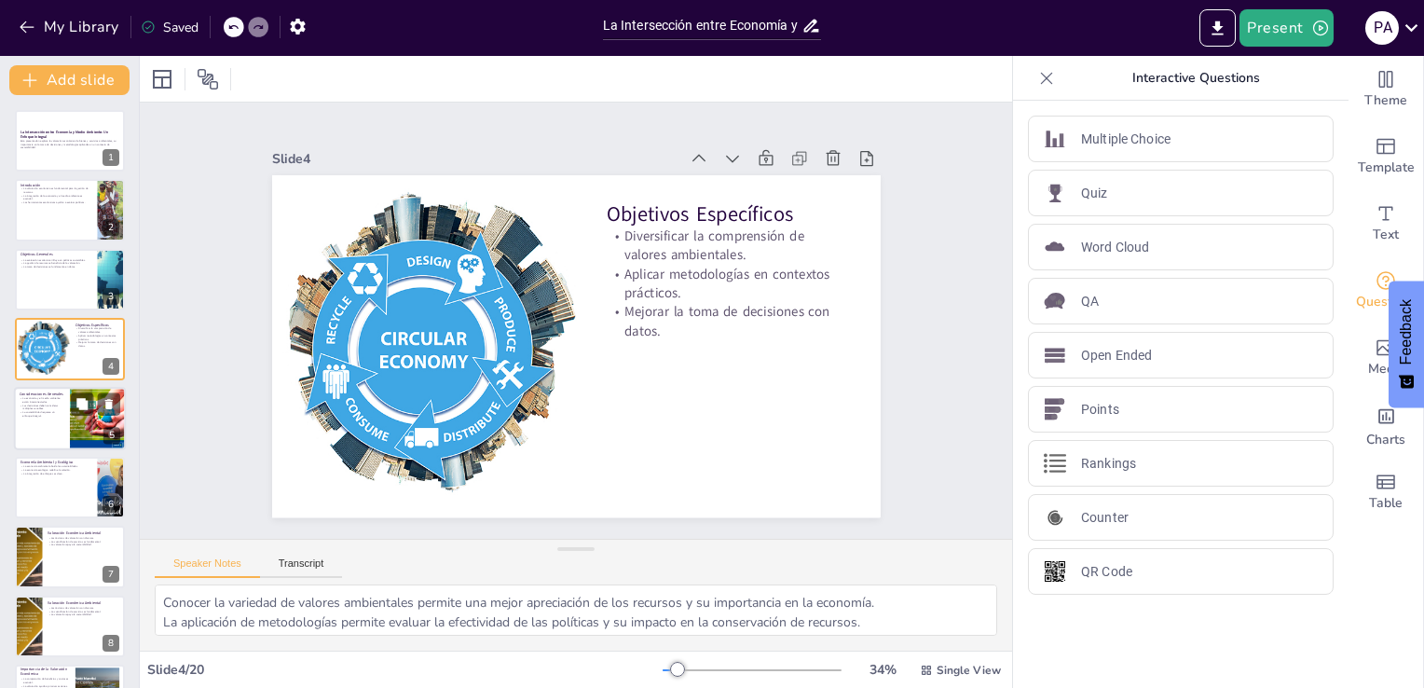
click at [37, 427] on div at bounding box center [70, 418] width 112 height 63
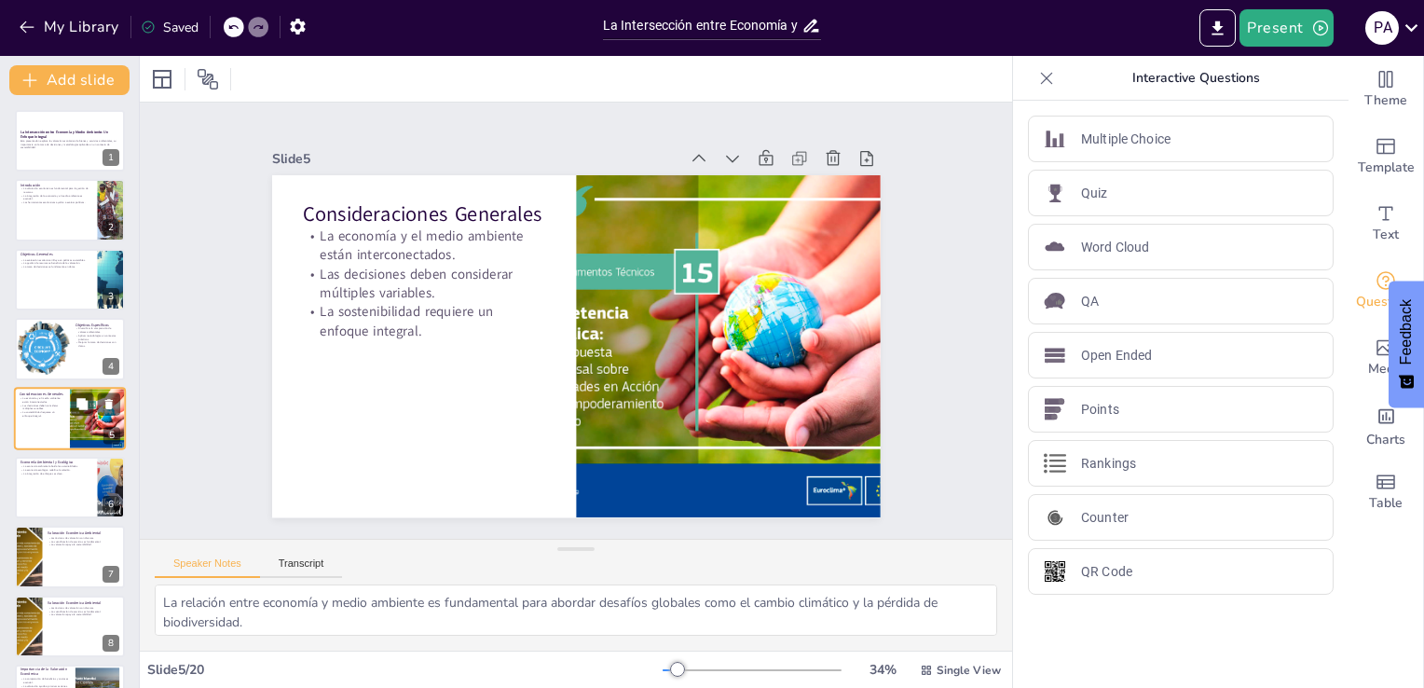
scroll to position [26, 0]
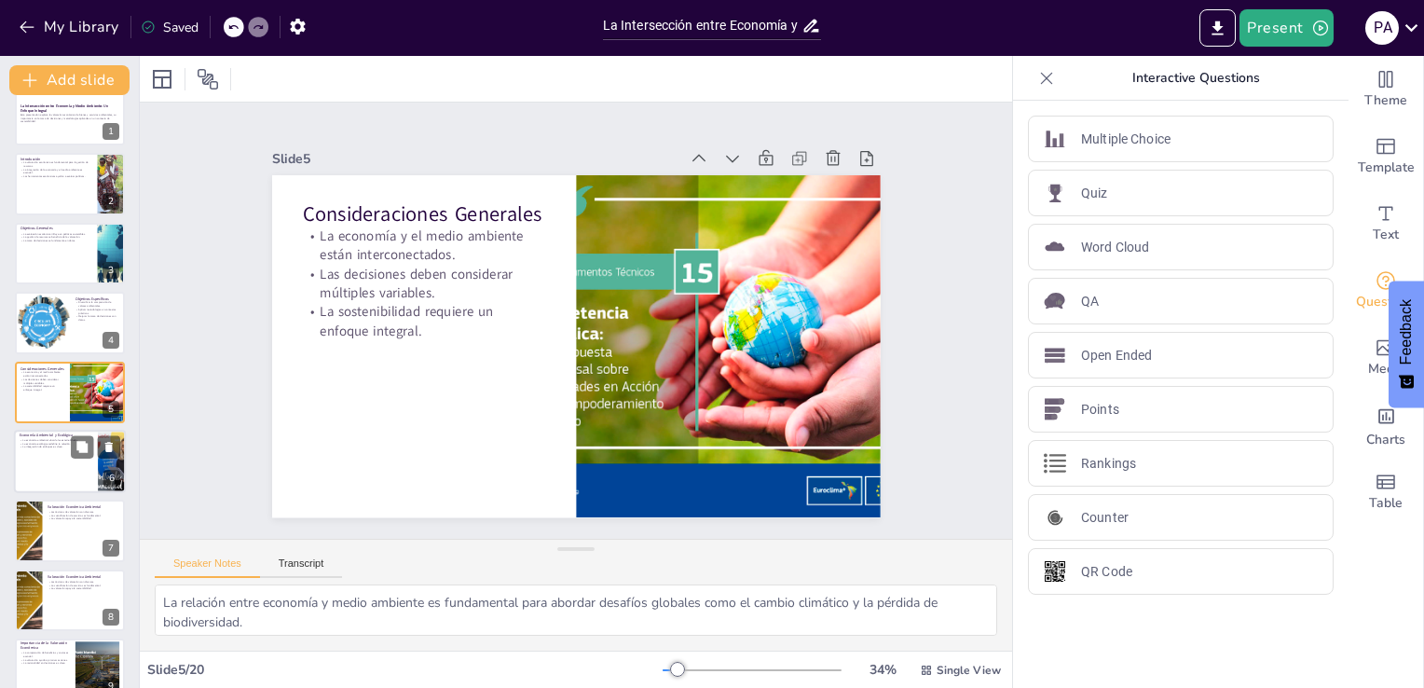
click at [30, 480] on div at bounding box center [70, 461] width 112 height 63
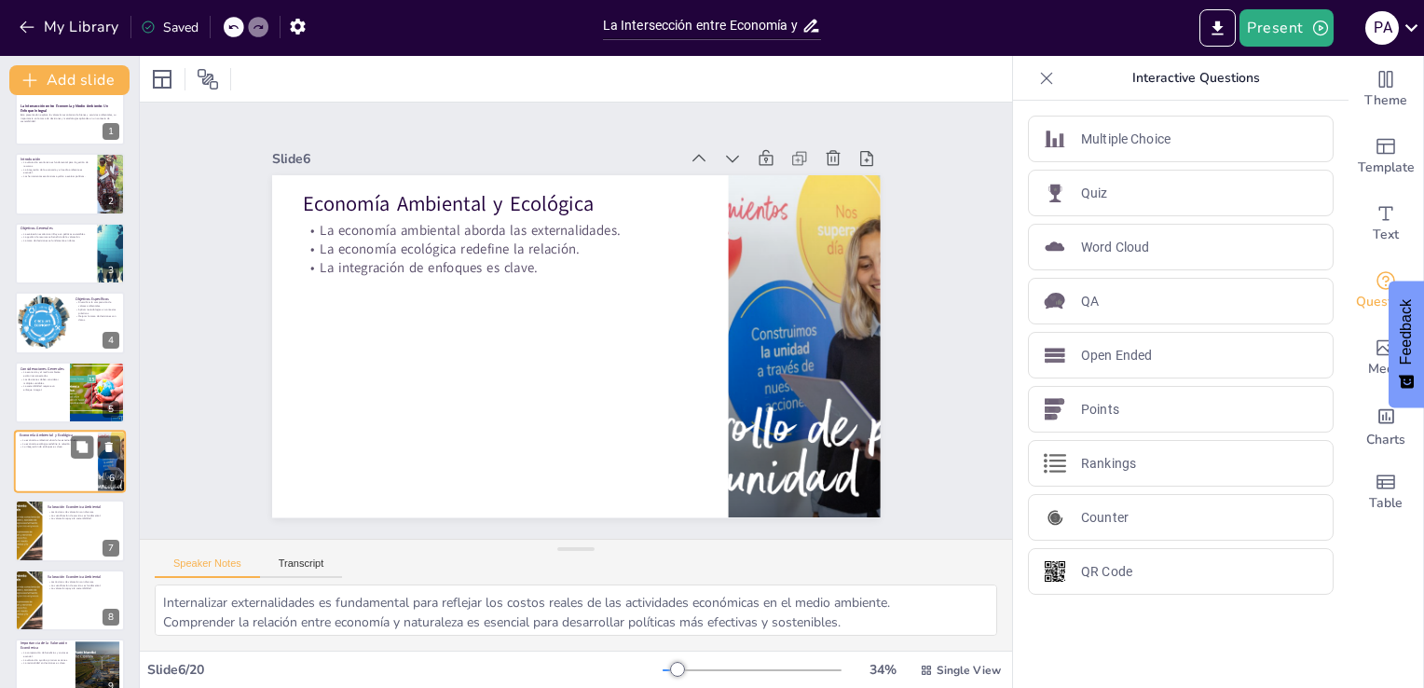
scroll to position [96, 0]
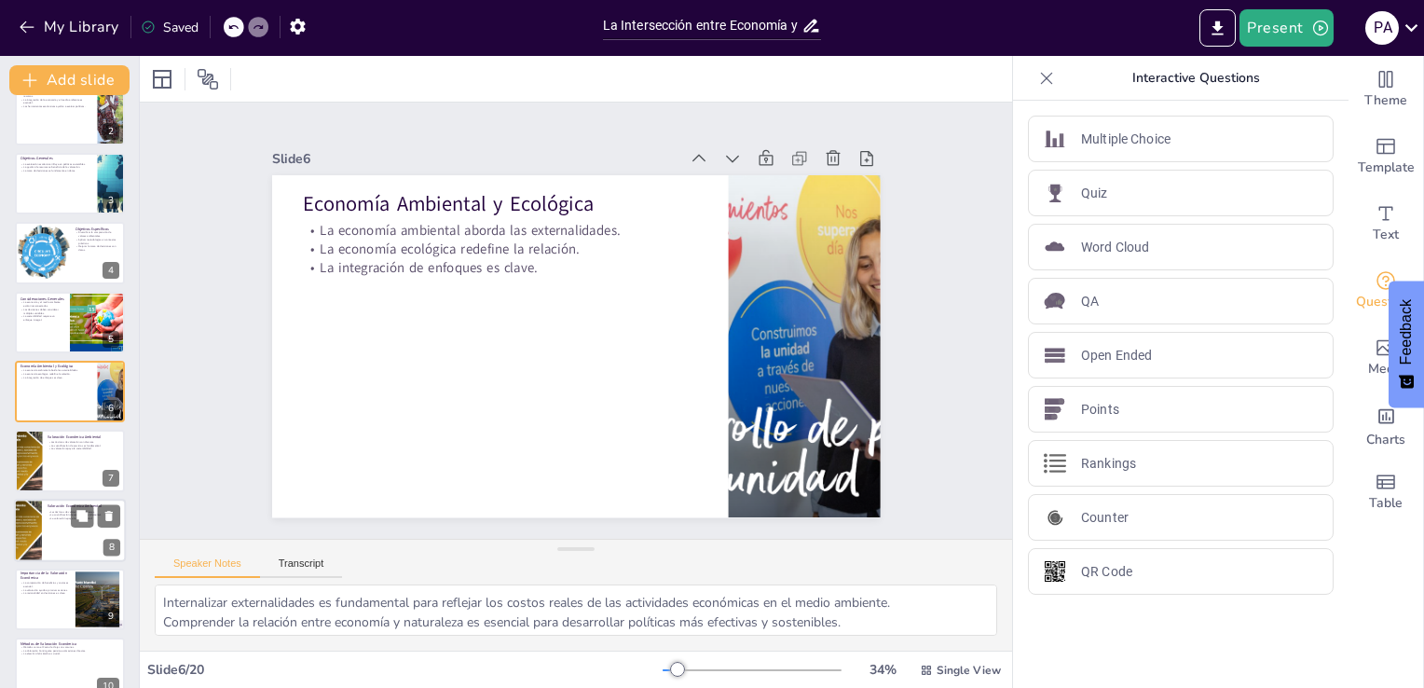
click at [48, 544] on div at bounding box center [70, 530] width 112 height 63
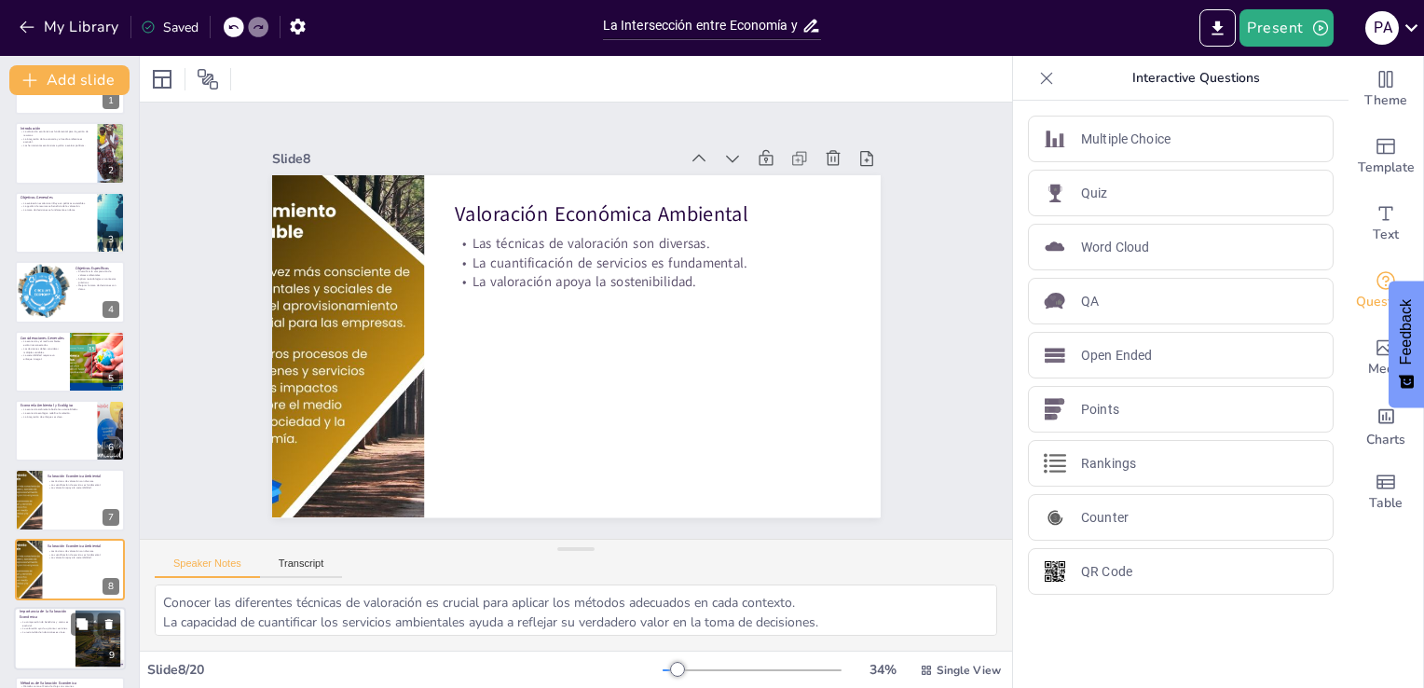
scroll to position [0, 0]
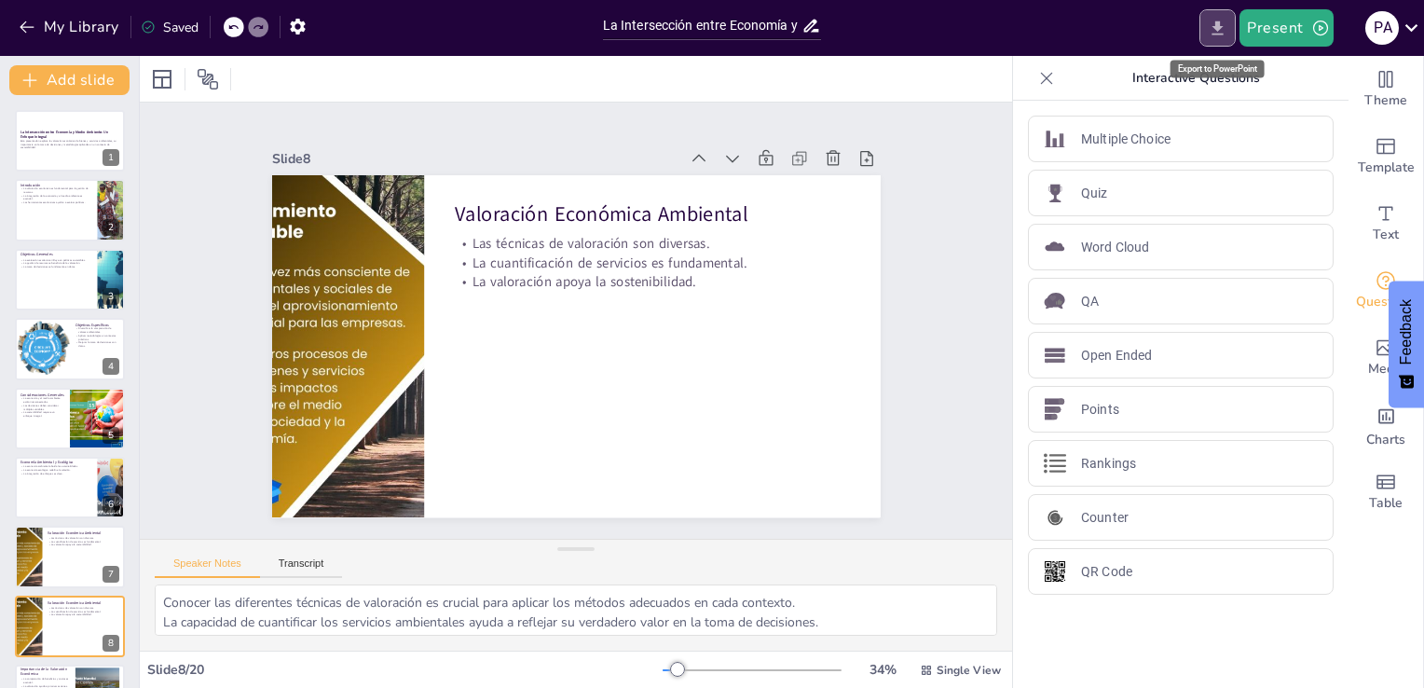
click at [1226, 32] on icon "Export to PowerPoint" at bounding box center [1218, 29] width 20 height 20
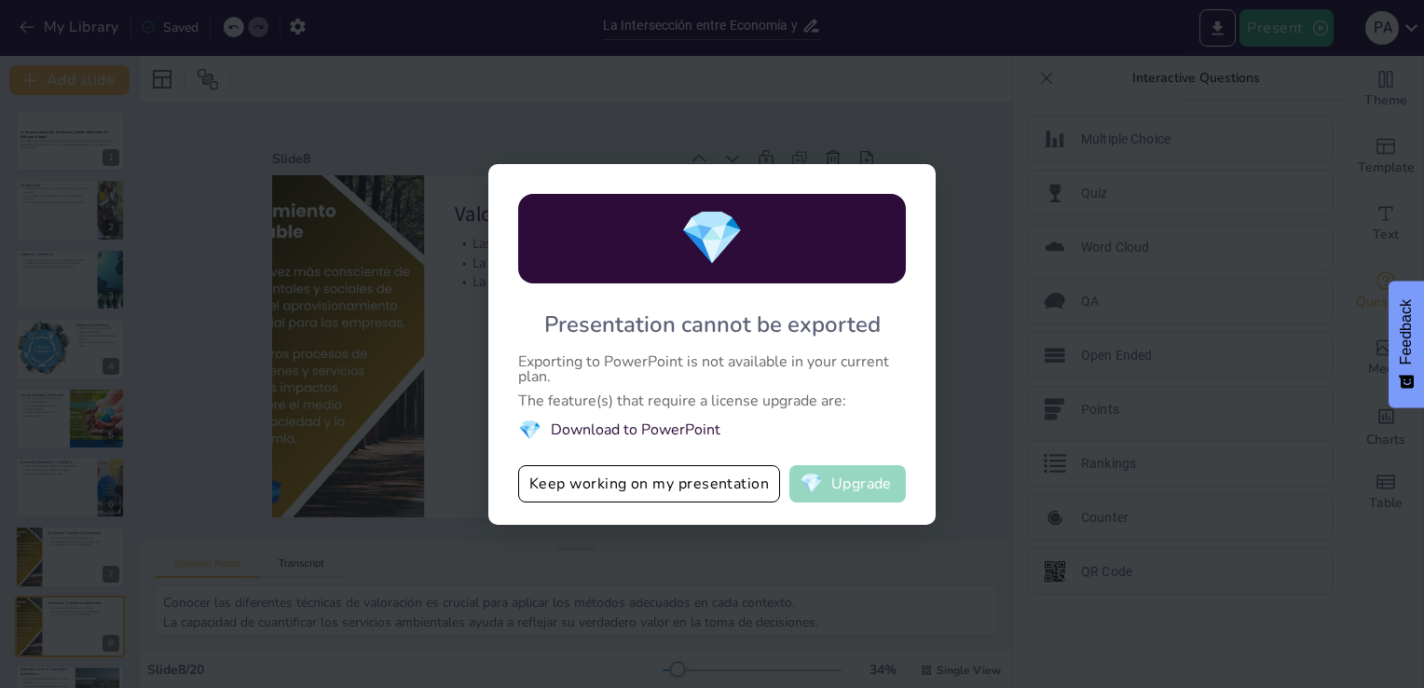
click at [889, 487] on button "💎 Upgrade" at bounding box center [848, 483] width 117 height 37
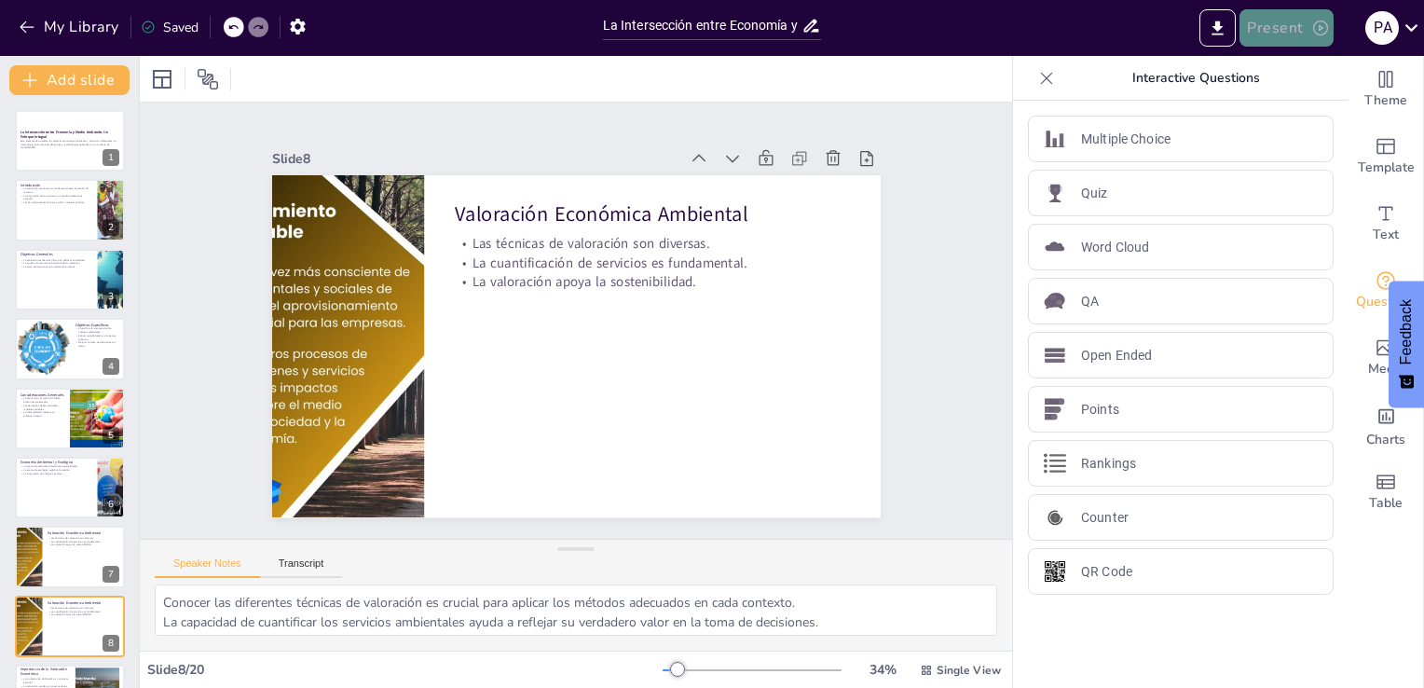
click at [1297, 42] on button "Present" at bounding box center [1286, 27] width 93 height 37
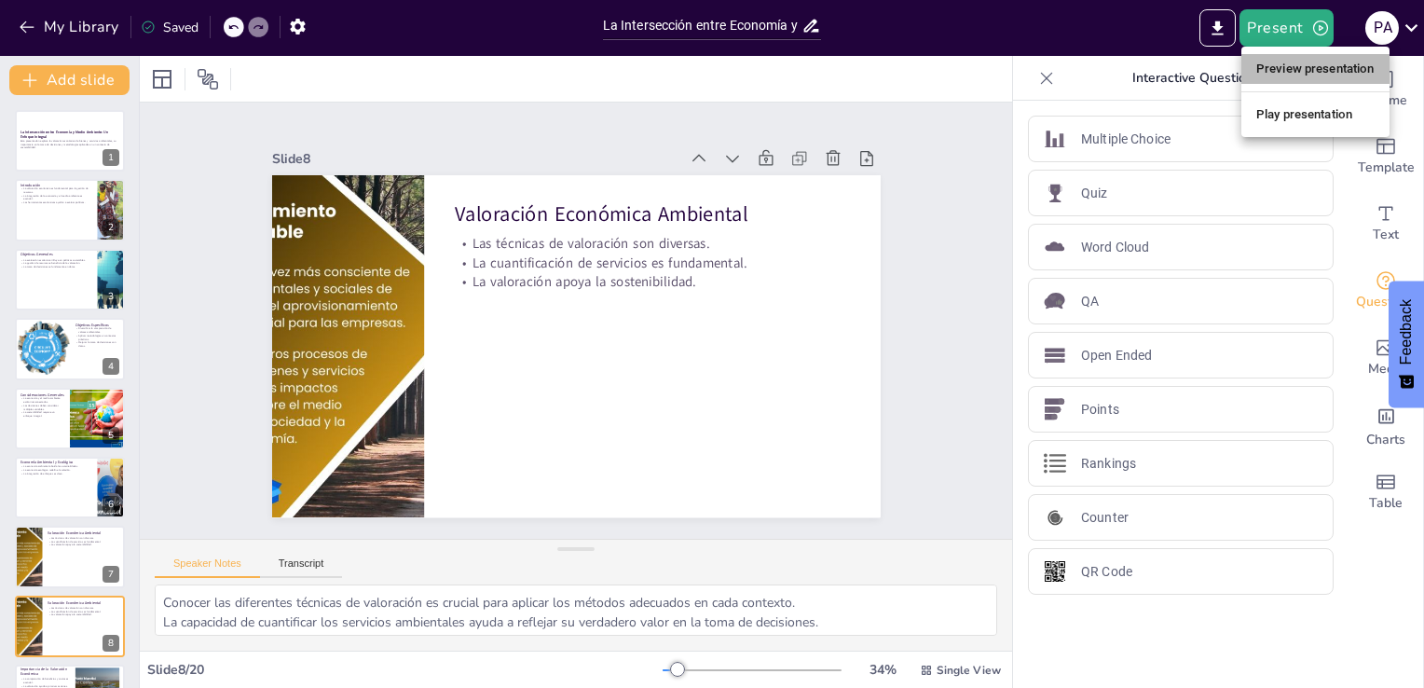
click at [1297, 67] on li "Preview presentation" at bounding box center [1316, 69] width 148 height 30
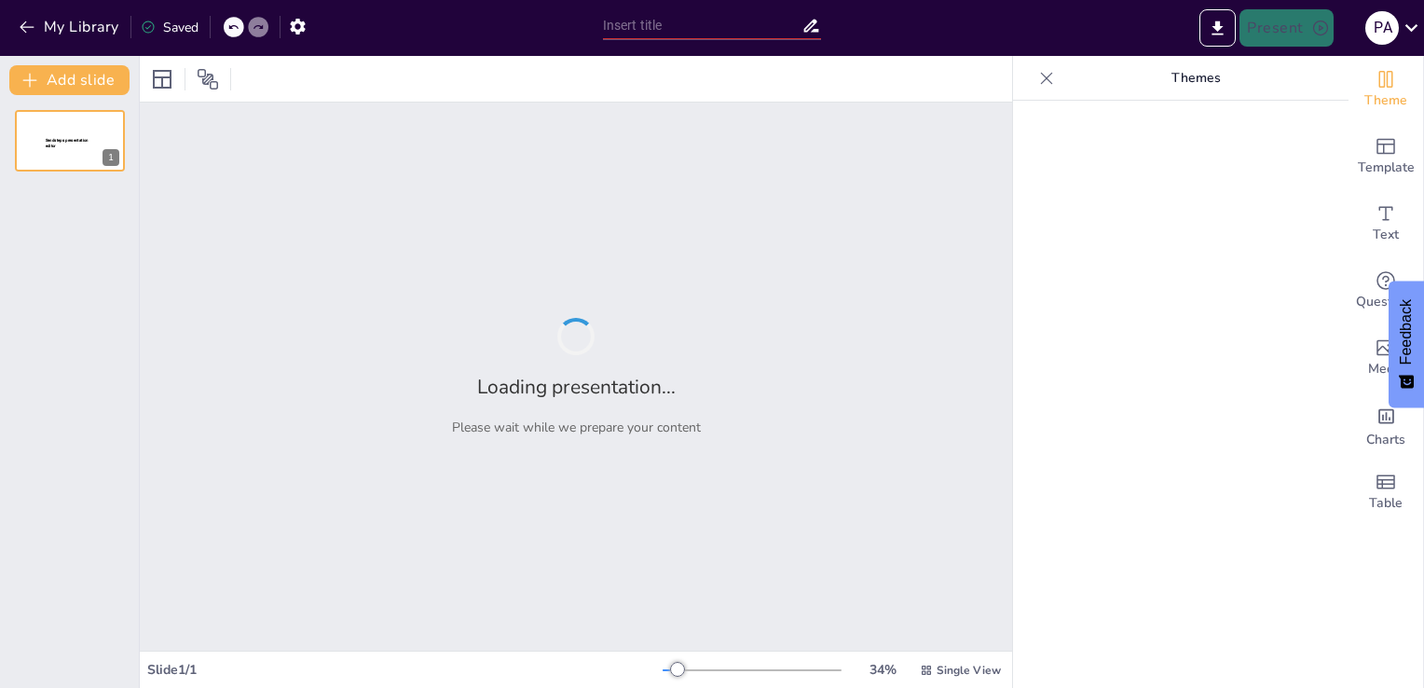
type input "La Intersección entre Economía y Medio Ambiente: Un Enfoque Integral"
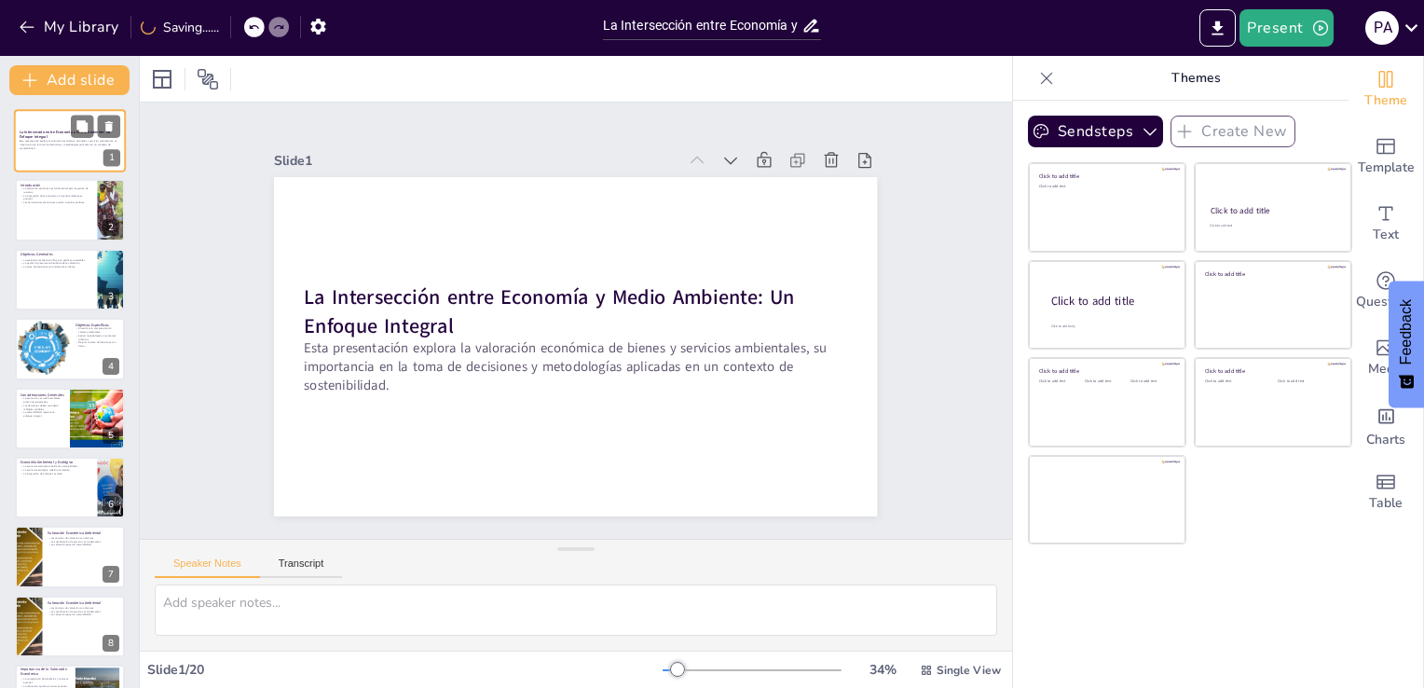
checkbox input "true"
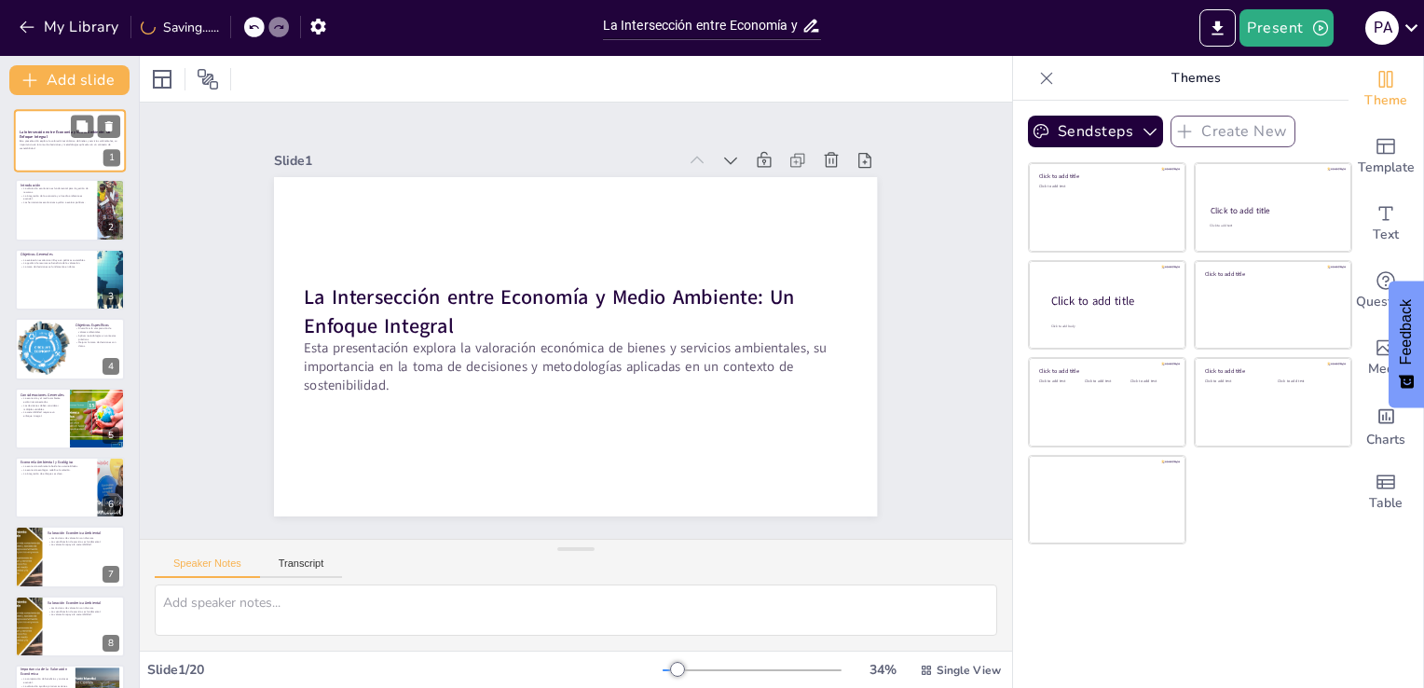
checkbox input "true"
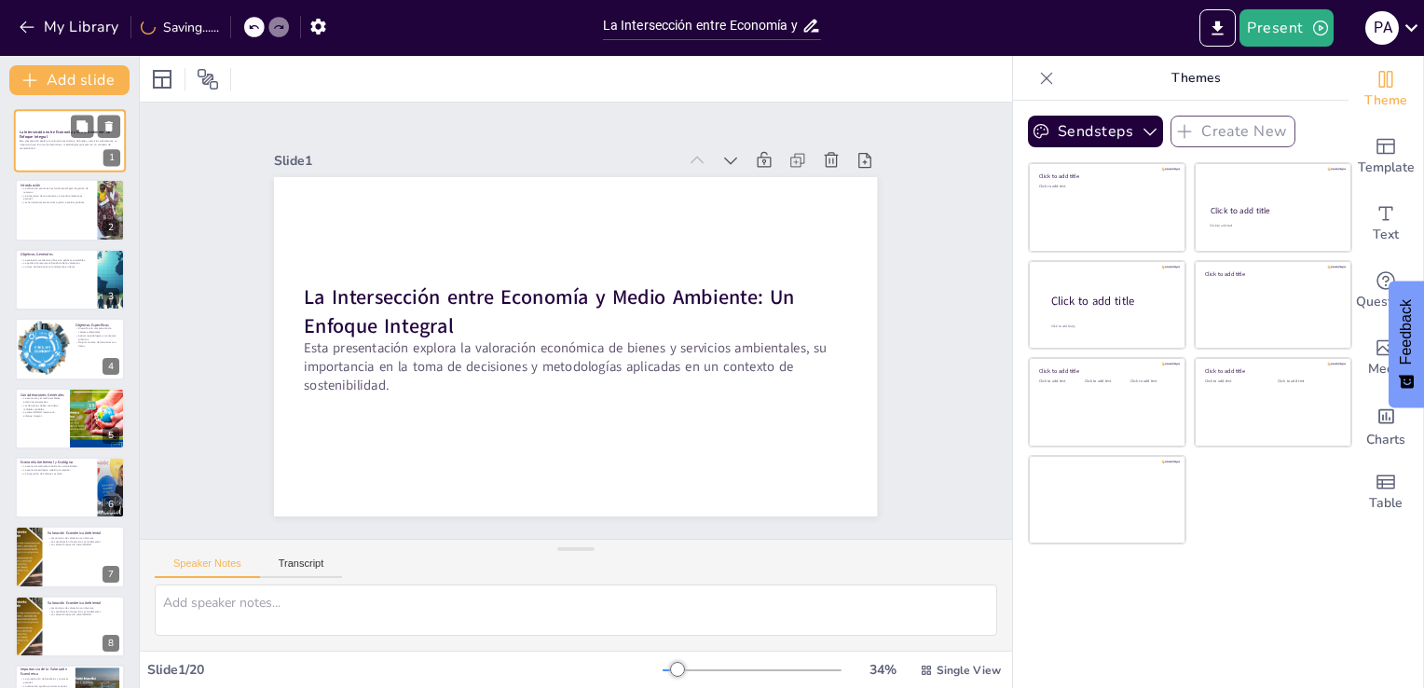
checkbox input "true"
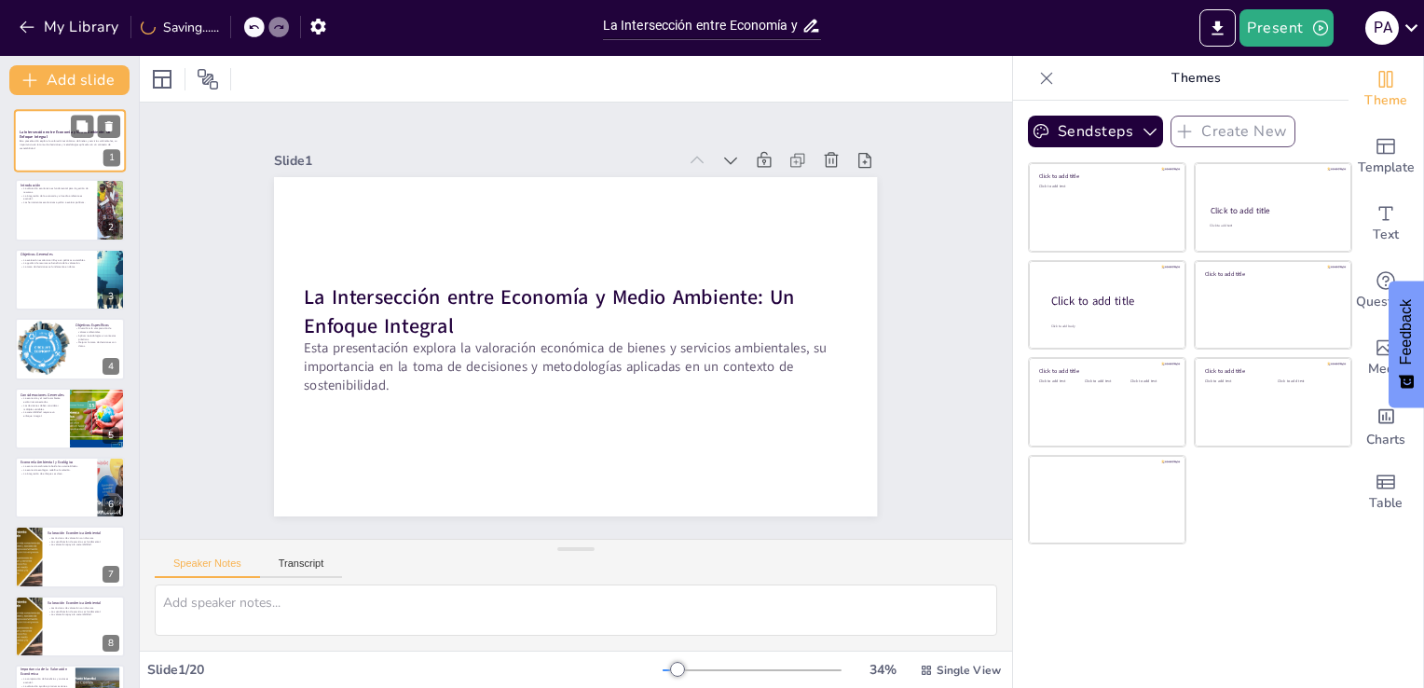
checkbox input "true"
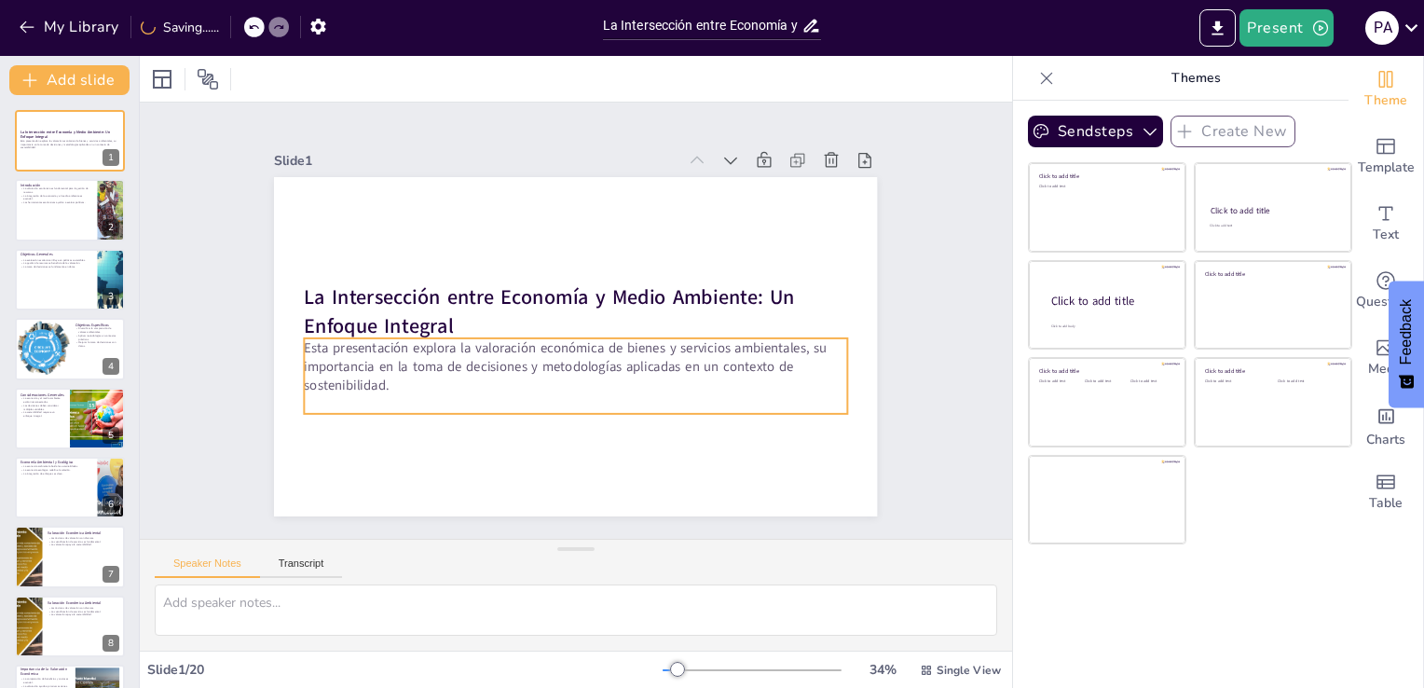
checkbox input "true"
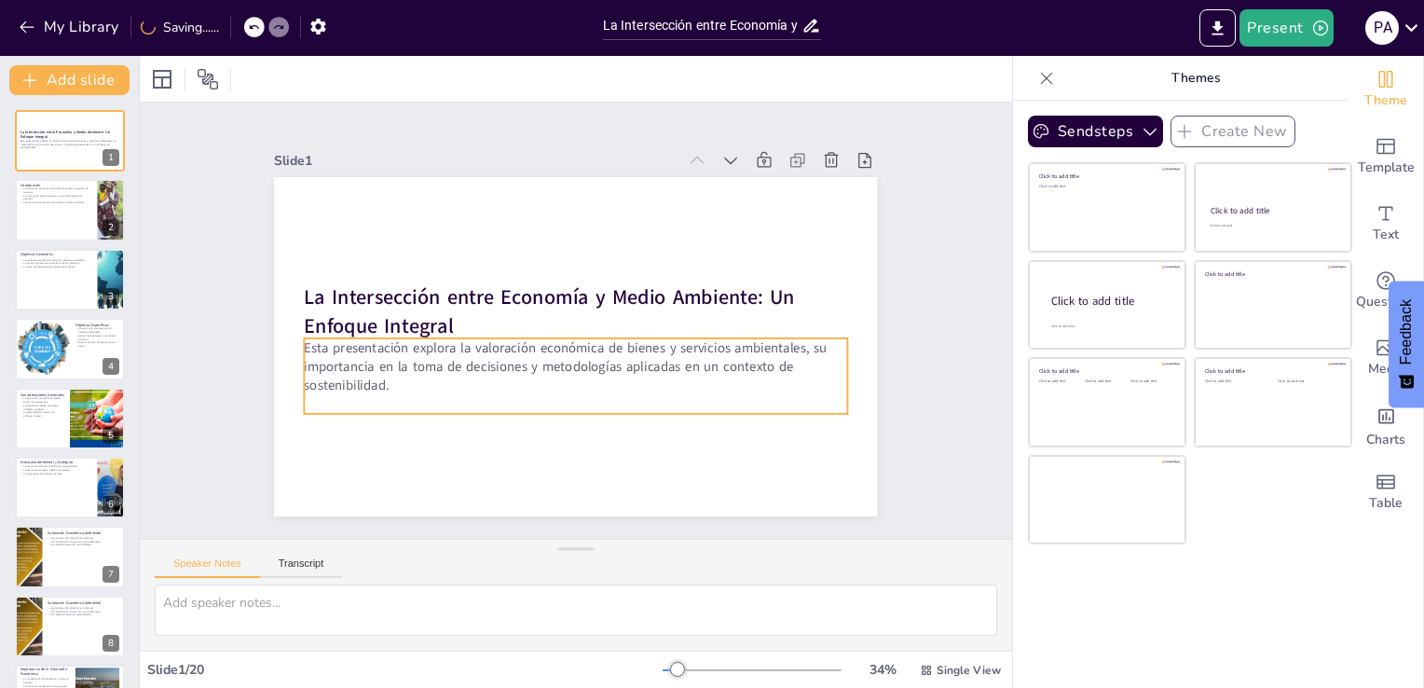
checkbox input "true"
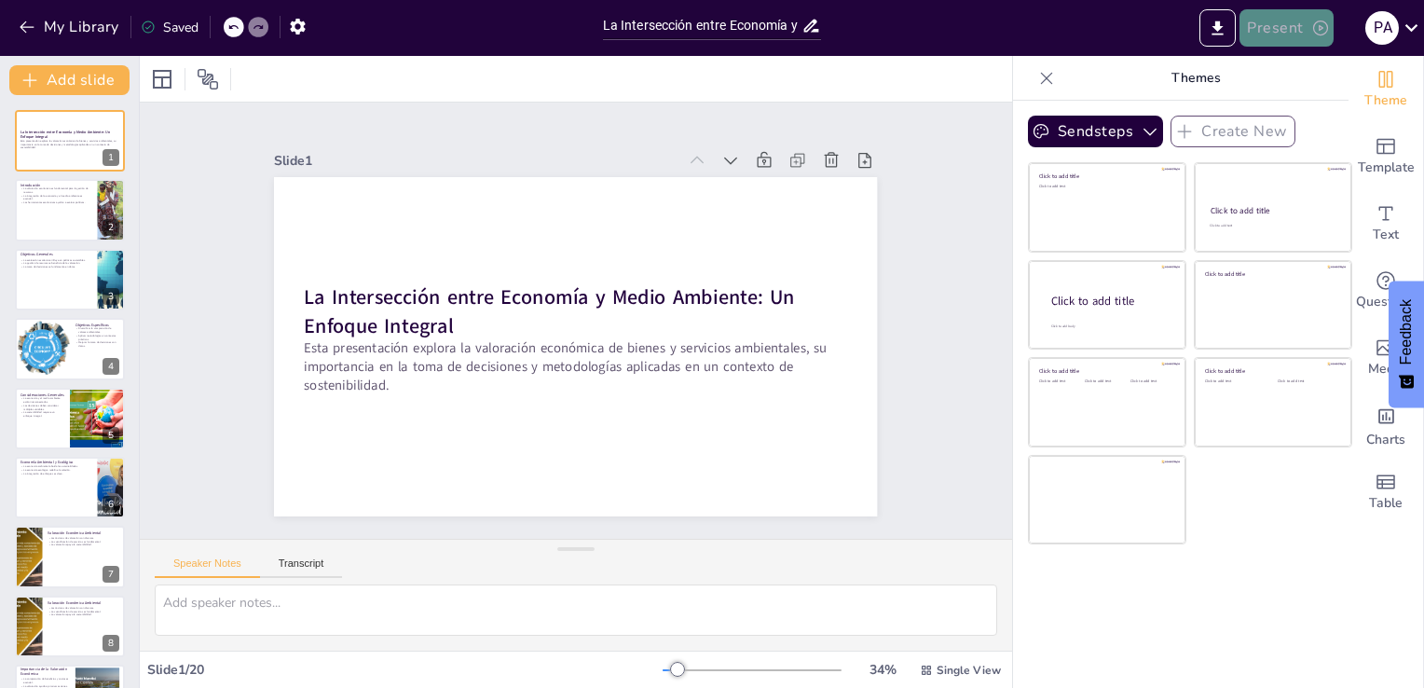
click at [1315, 32] on icon "button" at bounding box center [1320, 28] width 15 height 15
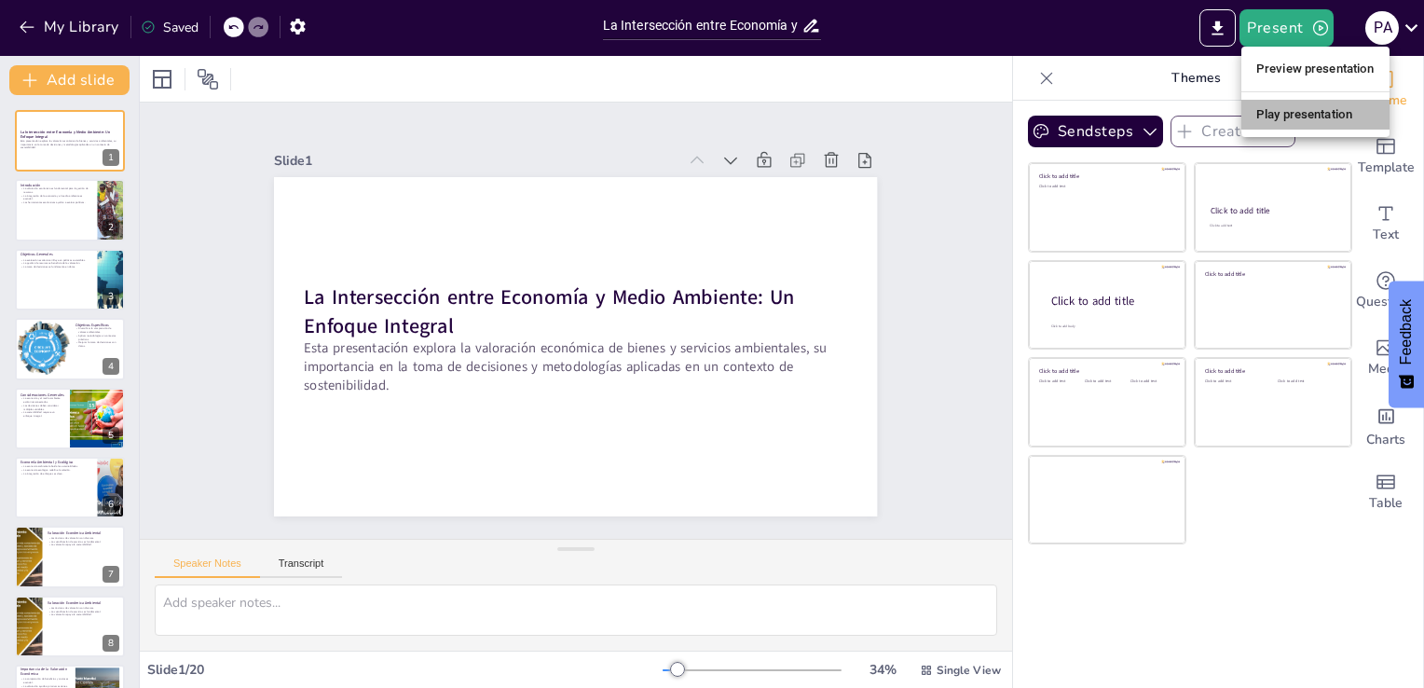
click at [1298, 120] on li "Play presentation" at bounding box center [1316, 115] width 148 height 30
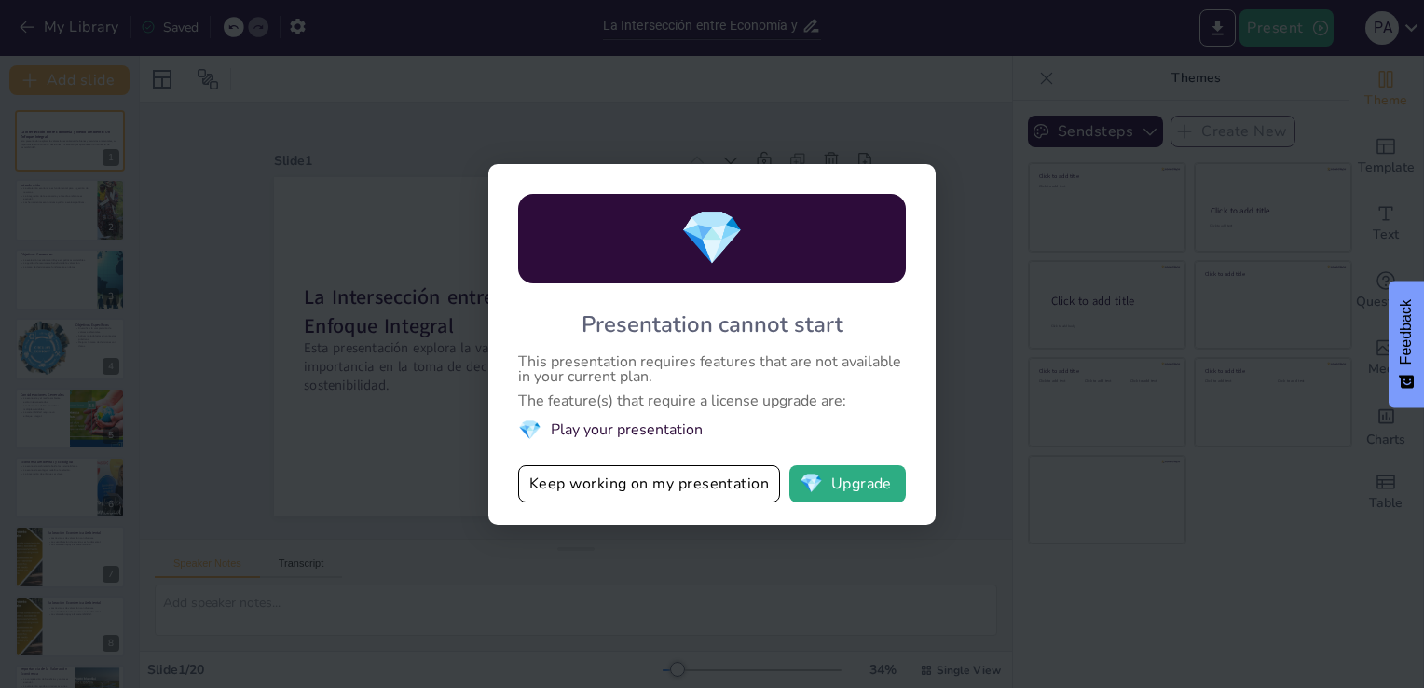
click at [715, 152] on div "💎 Presentation cannot start This presentation requires features that are not av…" at bounding box center [712, 344] width 1424 height 688
click at [300, 151] on div "💎 Presentation cannot start This presentation requires features that are not av…" at bounding box center [712, 344] width 1424 height 688
click at [835, 487] on button "💎 Upgrade" at bounding box center [848, 483] width 117 height 37
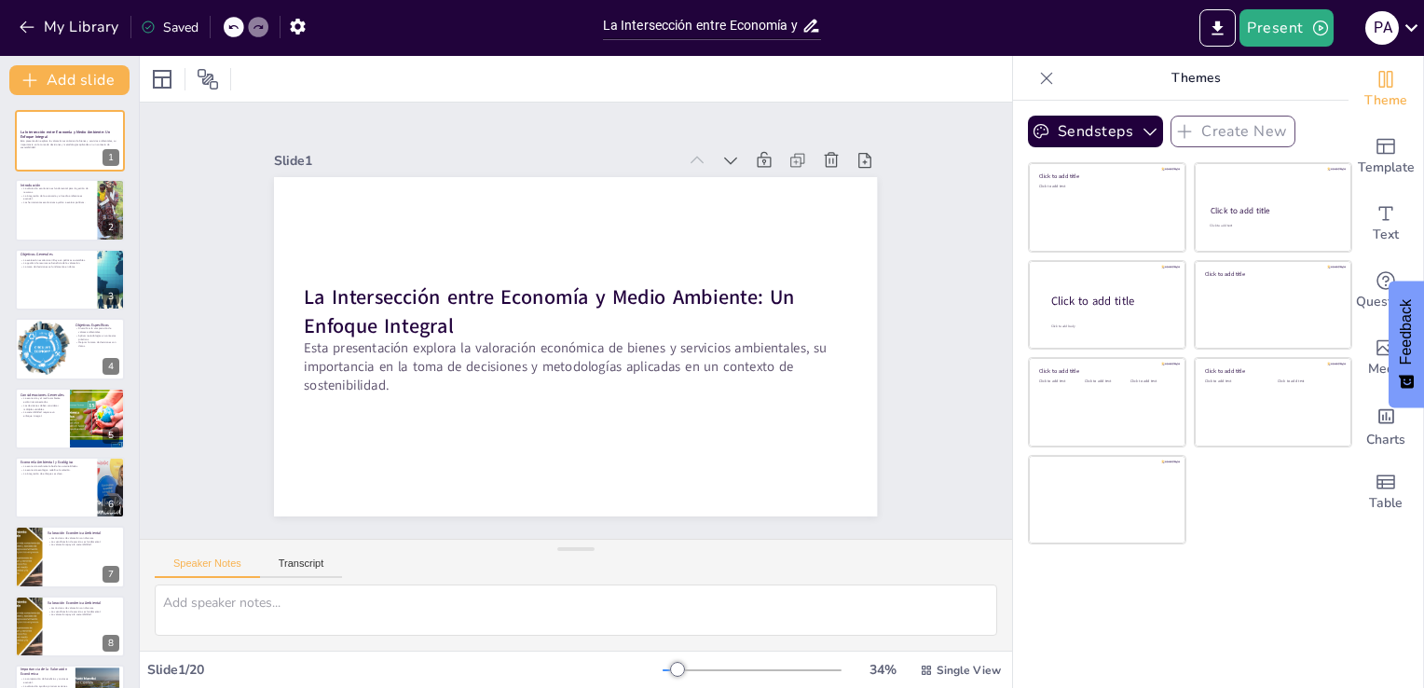
checkbox input "true"
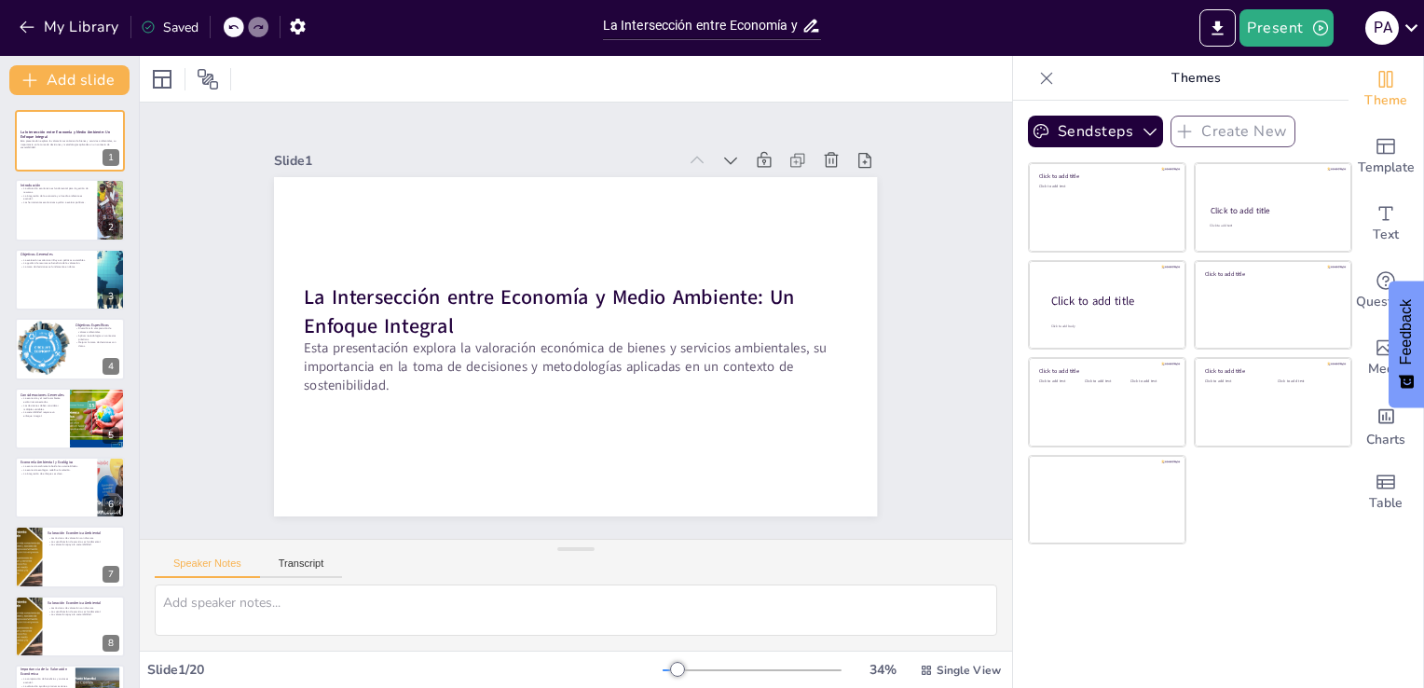
checkbox input "true"
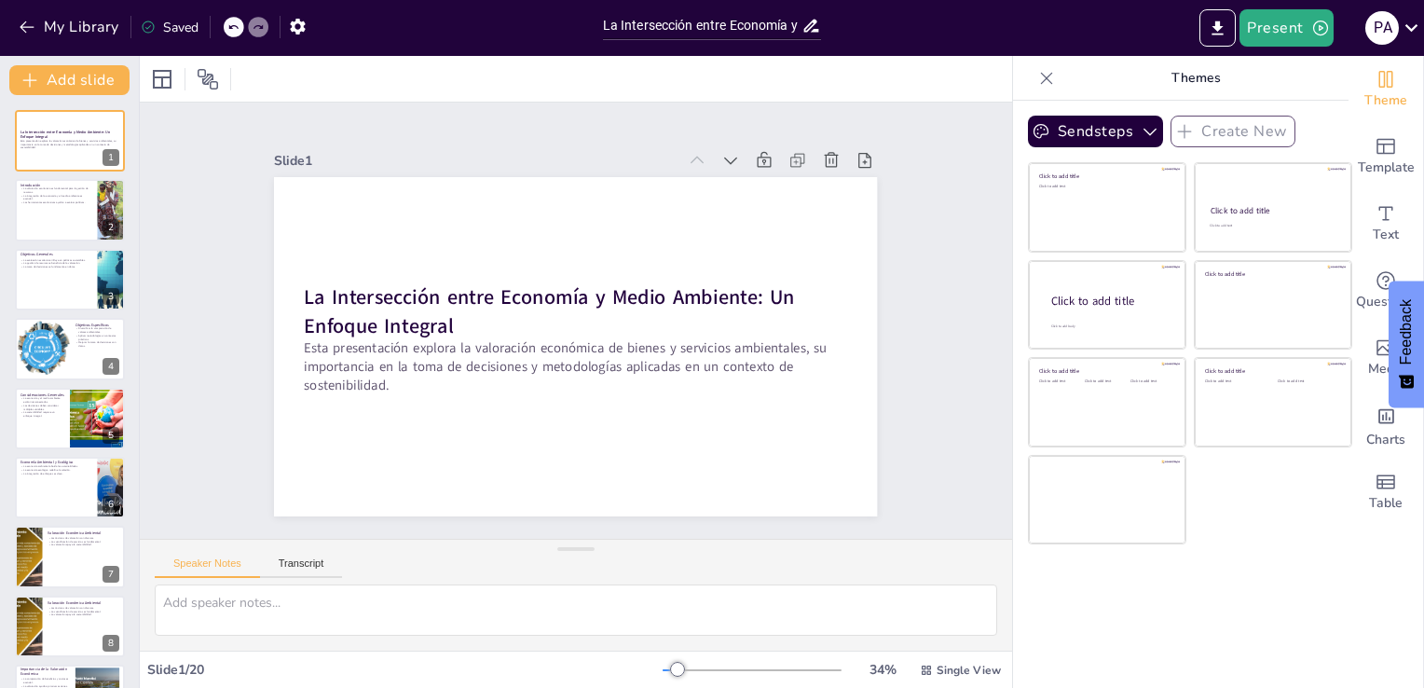
checkbox input "true"
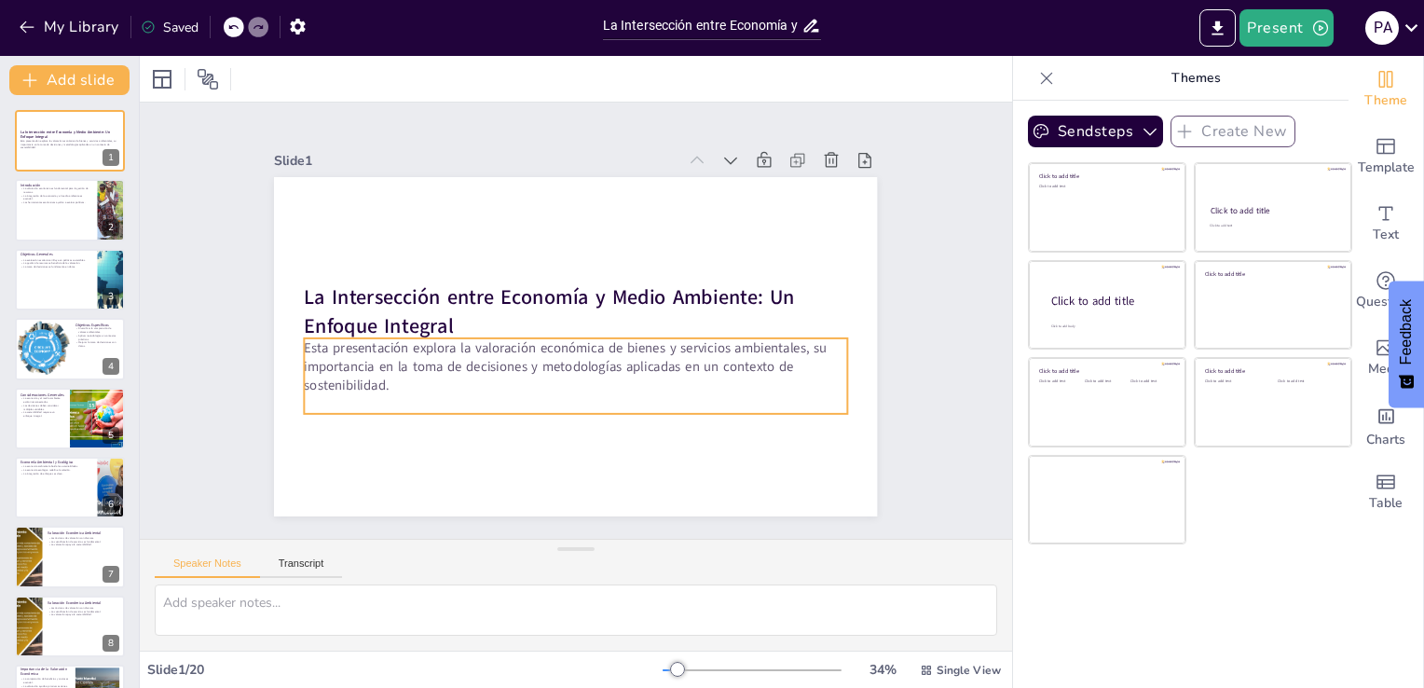
checkbox input "true"
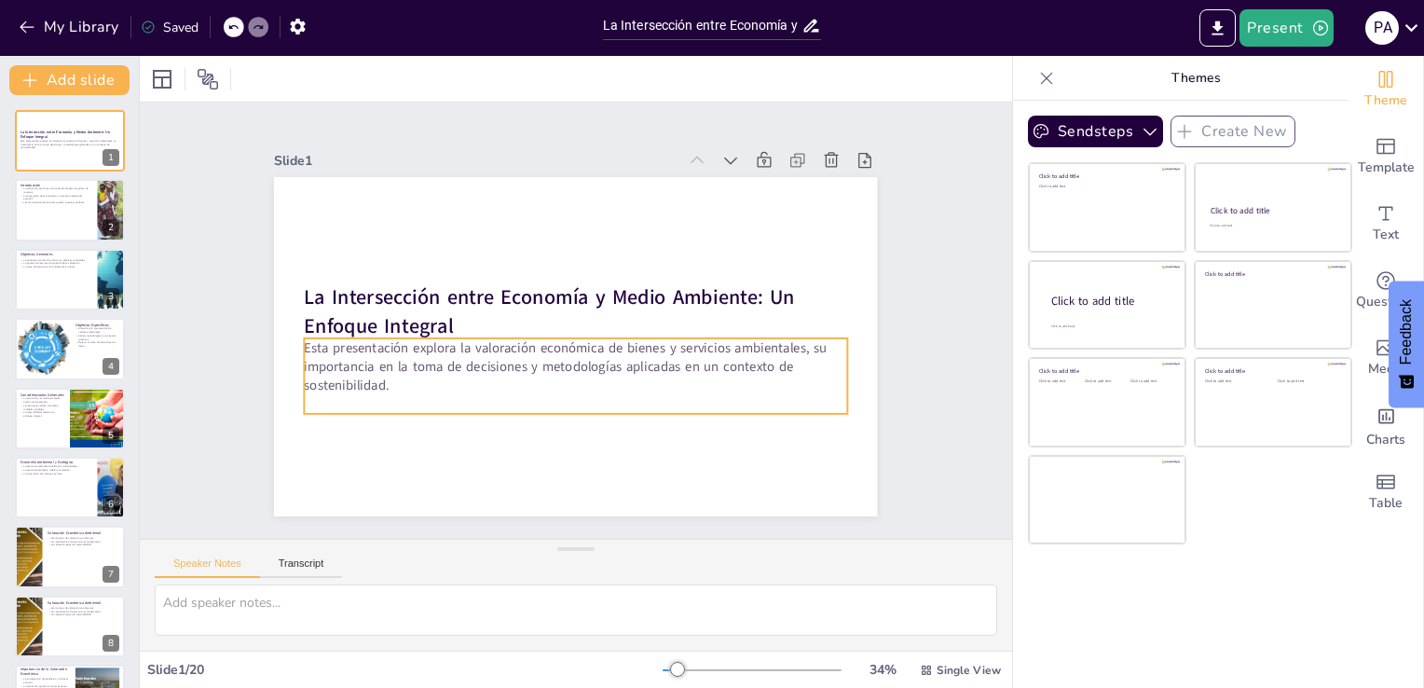
checkbox input "true"
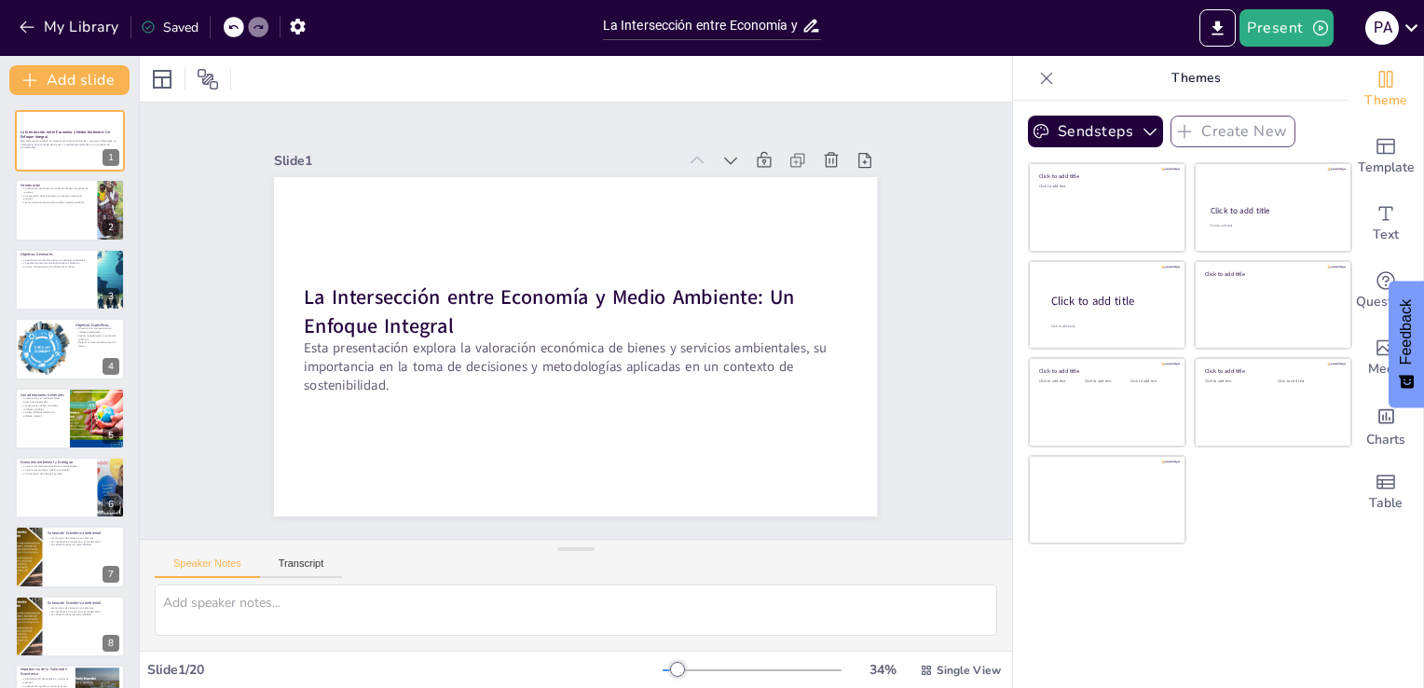
checkbox input "true"
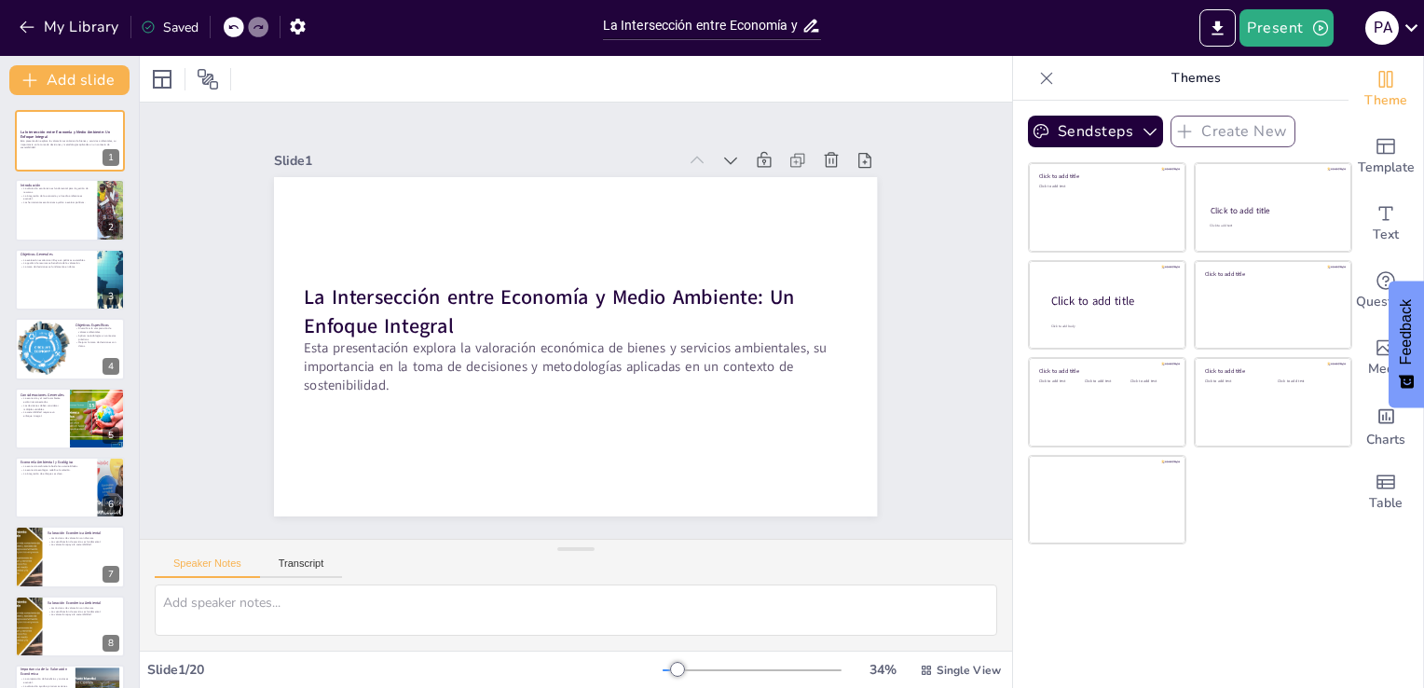
checkbox input "true"
click at [1277, 35] on button "Present" at bounding box center [1286, 27] width 93 height 37
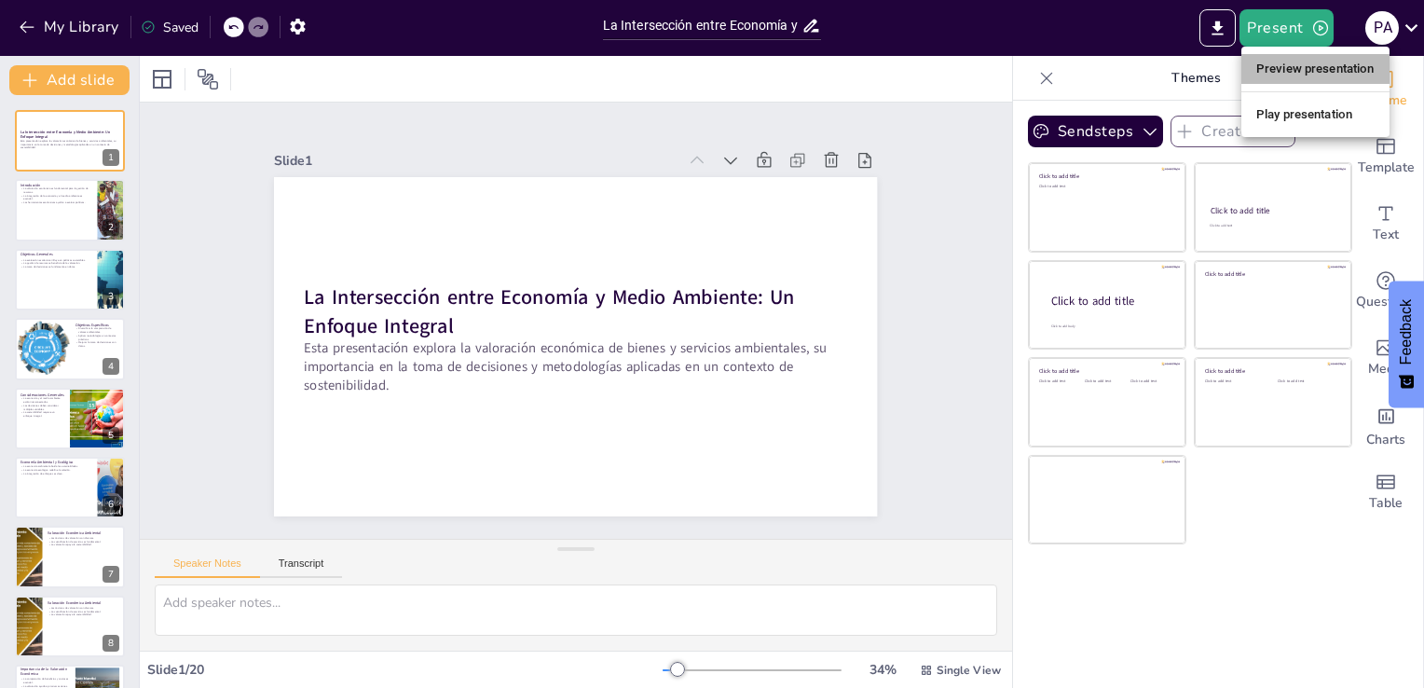
click at [1292, 63] on li "Preview presentation" at bounding box center [1316, 69] width 148 height 30
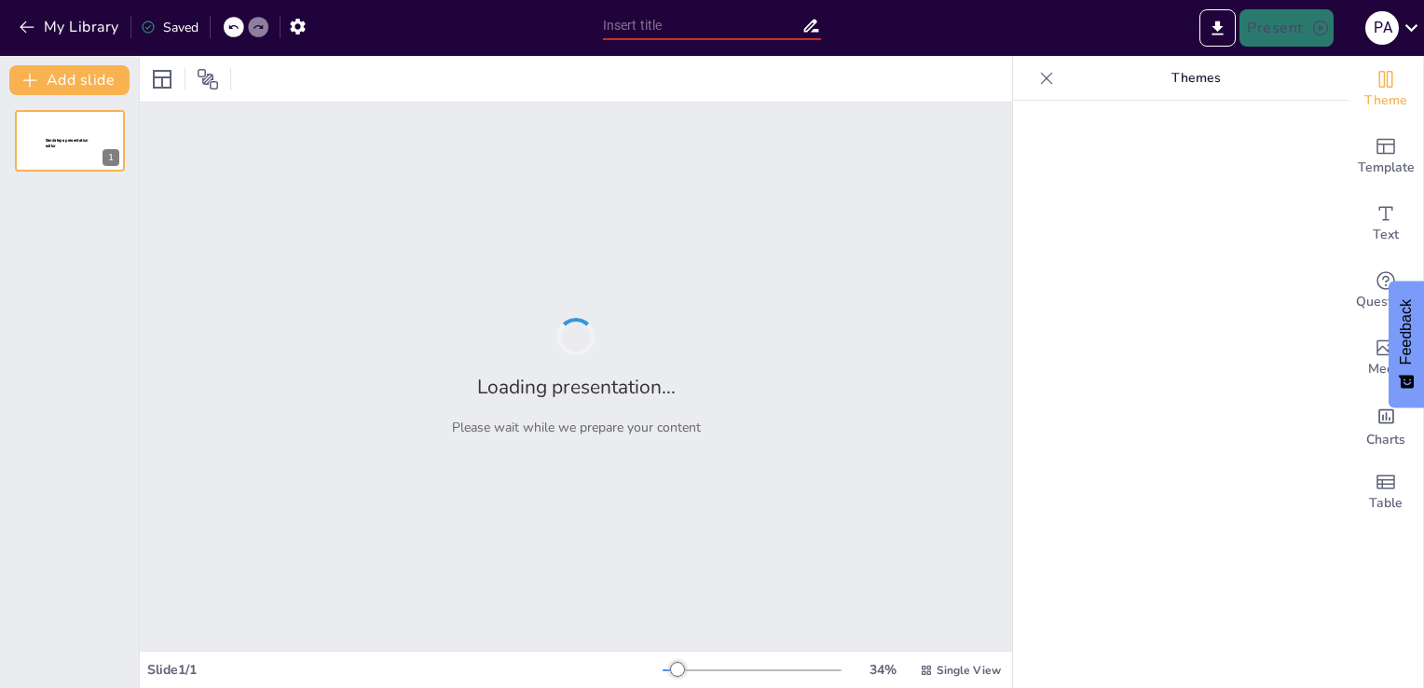
type input "La Intersección entre Economía y Medio Ambiente: Un Enfoque Integral"
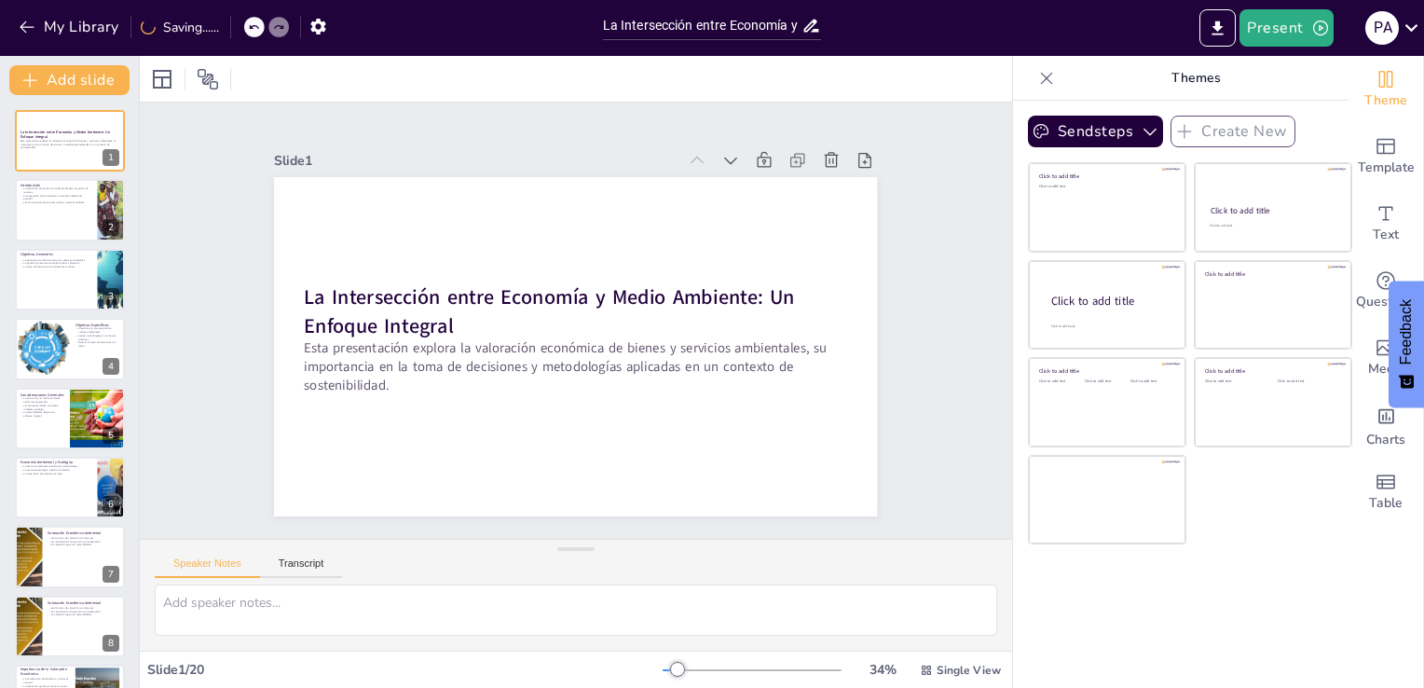
checkbox input "true"
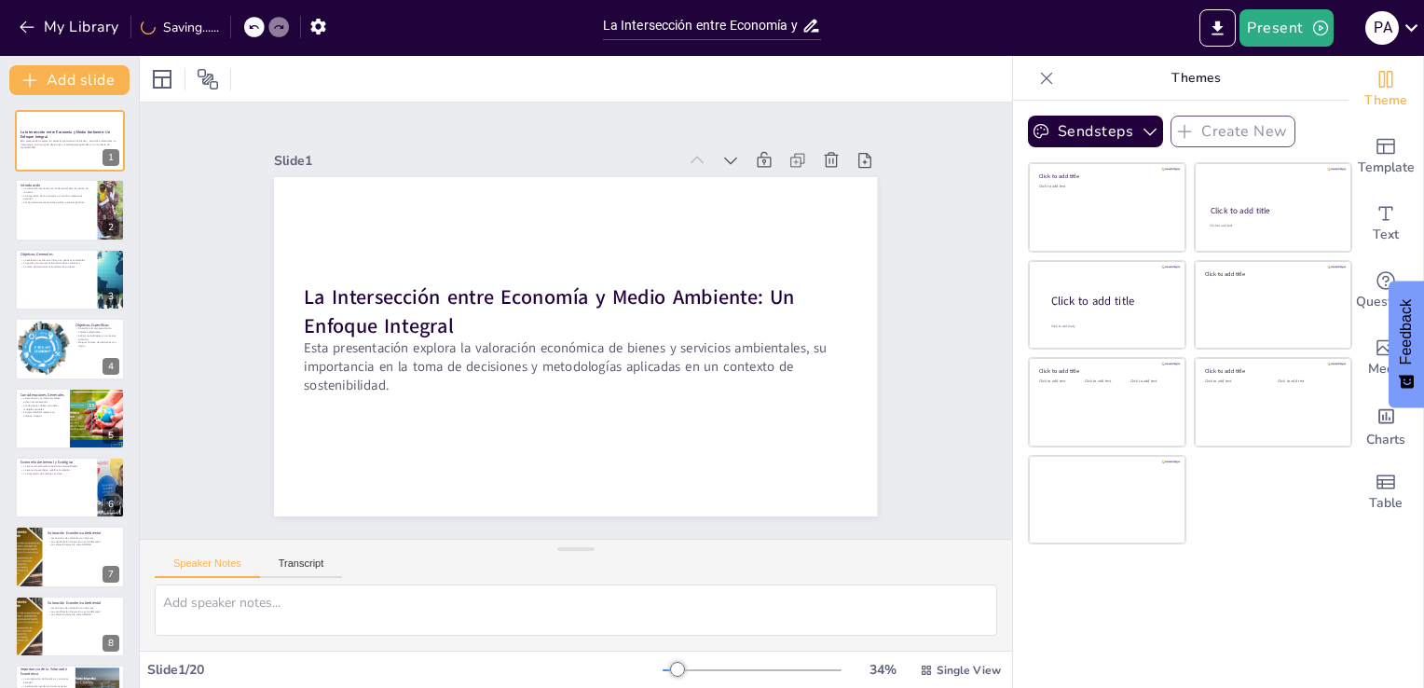
checkbox input "true"
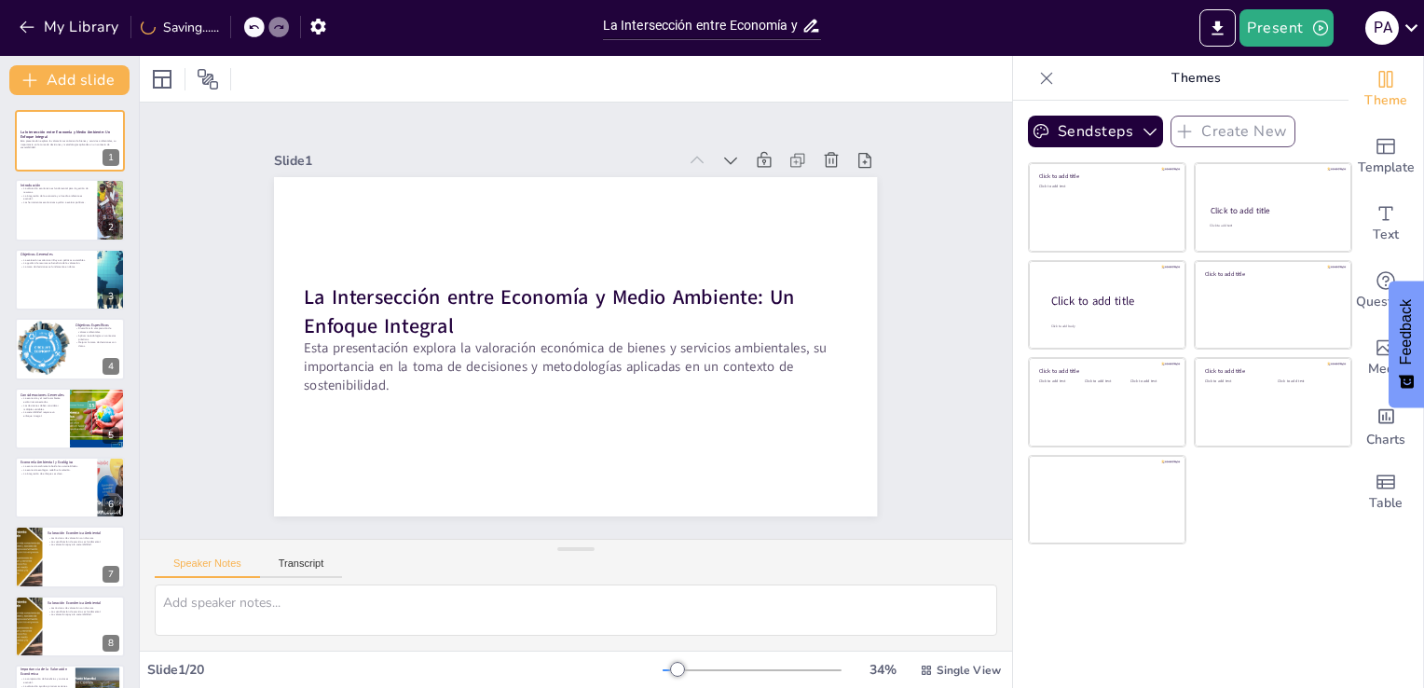
checkbox input "true"
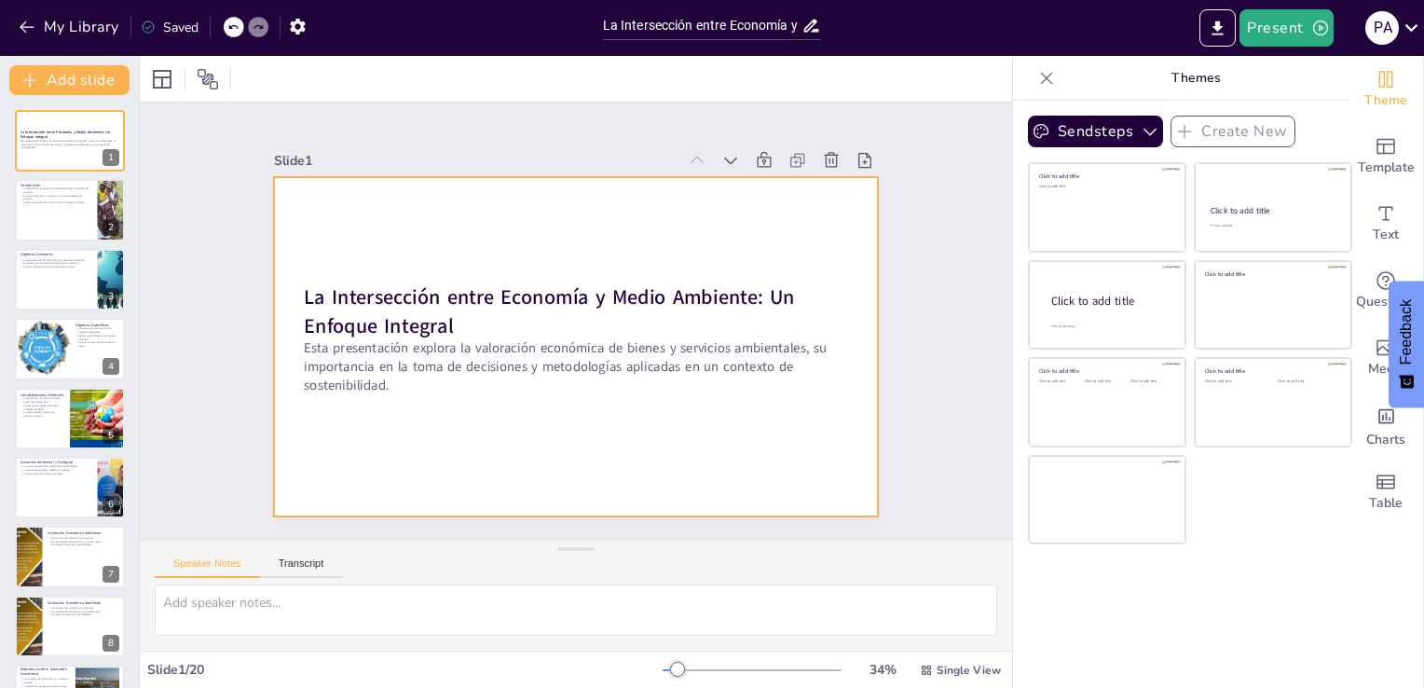
checkbox input "true"
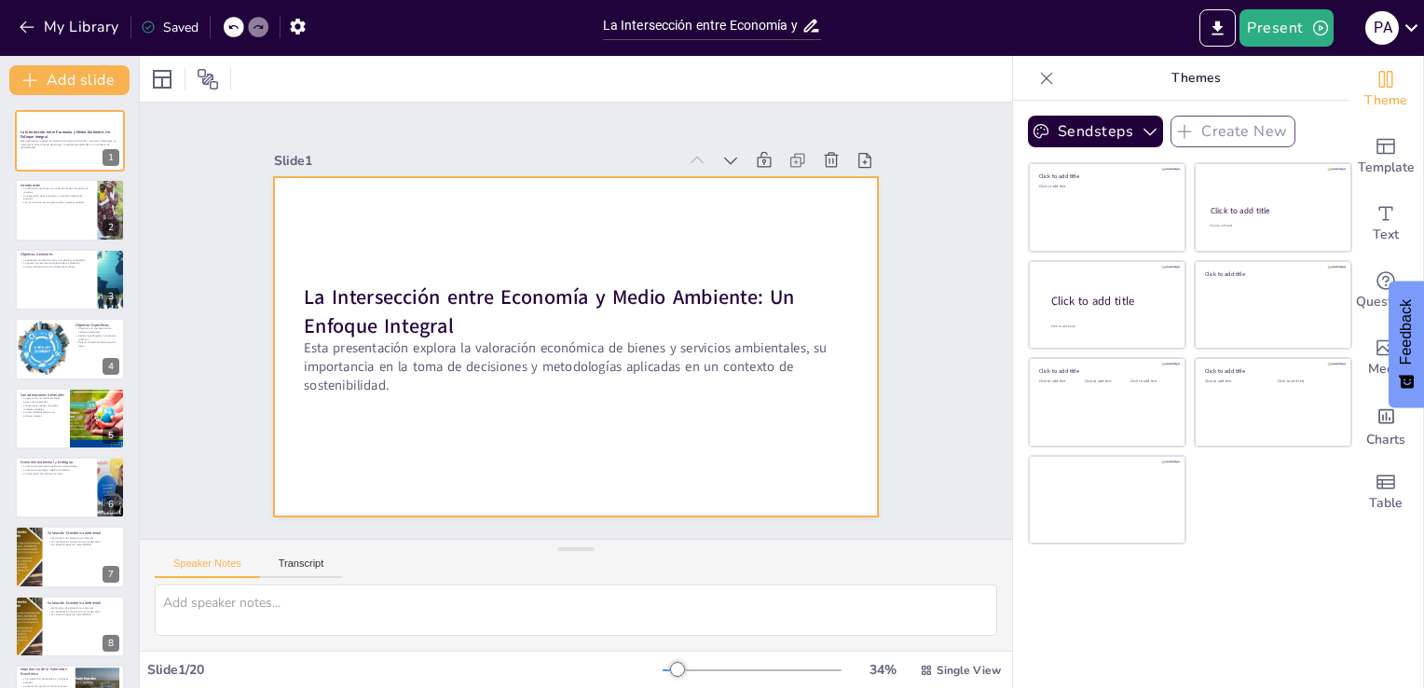
checkbox input "true"
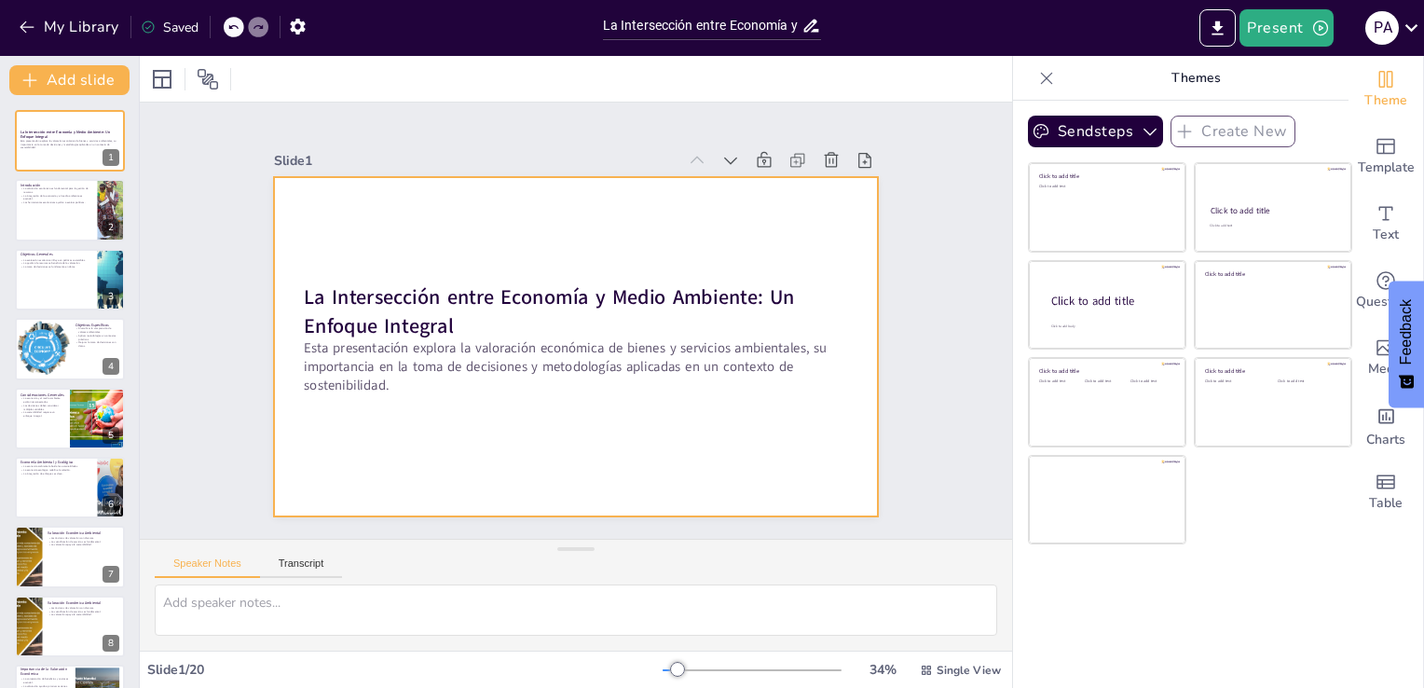
checkbox input "true"
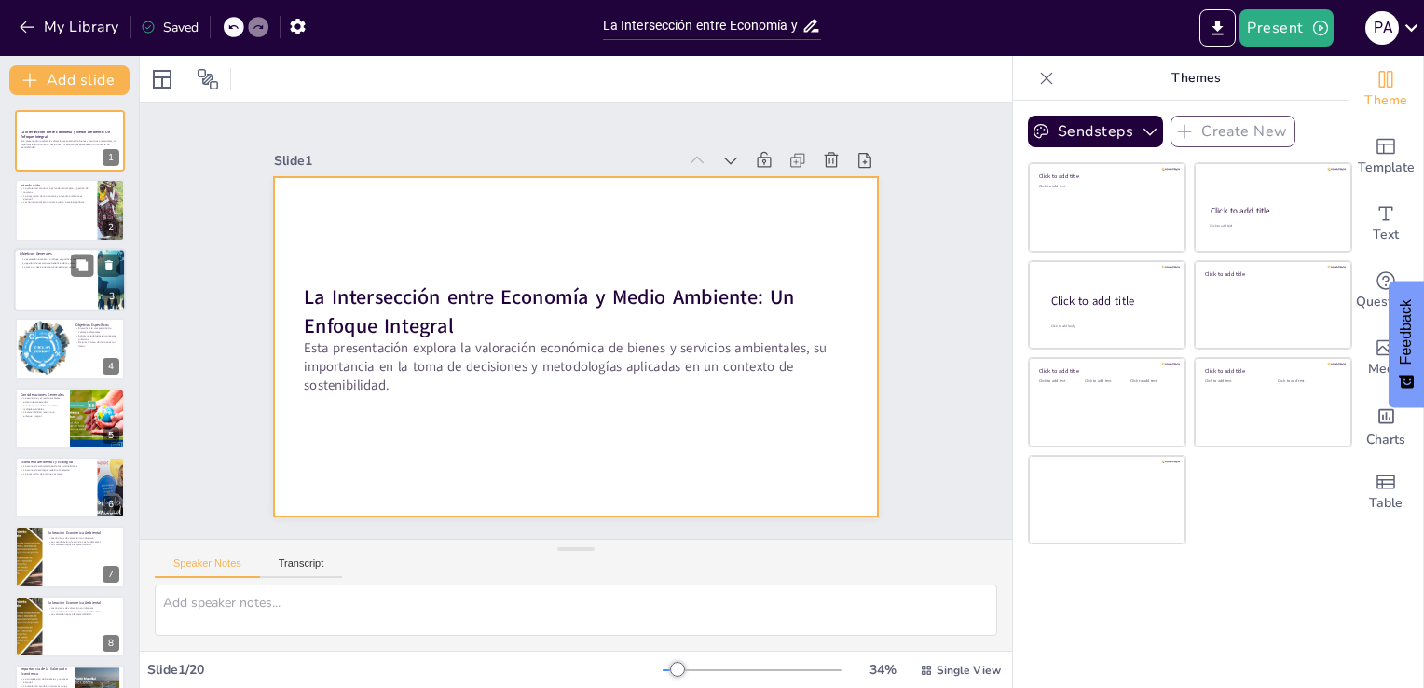
checkbox input "true"
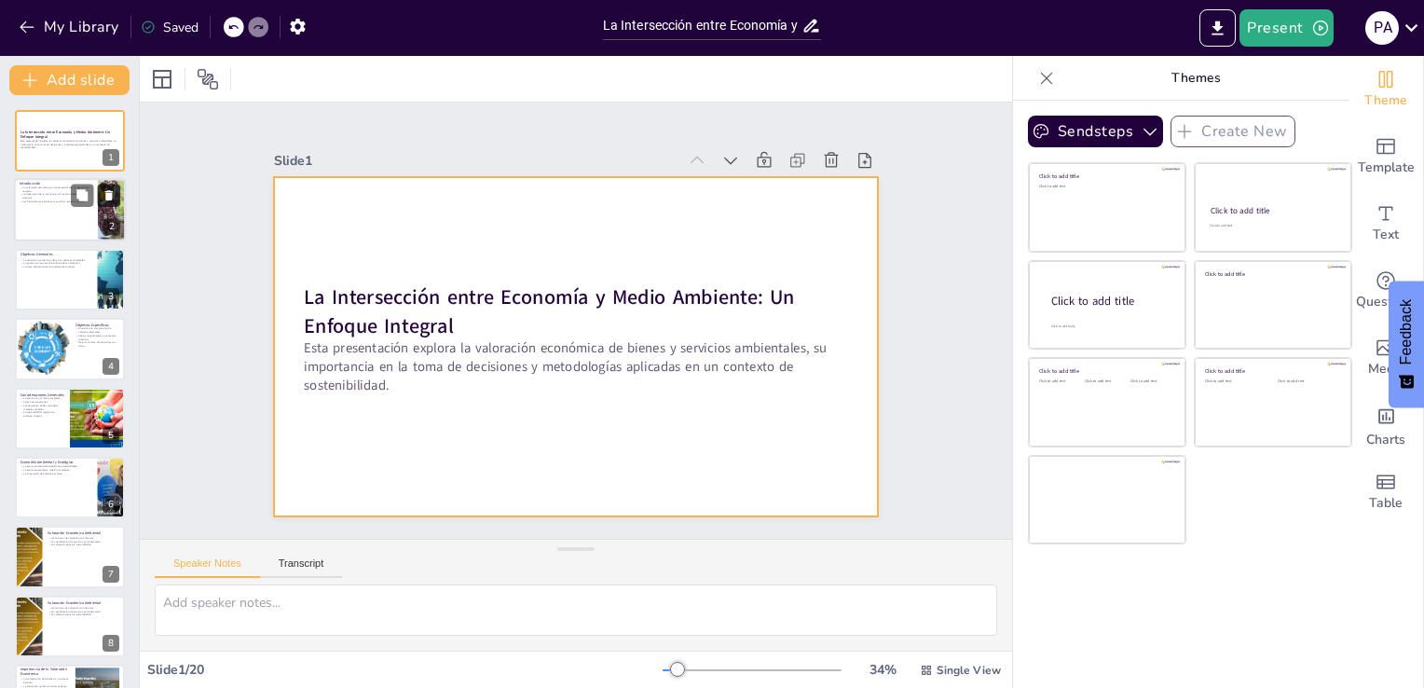
checkbox input "true"
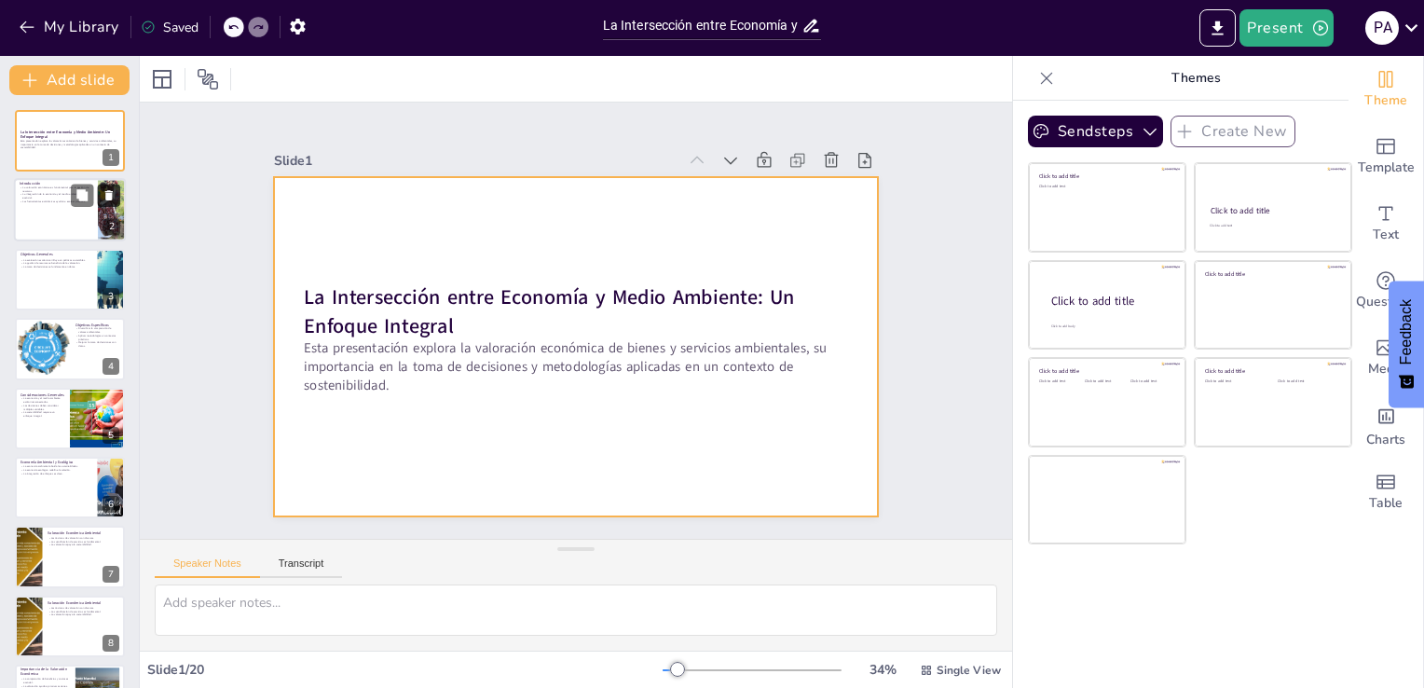
checkbox input "true"
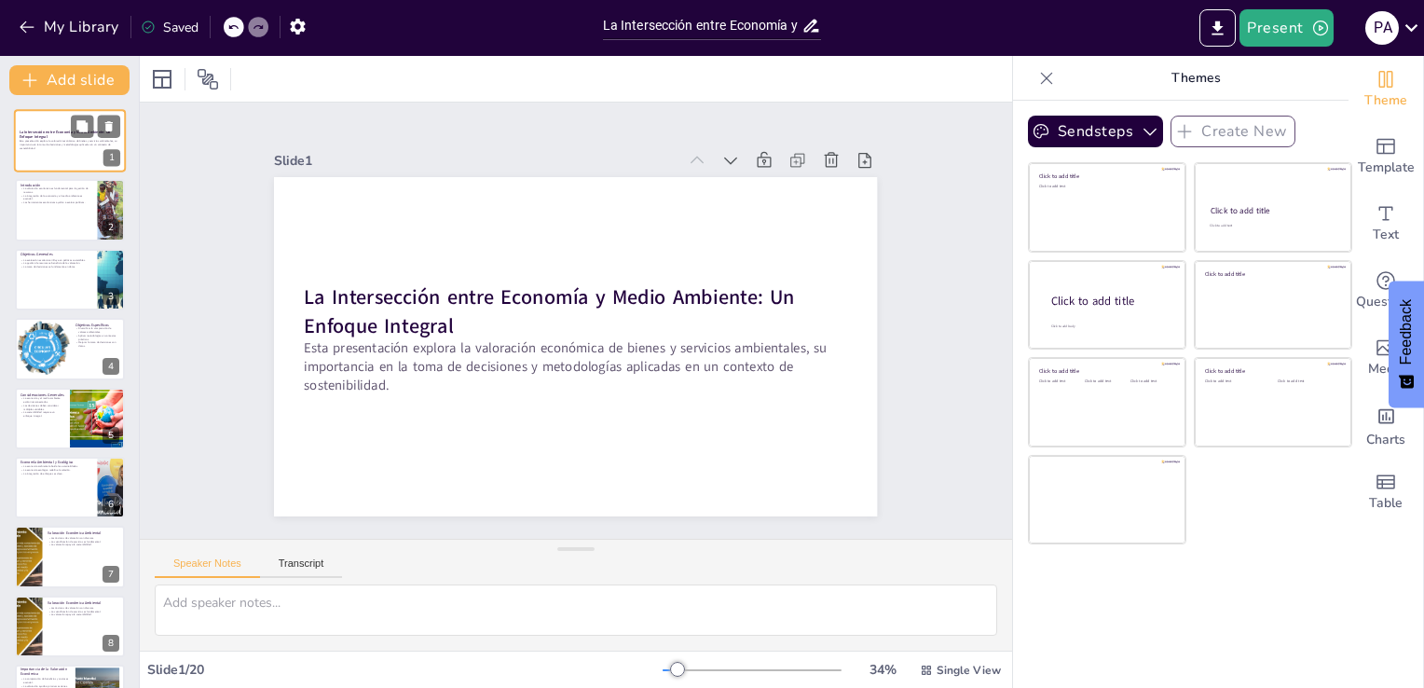
checkbox input "true"
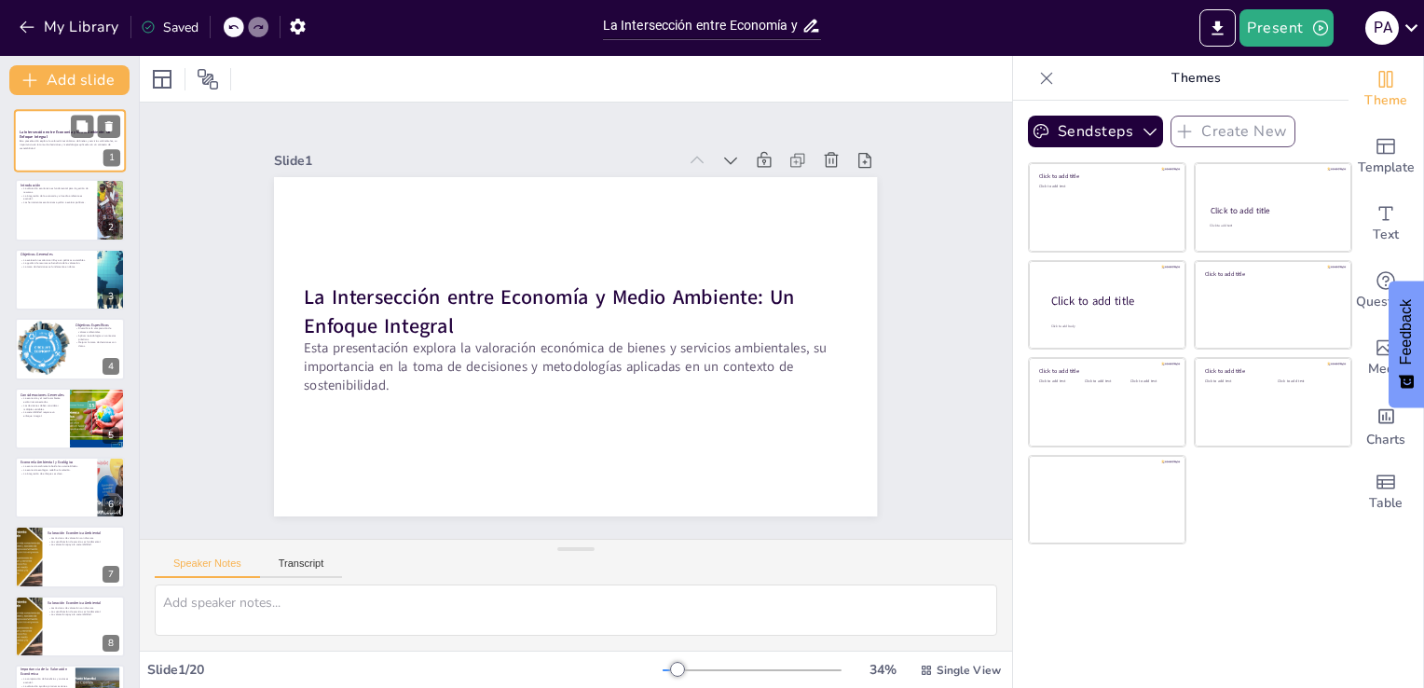
checkbox input "true"
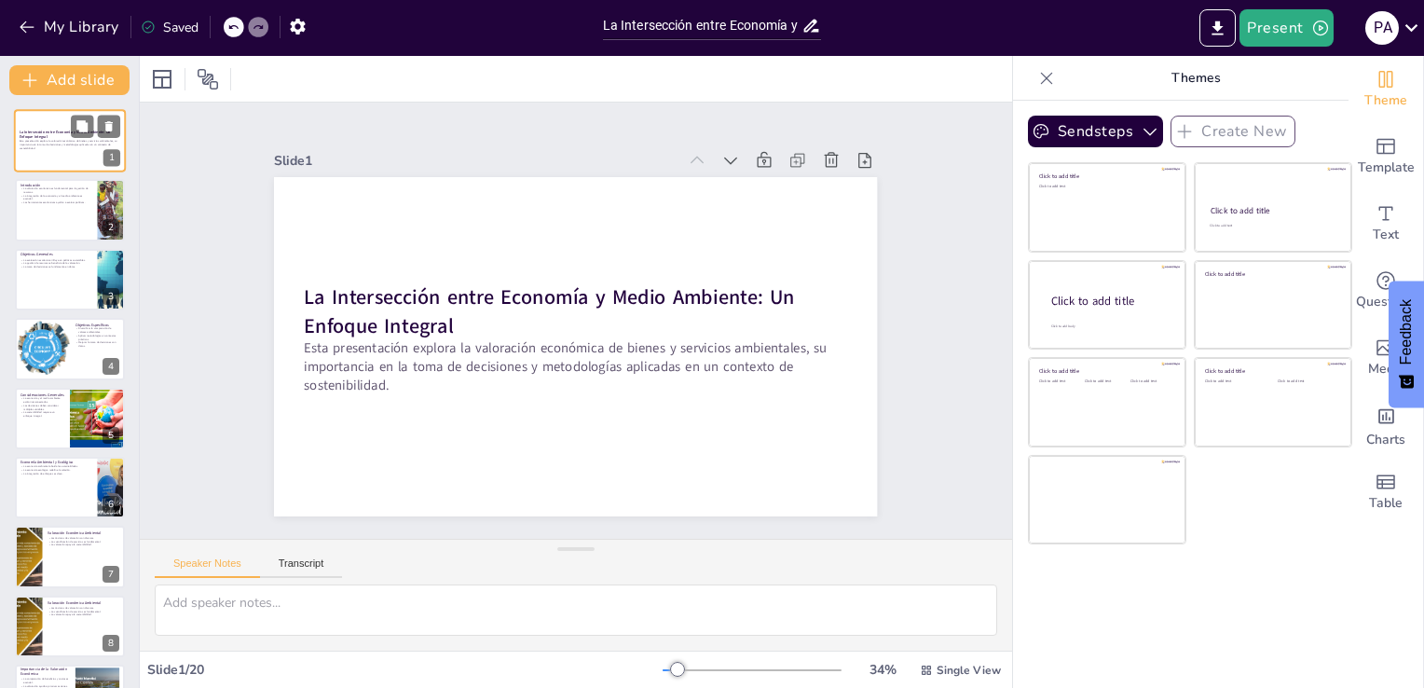
checkbox input "true"
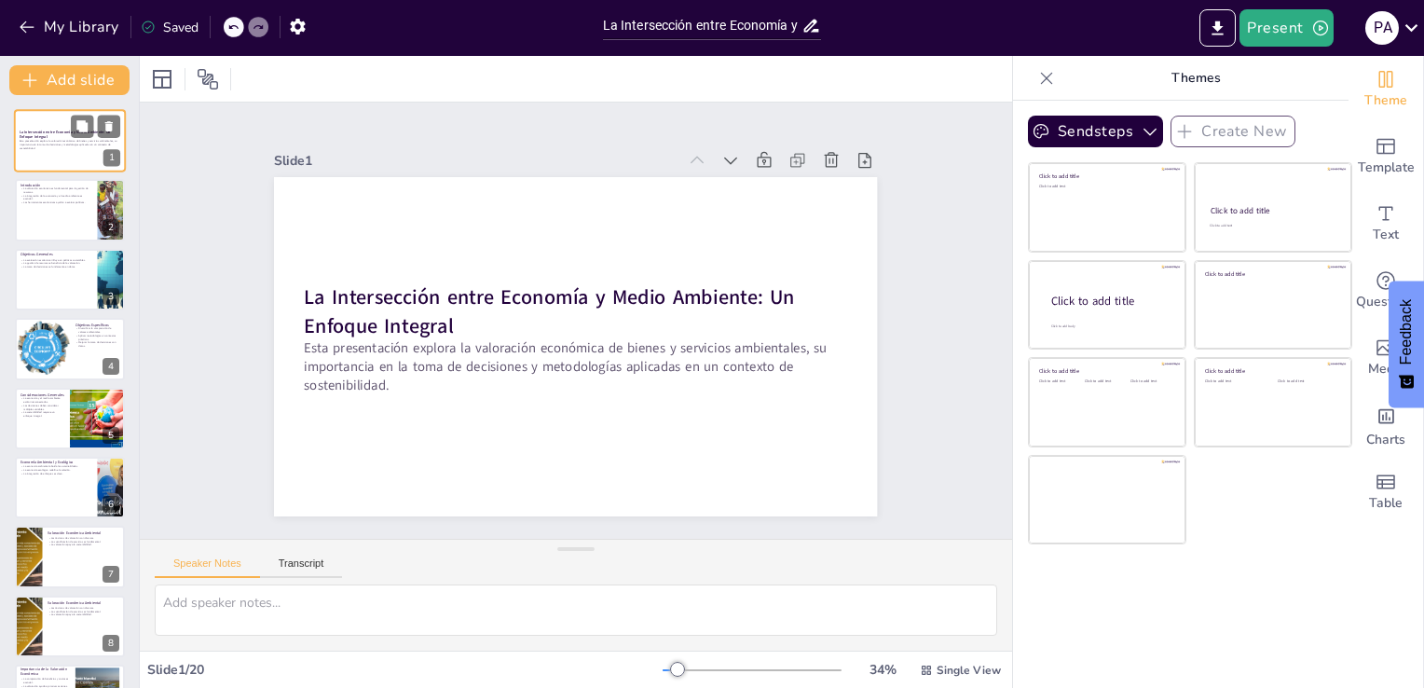
checkbox input "true"
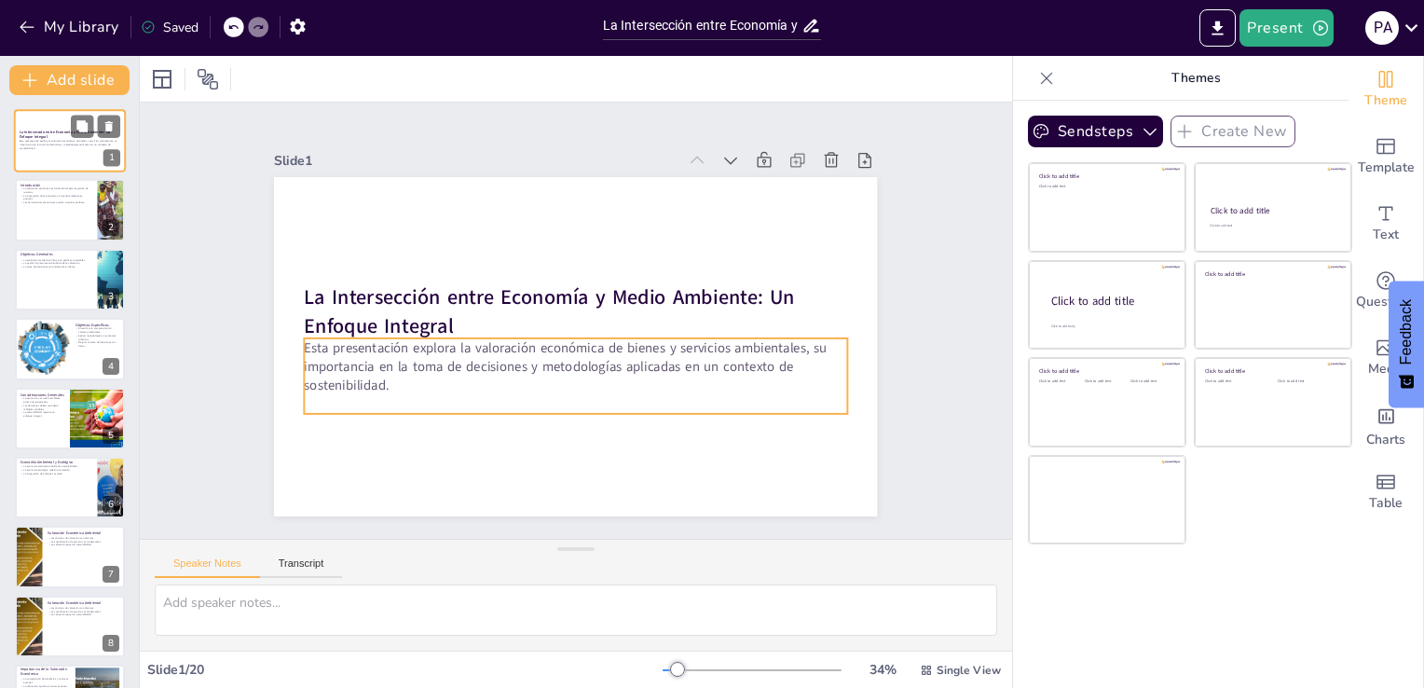
click at [102, 148] on p "Esta presentación explora la valoración económica de bienes y servicios ambient…" at bounding box center [70, 144] width 101 height 10
checkbox input "true"
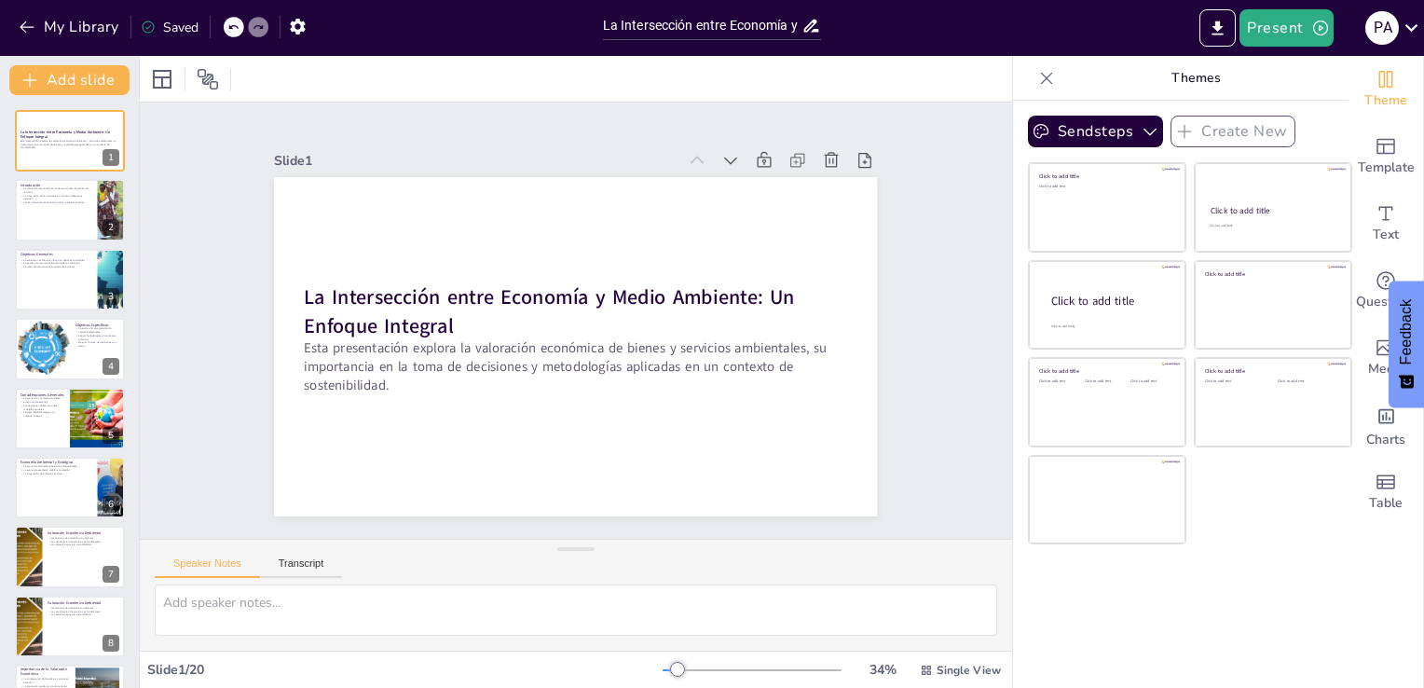
checkbox input "true"
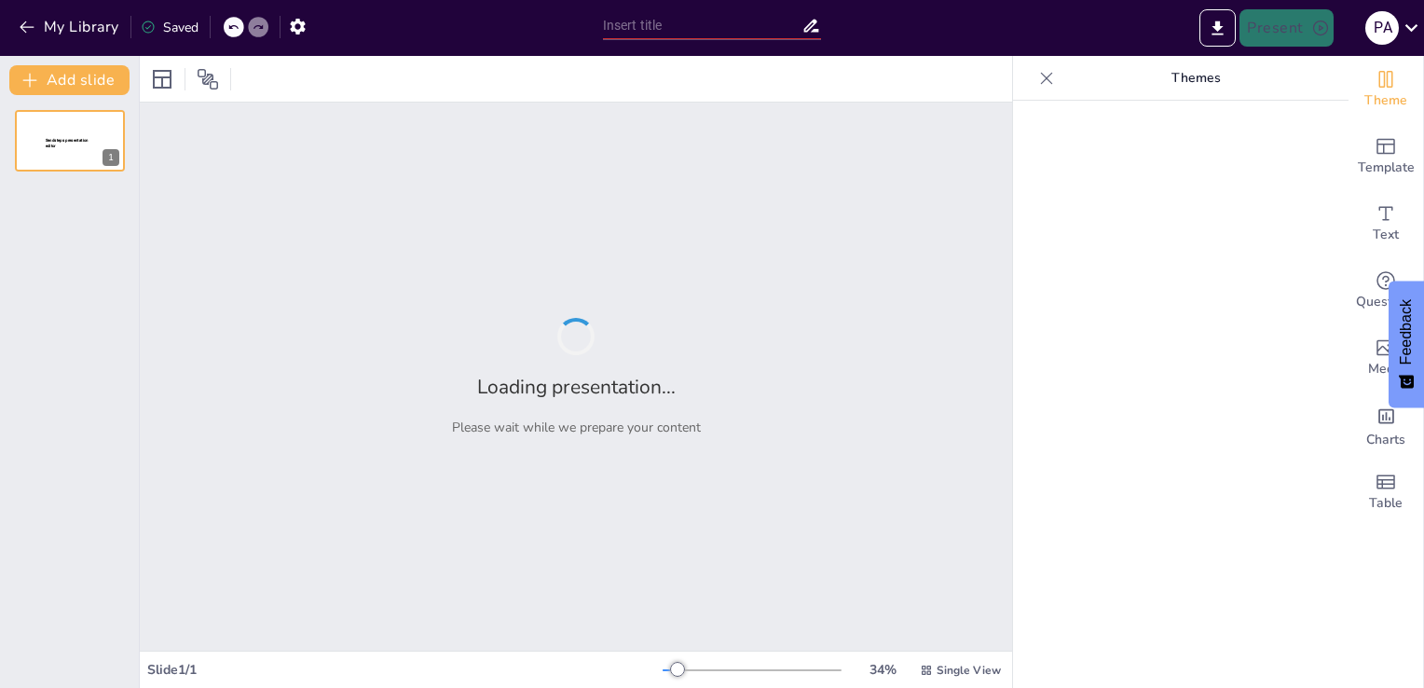
type input "La Intersección entre Economía y Medio Ambiente: Un Enfoque Integral"
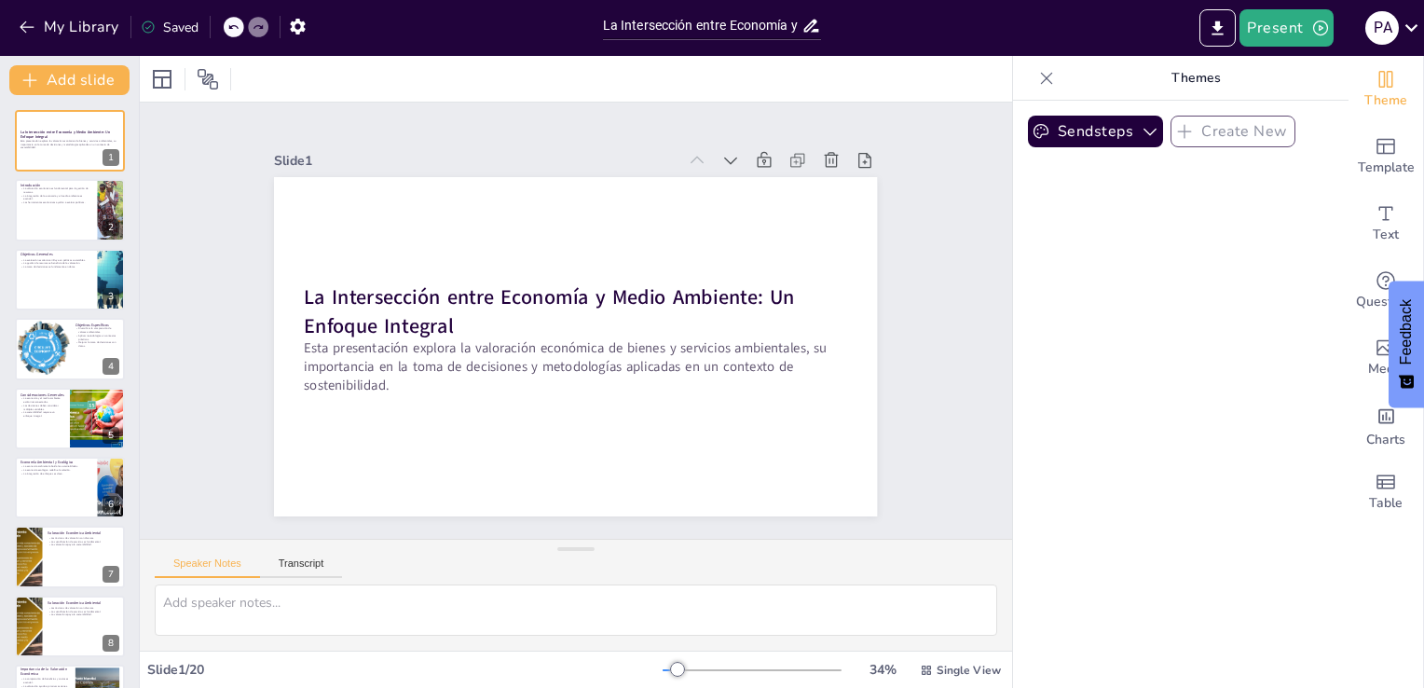
checkbox input "true"
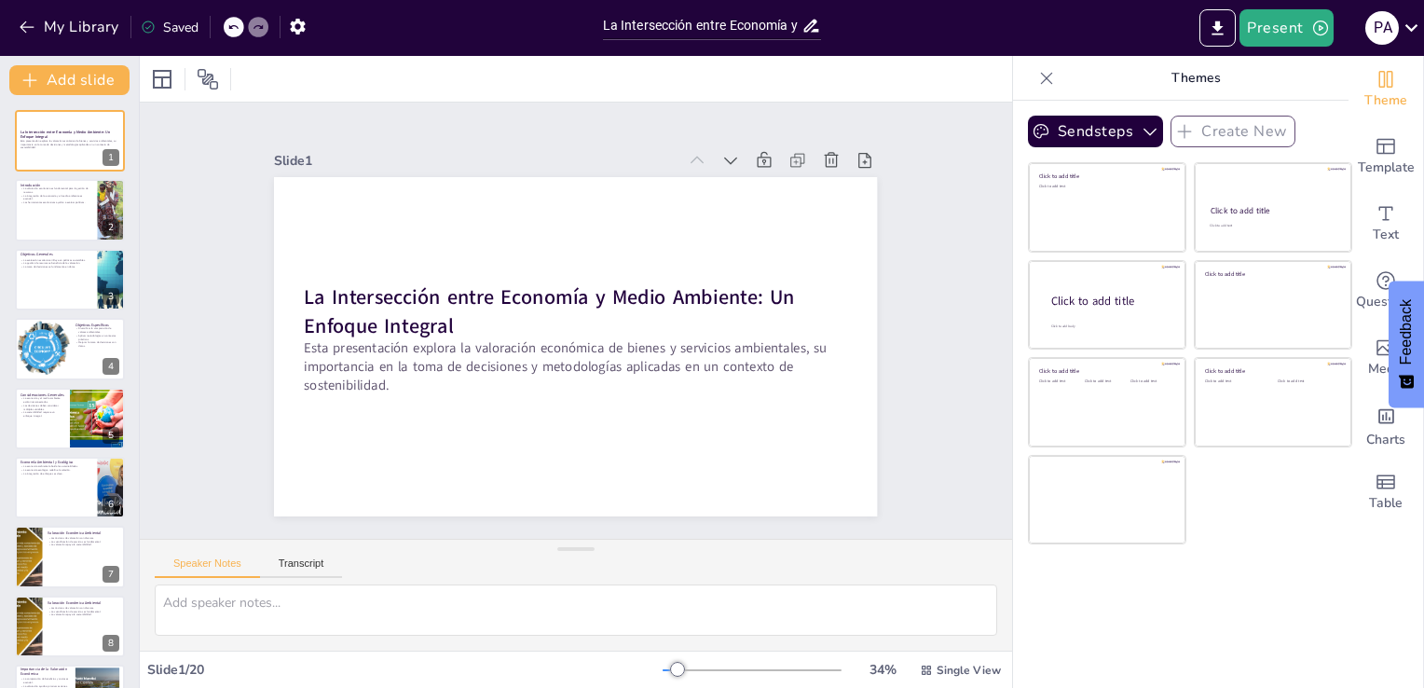
checkbox input "true"
